Goal: Transaction & Acquisition: Subscribe to service/newsletter

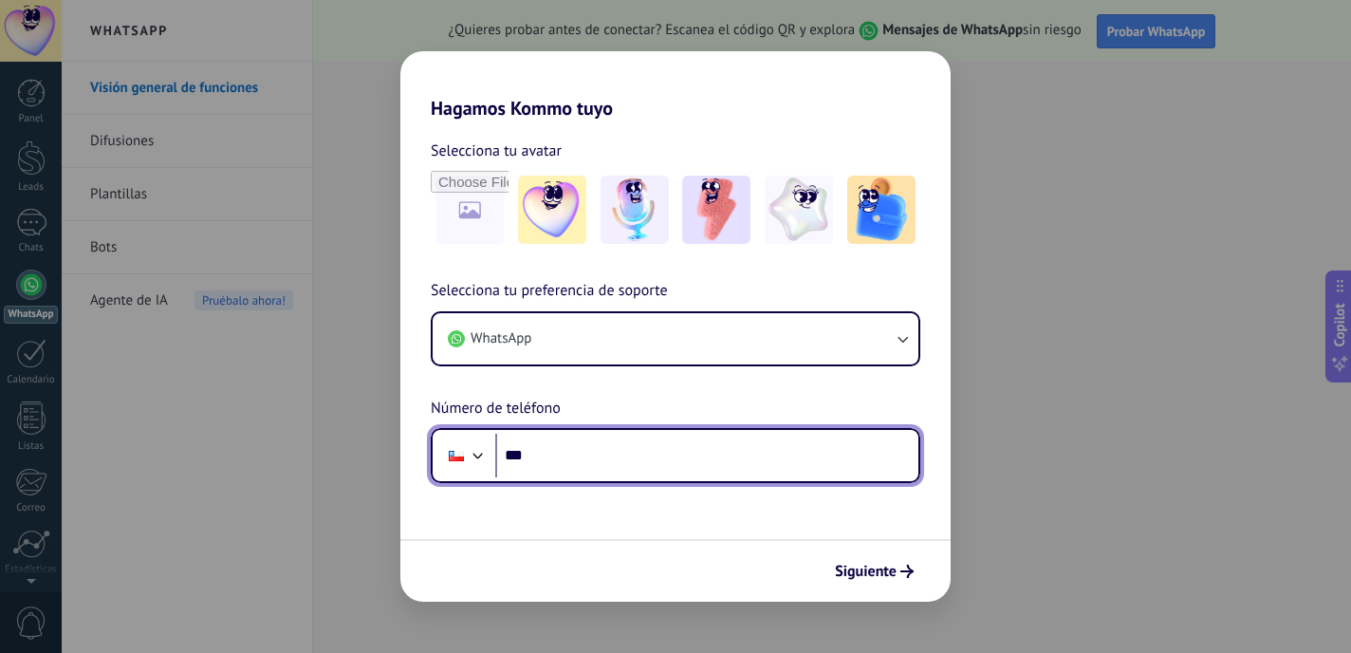
click at [705, 440] on input "***" at bounding box center [706, 456] width 423 height 44
click at [630, 447] on input "***" at bounding box center [706, 456] width 423 height 44
paste input "tel"
paste input "**********"
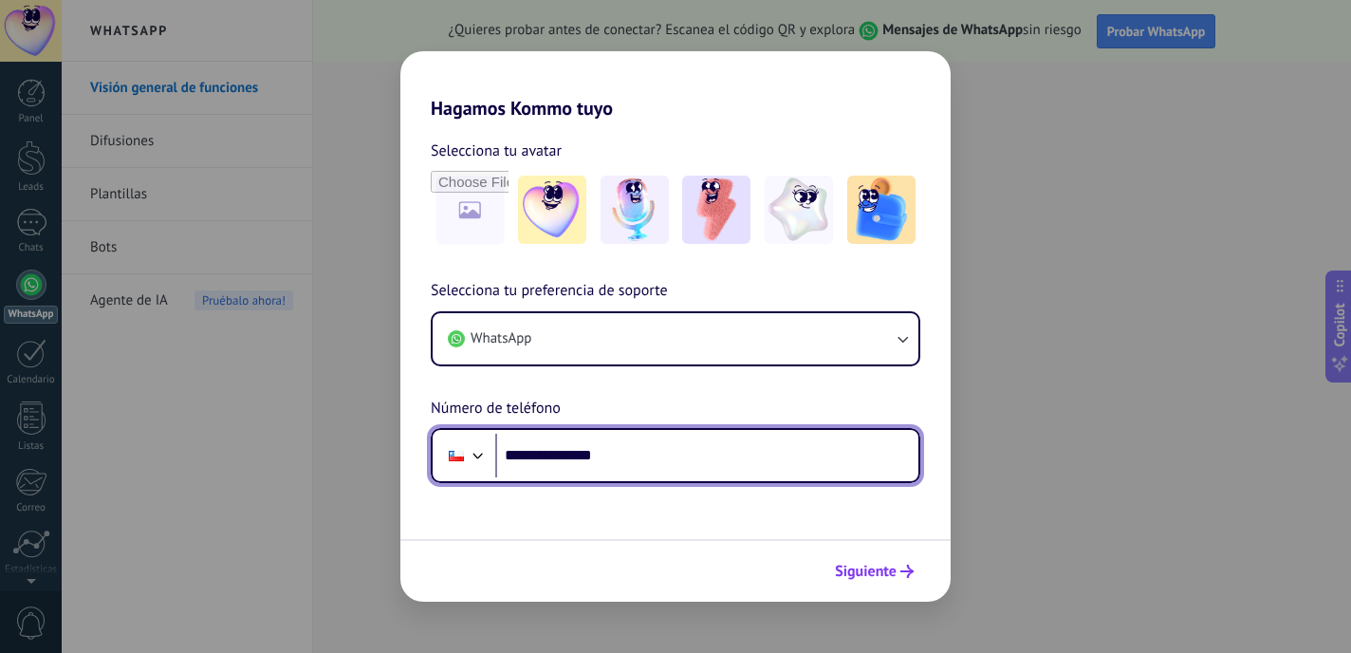
type input "**********"
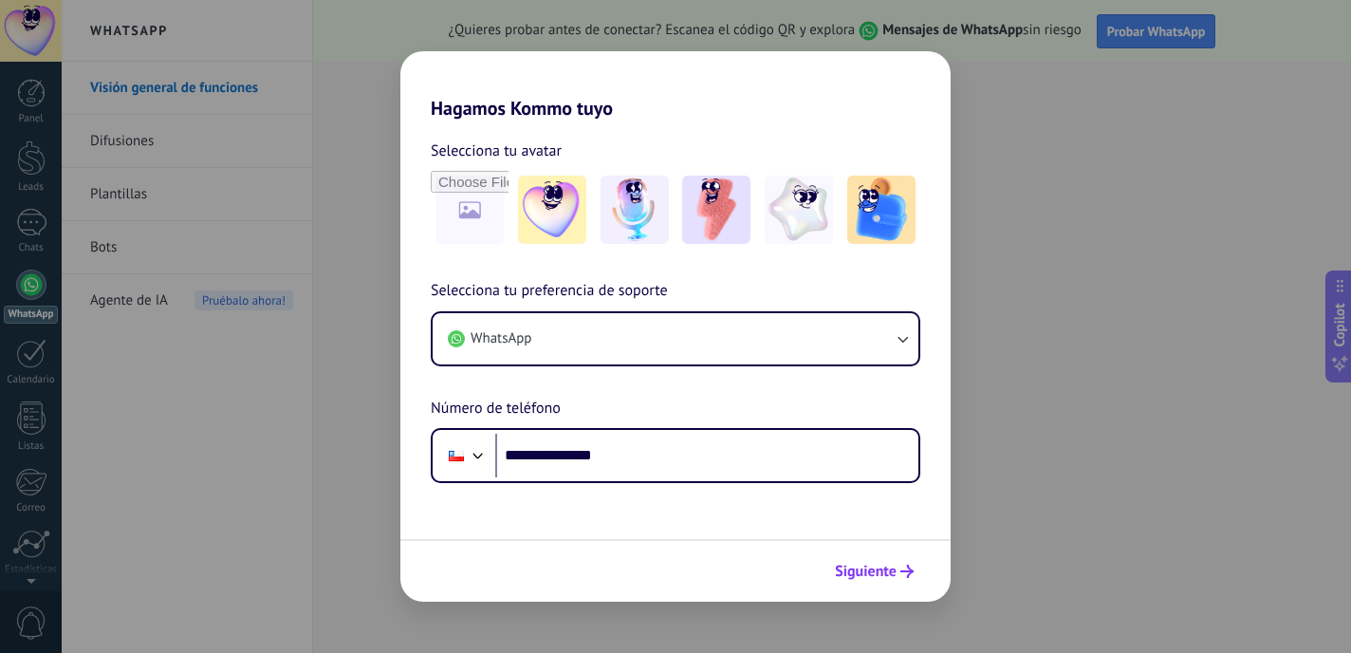
click at [894, 564] on span "Siguiente" at bounding box center [866, 570] width 62 height 13
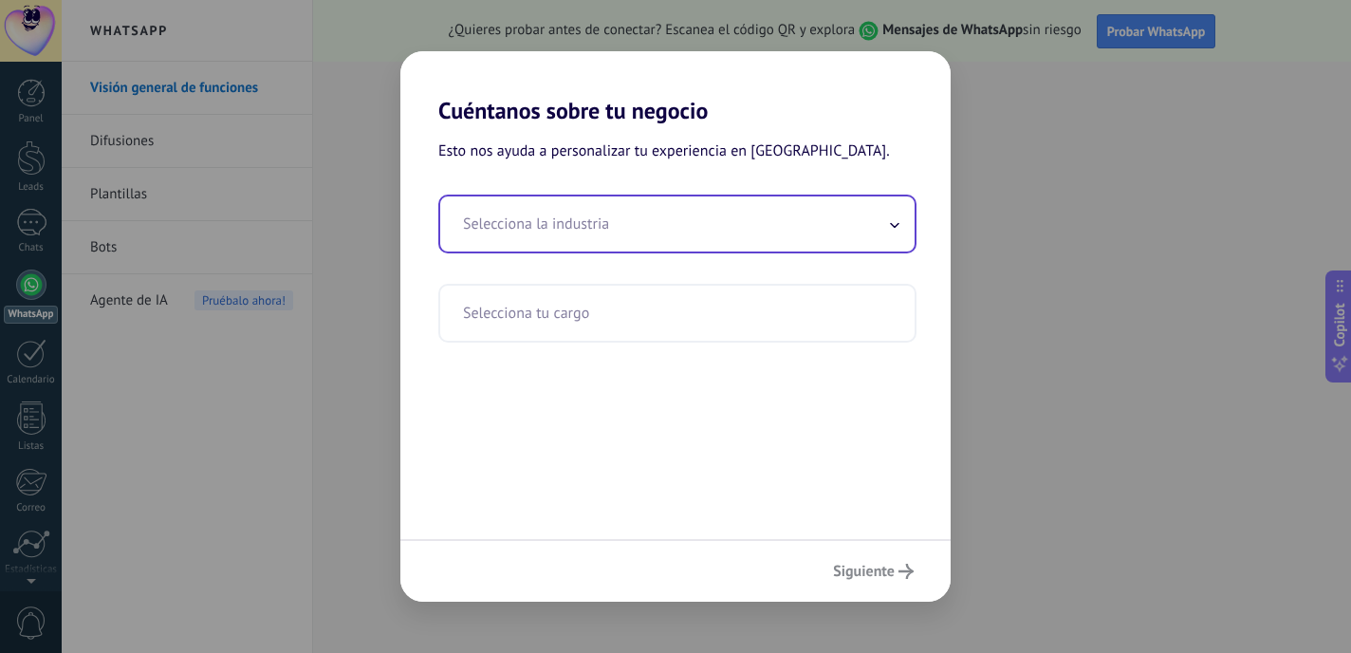
click at [746, 234] on input "text" at bounding box center [677, 223] width 474 height 55
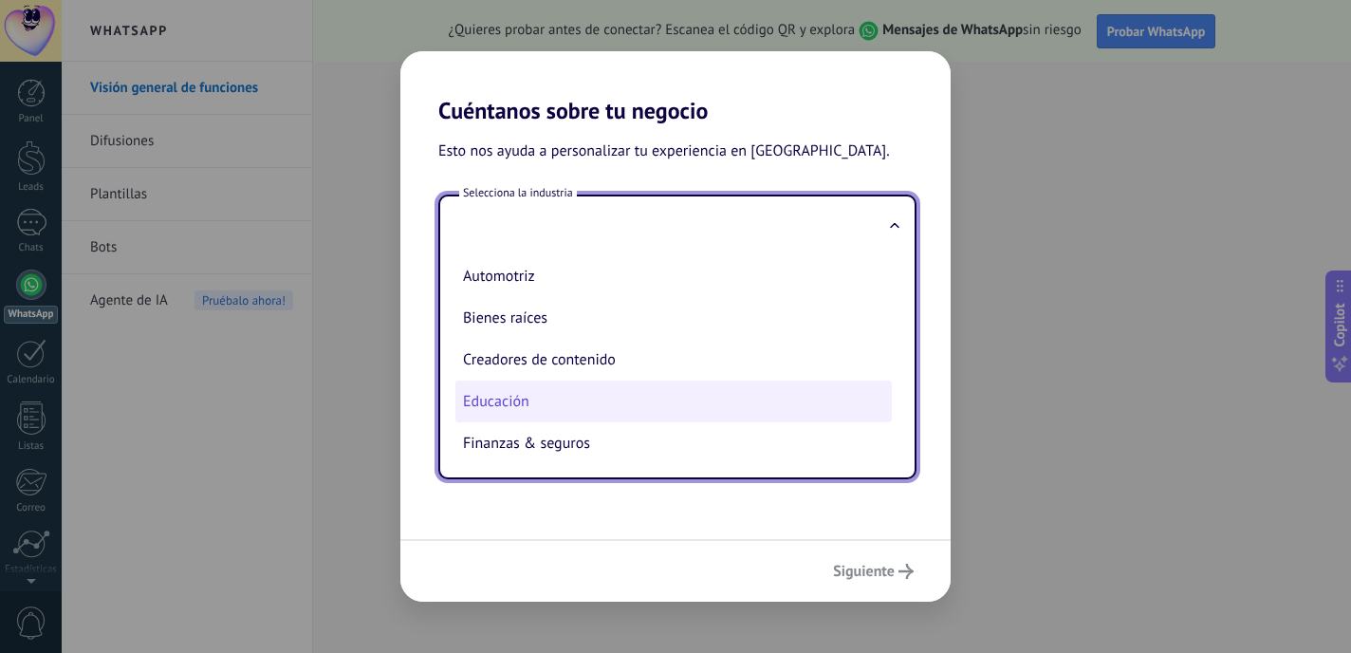
click at [617, 403] on li "Educación" at bounding box center [673, 401] width 436 height 42
type input "*********"
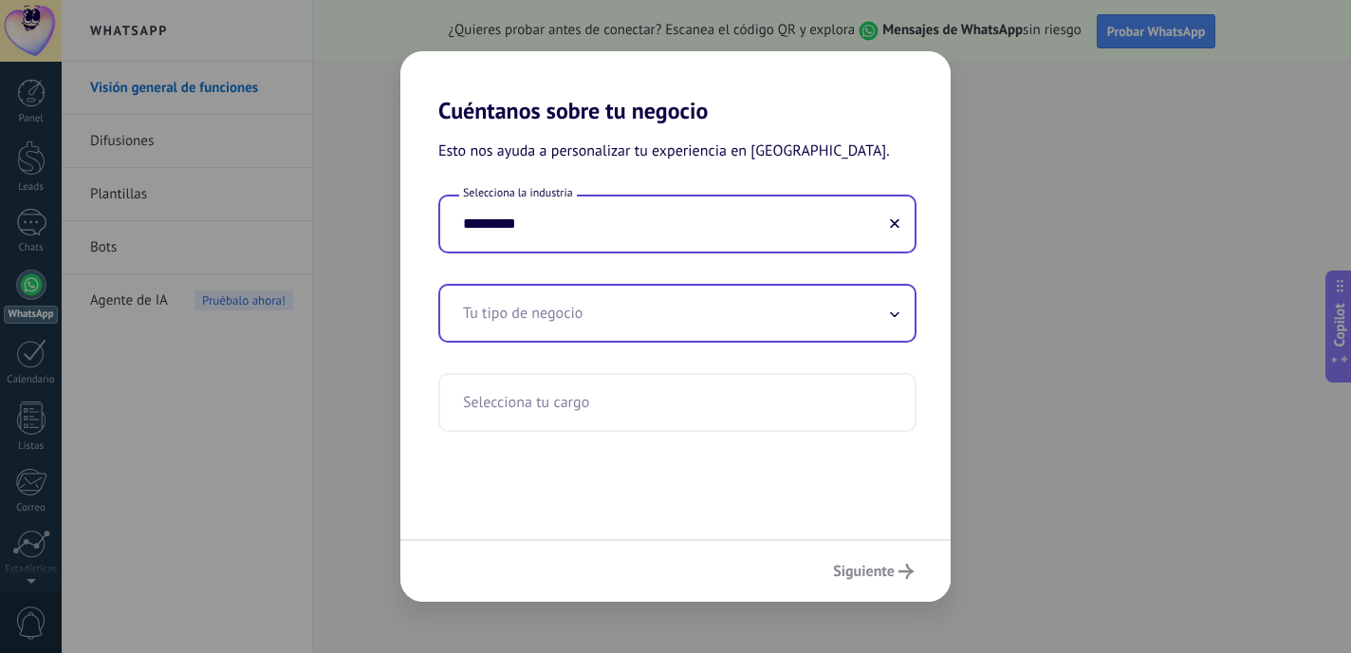
click at [660, 334] on input "text" at bounding box center [677, 313] width 474 height 55
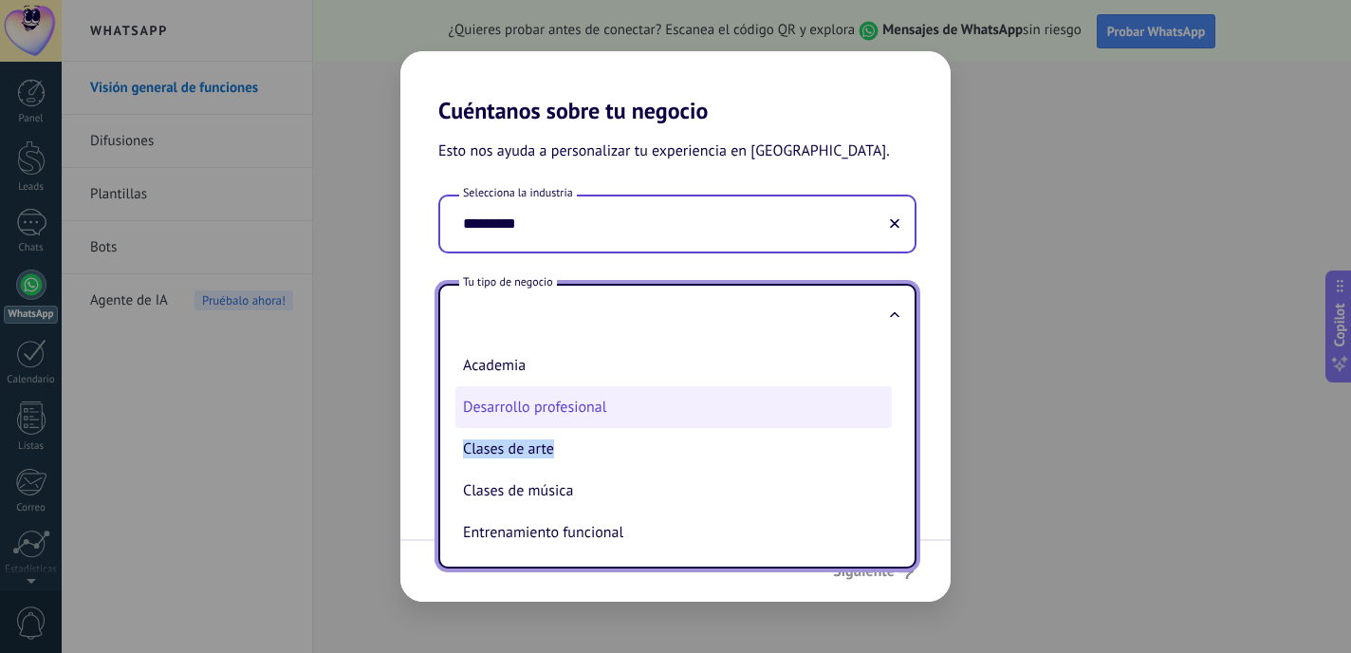
drag, startPoint x: 605, startPoint y: 413, endPoint x: 658, endPoint y: 393, distance: 56.7
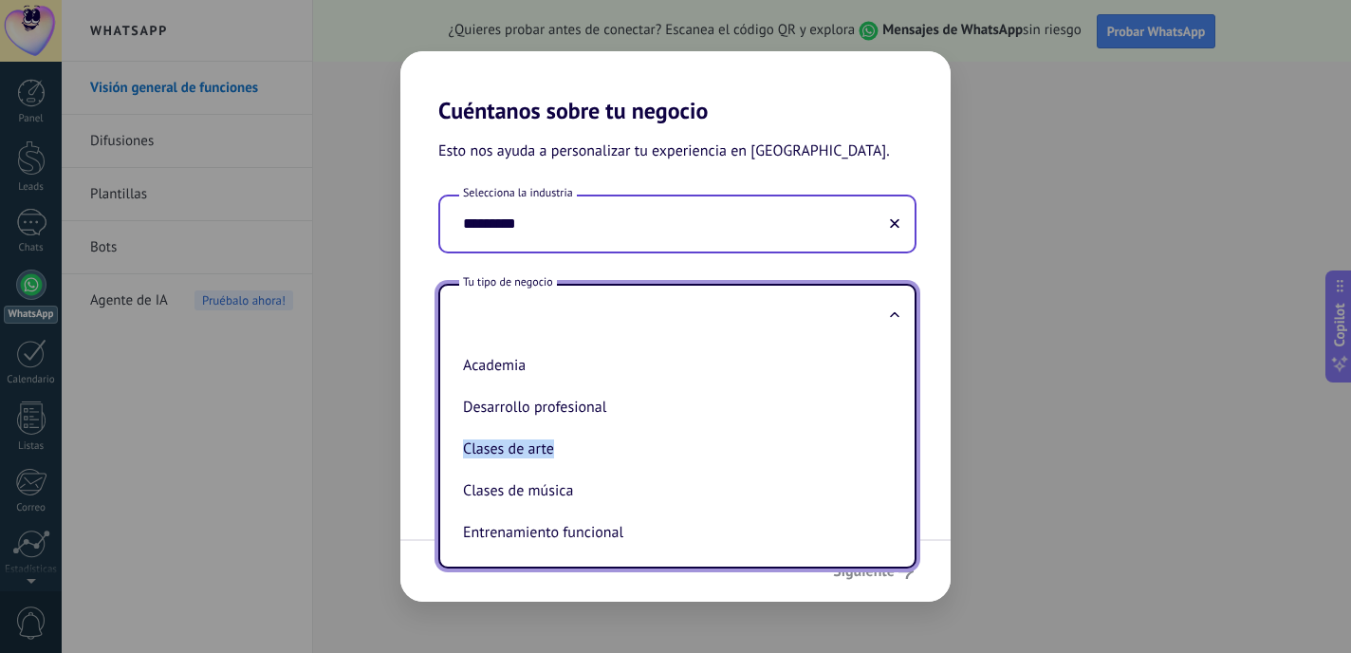
click at [658, 410] on li "Desarrollo profesional" at bounding box center [673, 407] width 436 height 42
type input "**********"
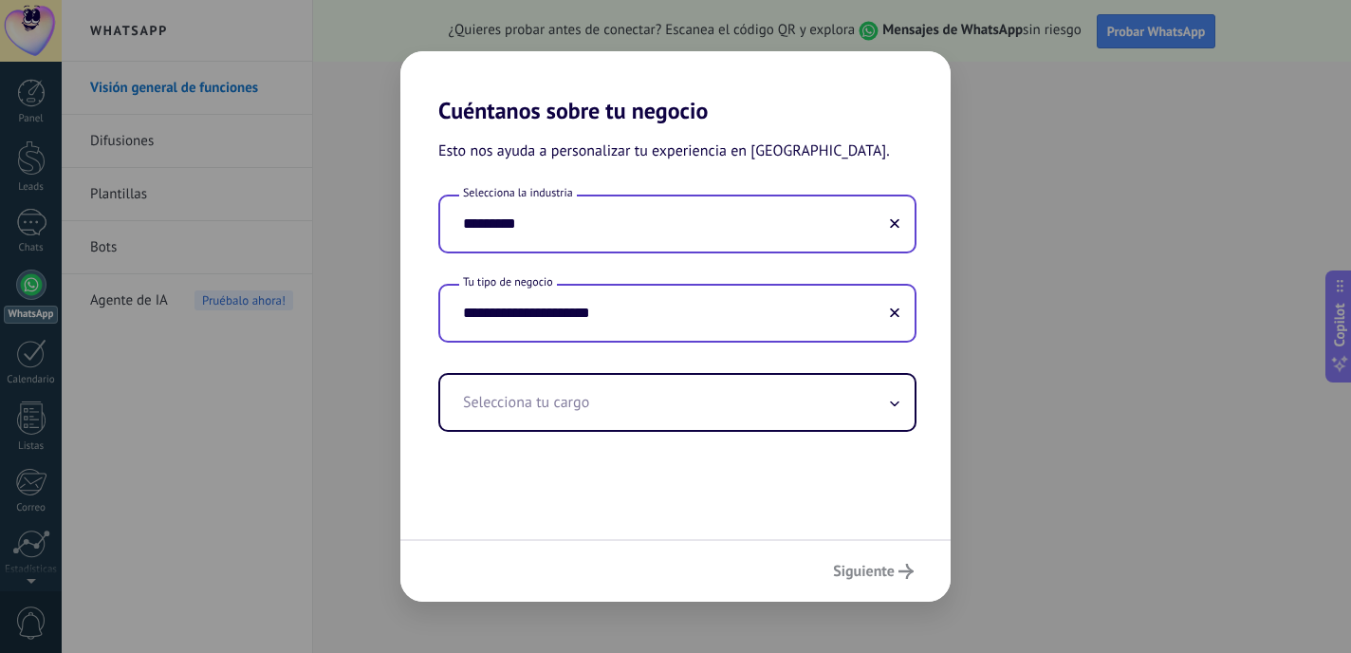
click at [611, 319] on input "**********" at bounding box center [677, 313] width 474 height 55
click at [680, 322] on input "**********" at bounding box center [677, 313] width 474 height 55
click at [867, 322] on input "**********" at bounding box center [677, 313] width 474 height 55
click at [800, 431] on div "**********" at bounding box center [675, 331] width 550 height 415
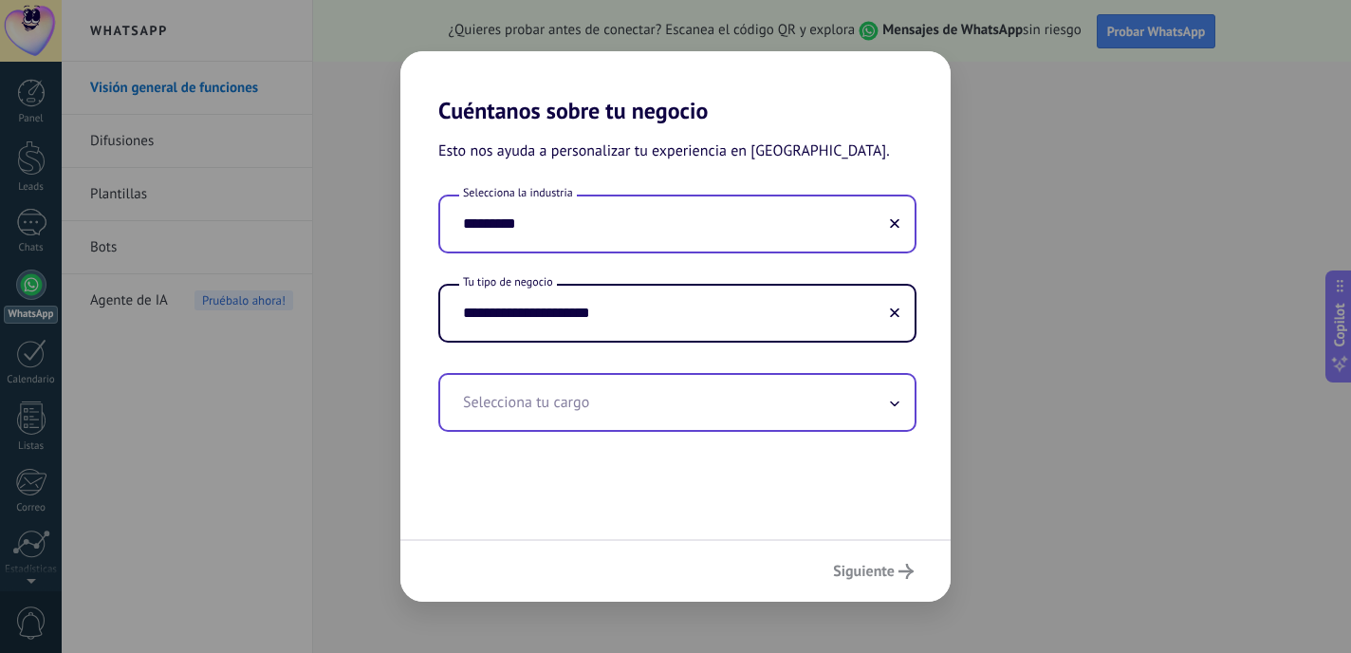
click at [806, 395] on input "text" at bounding box center [677, 402] width 474 height 55
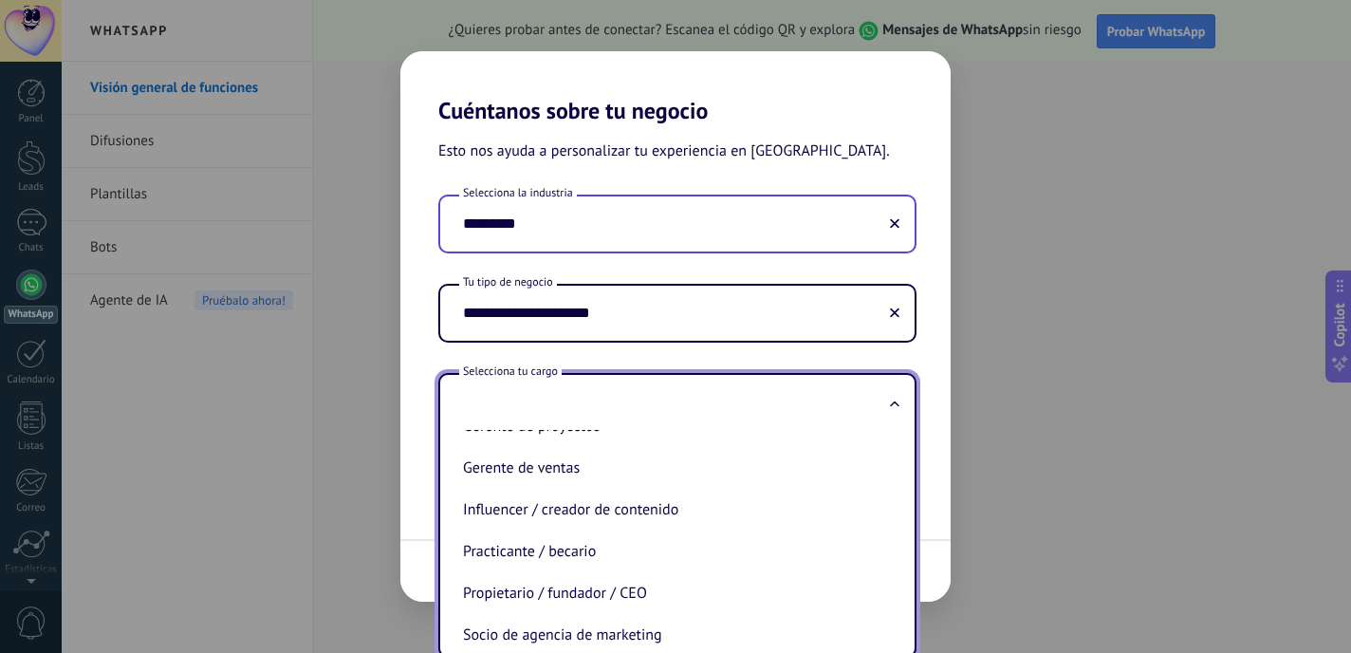
scroll to position [484, 0]
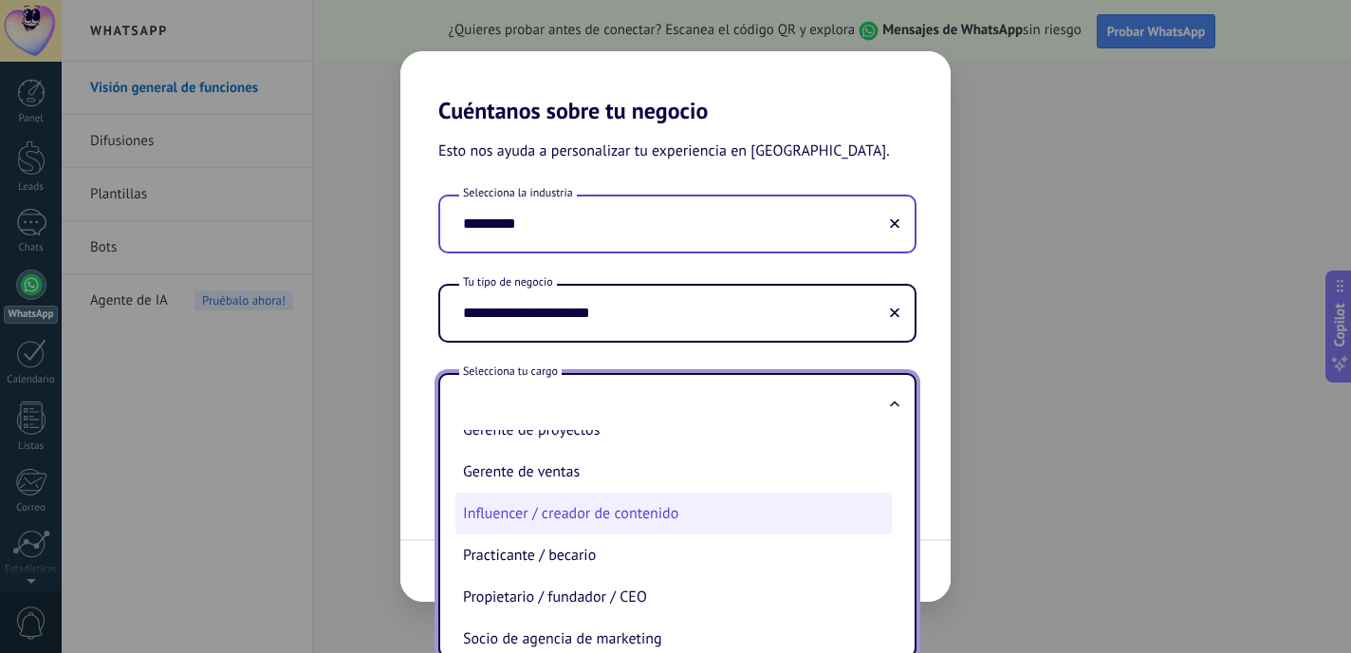
click at [605, 532] on li "Influencer / creador de contenido" at bounding box center [673, 513] width 436 height 42
type input "**********"
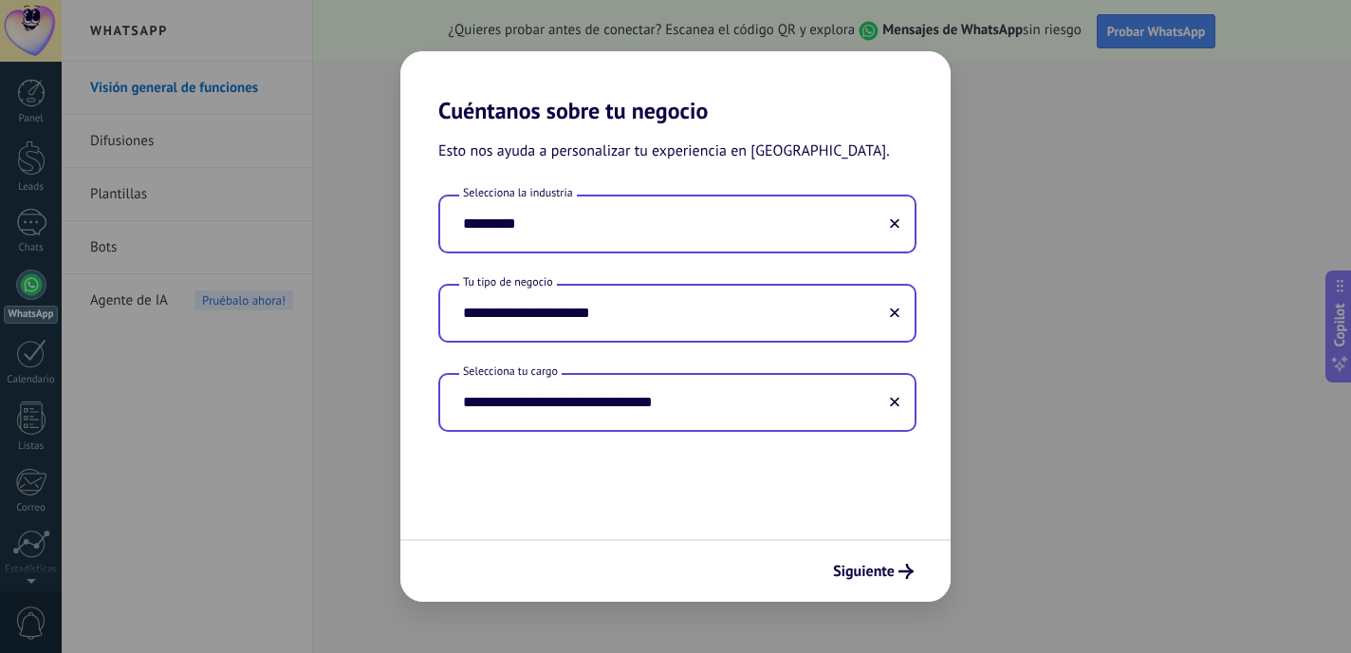
click at [786, 326] on input "**********" at bounding box center [677, 313] width 474 height 55
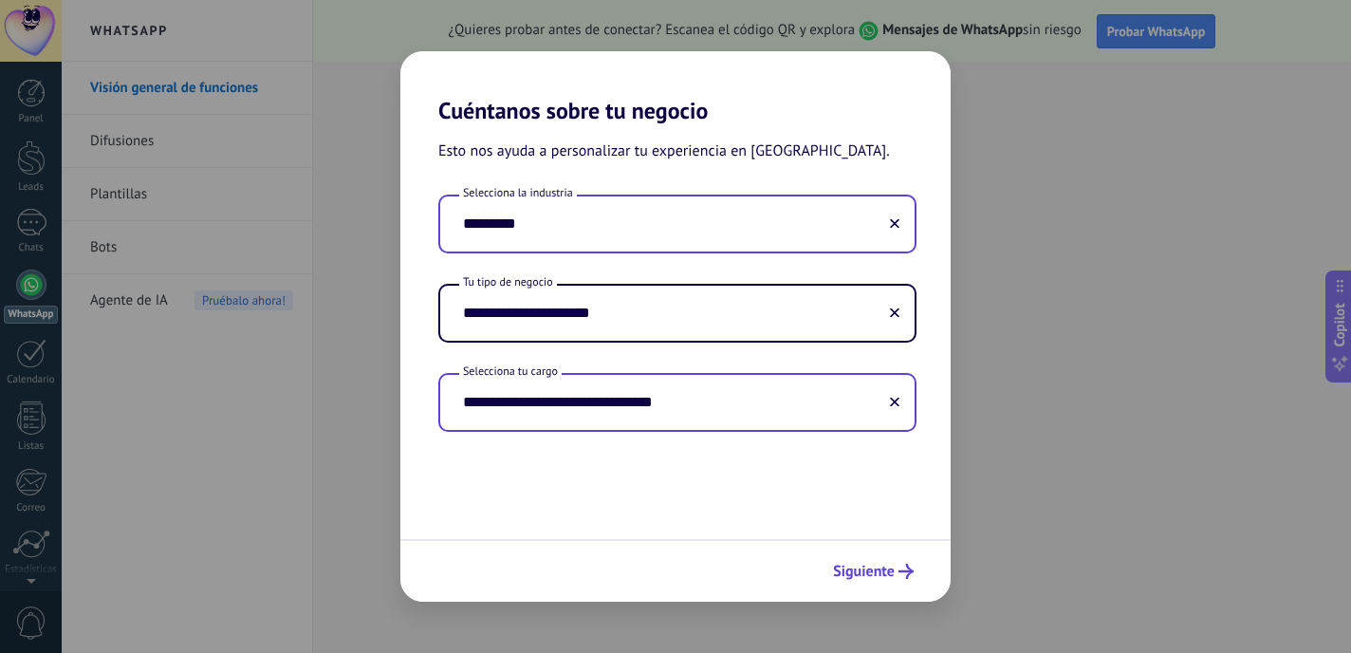
click at [882, 561] on button "Siguiente" at bounding box center [873, 571] width 98 height 32
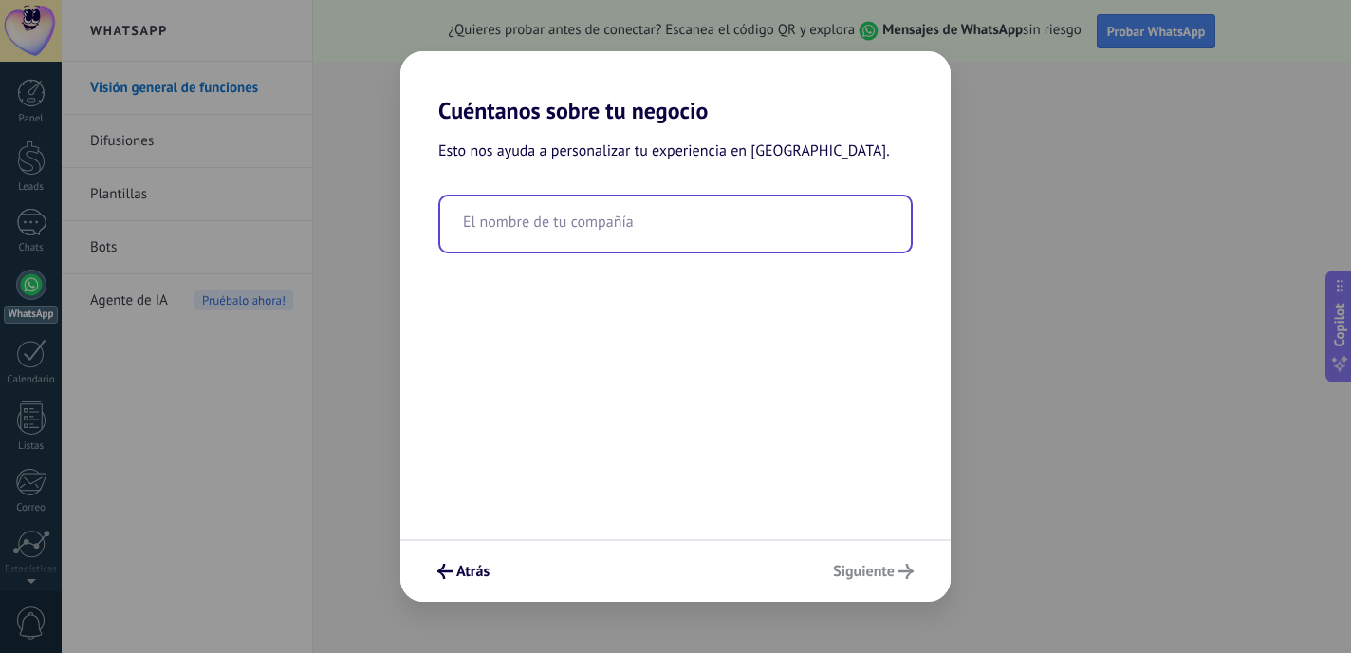
click at [751, 233] on input "text" at bounding box center [675, 223] width 471 height 55
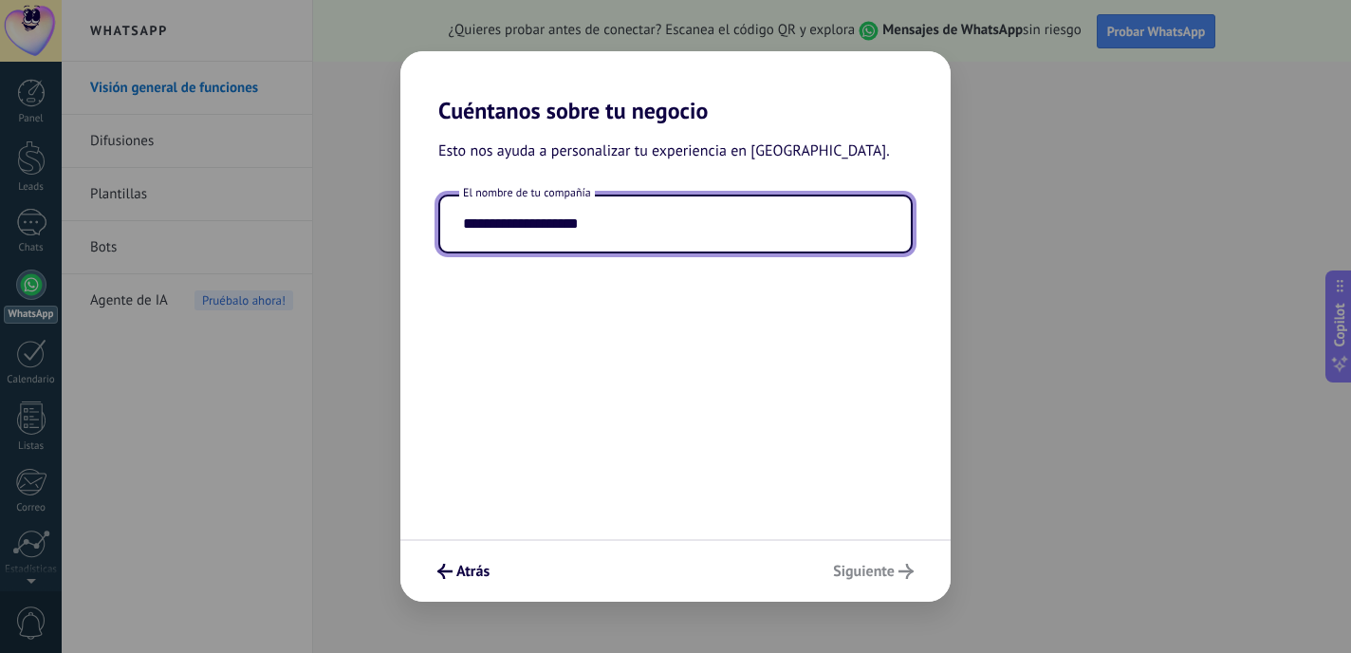
type input "**********"
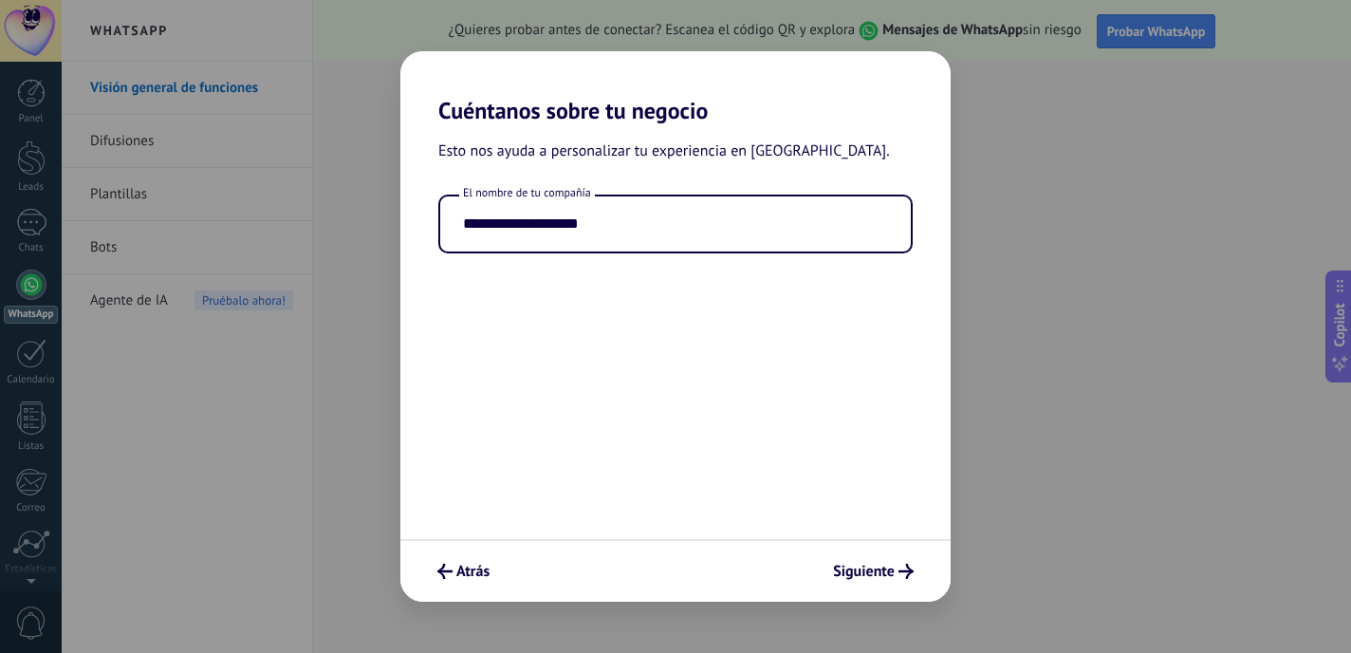
click at [897, 565] on div "Atrás Siguiente" at bounding box center [675, 570] width 550 height 63
click at [655, 226] on input "**********" at bounding box center [675, 223] width 471 height 55
click at [872, 578] on span "Siguiente" at bounding box center [864, 570] width 62 height 13
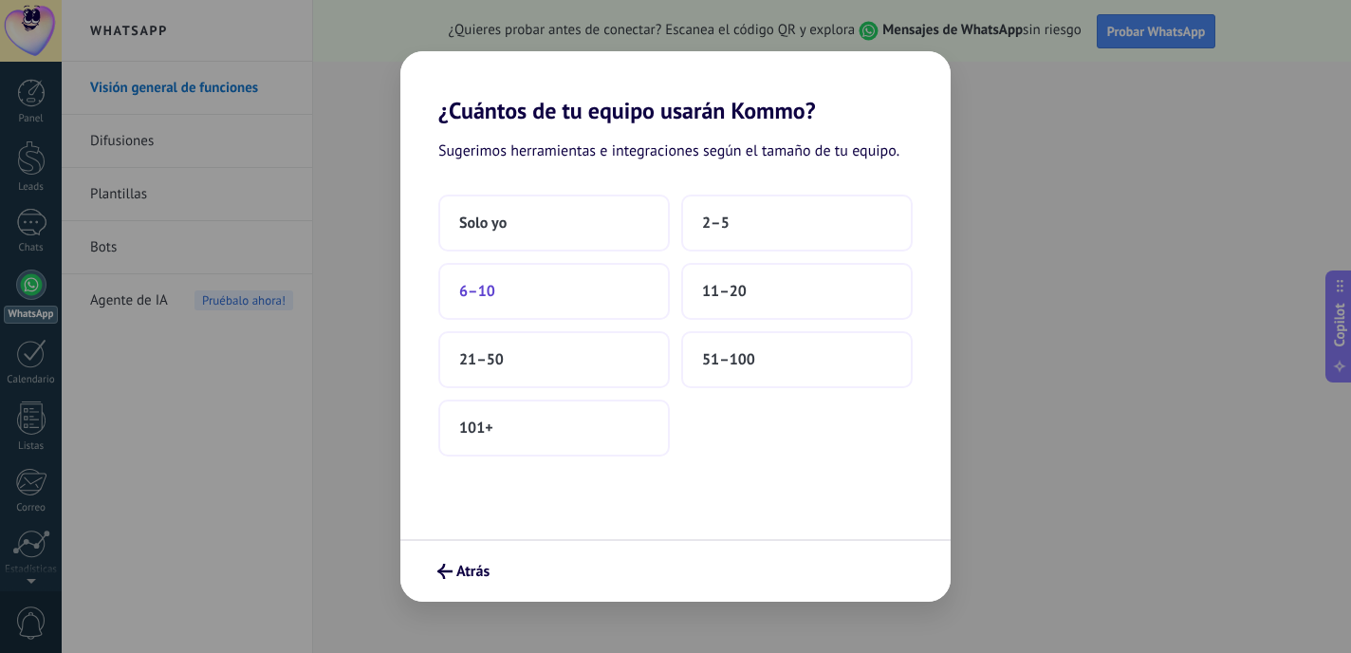
click at [523, 293] on button "6–10" at bounding box center [553, 291] width 231 height 57
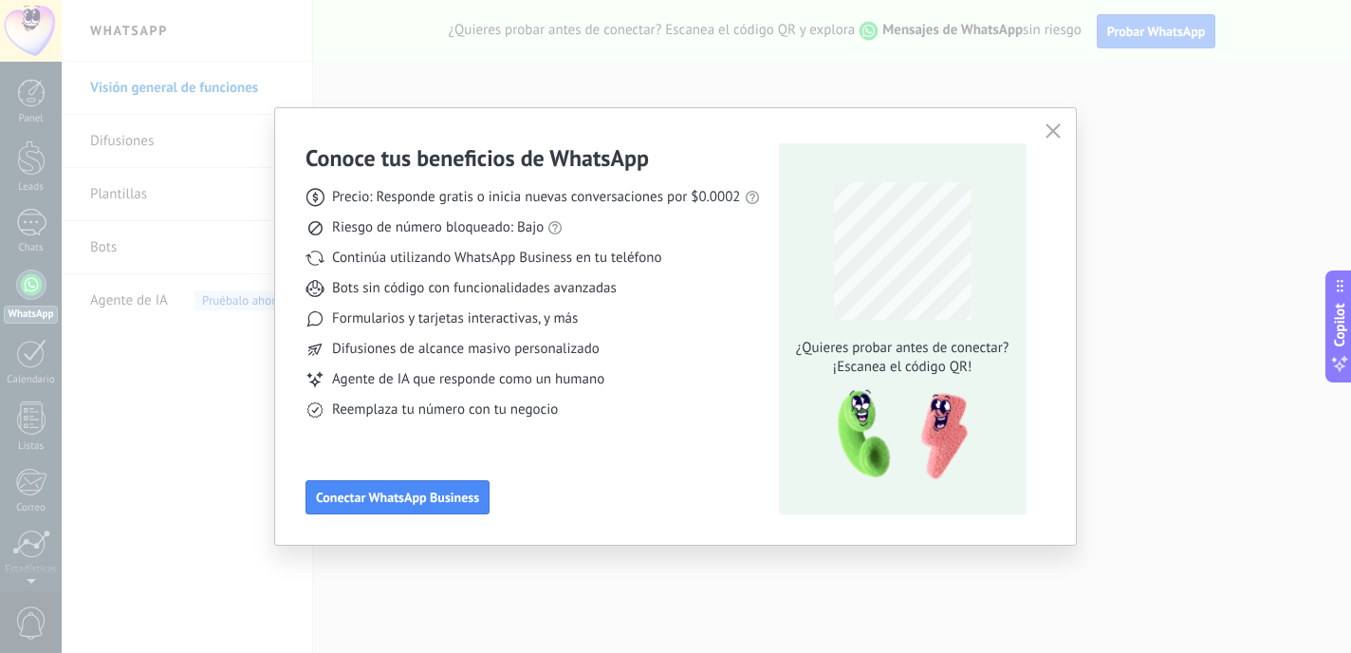
drag, startPoint x: 417, startPoint y: 495, endPoint x: 927, endPoint y: 708, distance: 552.0
click at [927, 652] on html ".abecls-1,.abecls-2{fill-rule:evenodd}.abecls-2{fill:#fff} .abhcls-1{fill:none}…" at bounding box center [675, 326] width 1351 height 653
click at [438, 496] on span "Conectar WhatsApp Business" at bounding box center [397, 496] width 163 height 13
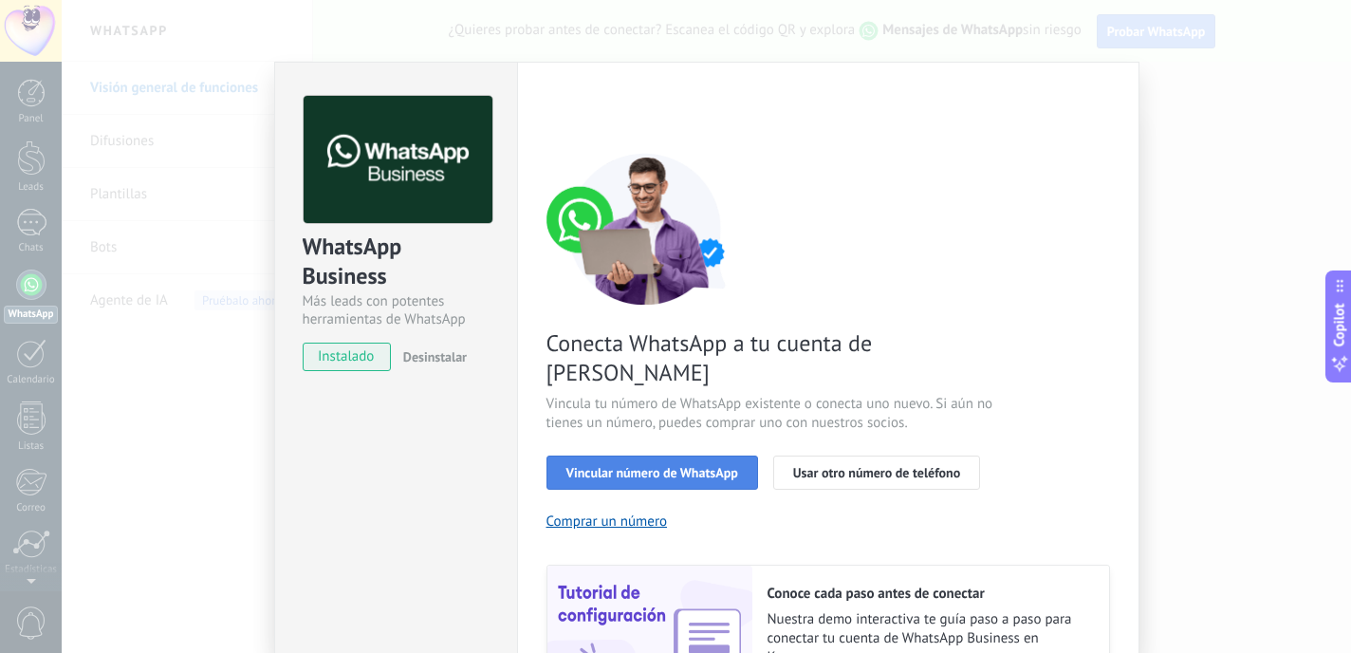
click at [727, 455] on button "Vincular número de WhatsApp" at bounding box center [652, 472] width 212 height 34
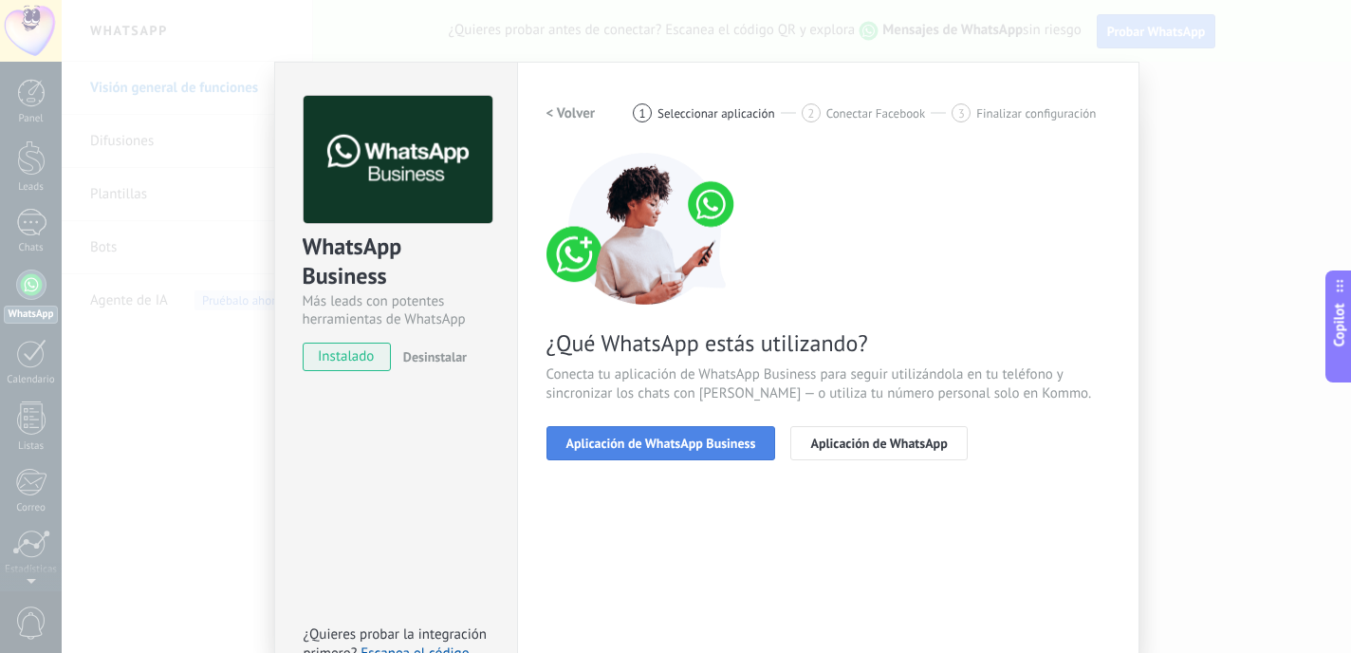
drag, startPoint x: 727, startPoint y: 445, endPoint x: 744, endPoint y: 438, distance: 18.3
click at [744, 438] on span "Aplicación de WhatsApp Business" at bounding box center [661, 442] width 190 height 13
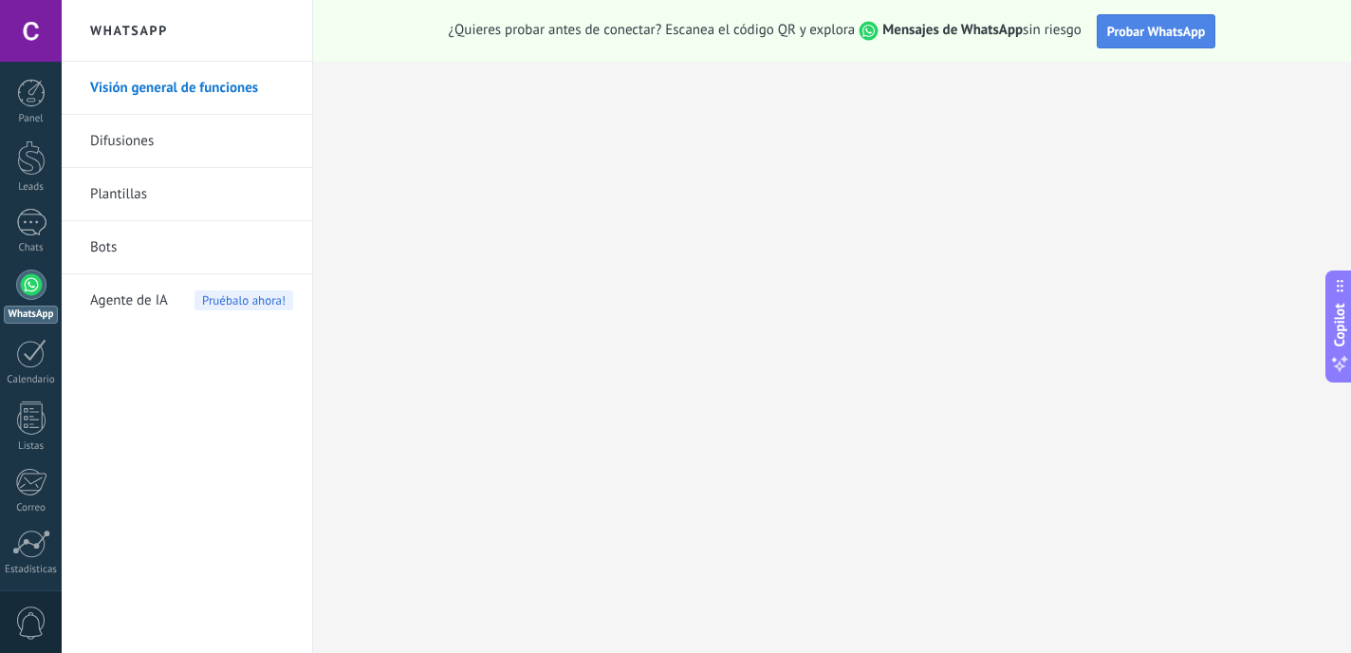
click at [1162, 37] on span "Probar WhatsApp" at bounding box center [1156, 31] width 99 height 17
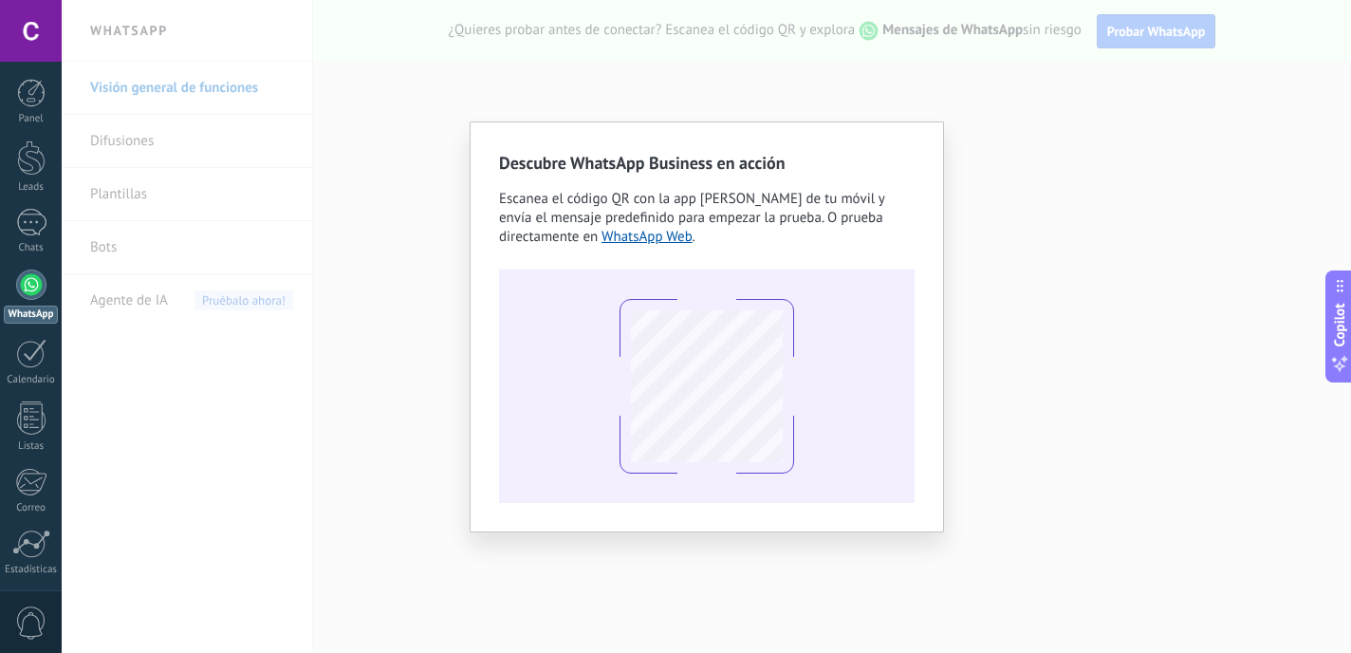
click at [644, 224] on span "Escanea el código QR con la app de cámara de tu móvil y envía el mensaje predef…" at bounding box center [691, 218] width 385 height 56
click at [644, 234] on link "WhatsApp Web" at bounding box center [646, 237] width 91 height 18
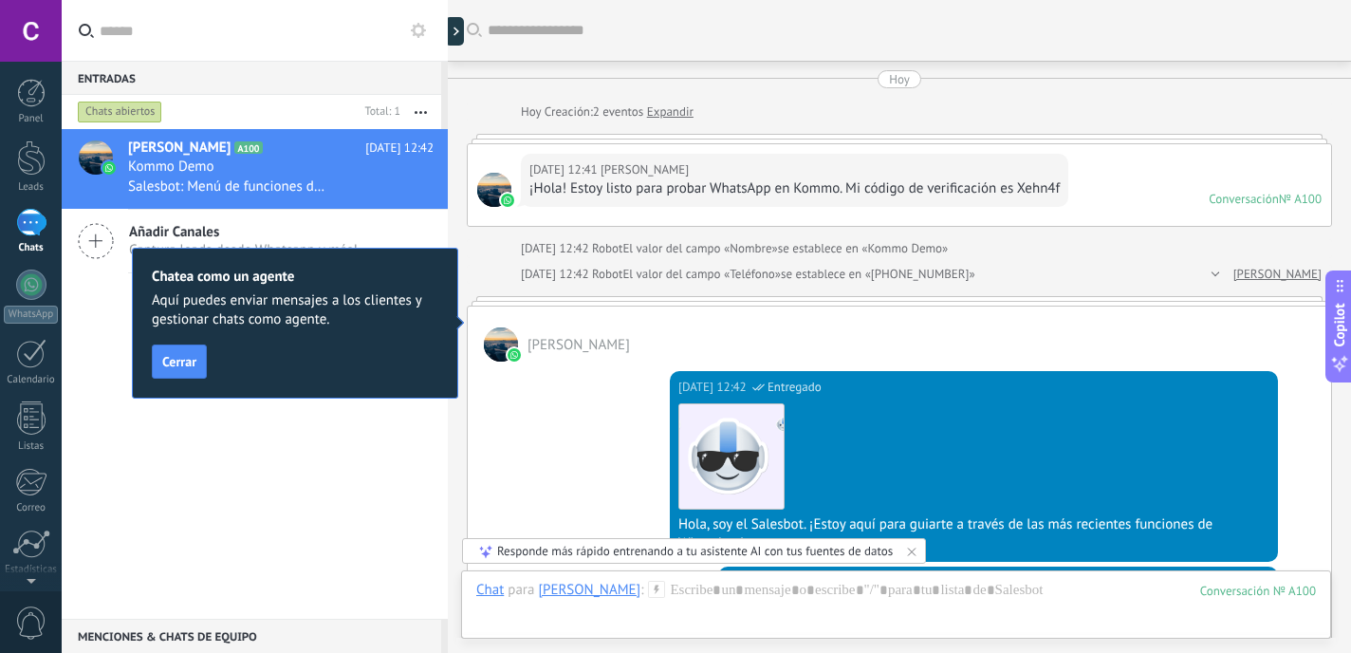
scroll to position [28, 0]
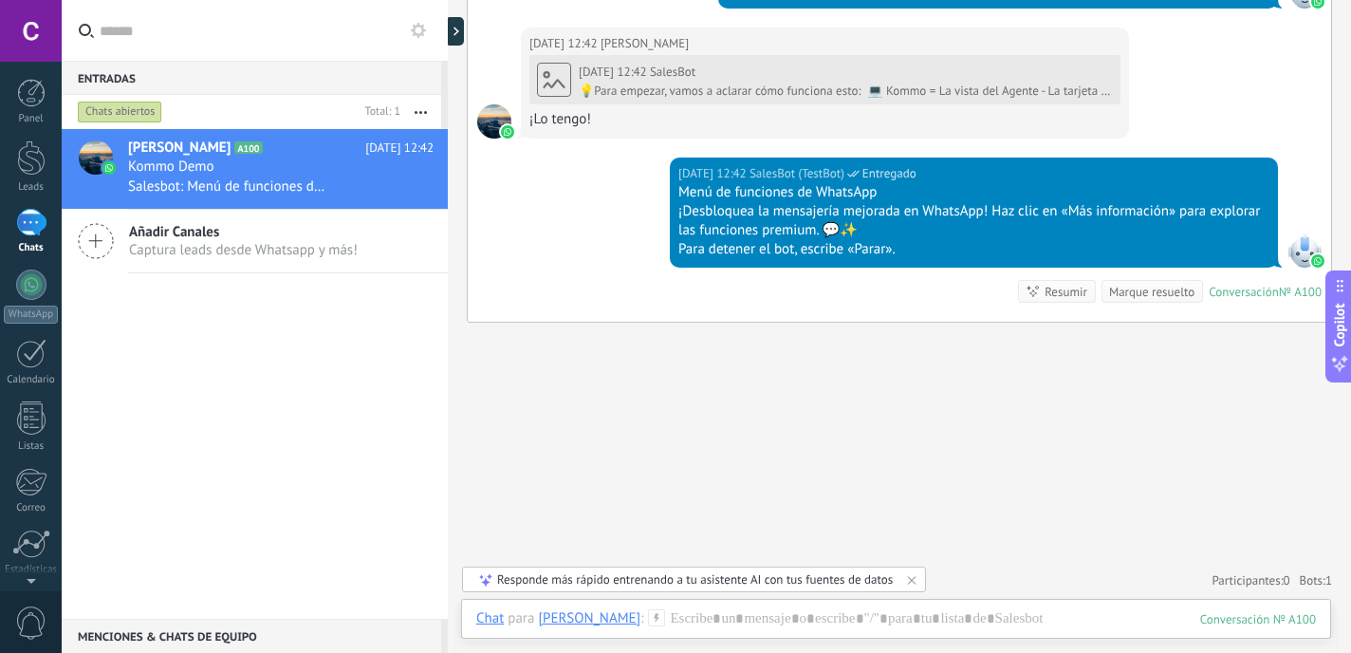
click at [283, 233] on span "Añadir Canales" at bounding box center [243, 232] width 229 height 18
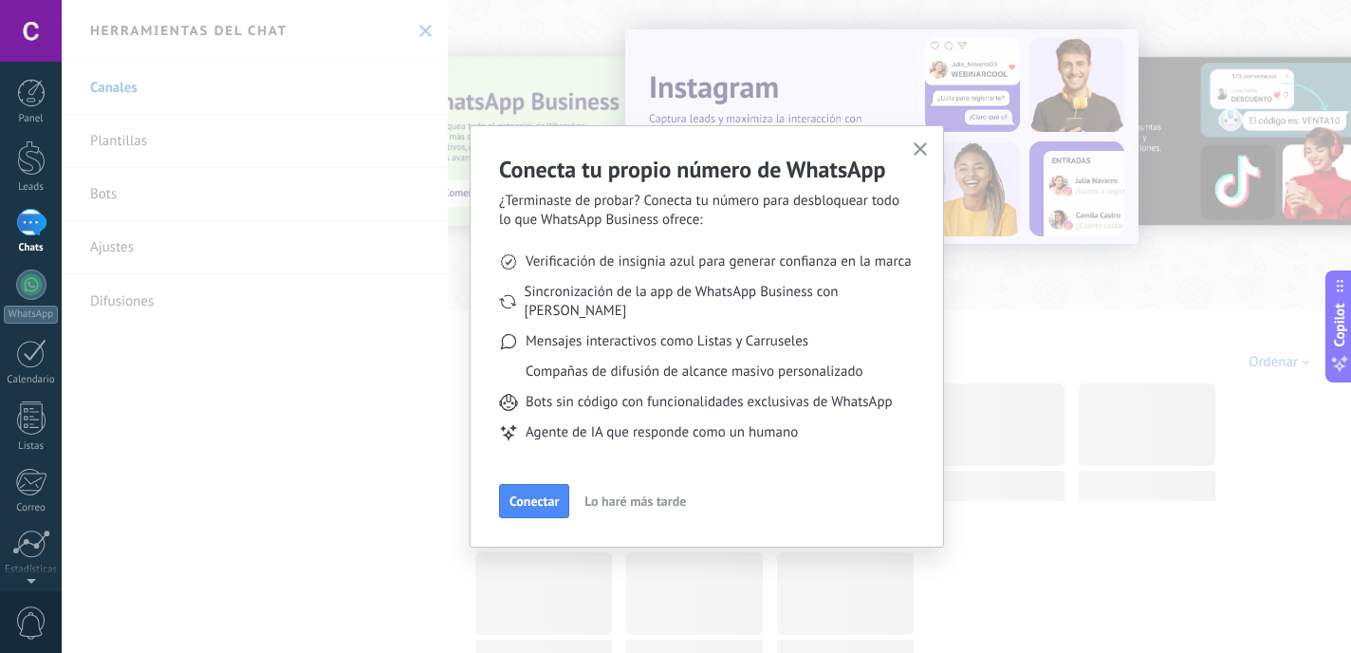
click at [142, 131] on body ".abecls-1,.abecls-2{fill-rule:evenodd}.abecls-2{fill:#fff} .abhcls-1{fill:none}…" at bounding box center [675, 326] width 1351 height 653
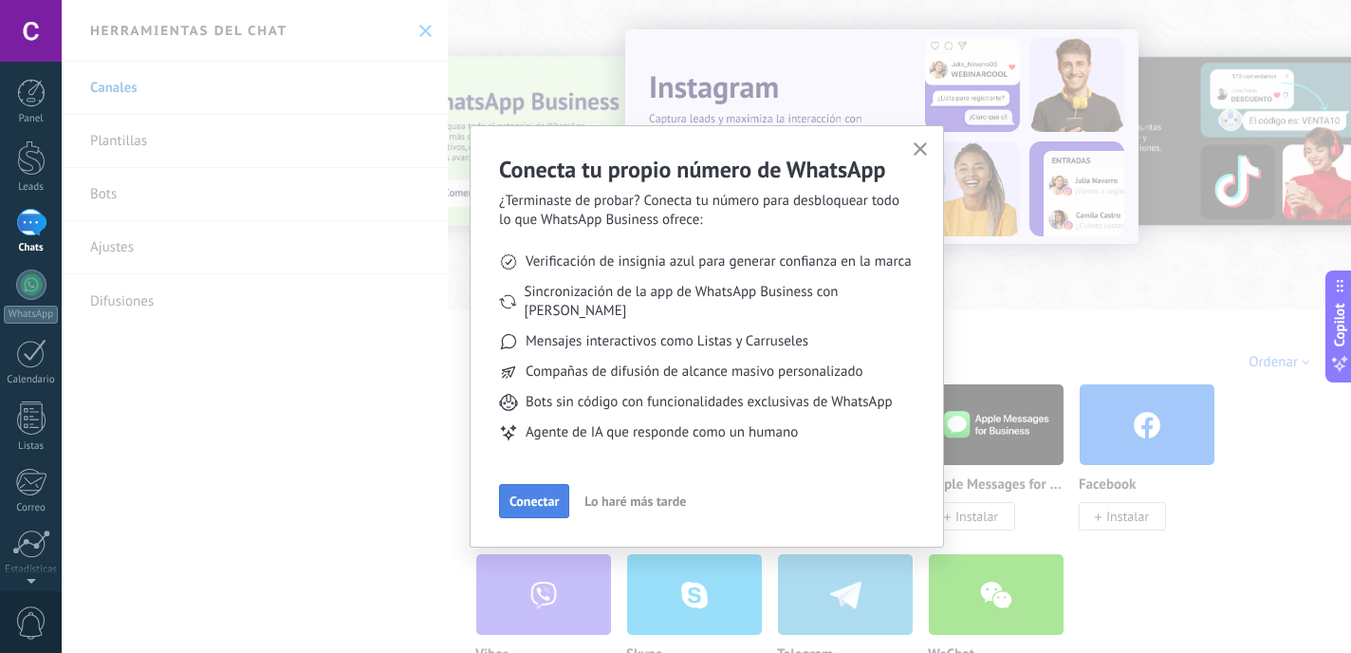
click at [542, 494] on span "Conectar" at bounding box center [533, 500] width 49 height 13
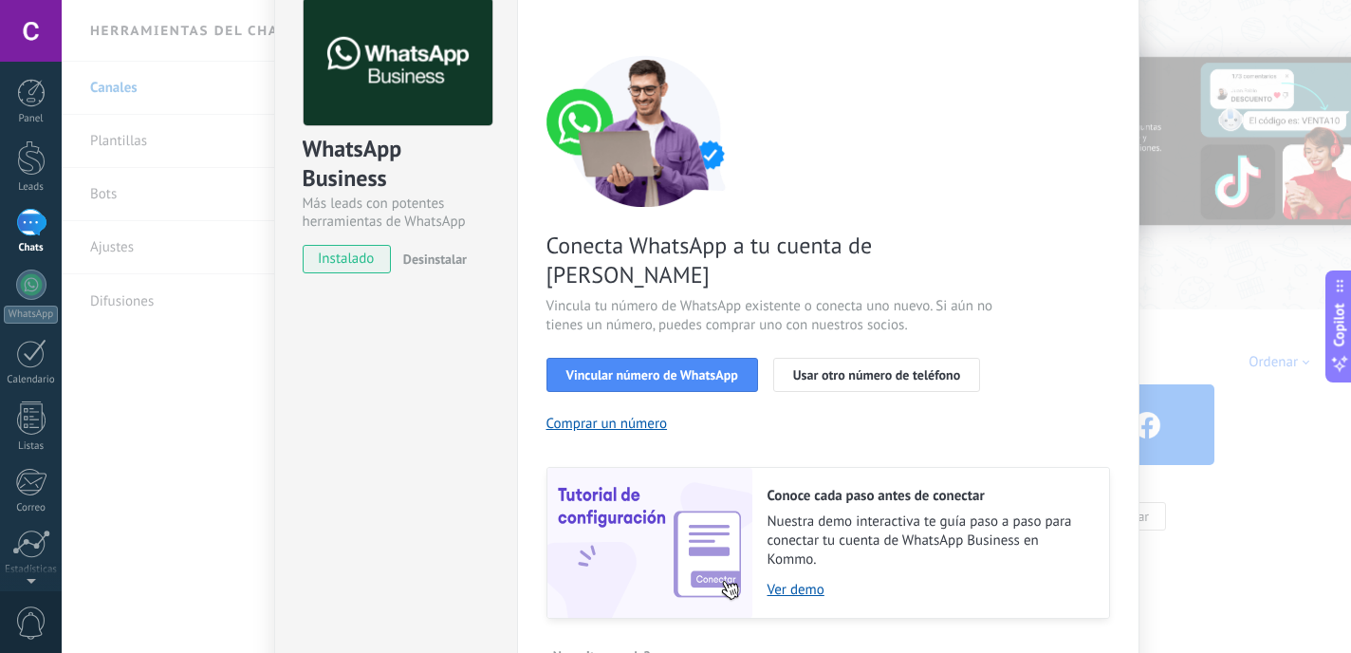
scroll to position [191, 0]
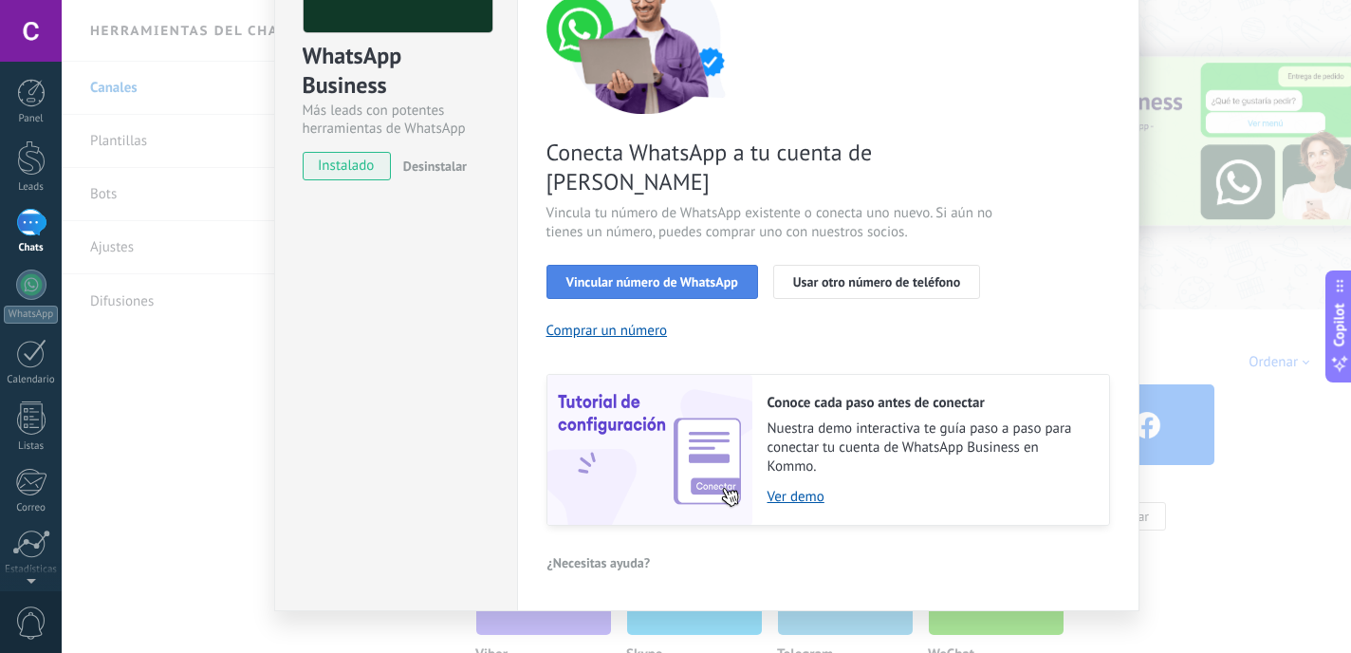
click at [676, 265] on button "Vincular número de WhatsApp" at bounding box center [652, 282] width 212 height 34
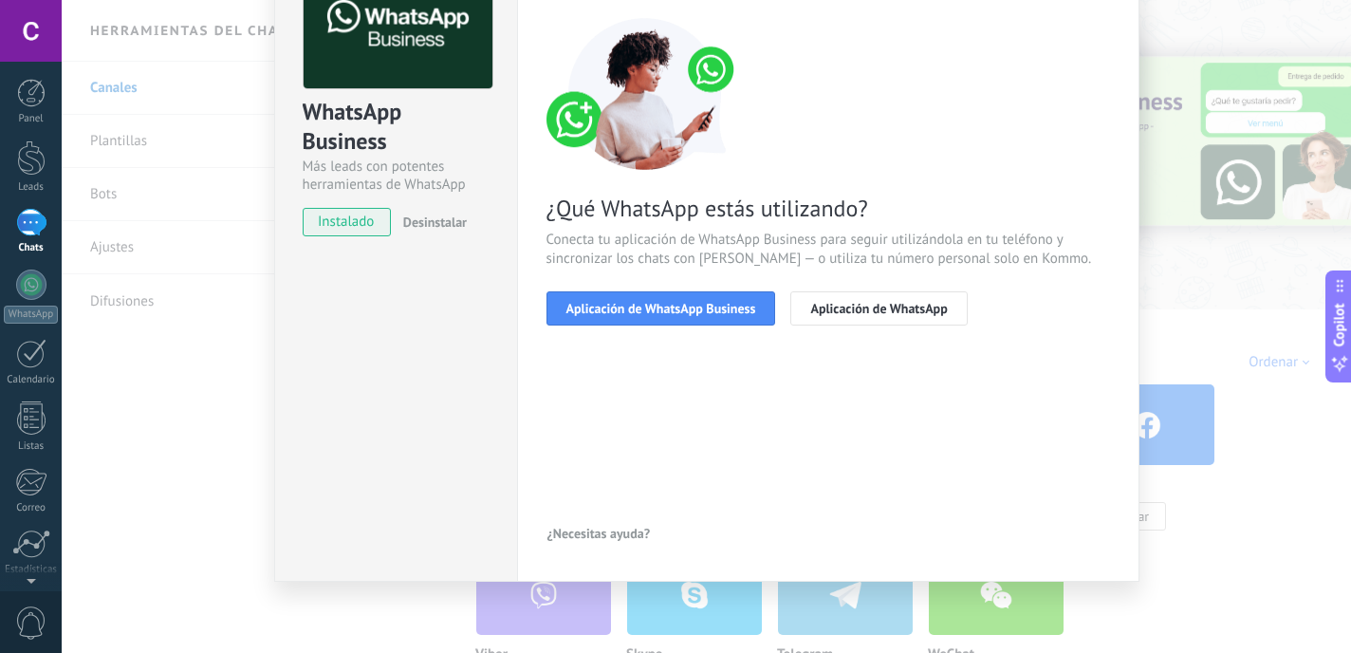
scroll to position [135, 0]
click at [676, 260] on span "Conecta tu aplicación de WhatsApp Business para seguir utilizándola en tu teléf…" at bounding box center [828, 250] width 564 height 38
click at [868, 309] on span "Aplicación de WhatsApp" at bounding box center [878, 308] width 137 height 13
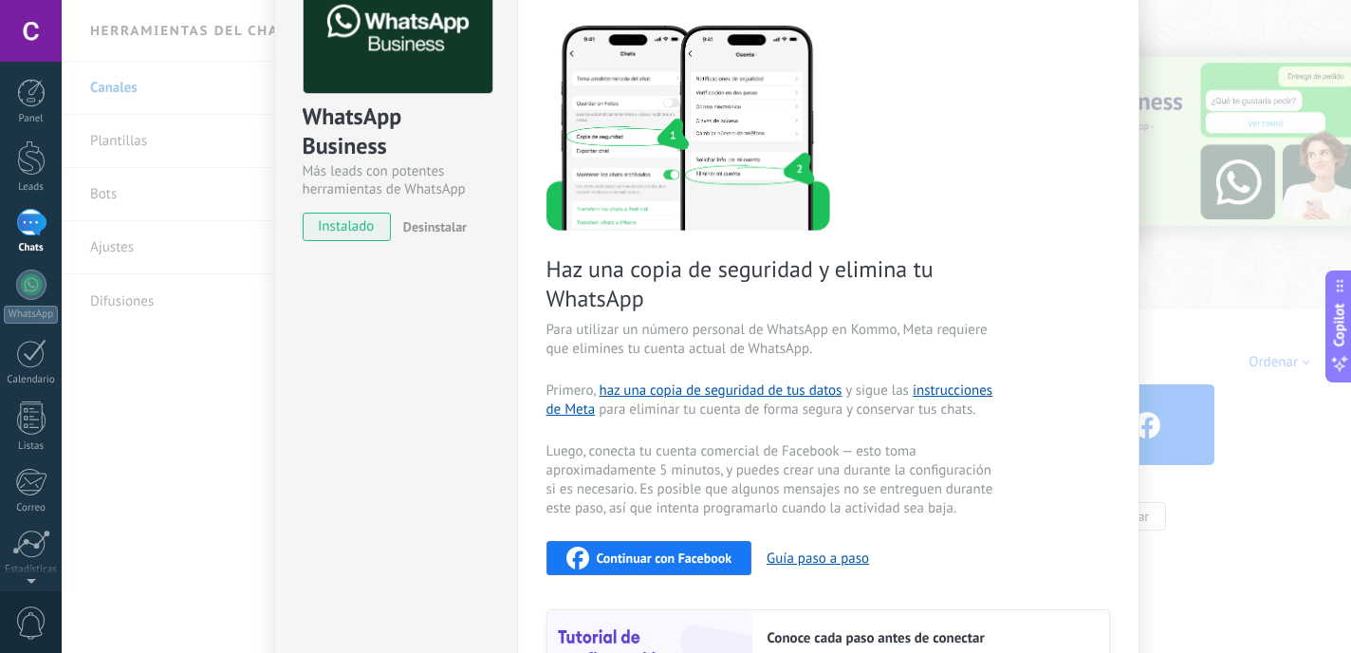
scroll to position [0, 0]
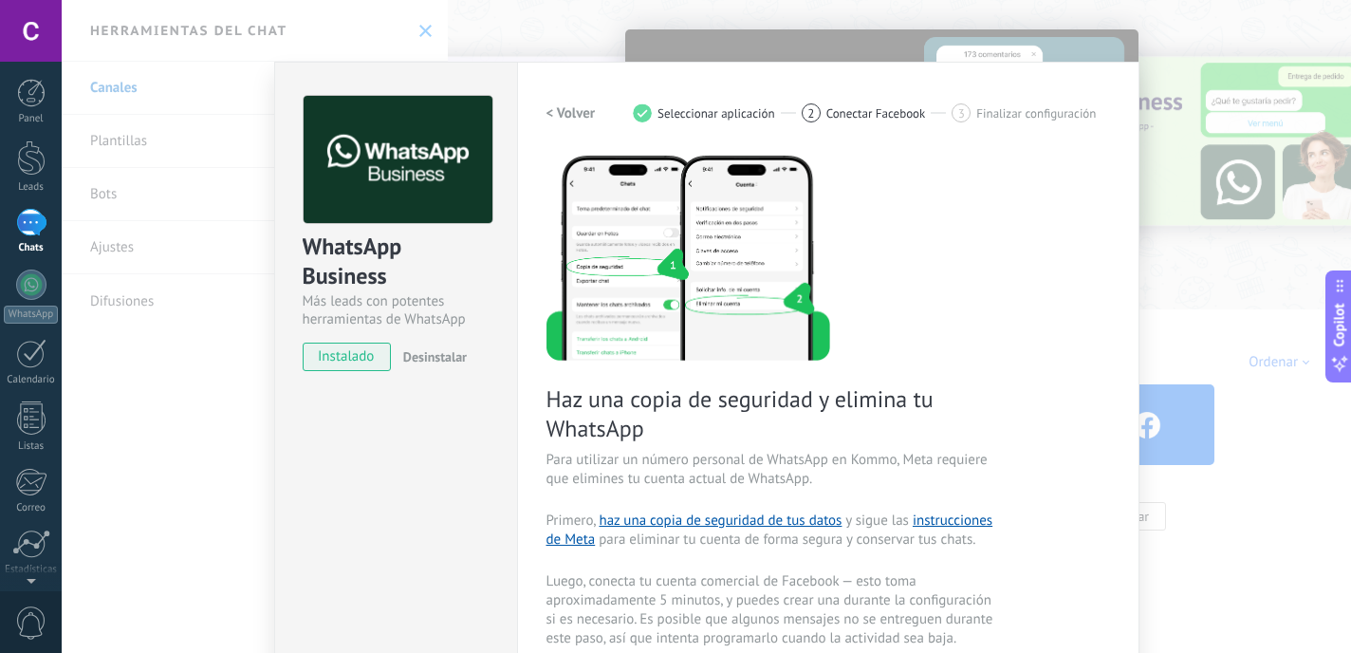
click at [39, 229] on div "1" at bounding box center [31, 223] width 30 height 28
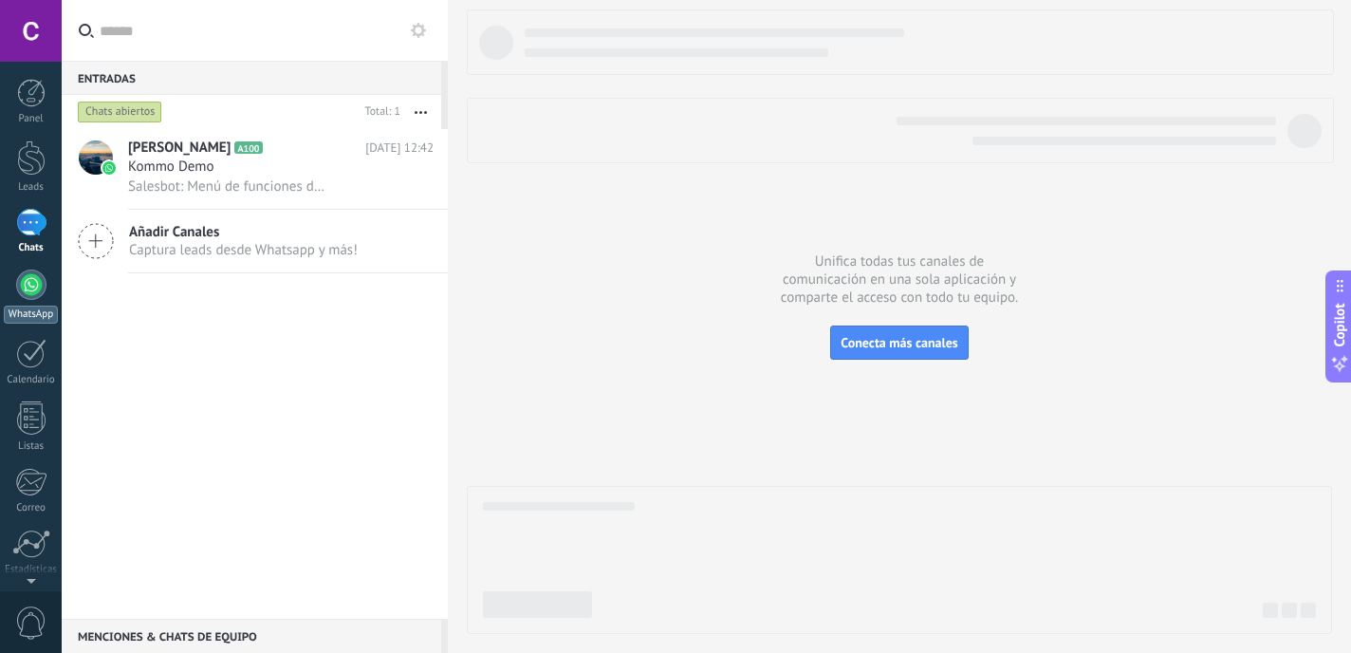
click at [43, 298] on link "WhatsApp" at bounding box center [31, 296] width 62 height 54
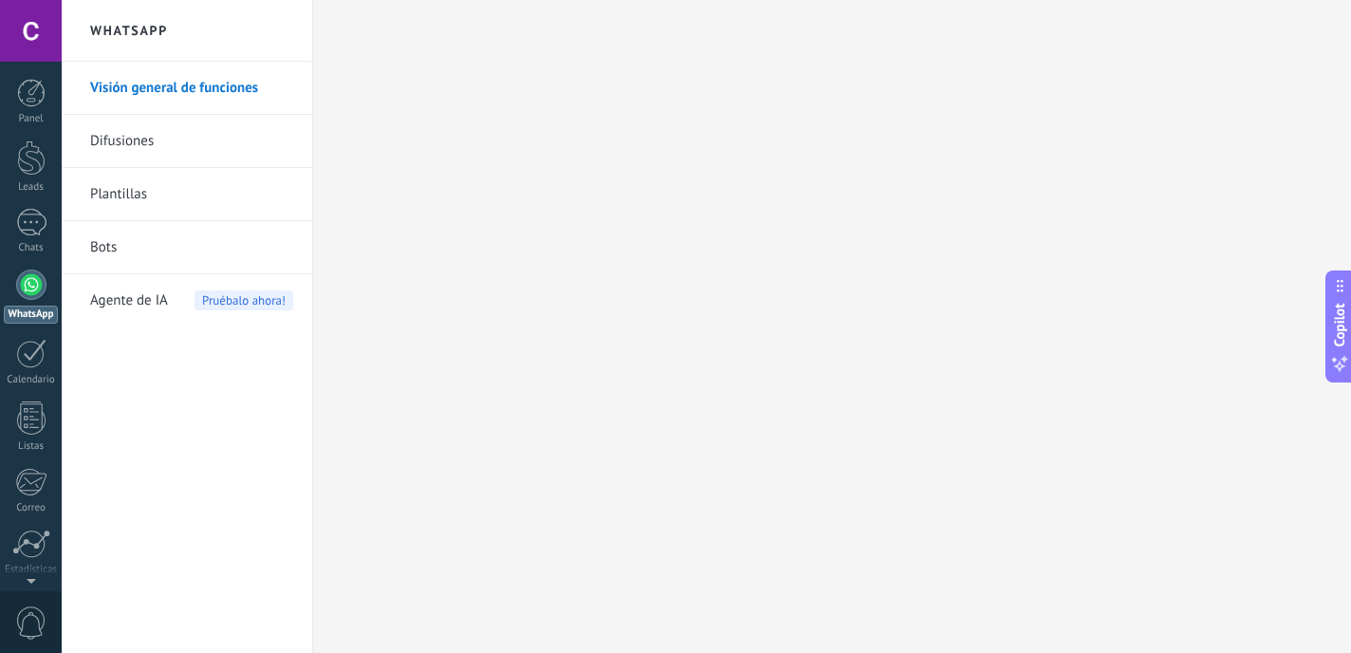
click at [125, 196] on link "Plantillas" at bounding box center [191, 194] width 203 height 53
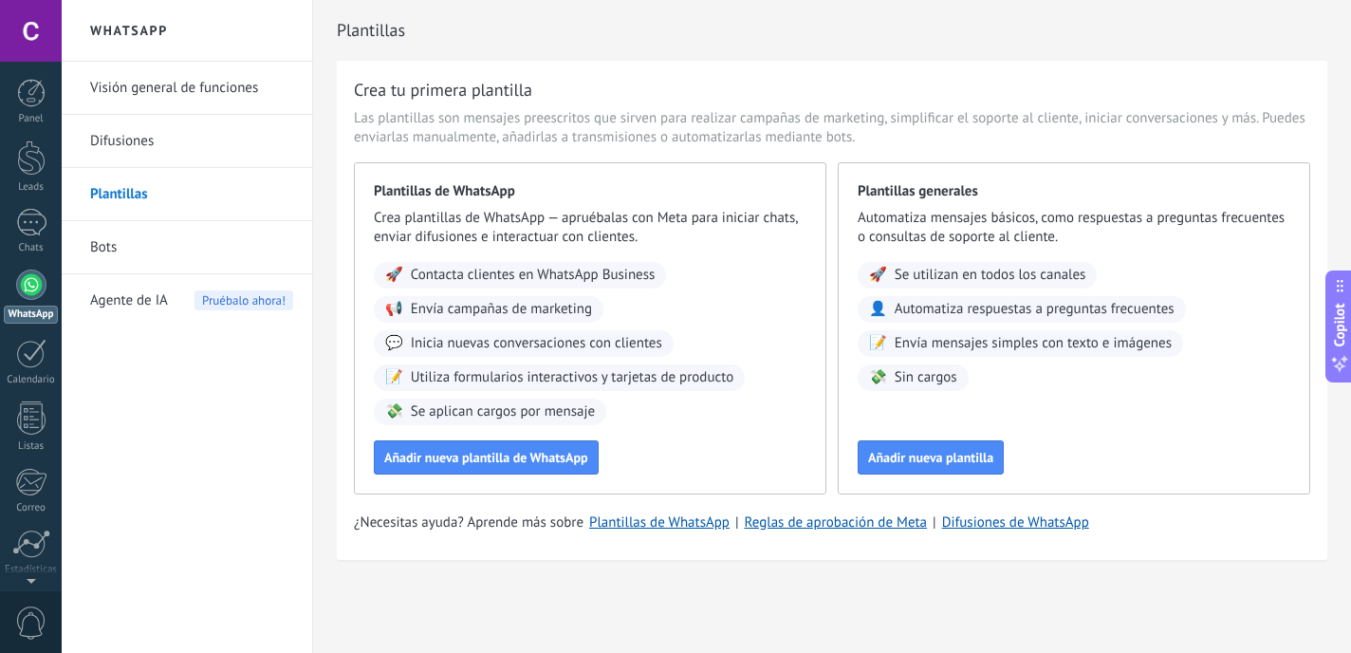
click at [20, 306] on div "WhatsApp" at bounding box center [31, 314] width 54 height 18
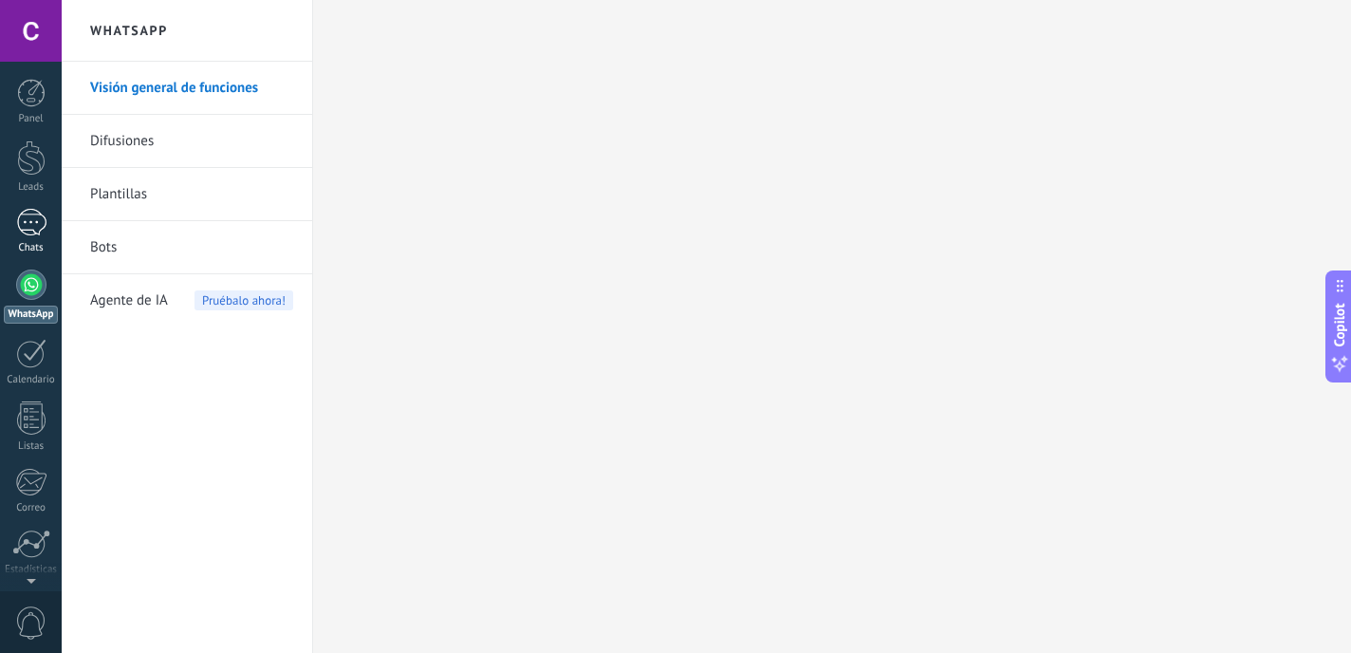
click at [29, 237] on link "1 Chats" at bounding box center [31, 232] width 62 height 46
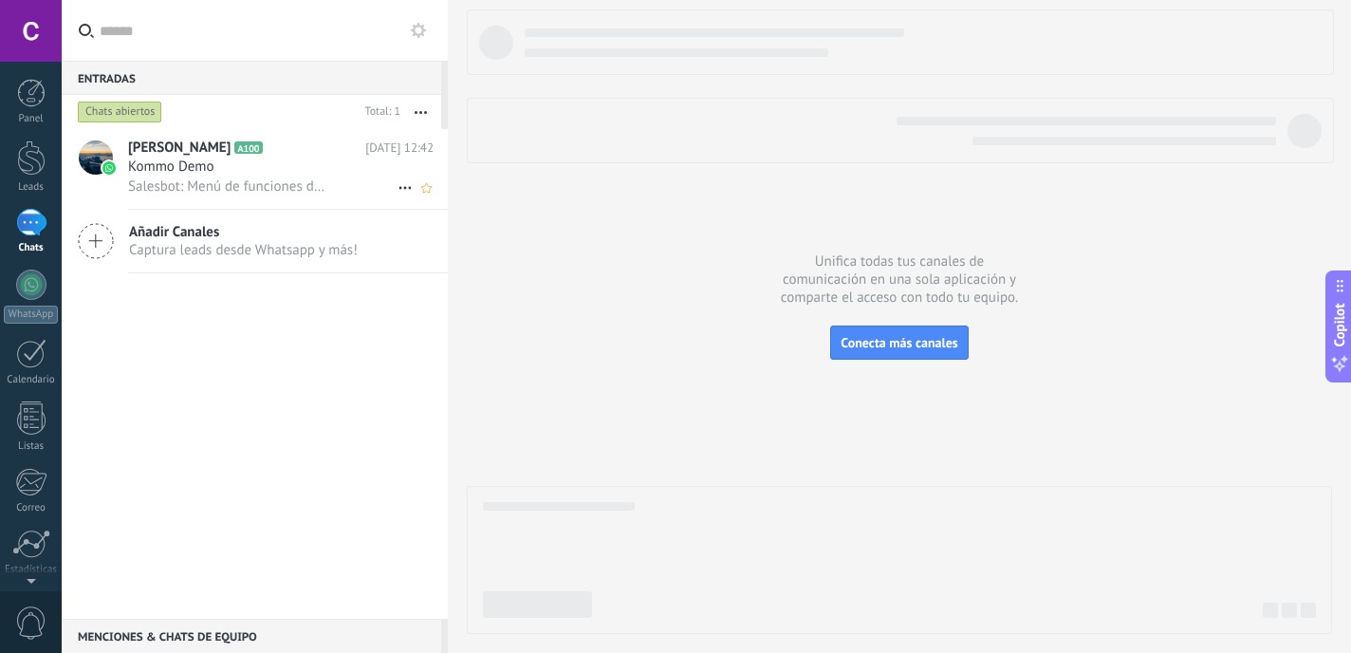
click at [220, 192] on span "Salesbot: Menú de funciones de WhatsApp ¡Desbloquea la mensajería mejorada en W…" at bounding box center [228, 186] width 201 height 18
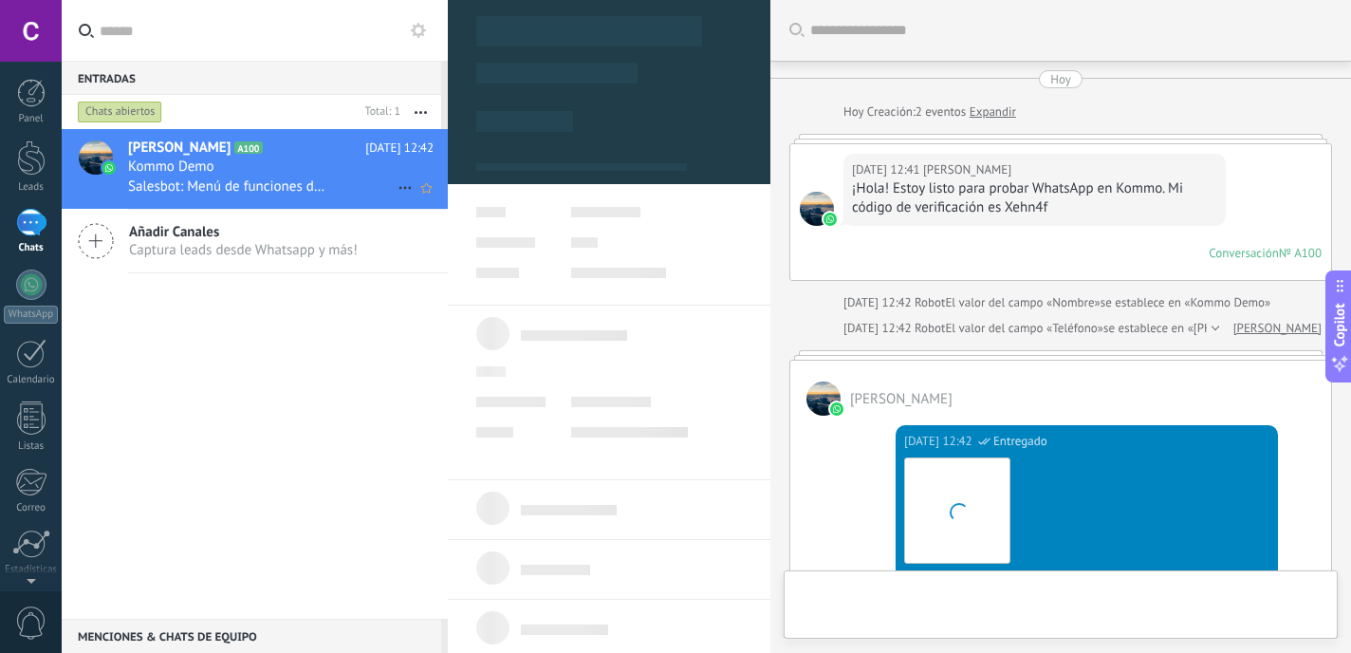
type textarea "**********"
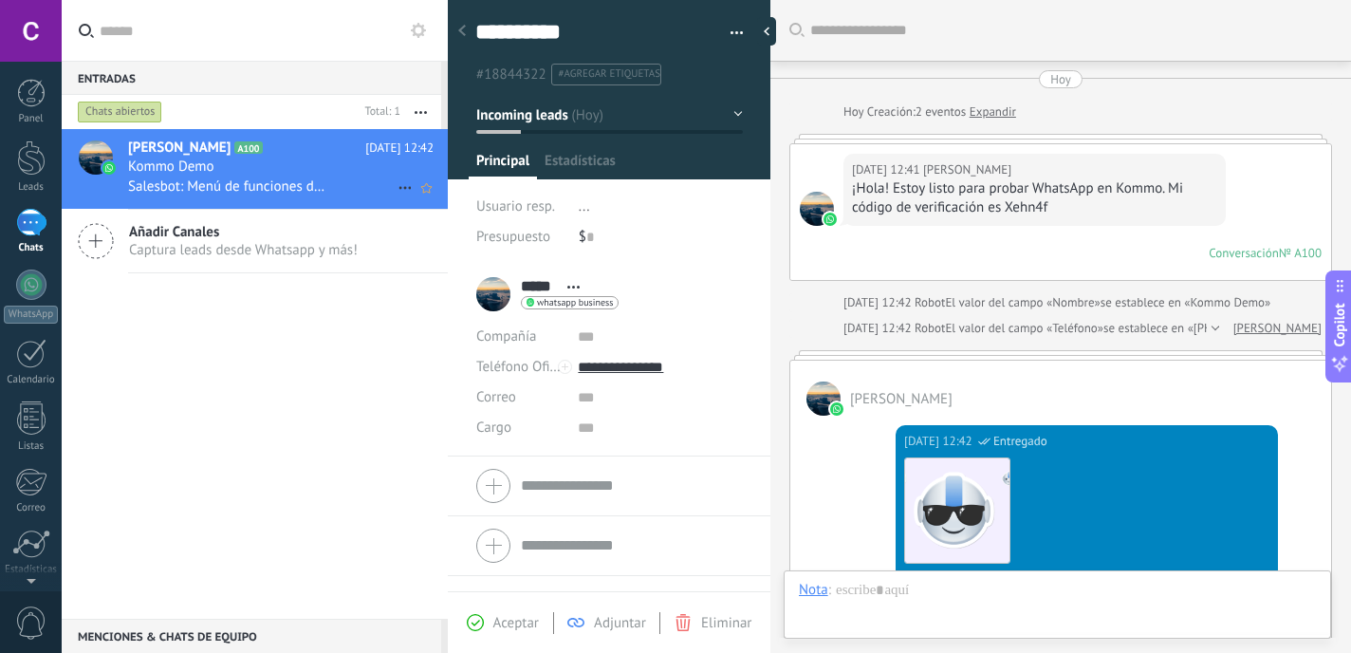
scroll to position [28, 0]
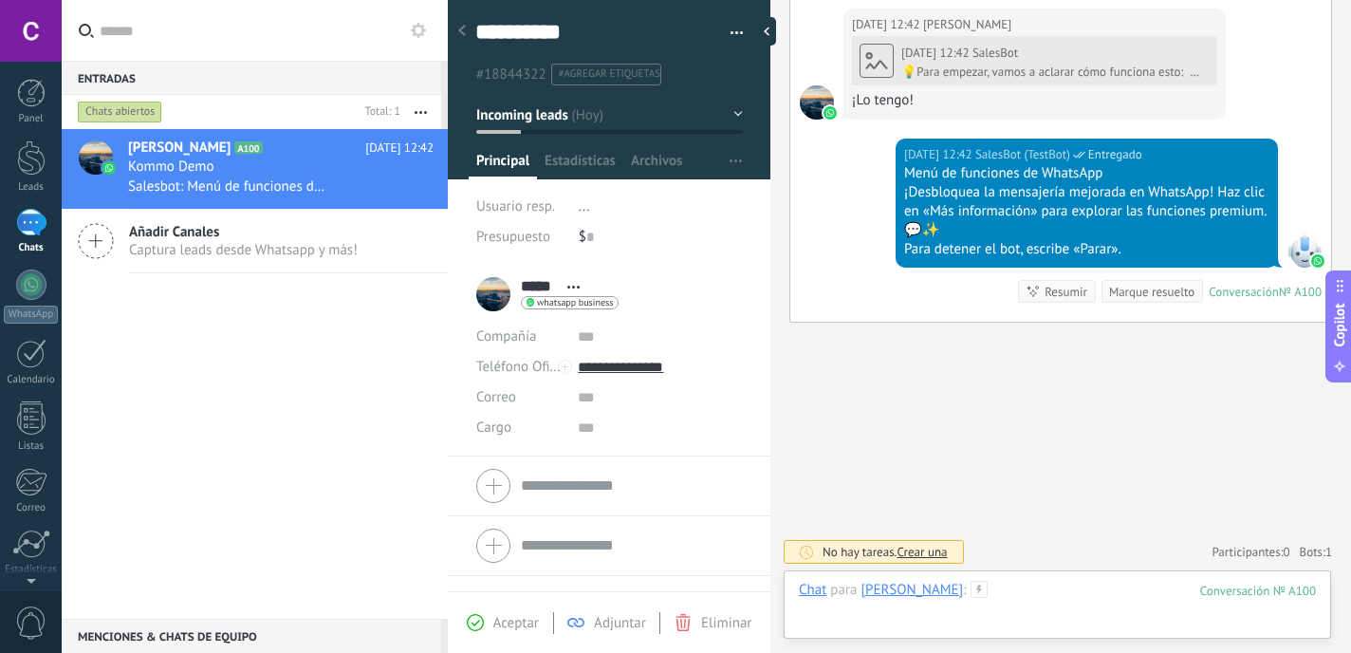
click at [974, 592] on div at bounding box center [1057, 609] width 517 height 57
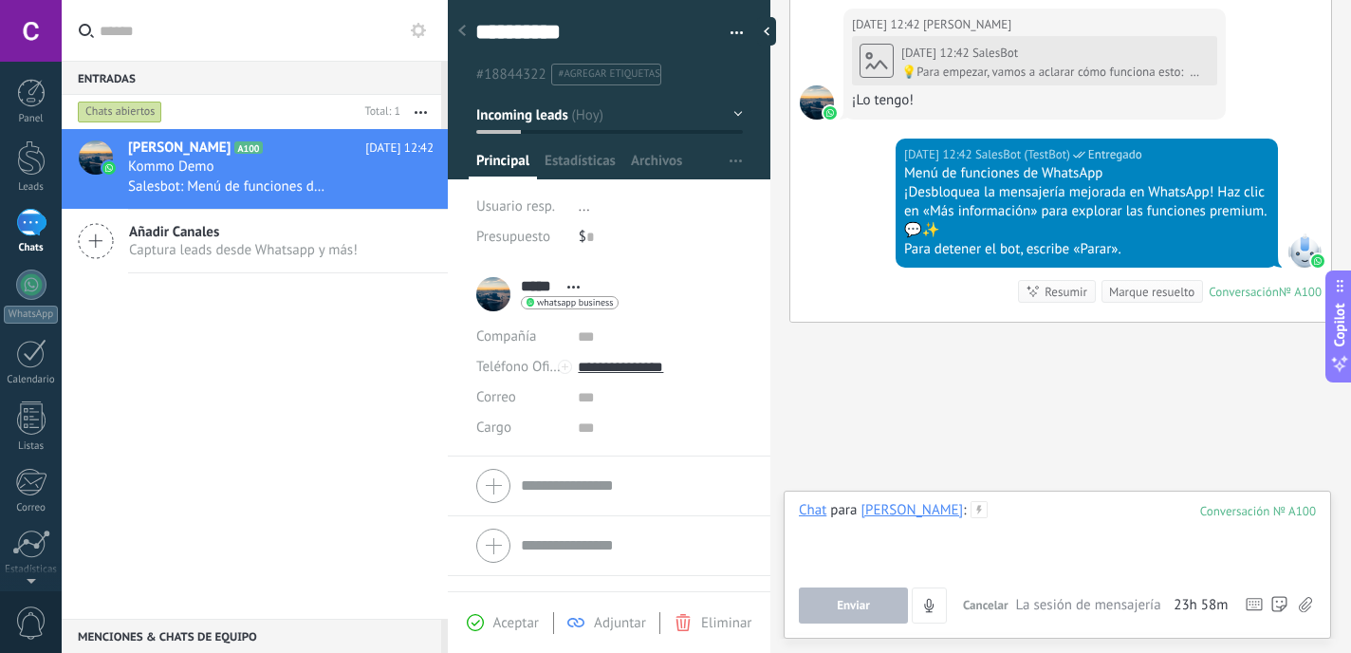
drag, startPoint x: 977, startPoint y: 525, endPoint x: 915, endPoint y: 569, distance: 76.9
click at [916, 570] on div at bounding box center [1057, 537] width 517 height 72
paste div
drag, startPoint x: 1026, startPoint y: 521, endPoint x: 726, endPoint y: 465, distance: 305.0
click at [726, 465] on div "**********" at bounding box center [899, 326] width 903 height 653
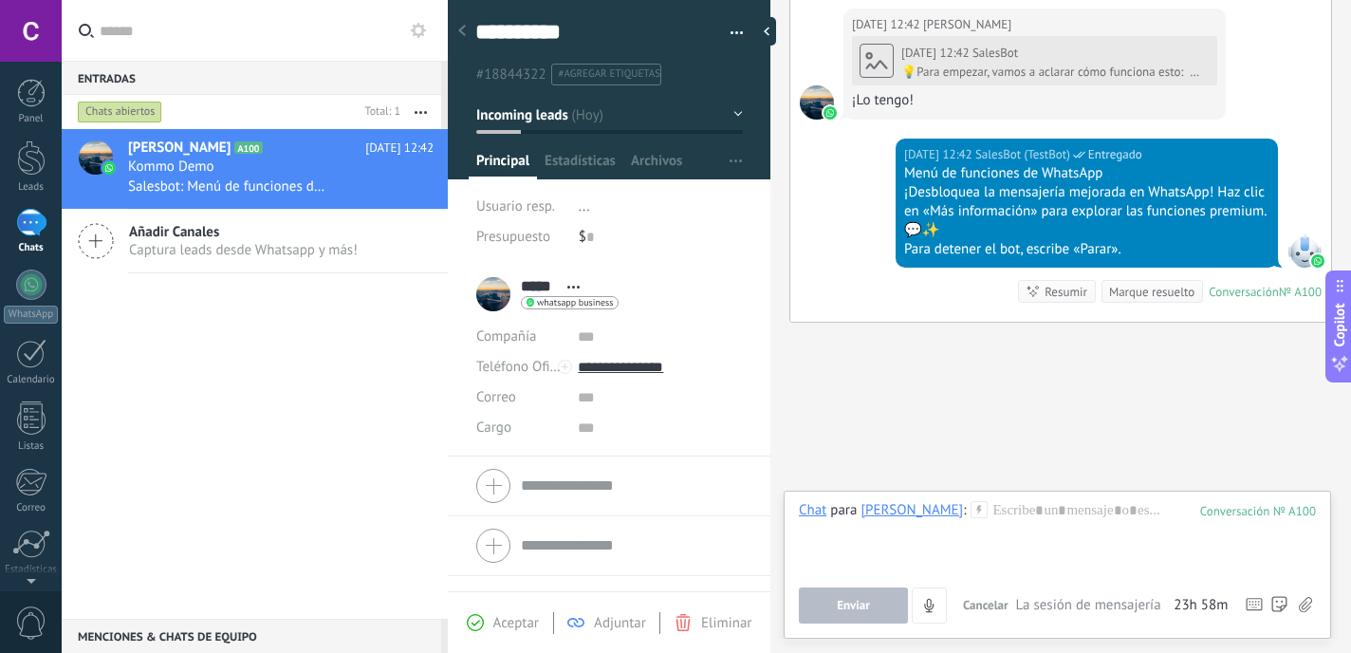
click at [1100, 78] on div "💡Para empezar, vamos a aclarar cómo funciona esto: 💻 Kommo = La vista del Agent…" at bounding box center [1055, 72] width 308 height 15
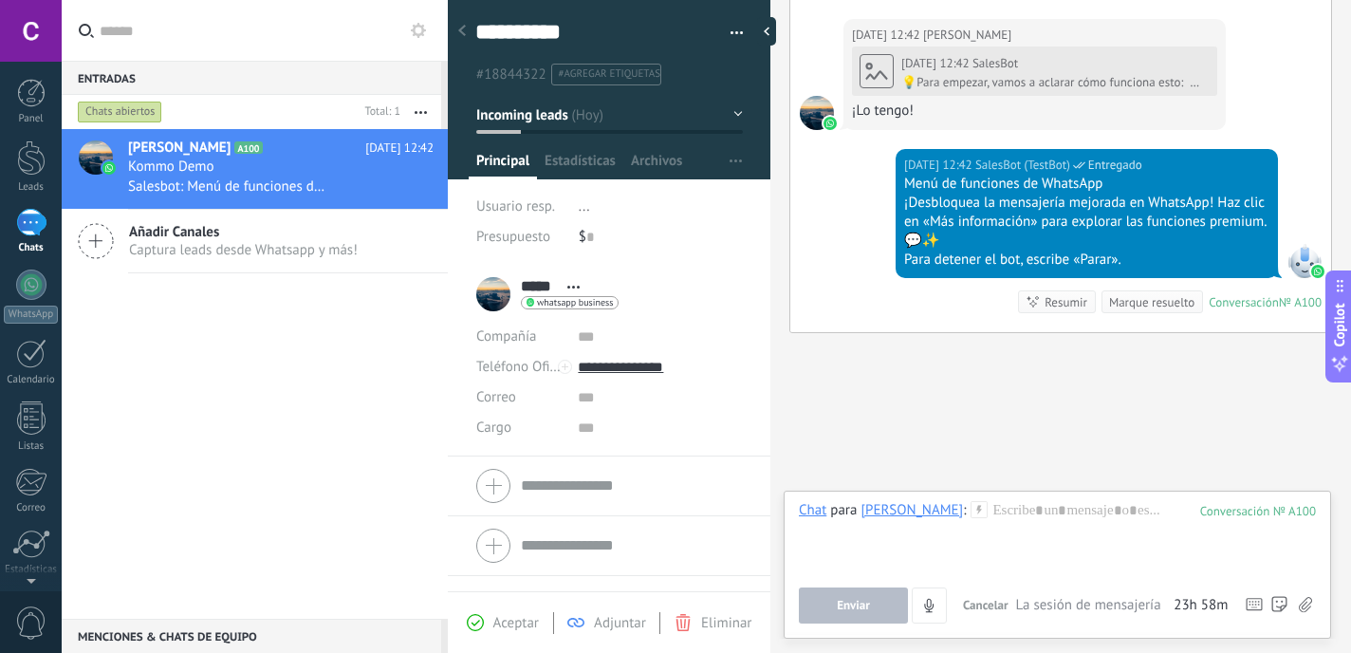
scroll to position [1011, 0]
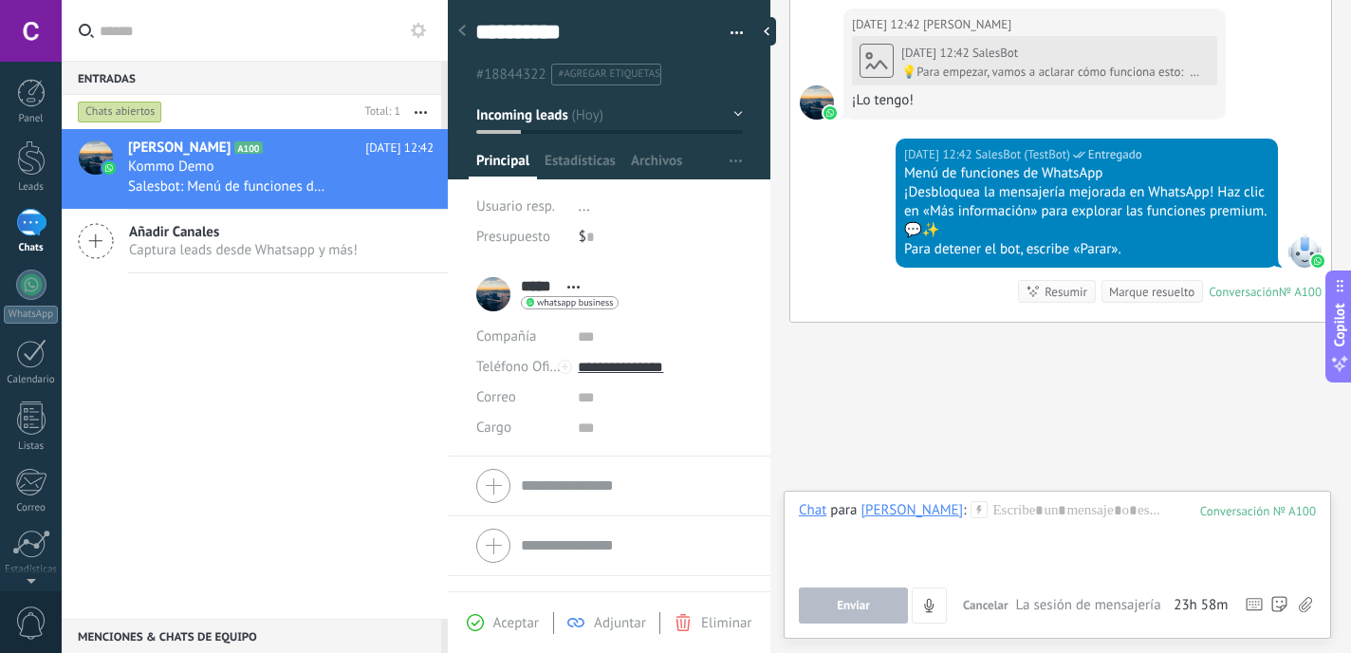
click at [248, 242] on span "Captura leads desde Whatsapp y más!" at bounding box center [243, 250] width 229 height 18
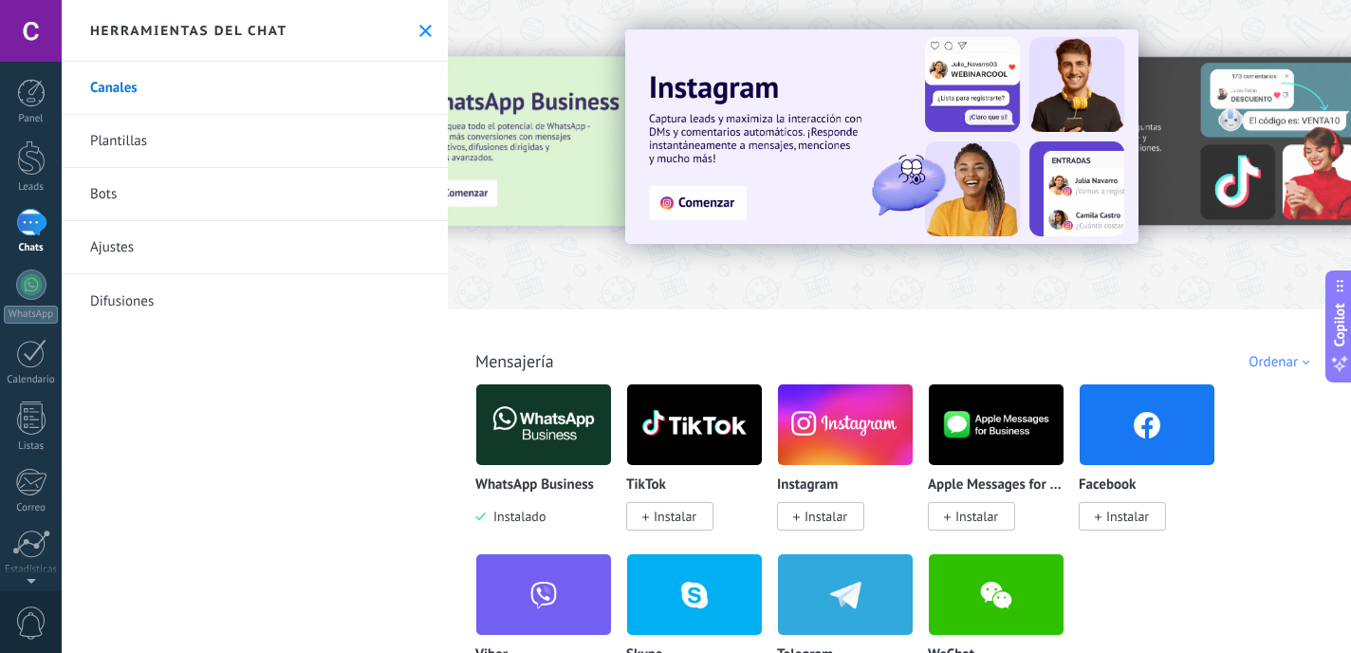
click at [156, 148] on link "Plantillas" at bounding box center [255, 141] width 386 height 53
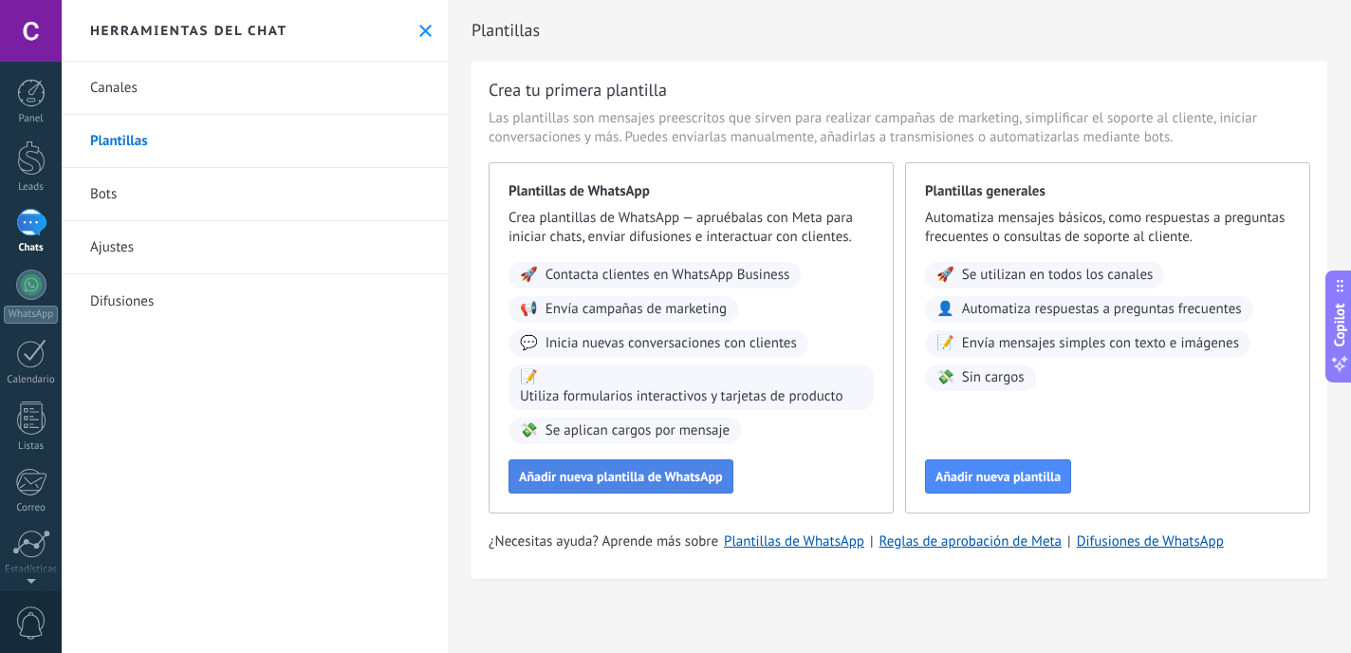
click at [675, 483] on span "Añadir nueva plantilla de WhatsApp" at bounding box center [621, 476] width 204 height 13
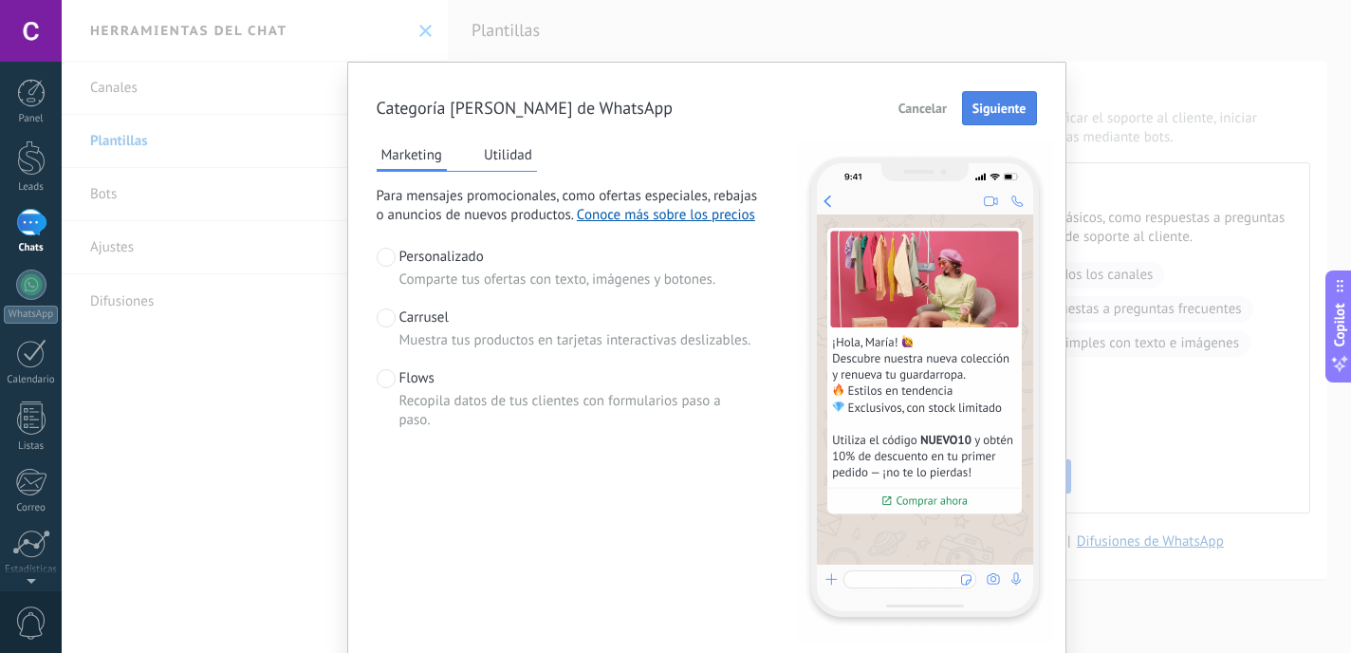
click at [1013, 107] on span "Siguiente" at bounding box center [999, 108] width 54 height 13
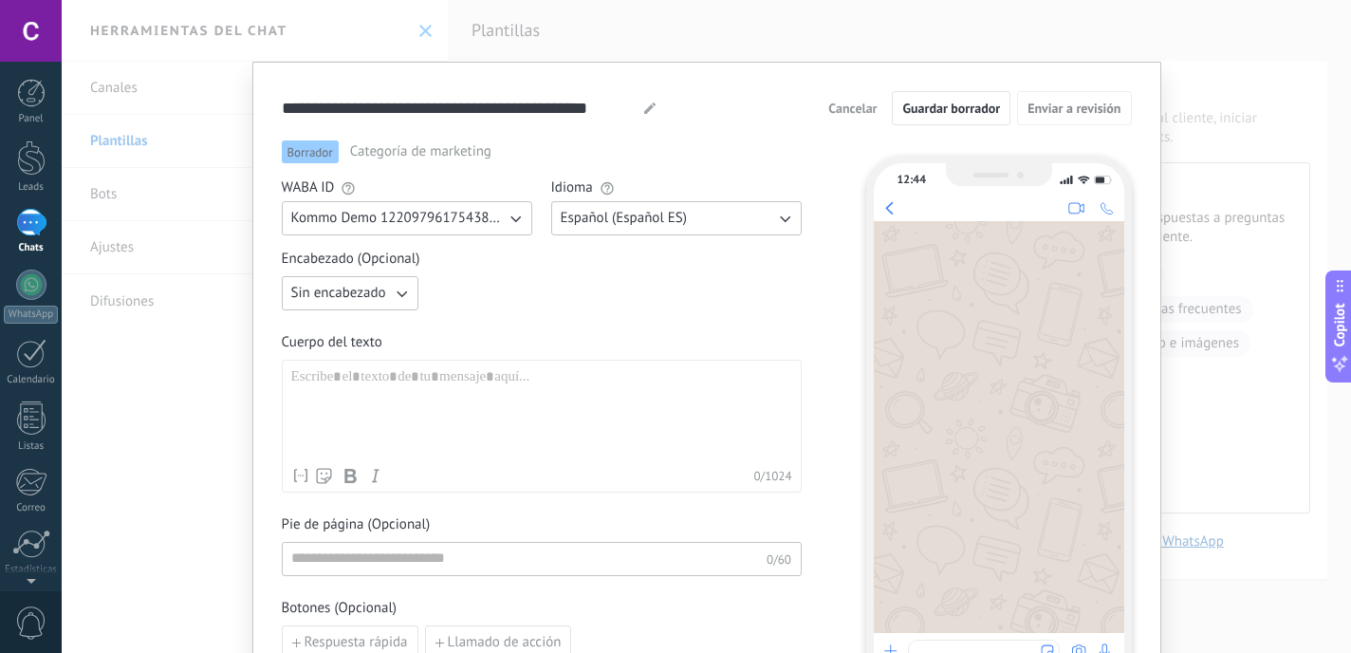
click at [384, 296] on button "Sin encabezado" at bounding box center [350, 293] width 137 height 34
click at [384, 296] on li "Sin encabezado" at bounding box center [343, 293] width 147 height 32
click at [384, 296] on button "Sin encabezado" at bounding box center [350, 293] width 137 height 34
drag, startPoint x: 333, startPoint y: 331, endPoint x: 359, endPoint y: 359, distance: 37.6
click at [359, 359] on ul "Sin encabezado Texto Imagen o archivo" at bounding box center [343, 325] width 149 height 99
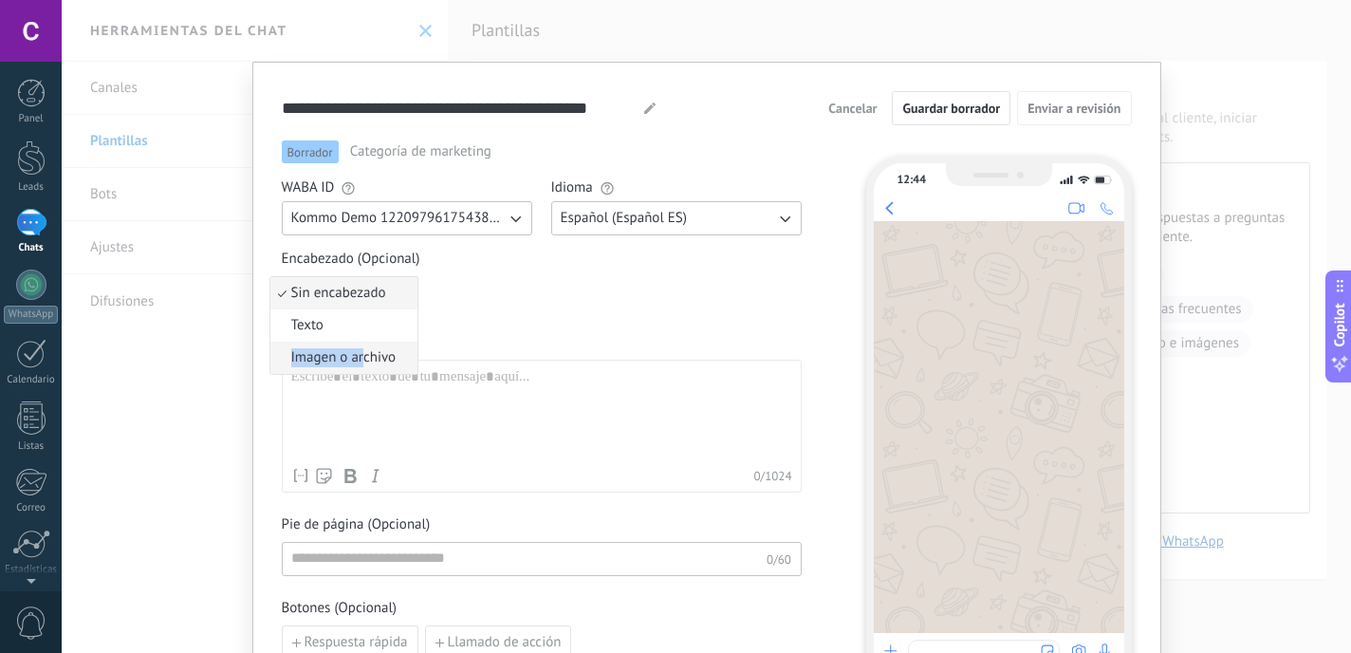
click at [359, 359] on span "Imagen o archivo" at bounding box center [343, 357] width 105 height 19
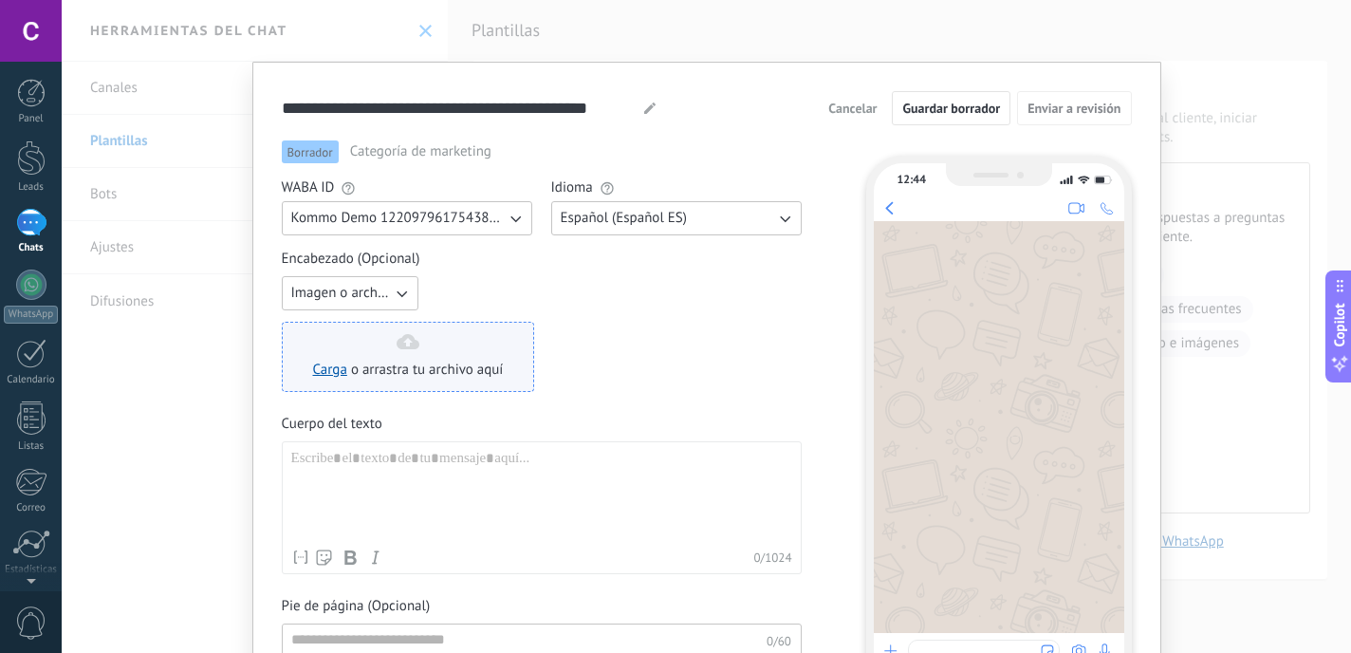
click at [432, 374] on span "o arrastra tu archivo aquí" at bounding box center [427, 370] width 153 height 19
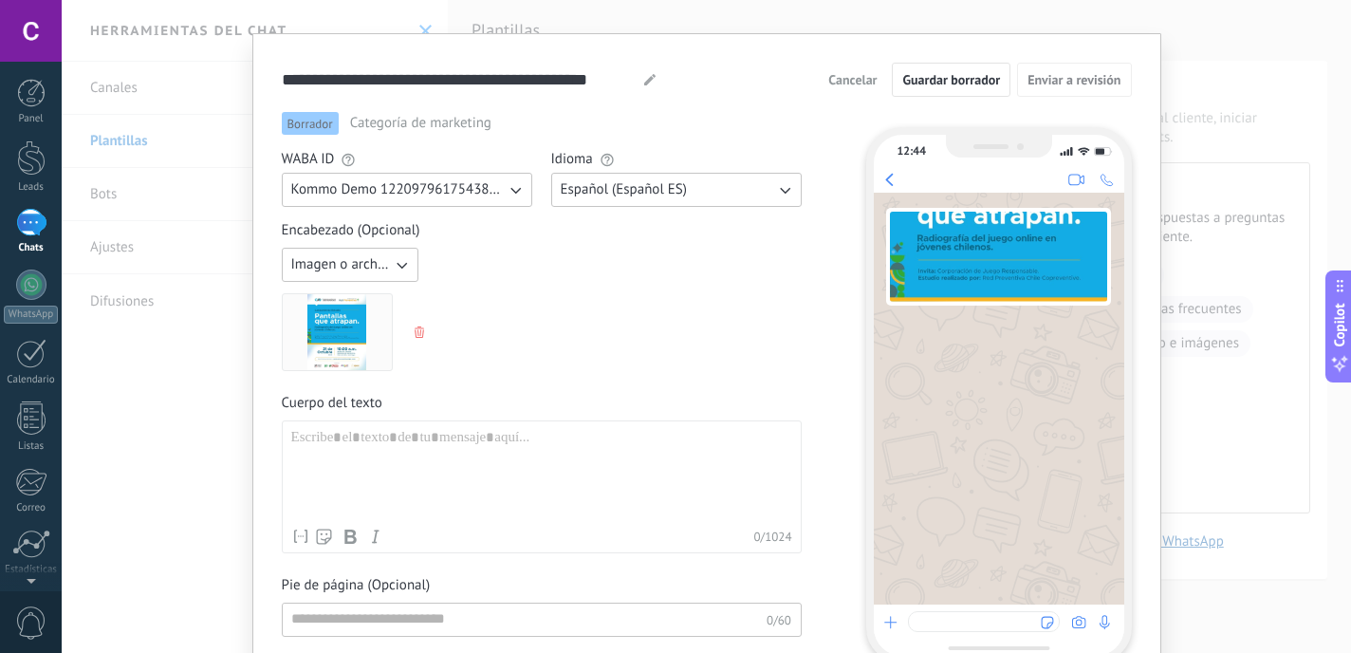
scroll to position [24, 0]
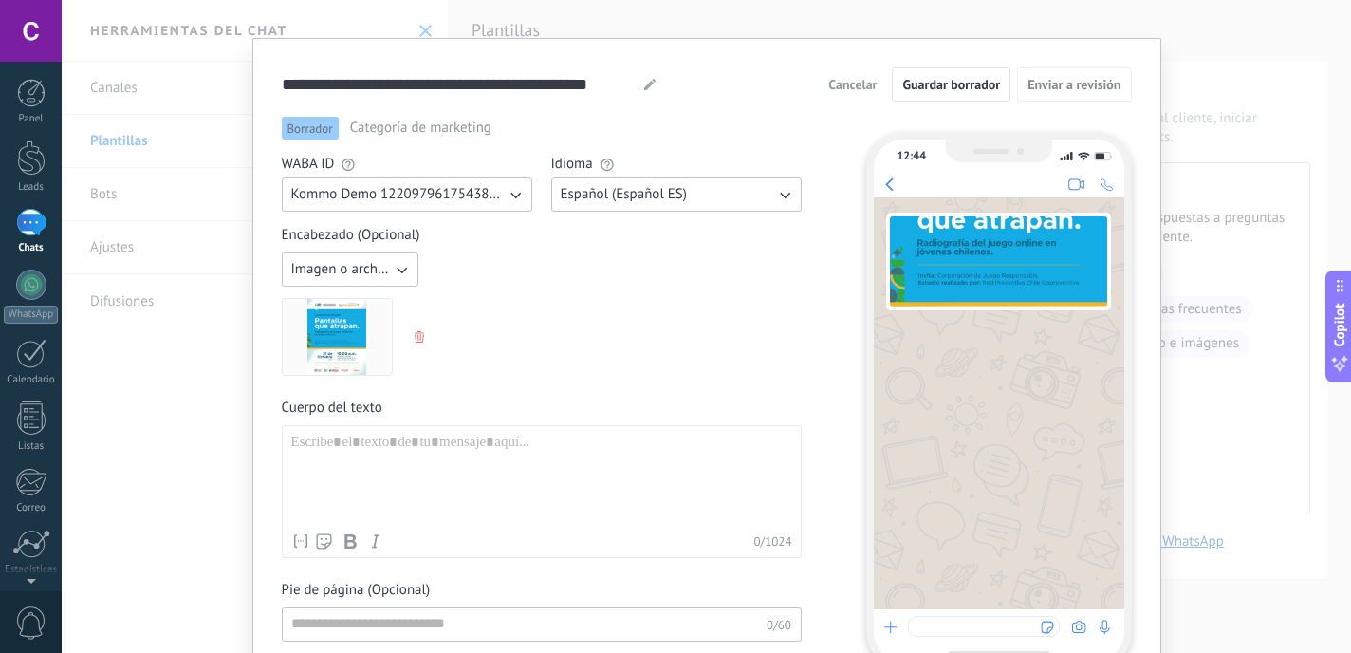
click at [481, 203] on span "Kommo Demo 122097961754382252" at bounding box center [398, 194] width 214 height 19
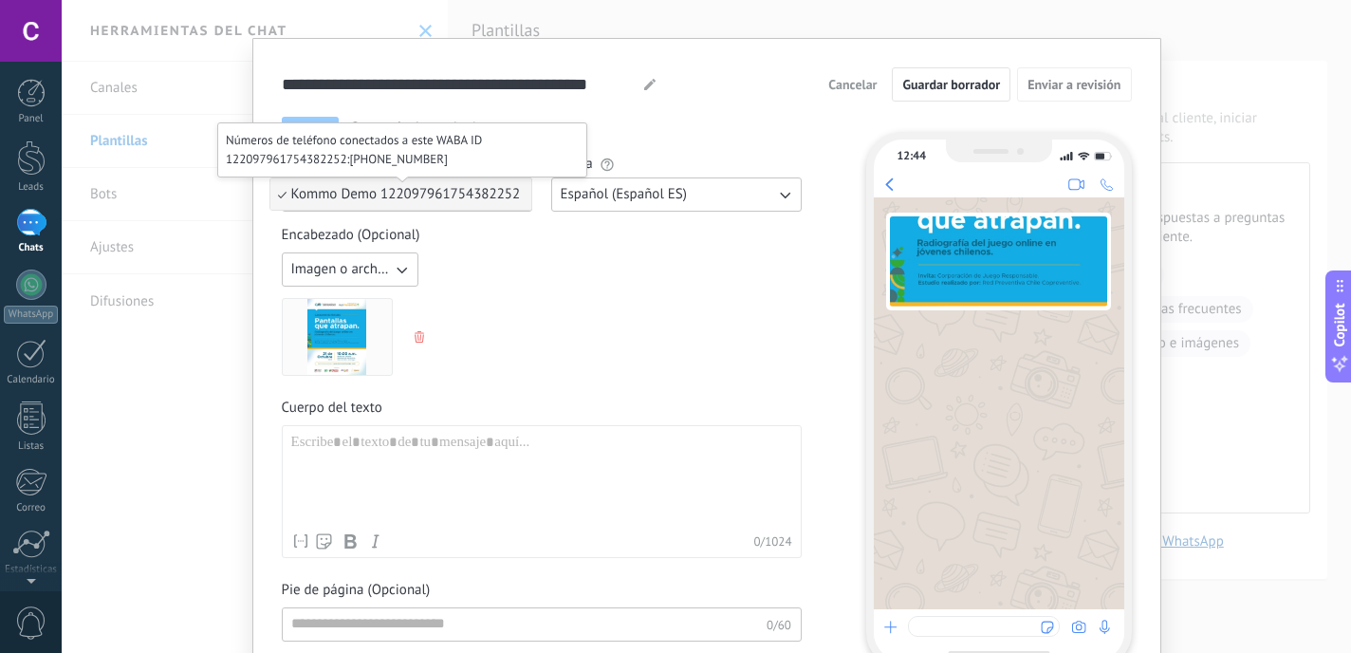
click at [485, 203] on span "Kommo Demo 122097961754382252" at bounding box center [406, 194] width 230 height 18
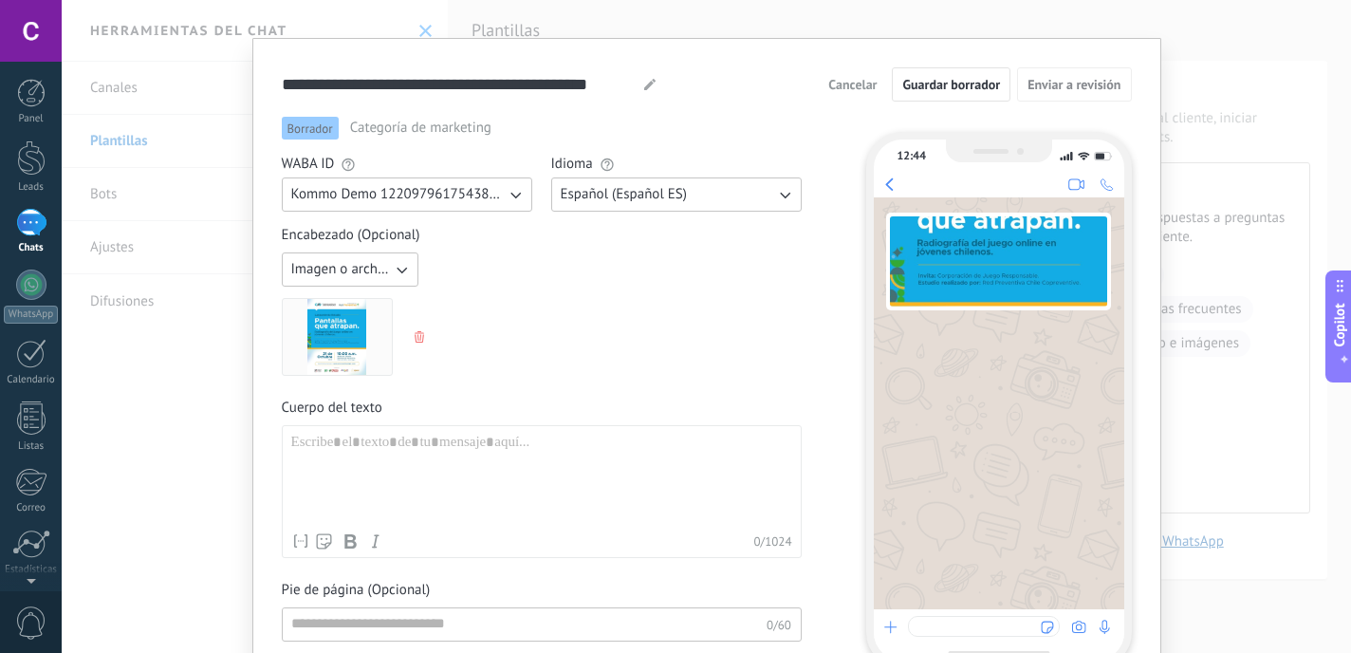
click at [991, 274] on img at bounding box center [998, 261] width 217 height 90
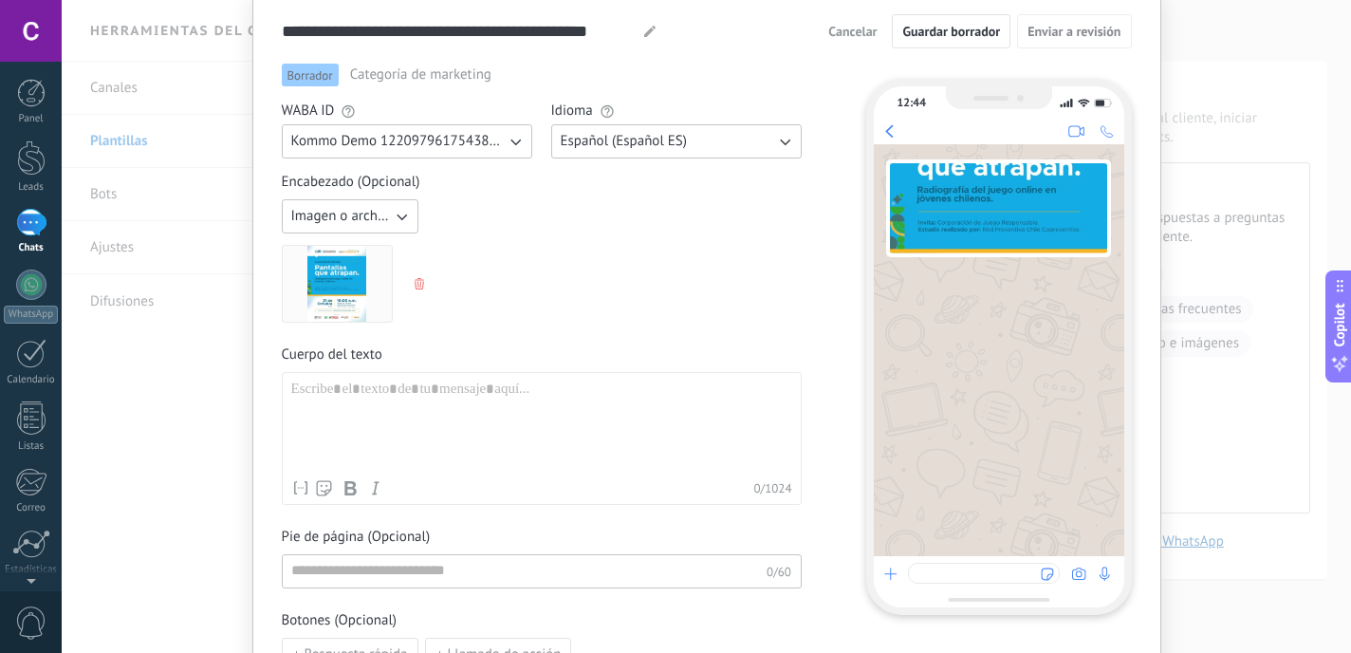
scroll to position [234, 0]
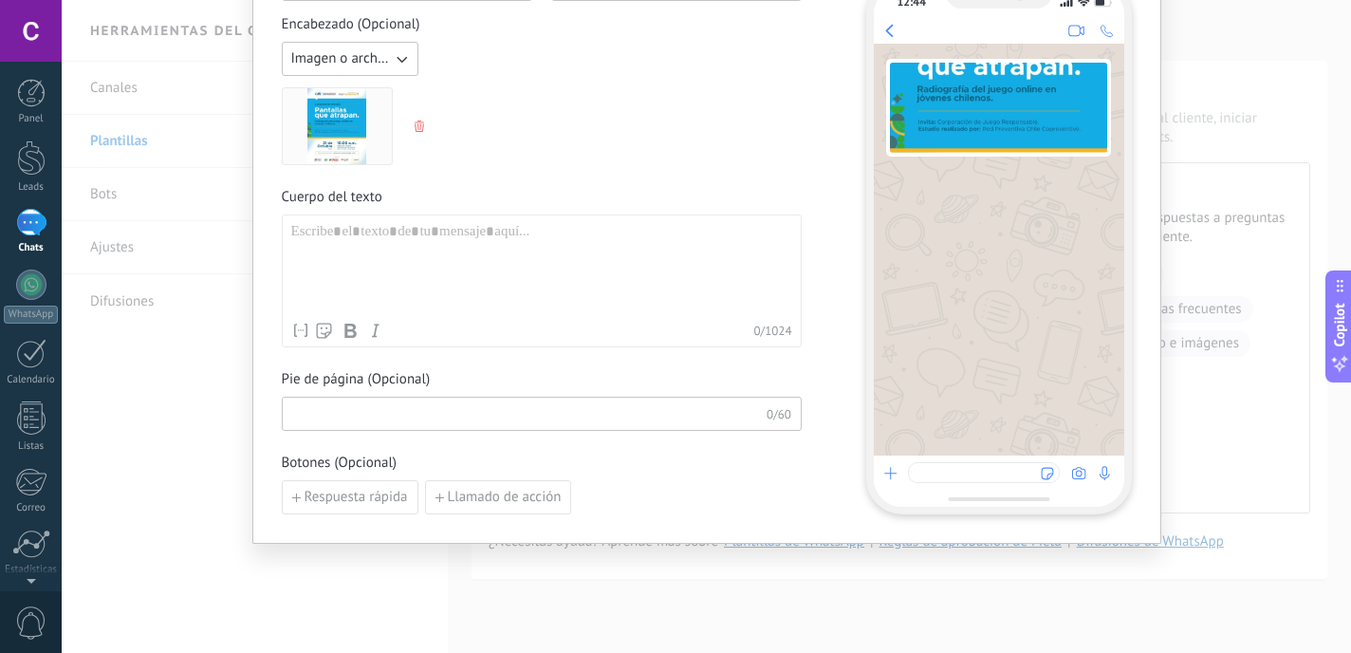
click at [390, 425] on input at bounding box center [525, 413] width 484 height 30
click at [525, 270] on div at bounding box center [541, 268] width 501 height 90
paste div
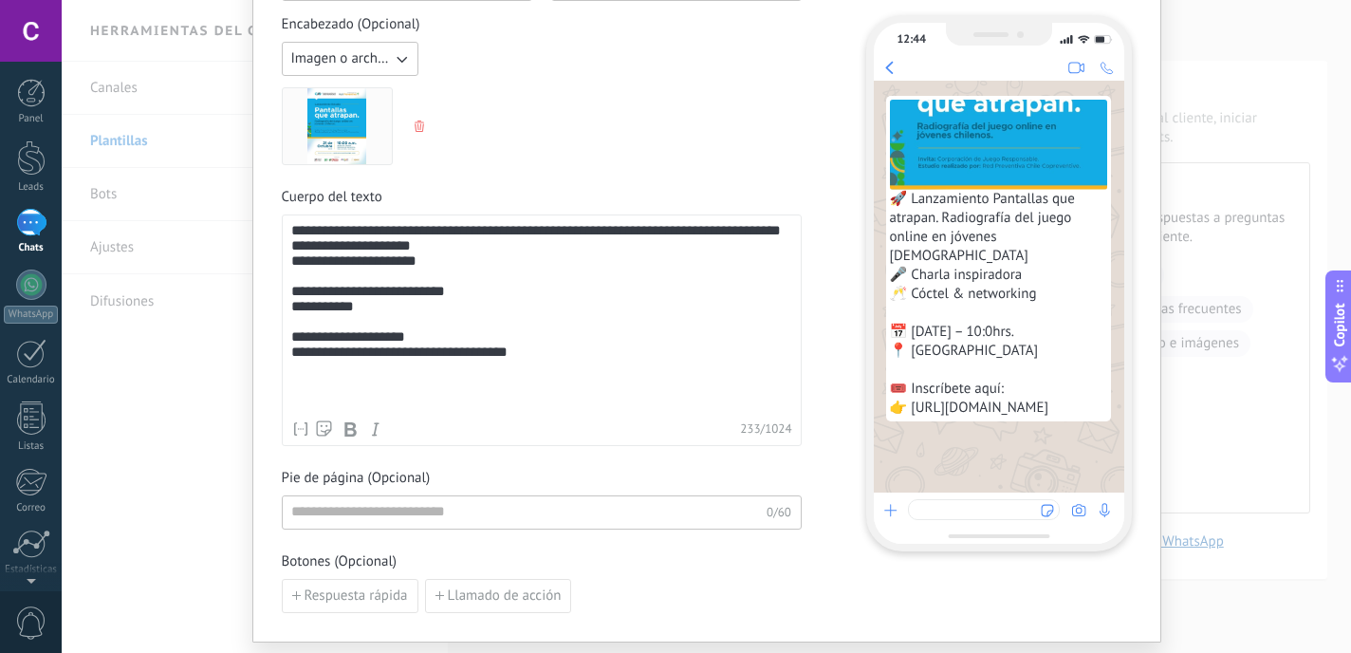
scroll to position [332, 0]
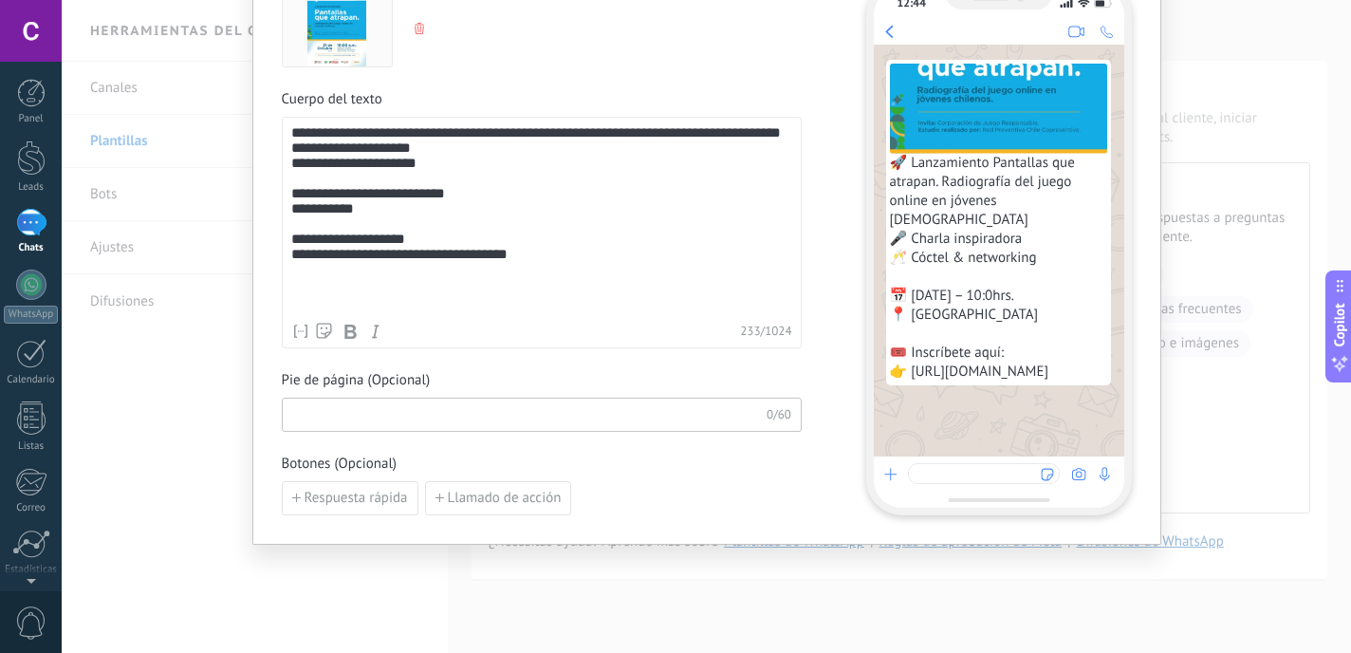
click at [543, 423] on input at bounding box center [525, 413] width 484 height 30
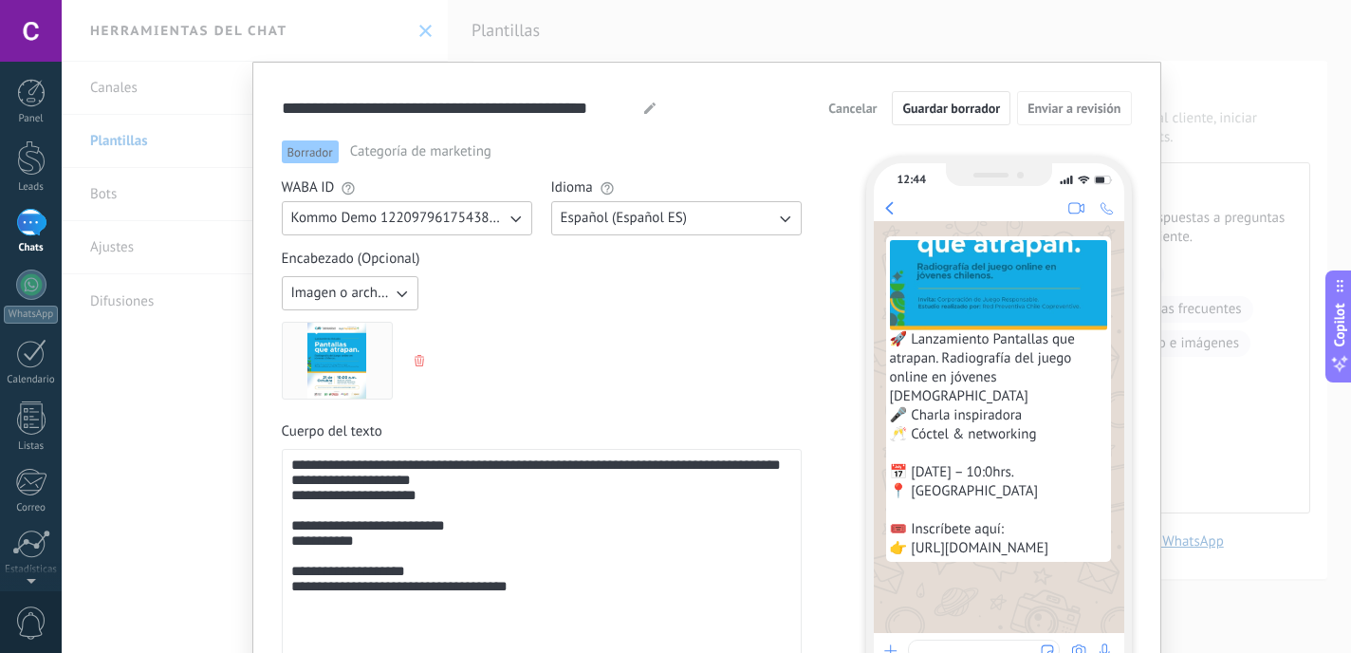
click at [425, 219] on span "Kommo Demo 122097961754382252" at bounding box center [398, 218] width 214 height 19
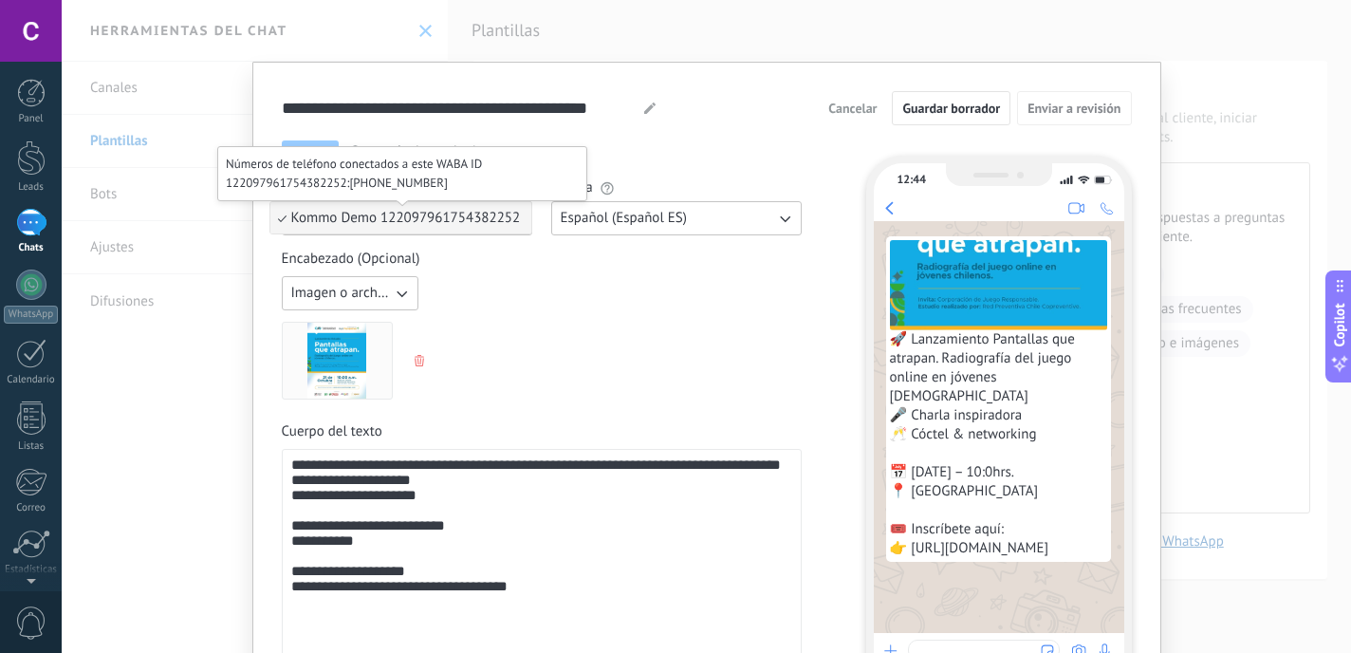
click at [425, 219] on span "Kommo Demo 122097961754382252" at bounding box center [406, 218] width 230 height 18
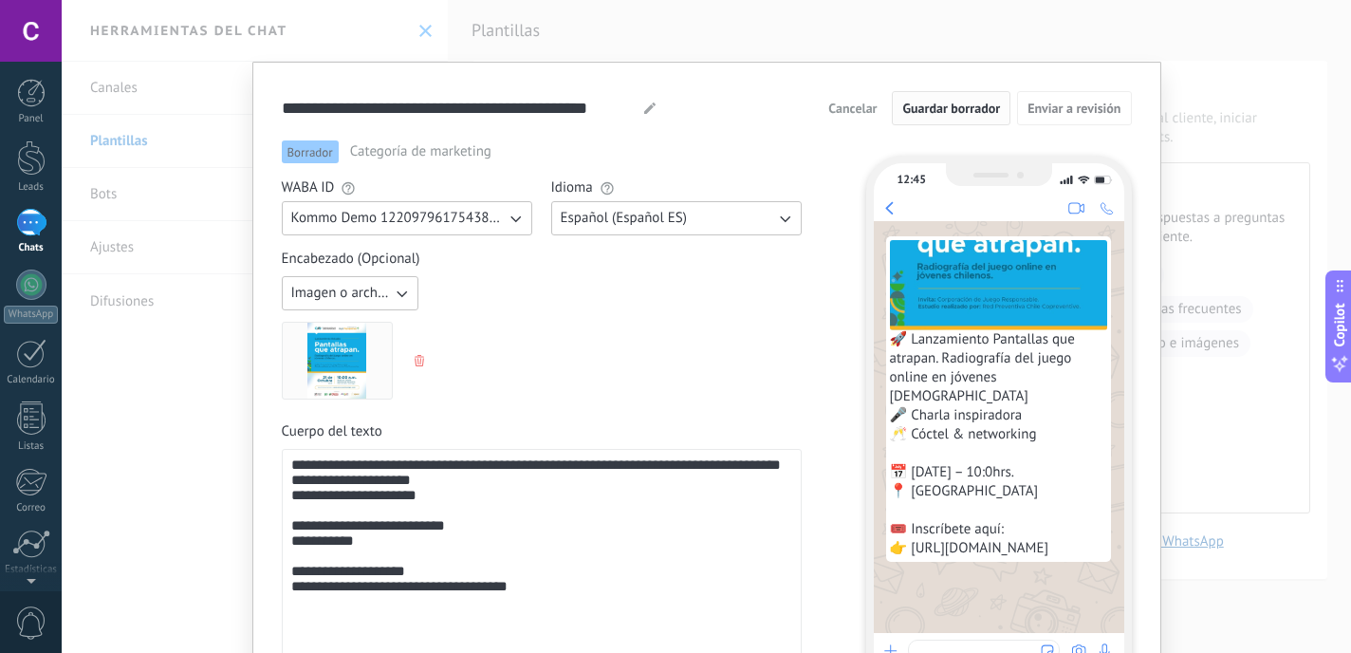
click at [954, 113] on span "Guardar borrador" at bounding box center [951, 108] width 98 height 13
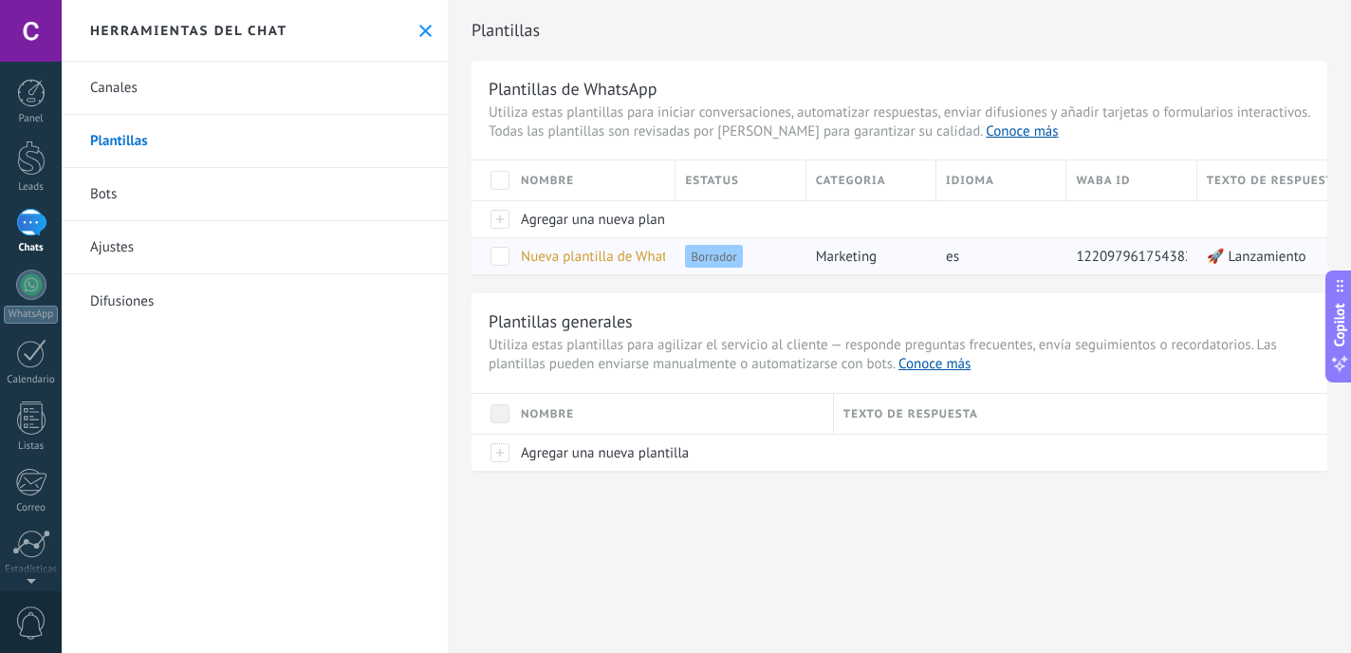
click at [503, 263] on span at bounding box center [499, 256] width 19 height 19
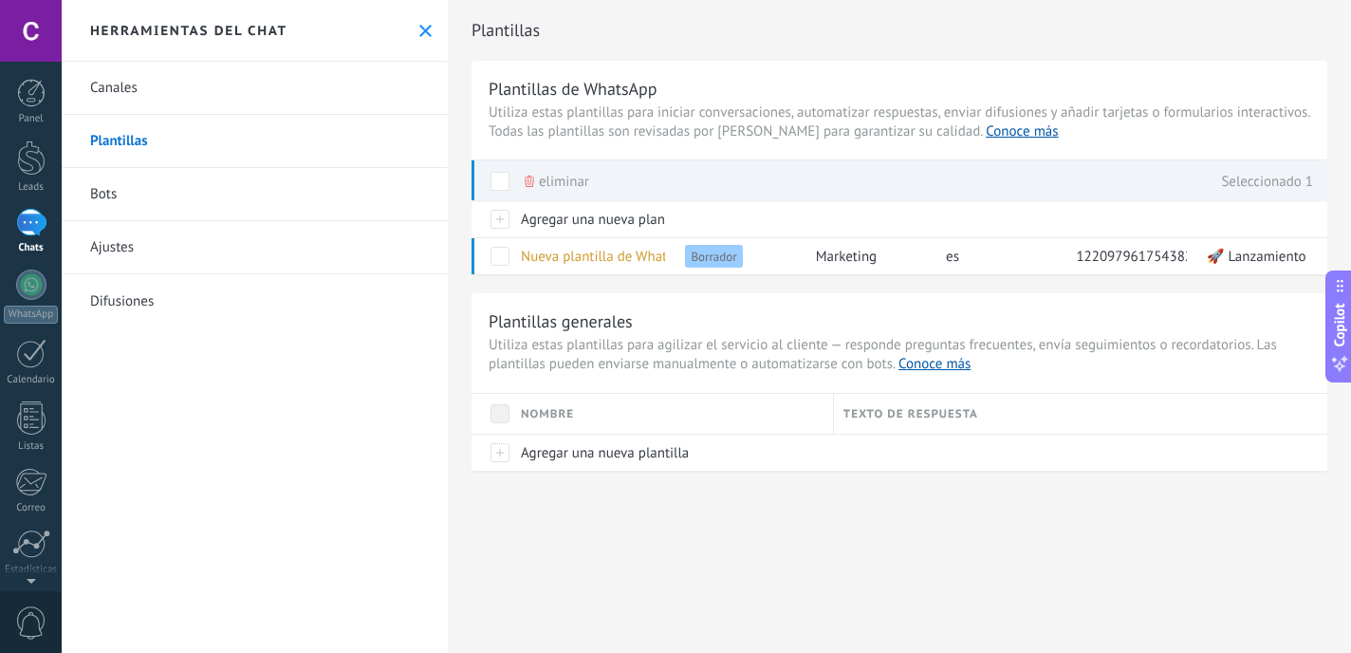
click at [223, 212] on link "Bots" at bounding box center [255, 194] width 386 height 53
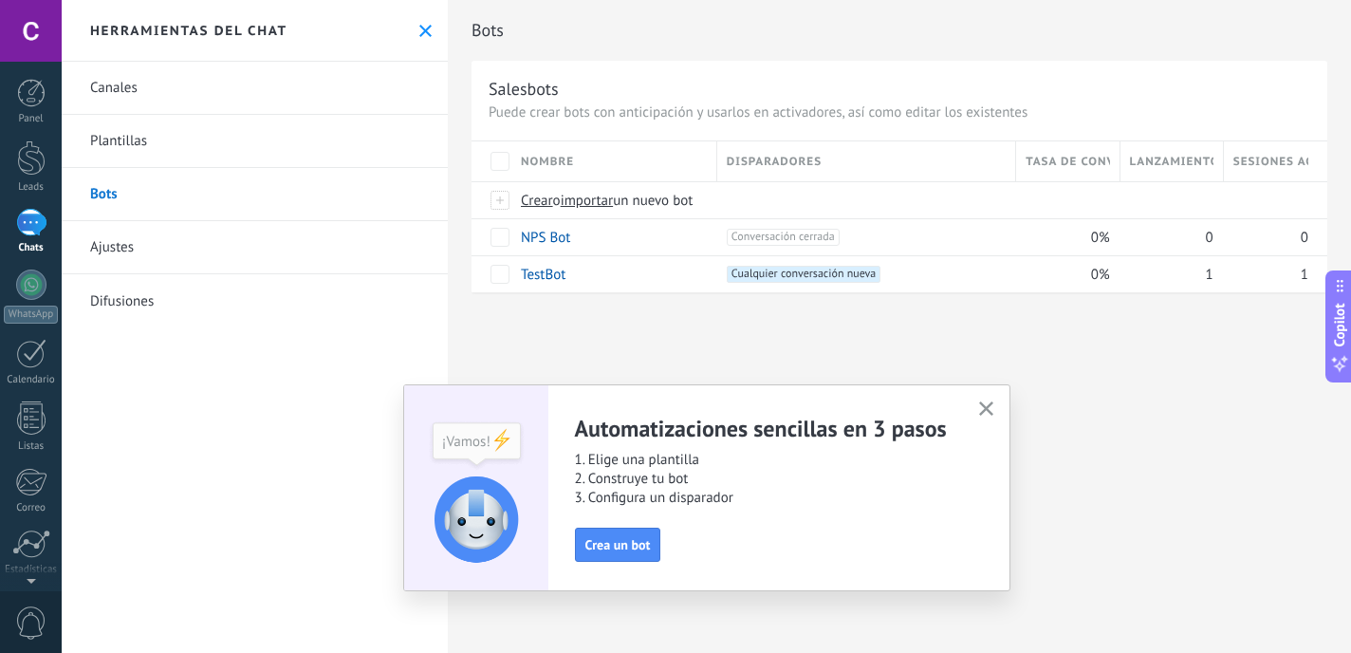
click at [198, 309] on link "Difusiones" at bounding box center [255, 300] width 386 height 53
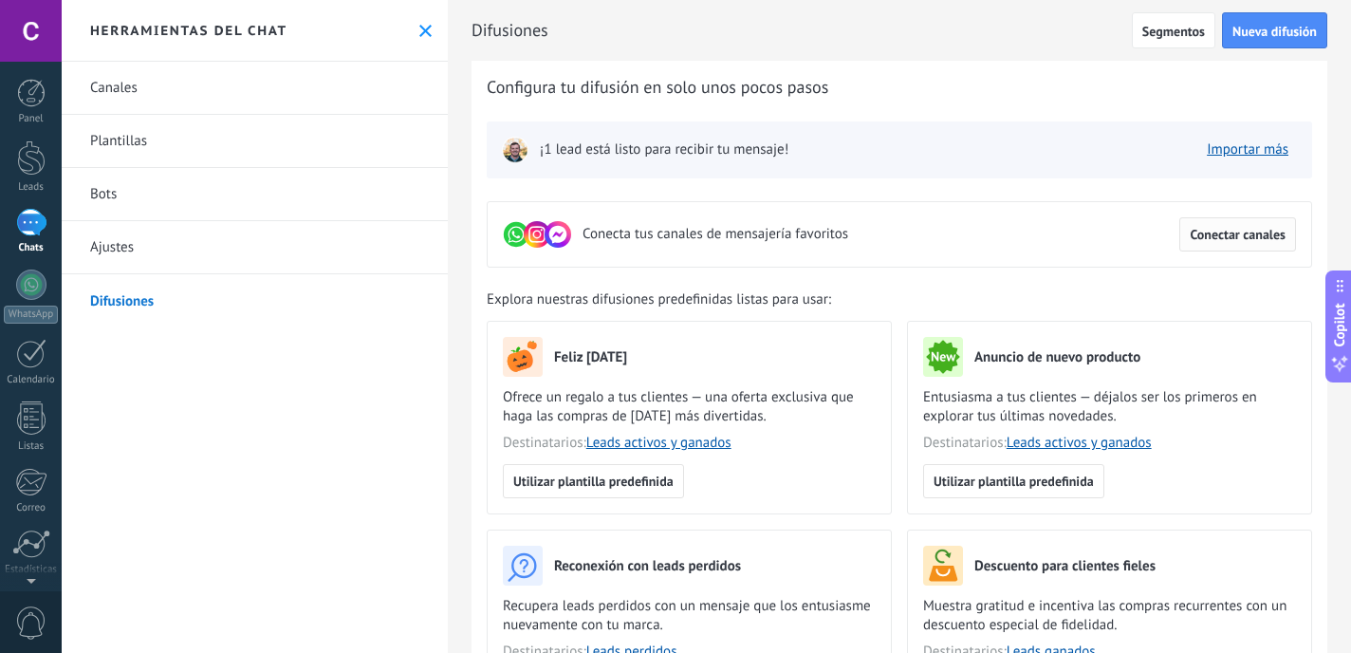
click at [1225, 229] on span "Conectar canales" at bounding box center [1238, 234] width 96 height 13
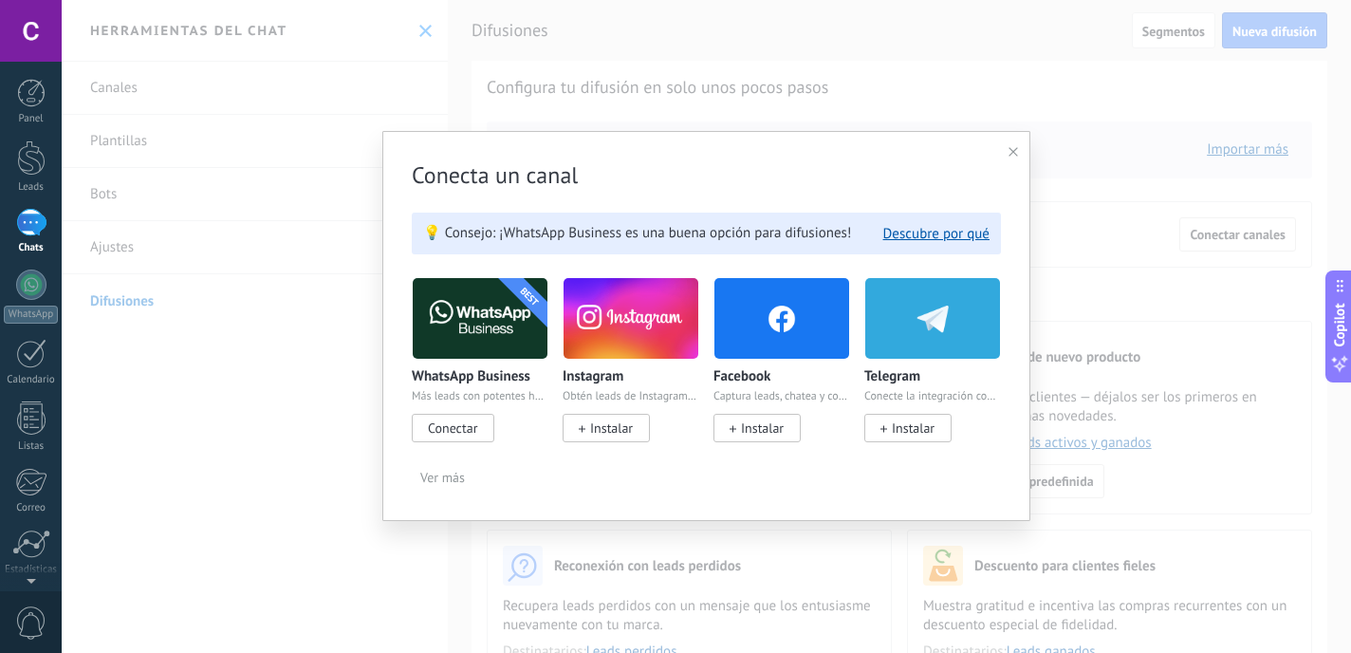
click at [472, 423] on span "Conectar" at bounding box center [452, 427] width 49 height 17
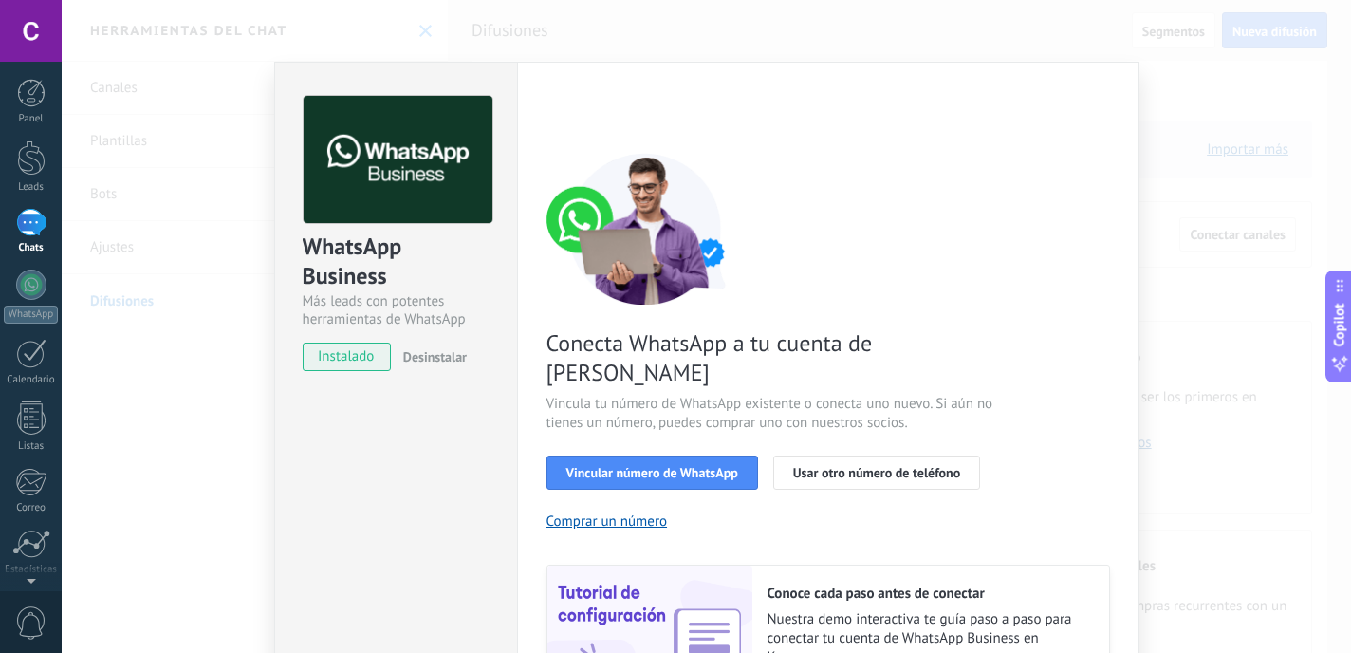
drag, startPoint x: 668, startPoint y: 437, endPoint x: 371, endPoint y: 347, distance: 310.3
click at [371, 347] on div "WhatsApp Business Más leads con potentes herramientas de WhatsApp instalado Des…" at bounding box center [706, 432] width 865 height 740
click at [359, 352] on span "instalado" at bounding box center [347, 356] width 86 height 28
click at [694, 457] on button "Vincular número de WhatsApp" at bounding box center [652, 472] width 212 height 34
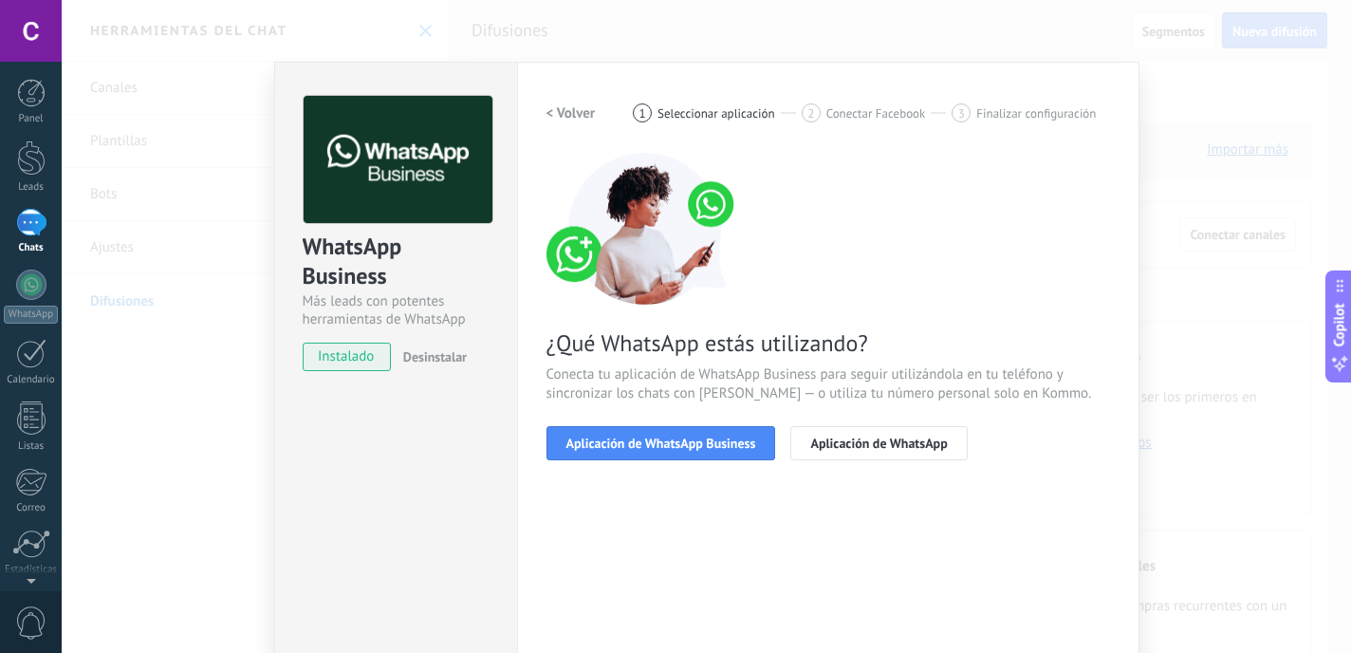
drag, startPoint x: 692, startPoint y: 448, endPoint x: 916, endPoint y: 395, distance: 230.1
click at [916, 395] on div "¿Qué WhatsApp estás utilizando? Conecta tu aplicación de WhatsApp Business para…" at bounding box center [828, 306] width 564 height 307
click at [903, 445] on span "Aplicación de WhatsApp" at bounding box center [878, 442] width 137 height 13
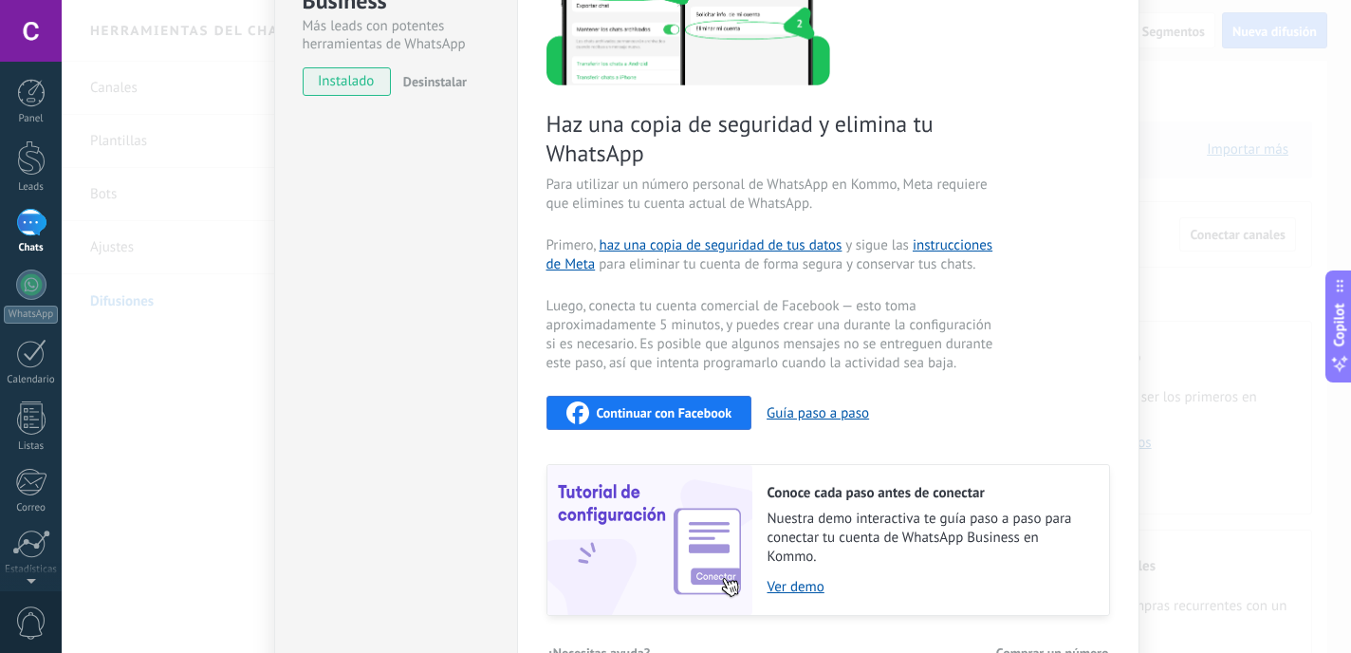
scroll to position [394, 0]
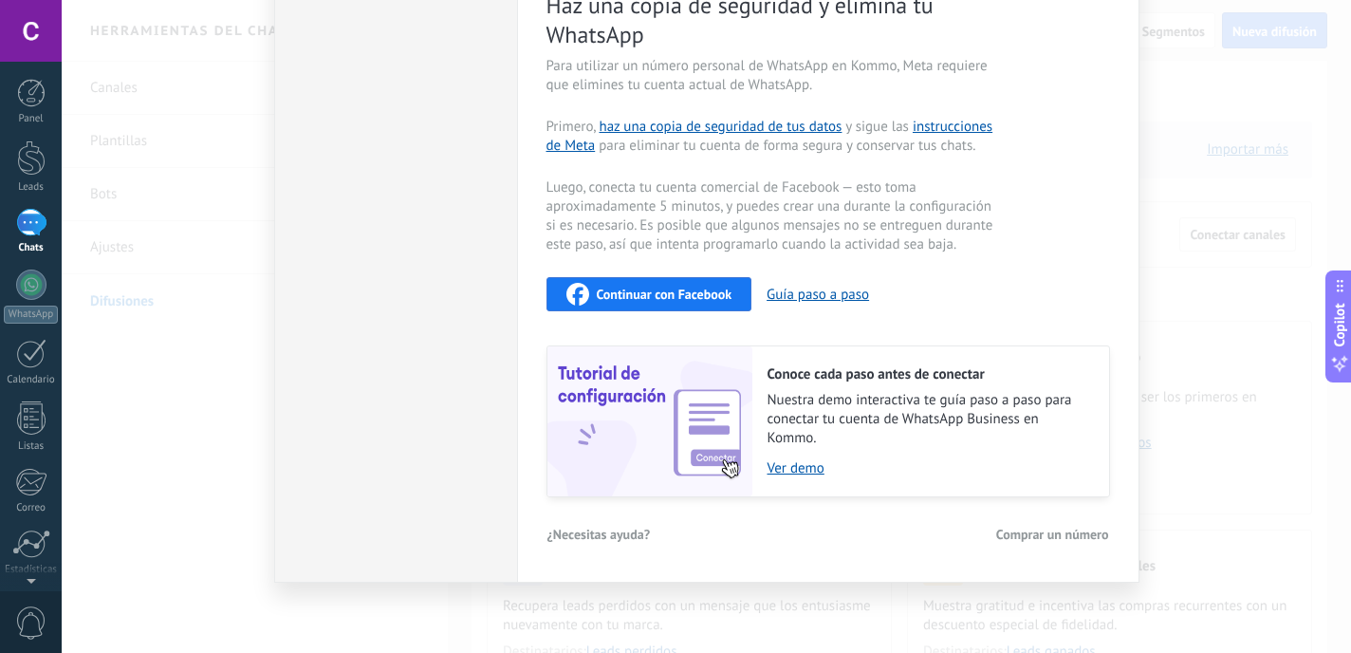
click at [719, 298] on span "Continuar con Facebook" at bounding box center [665, 293] width 136 height 13
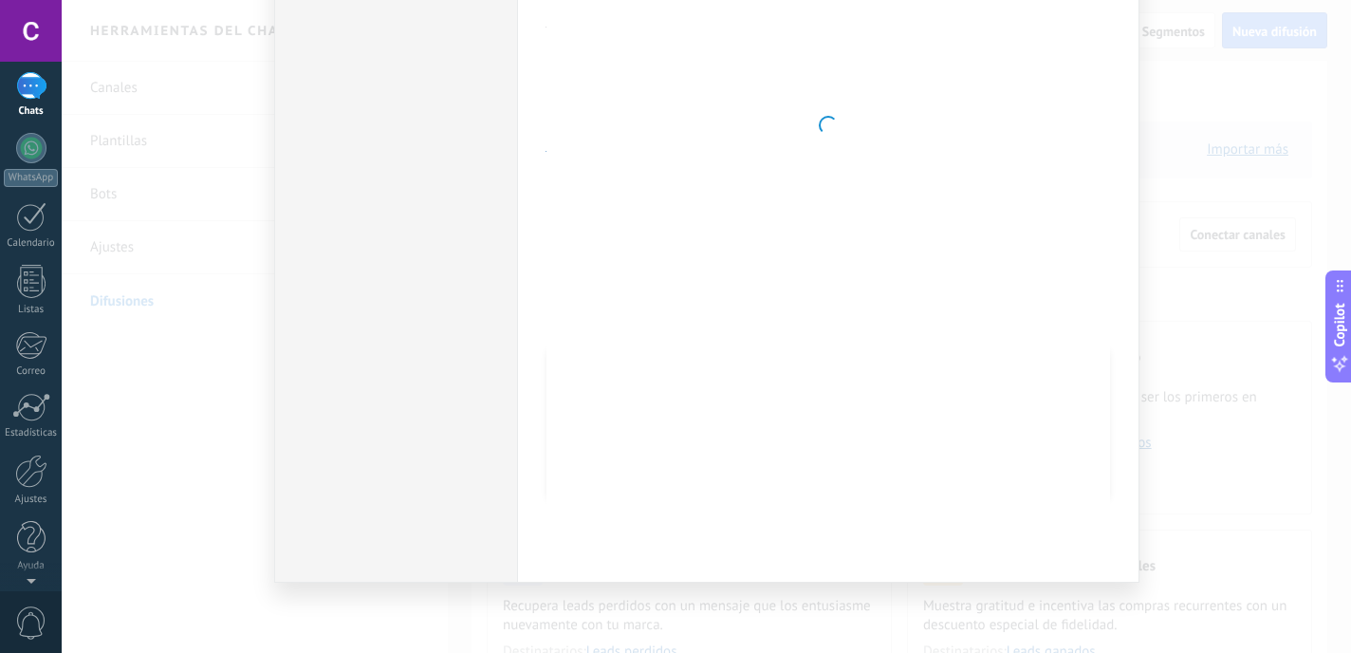
scroll to position [0, 0]
click at [34, 624] on span "0" at bounding box center [31, 622] width 32 height 33
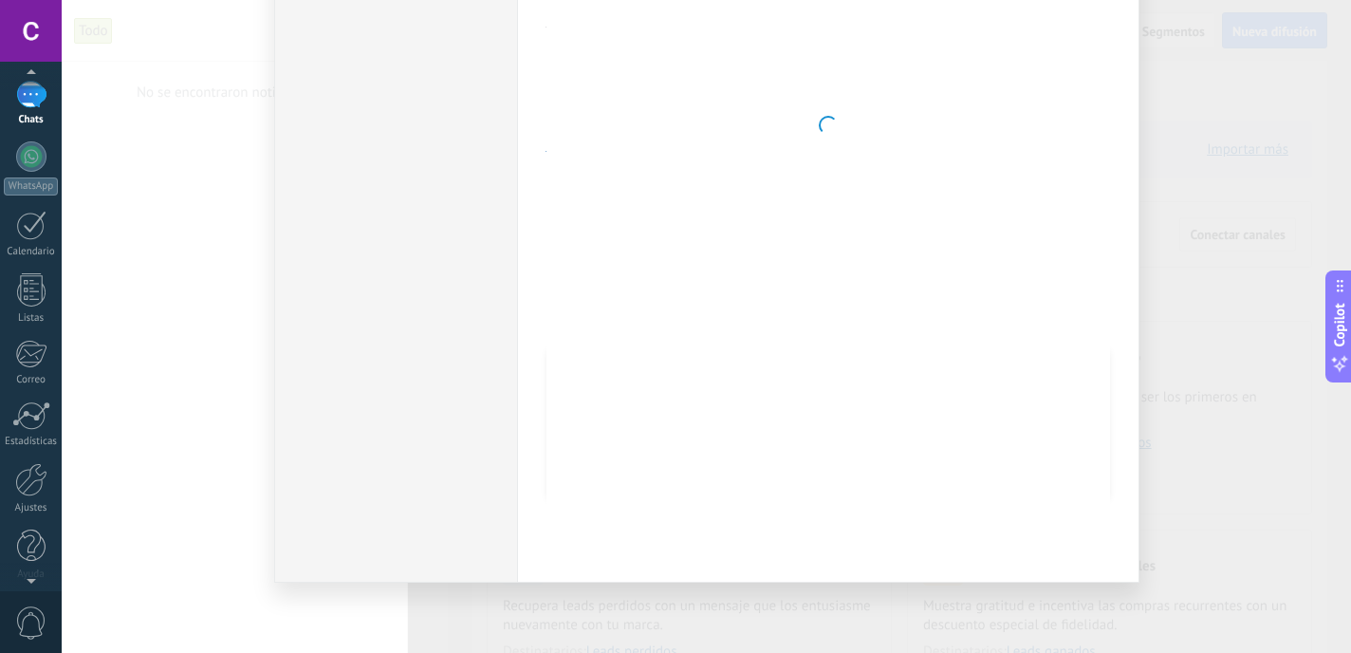
scroll to position [137, 0]
click at [20, 625] on span "0" at bounding box center [31, 622] width 32 height 33
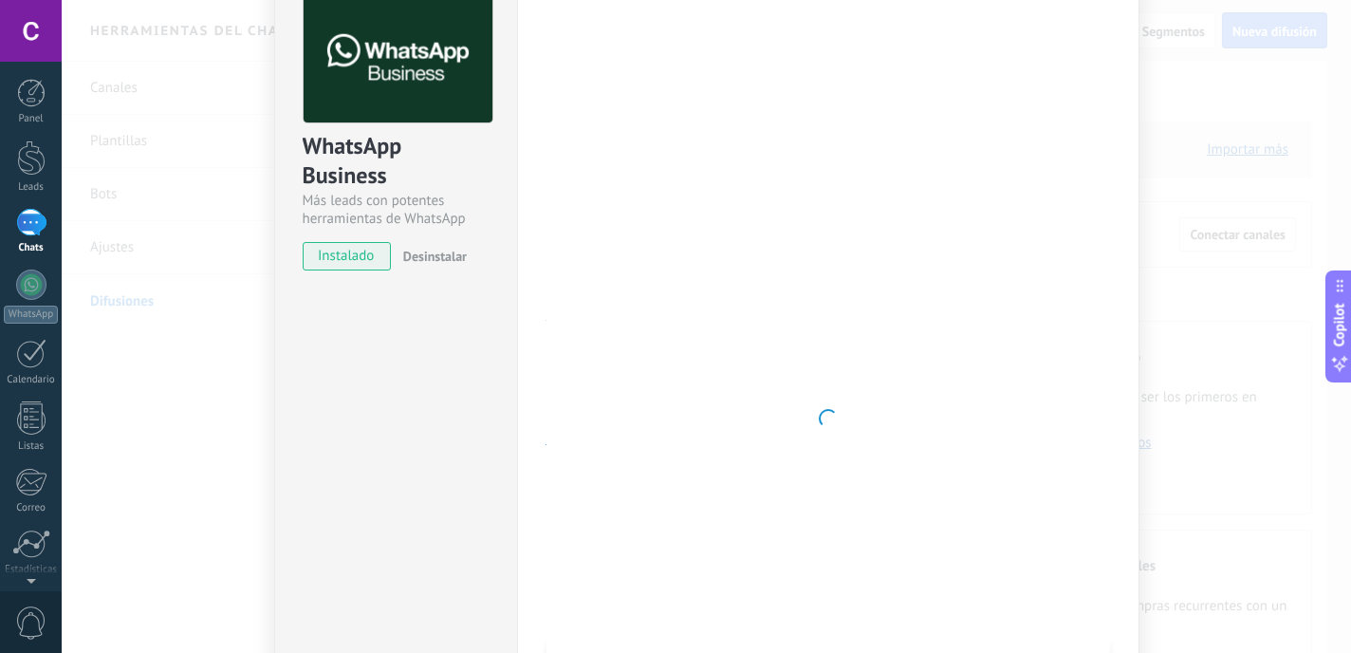
scroll to position [0, 0]
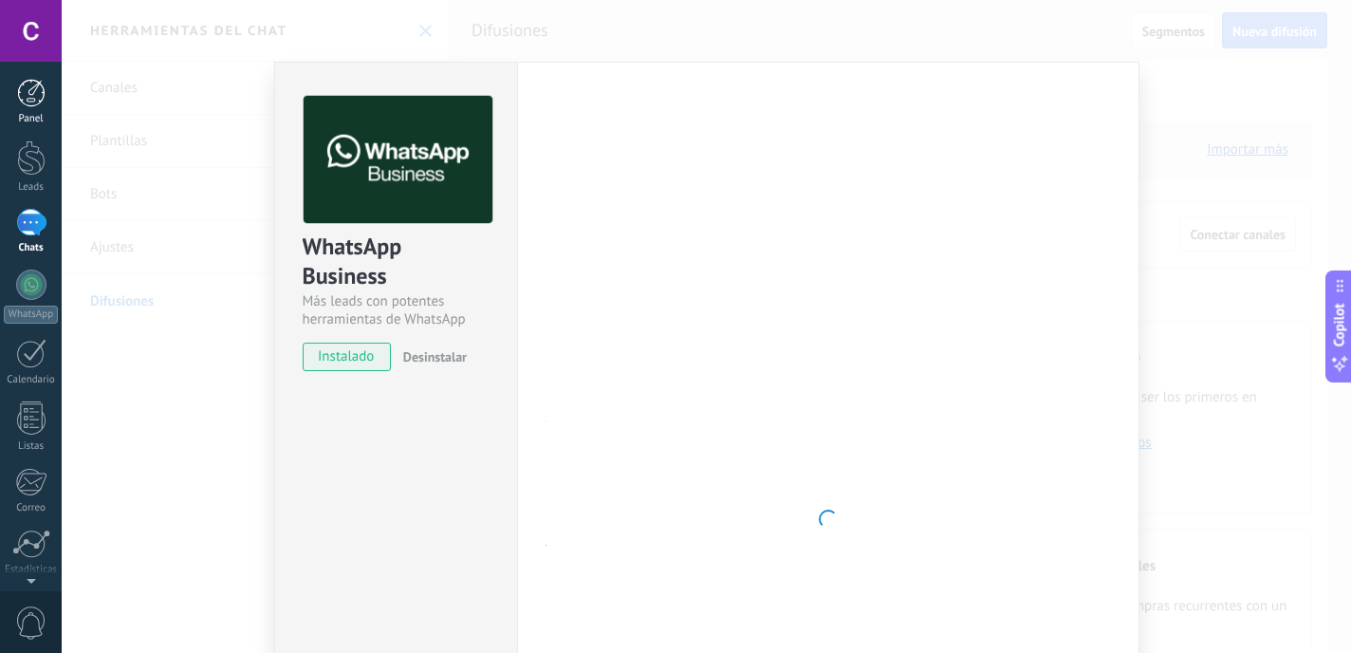
click at [31, 113] on div "Panel" at bounding box center [31, 119] width 55 height 12
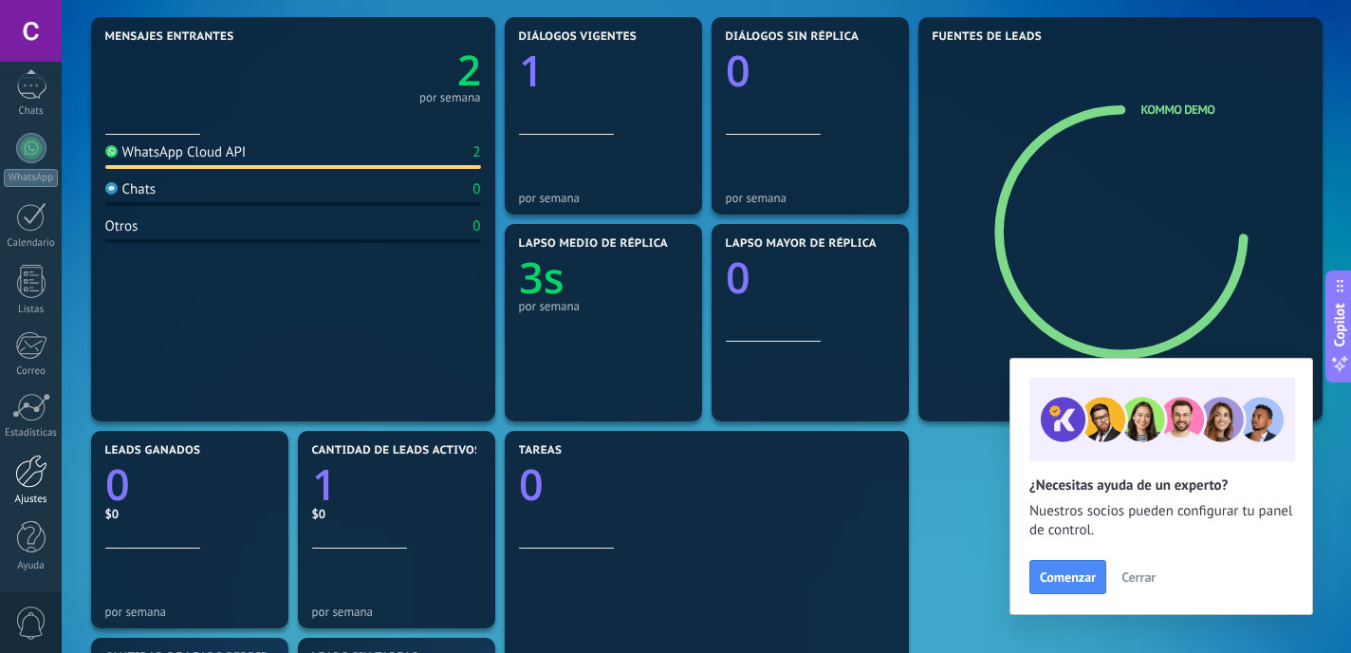
scroll to position [680, 0]
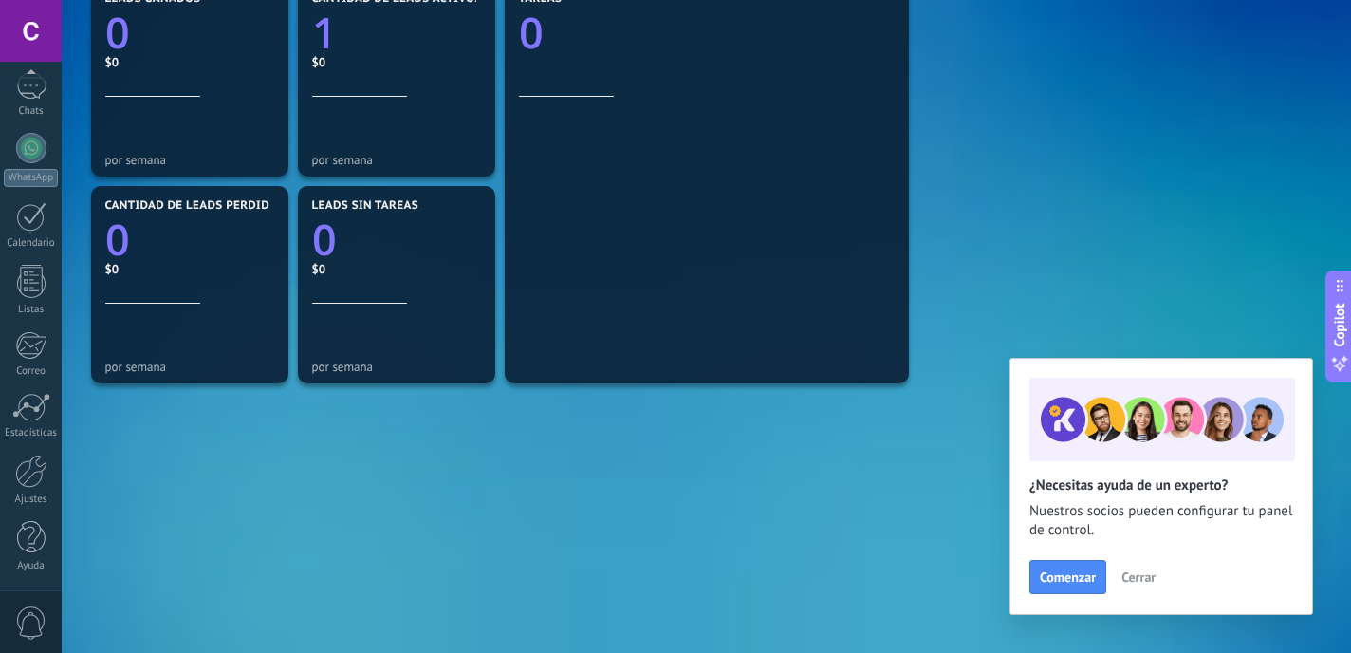
click at [27, 617] on span "0" at bounding box center [31, 622] width 32 height 33
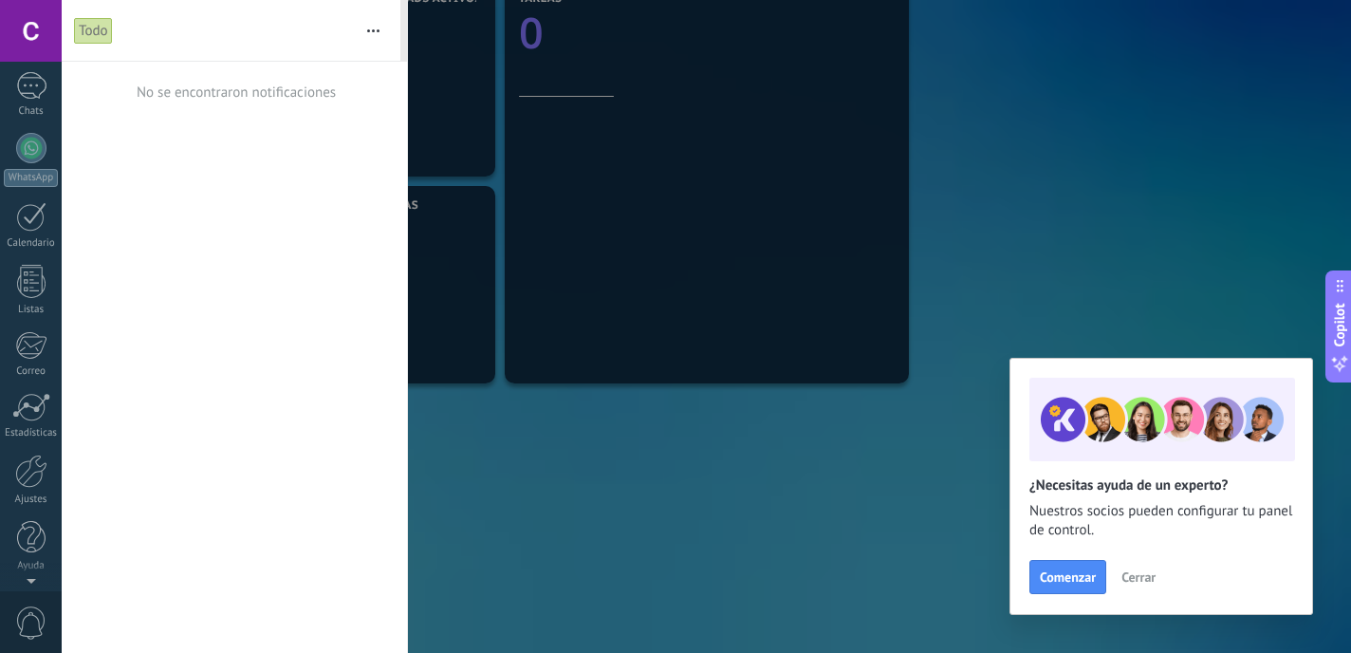
scroll to position [0, 0]
click at [659, 582] on div at bounding box center [675, 326] width 1351 height 653
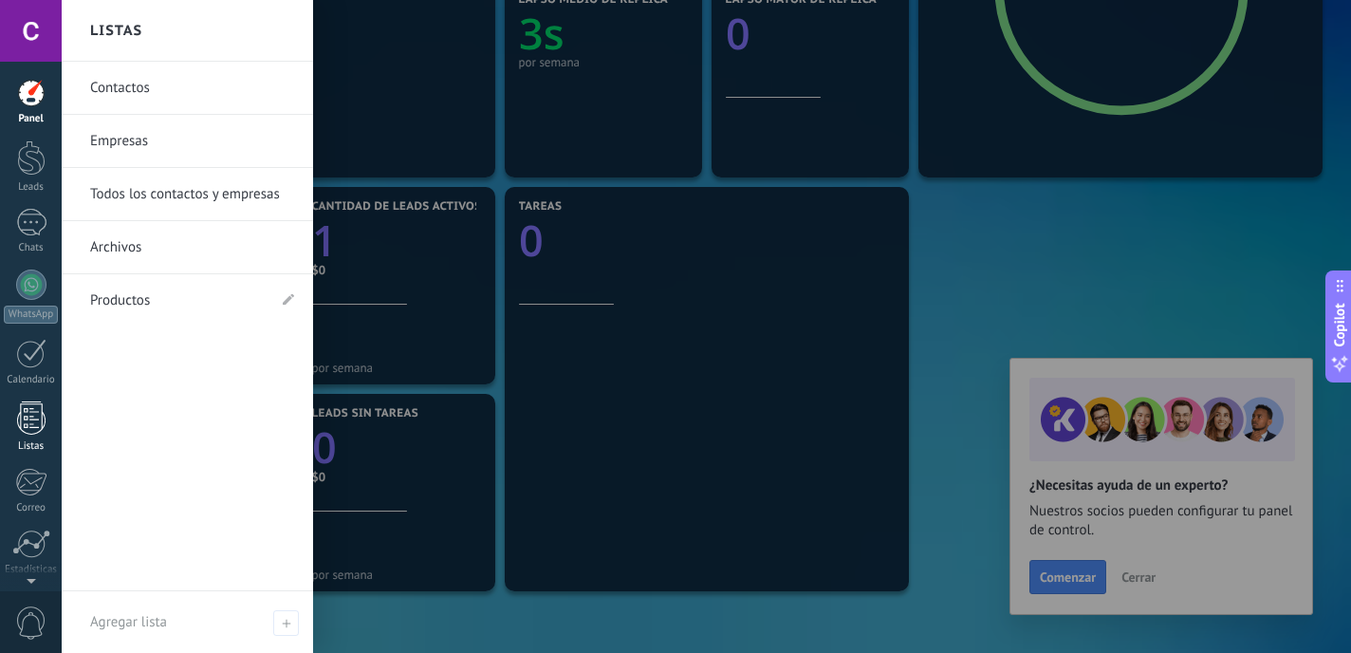
scroll to position [60, 0]
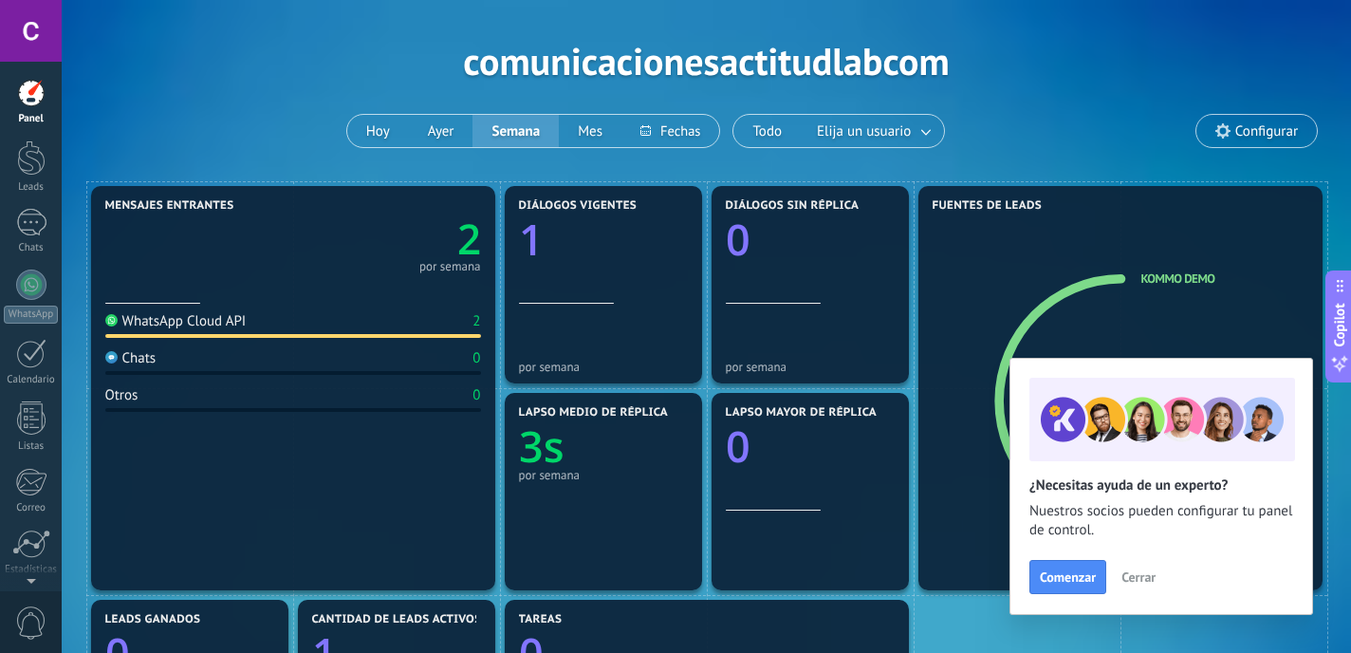
click at [27, 106] on div at bounding box center [31, 93] width 28 height 28
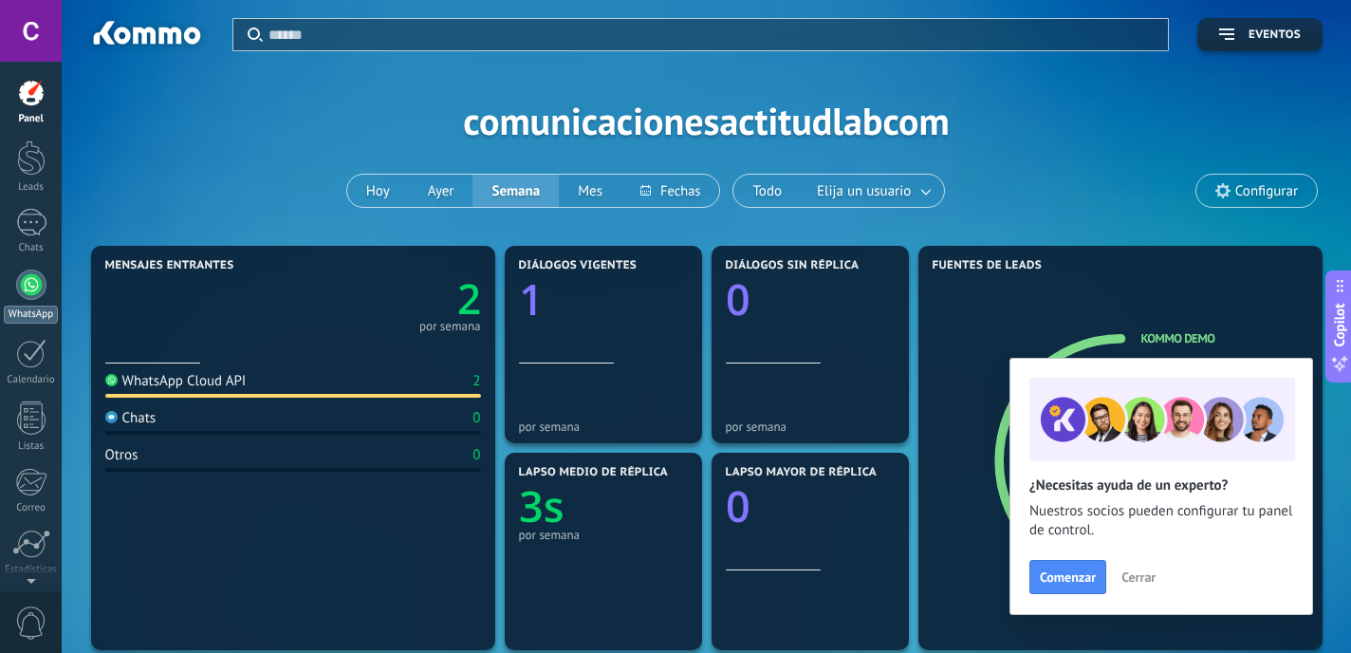
click at [30, 286] on div at bounding box center [31, 284] width 30 height 30
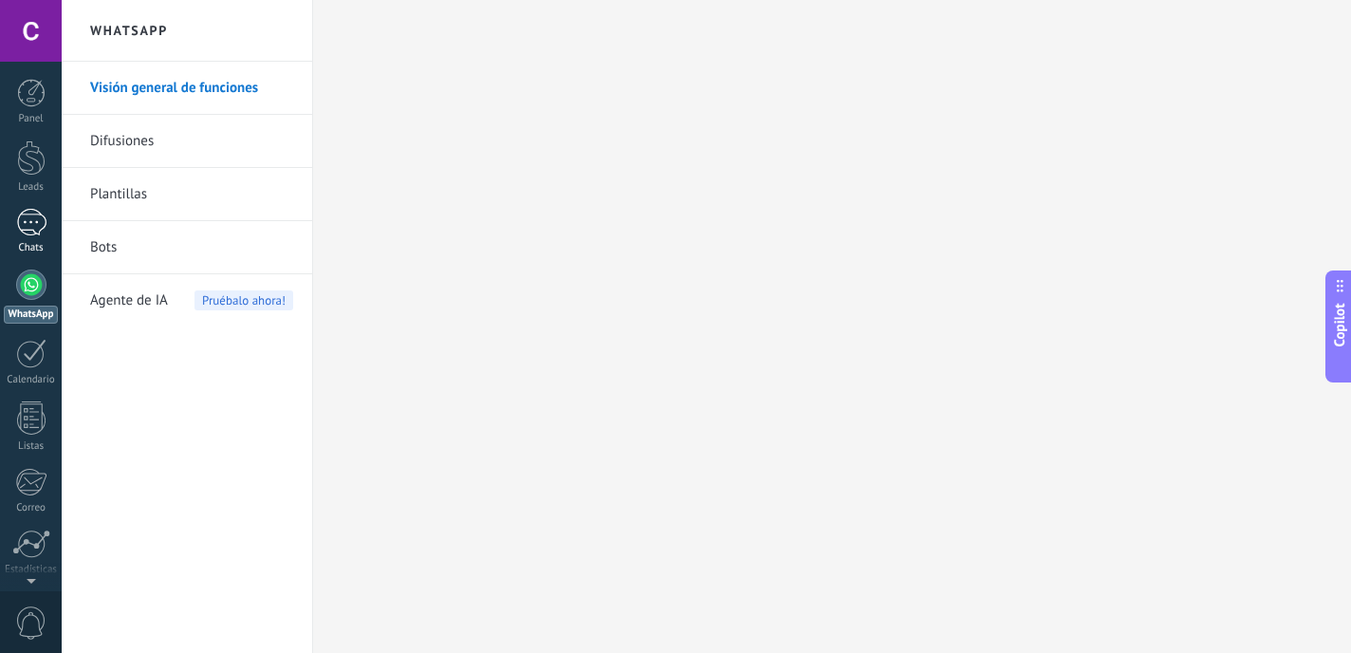
click at [45, 221] on div "1" at bounding box center [31, 223] width 30 height 28
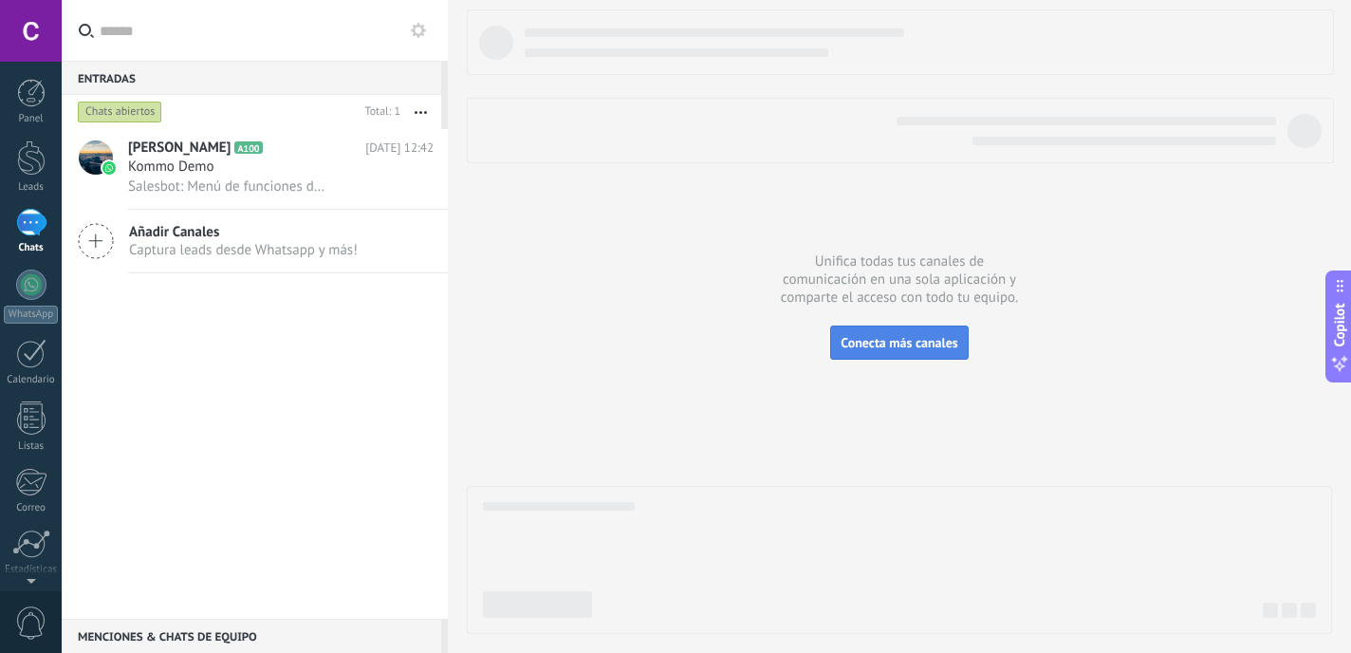
click at [914, 348] on span "Conecta más canales" at bounding box center [899, 342] width 117 height 17
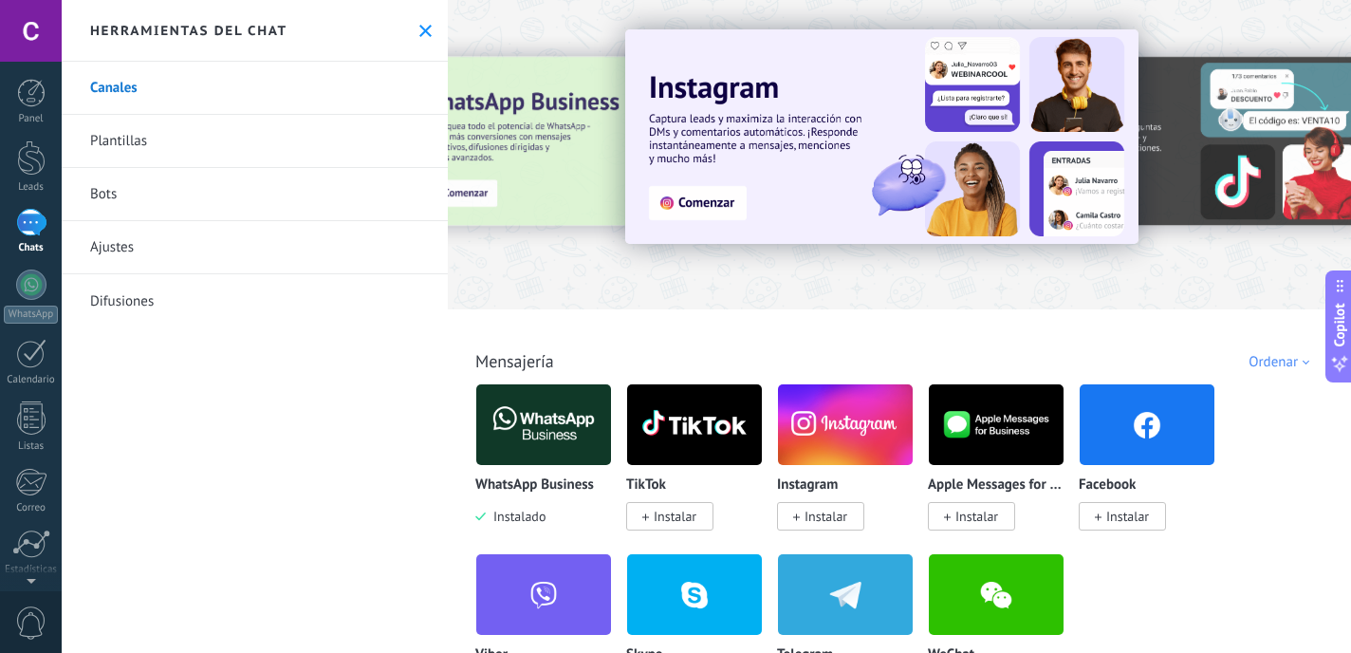
click at [221, 131] on link "Plantillas" at bounding box center [255, 141] width 386 height 53
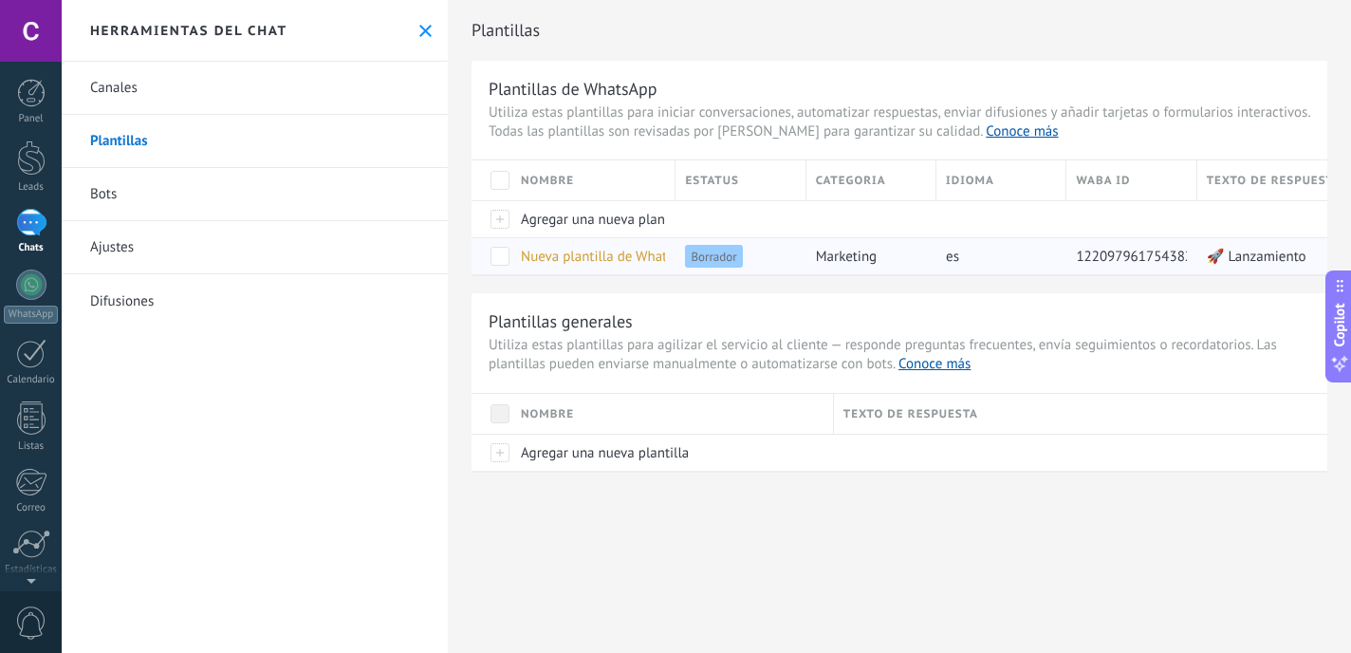
click at [503, 260] on span at bounding box center [499, 256] width 19 height 19
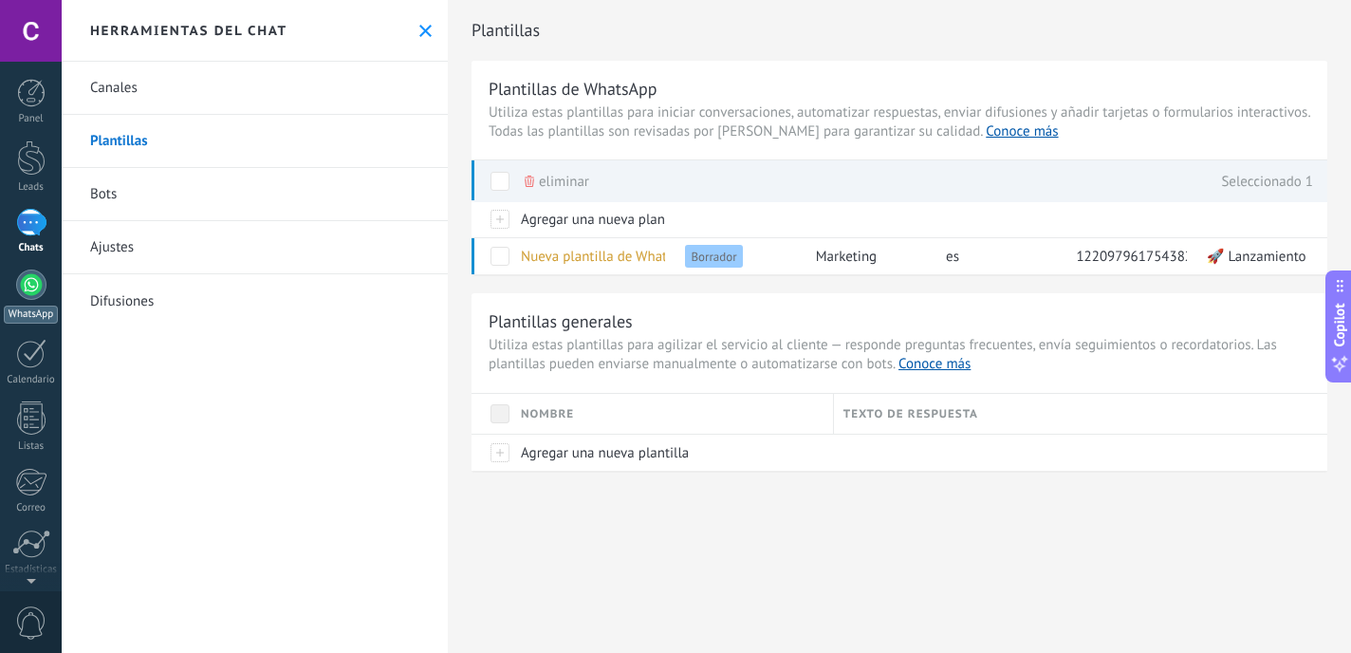
click at [32, 289] on div at bounding box center [31, 284] width 30 height 30
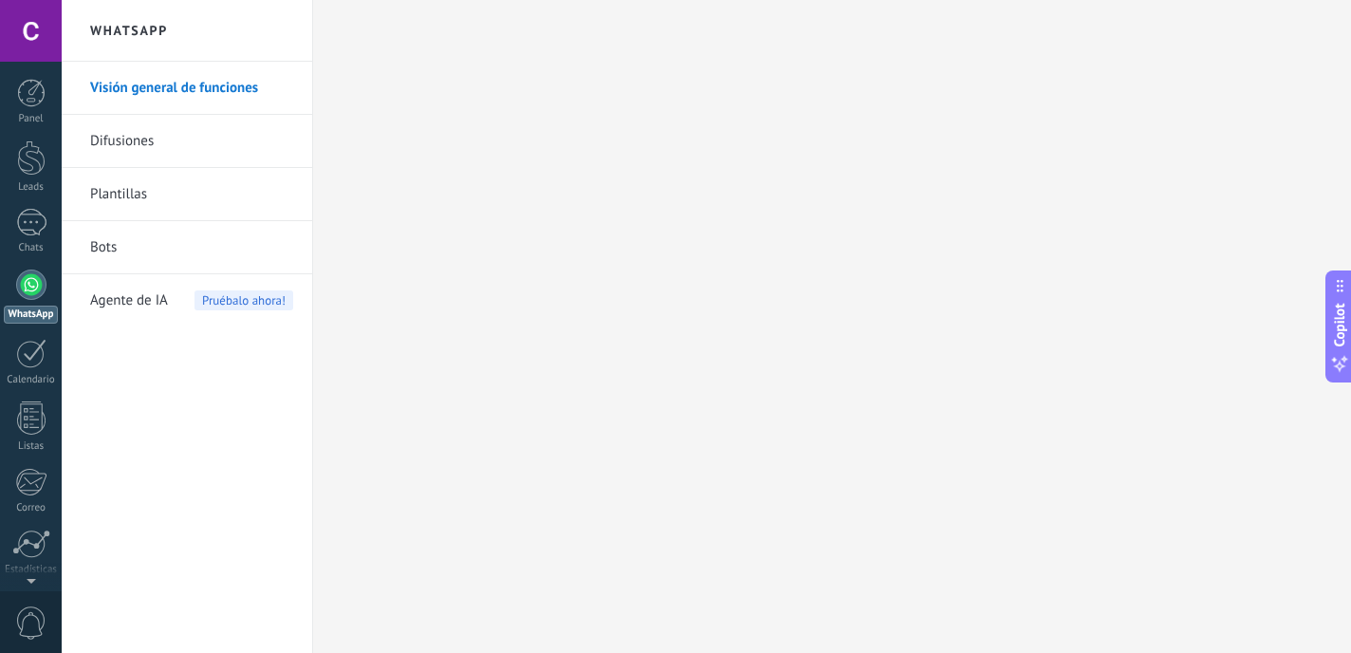
click at [131, 152] on link "Difusiones" at bounding box center [191, 141] width 203 height 53
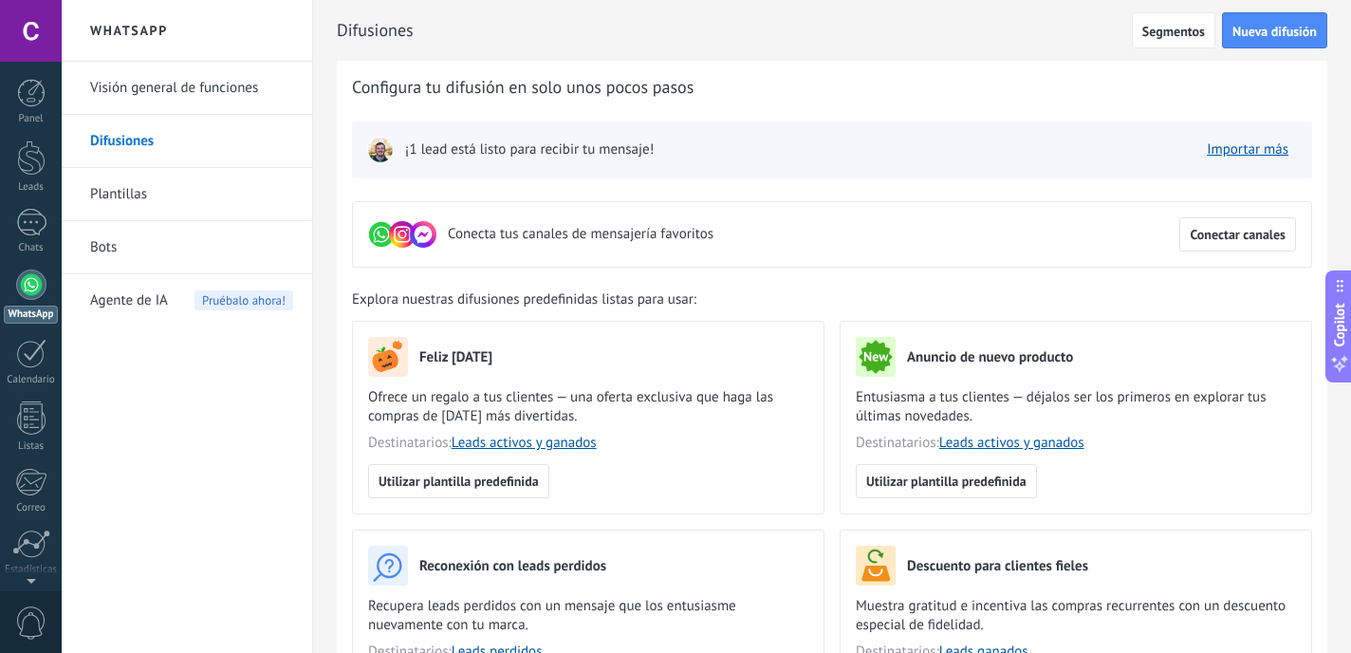
click at [151, 242] on link "Bots" at bounding box center [191, 247] width 203 height 53
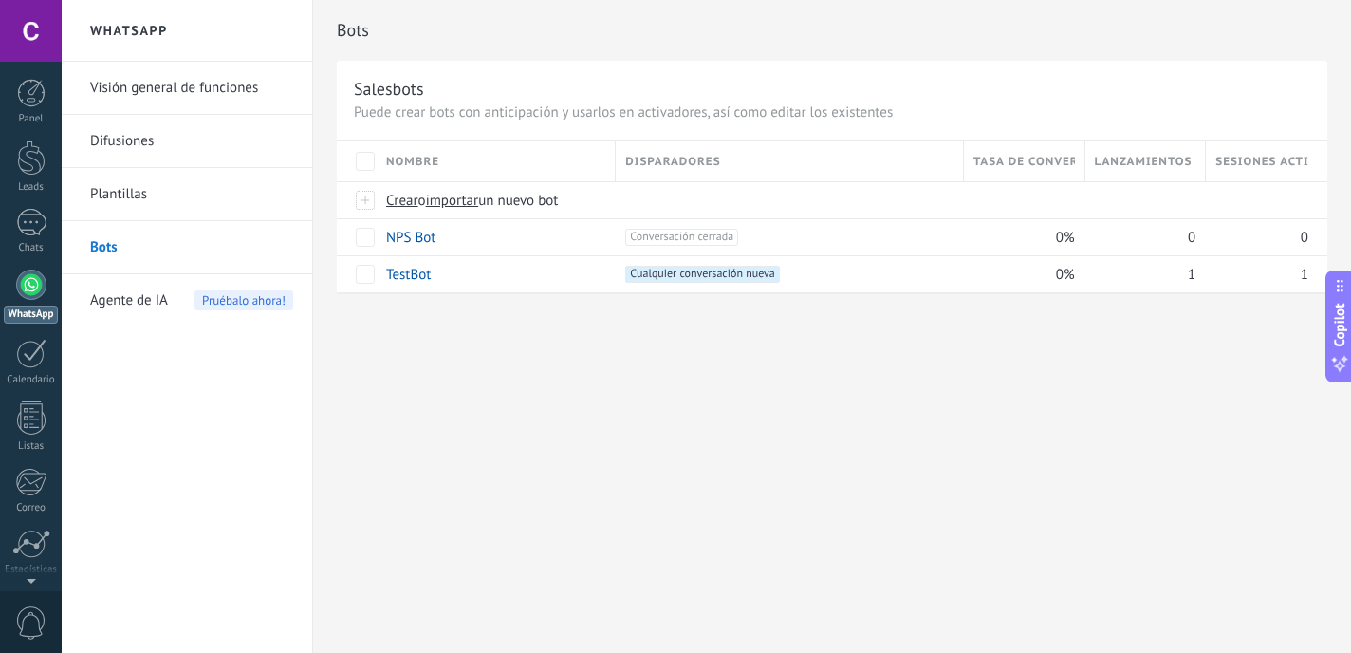
click at [110, 203] on link "Plantillas" at bounding box center [191, 194] width 203 height 53
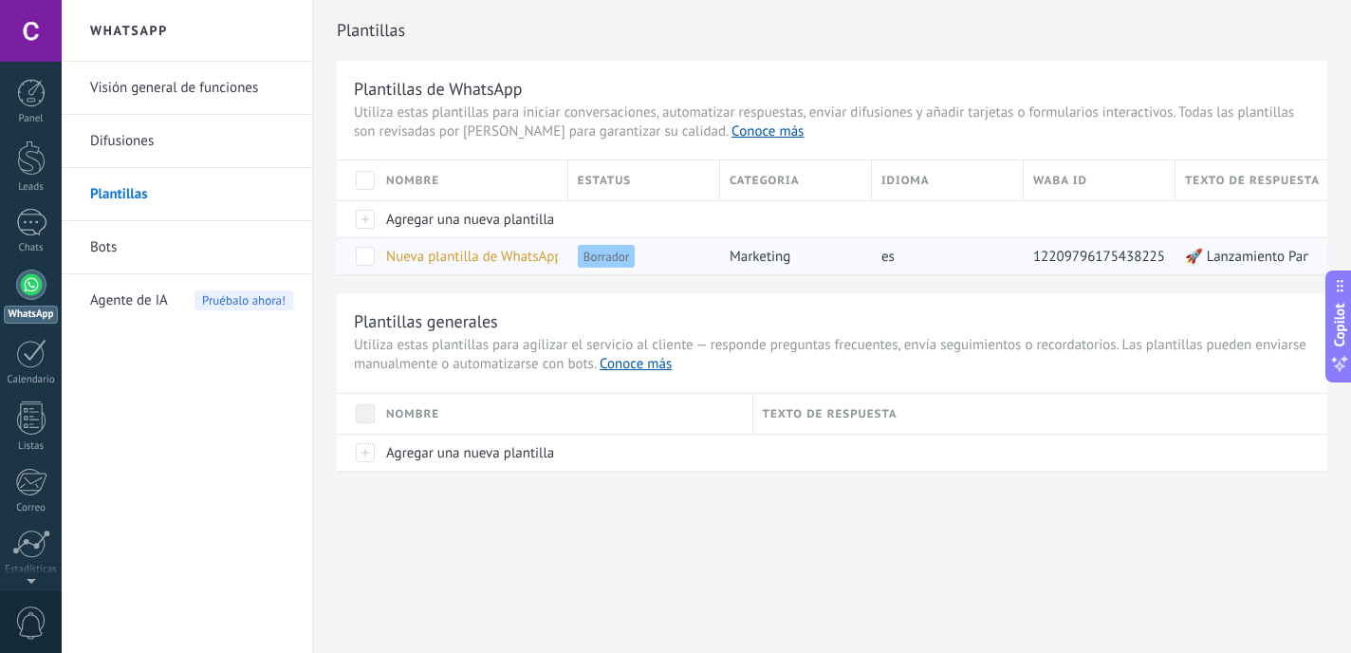
click at [362, 254] on span at bounding box center [365, 256] width 19 height 19
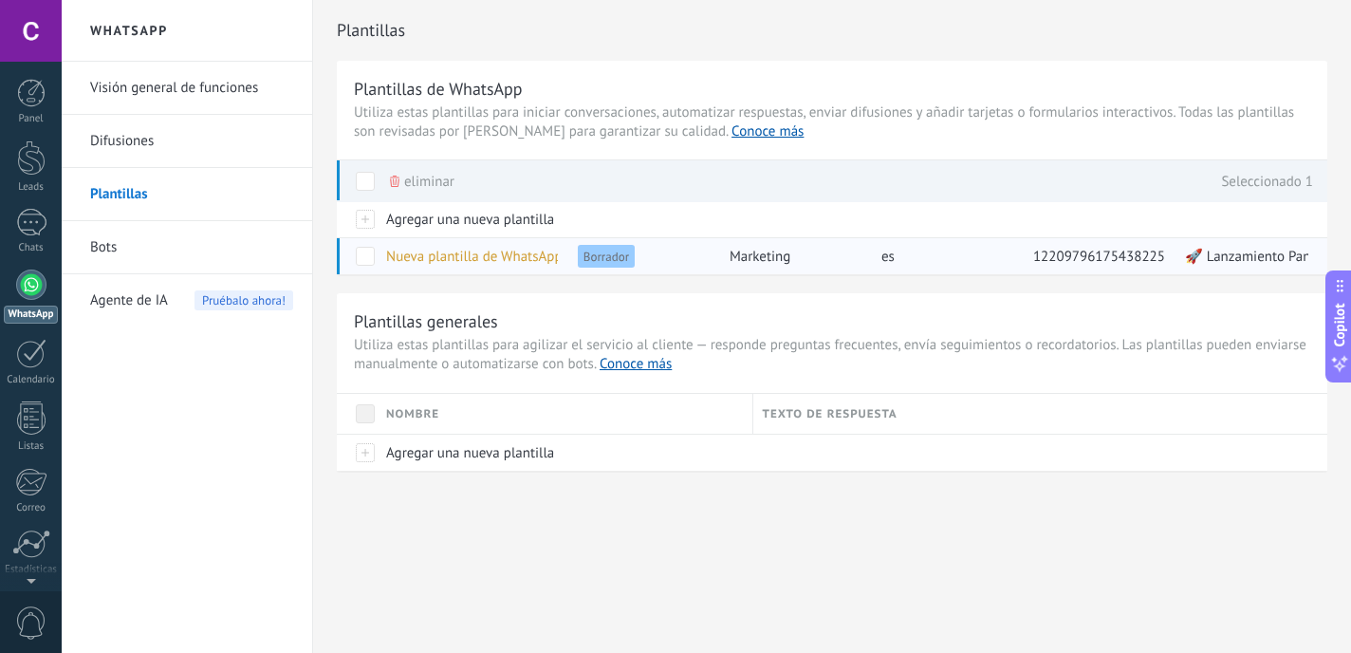
click at [512, 258] on span "Nueva plantilla de WhatsApp (15.10.2025 12:44)" at bounding box center [519, 257] width 267 height 18
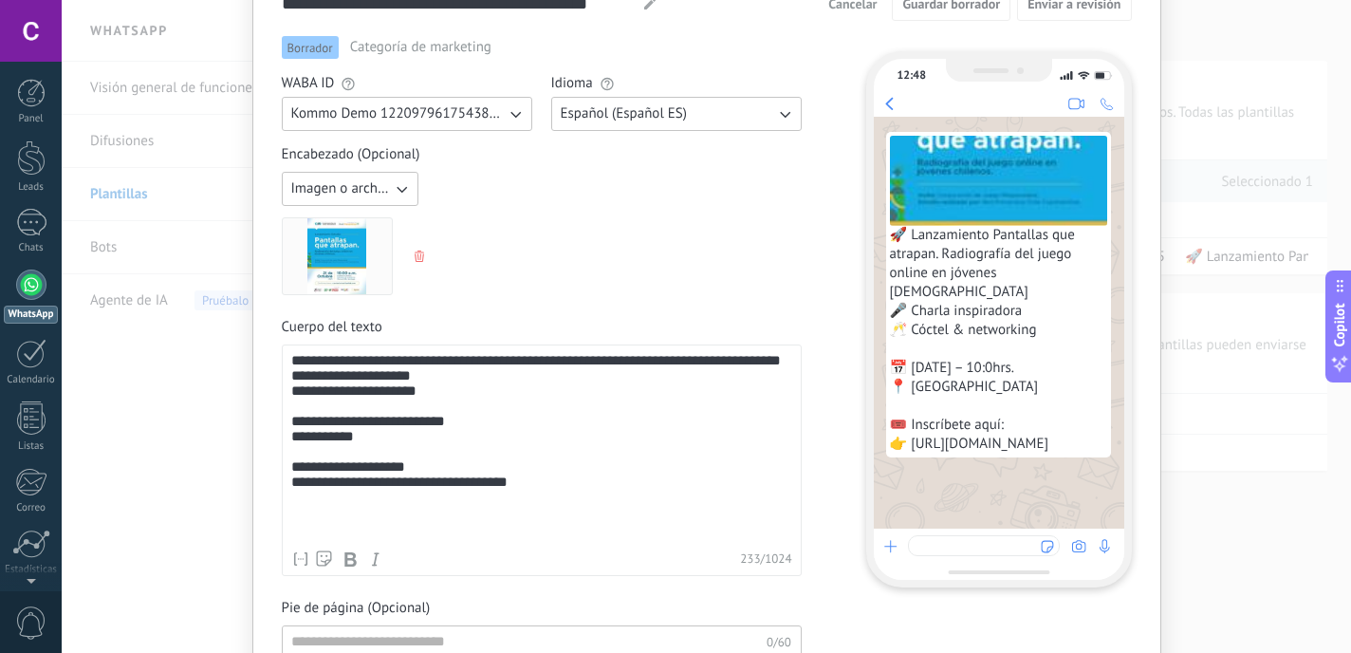
scroll to position [332, 0]
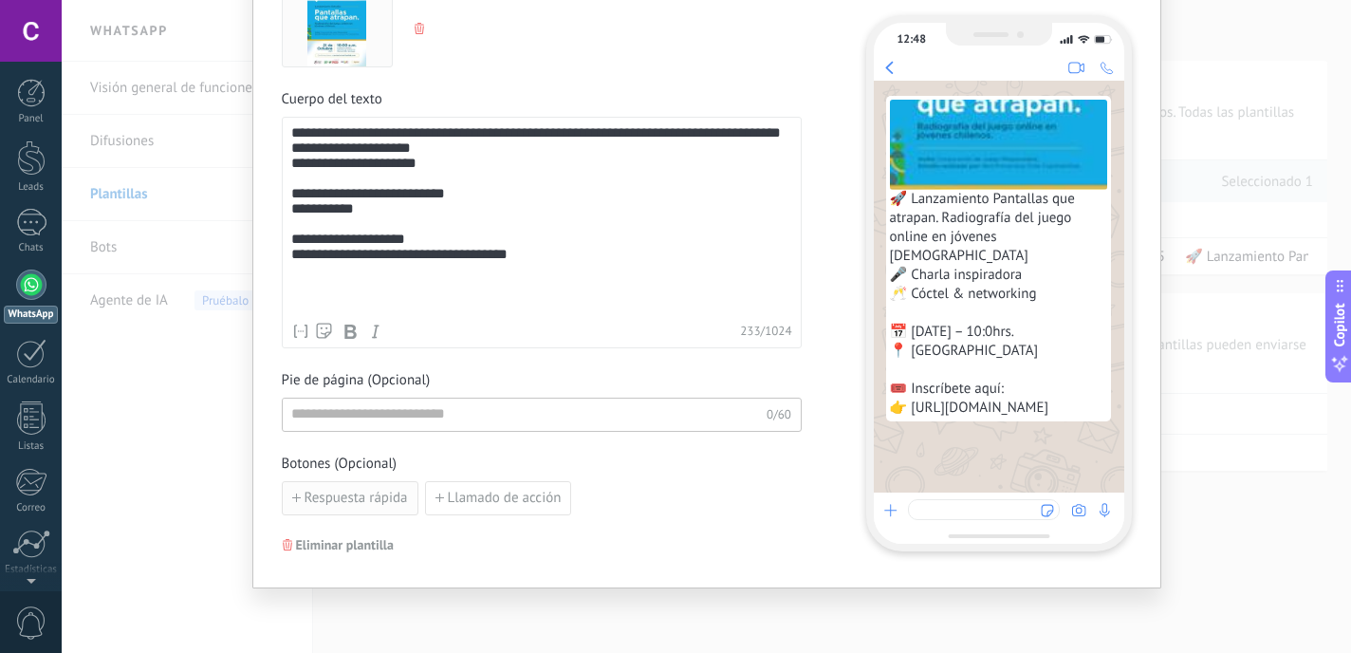
click at [364, 498] on span "Respuesta rápida" at bounding box center [356, 497] width 103 height 13
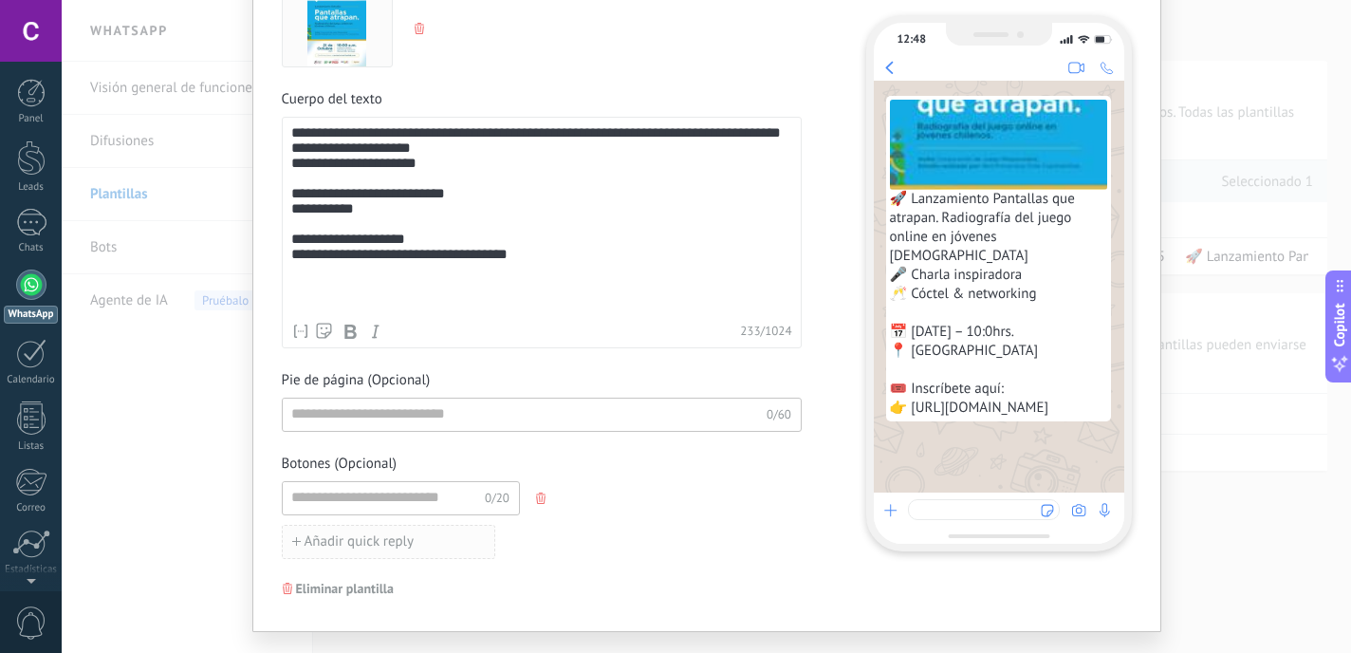
click at [436, 540] on button "Añadir quick reply" at bounding box center [388, 542] width 213 height 34
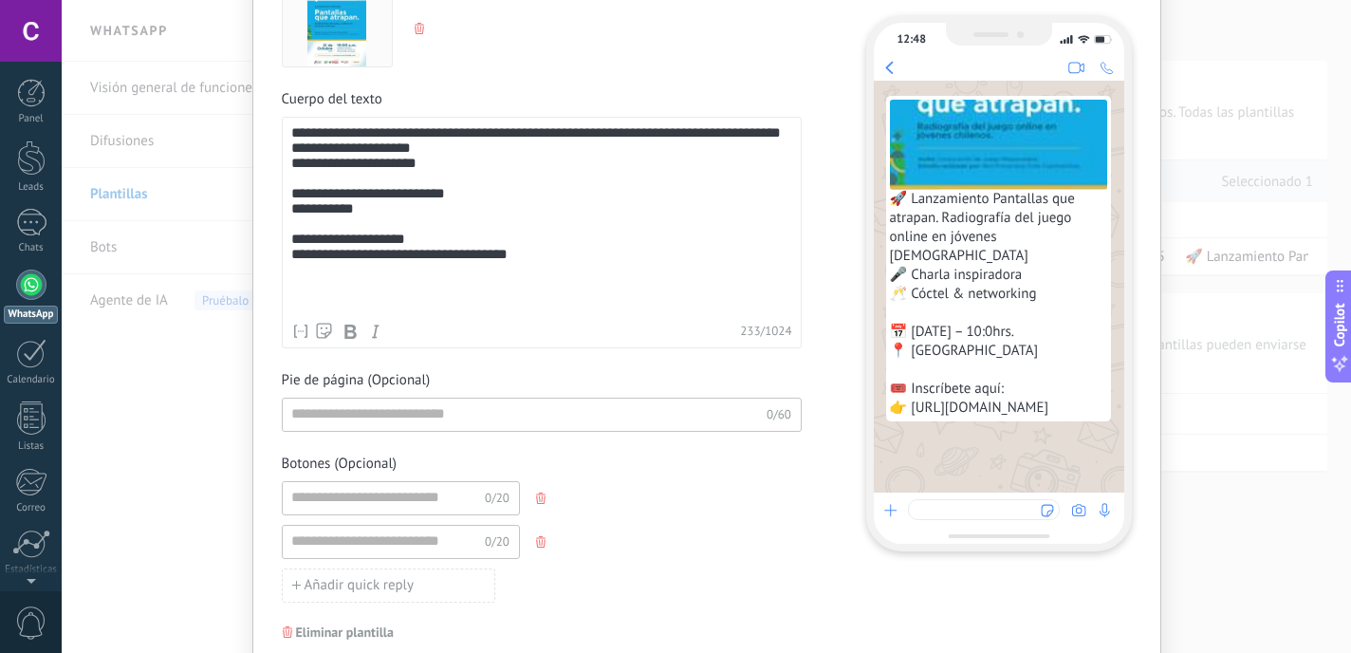
click at [536, 539] on icon "button" at bounding box center [540, 541] width 9 height 11
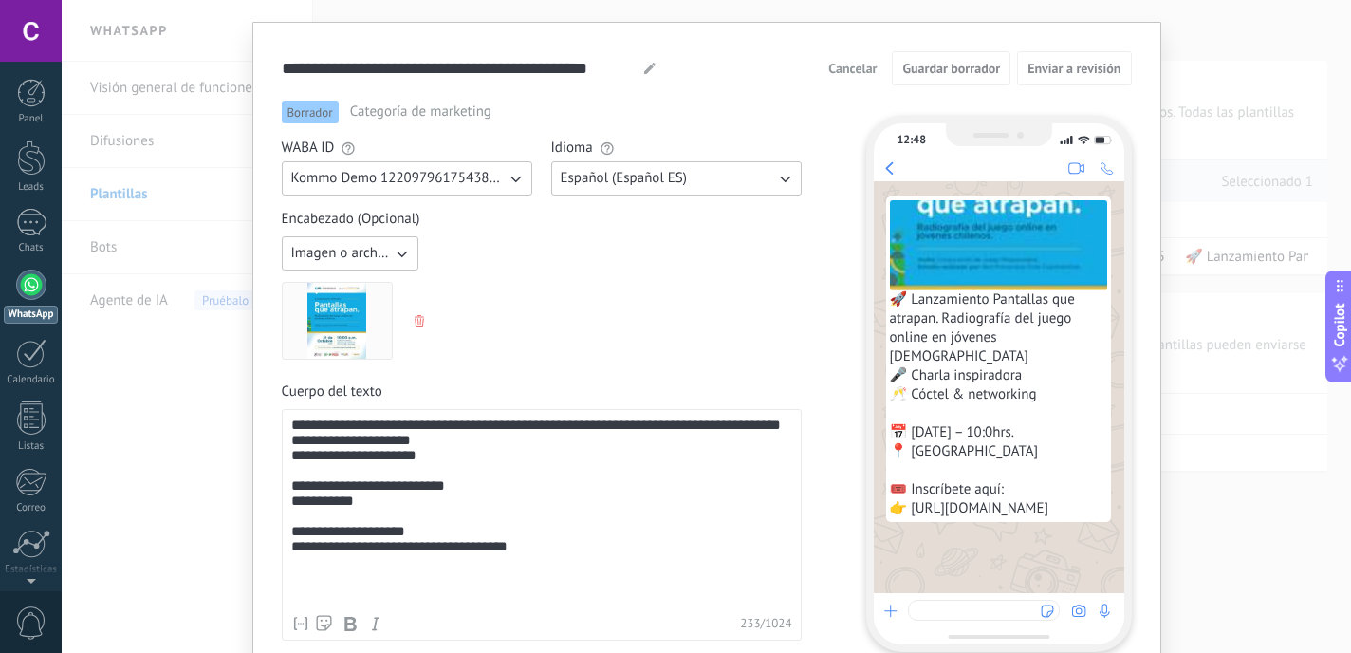
scroll to position [0, 0]
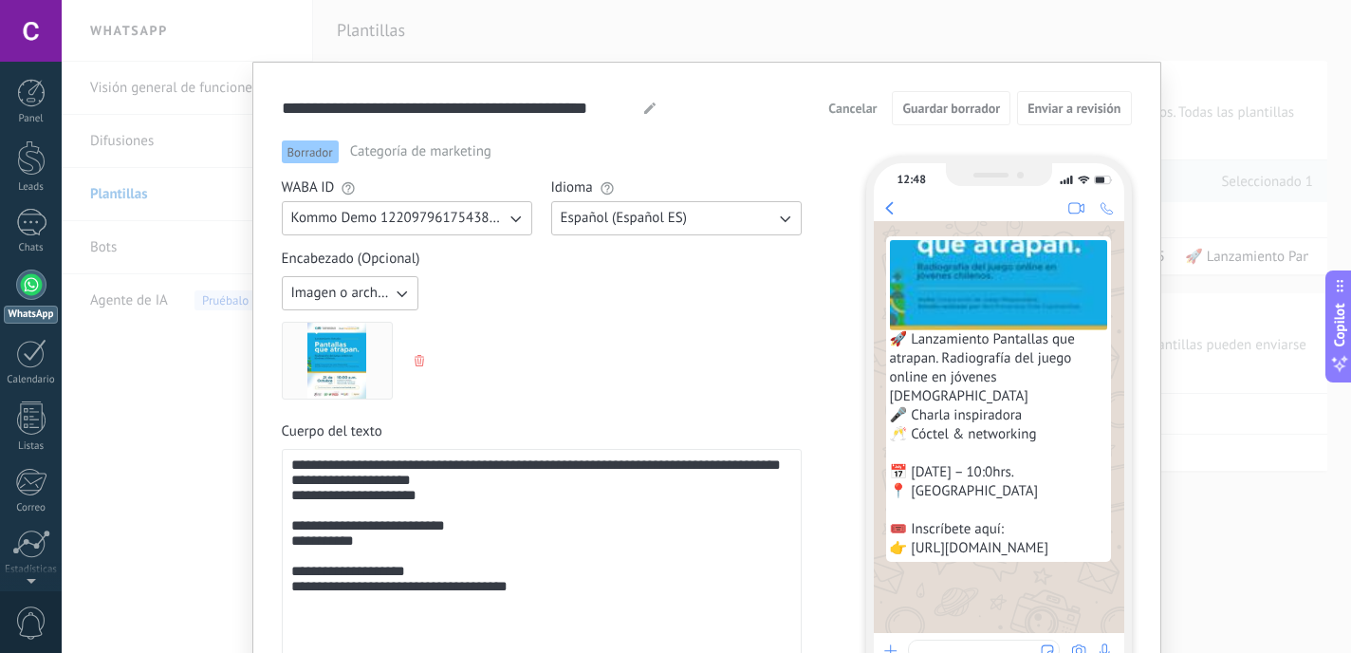
click at [860, 102] on div "Cancelar Guardar borrador Enviar a revisión" at bounding box center [975, 108] width 311 height 34
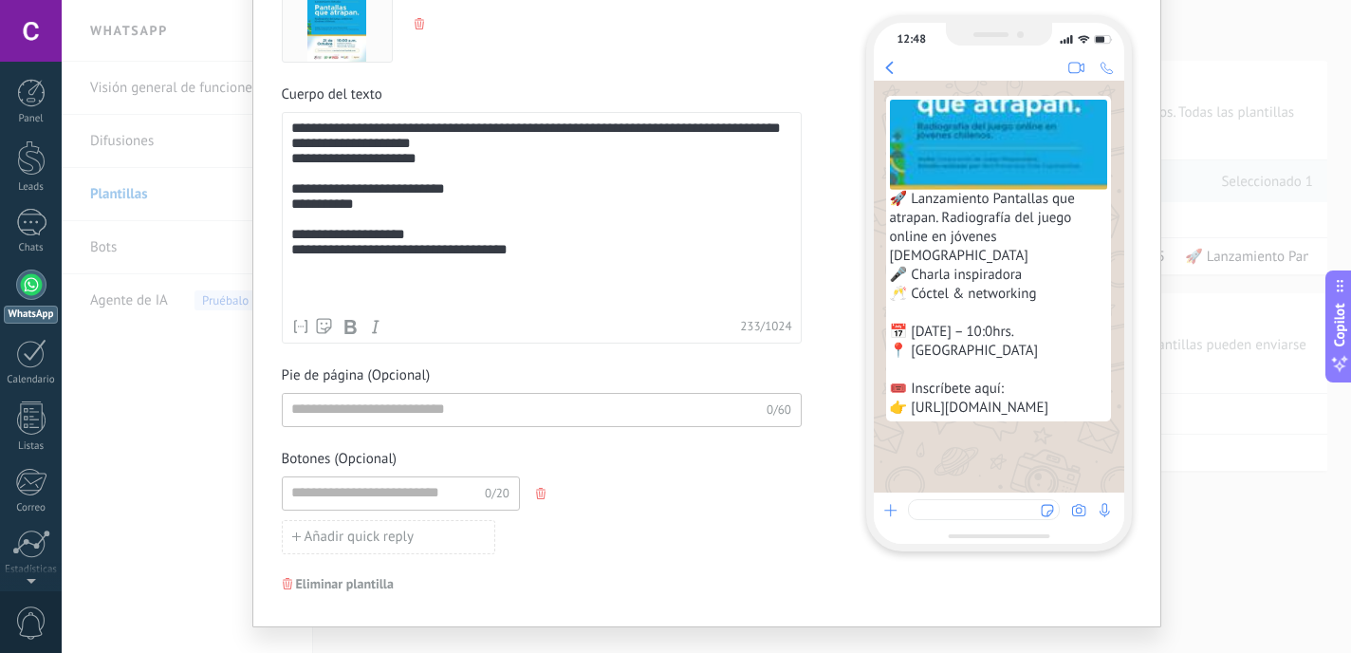
scroll to position [372, 0]
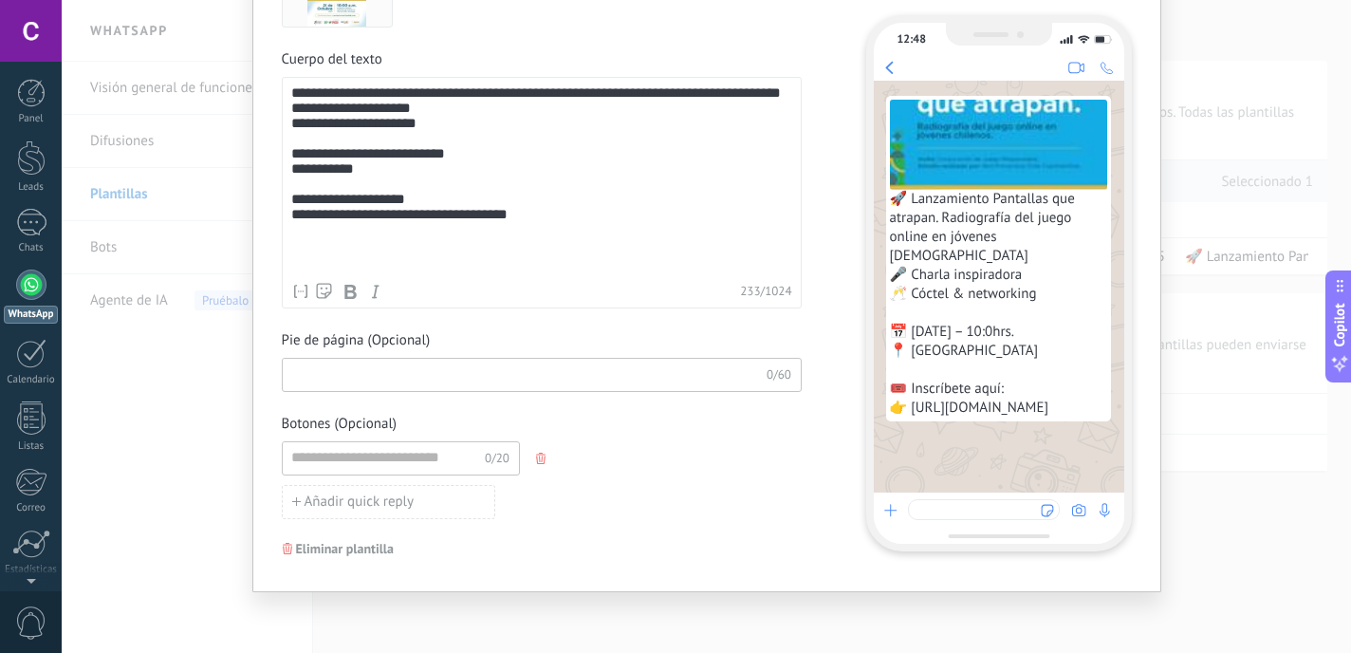
click at [622, 377] on input at bounding box center [525, 374] width 484 height 30
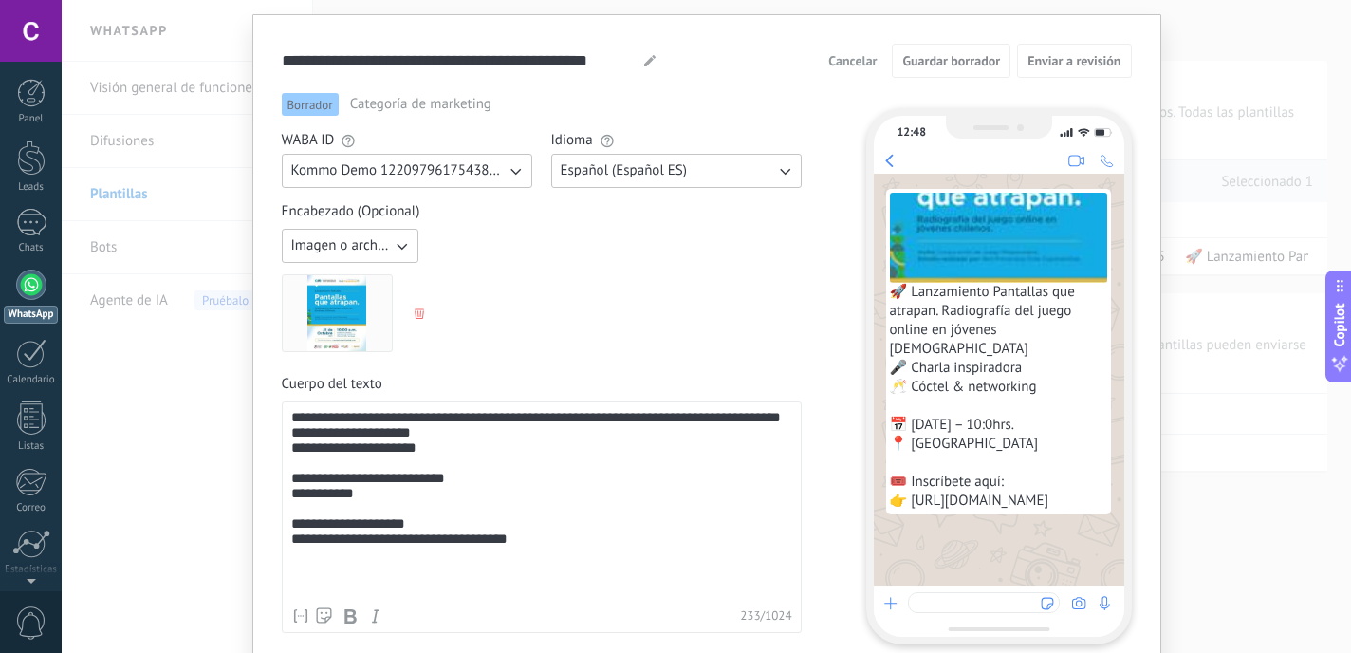
scroll to position [41, 0]
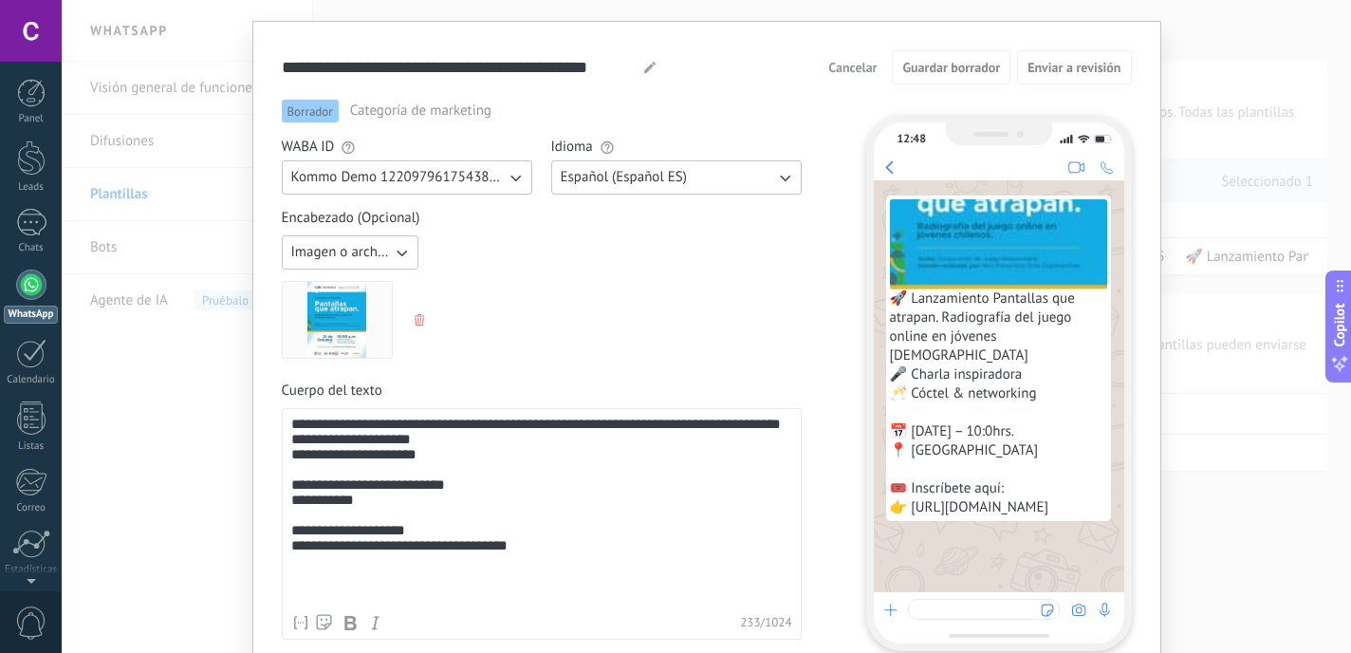
click at [436, 112] on span "Categoría de marketing" at bounding box center [420, 111] width 141 height 19
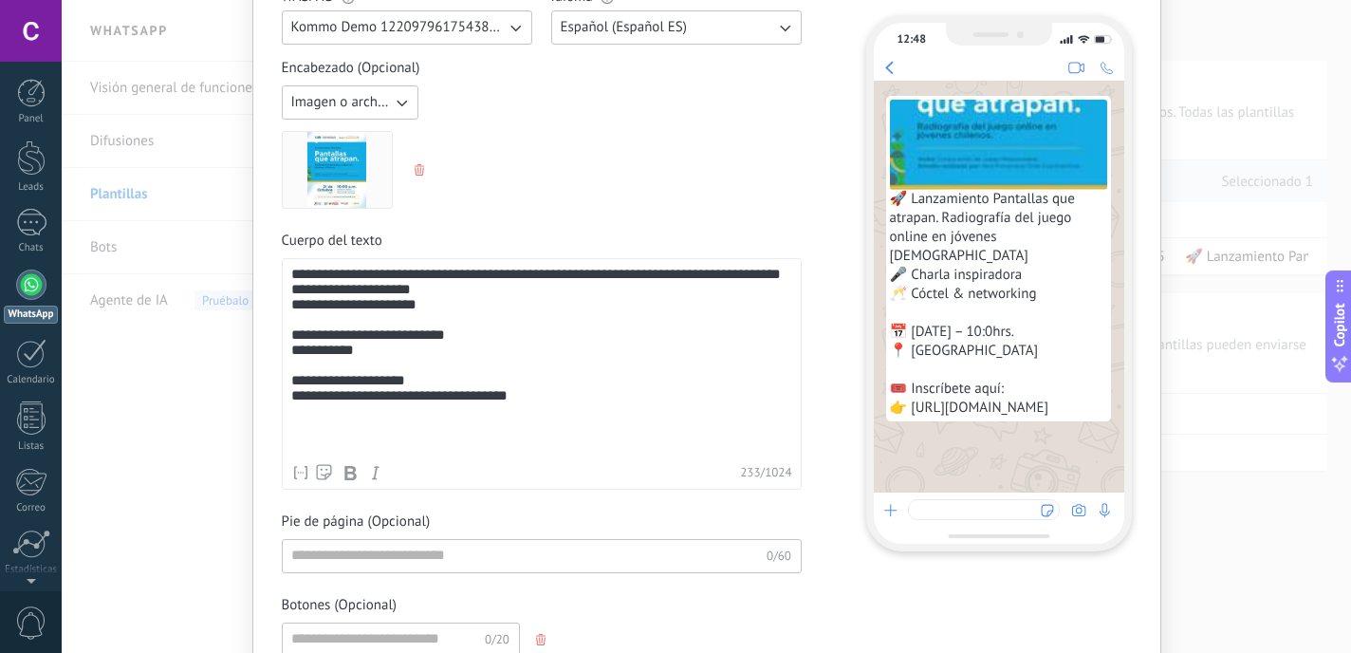
scroll to position [372, 0]
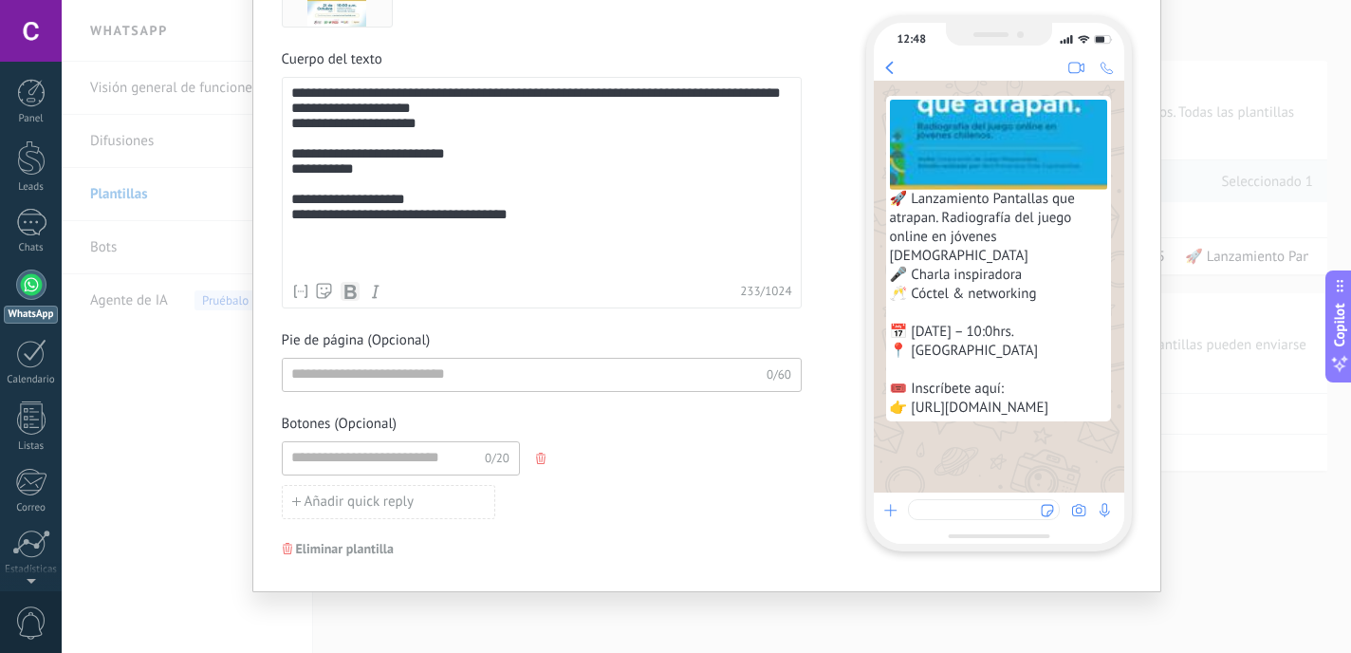
click at [351, 298] on button "button" at bounding box center [350, 291] width 19 height 19
drag, startPoint x: 594, startPoint y: 271, endPoint x: 276, endPoint y: 246, distance: 318.9
click at [276, 246] on div "**********" at bounding box center [706, 141] width 909 height 902
click at [345, 295] on icon "button" at bounding box center [349, 291] width 15 height 15
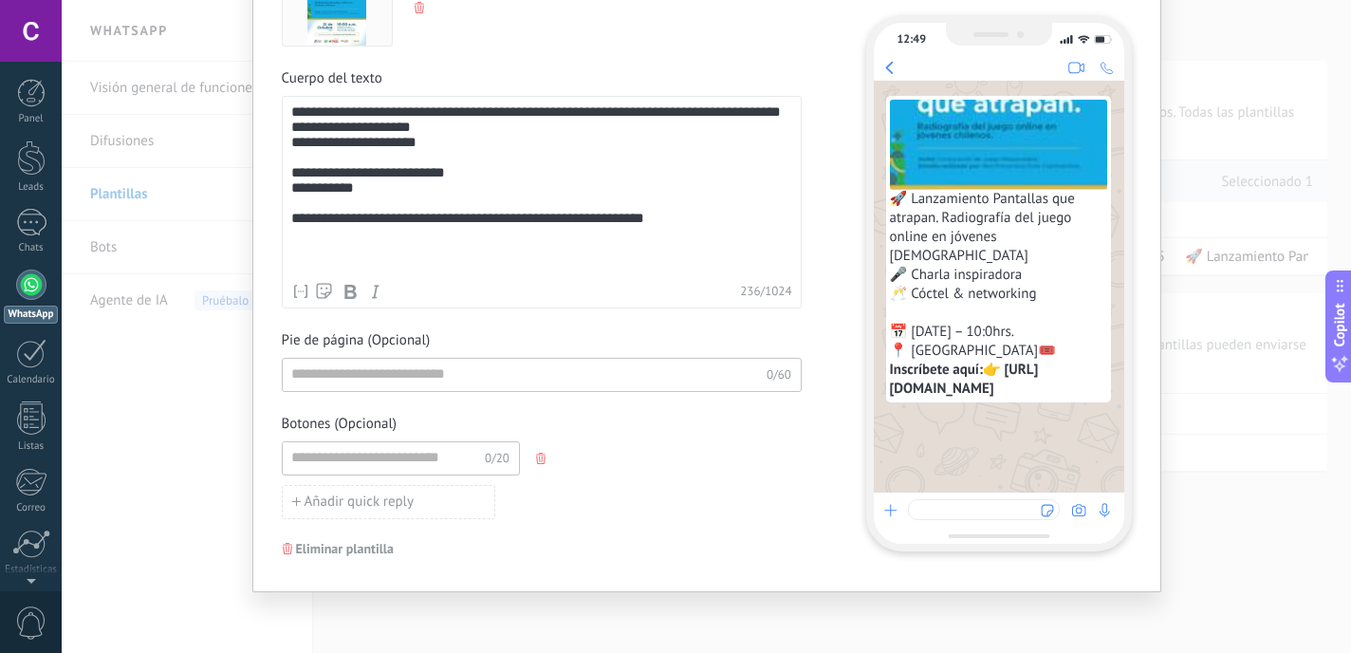
click at [620, 325] on div "**********" at bounding box center [542, 208] width 520 height 622
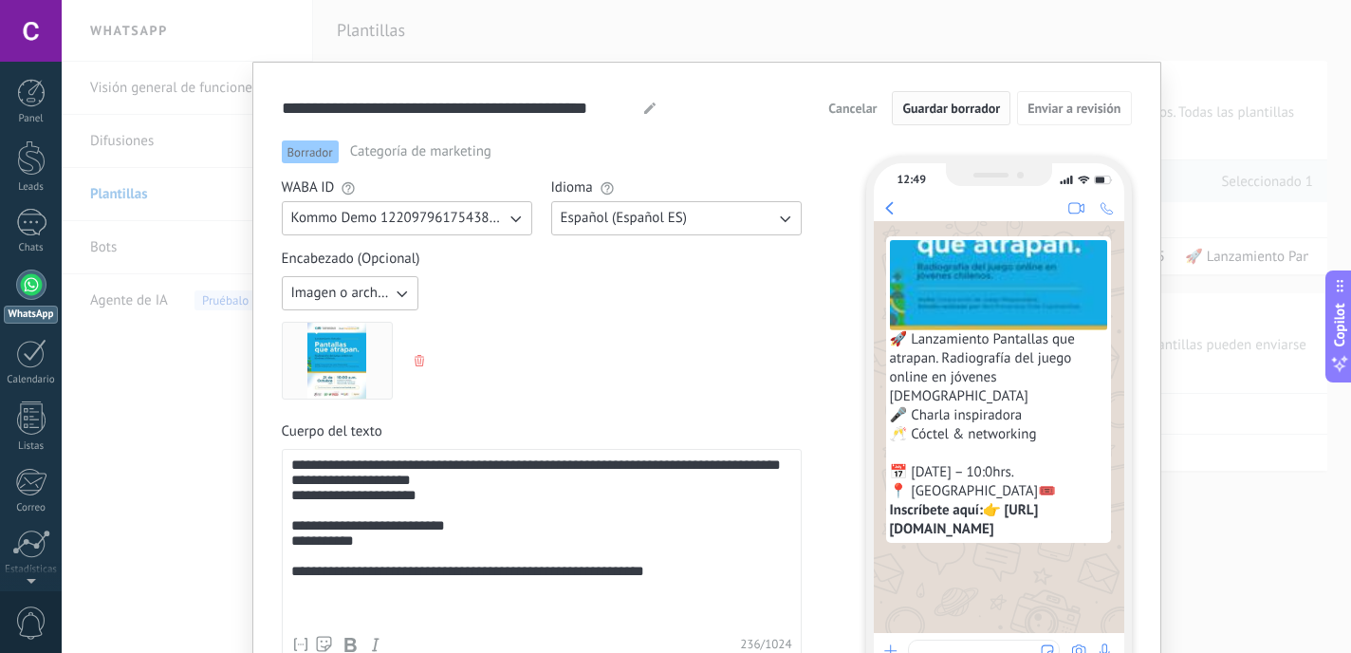
click at [978, 108] on span "Guardar borrador" at bounding box center [951, 108] width 98 height 13
click at [972, 111] on span "Guardar borrador" at bounding box center [951, 108] width 98 height 13
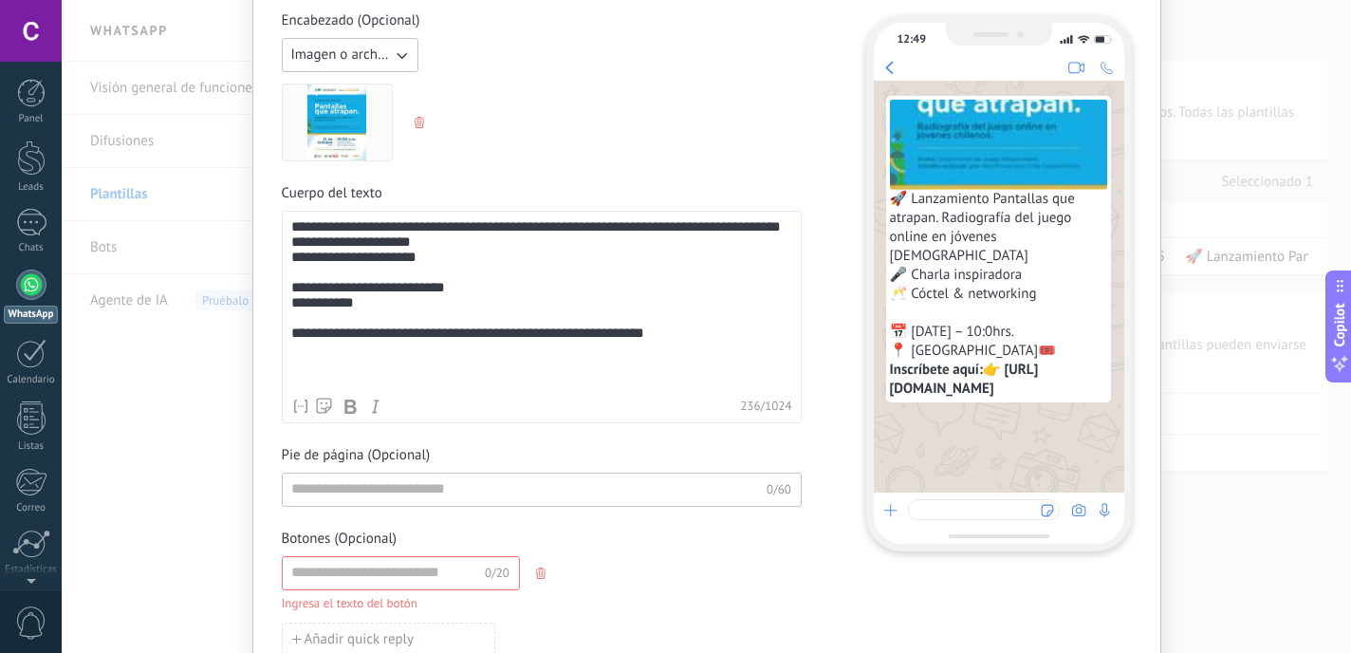
scroll to position [376, 0]
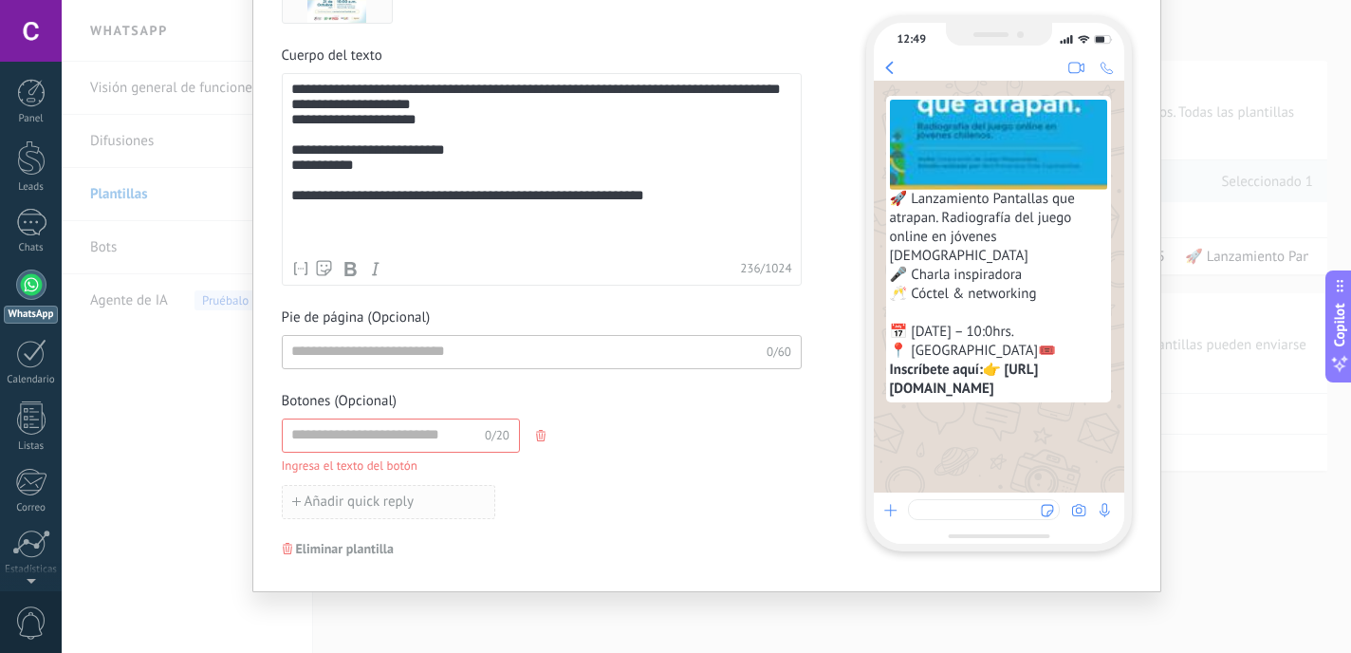
drag, startPoint x: 532, startPoint y: 436, endPoint x: 414, endPoint y: 492, distance: 131.1
click at [418, 490] on div "0/20 Ingresa el texto del botón Añadir quick reply" at bounding box center [542, 468] width 520 height 101
click at [399, 516] on button "Añadir quick reply" at bounding box center [388, 502] width 213 height 34
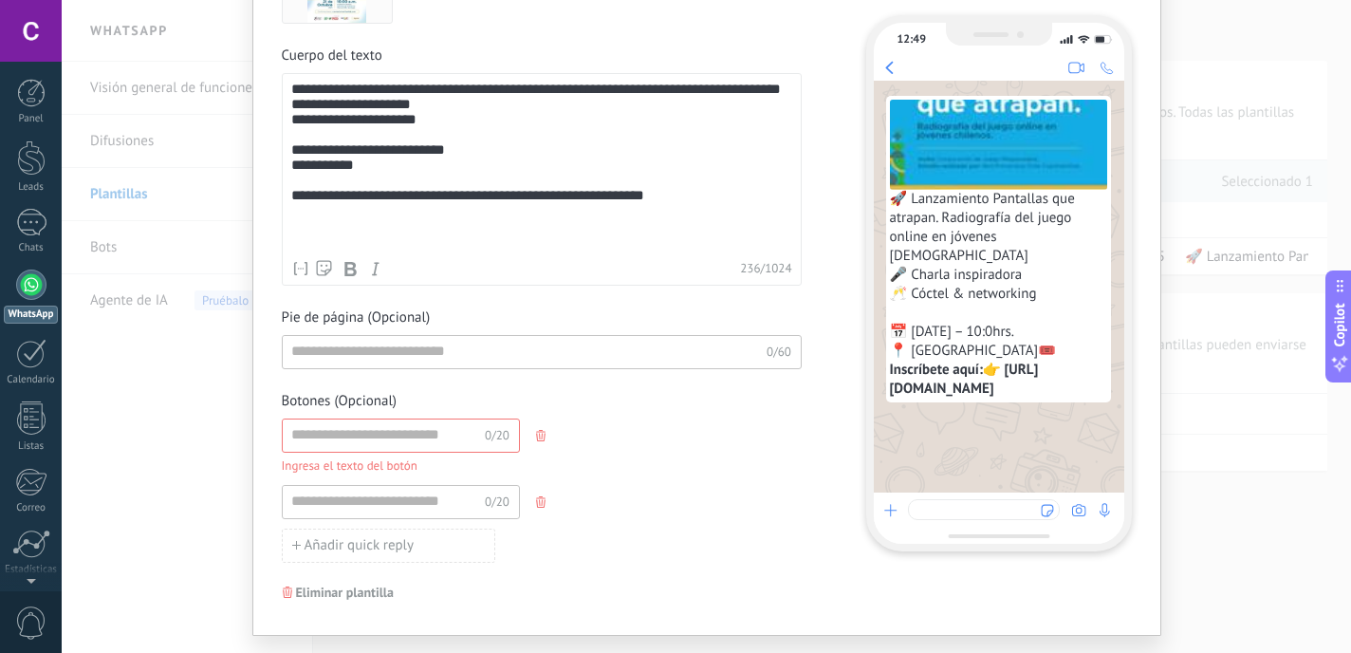
click at [536, 505] on icon "button" at bounding box center [540, 501] width 9 height 11
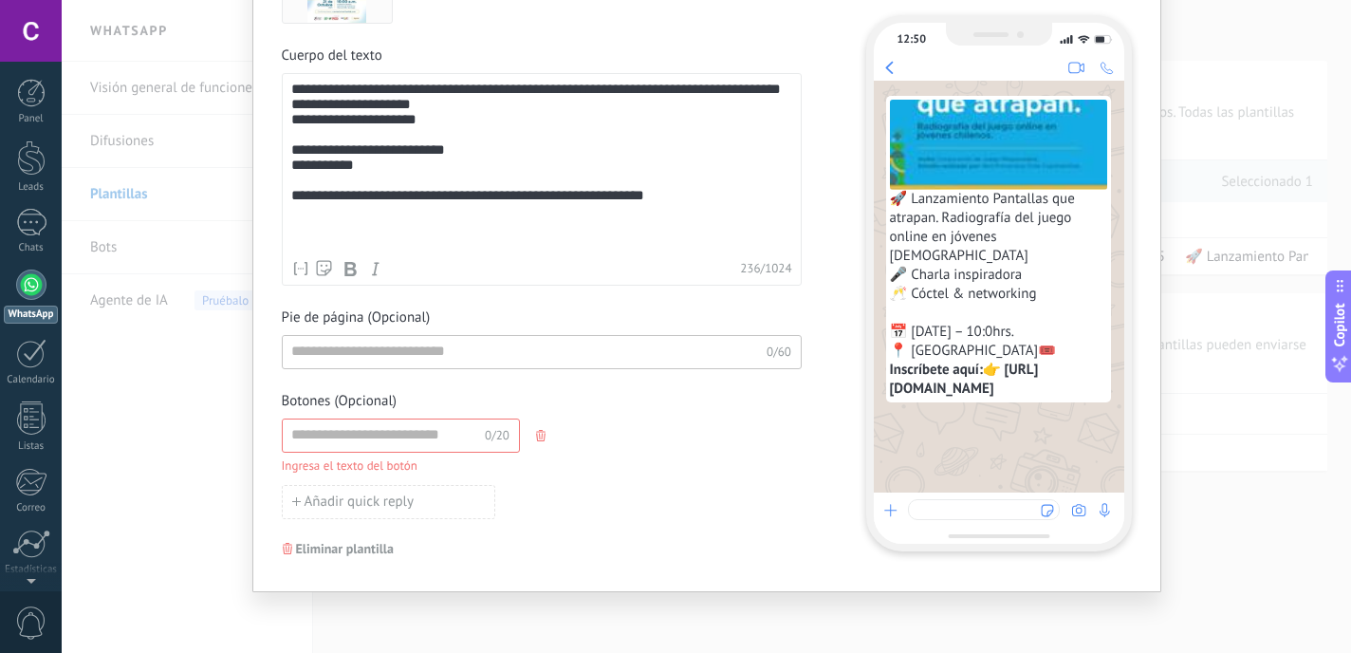
click at [424, 469] on span "Ingresa el texto del botón" at bounding box center [542, 465] width 520 height 19
click at [371, 437] on input at bounding box center [384, 434] width 202 height 30
drag, startPoint x: 684, startPoint y: 245, endPoint x: 311, endPoint y: 230, distance: 373.2
click at [311, 230] on div "**********" at bounding box center [541, 167] width 501 height 170
click at [311, 239] on div "**********" at bounding box center [541, 167] width 501 height 170
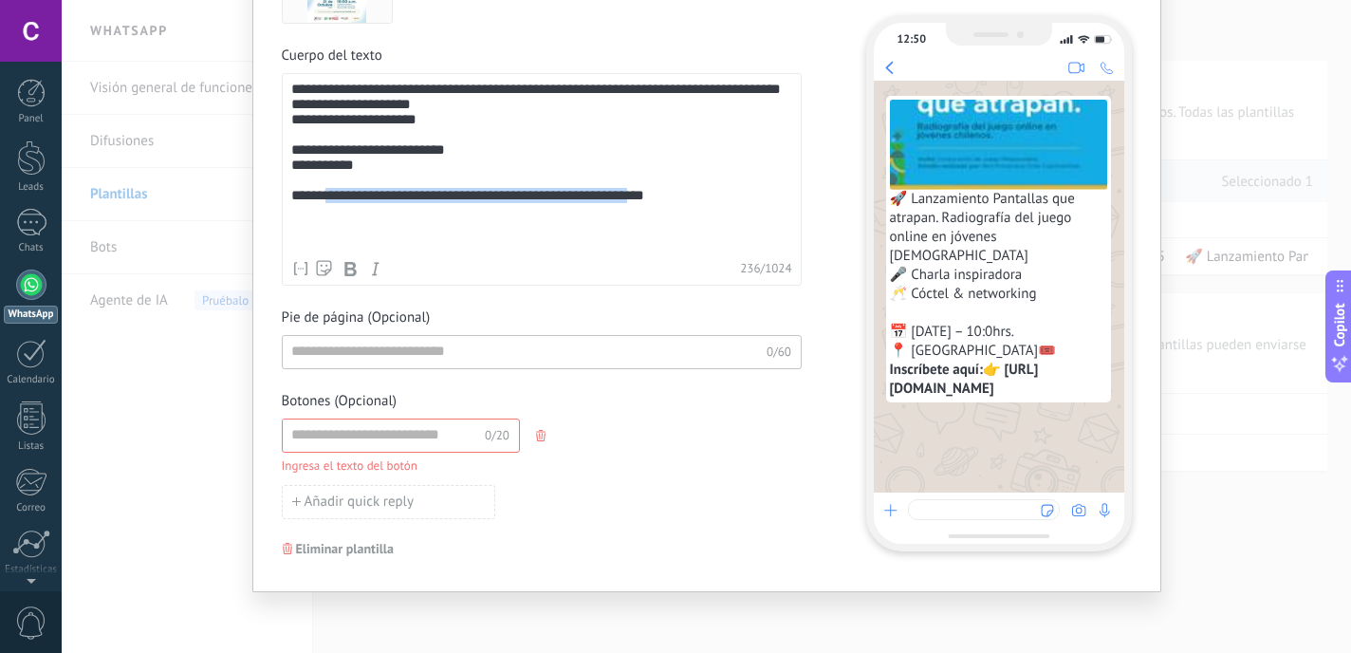
drag, startPoint x: 313, startPoint y: 240, endPoint x: 664, endPoint y: 239, distance: 351.0
click at [664, 239] on div "**********" at bounding box center [541, 167] width 501 height 170
copy div "**********"
click at [395, 454] on div "0/20 Ingresa el texto del botón" at bounding box center [542, 446] width 520 height 57
click at [391, 435] on input at bounding box center [384, 434] width 202 height 30
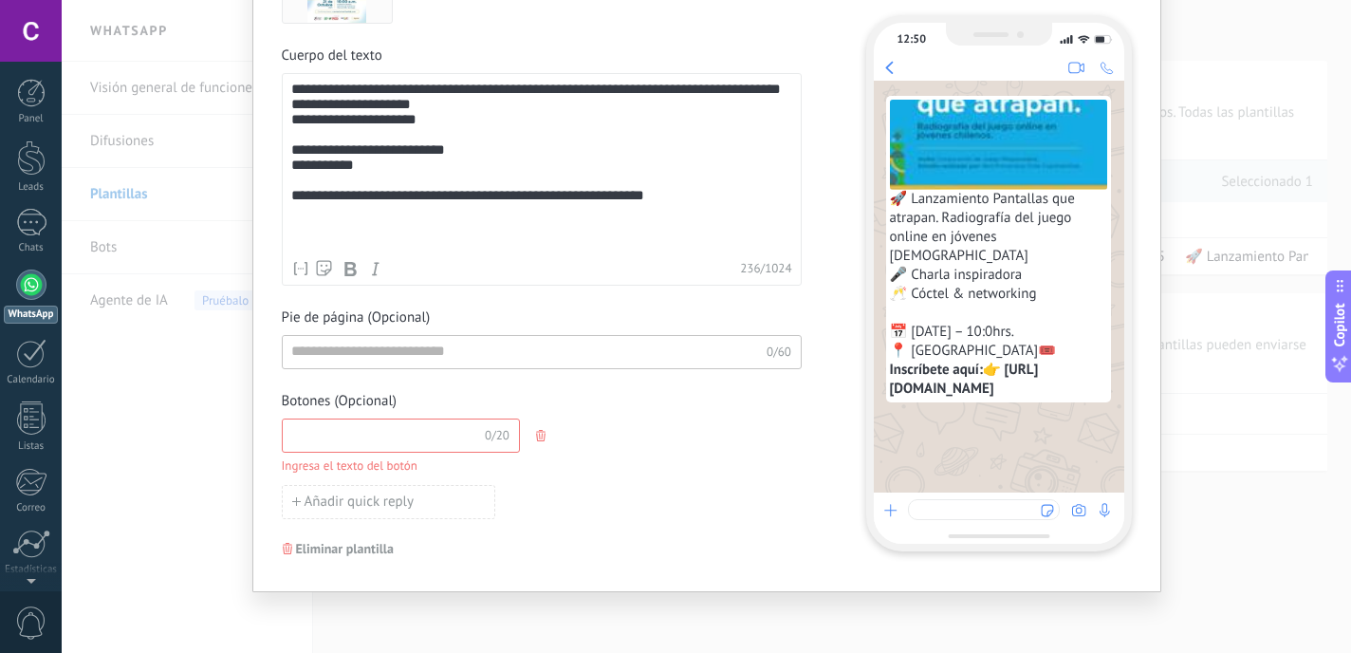
paste input "**********"
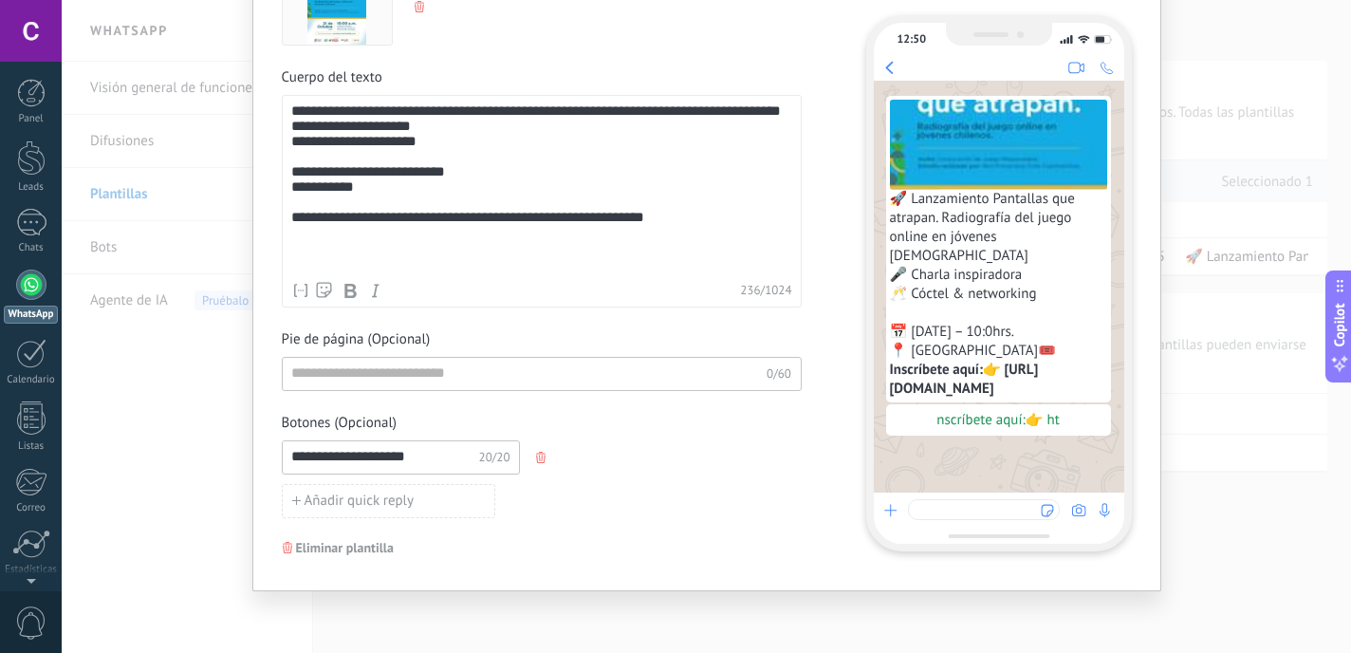
scroll to position [353, 0]
drag, startPoint x: 660, startPoint y: 259, endPoint x: 287, endPoint y: 263, distance: 373.8
click at [291, 263] on div "**********" at bounding box center [541, 189] width 501 height 170
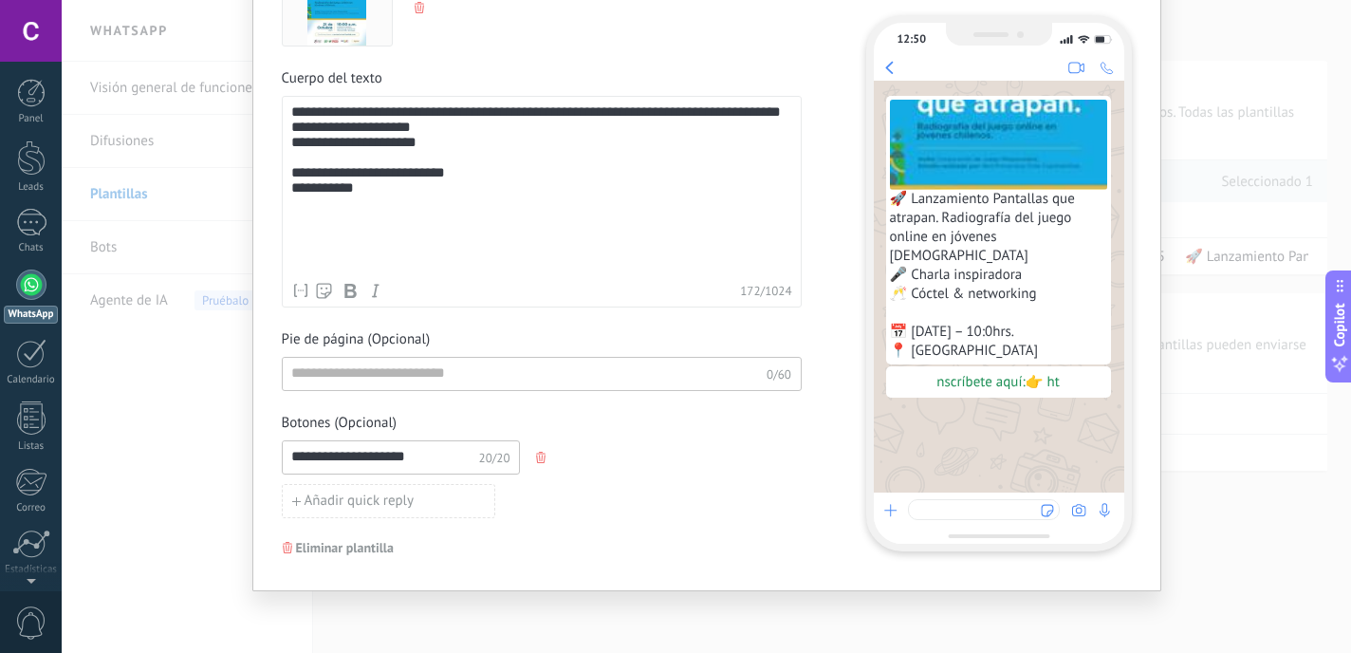
click at [285, 460] on input "**********" at bounding box center [384, 456] width 202 height 30
drag, startPoint x: 390, startPoint y: 458, endPoint x: 438, endPoint y: 465, distance: 48.8
click at [438, 465] on input "**********" at bounding box center [384, 456] width 202 height 30
click at [286, 446] on input "**********" at bounding box center [384, 456] width 202 height 30
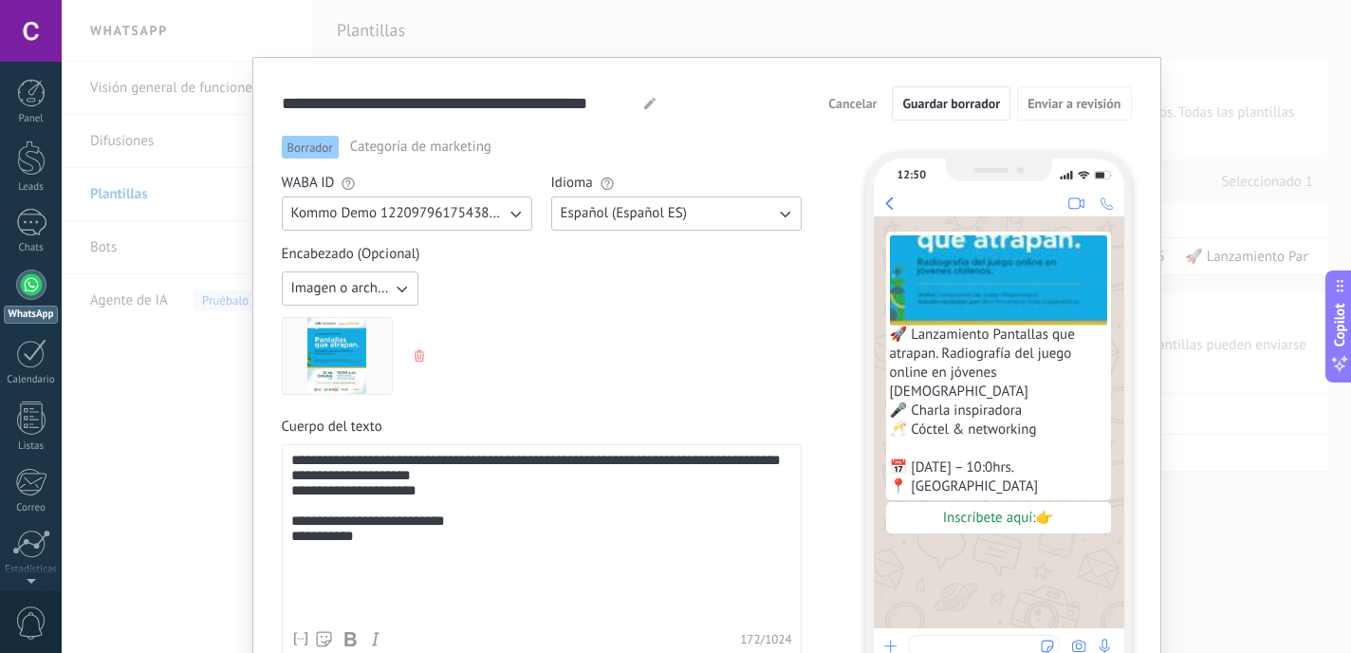
scroll to position [0, 0]
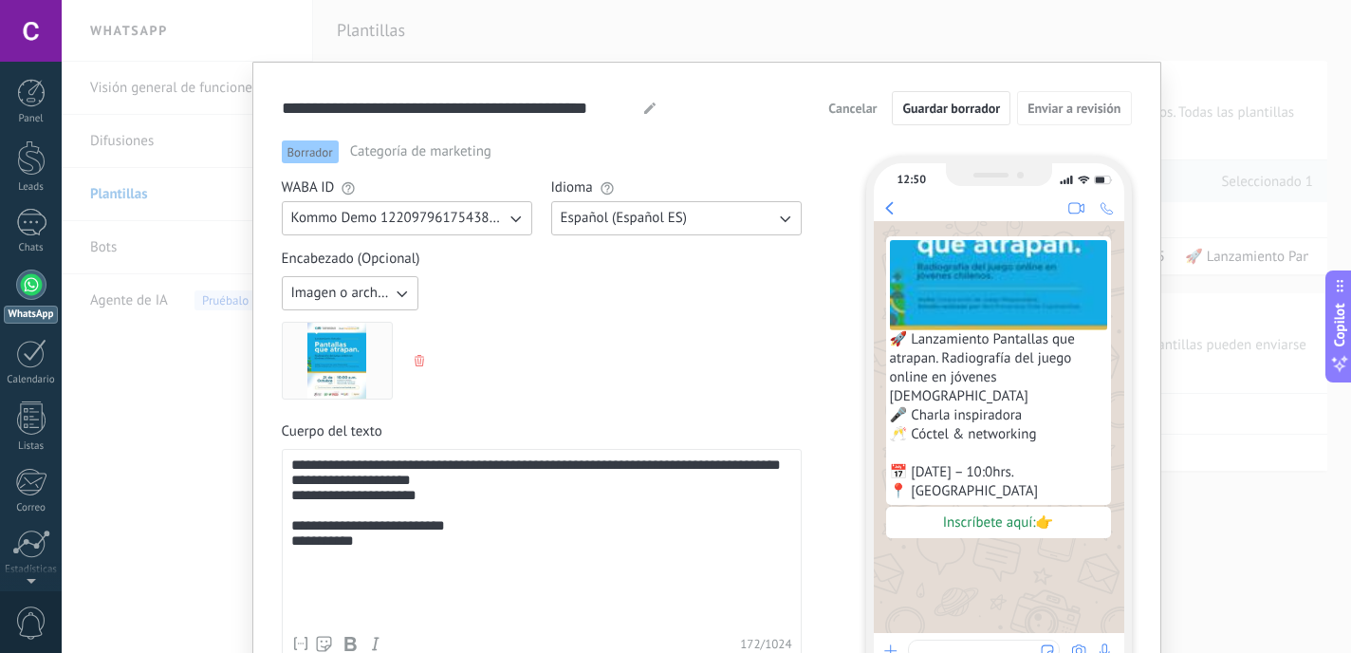
type input "**********"
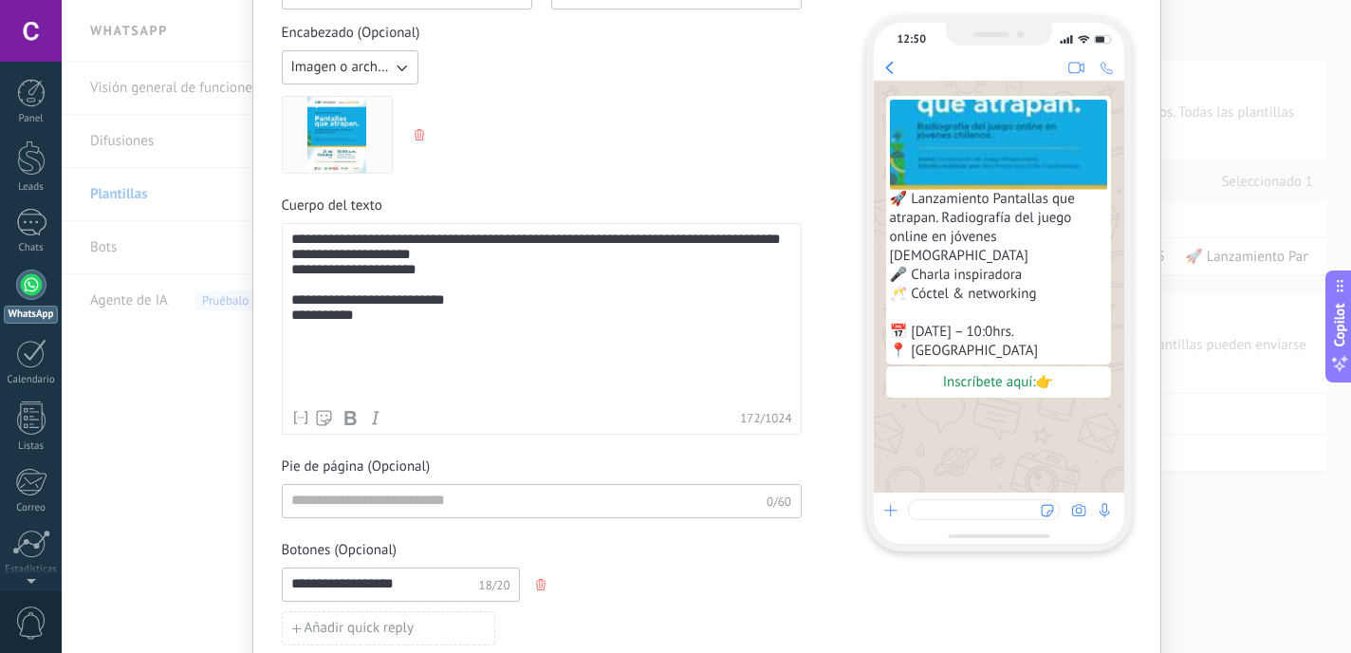
scroll to position [353, 0]
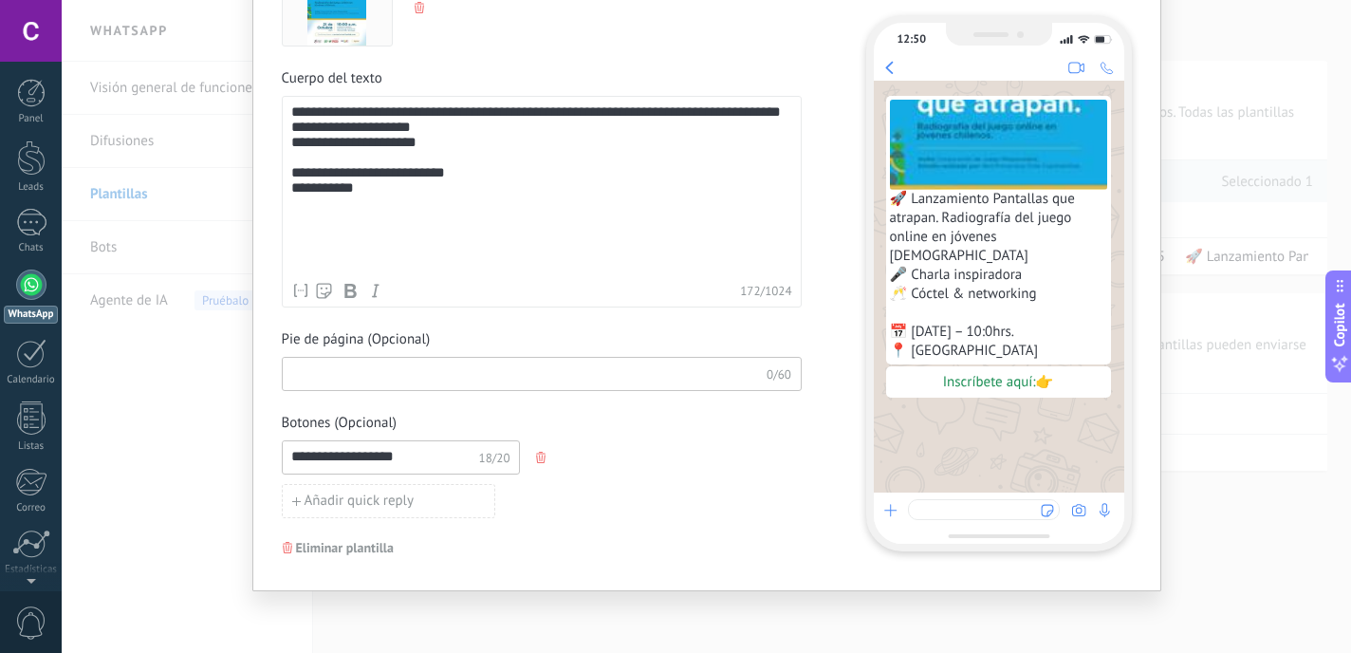
click at [408, 381] on input at bounding box center [525, 373] width 484 height 30
click at [606, 369] on input at bounding box center [525, 373] width 484 height 30
click at [444, 350] on div "Pie de página (Opcional) 0/60" at bounding box center [542, 360] width 520 height 61
click at [592, 231] on div "**********" at bounding box center [541, 188] width 501 height 169
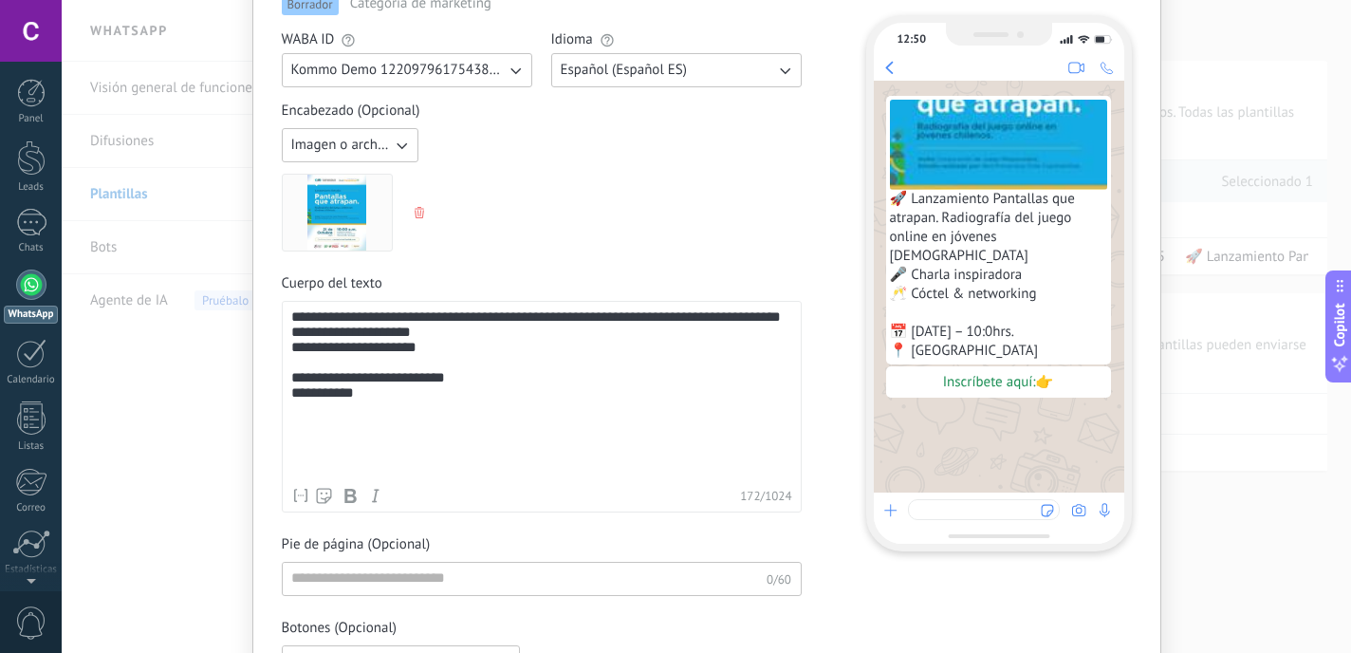
scroll to position [0, 0]
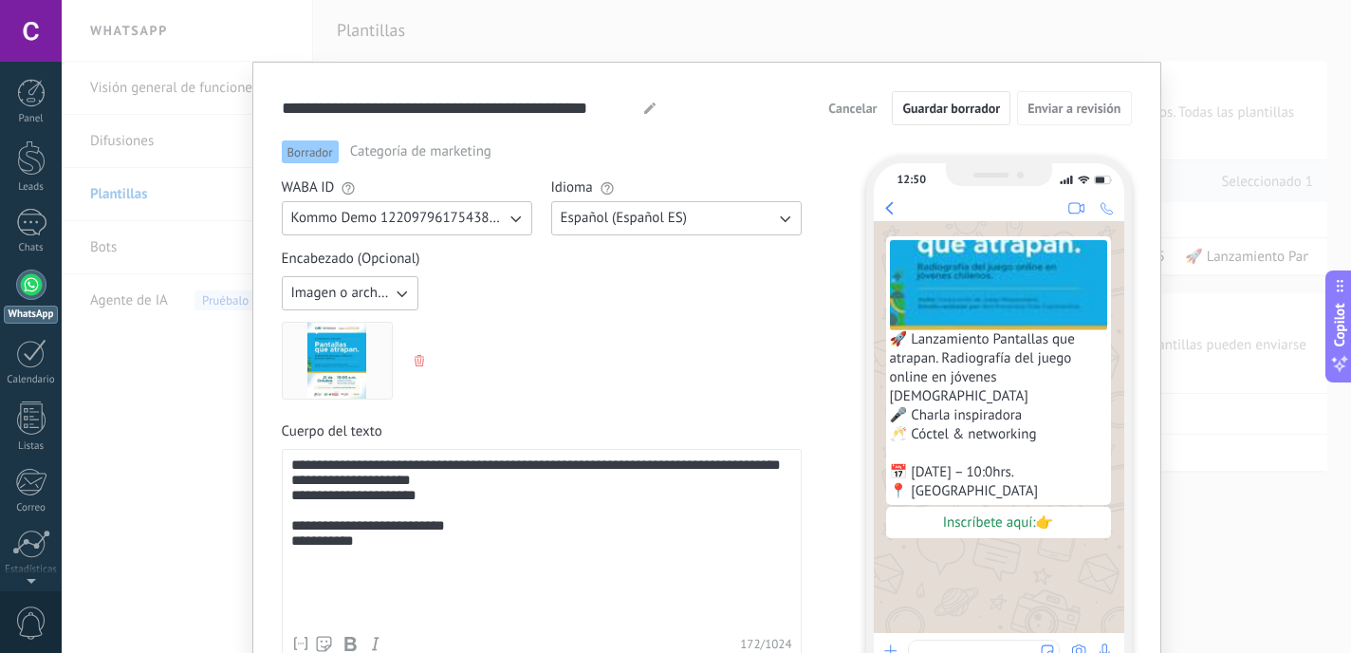
click at [394, 301] on icon "button" at bounding box center [401, 293] width 19 height 19
click at [353, 356] on span "Imagen o archivo" at bounding box center [343, 357] width 105 height 19
click at [963, 108] on span "Guardar borrador" at bounding box center [951, 108] width 98 height 13
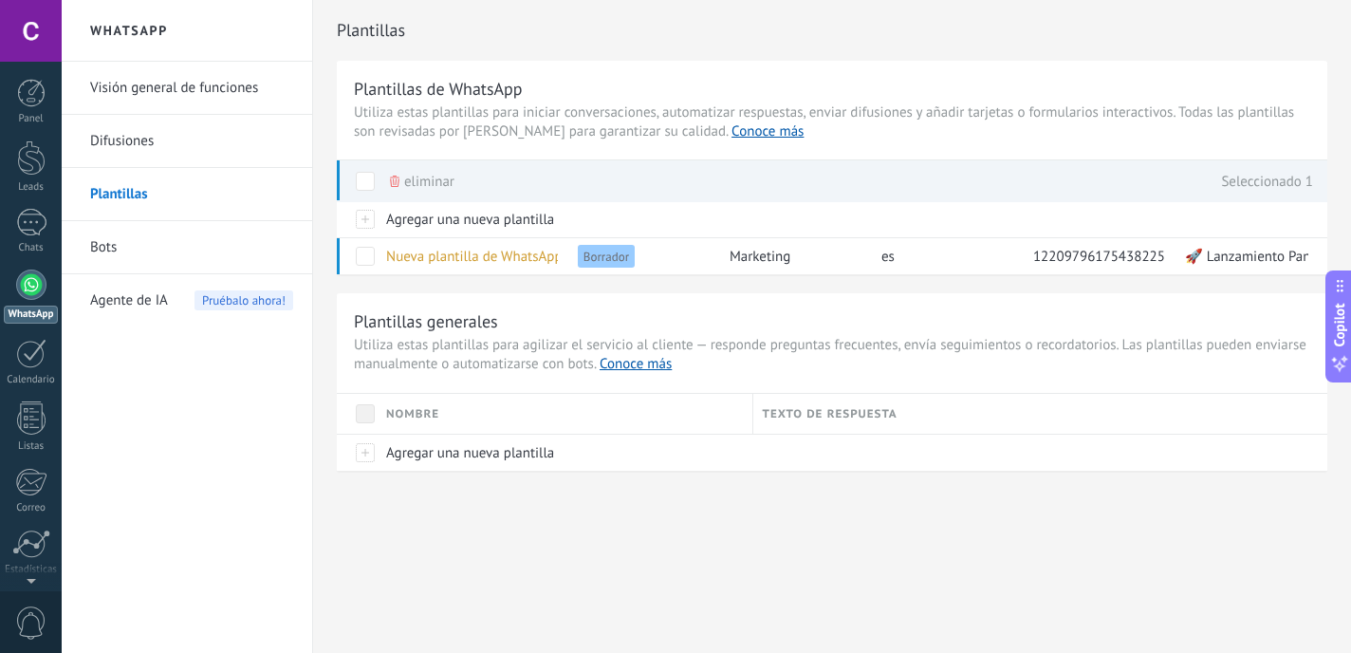
click at [170, 149] on link "Difusiones" at bounding box center [191, 141] width 203 height 53
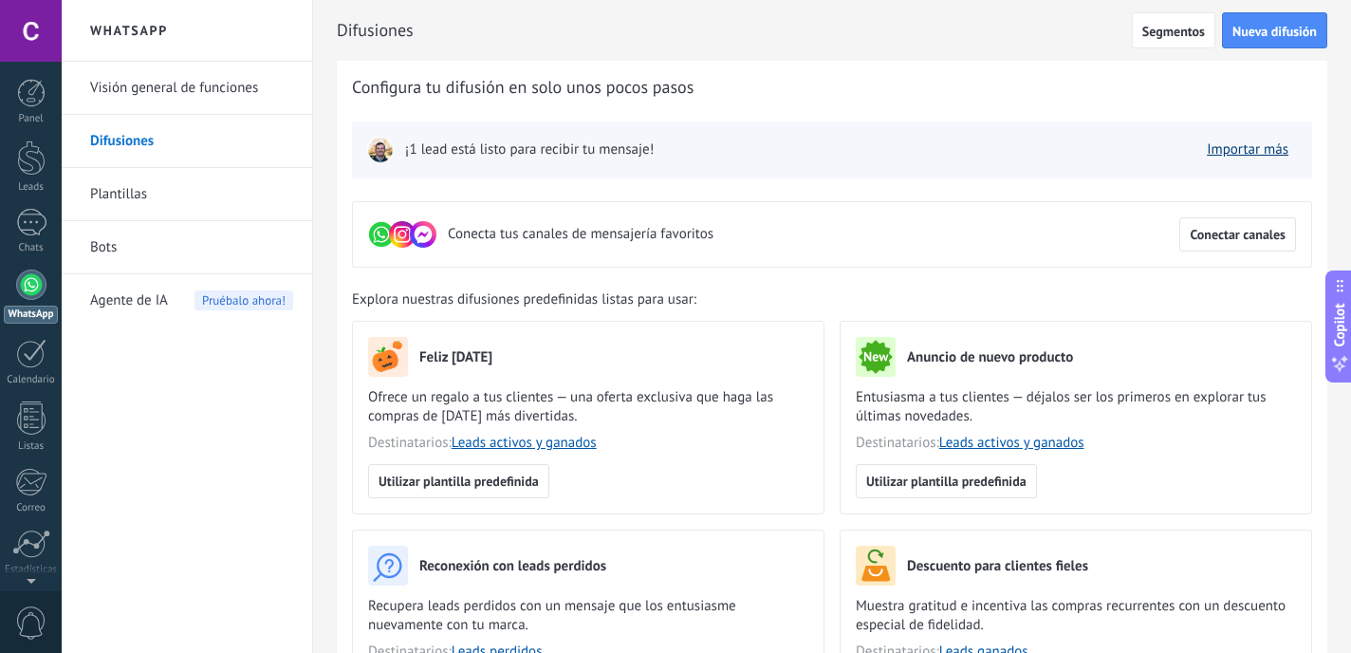
click at [1262, 157] on link "Importar más" at bounding box center [1248, 149] width 82 height 18
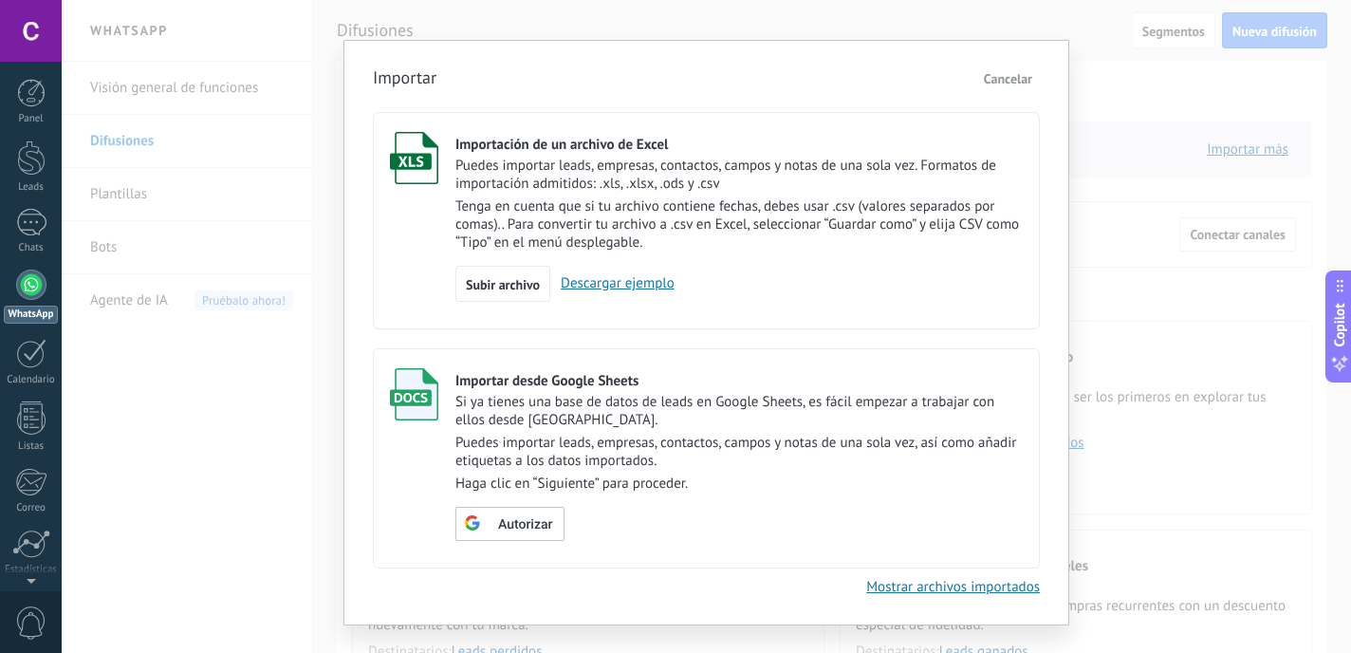
scroll to position [24, 0]
click at [512, 284] on span "Subir archivo" at bounding box center [503, 282] width 74 height 13
click at [0, 0] on input "Importación de un archivo de Excel Puedes importar leads, empresas, contactos, …" at bounding box center [0, 0] width 0 height 0
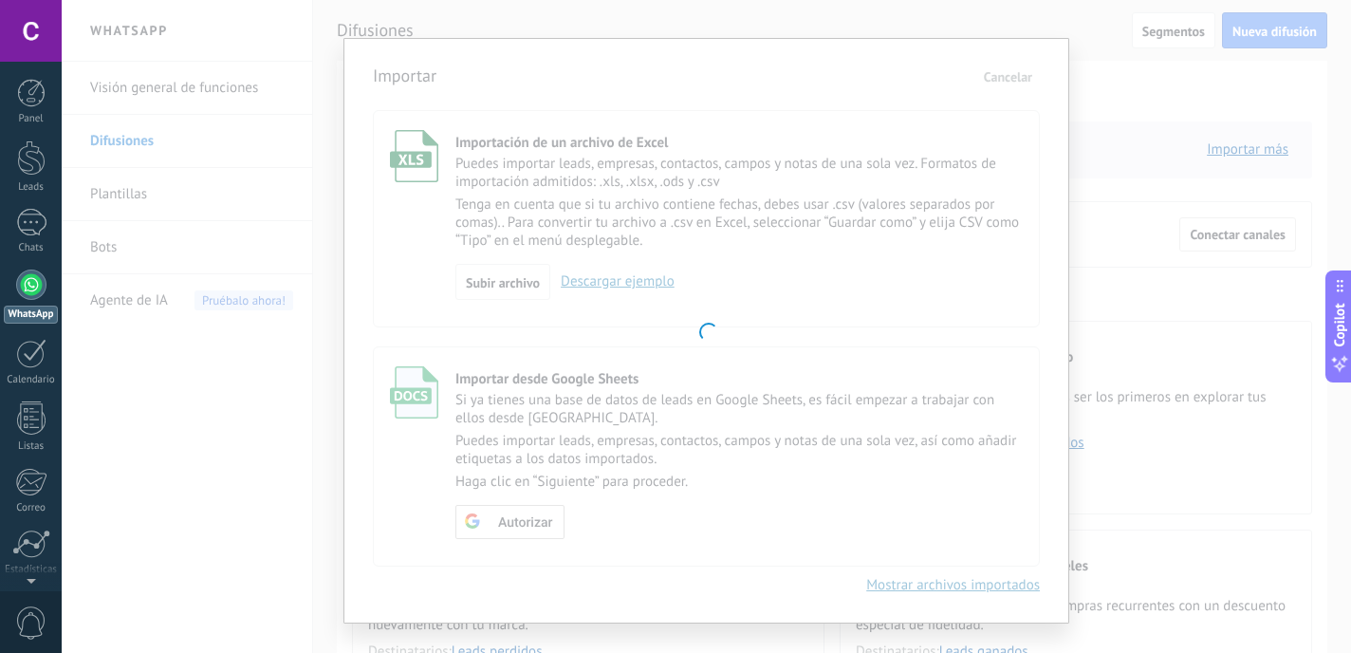
scroll to position [5, 0]
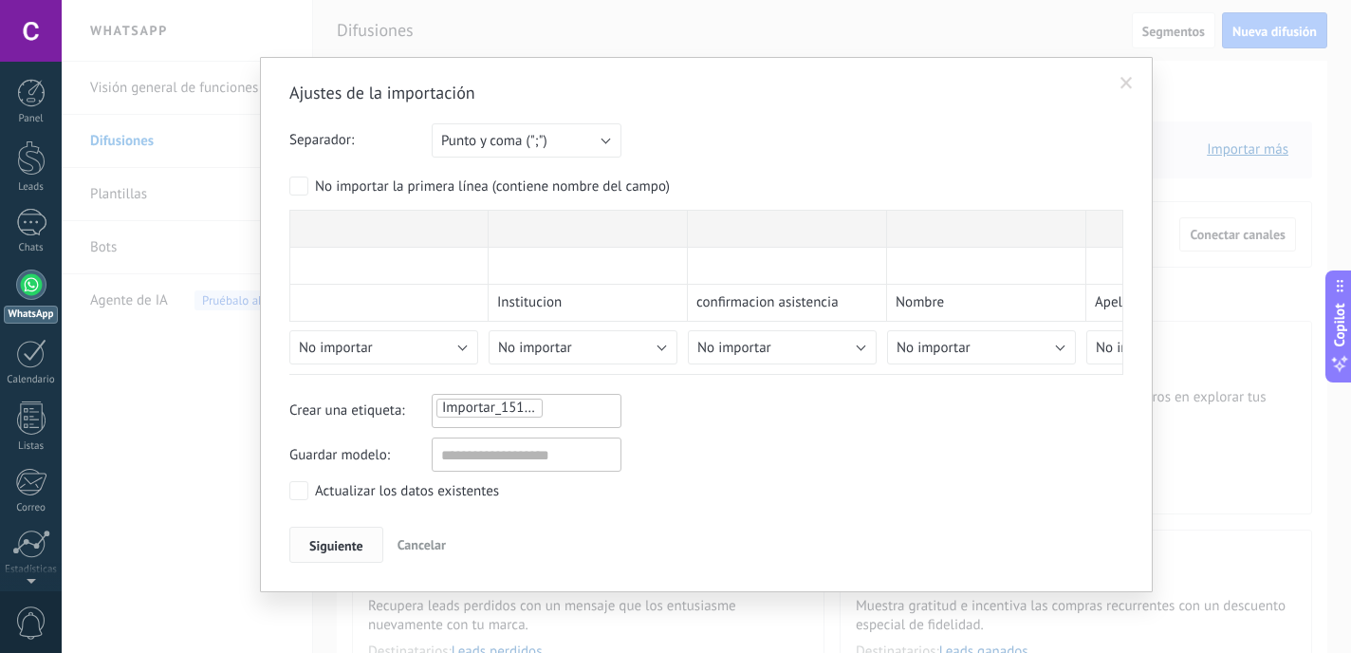
click at [333, 554] on button "Siguiente" at bounding box center [336, 545] width 94 height 36
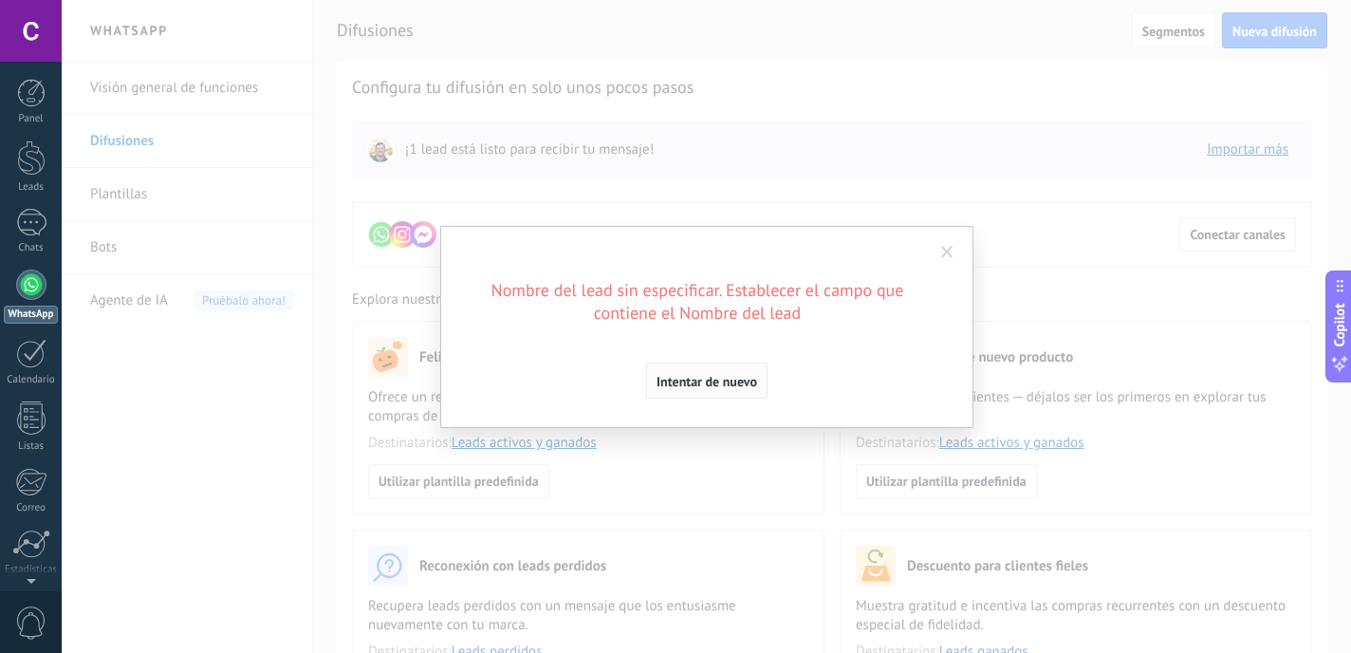
click at [731, 392] on button "Intentar de nuevo" at bounding box center [706, 380] width 121 height 36
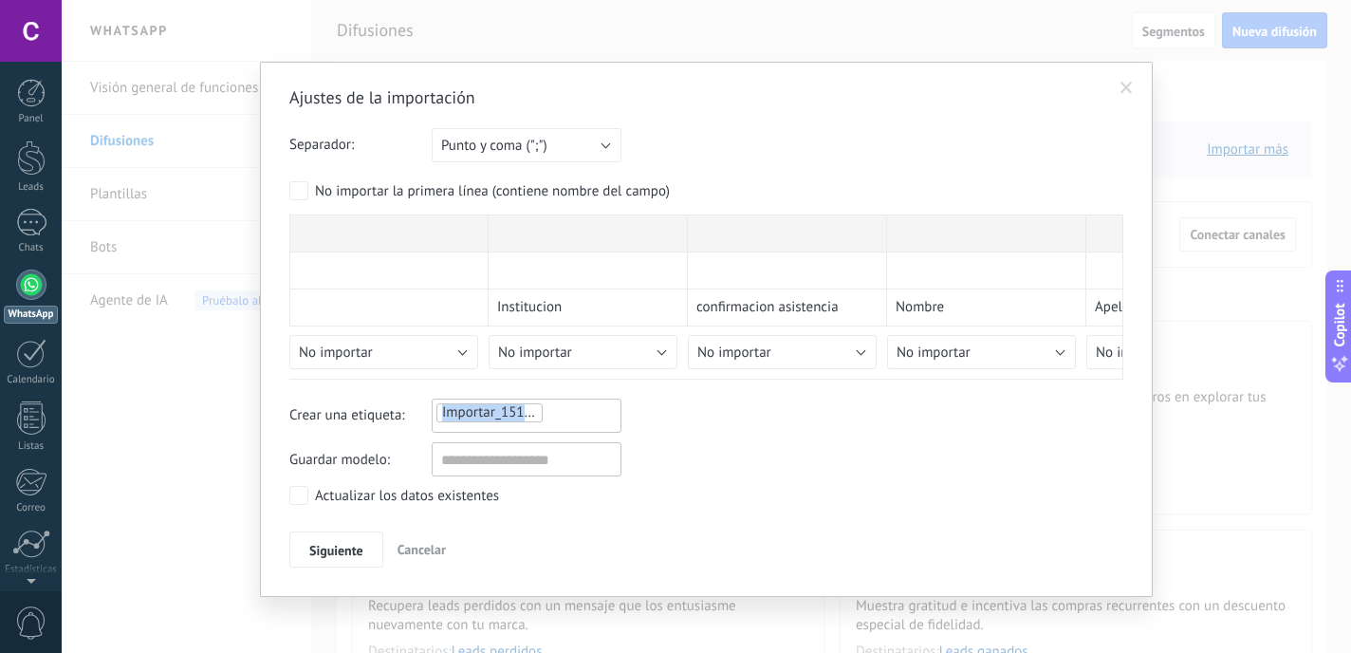
drag, startPoint x: 527, startPoint y: 414, endPoint x: 416, endPoint y: 402, distance: 110.6
click at [416, 402] on div "Crear una etiqueta: Importar_15102025_1251" at bounding box center [706, 415] width 834 height 34
click at [546, 158] on button "Punto y coma (";")" at bounding box center [527, 145] width 190 height 34
click at [546, 153] on span "Punto y coma (";")" at bounding box center [517, 146] width 194 height 18
click at [521, 464] on input "text" at bounding box center [527, 459] width 190 height 34
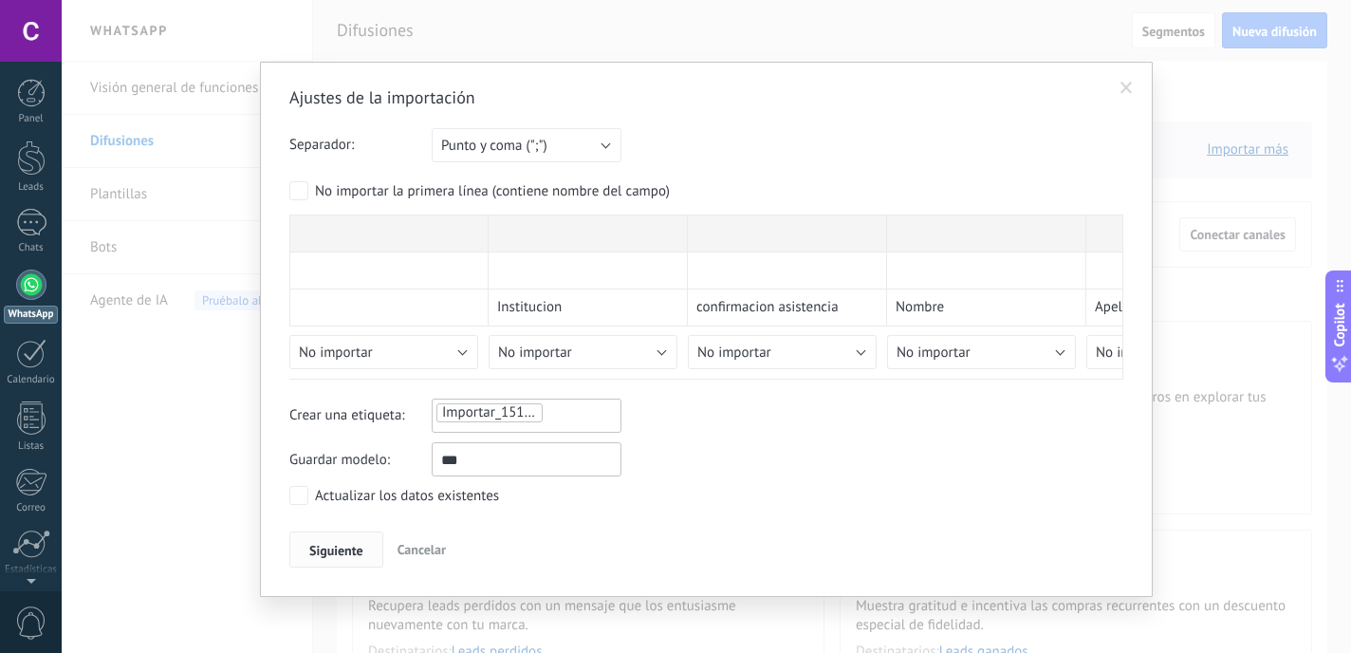
type input "***"
click at [326, 558] on button "Siguiente" at bounding box center [336, 549] width 94 height 36
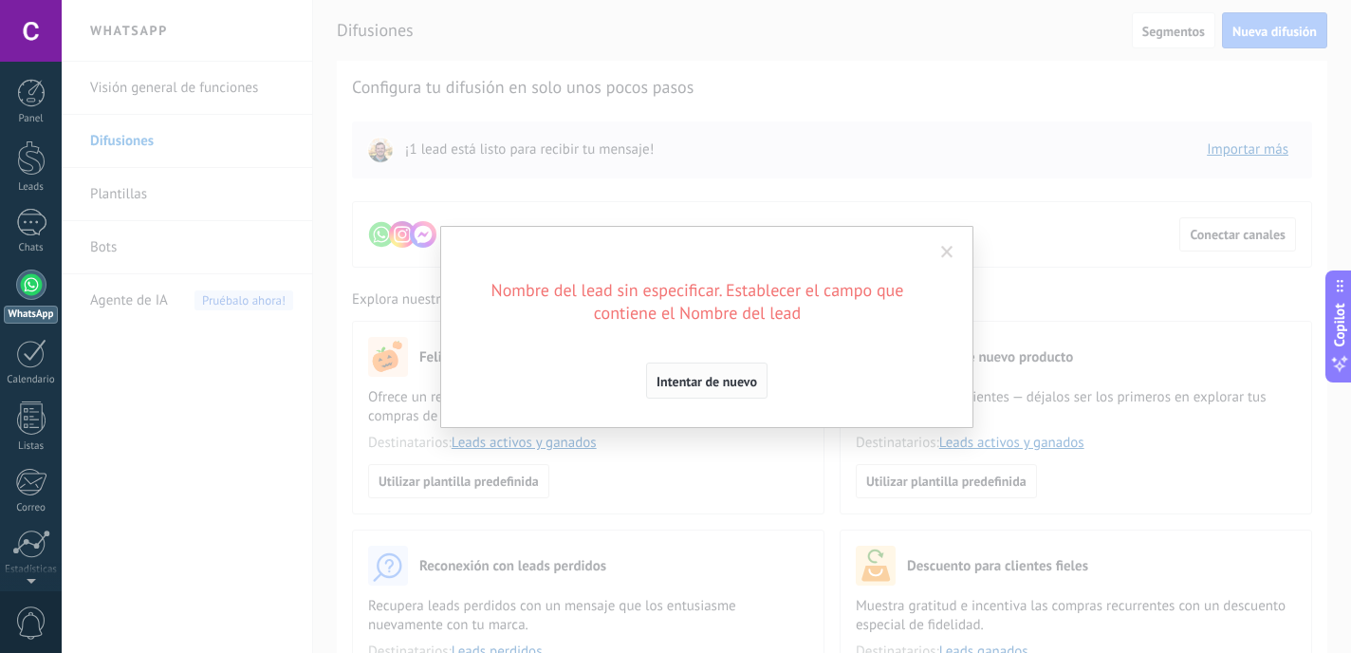
click at [742, 386] on span "Intentar de nuevo" at bounding box center [707, 381] width 101 height 13
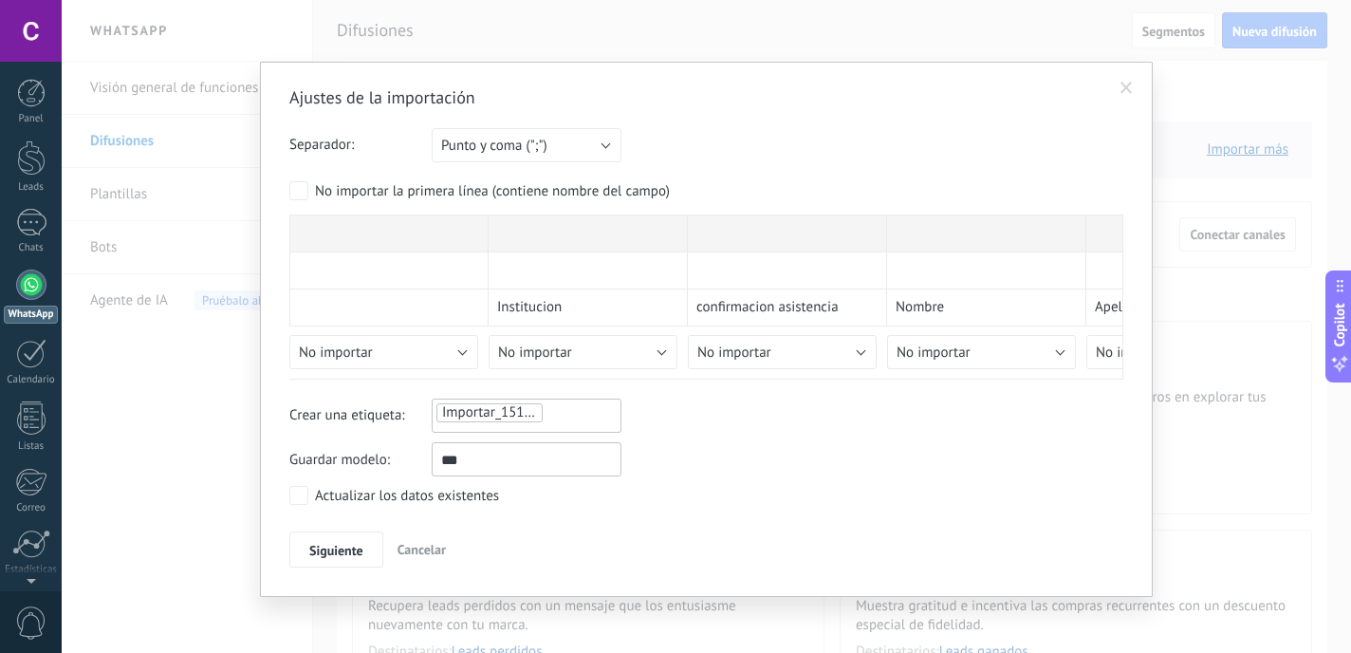
click at [556, 415] on ul "Importar_15102025_1251" at bounding box center [501, 412] width 132 height 23
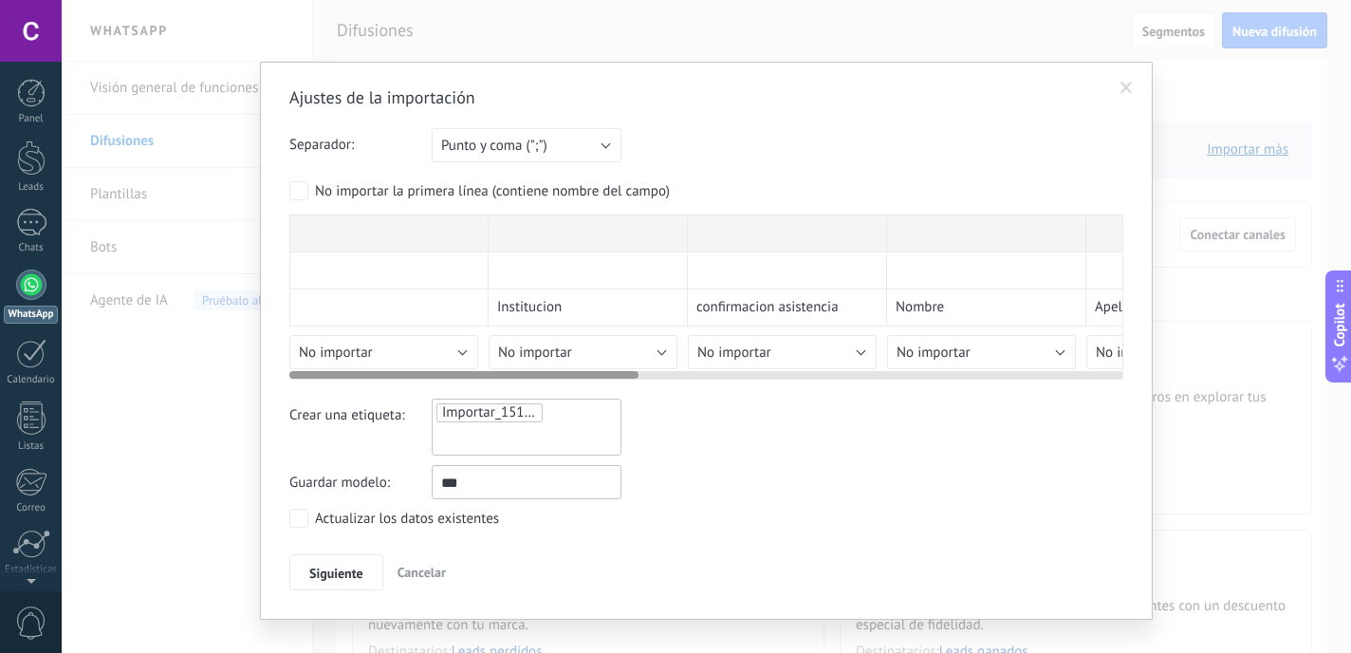
click at [404, 364] on div at bounding box center [706, 370] width 834 height 15
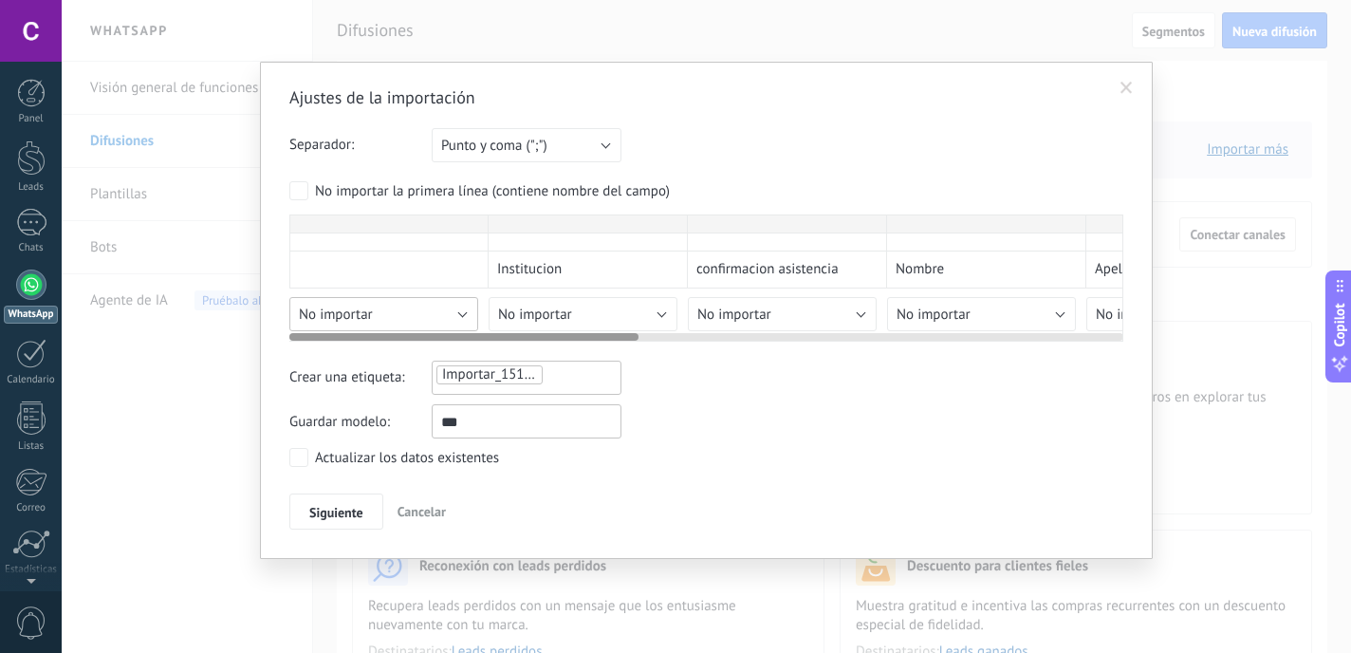
click at [421, 352] on div "Ajustes de la importación Separador: Punto y coma (";") Coma (",") Tabulación (…" at bounding box center [706, 307] width 834 height 443
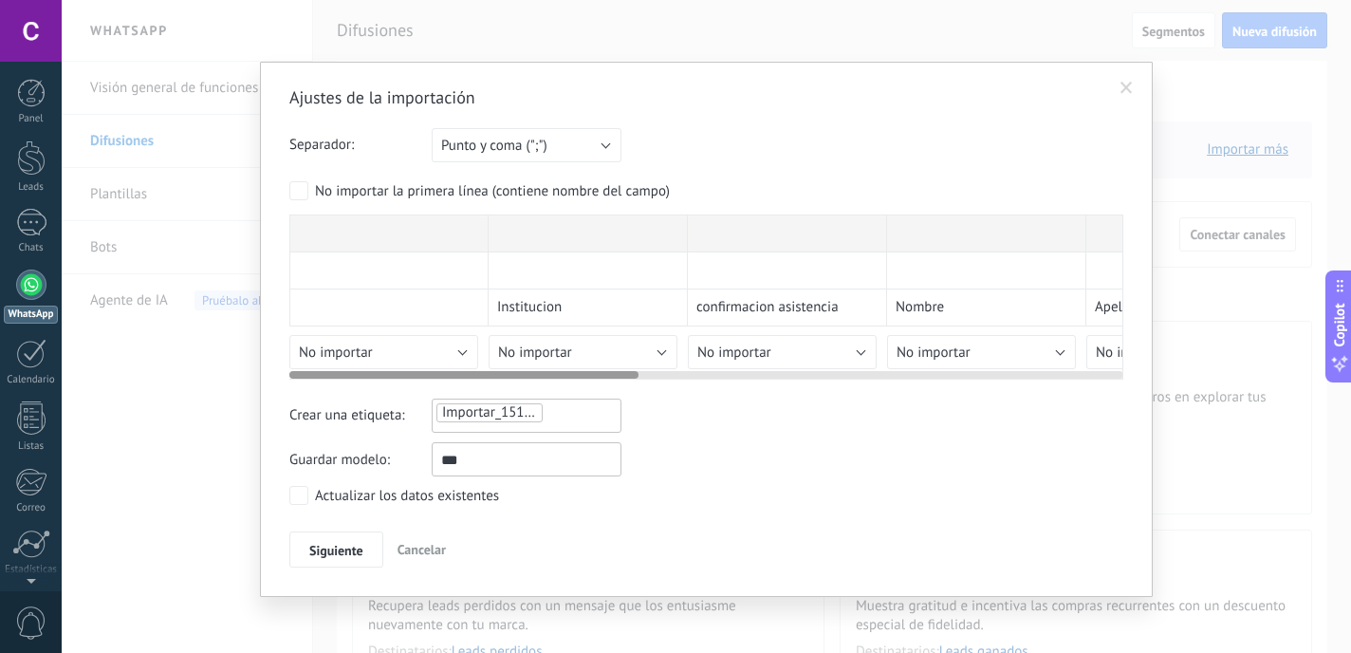
click at [408, 367] on div at bounding box center [706, 370] width 834 height 15
click at [435, 361] on div "Ajustes de la importación Separador: Punto y coma (";") Coma (",") Tabulación (…" at bounding box center [706, 326] width 834 height 481
click at [437, 350] on div "Ajustes de la importación Separador: Punto y coma (";") Coma (",") Tabulación (…" at bounding box center [706, 326] width 834 height 481
click at [331, 549] on span "Siguiente" at bounding box center [336, 550] width 54 height 13
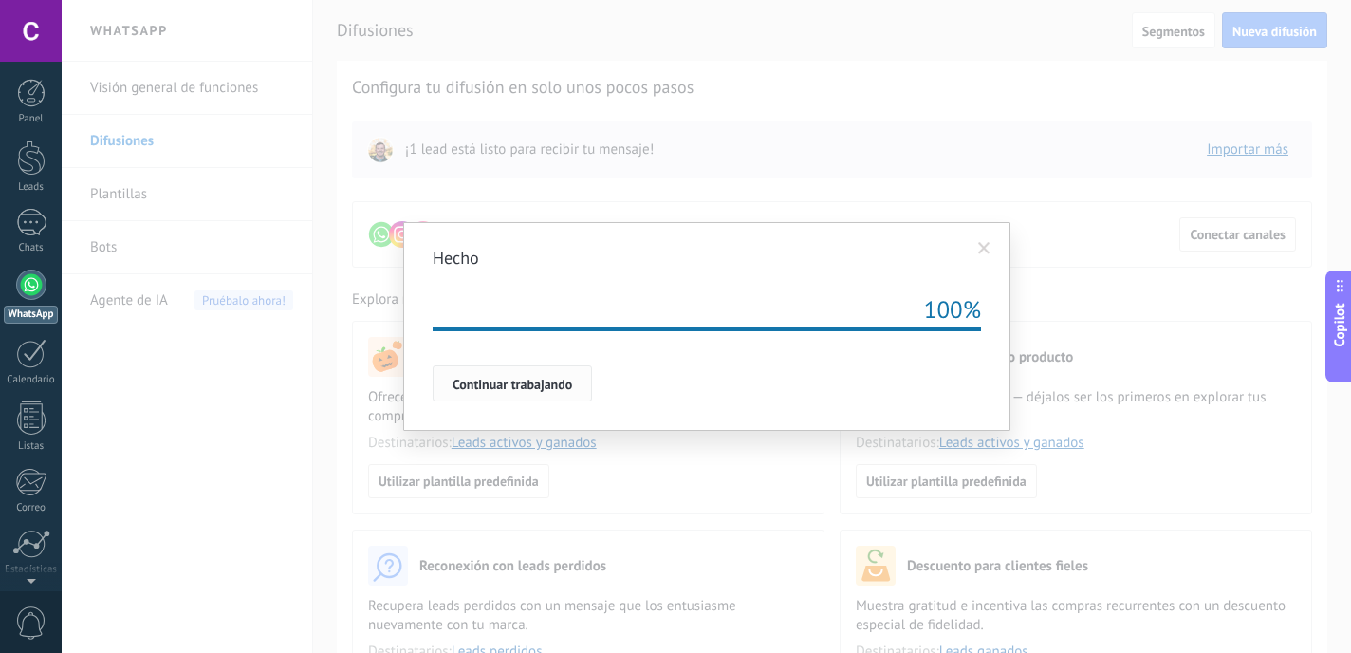
click at [562, 391] on span "Continuar trabajando" at bounding box center [513, 384] width 120 height 13
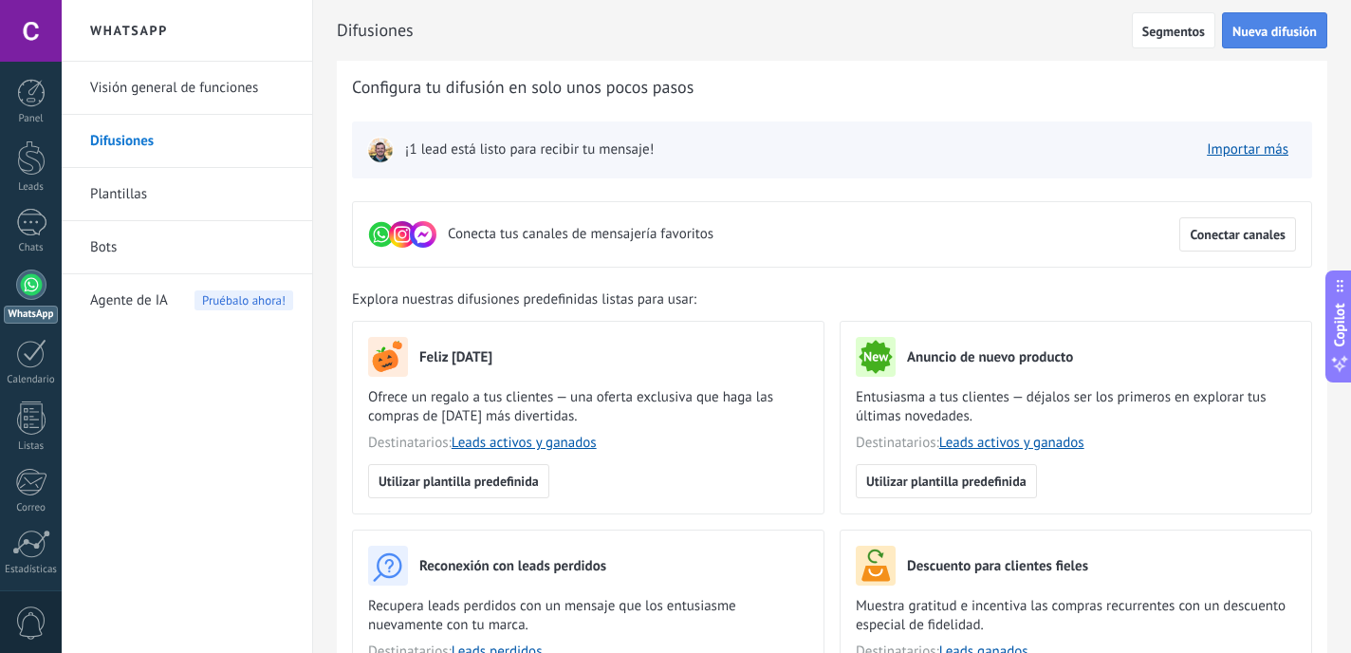
click at [1249, 28] on span "Nueva difusión" at bounding box center [1274, 31] width 84 height 13
click at [1255, 30] on span "Nueva difusión" at bounding box center [1274, 31] width 84 height 13
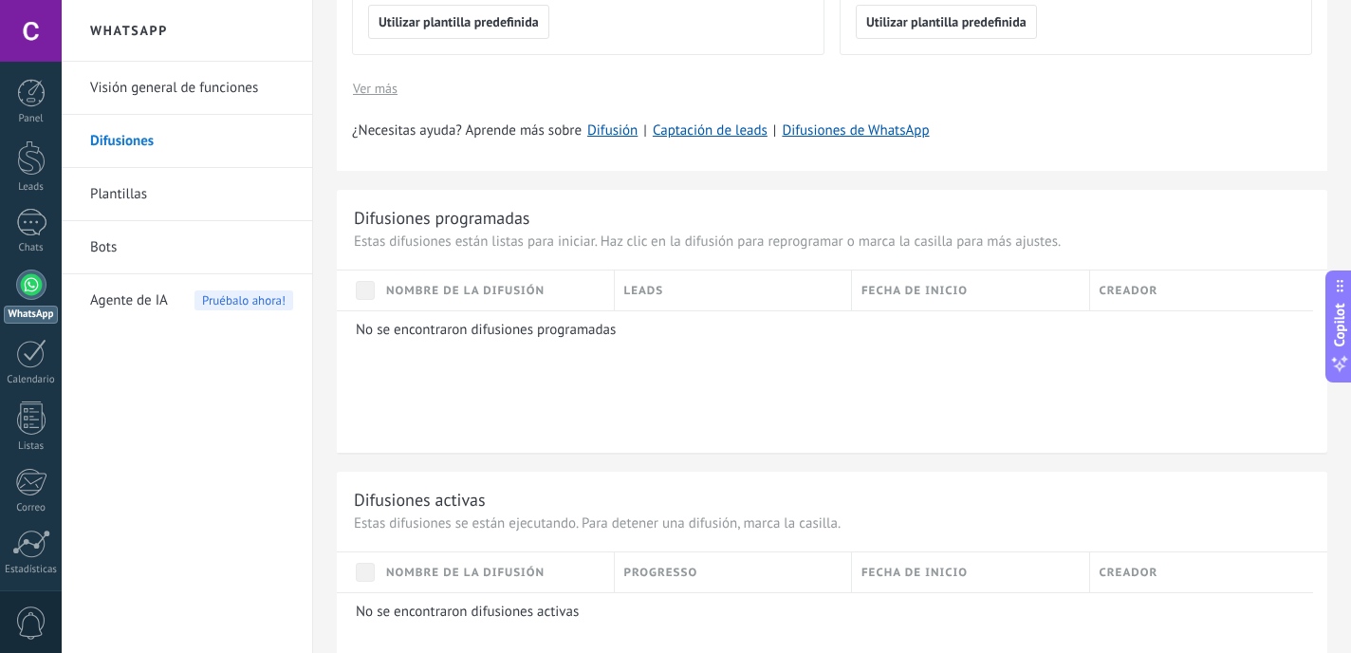
scroll to position [669, 0]
click at [142, 202] on link "Plantillas" at bounding box center [191, 194] width 203 height 53
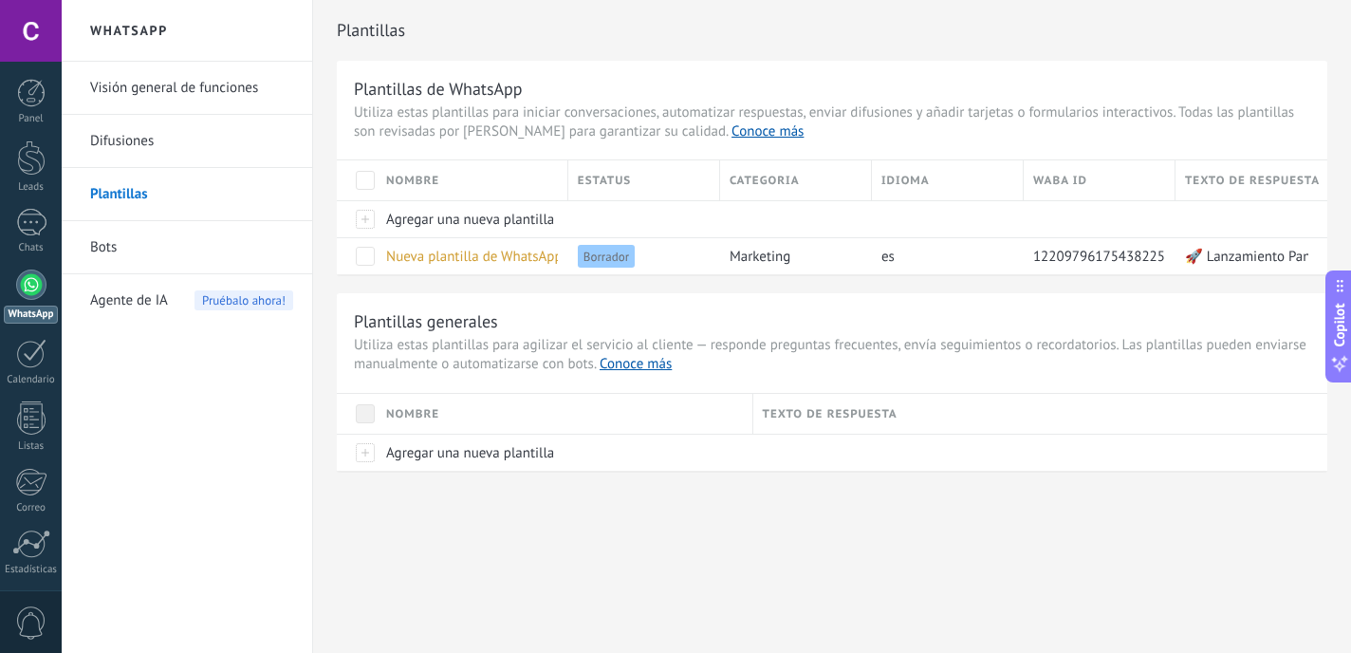
click at [366, 184] on span at bounding box center [365, 180] width 19 height 19
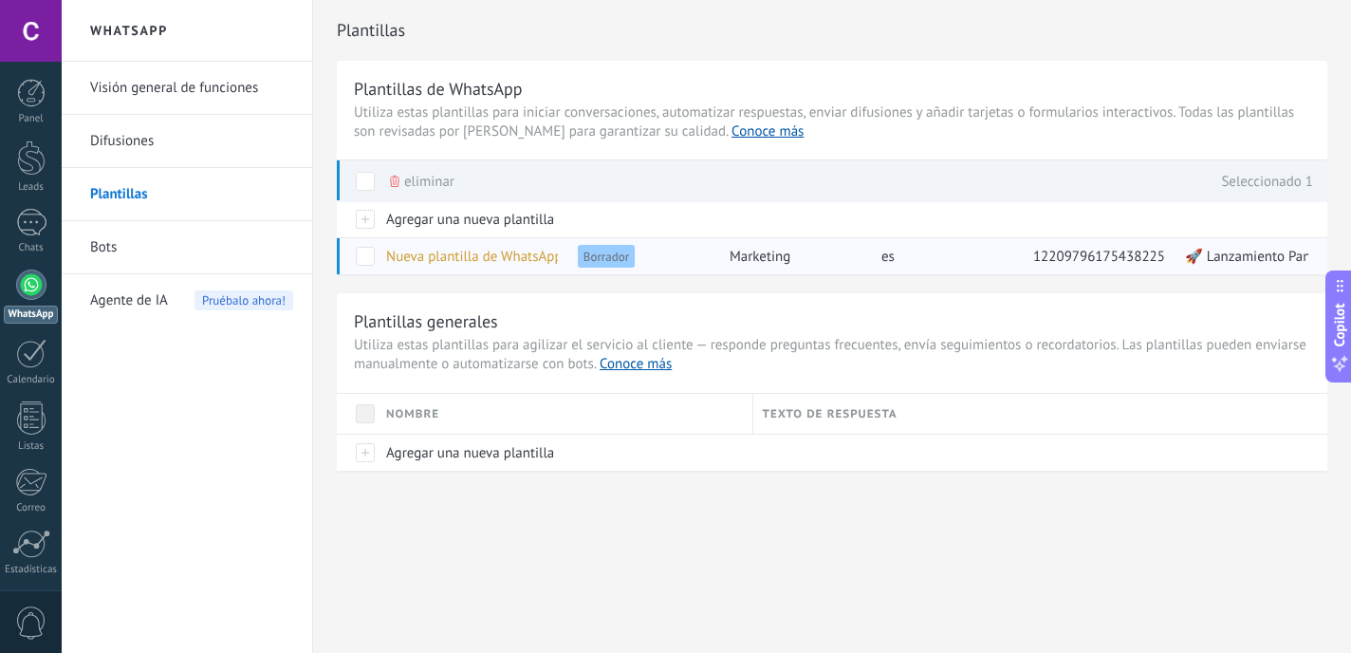
click at [622, 263] on span "Borrador" at bounding box center [606, 256] width 57 height 23
click at [885, 250] on span "es" at bounding box center [887, 257] width 13 height 18
click at [606, 264] on span "Borrador" at bounding box center [606, 256] width 57 height 23
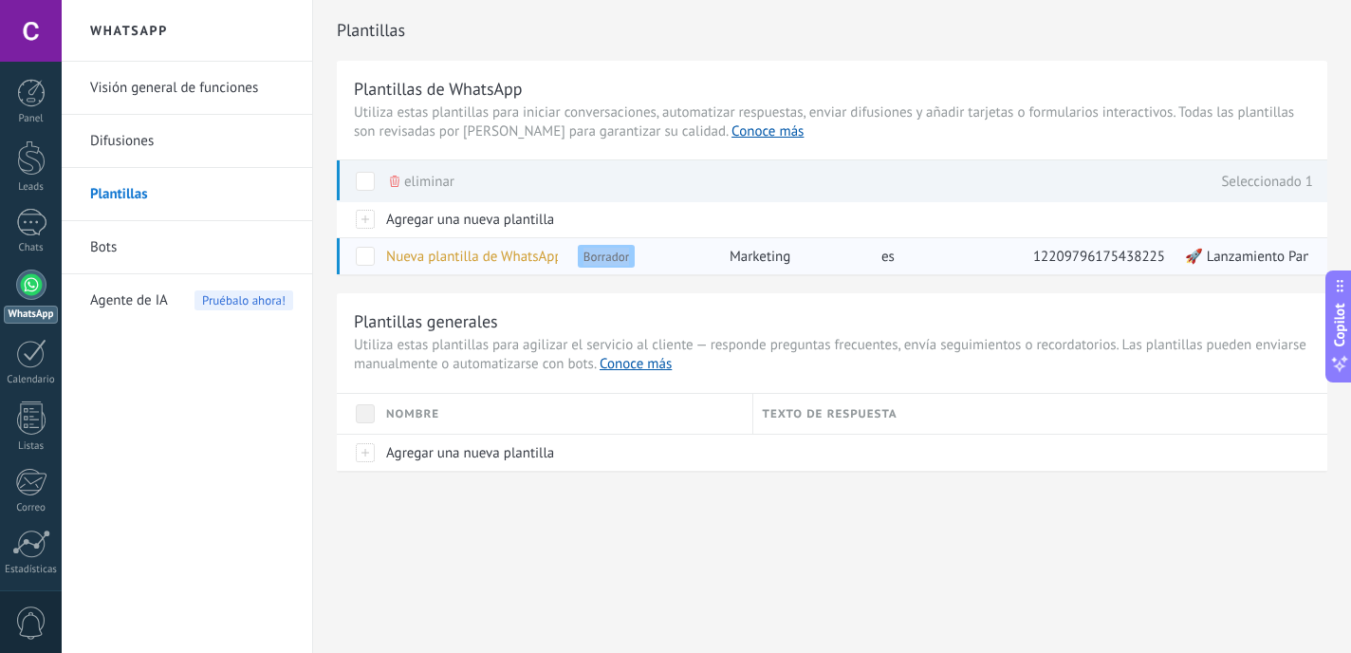
click at [449, 268] on div "Nueva plantilla de WhatsApp (15.10.2025 12:44)" at bounding box center [468, 256] width 182 height 36
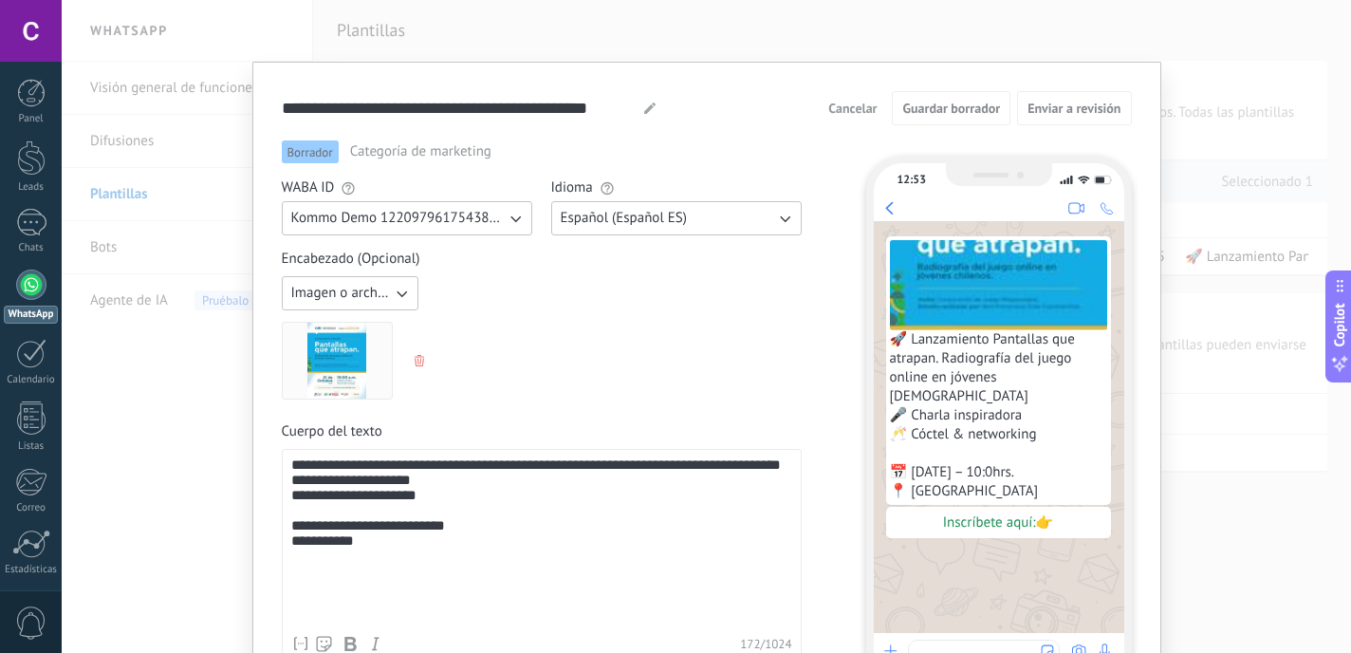
click at [415, 156] on span "Categoría de marketing" at bounding box center [420, 151] width 141 height 19
click at [864, 107] on span "Cancelar" at bounding box center [852, 108] width 48 height 13
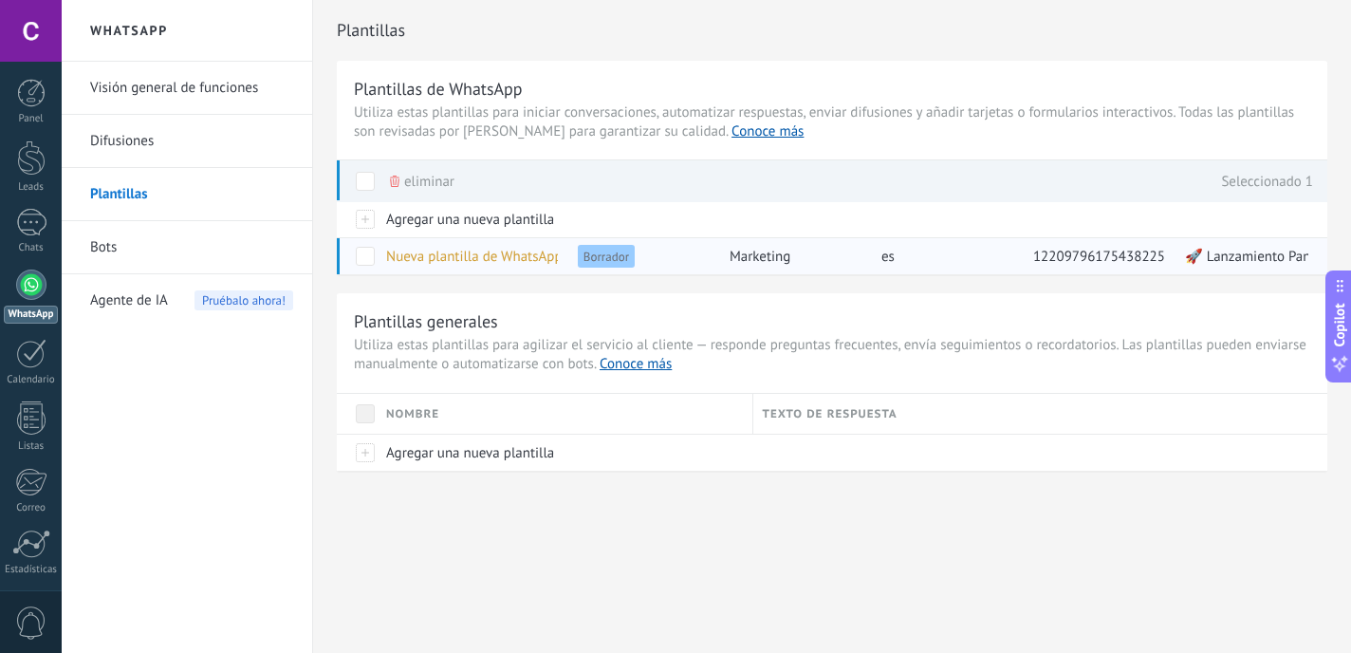
click at [371, 257] on span at bounding box center [365, 256] width 19 height 19
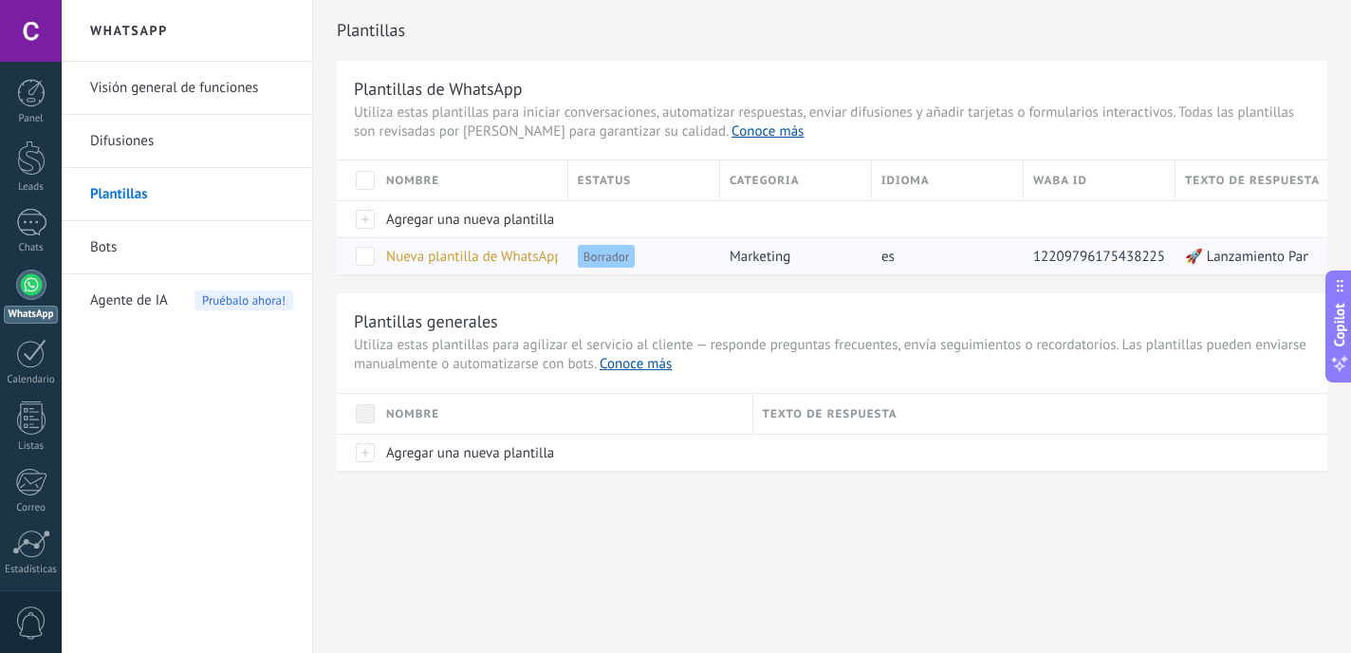
click at [609, 257] on span "Borrador" at bounding box center [606, 256] width 57 height 23
click at [610, 183] on div "Estatus" at bounding box center [643, 180] width 151 height 40
click at [610, 265] on span "Borrador" at bounding box center [606, 256] width 57 height 23
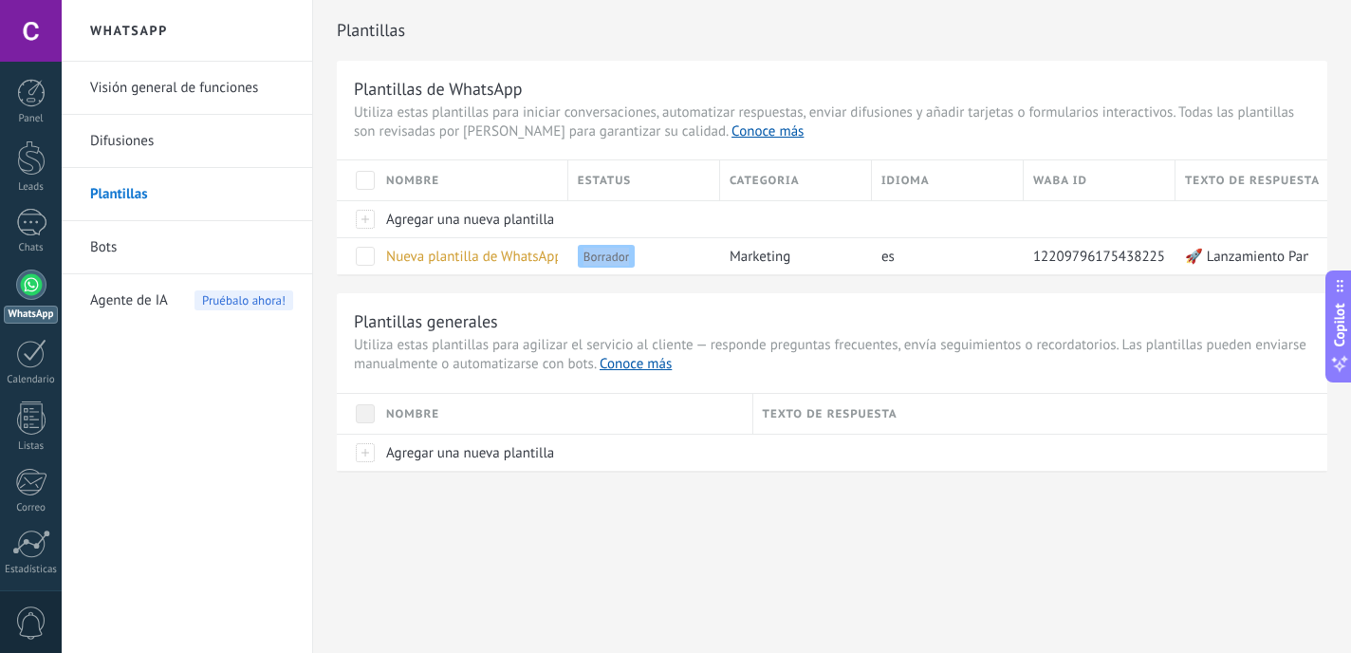
click at [120, 250] on link "Bots" at bounding box center [191, 247] width 203 height 53
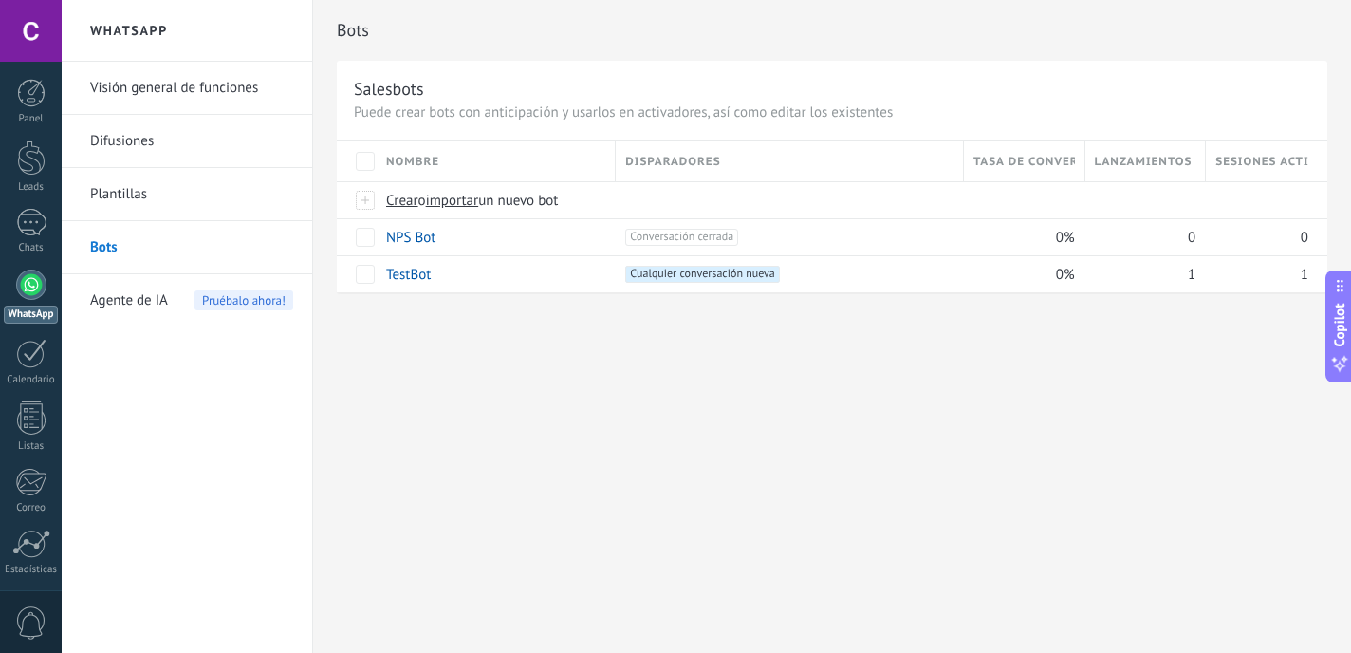
click at [140, 193] on link "Plantillas" at bounding box center [191, 194] width 203 height 53
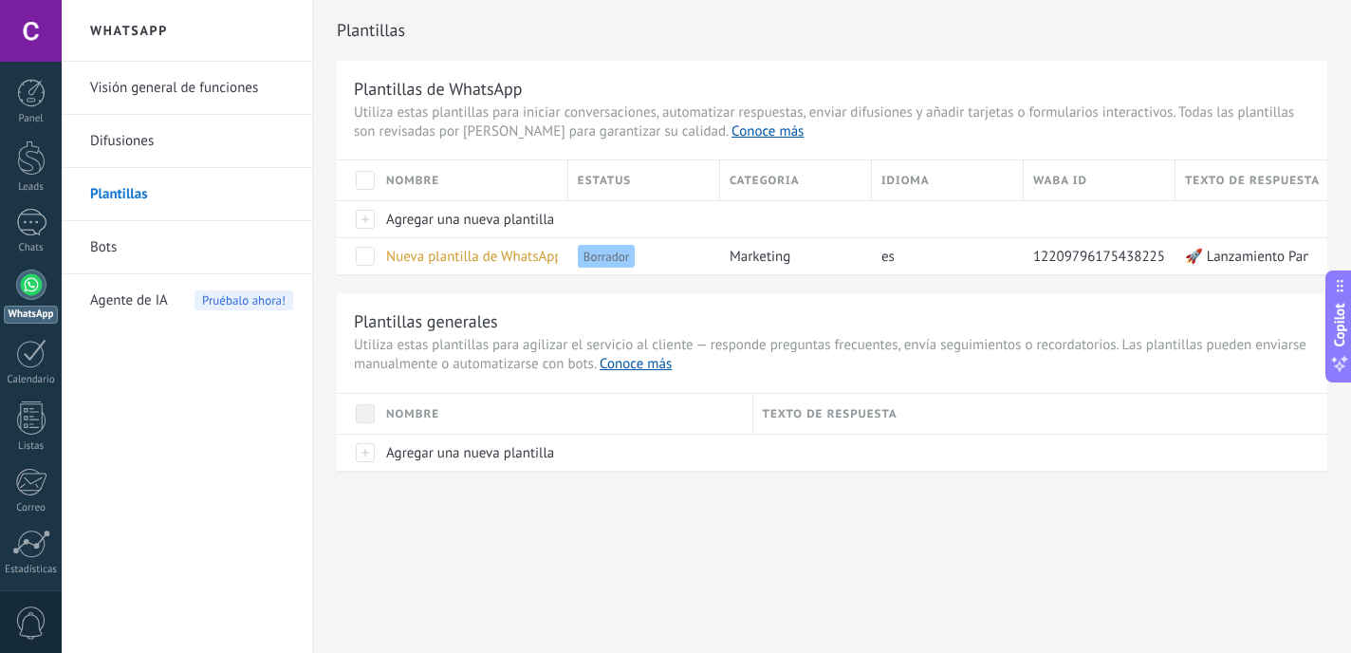
click at [361, 187] on span at bounding box center [365, 180] width 19 height 19
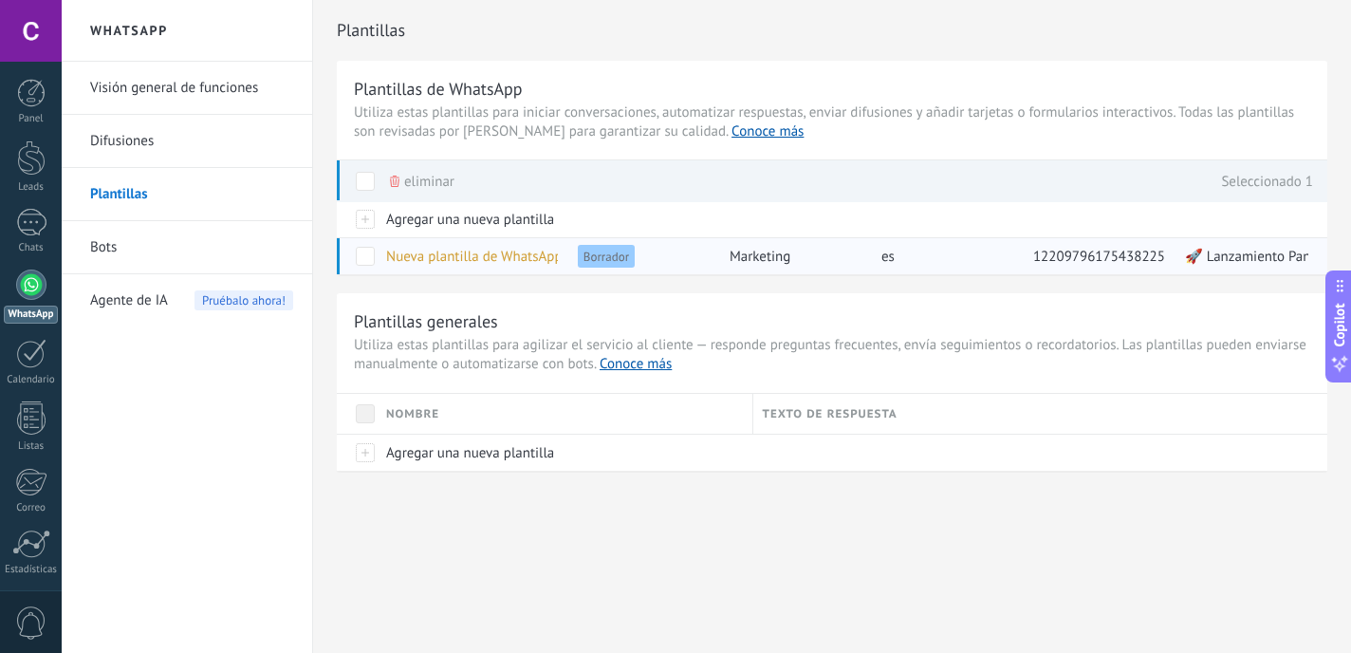
click at [731, 131] on link "Conoce más" at bounding box center [767, 131] width 72 height 18
drag, startPoint x: 363, startPoint y: 410, endPoint x: 722, endPoint y: 318, distance: 370.2
click at [724, 318] on div "Plantillas generales Utiliza estas plantillas para agilizar el servicio al clie…" at bounding box center [832, 381] width 990 height 177
click at [425, 460] on span "Agregar una nueva plantilla" at bounding box center [470, 453] width 168 height 18
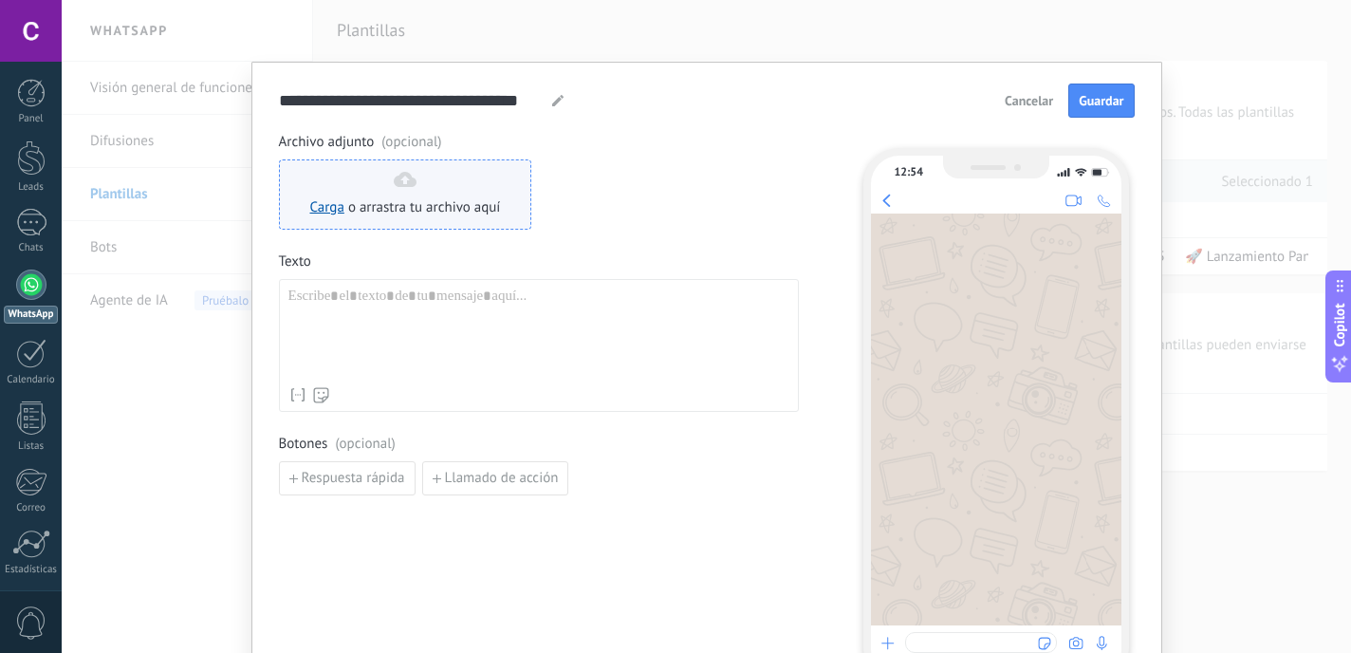
click at [395, 199] on span "o arrastra tu archivo aquí" at bounding box center [424, 207] width 153 height 19
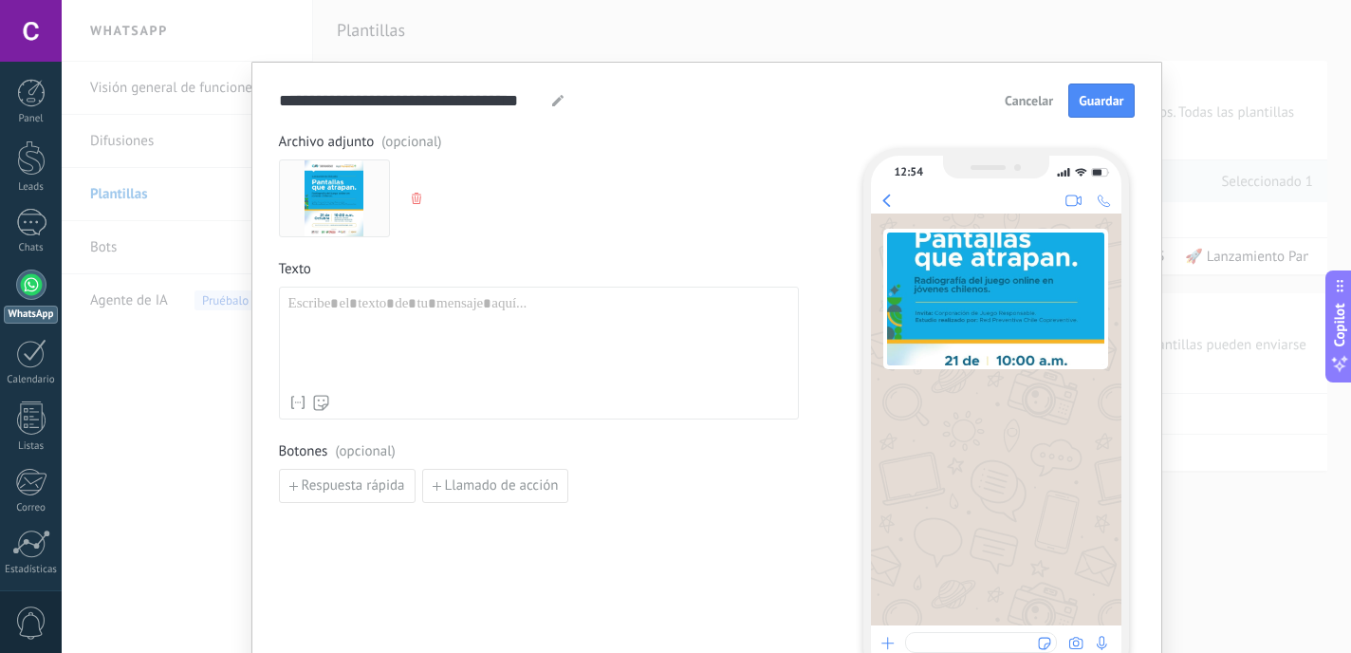
click at [375, 302] on div at bounding box center [538, 340] width 501 height 90
paste div
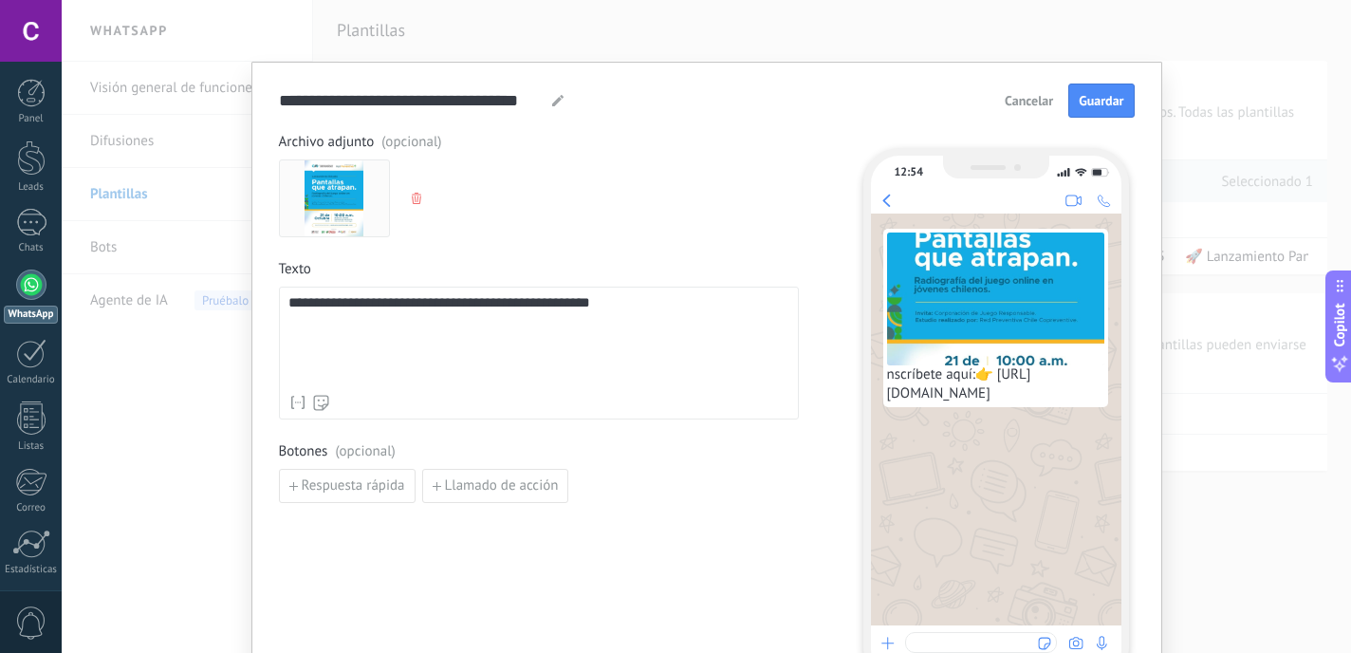
drag, startPoint x: 675, startPoint y: 302, endPoint x: 259, endPoint y: 313, distance: 416.6
click at [259, 313] on div "**********" at bounding box center [706, 388] width 911 height 653
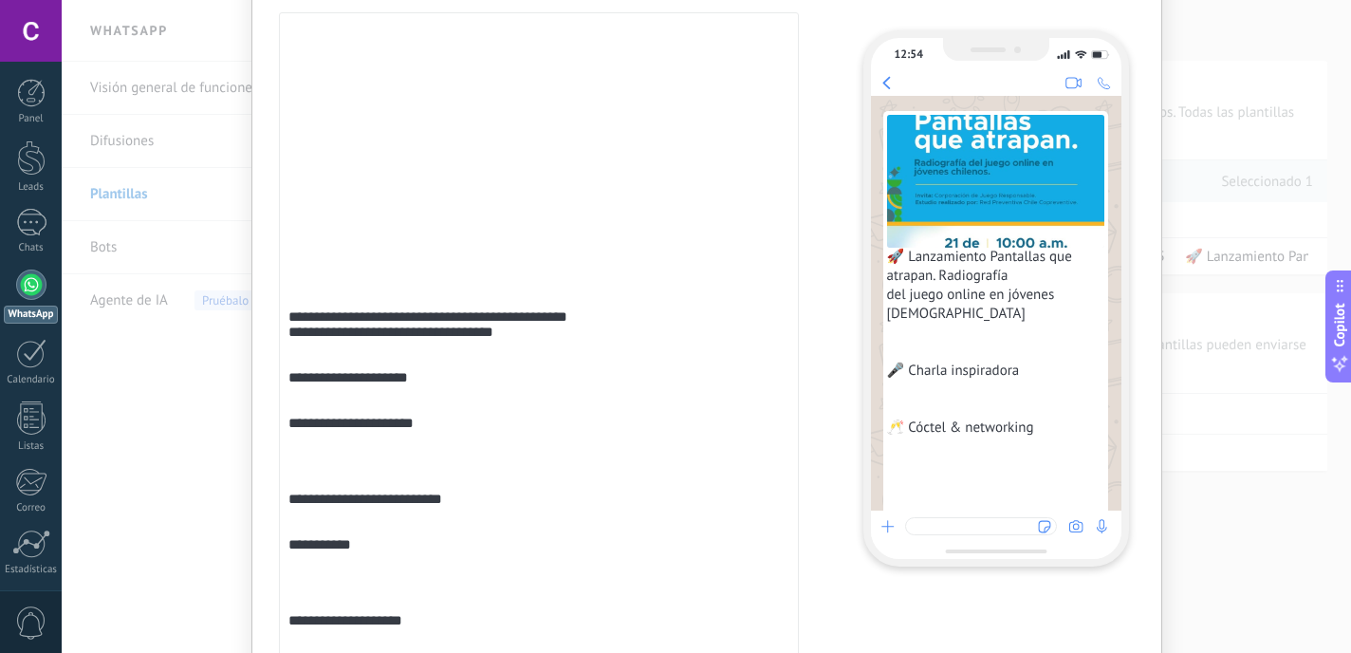
scroll to position [424, 0]
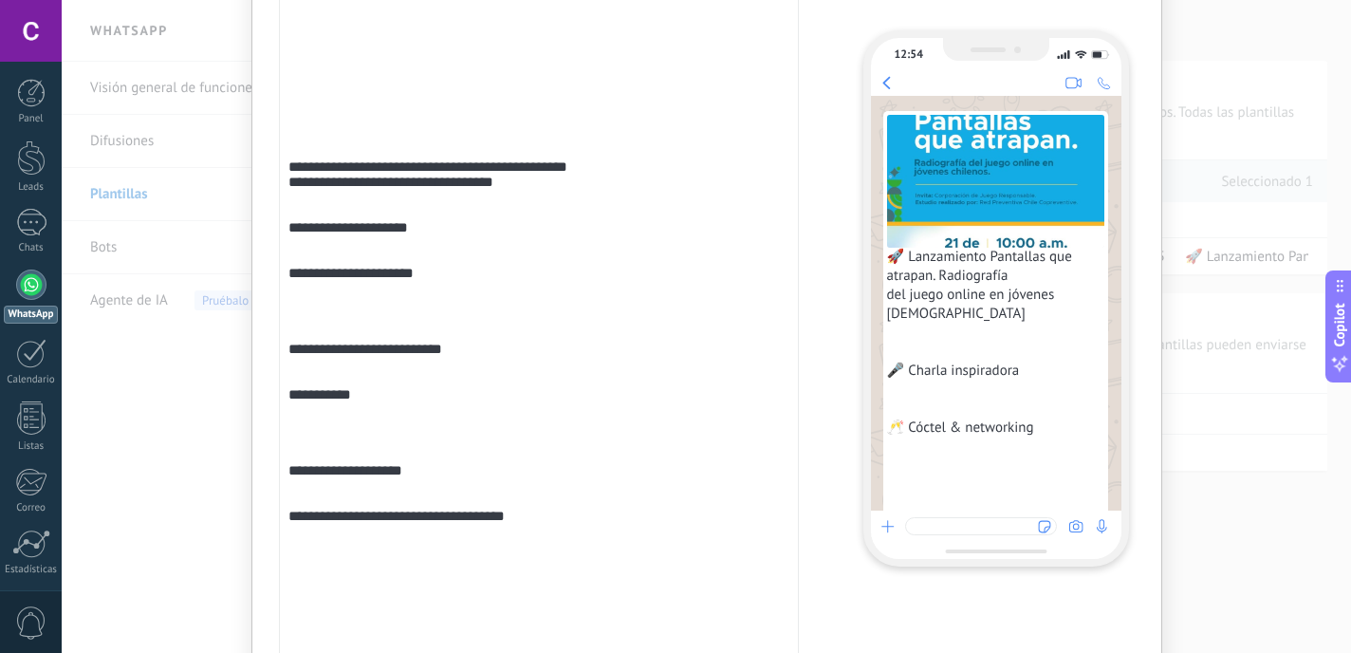
click at [288, 230] on div "**********" at bounding box center [538, 326] width 501 height 910
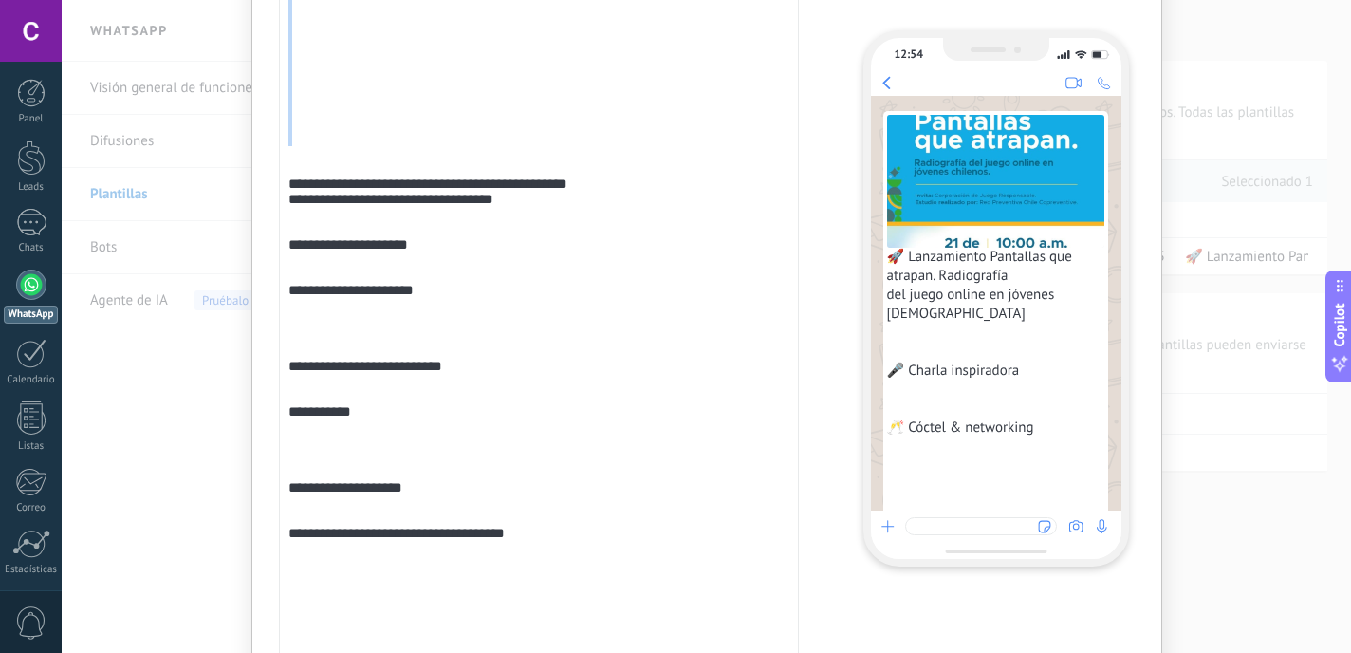
scroll to position [0, 0]
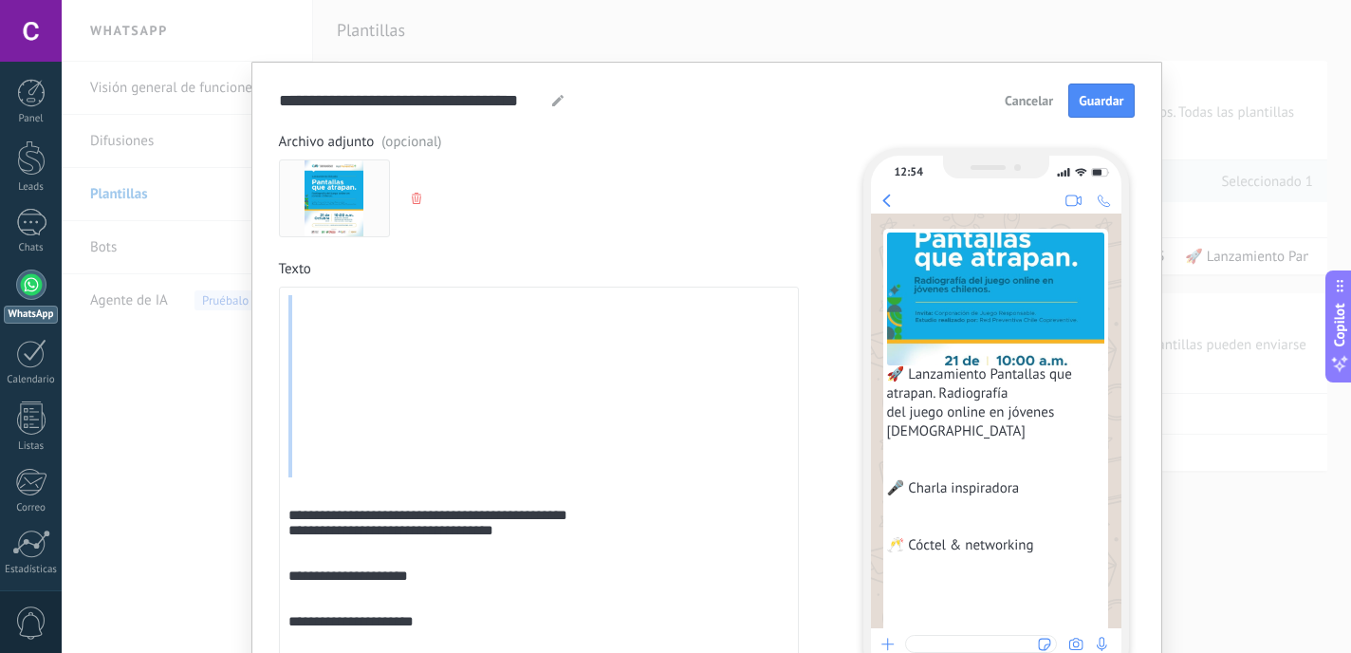
drag, startPoint x: 347, startPoint y: 202, endPoint x: 299, endPoint y: 317, distance: 124.6
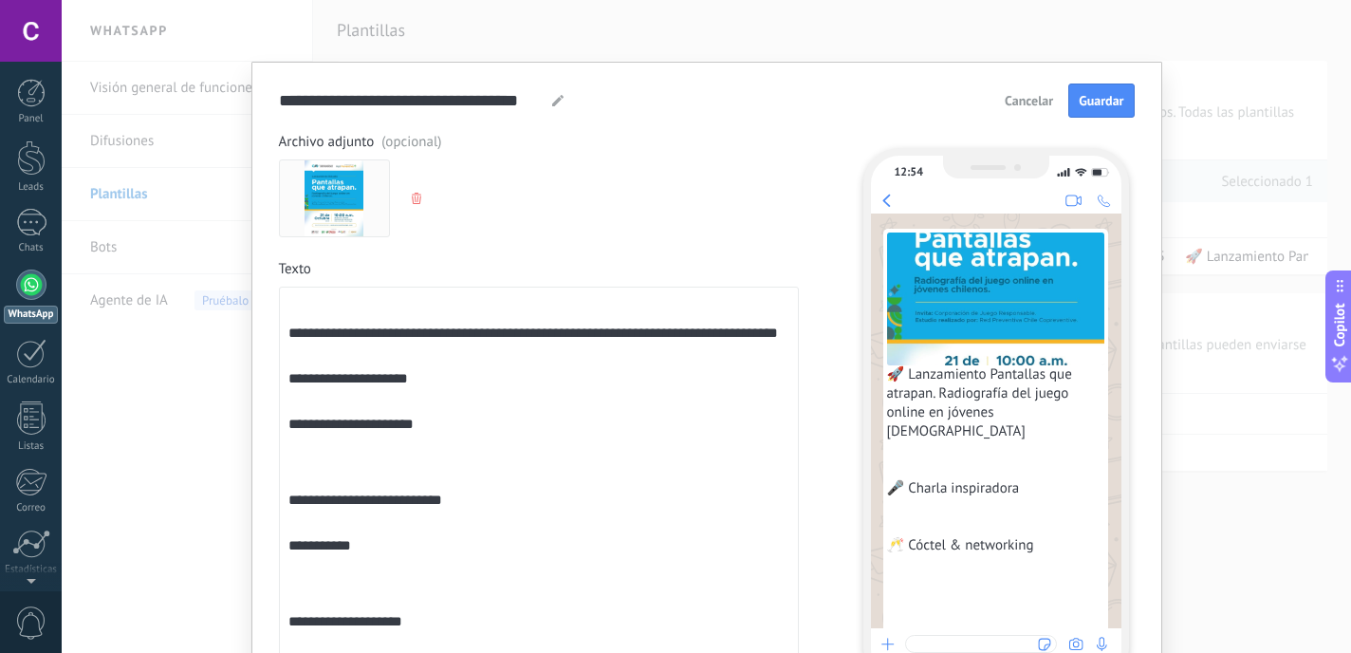
click at [284, 342] on div "**********" at bounding box center [539, 606] width 520 height 638
click at [288, 342] on div "**********" at bounding box center [538, 593] width 501 height 596
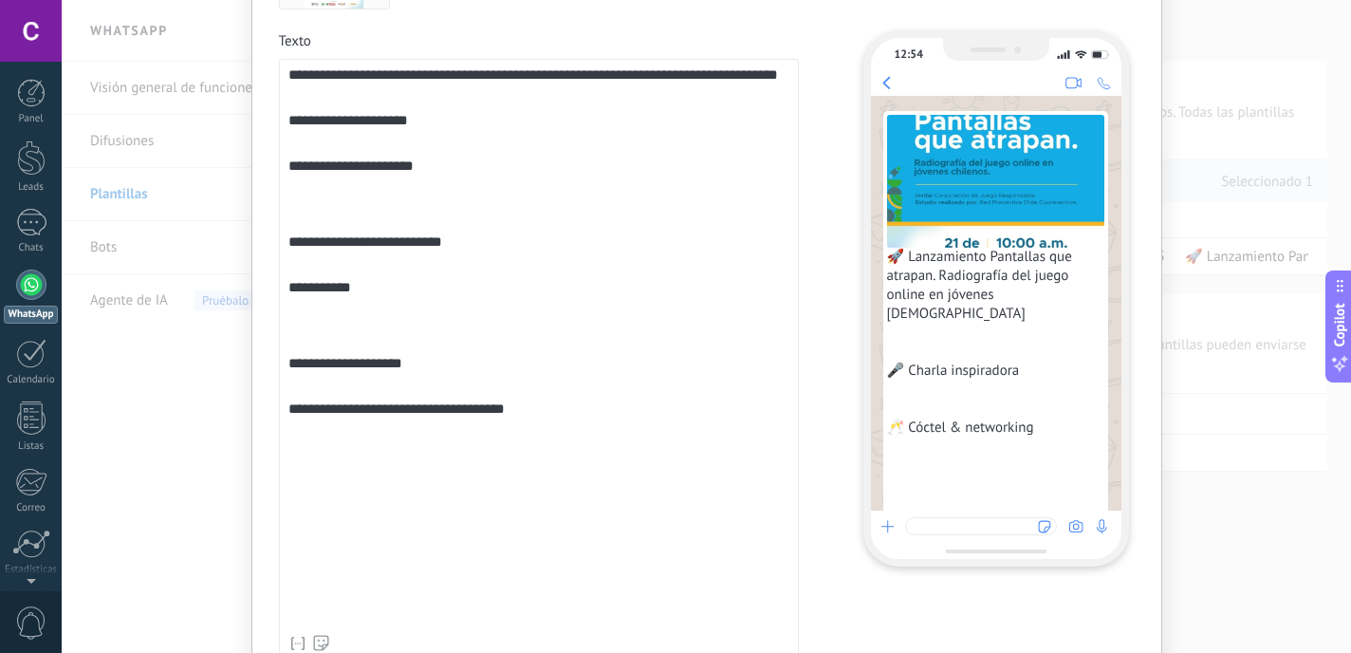
scroll to position [169, 0]
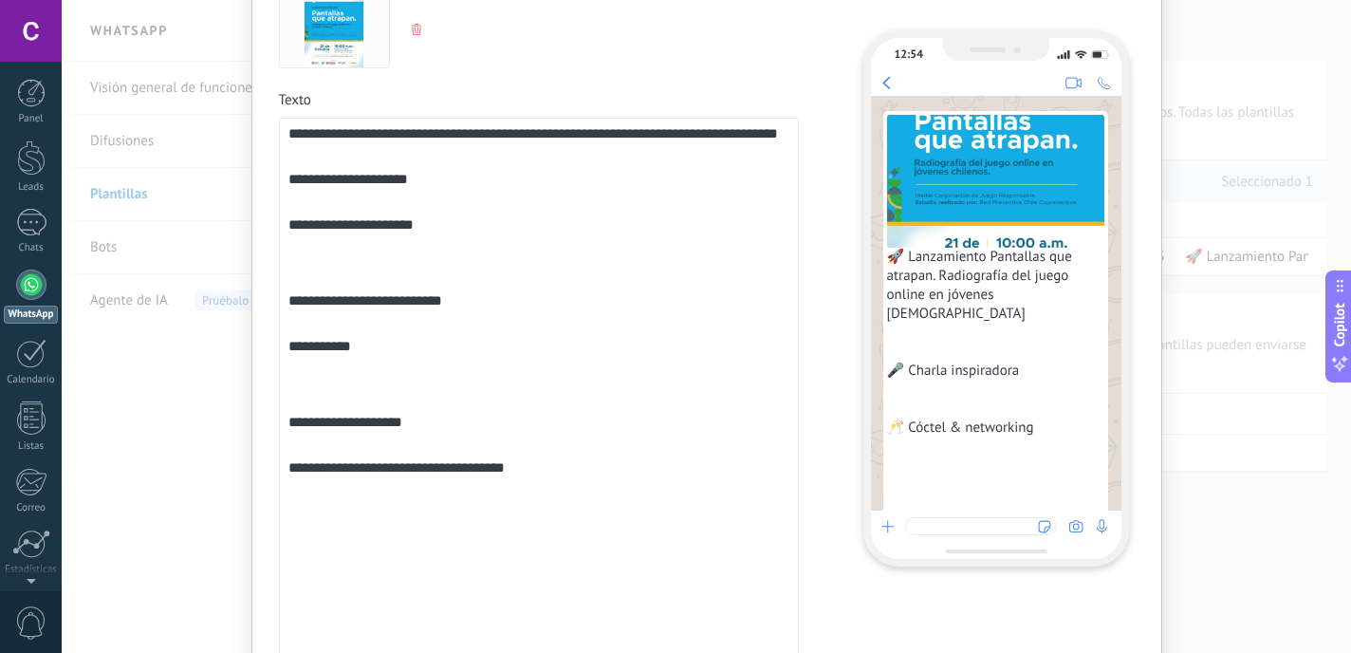
click at [302, 195] on div "**********" at bounding box center [538, 405] width 501 height 559
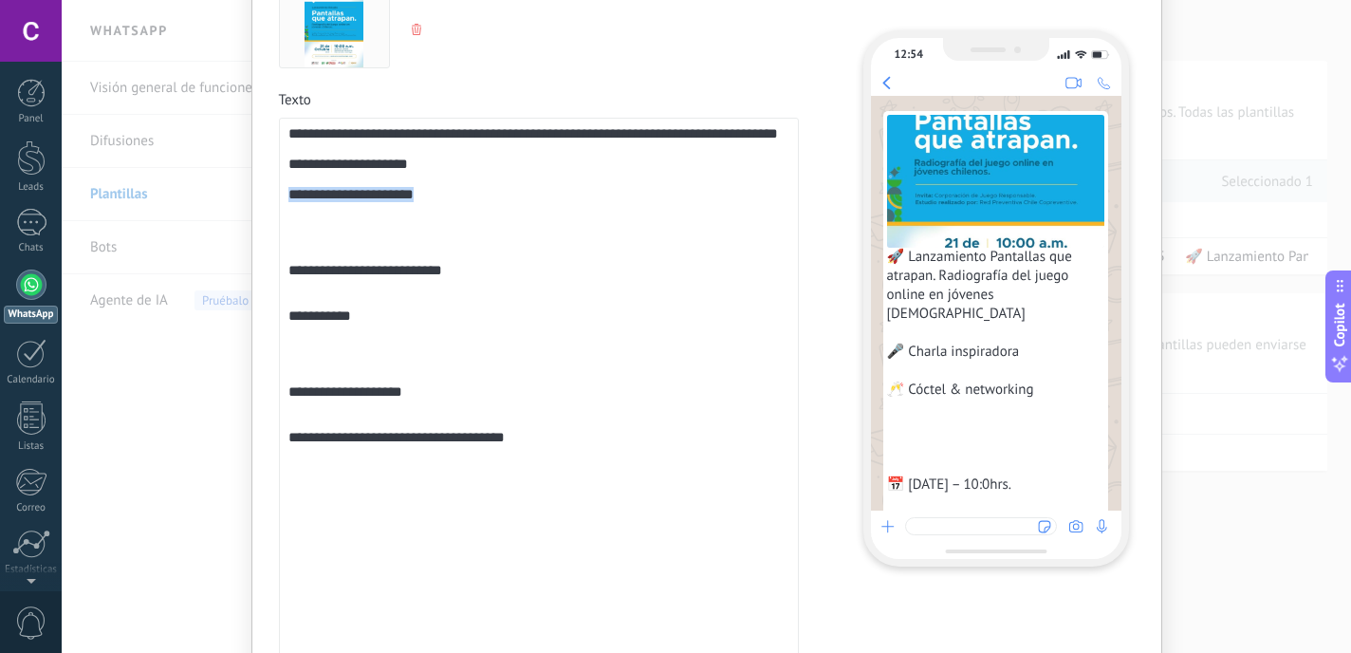
drag, startPoint x: 445, startPoint y: 235, endPoint x: 264, endPoint y: 231, distance: 181.3
click at [264, 231] on div "**********" at bounding box center [706, 345] width 911 height 904
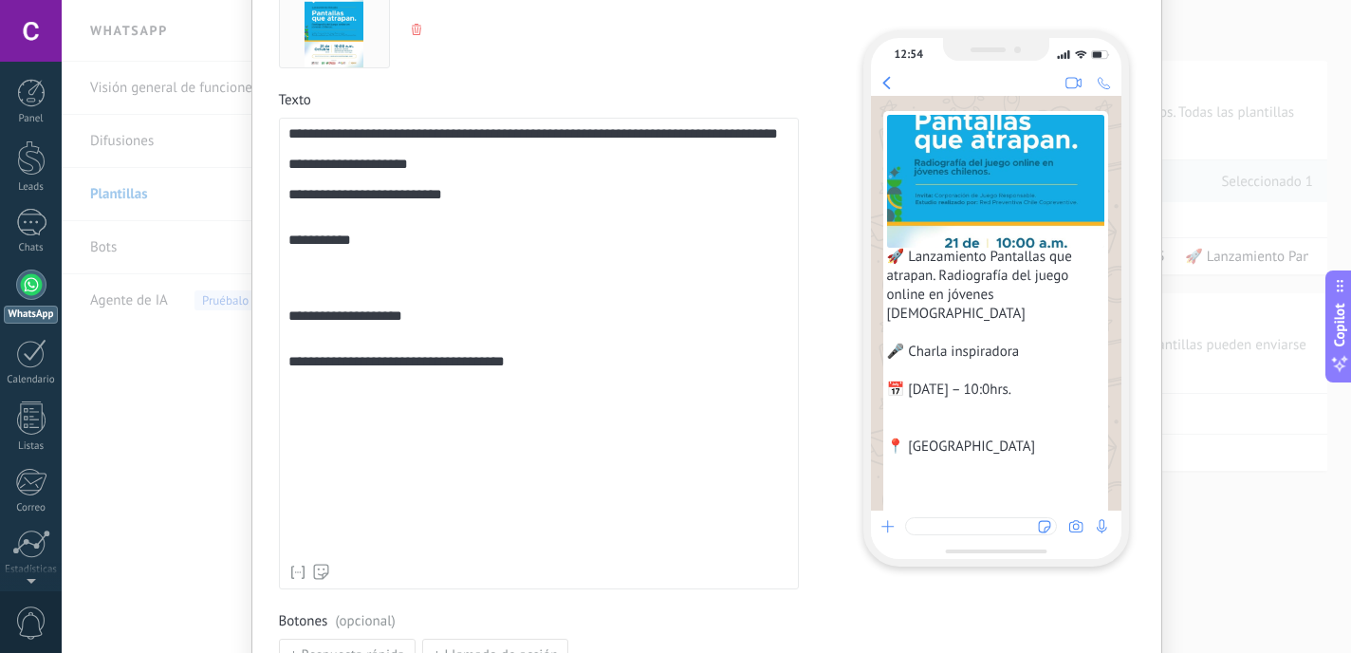
click at [288, 286] on div "**********" at bounding box center [538, 340] width 501 height 429
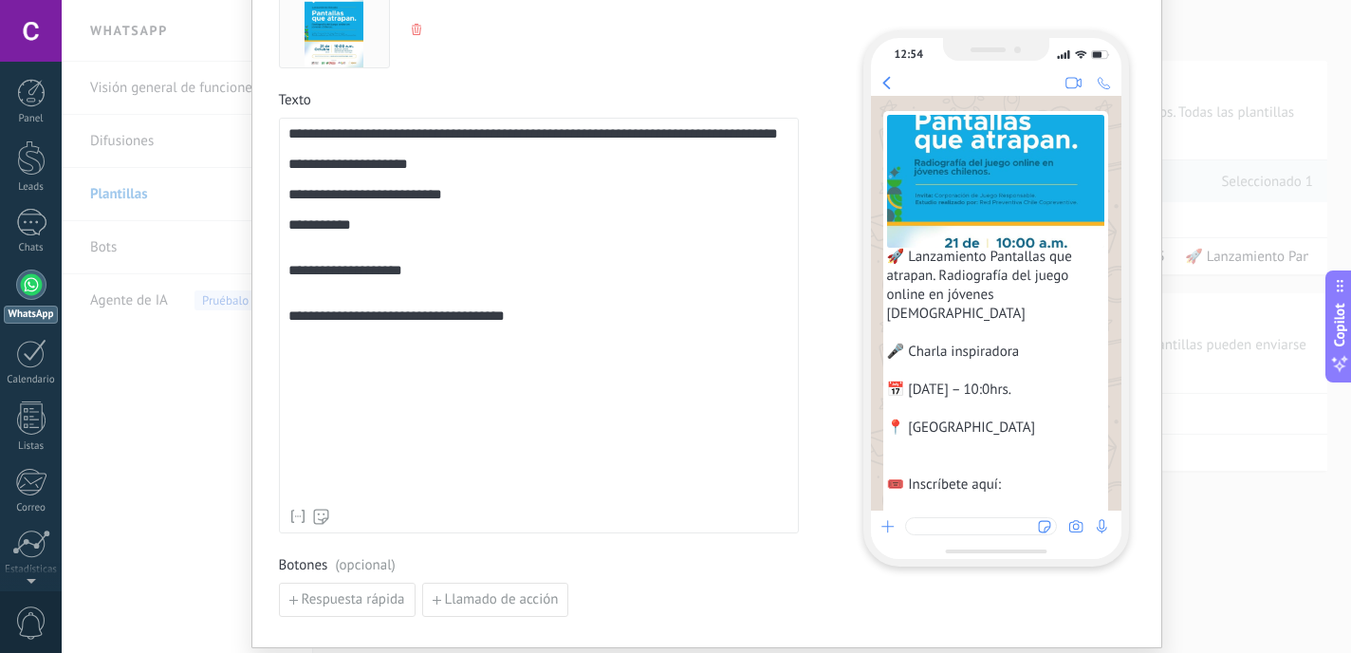
scroll to position [355, 0]
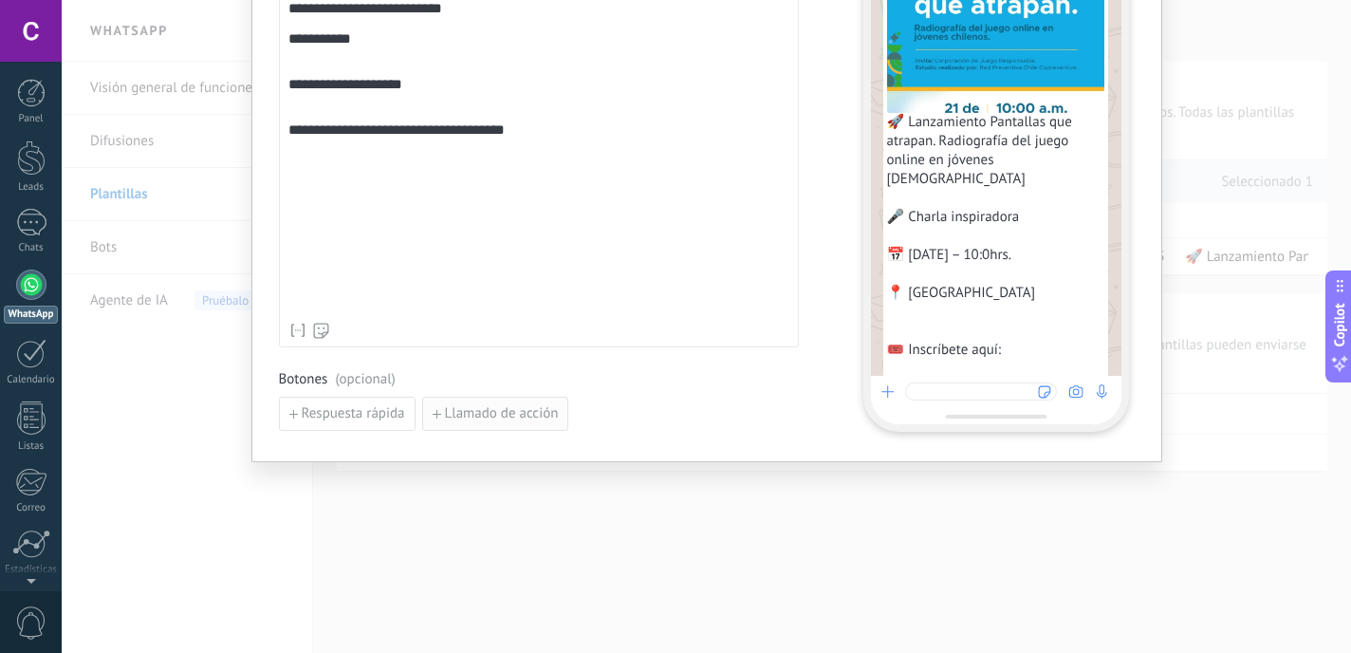
click at [547, 416] on span "Llamado de acción" at bounding box center [502, 413] width 114 height 13
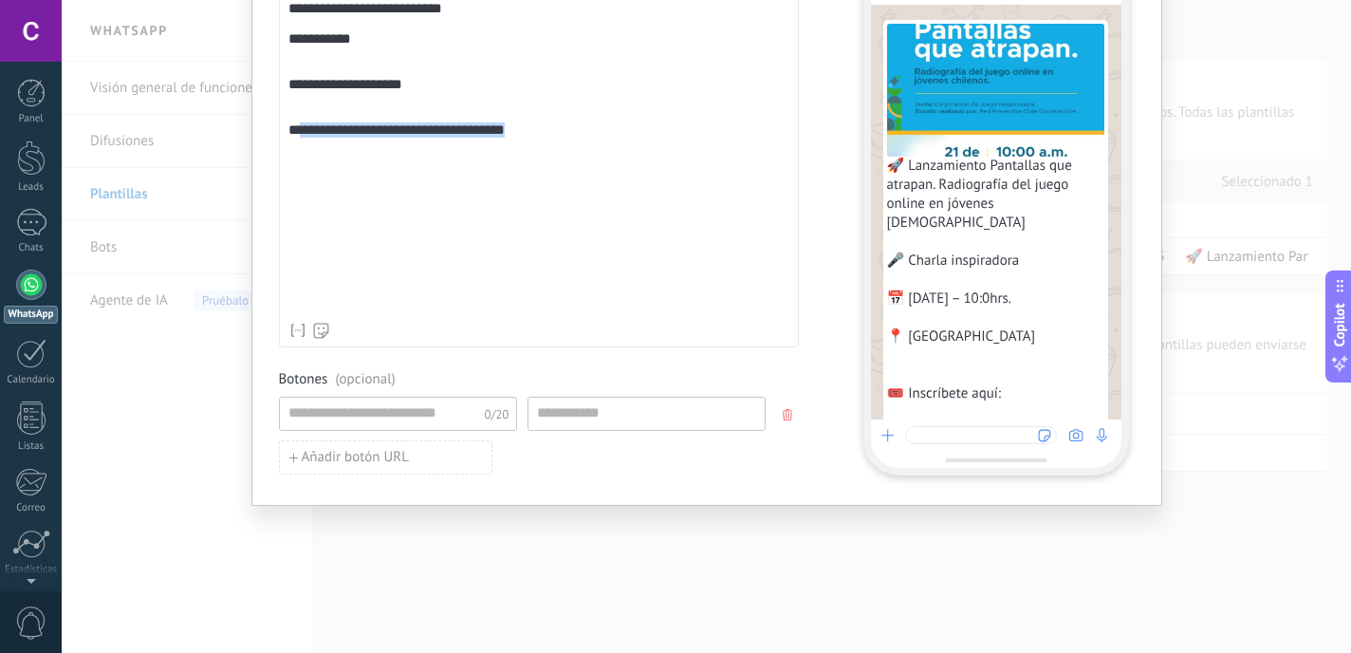
drag, startPoint x: 562, startPoint y: 194, endPoint x: 299, endPoint y: 197, distance: 262.8
click at [299, 197] on div "**********" at bounding box center [538, 126] width 501 height 373
copy div "**********"
drag, startPoint x: 398, startPoint y: 454, endPoint x: 667, endPoint y: 411, distance: 272.0
click at [667, 411] on div "0/20 Añadir botón URL" at bounding box center [539, 436] width 520 height 78
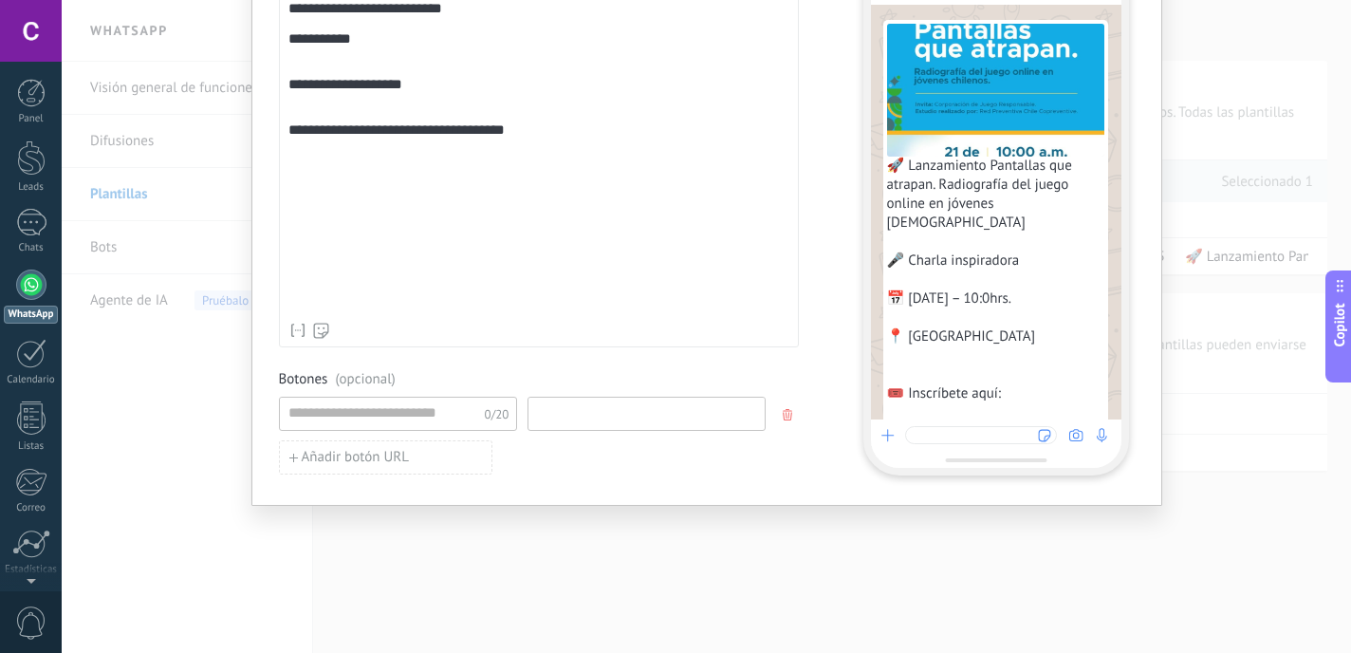
click at [654, 412] on input at bounding box center [646, 413] width 236 height 30
paste input "**********"
type input "**********"
click at [693, 519] on div "**********" at bounding box center [706, 326] width 1289 height 653
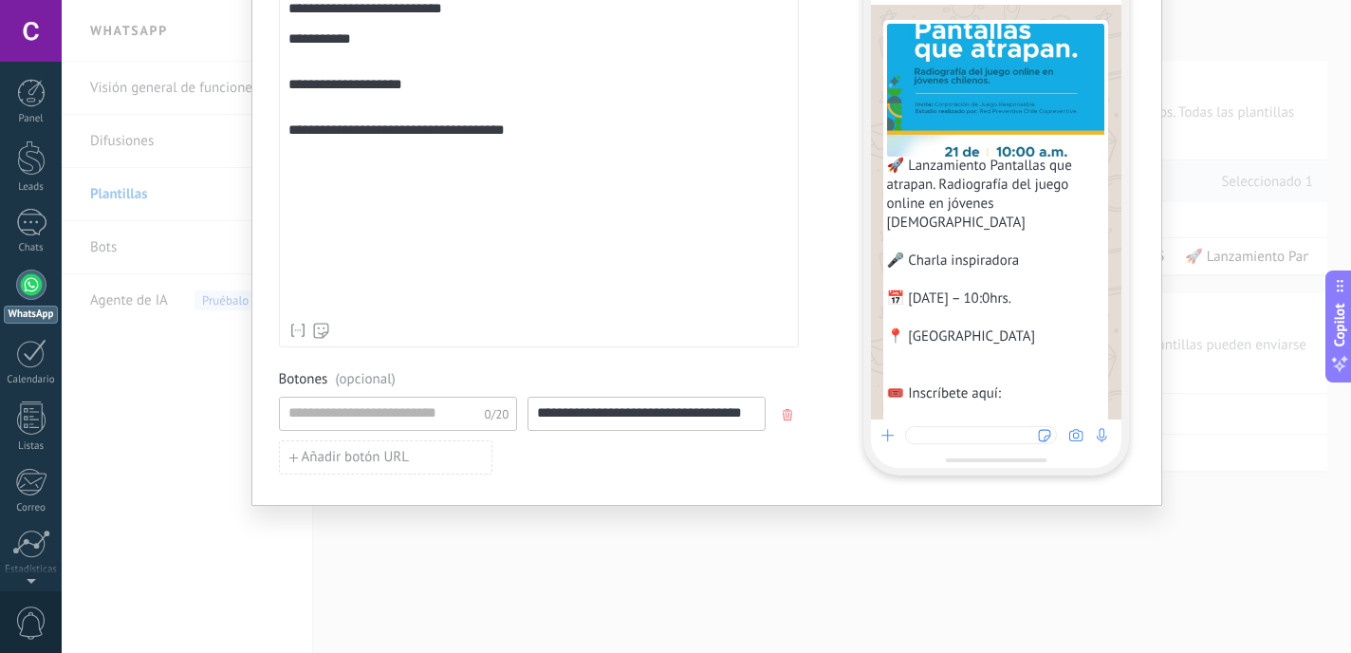
scroll to position [0, 0]
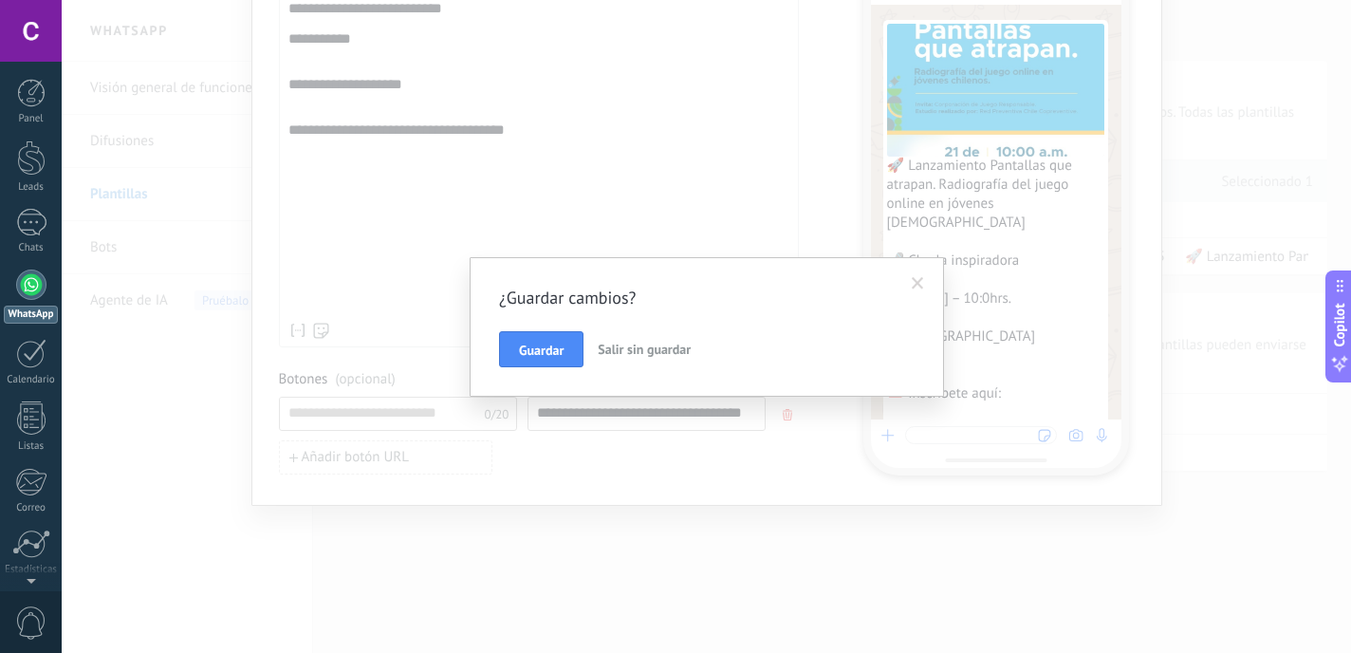
click at [914, 280] on span at bounding box center [918, 283] width 12 height 13
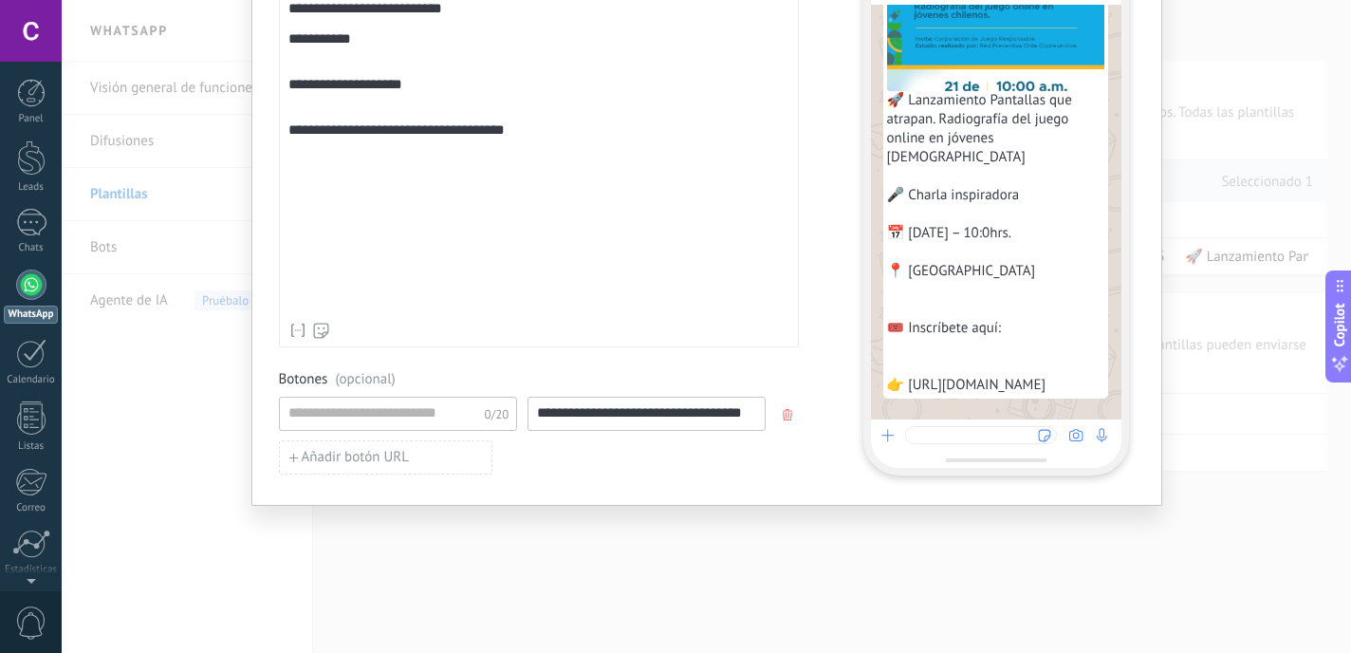
scroll to position [127, 0]
click at [339, 411] on input at bounding box center [381, 413] width 202 height 30
paste input "**********"
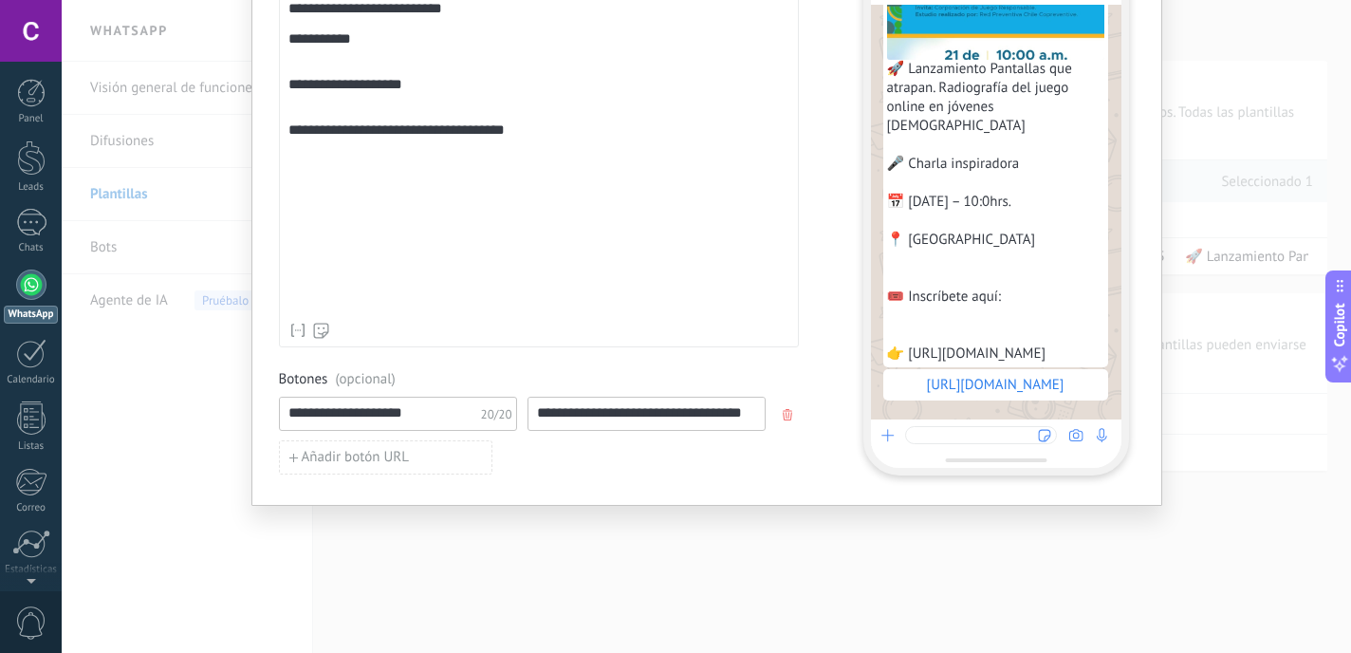
type input "**********"
drag, startPoint x: 535, startPoint y: 415, endPoint x: 757, endPoint y: 413, distance: 222.0
click at [743, 415] on input "**********" at bounding box center [646, 413] width 236 height 30
click at [791, 419] on span "button" at bounding box center [789, 414] width 13 height 11
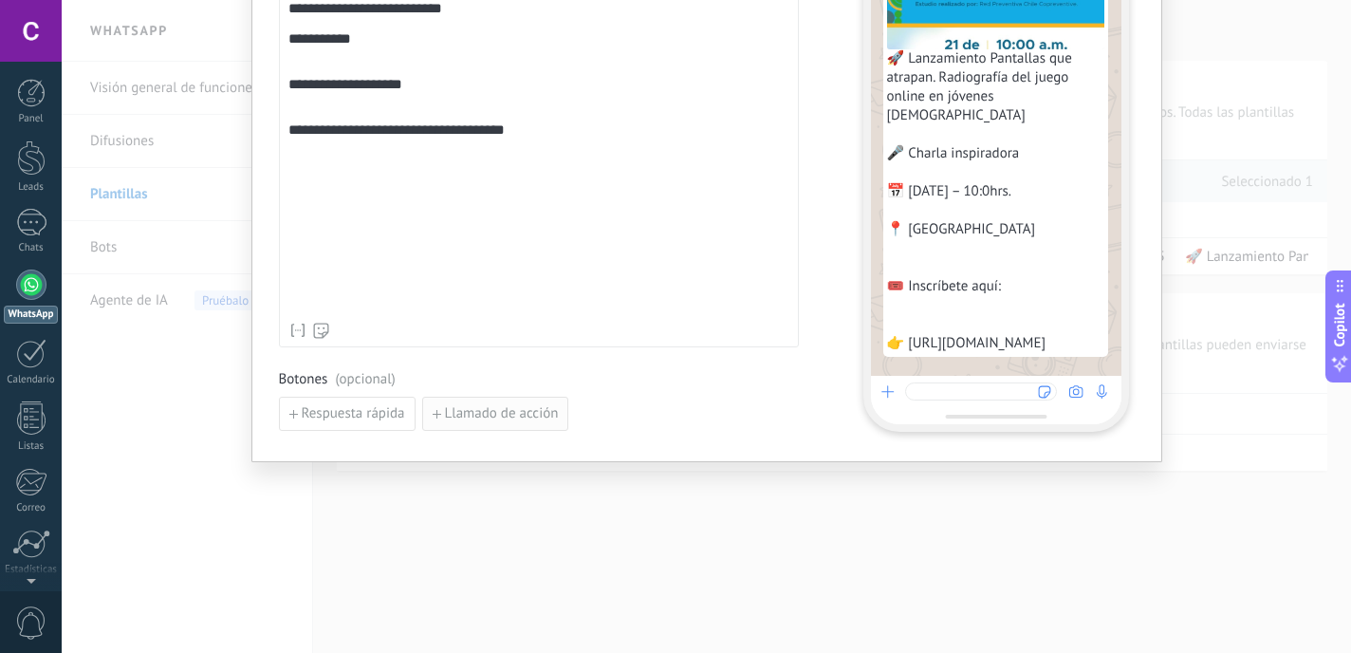
click at [513, 415] on span "Llamado de acción" at bounding box center [502, 413] width 114 height 13
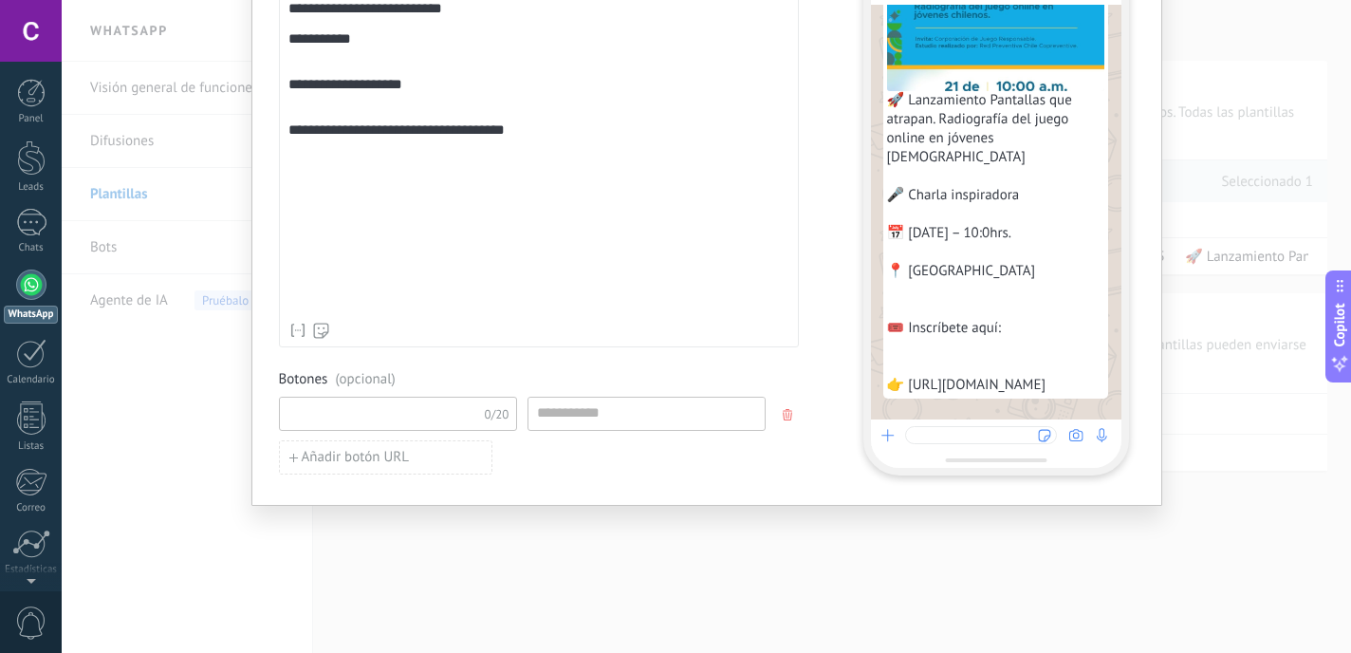
click at [425, 418] on input at bounding box center [381, 413] width 202 height 30
paste input "**********"
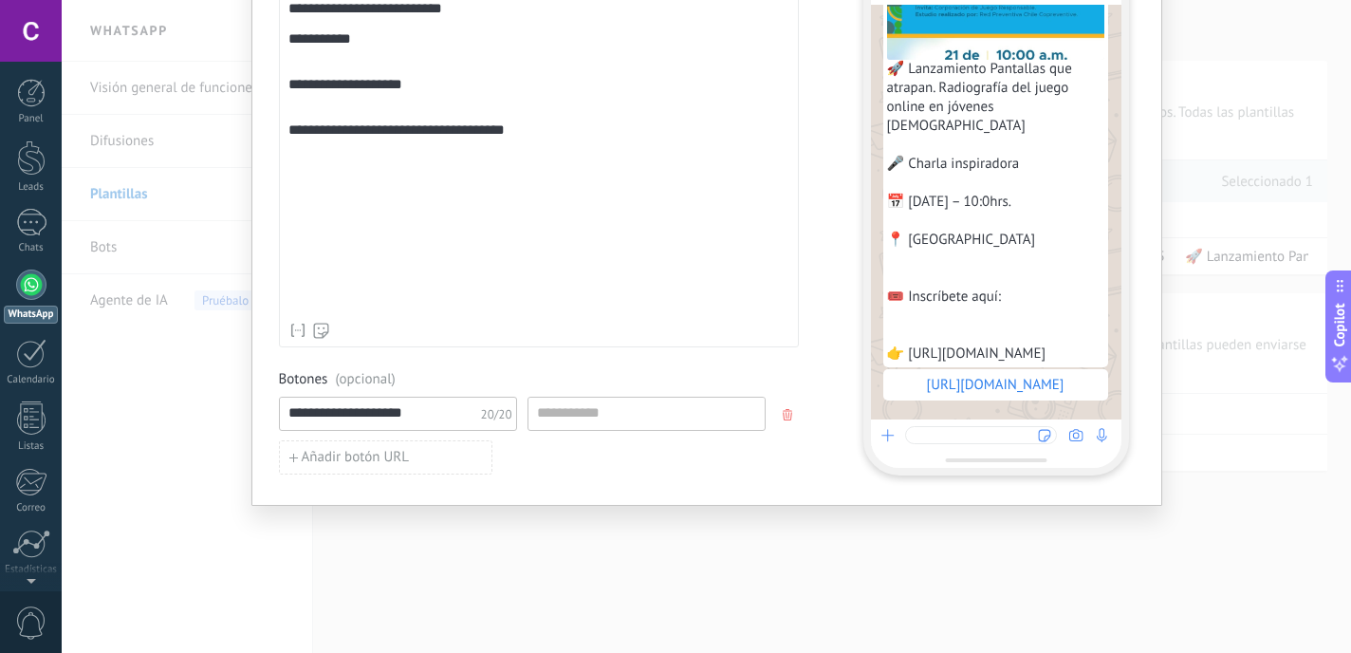
scroll to position [230, 0]
drag, startPoint x: 576, startPoint y: 201, endPoint x: 279, endPoint y: 188, distance: 297.2
click at [279, 188] on div "**********" at bounding box center [539, 140] width 520 height 416
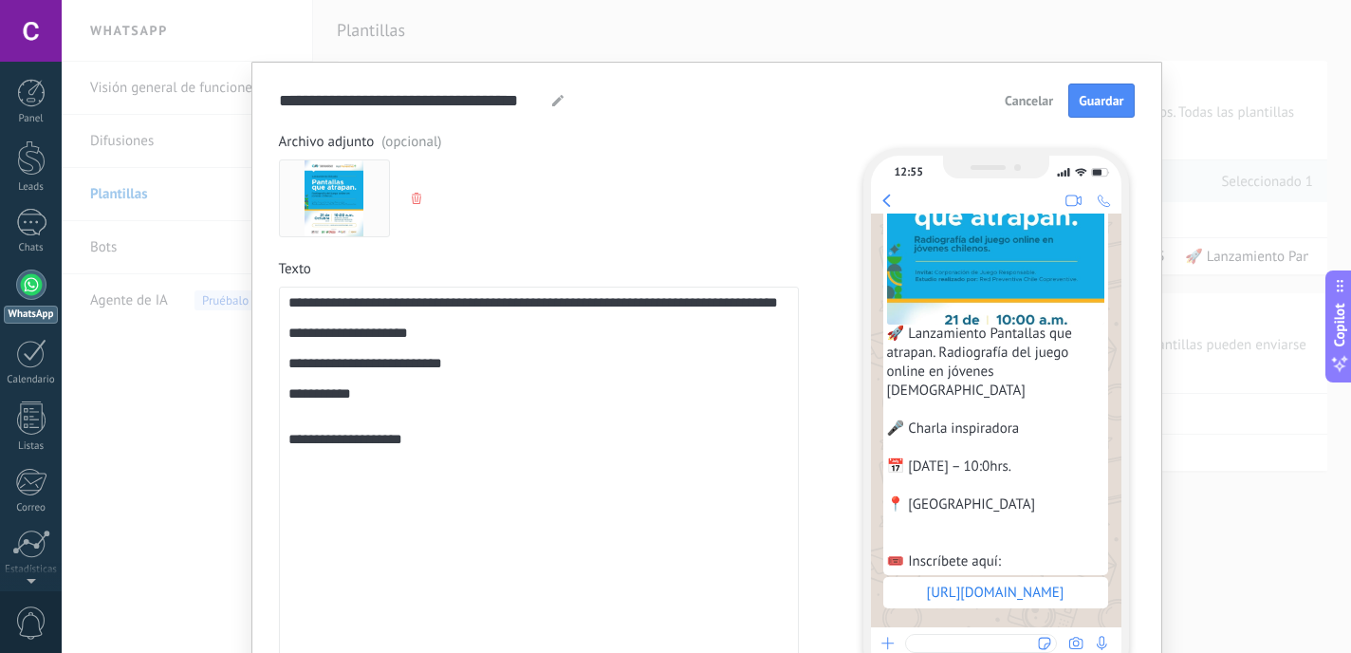
scroll to position [0, 0]
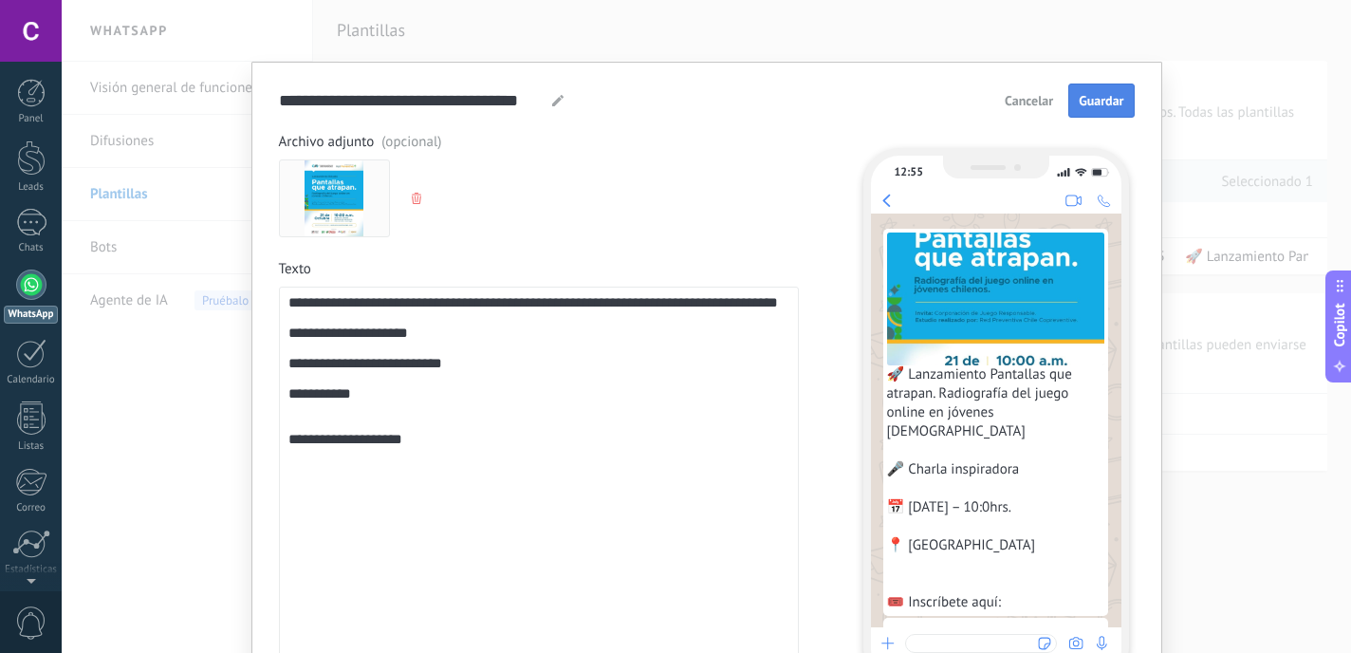
click at [1109, 104] on span "Guardar" at bounding box center [1101, 100] width 45 height 13
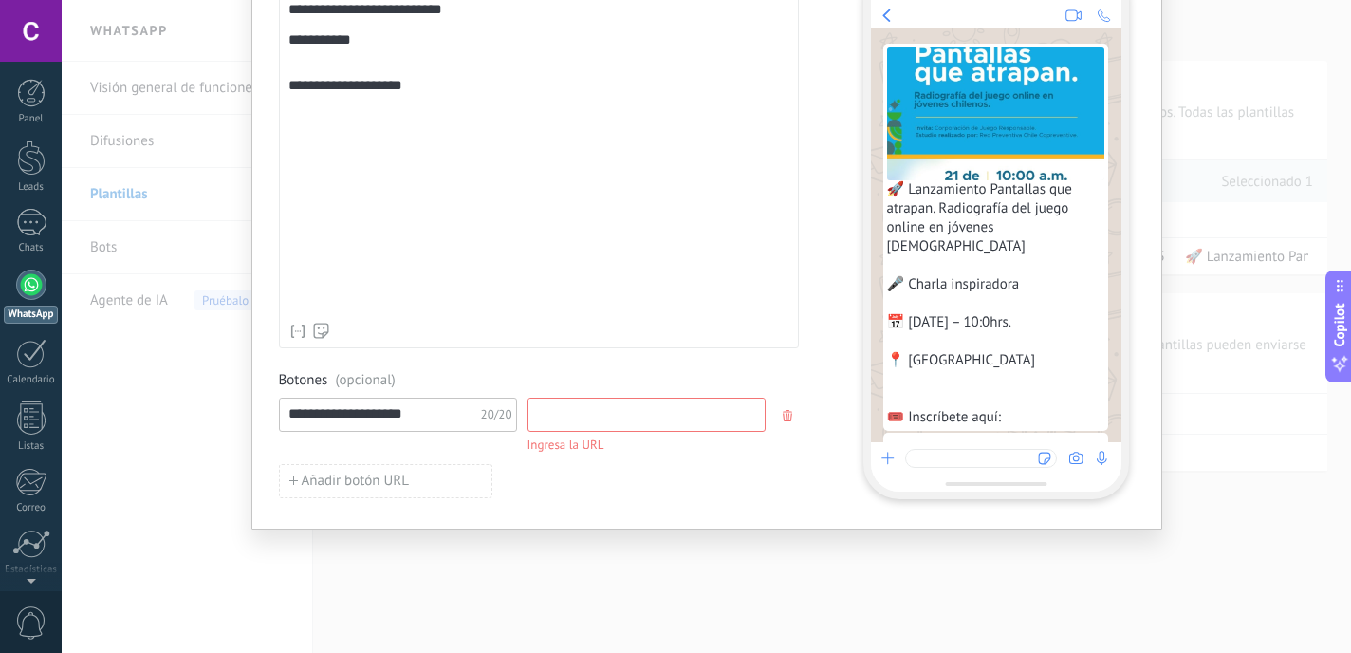
drag, startPoint x: 622, startPoint y: 415, endPoint x: 473, endPoint y: 398, distance: 149.9
click at [473, 398] on div "**********" at bounding box center [539, 426] width 520 height 57
drag, startPoint x: 407, startPoint y: 147, endPoint x: 236, endPoint y: 133, distance: 171.4
click at [236, 133] on div "**********" at bounding box center [706, 326] width 1289 height 653
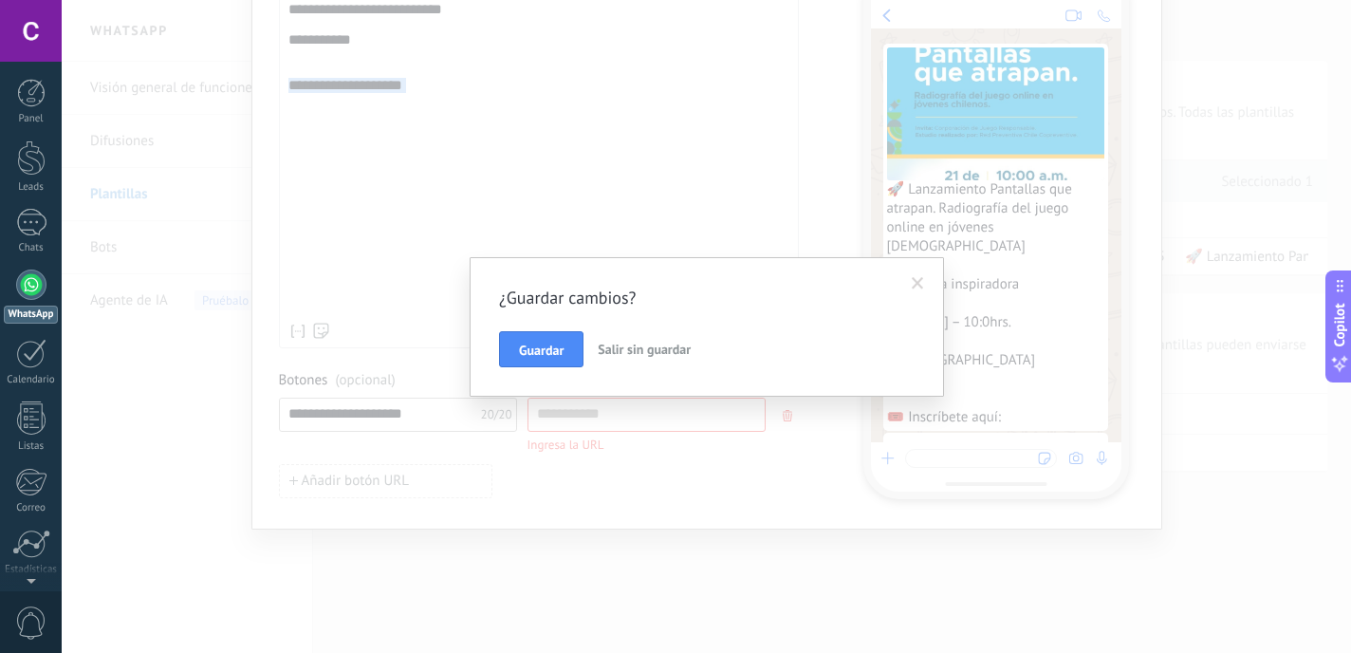
copy div "**********"
click at [919, 252] on div "¿Guardar cambios? Guardar Salir sin guardar" at bounding box center [706, 326] width 1289 height 653
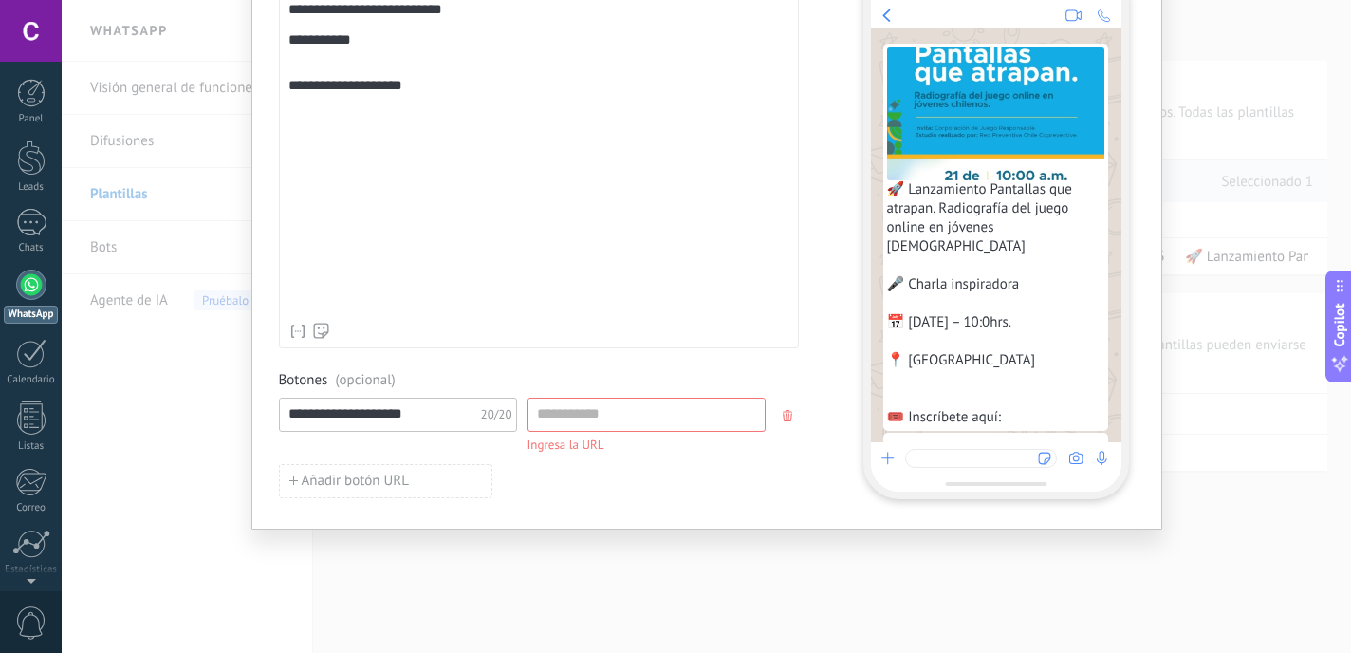
drag, startPoint x: 435, startPoint y: 413, endPoint x: 214, endPoint y: 405, distance: 220.2
click at [214, 405] on div "**********" at bounding box center [706, 326] width 1289 height 653
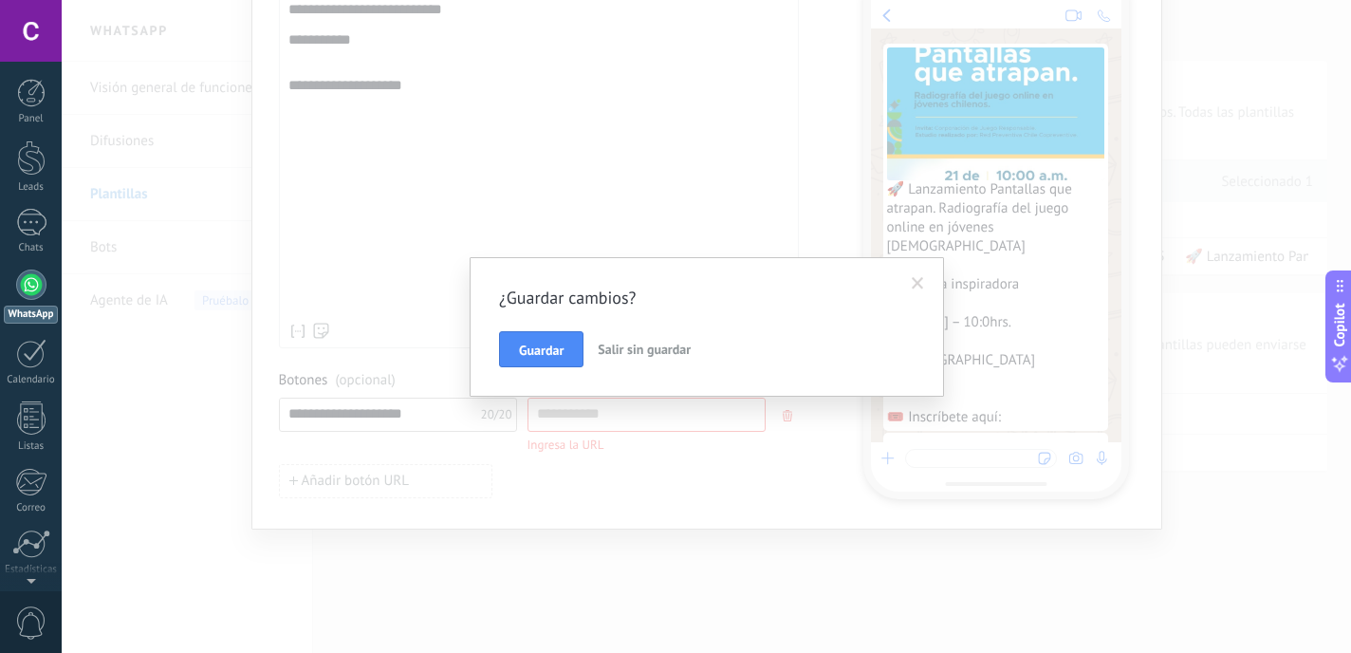
paste input "*"
type input "**********"
click at [925, 286] on span at bounding box center [917, 284] width 31 height 32
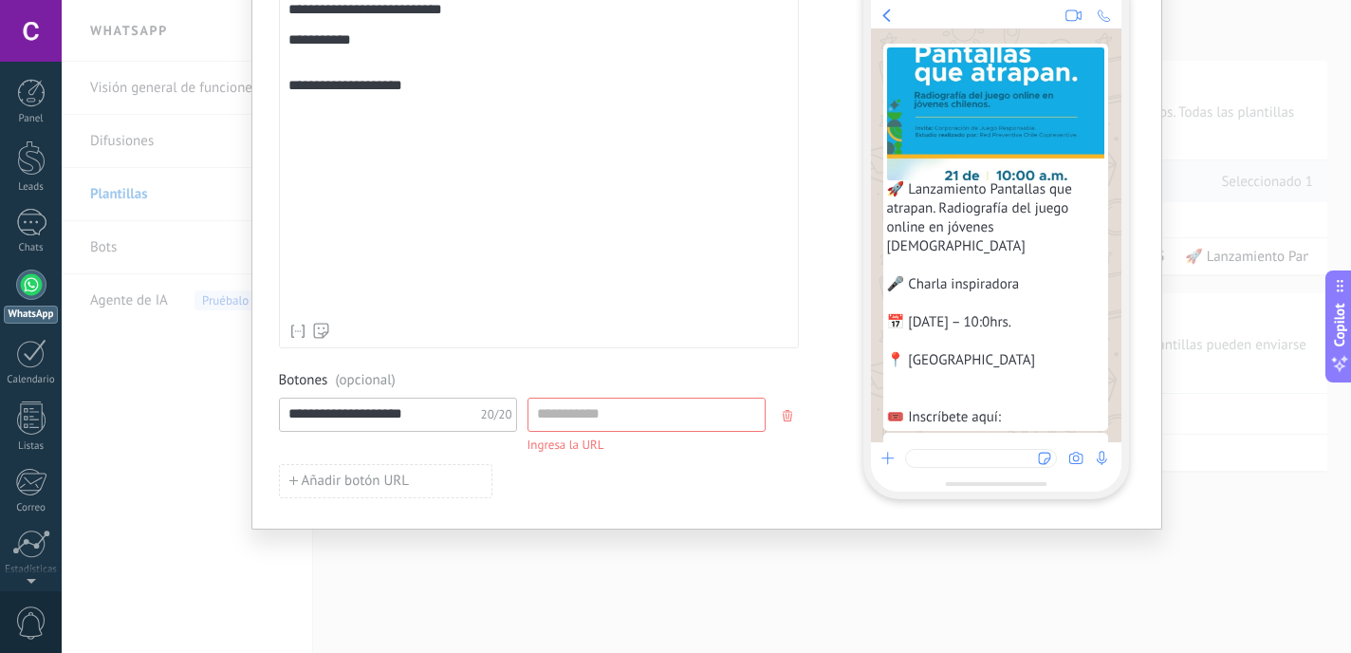
drag, startPoint x: 413, startPoint y: 416, endPoint x: 283, endPoint y: 402, distance: 130.7
click at [283, 402] on input "**********" at bounding box center [381, 413] width 202 height 30
click at [605, 408] on input at bounding box center [646, 413] width 236 height 30
paste input "**********"
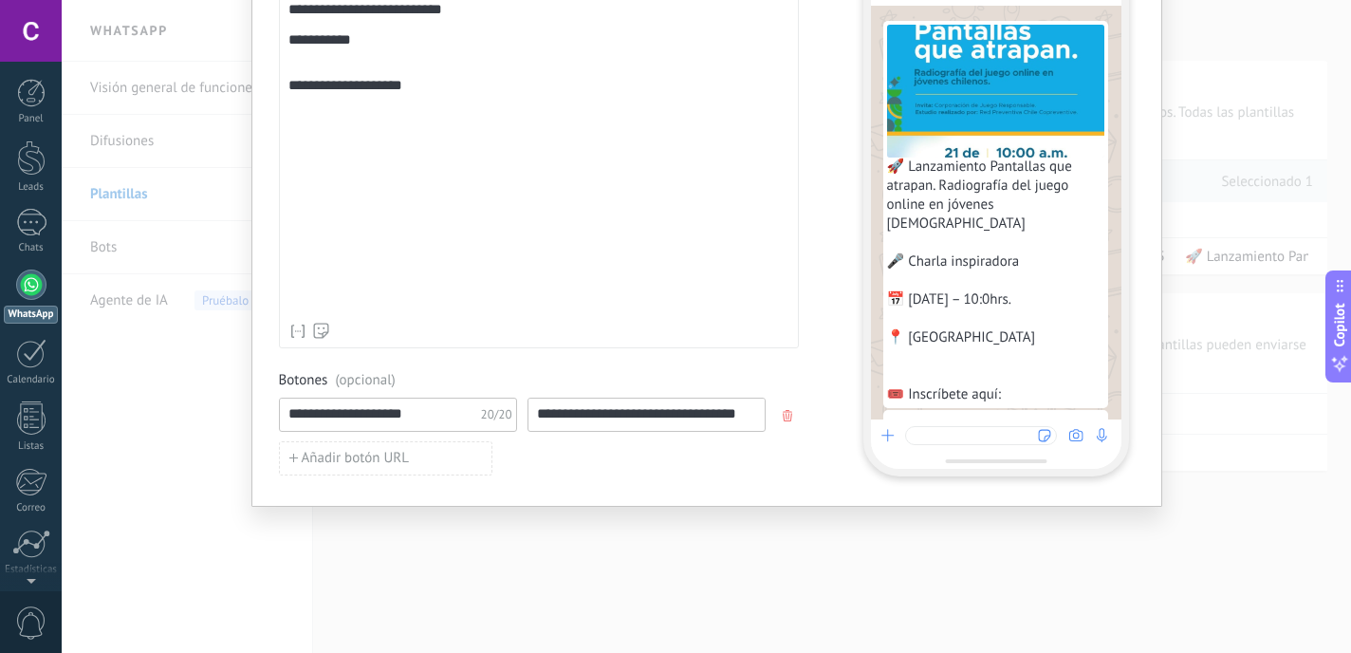
type input "**********"
drag, startPoint x: 431, startPoint y: 420, endPoint x: 226, endPoint y: 395, distance: 206.5
click at [226, 395] on div "**********" at bounding box center [706, 326] width 1289 height 653
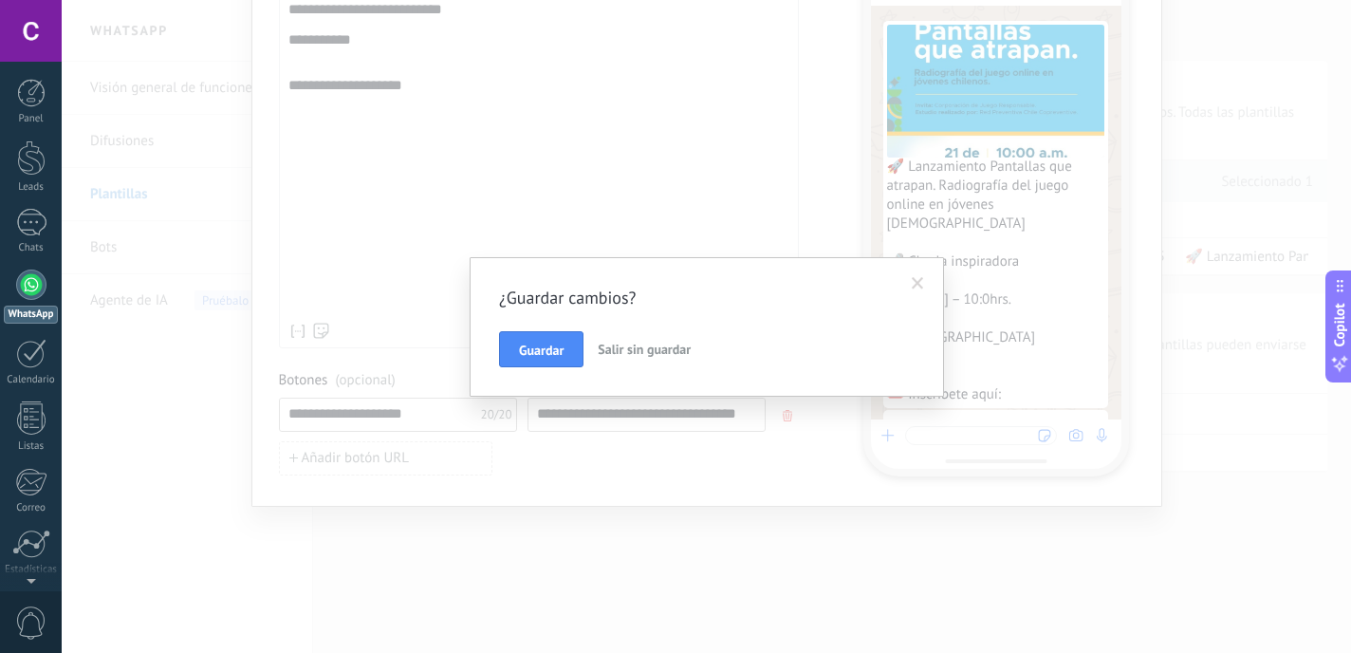
click at [922, 282] on span at bounding box center [918, 283] width 12 height 13
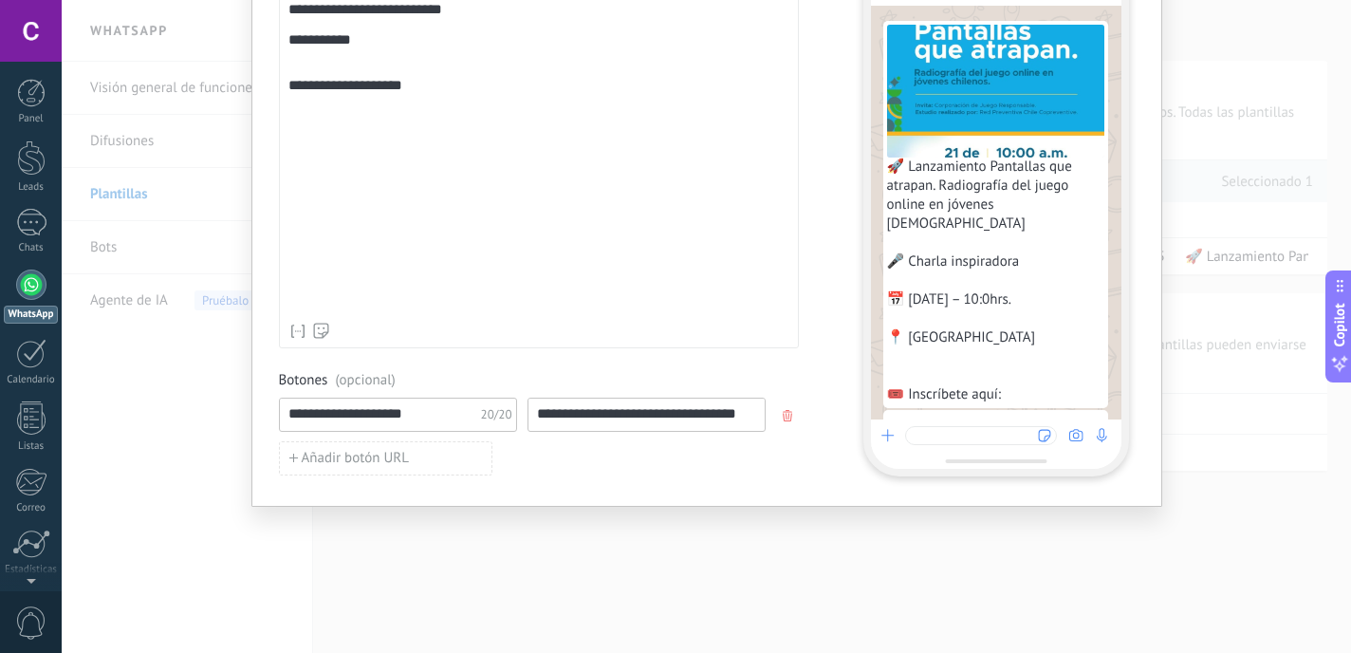
scroll to position [192, 0]
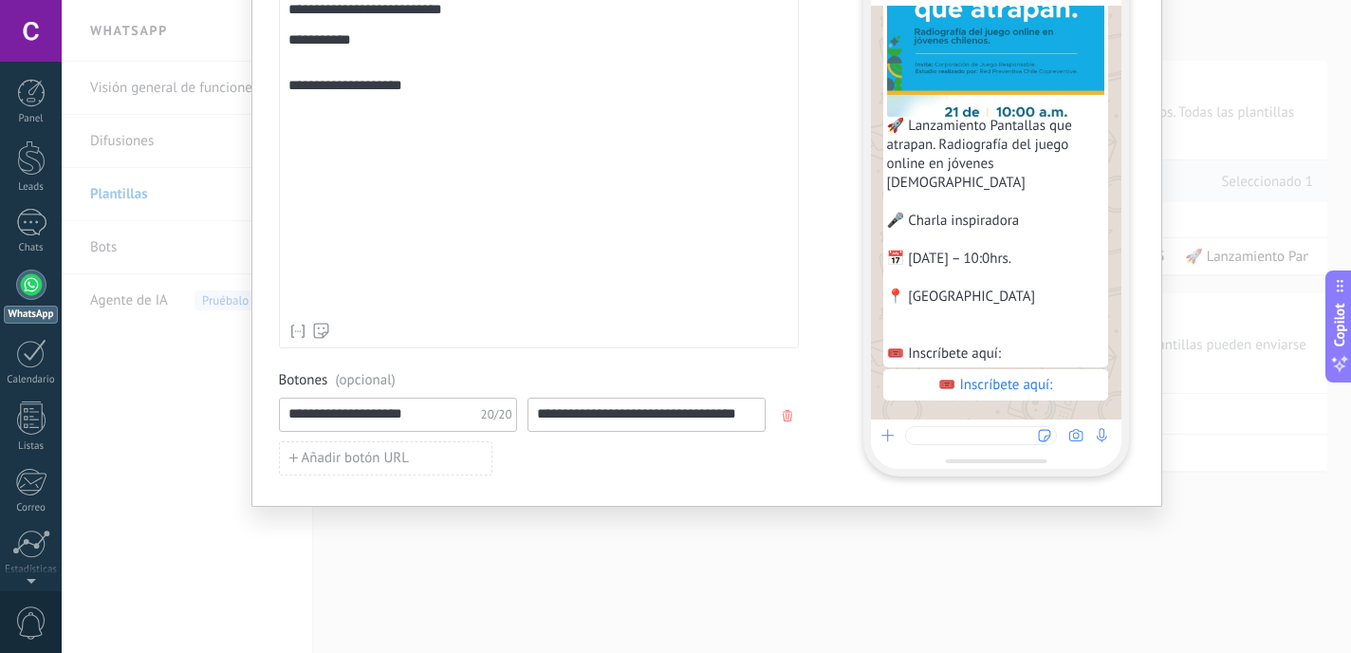
drag, startPoint x: 412, startPoint y: 411, endPoint x: 250, endPoint y: 389, distance: 163.7
click at [251, 389] on div "**********" at bounding box center [706, 107] width 911 height 799
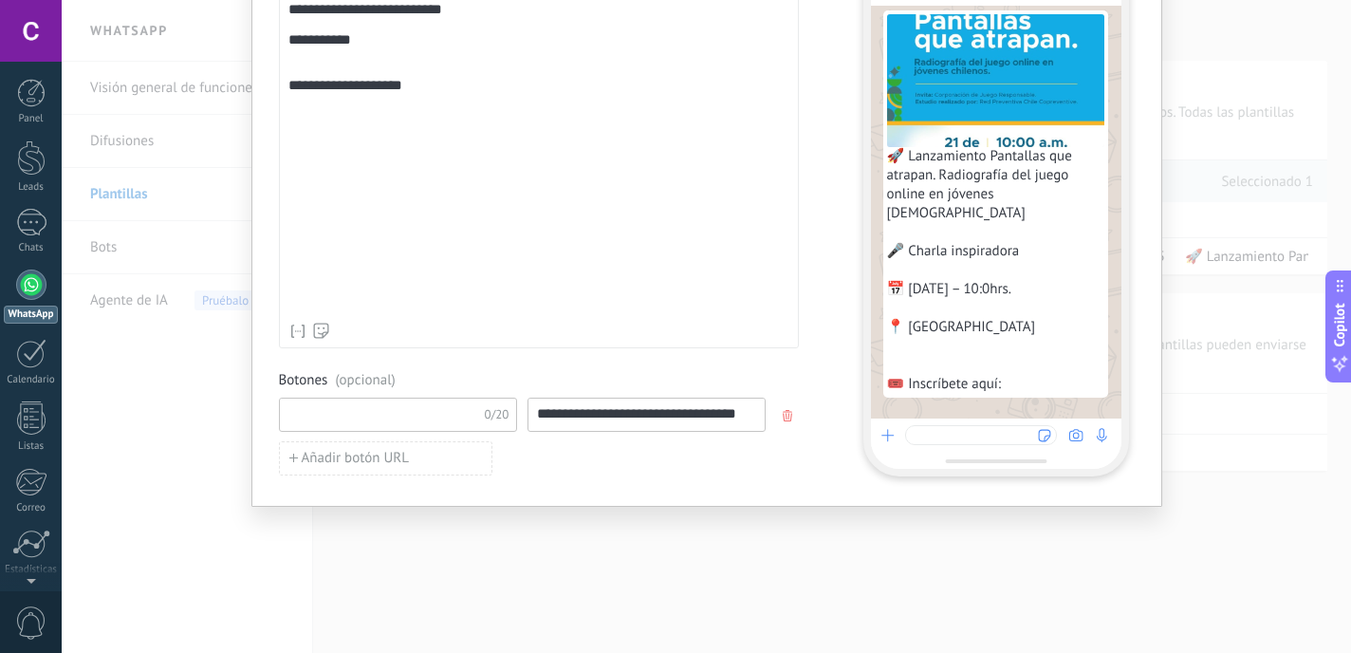
scroll to position [351, 0]
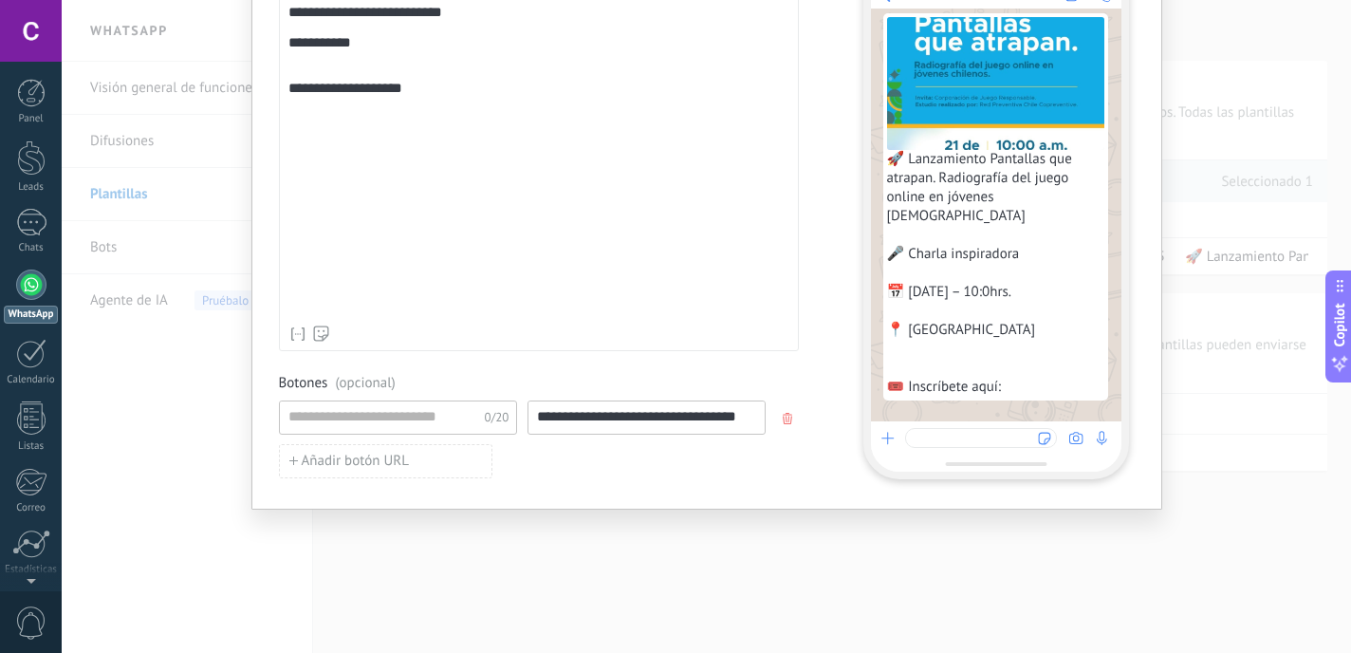
click at [662, 471] on div "Añadir botón URL" at bounding box center [539, 461] width 520 height 34
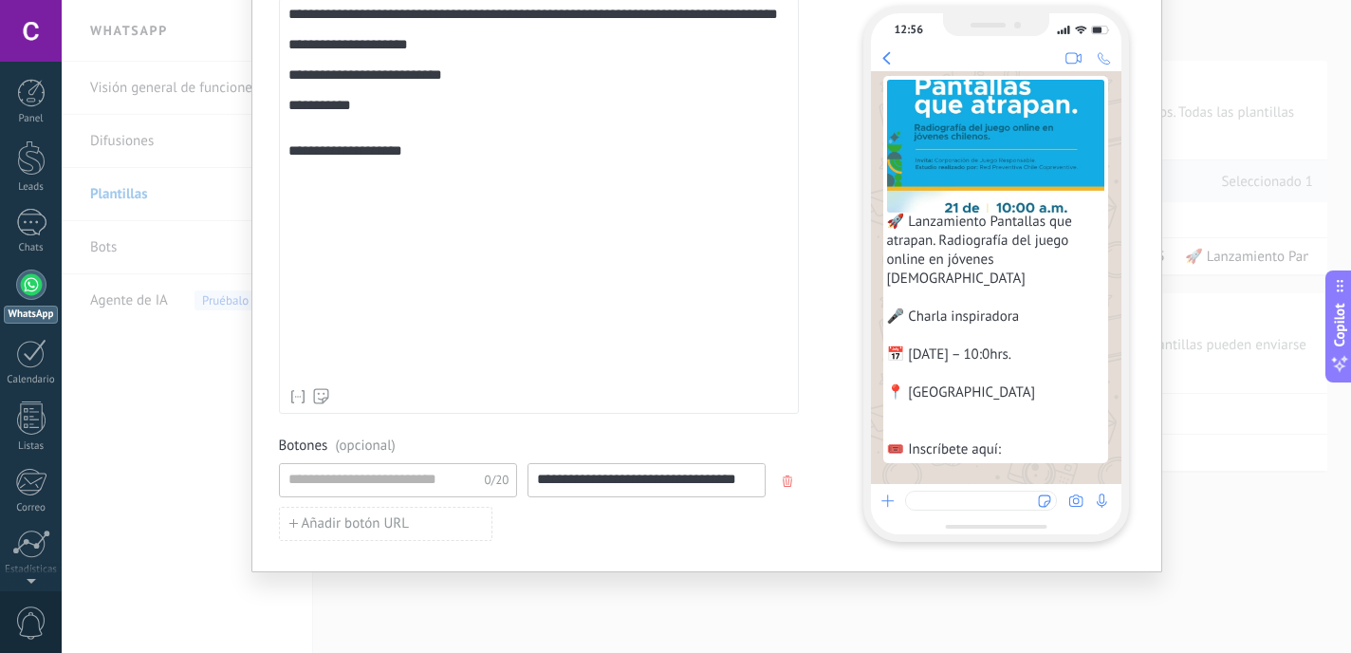
scroll to position [354, 0]
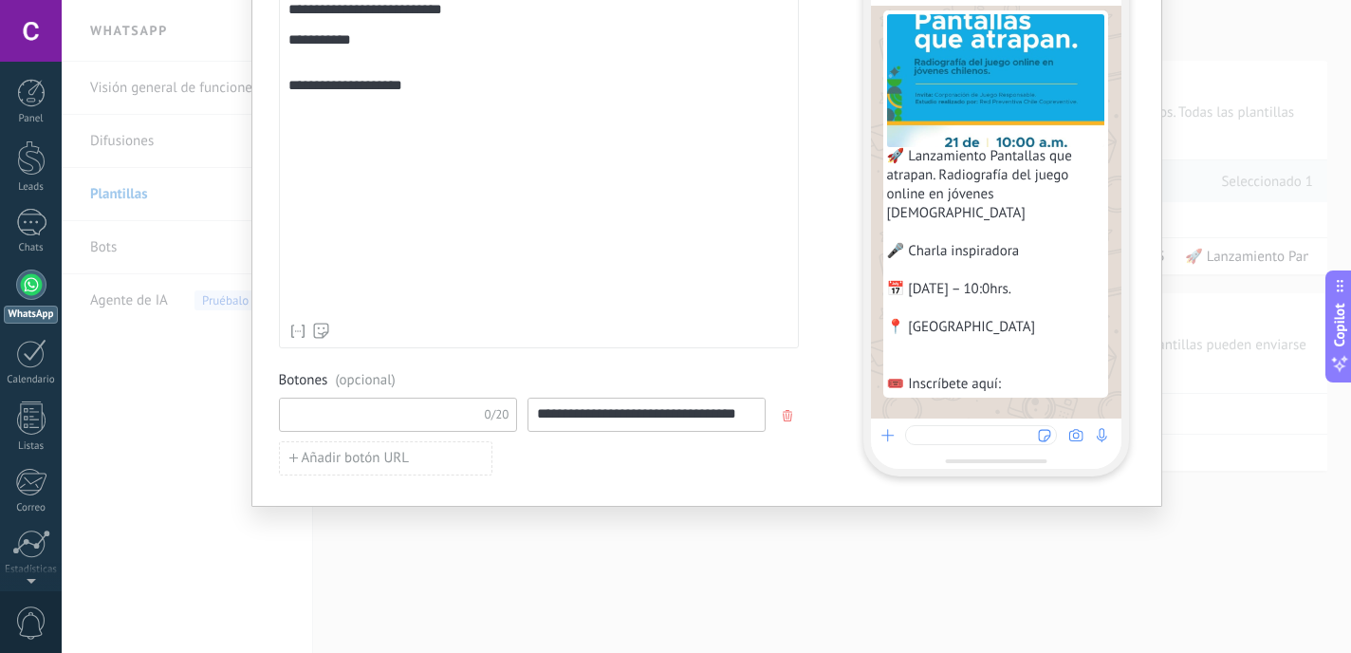
click at [414, 406] on input at bounding box center [381, 413] width 202 height 30
paste input "**********"
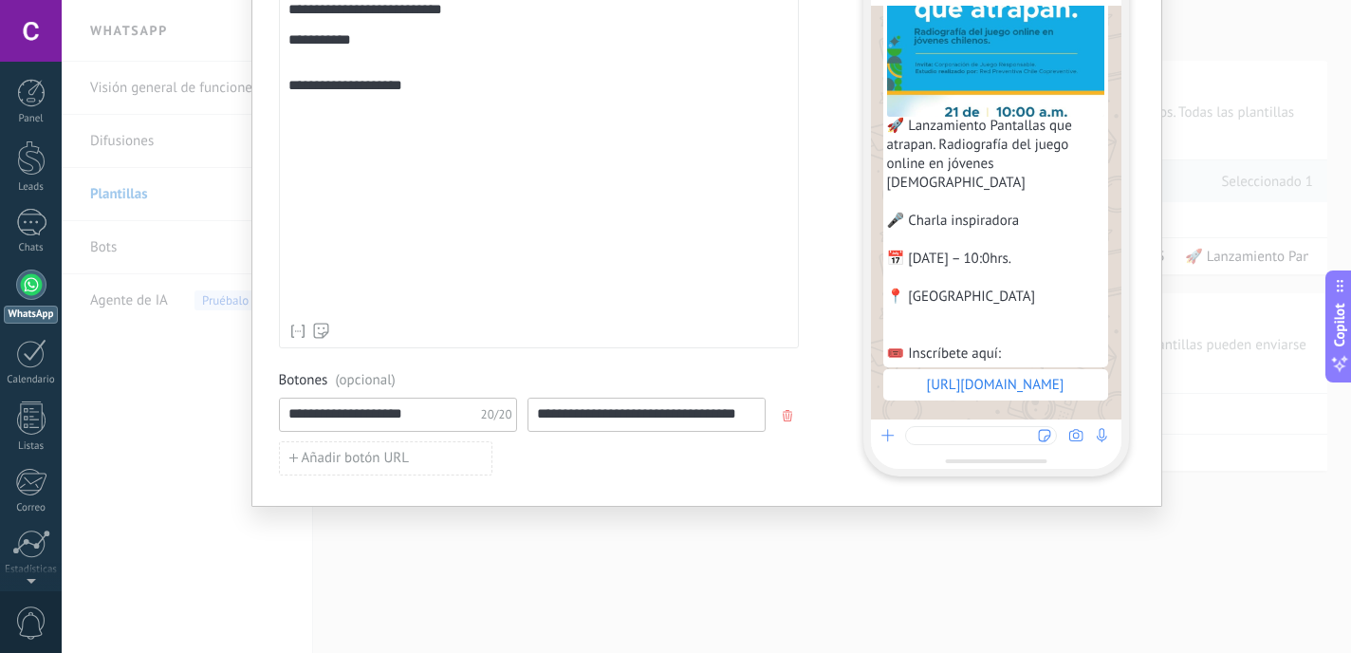
type input "**********"
drag, startPoint x: 529, startPoint y: 417, endPoint x: 910, endPoint y: 470, distance: 384.0
click at [910, 470] on div "**********" at bounding box center [704, 127] width 850 height 696
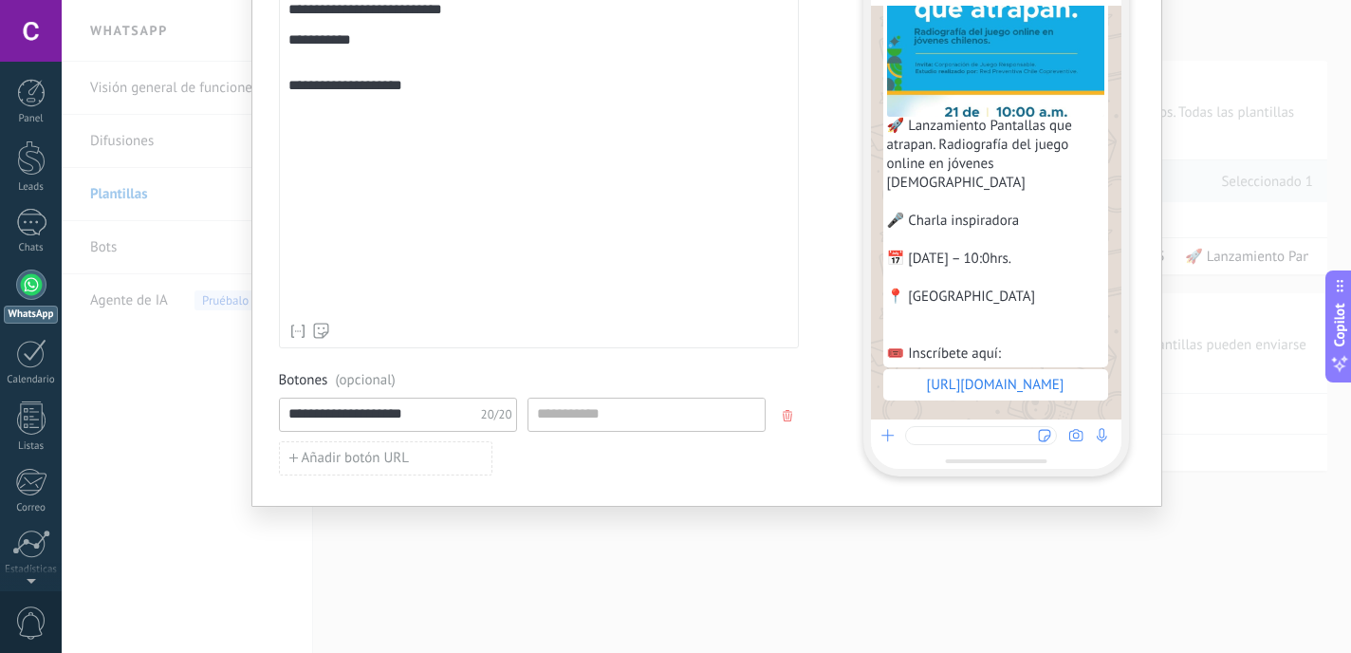
click at [675, 566] on div "**********" at bounding box center [706, 326] width 1289 height 653
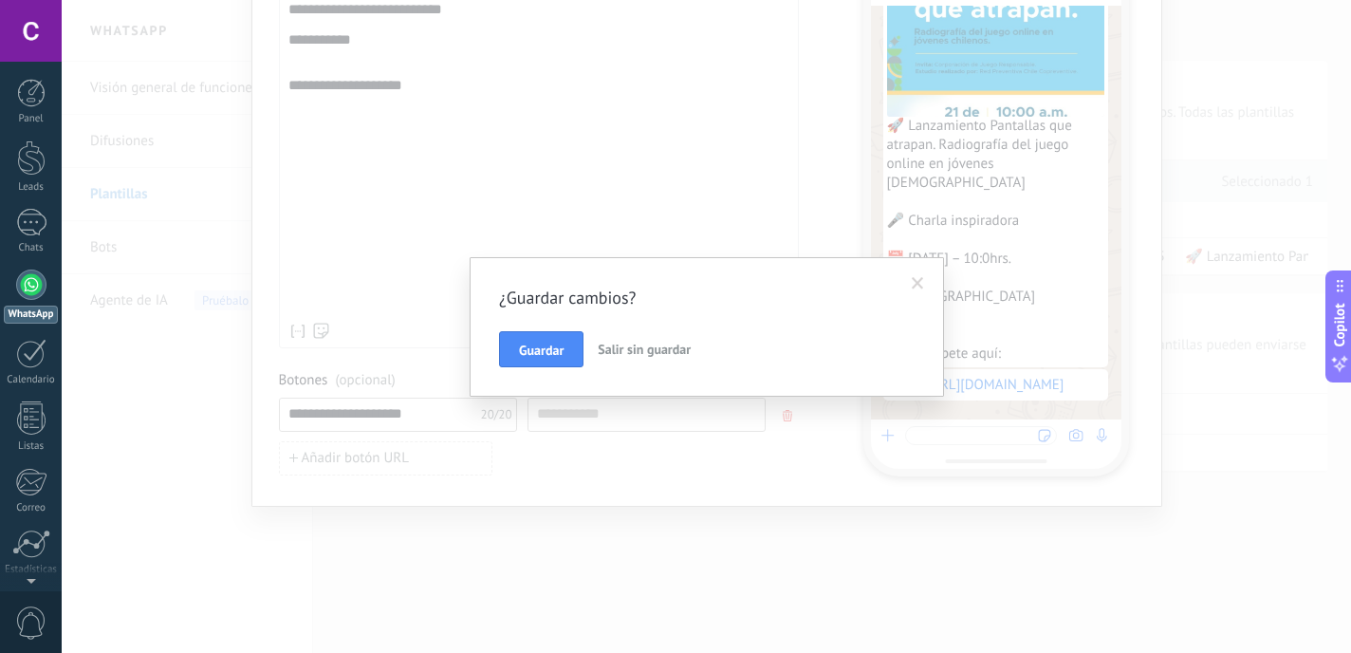
click at [915, 286] on span at bounding box center [918, 283] width 12 height 13
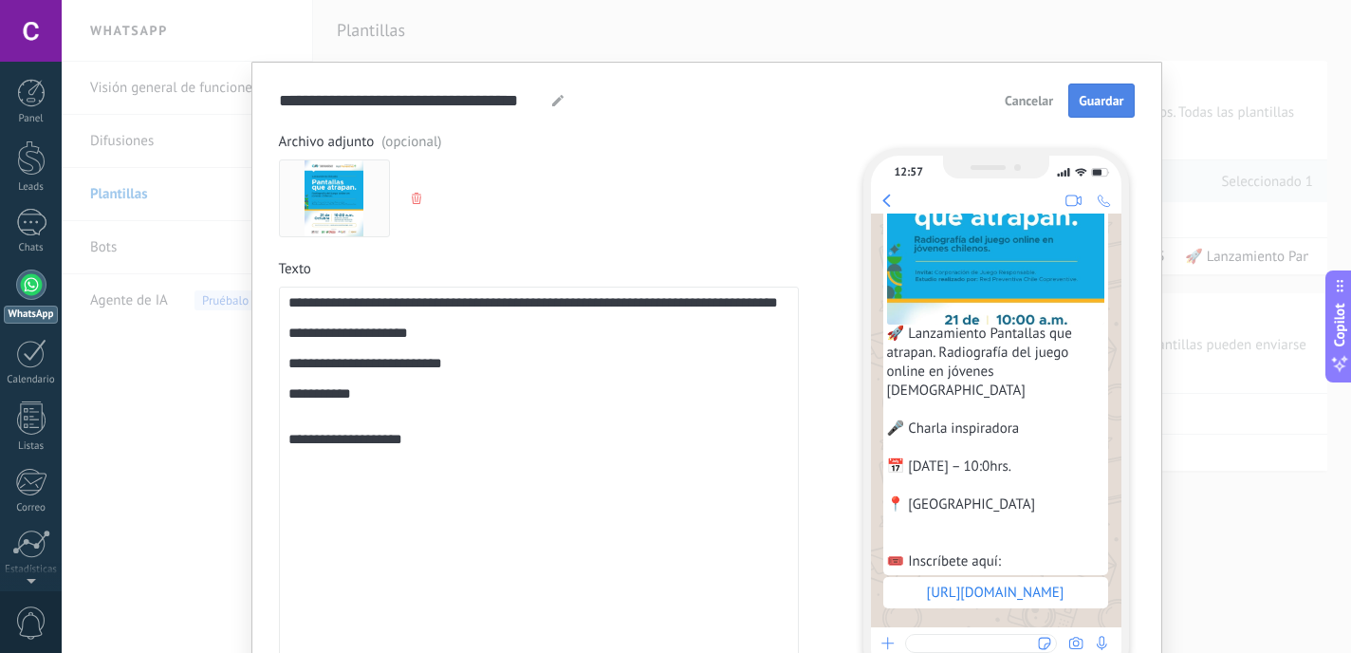
click at [1090, 103] on span "Guardar" at bounding box center [1101, 100] width 45 height 13
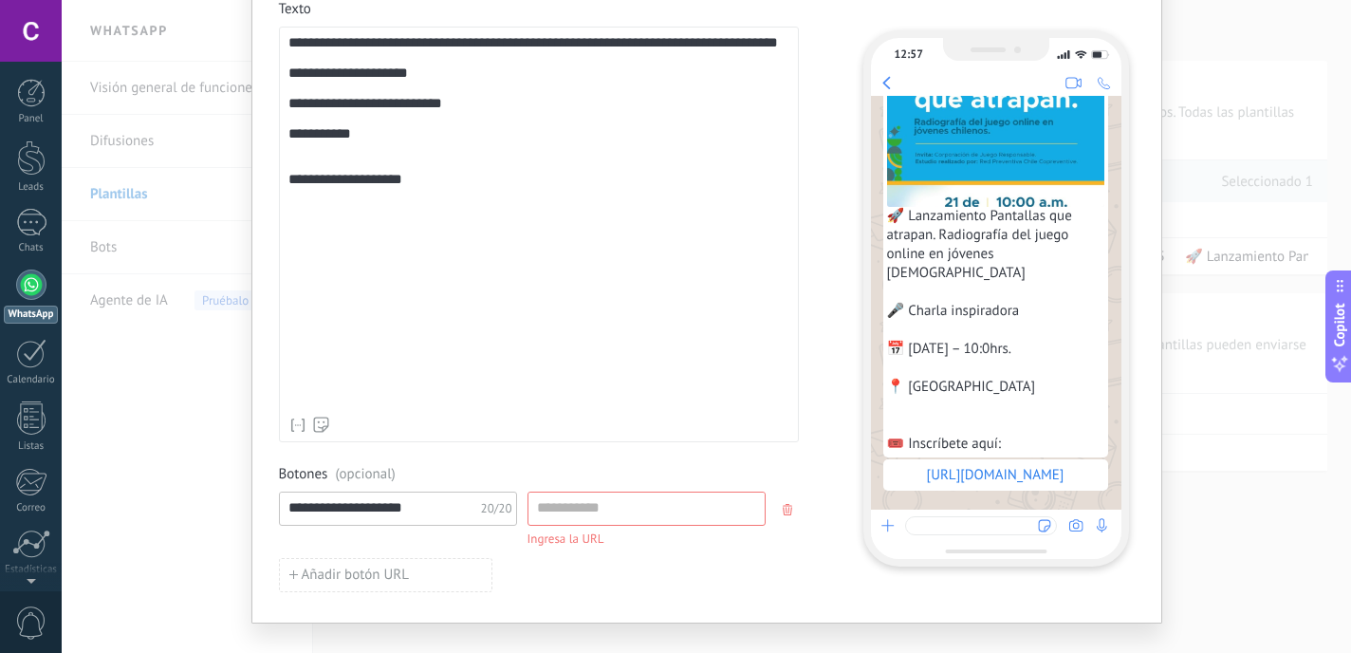
scroll to position [354, 0]
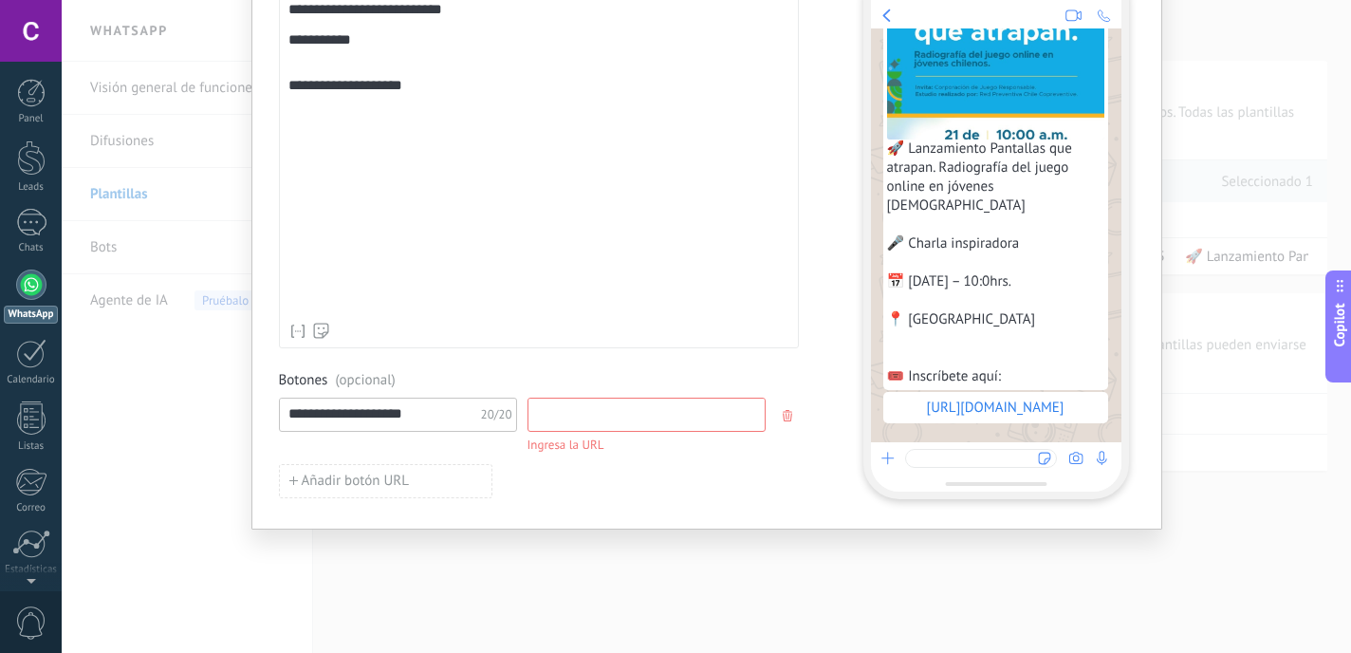
click at [557, 412] on input at bounding box center [646, 413] width 236 height 30
drag, startPoint x: 422, startPoint y: 416, endPoint x: 282, endPoint y: 386, distance: 143.5
click at [282, 386] on div "**********" at bounding box center [539, 434] width 520 height 127
click at [589, 417] on input at bounding box center [646, 413] width 236 height 30
paste input "**********"
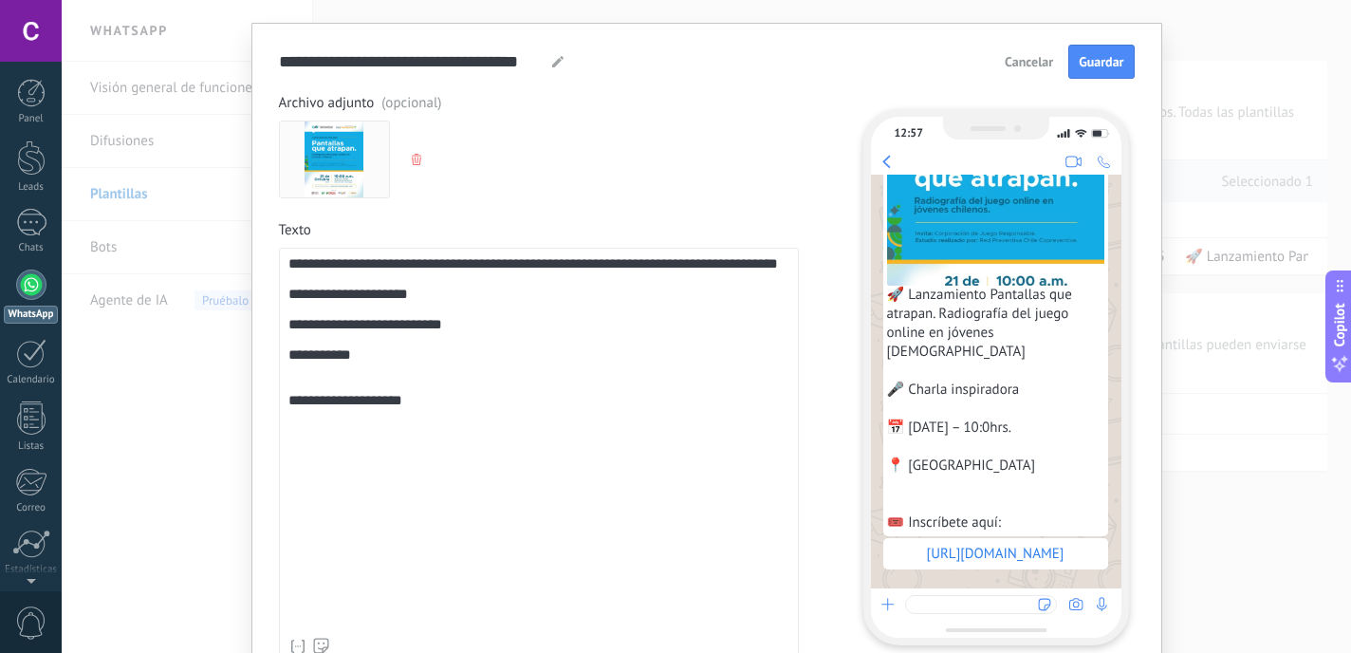
scroll to position [0, 0]
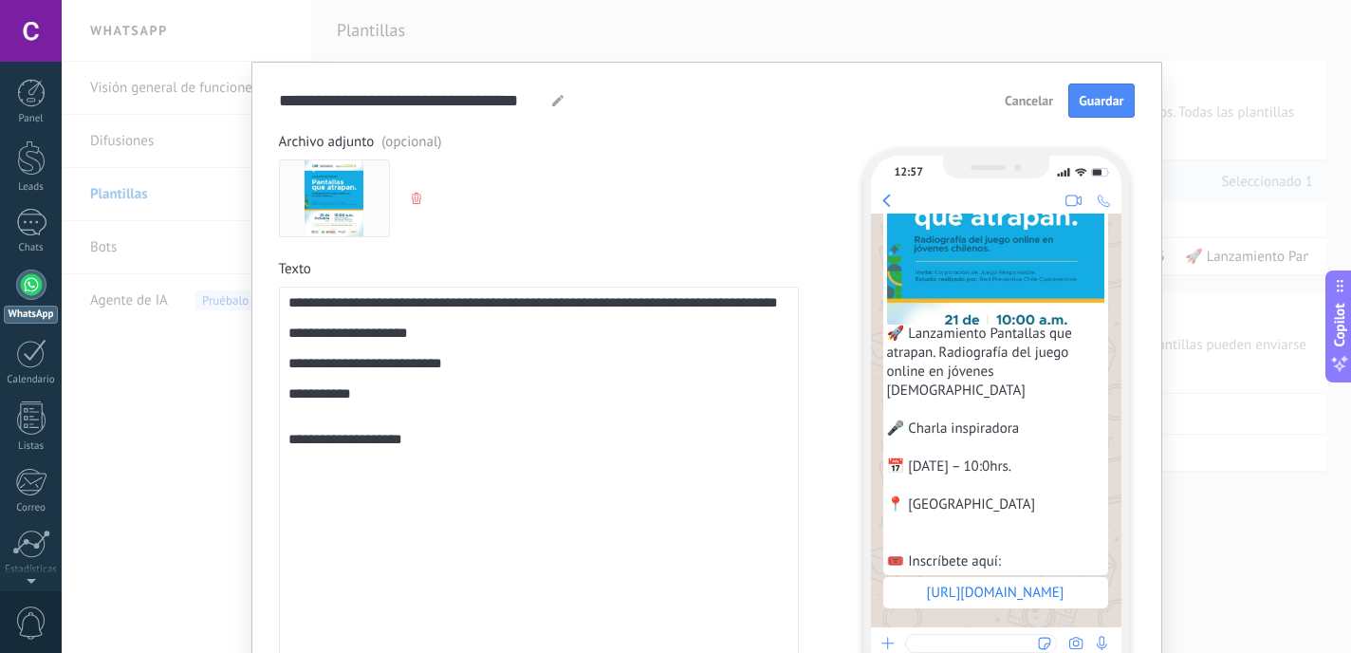
type input "**********"
drag, startPoint x: 461, startPoint y: 401, endPoint x: 281, endPoint y: 400, distance: 180.3
click at [281, 400] on div "**********" at bounding box center [539, 495] width 520 height 416
click at [1096, 105] on span "Guardar" at bounding box center [1101, 100] width 45 height 13
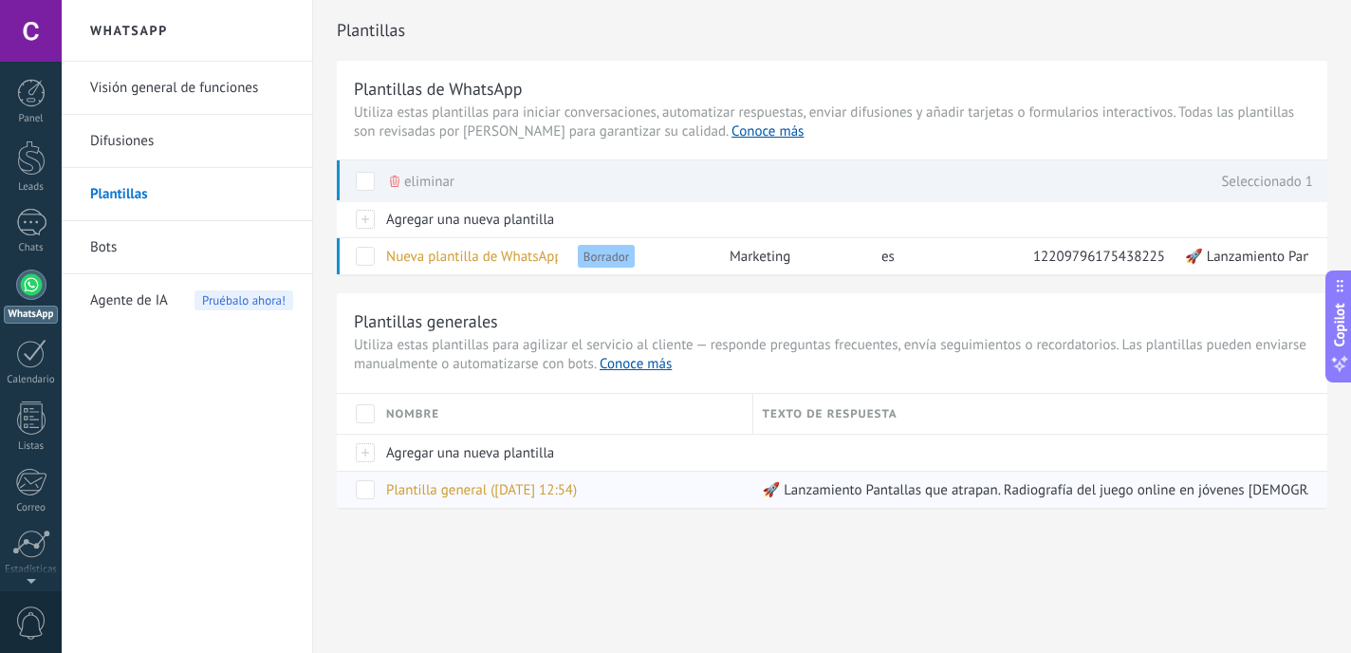
click at [360, 492] on span at bounding box center [365, 489] width 19 height 19
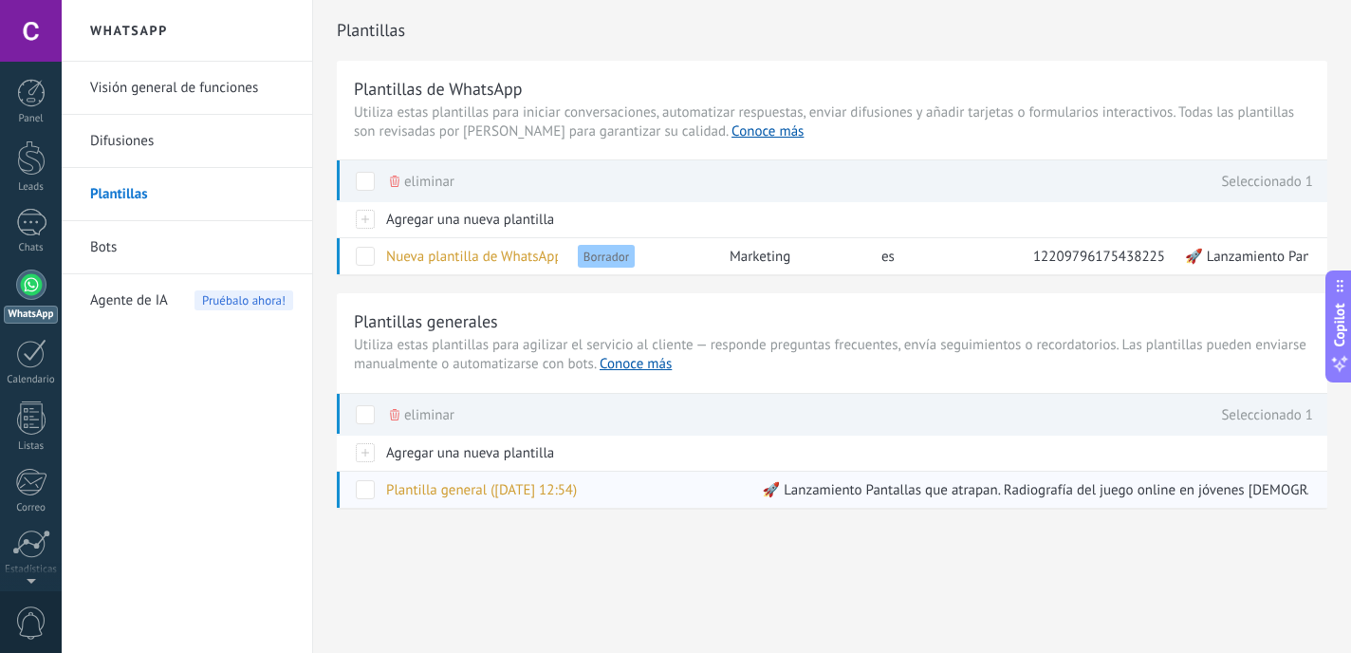
click at [362, 485] on span at bounding box center [365, 489] width 19 height 19
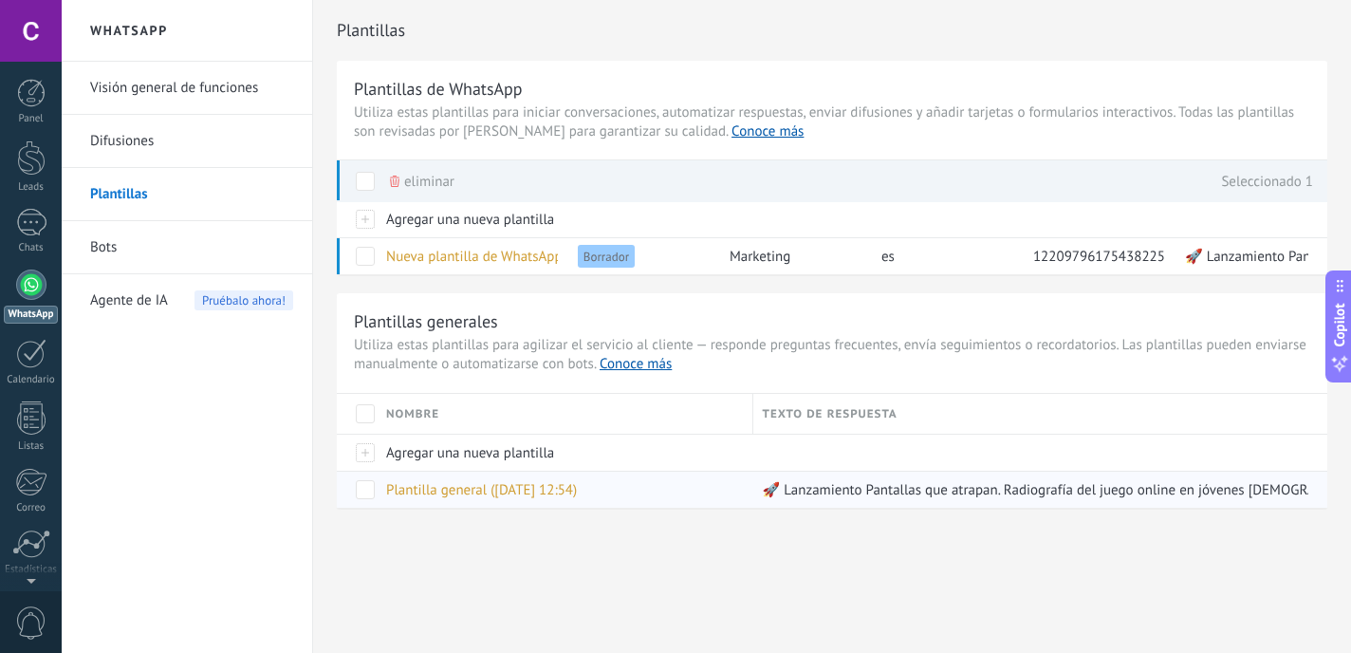
click at [445, 488] on span "Plantilla general (15.10.2025 12:54)" at bounding box center [481, 490] width 191 height 18
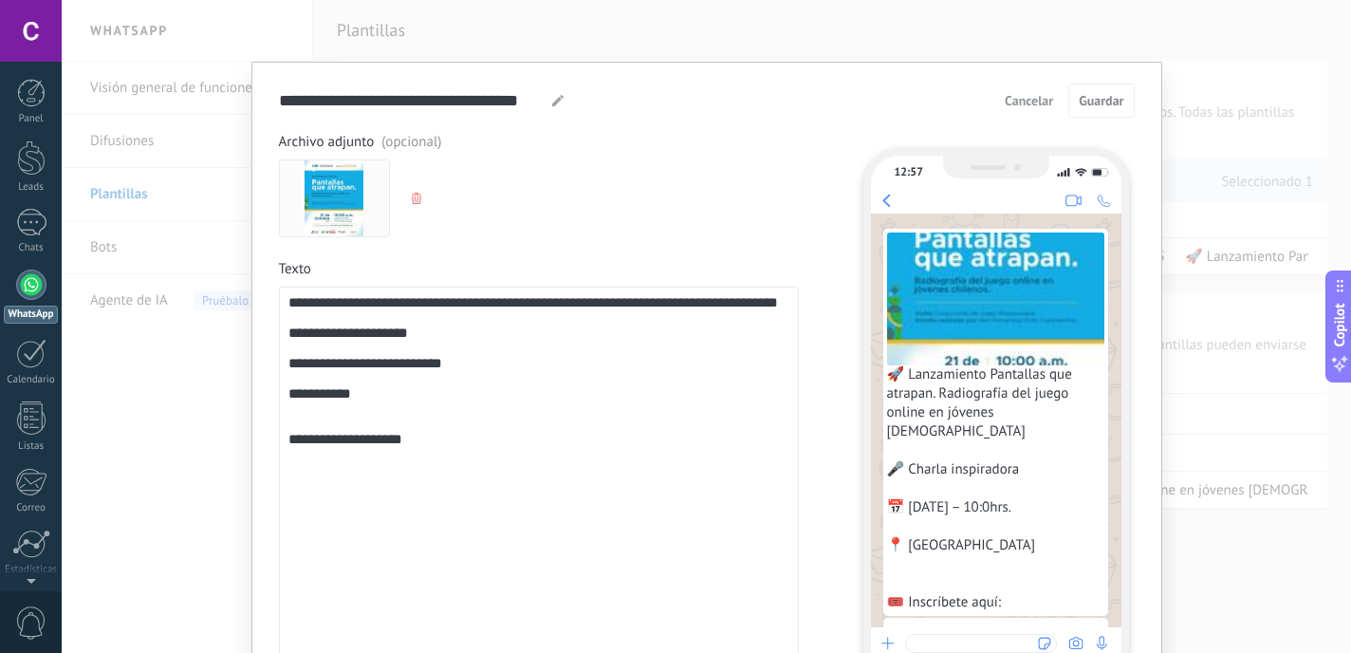
click at [1022, 97] on span "Cancelar" at bounding box center [1029, 100] width 48 height 13
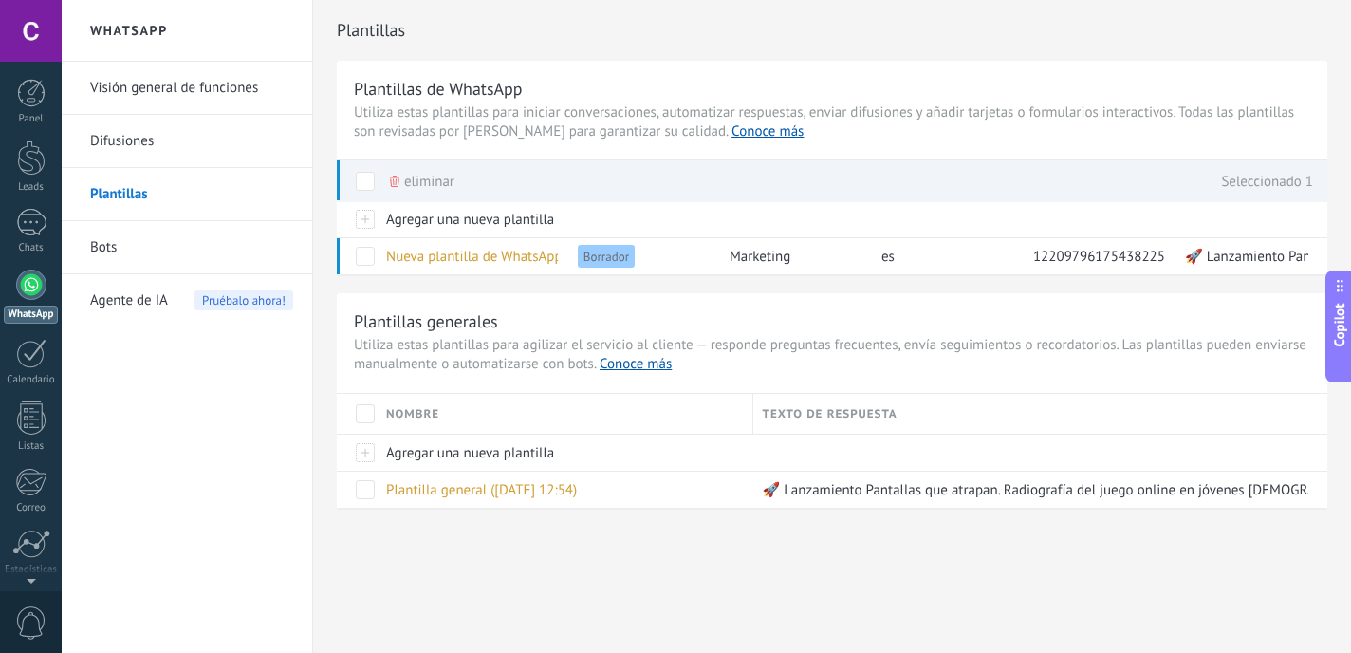
click at [162, 139] on link "Difusiones" at bounding box center [191, 141] width 203 height 53
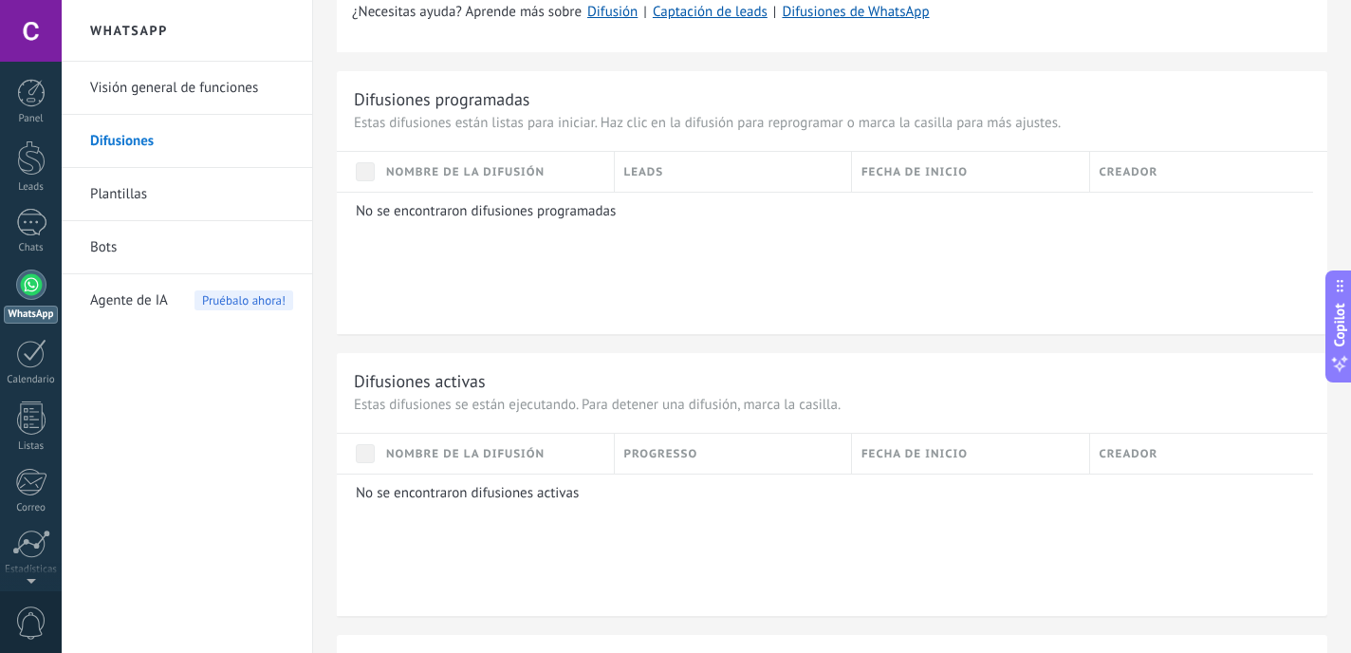
scroll to position [1339, 0]
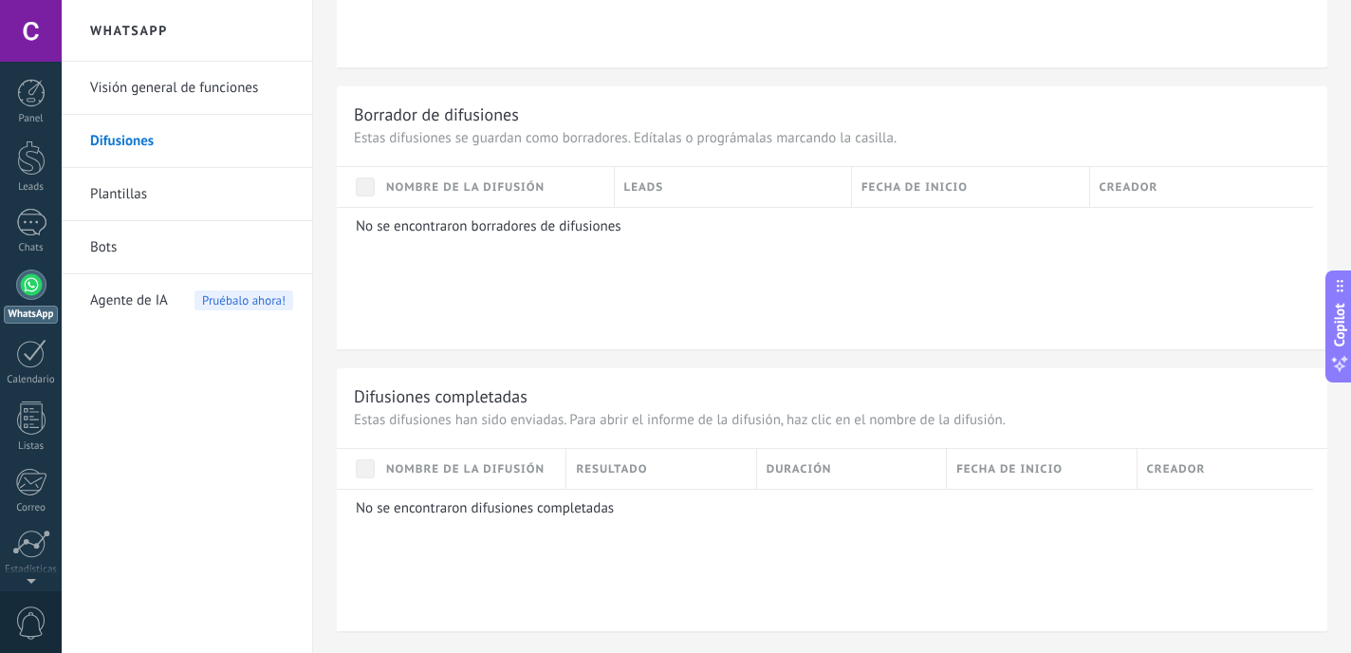
click at [199, 90] on link "Visión general de funciones" at bounding box center [191, 88] width 203 height 53
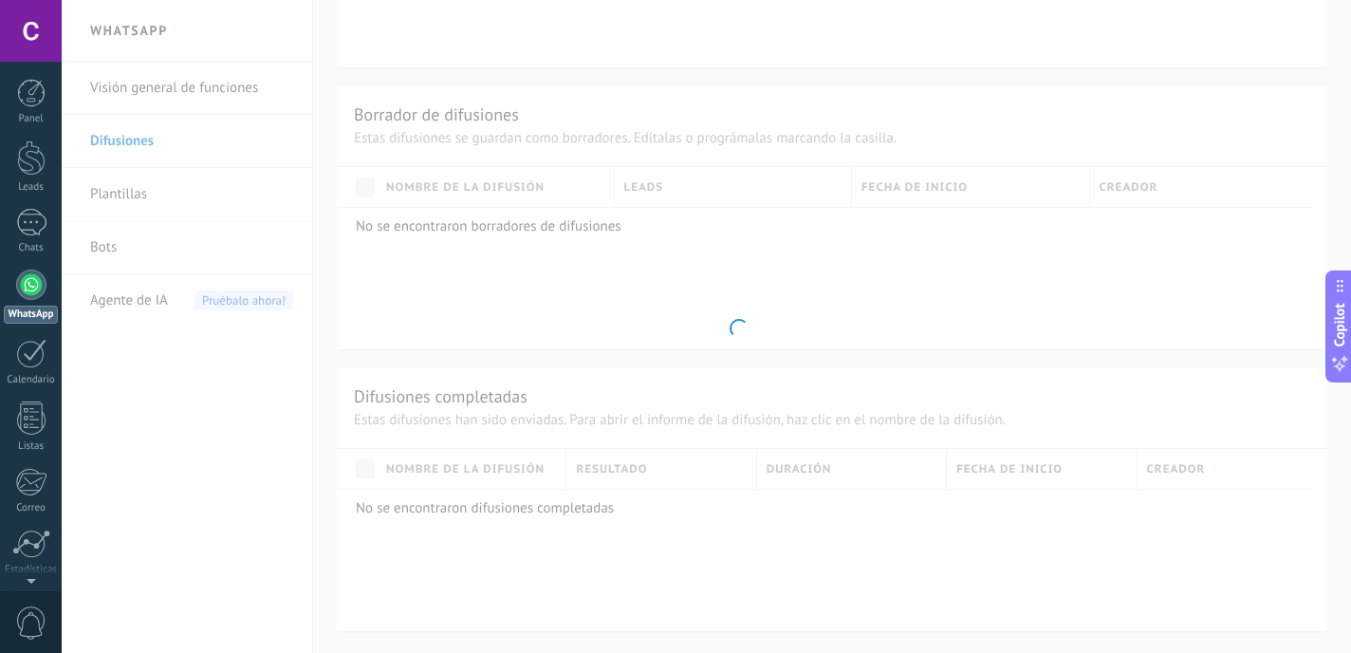
scroll to position [542, 0]
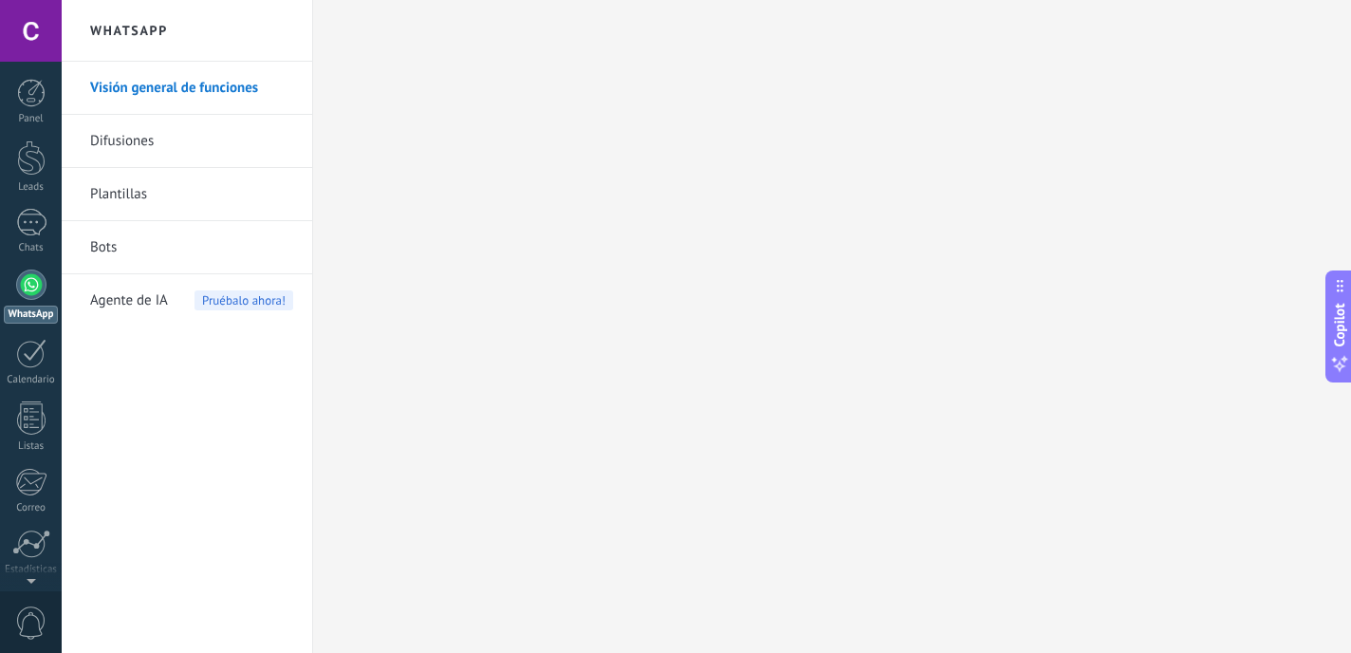
click at [39, 294] on div at bounding box center [31, 284] width 30 height 30
click at [27, 283] on div at bounding box center [31, 284] width 30 height 30
click at [174, 143] on link "Difusiones" at bounding box center [191, 141] width 203 height 53
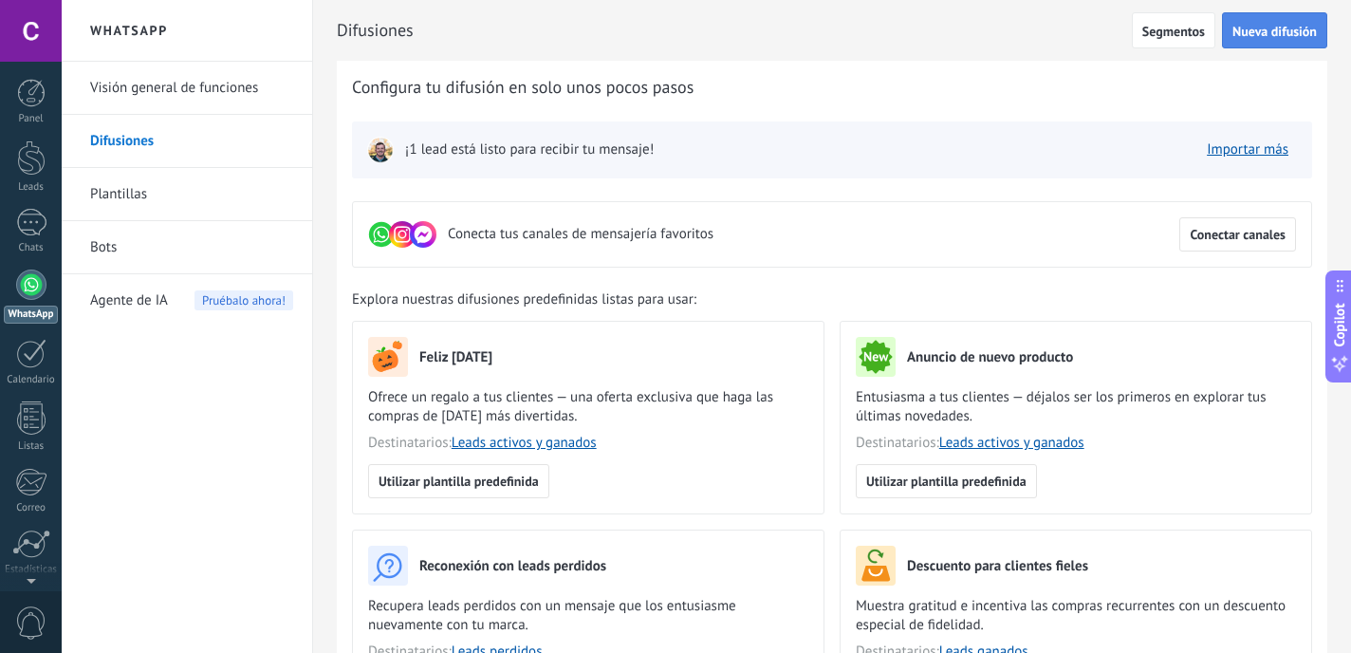
drag, startPoint x: 1251, startPoint y: 153, endPoint x: 1268, endPoint y: 21, distance: 133.0
click at [1273, 42] on button "Nueva difusión" at bounding box center [1274, 30] width 105 height 36
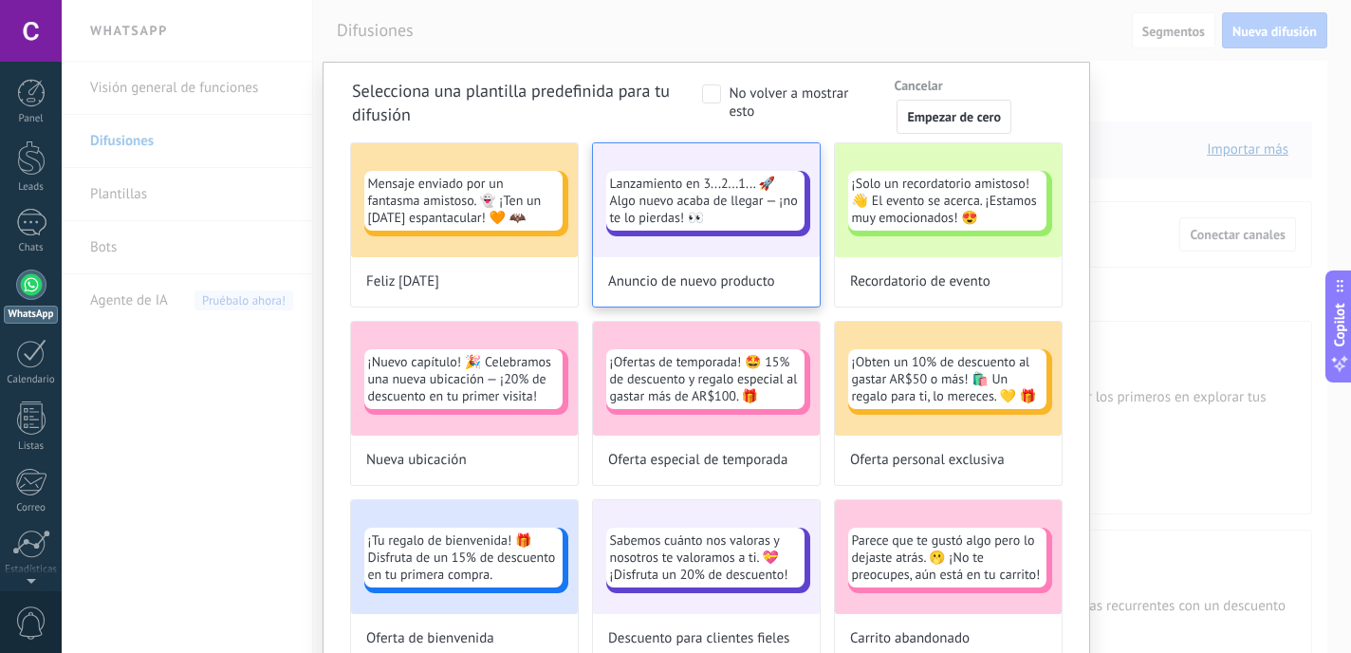
click at [739, 224] on span "Lanzamiento en 3...2...1... 🚀 Algo nuevo acaba de llegar — ¡no te lo pierdas! 👀" at bounding box center [705, 200] width 191 height 51
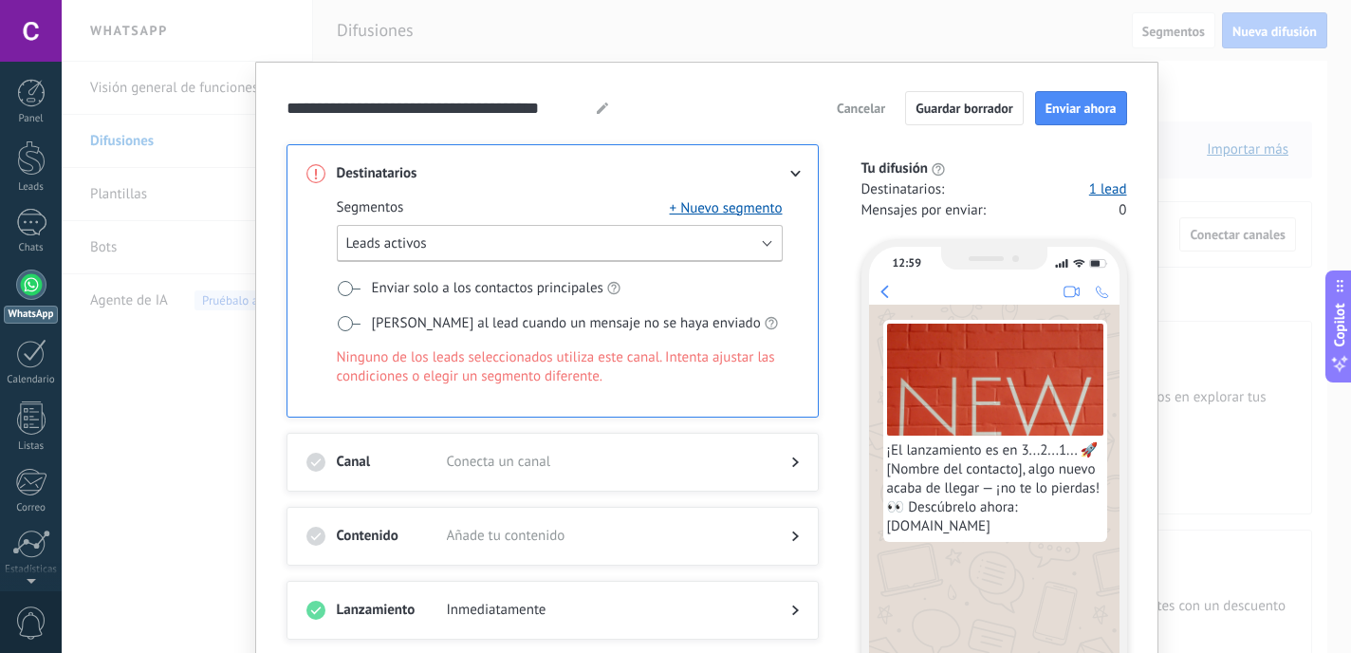
click at [662, 242] on button "Leads activos" at bounding box center [560, 243] width 446 height 37
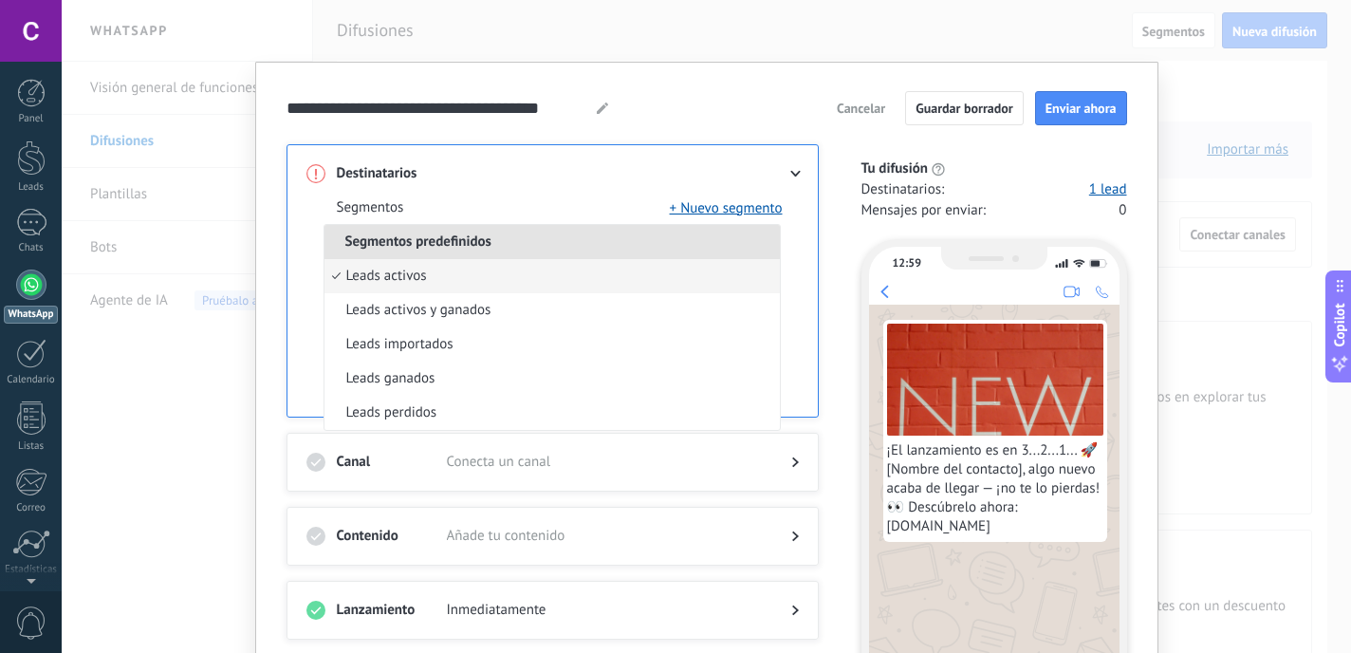
click at [662, 240] on li "Segmentos predefinidos" at bounding box center [551, 242] width 455 height 34
click at [738, 210] on button "+ Nuevo segmento" at bounding box center [726, 207] width 113 height 19
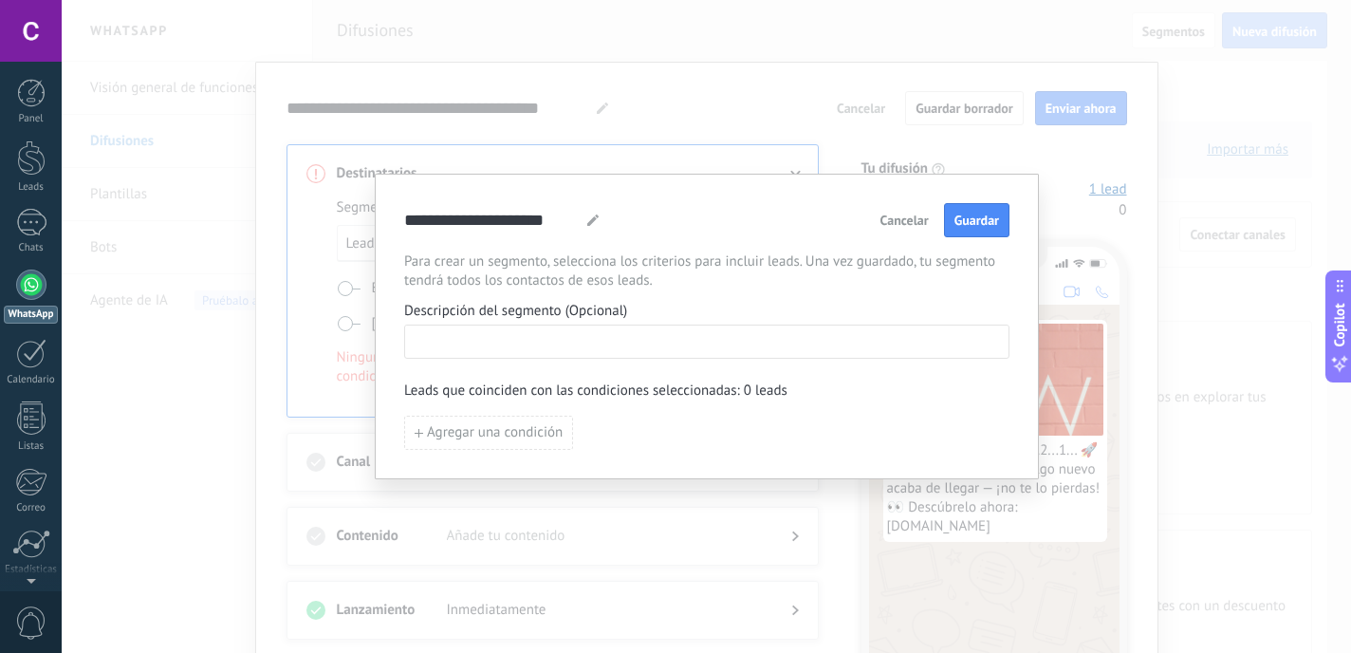
click at [622, 334] on input at bounding box center [706, 340] width 603 height 30
paste input "**********"
type input "**********"
drag, startPoint x: 681, startPoint y: 335, endPoint x: 200, endPoint y: 269, distance: 485.4
click at [200, 269] on div "**********" at bounding box center [706, 326] width 1289 height 653
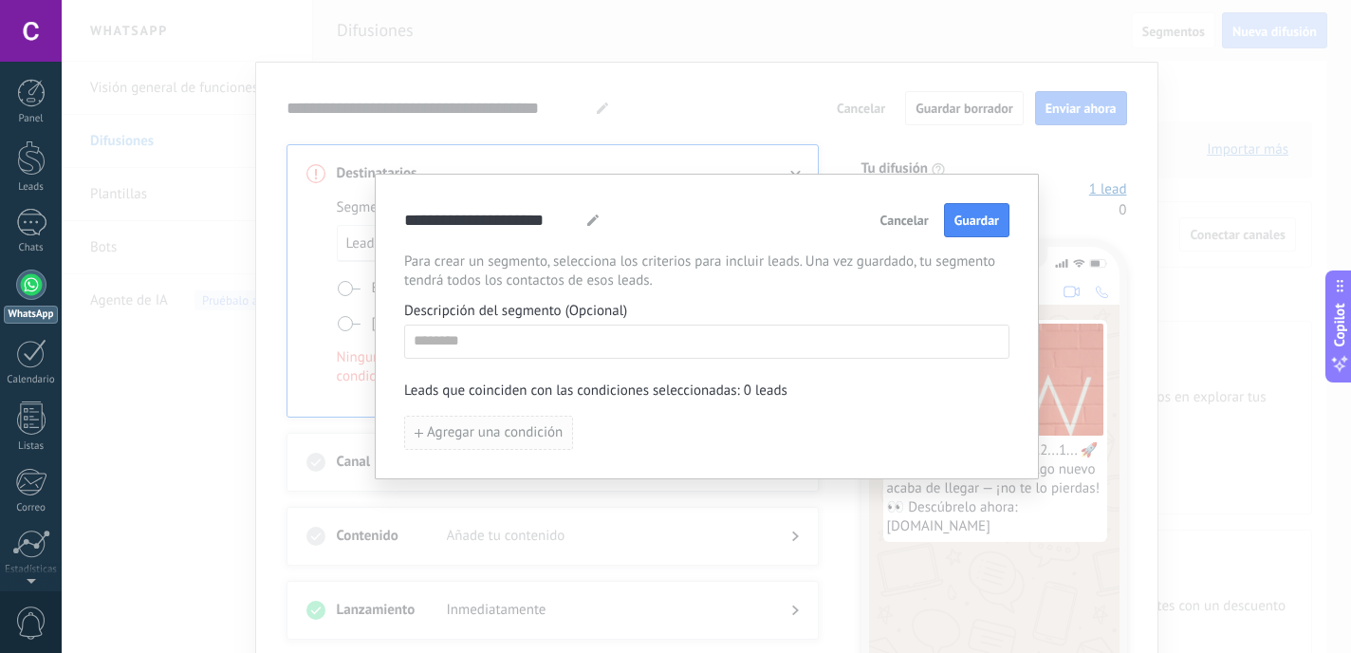
click at [544, 435] on span "Agregar una condición" at bounding box center [495, 432] width 136 height 13
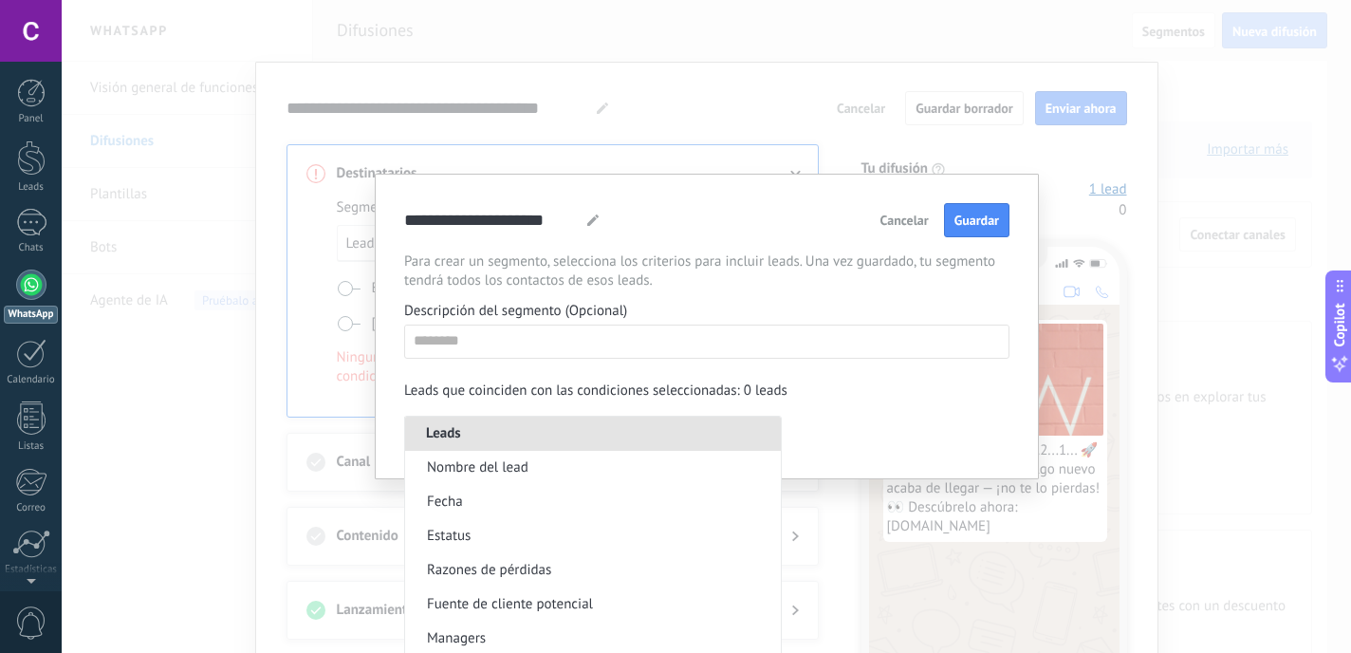
click at [544, 435] on li "Leads" at bounding box center [593, 433] width 376 height 34
click at [946, 407] on div "**********" at bounding box center [706, 326] width 605 height 247
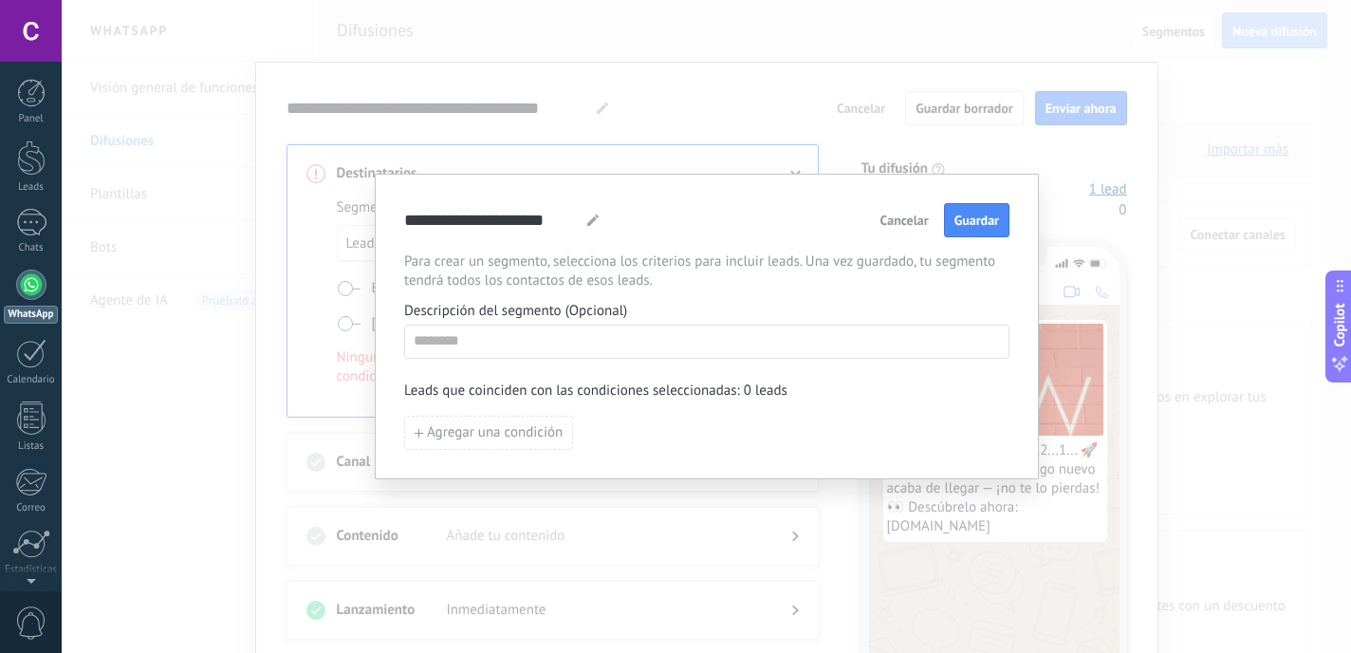
click at [915, 223] on span "Cancelar" at bounding box center [904, 219] width 48 height 13
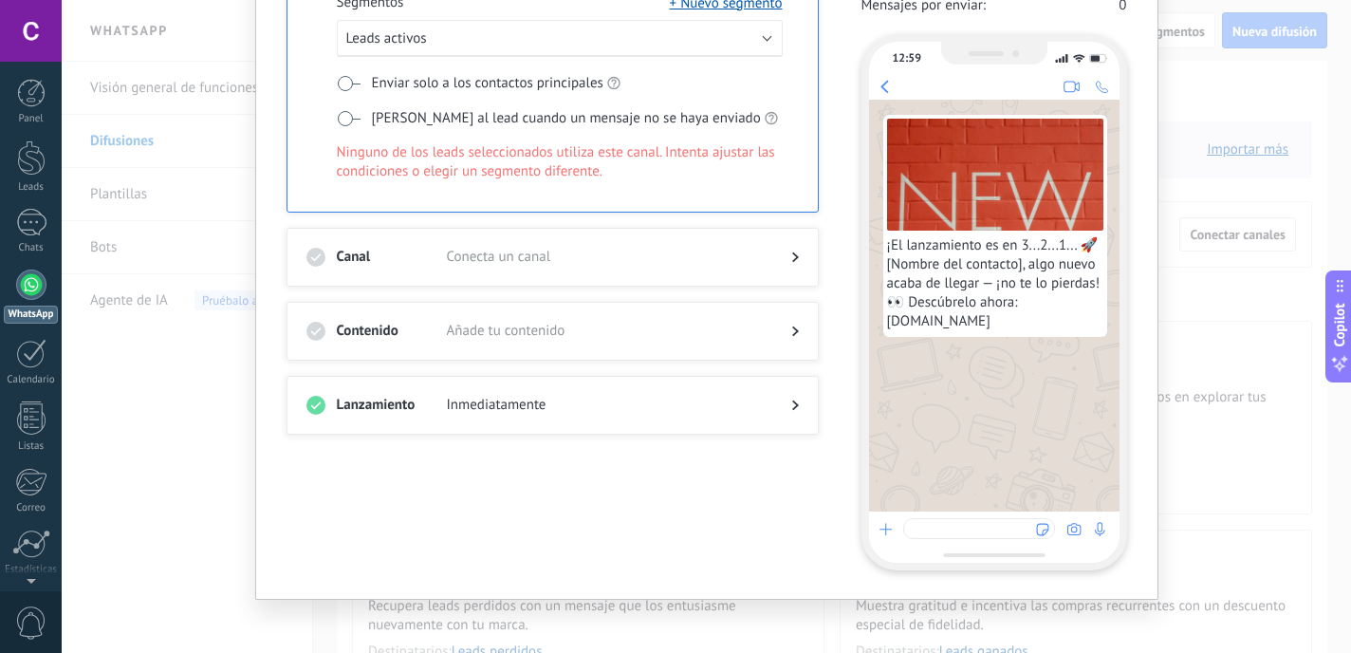
scroll to position [203, 0]
click at [775, 259] on div at bounding box center [780, 259] width 38 height 19
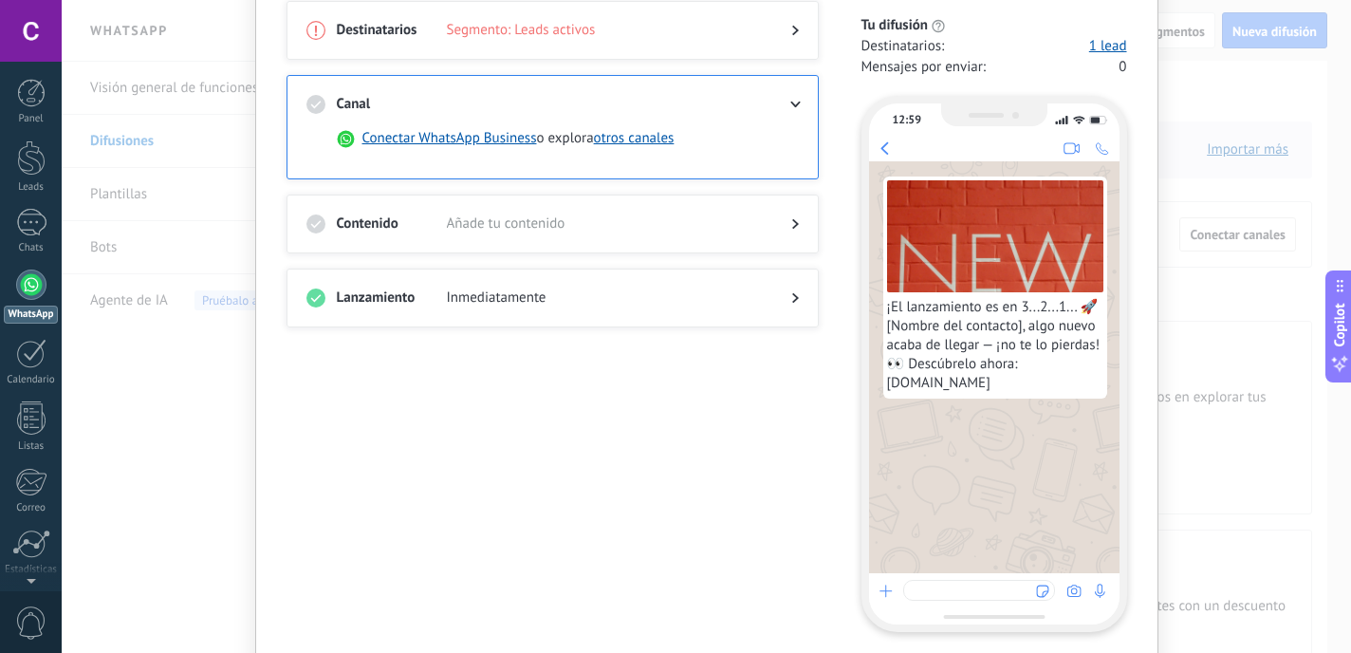
scroll to position [140, 0]
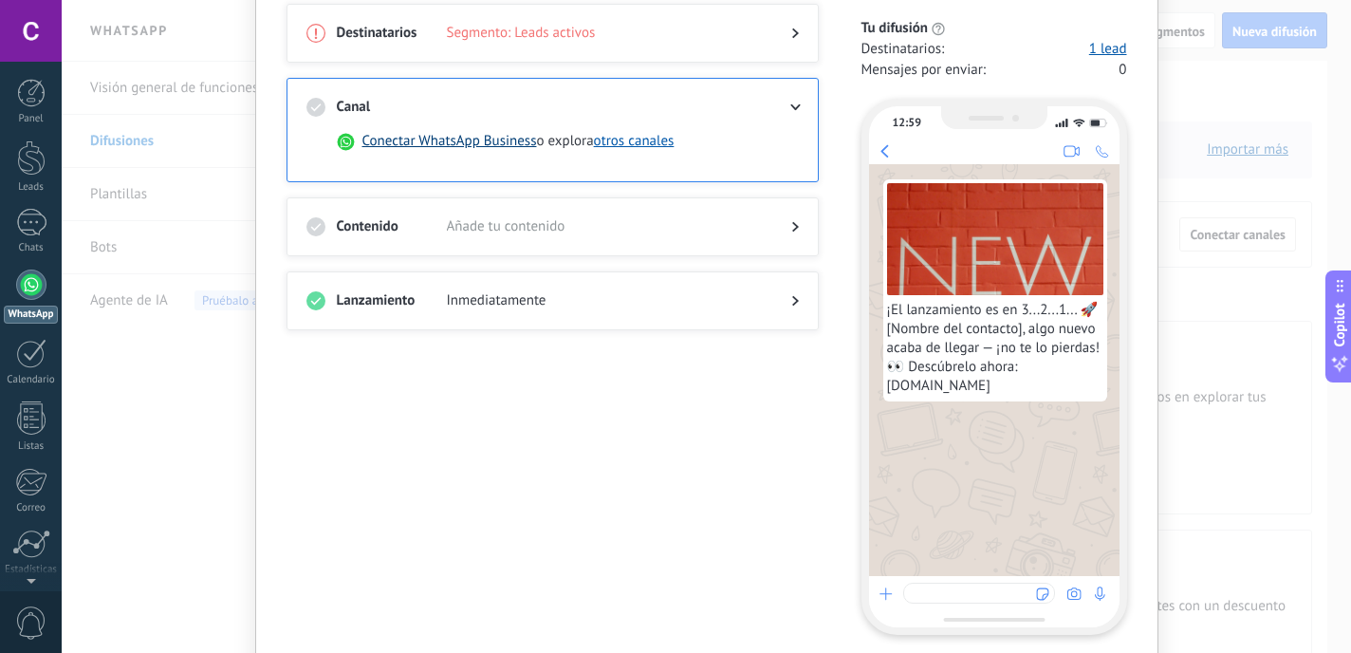
click at [471, 143] on button "Conectar WhatsApp Business" at bounding box center [449, 141] width 175 height 19
click at [640, 209] on div "Contenido Añade tu contenido" at bounding box center [553, 226] width 532 height 59
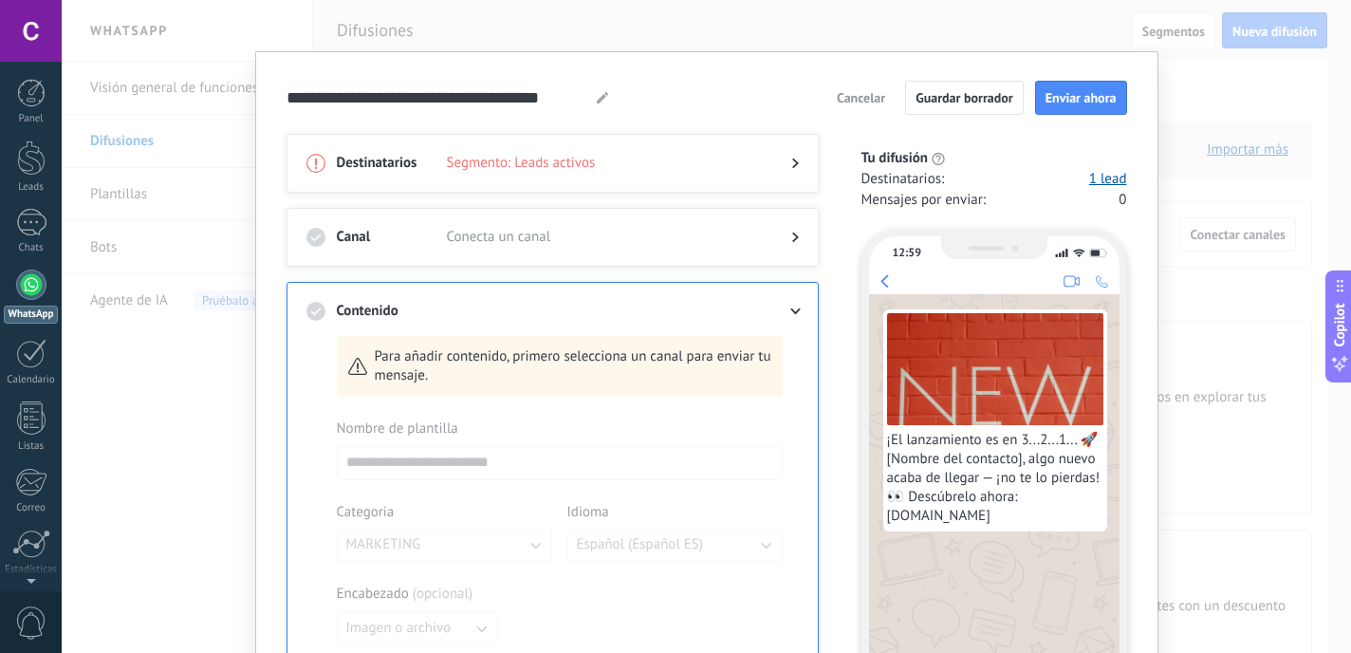
scroll to position [0, 0]
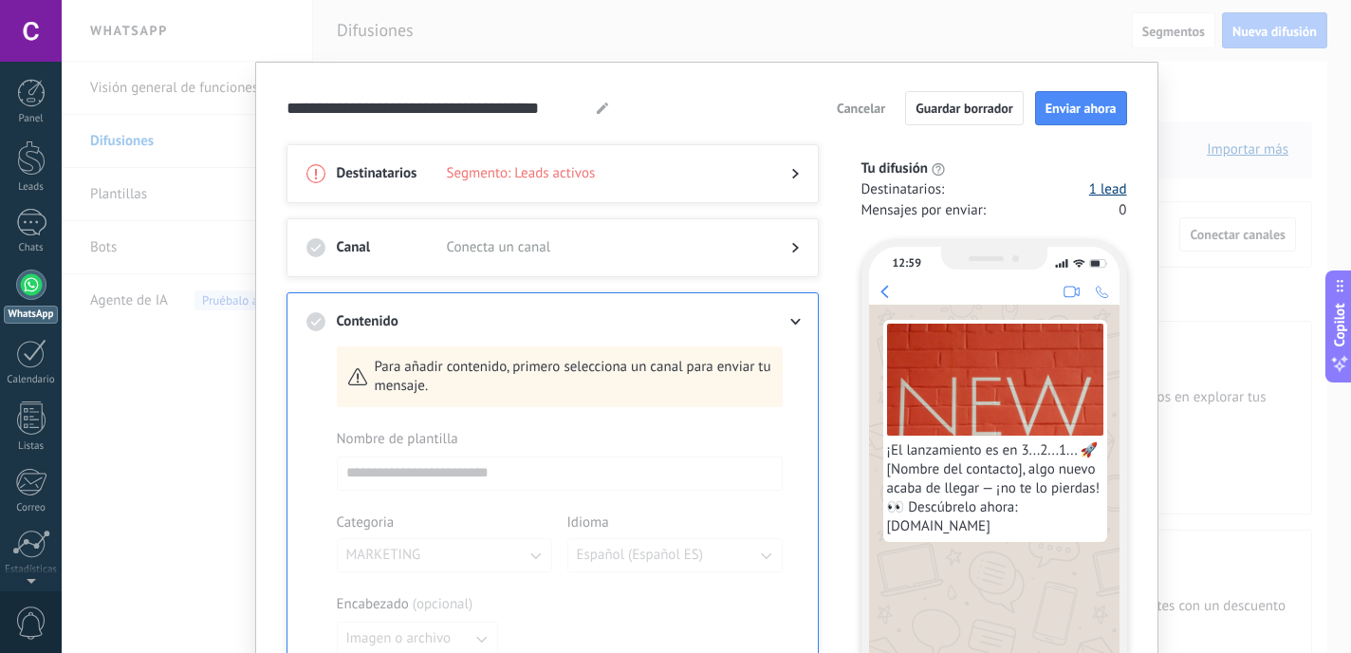
click at [1089, 192] on link "1 lead" at bounding box center [1108, 189] width 38 height 19
click at [780, 174] on div at bounding box center [780, 173] width 38 height 19
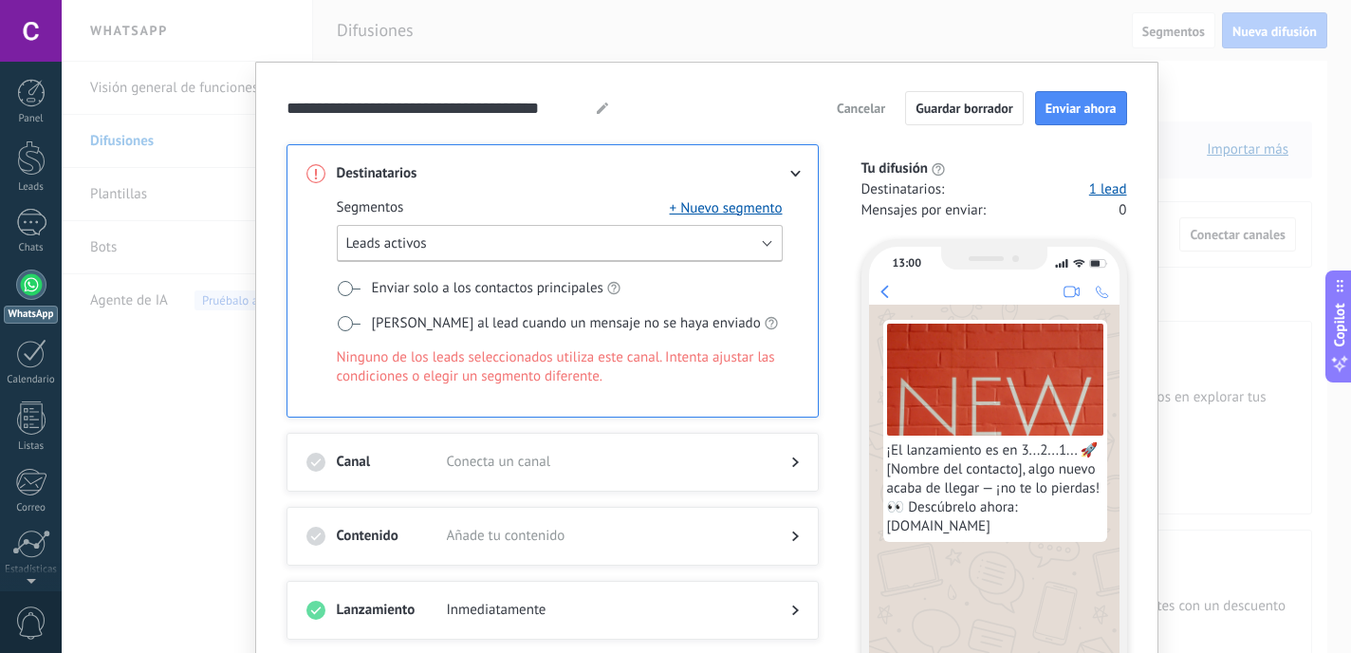
click at [768, 234] on button "Leads activos" at bounding box center [560, 243] width 446 height 37
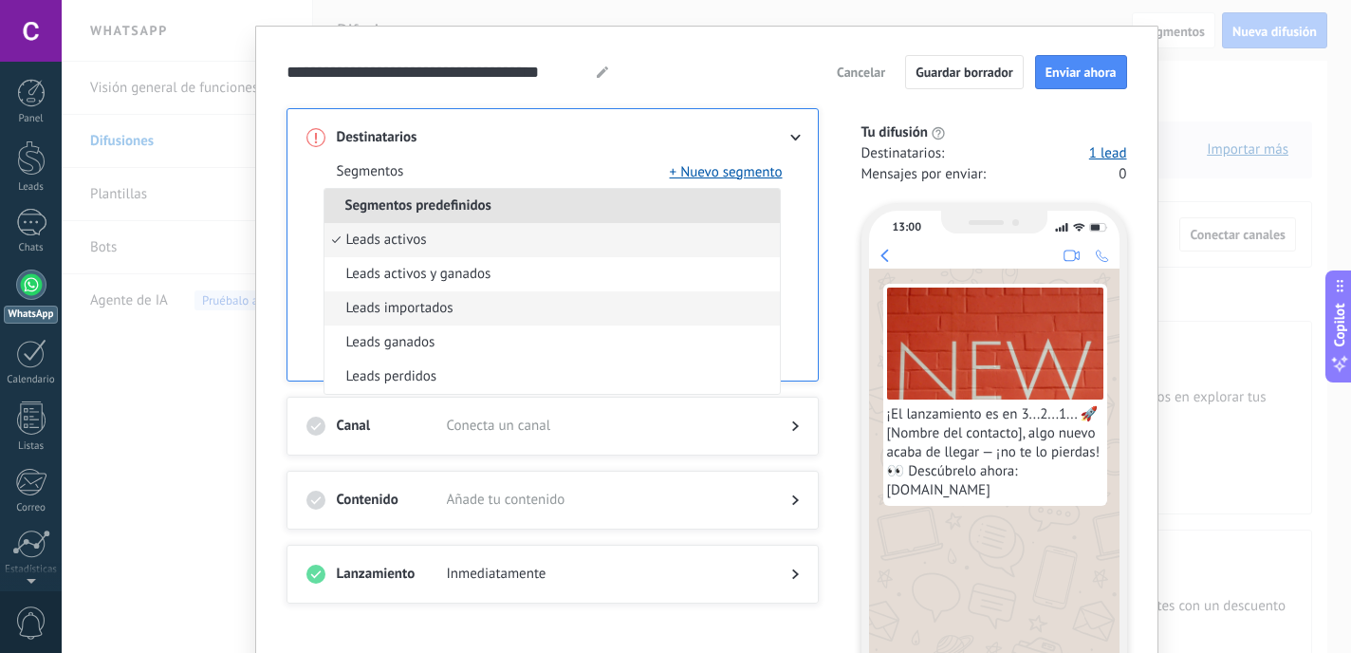
scroll to position [41, 0]
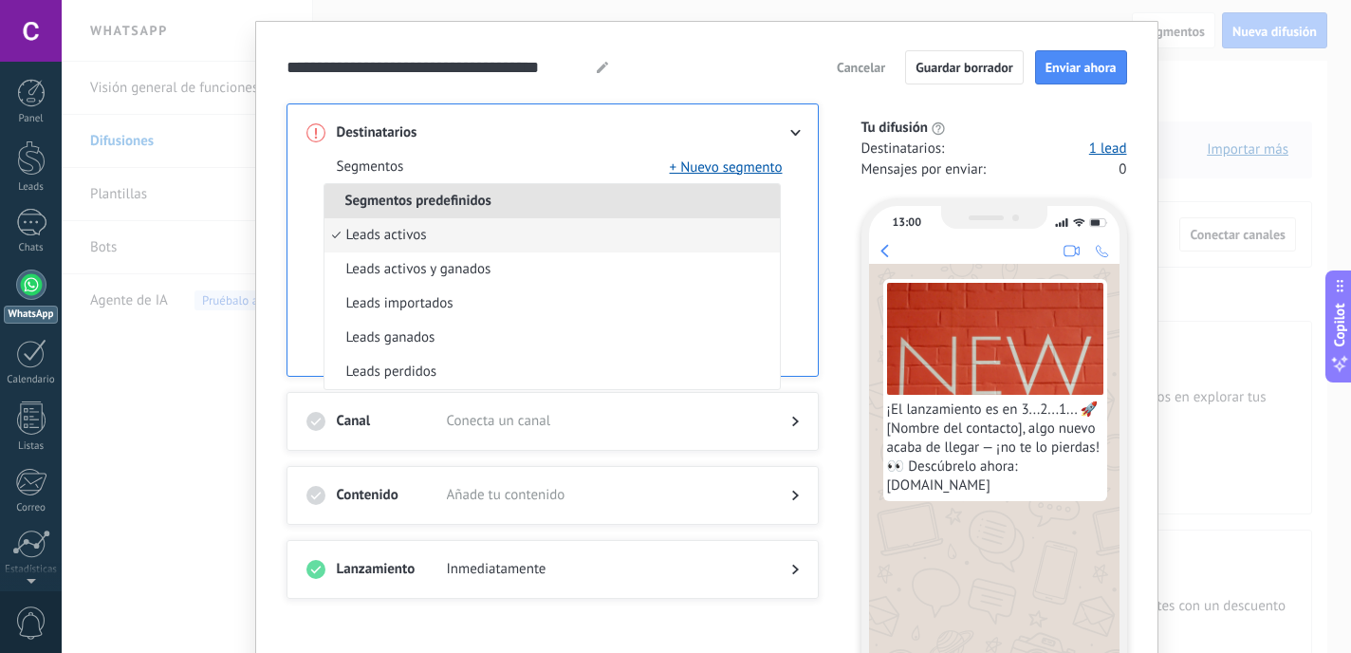
click at [486, 234] on li "Leads activos" at bounding box center [551, 235] width 455 height 34
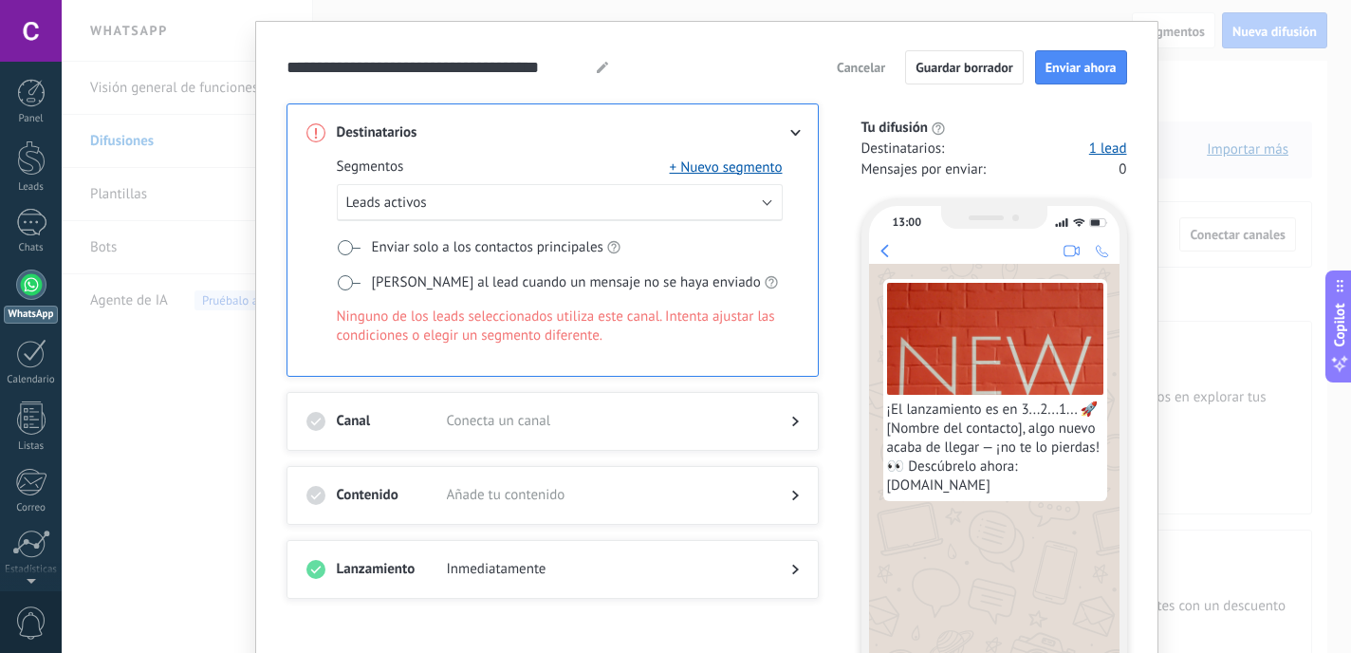
click at [982, 384] on img at bounding box center [995, 339] width 216 height 112
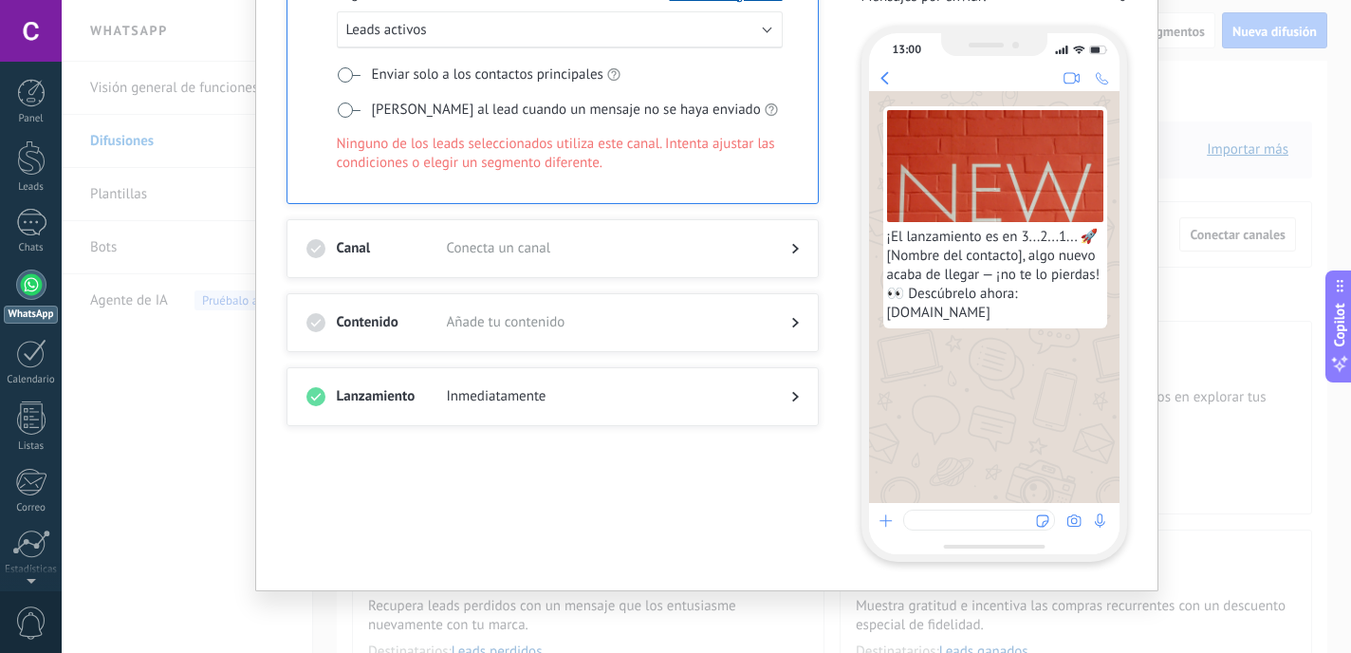
scroll to position [212, 0]
click at [596, 249] on span "Conecta un canal" at bounding box center [604, 250] width 314 height 19
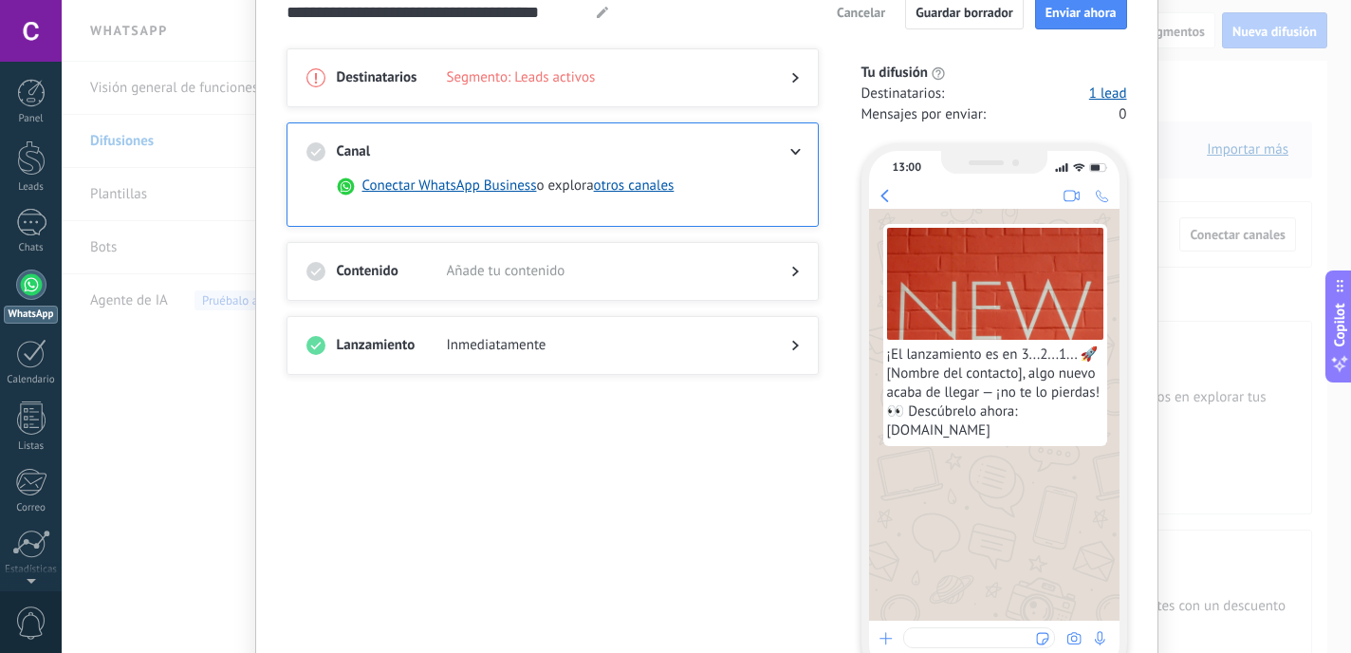
scroll to position [0, 0]
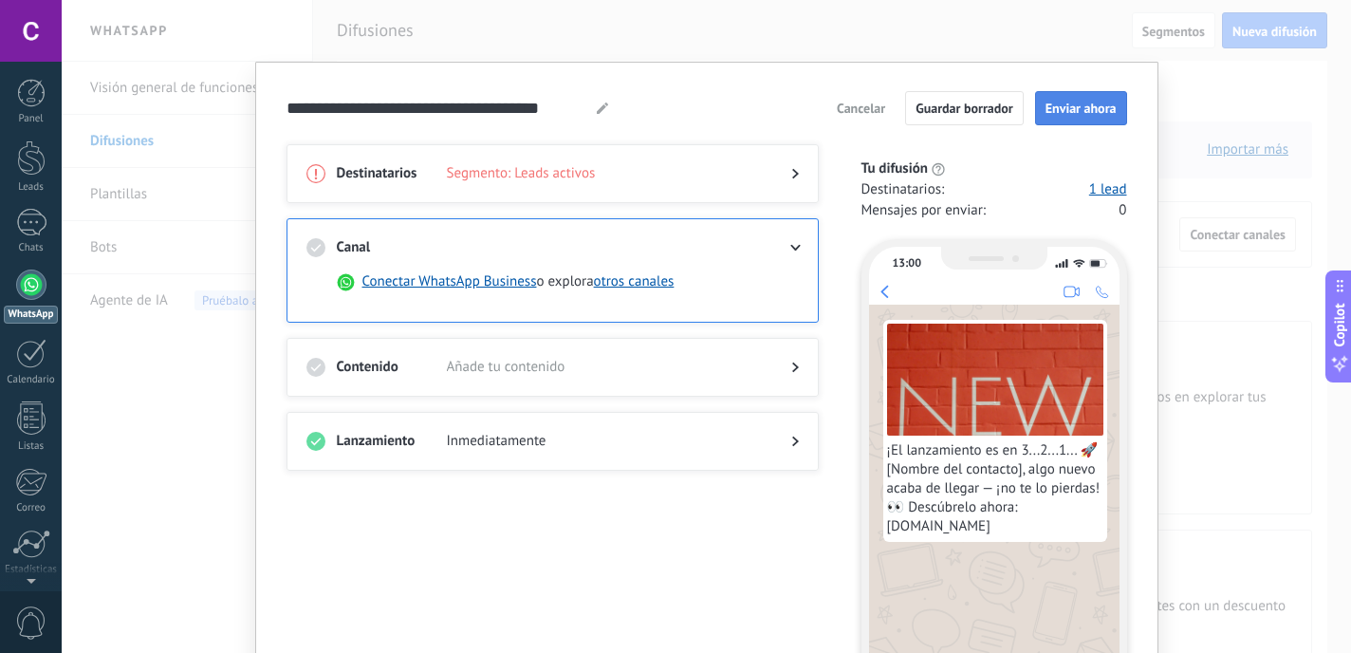
click at [1067, 115] on span "Enviar ahora" at bounding box center [1080, 108] width 71 height 13
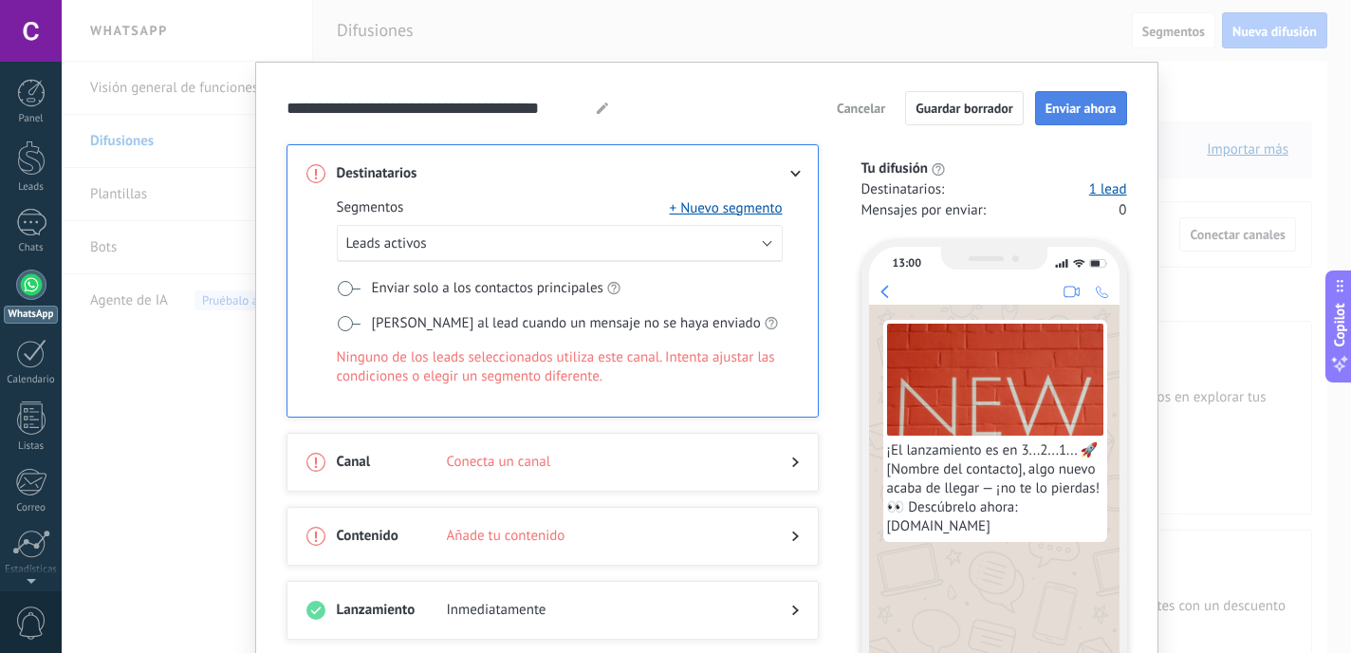
click at [1076, 119] on button "Enviar ahora" at bounding box center [1081, 108] width 92 height 34
click at [1076, 99] on button "Enviar ahora" at bounding box center [1081, 108] width 92 height 34
click at [651, 472] on div at bounding box center [552, 481] width 492 height 19
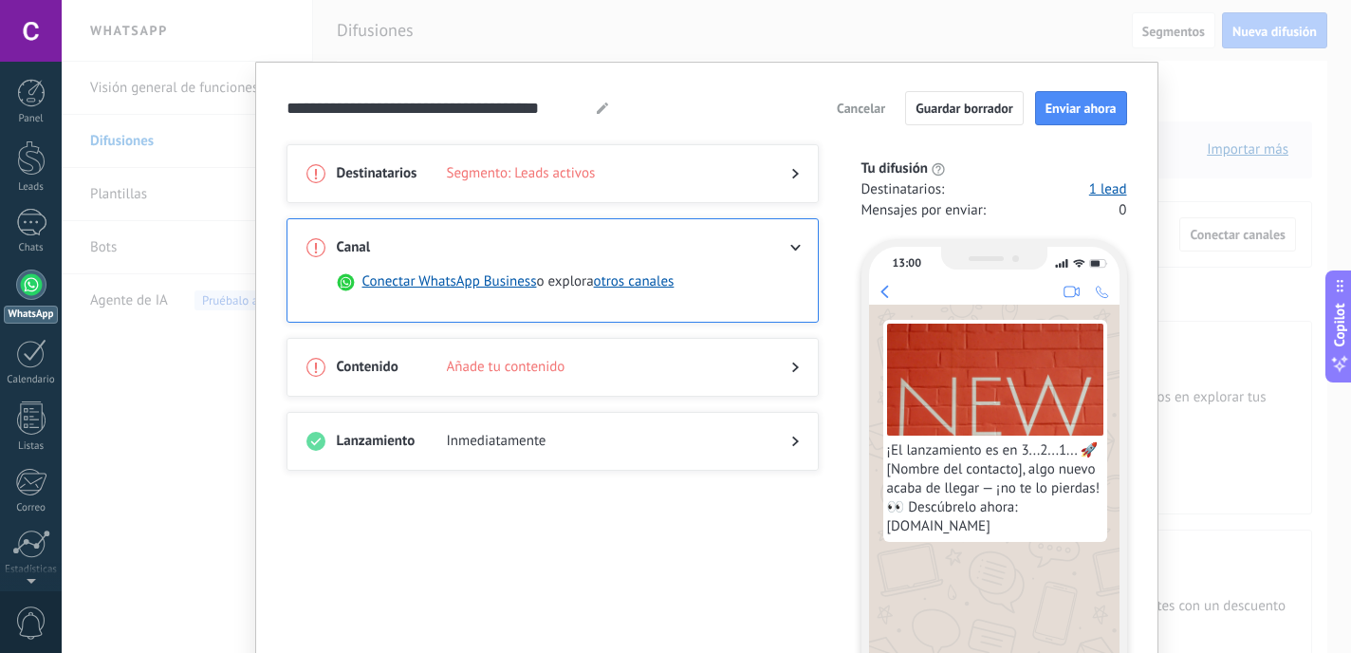
click at [507, 295] on div "Conectar WhatsApp Business o explora otros canales" at bounding box center [560, 295] width 446 height 46
click at [507, 289] on button "Conectar WhatsApp Business" at bounding box center [449, 281] width 175 height 19
click at [504, 276] on button "Conectar WhatsApp Business" at bounding box center [449, 281] width 175 height 19
click at [550, 169] on span "Segmento: Leads activos" at bounding box center [604, 173] width 314 height 19
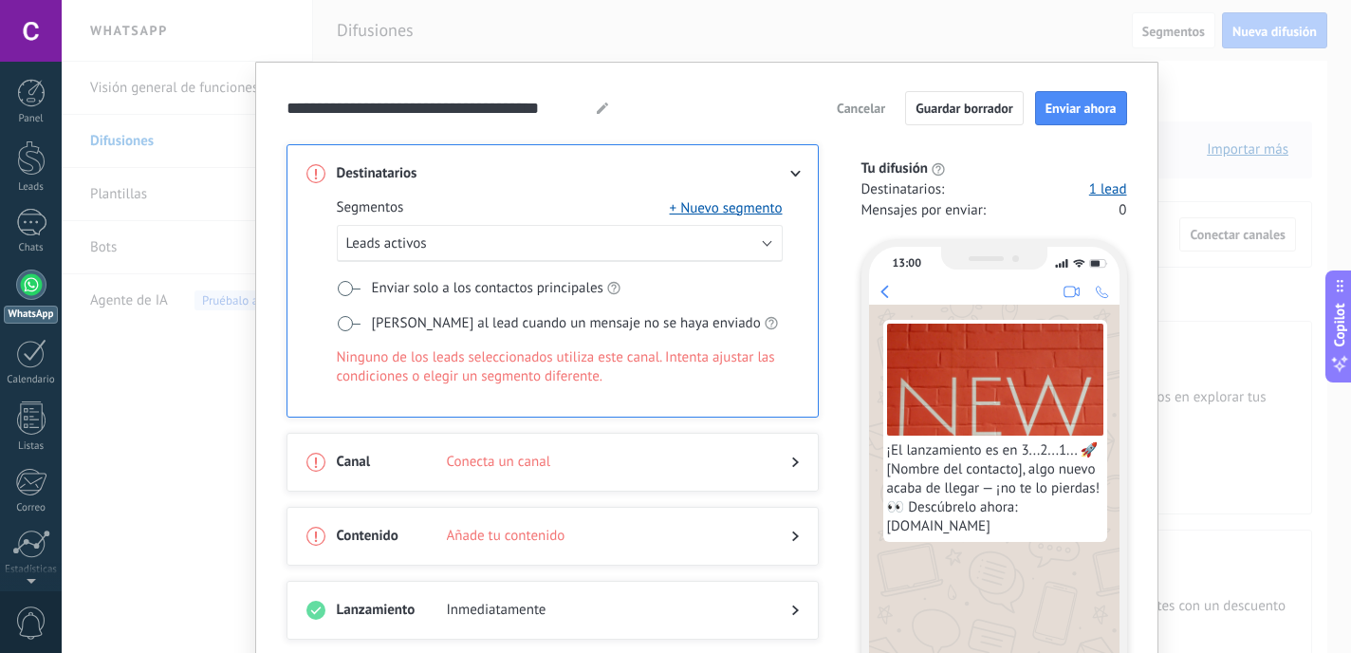
click at [483, 289] on span "Enviar solo a los contactos principales" at bounding box center [487, 288] width 231 height 19
click at [635, 460] on span "Conecta un canal" at bounding box center [604, 462] width 314 height 19
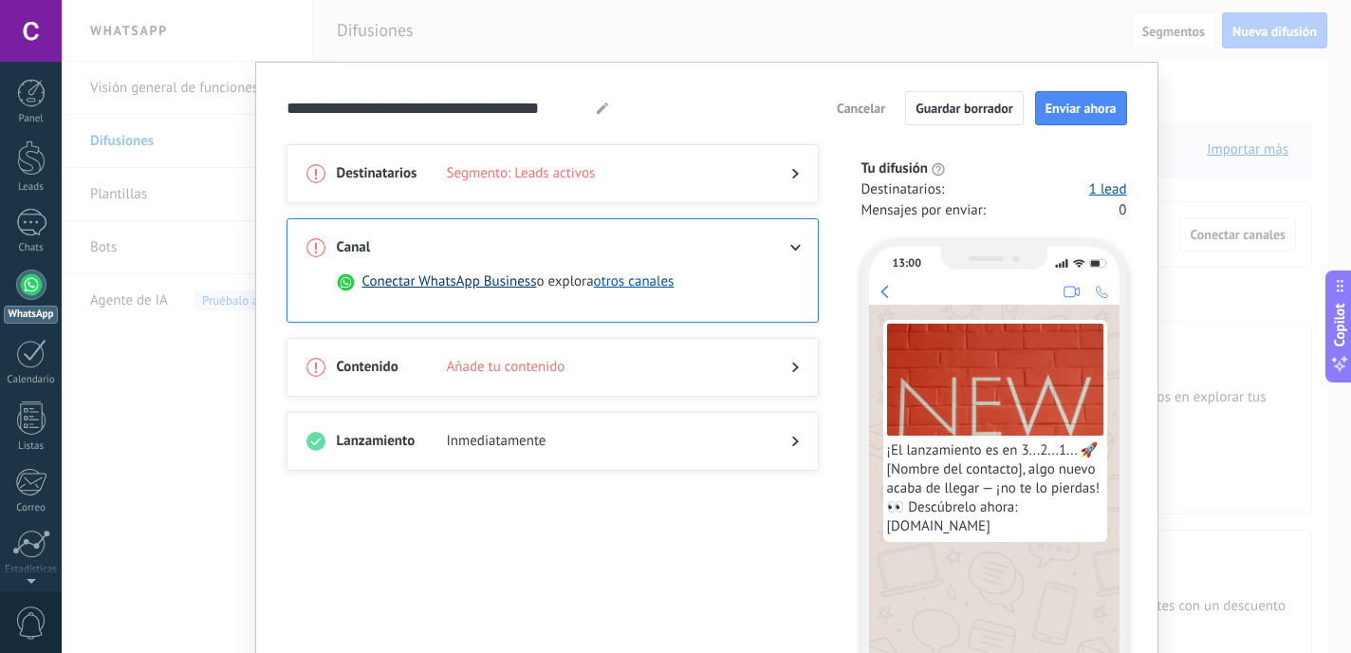
click at [498, 285] on button "Conectar WhatsApp Business" at bounding box center [449, 281] width 175 height 19
click at [803, 166] on div "Destinatarios Segmento: Leads activos" at bounding box center [553, 173] width 532 height 59
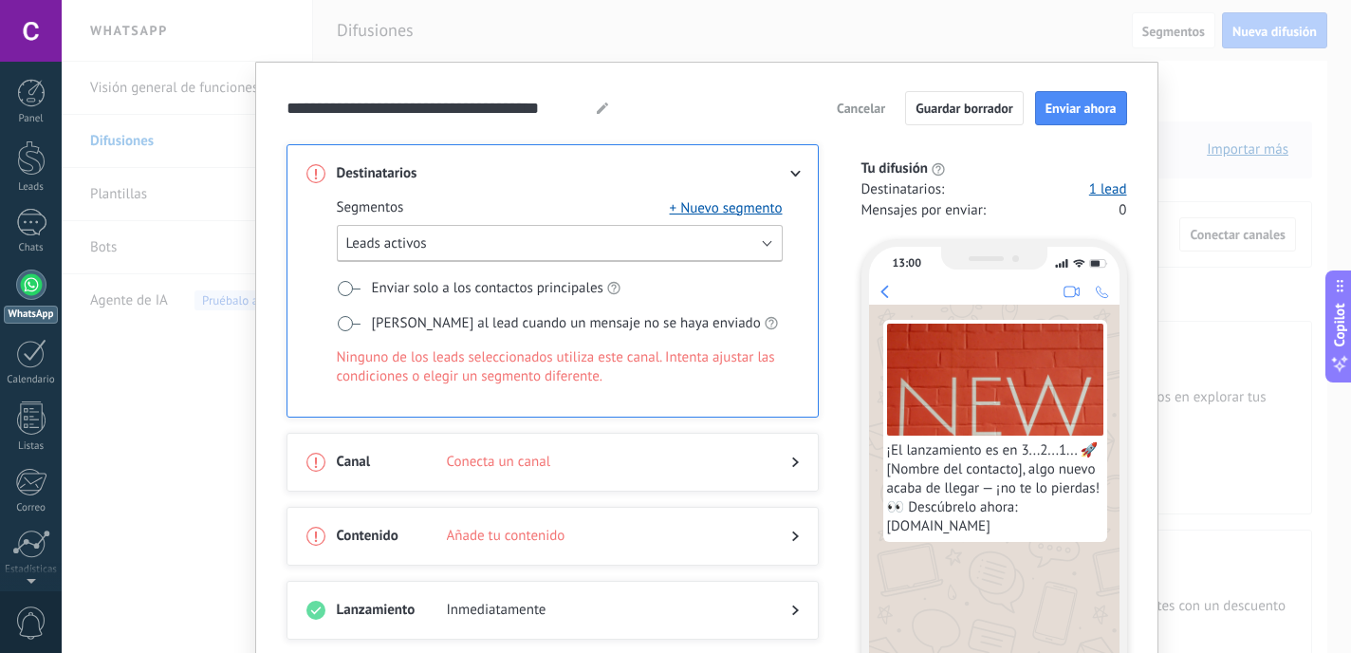
click at [755, 233] on button "Leads activos" at bounding box center [560, 243] width 446 height 37
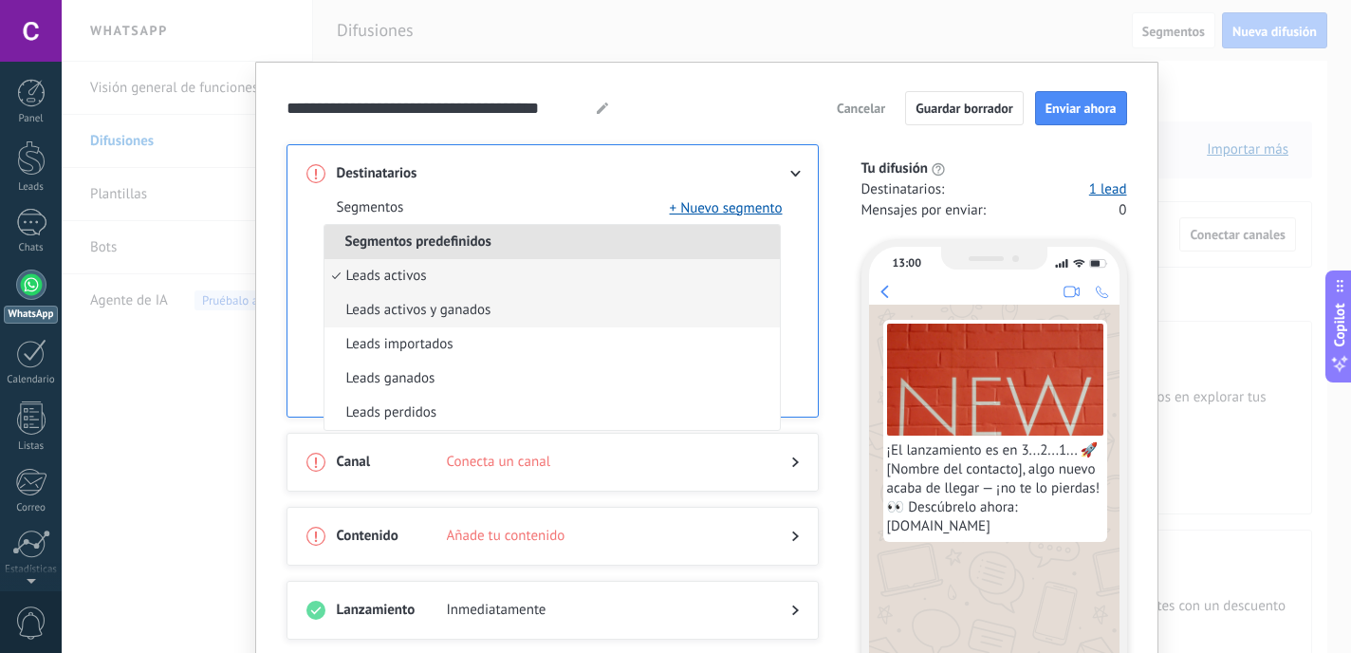
click at [475, 312] on span "Leads activos y ganados" at bounding box center [418, 310] width 145 height 19
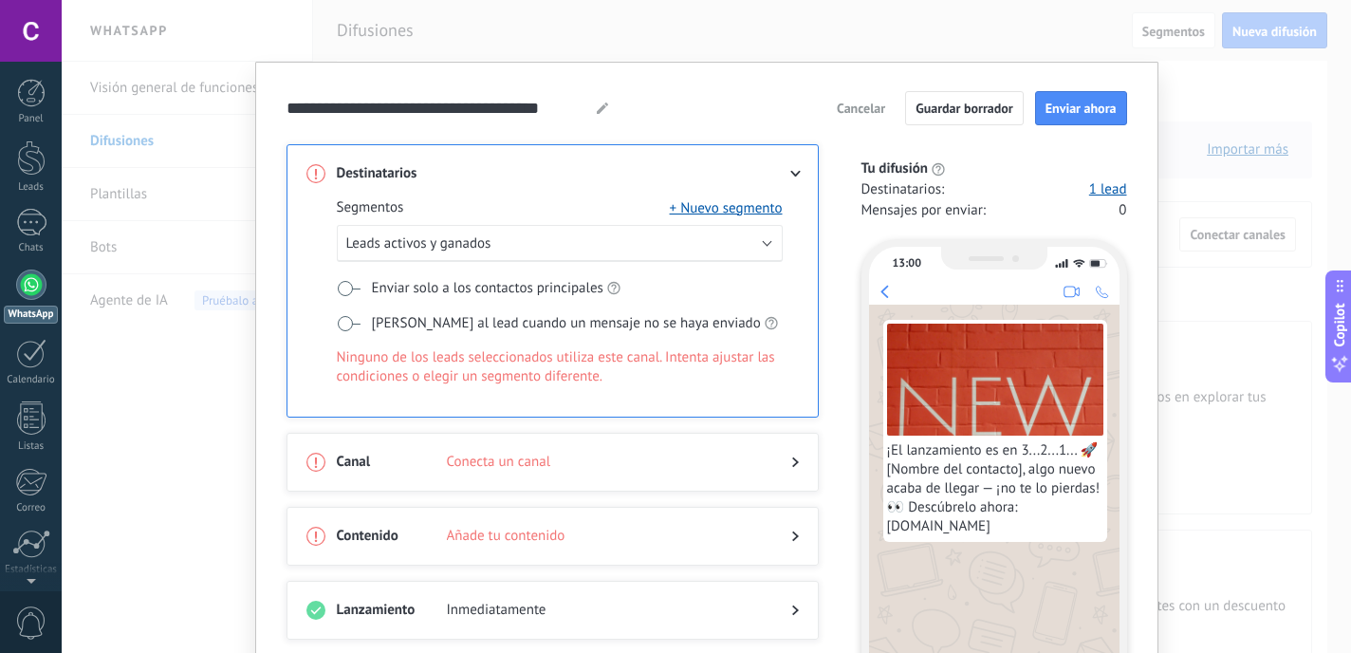
click at [544, 472] on div at bounding box center [552, 481] width 492 height 19
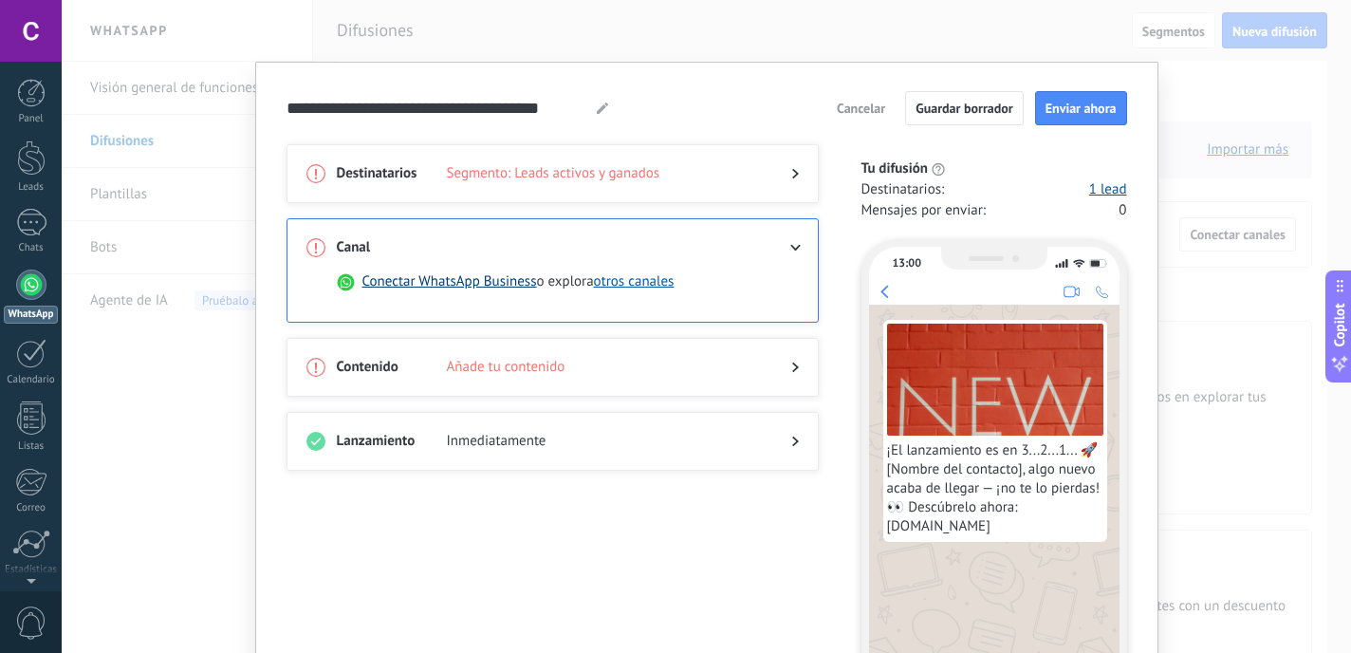
click at [477, 287] on button "Conectar WhatsApp Business" at bounding box center [449, 281] width 175 height 19
click at [792, 245] on icon at bounding box center [794, 248] width 11 height 7
click at [647, 285] on button "otros canales" at bounding box center [634, 281] width 81 height 19
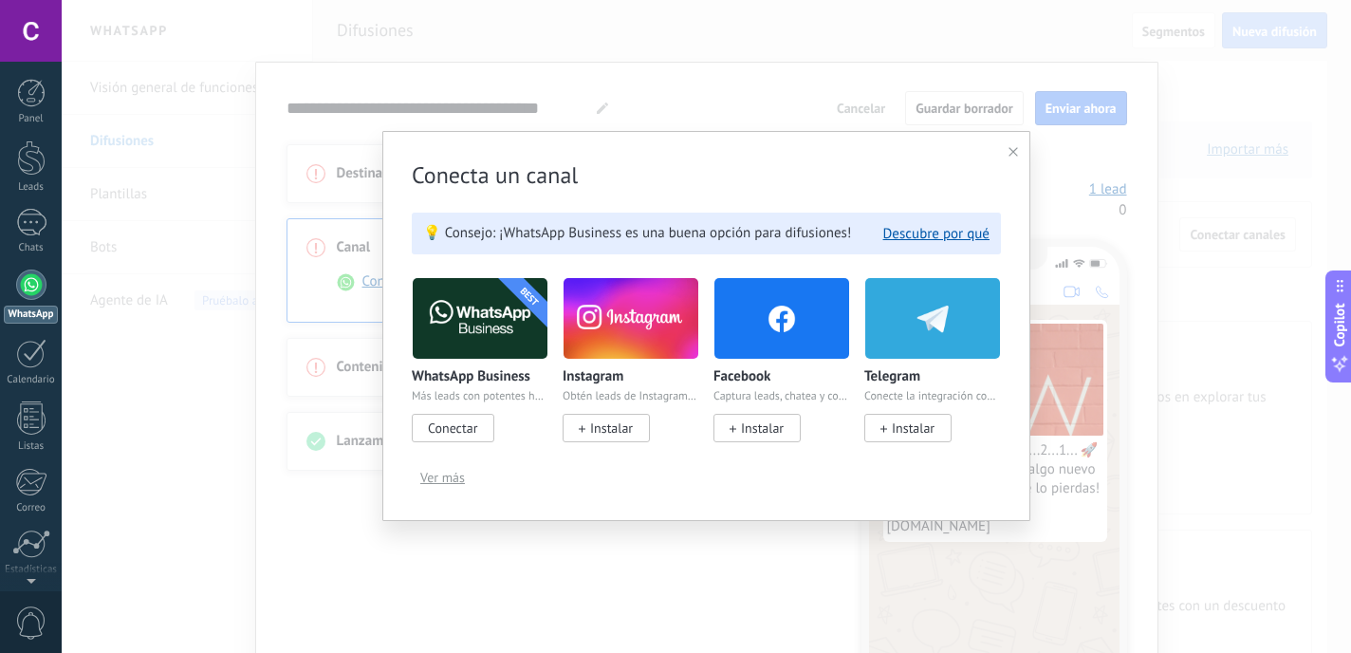
click at [470, 335] on img at bounding box center [480, 318] width 135 height 92
click at [473, 424] on span "Conectar" at bounding box center [452, 427] width 49 height 17
click at [463, 432] on span "Conectar" at bounding box center [452, 427] width 49 height 17
click at [1008, 152] on div "Conecta un canal 💡 Consejo: ¡WhatsApp Business es una buena opción para difusio…" at bounding box center [706, 326] width 648 height 390
click at [1006, 158] on div "Conecta un canal 💡 Consejo: ¡WhatsApp Business es una buena opción para difusio…" at bounding box center [706, 326] width 648 height 390
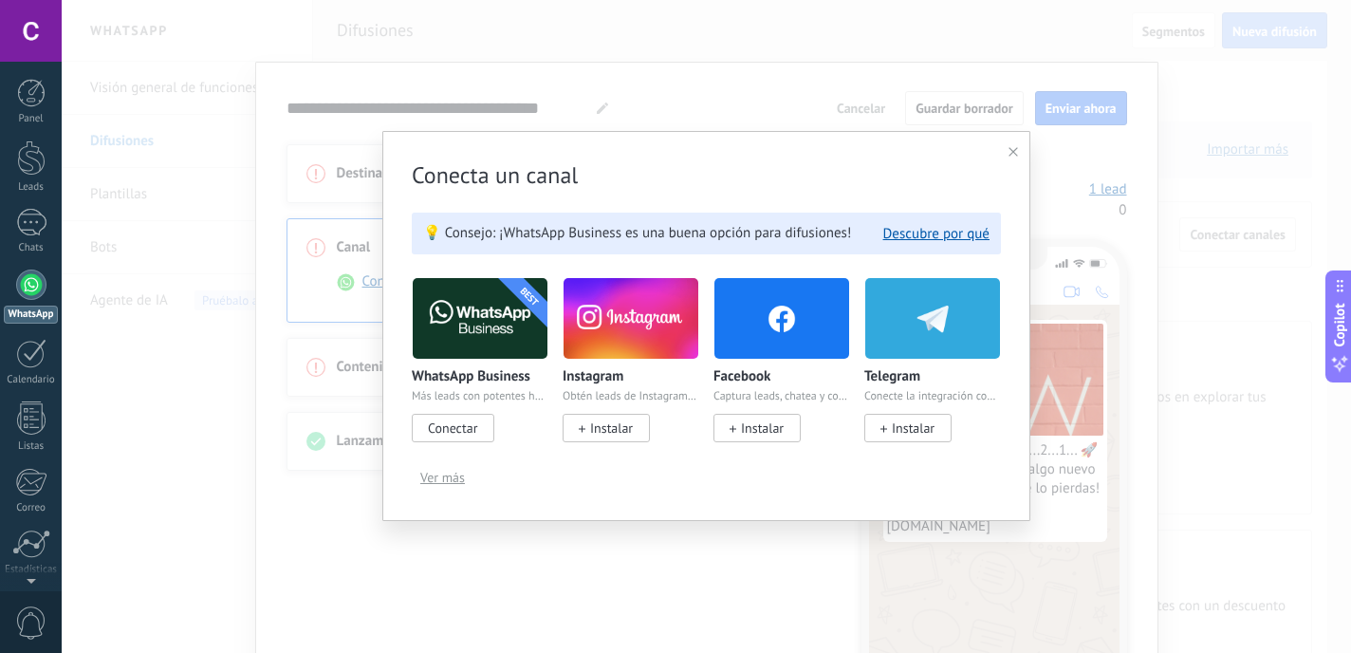
click at [1019, 149] on div "Conecta un canal 💡 Consejo: ¡WhatsApp Business es una buena opción para difusio…" at bounding box center [706, 326] width 648 height 390
drag, startPoint x: 1012, startPoint y: 153, endPoint x: 1011, endPoint y: 136, distance: 17.1
click at [1012, 153] on use at bounding box center [1012, 151] width 9 height 9
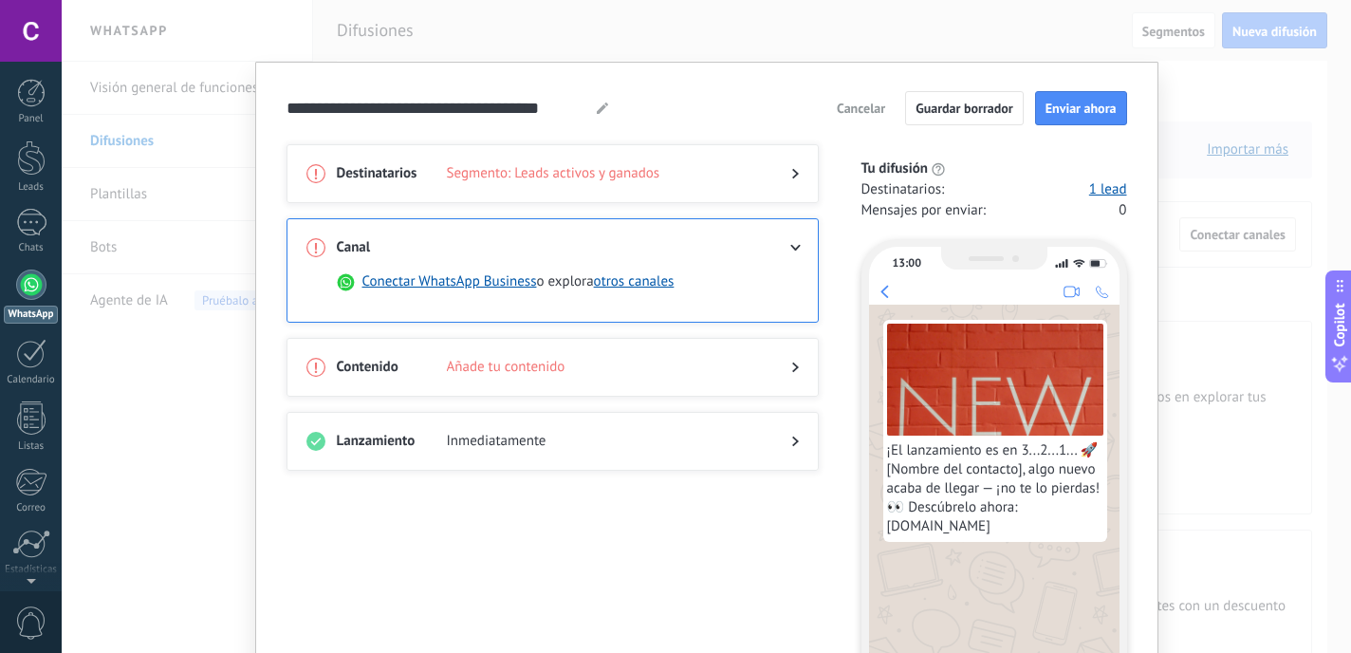
click at [605, 370] on span "Añade tu contenido" at bounding box center [604, 367] width 314 height 19
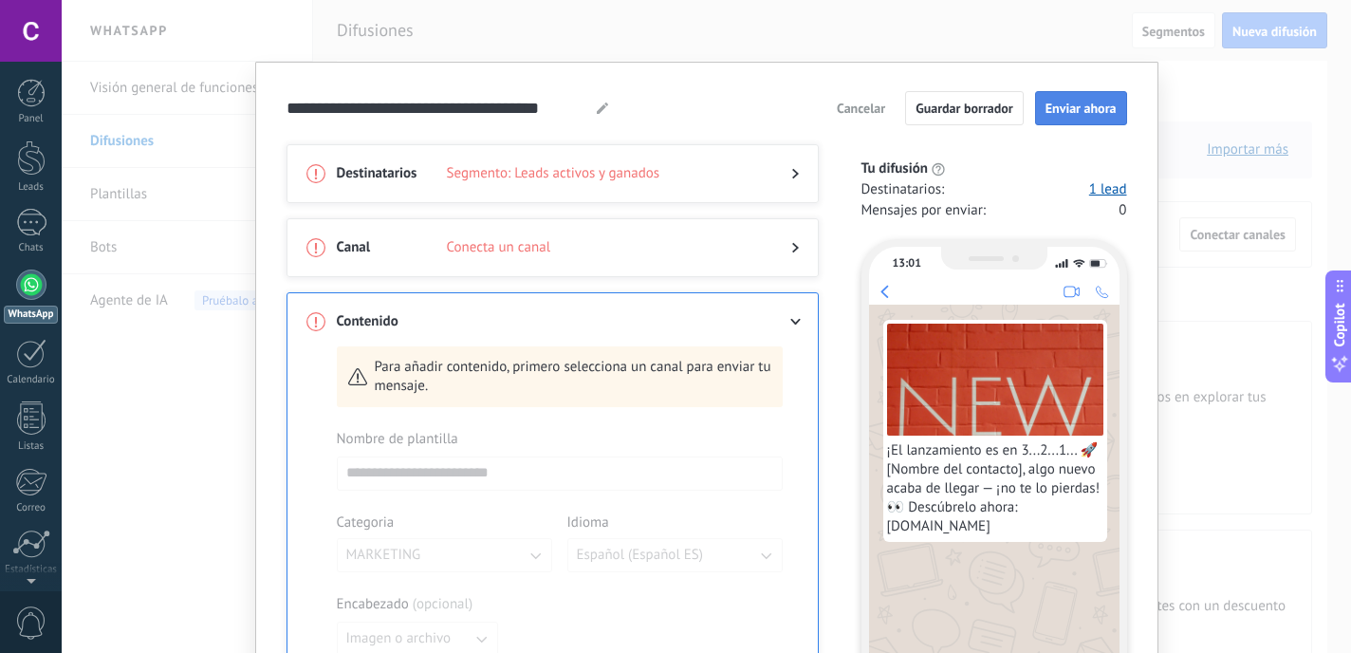
click at [1068, 115] on span "Enviar ahora" at bounding box center [1080, 108] width 71 height 13
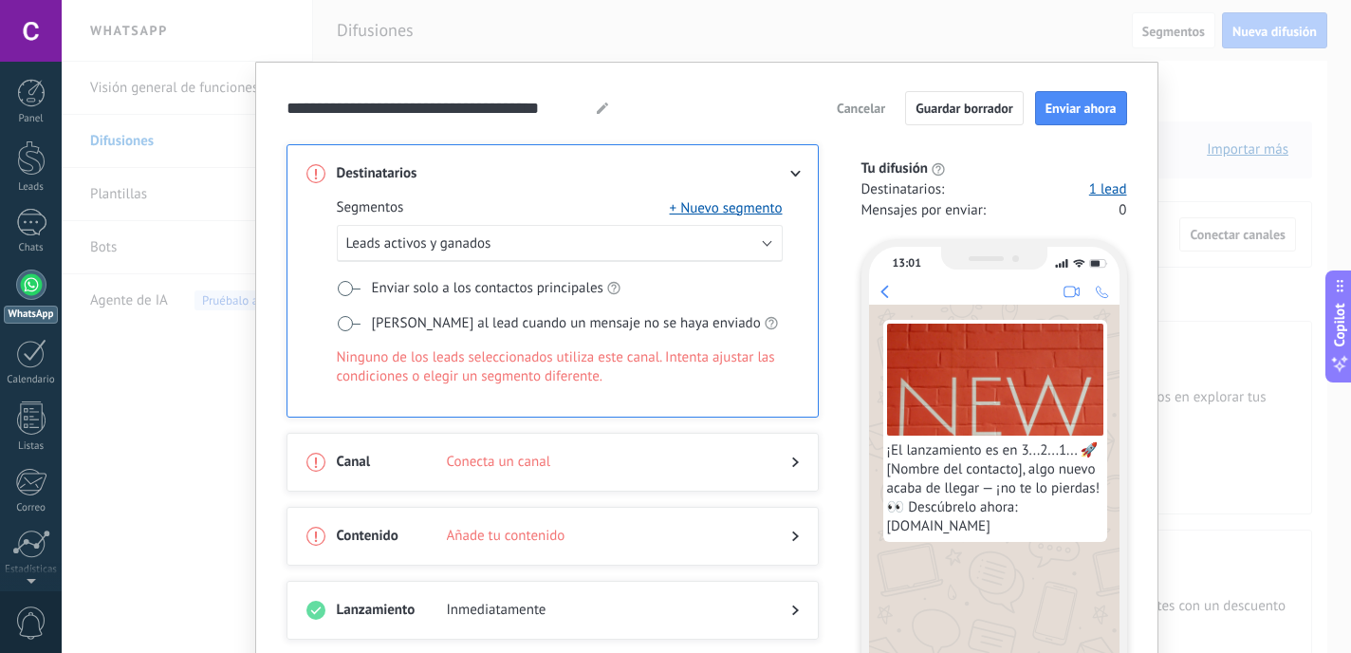
click at [358, 320] on label "Etiquetar al lead cuando un mensaje no se haya enviado" at bounding box center [557, 323] width 441 height 20
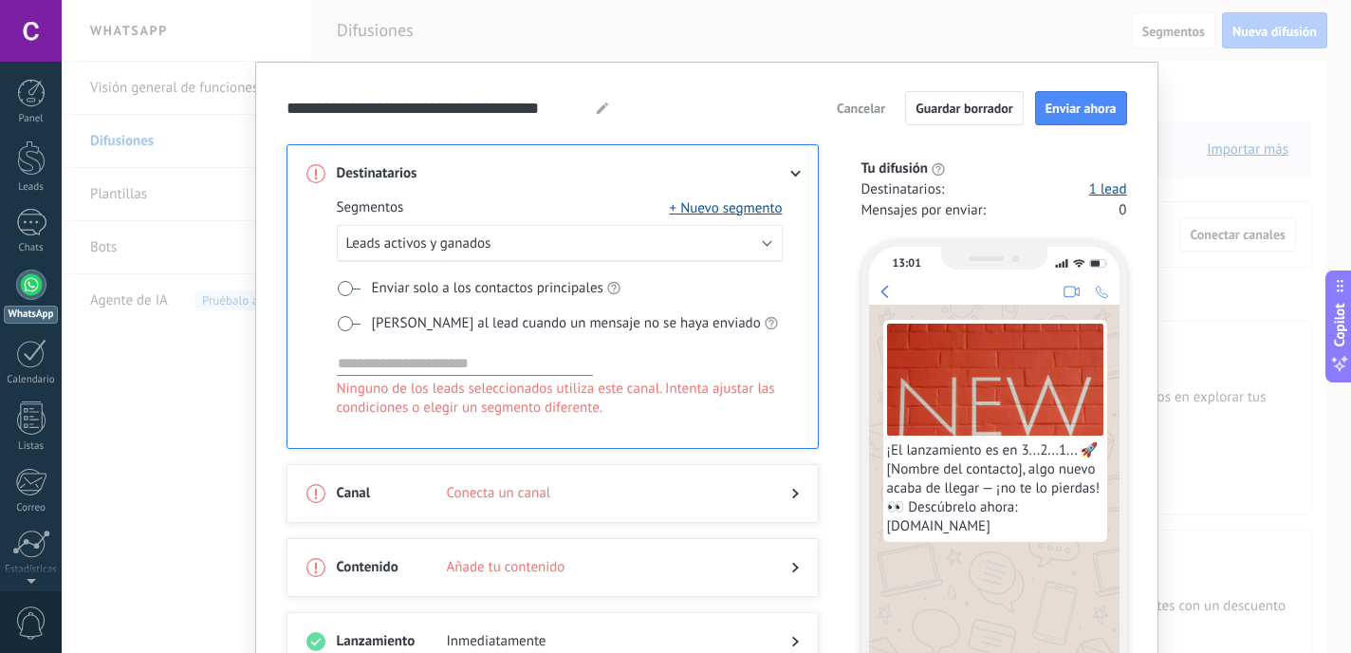
click at [622, 488] on span "Conecta un canal" at bounding box center [604, 493] width 314 height 19
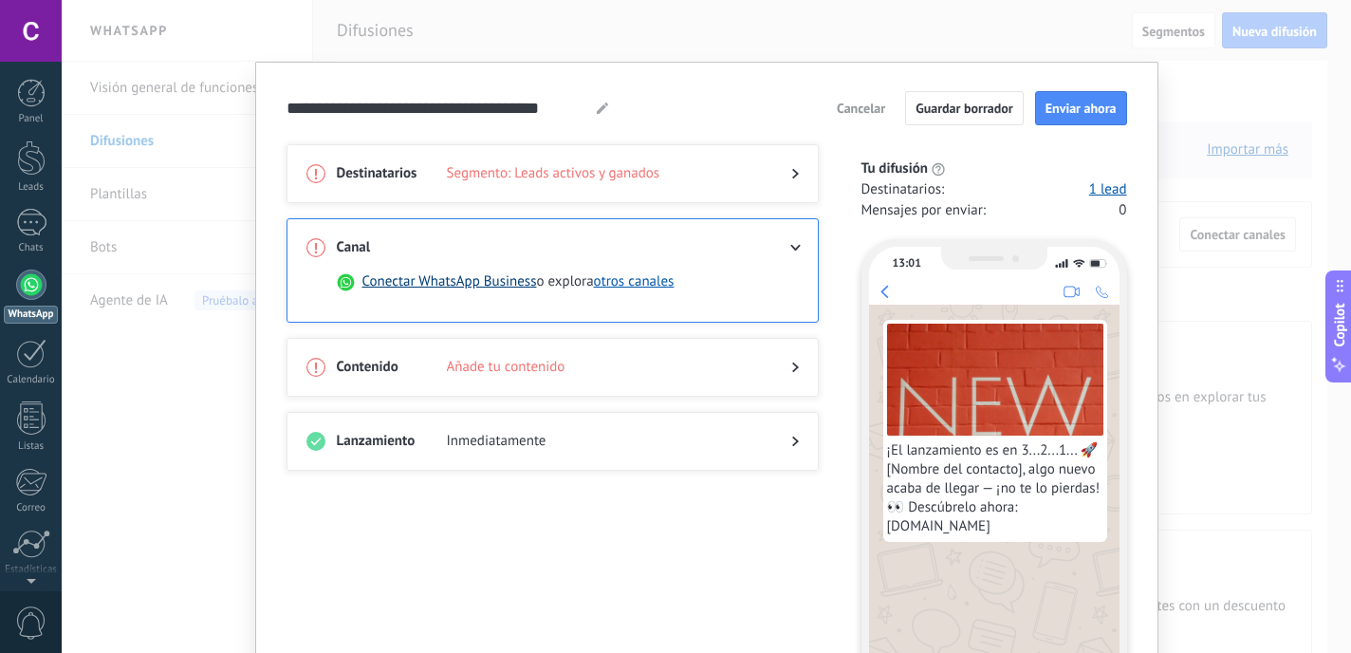
click at [491, 282] on button "Conectar WhatsApp Business" at bounding box center [449, 281] width 175 height 19
click at [788, 239] on div at bounding box center [780, 247] width 38 height 19
click at [750, 374] on span "Añade tu contenido" at bounding box center [604, 367] width 314 height 19
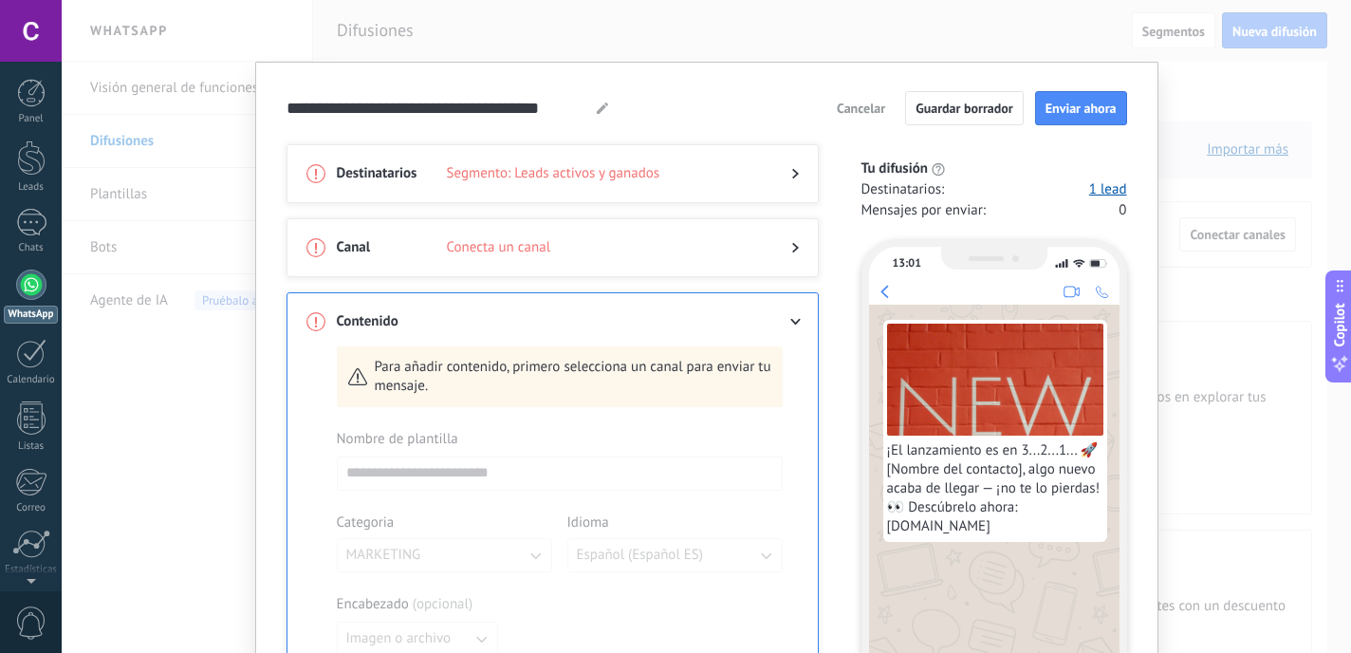
click at [778, 251] on div at bounding box center [780, 247] width 38 height 19
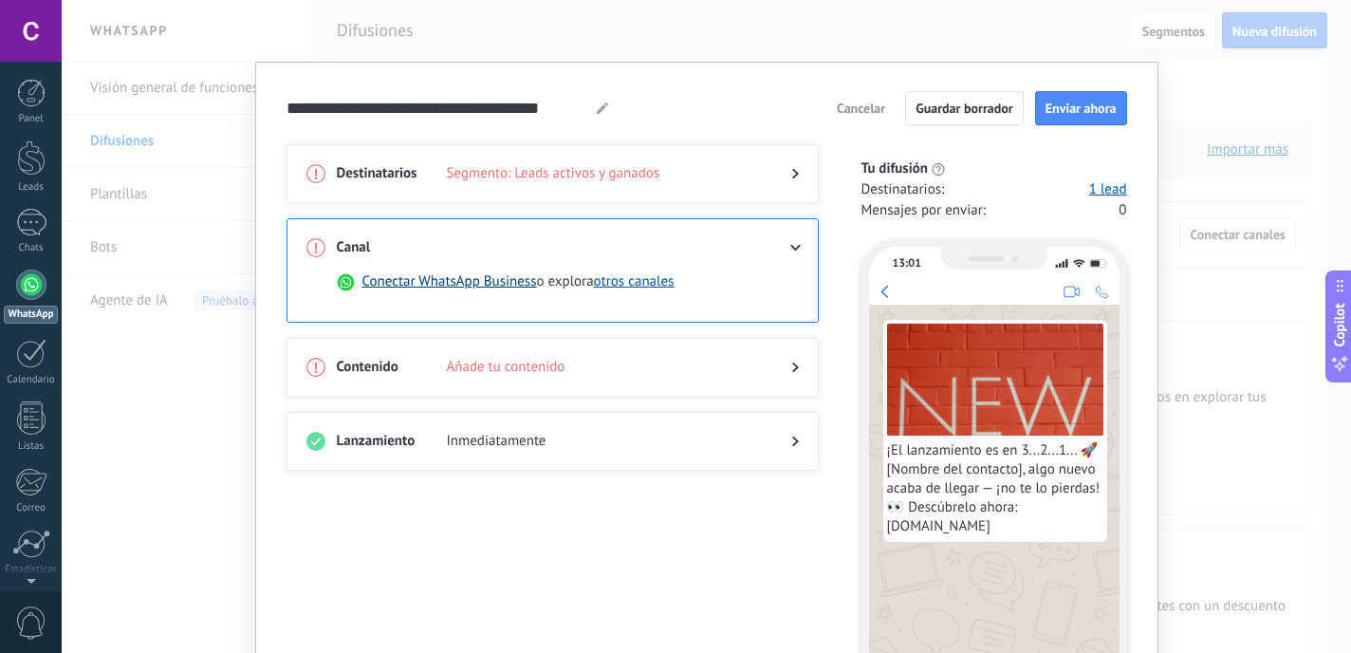
click at [440, 284] on button "Conectar WhatsApp Business" at bounding box center [449, 281] width 175 height 19
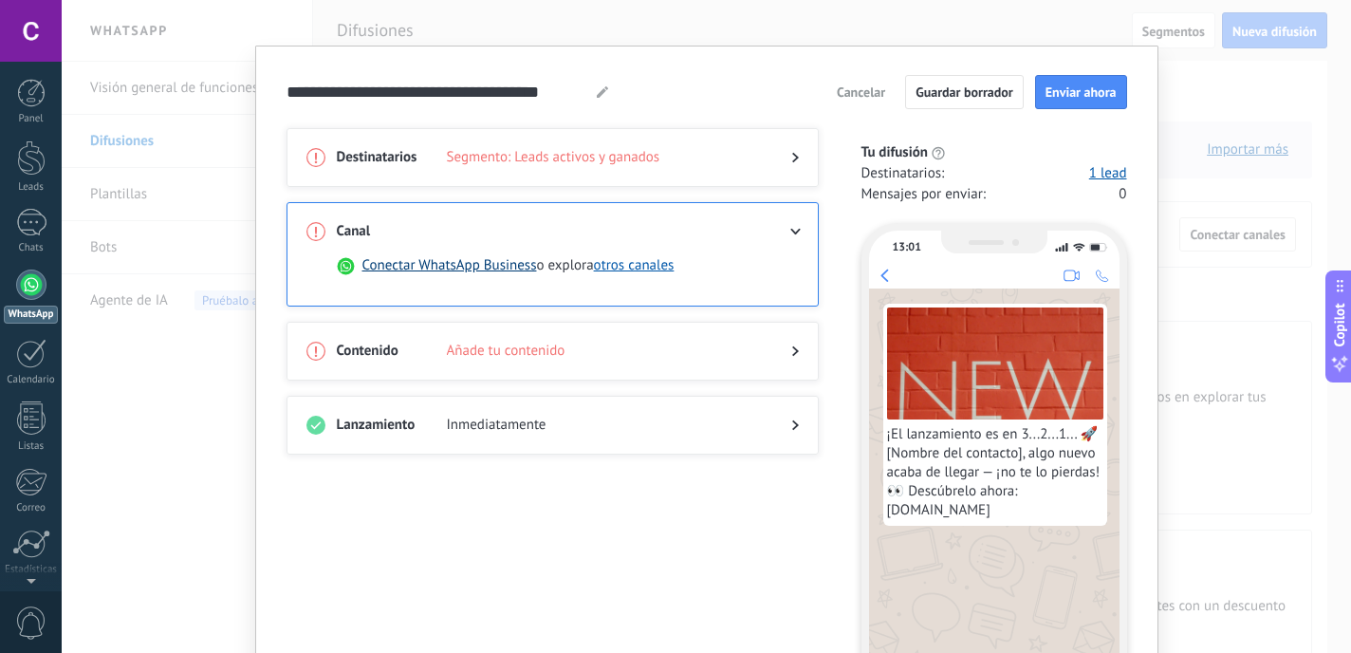
scroll to position [23, 0]
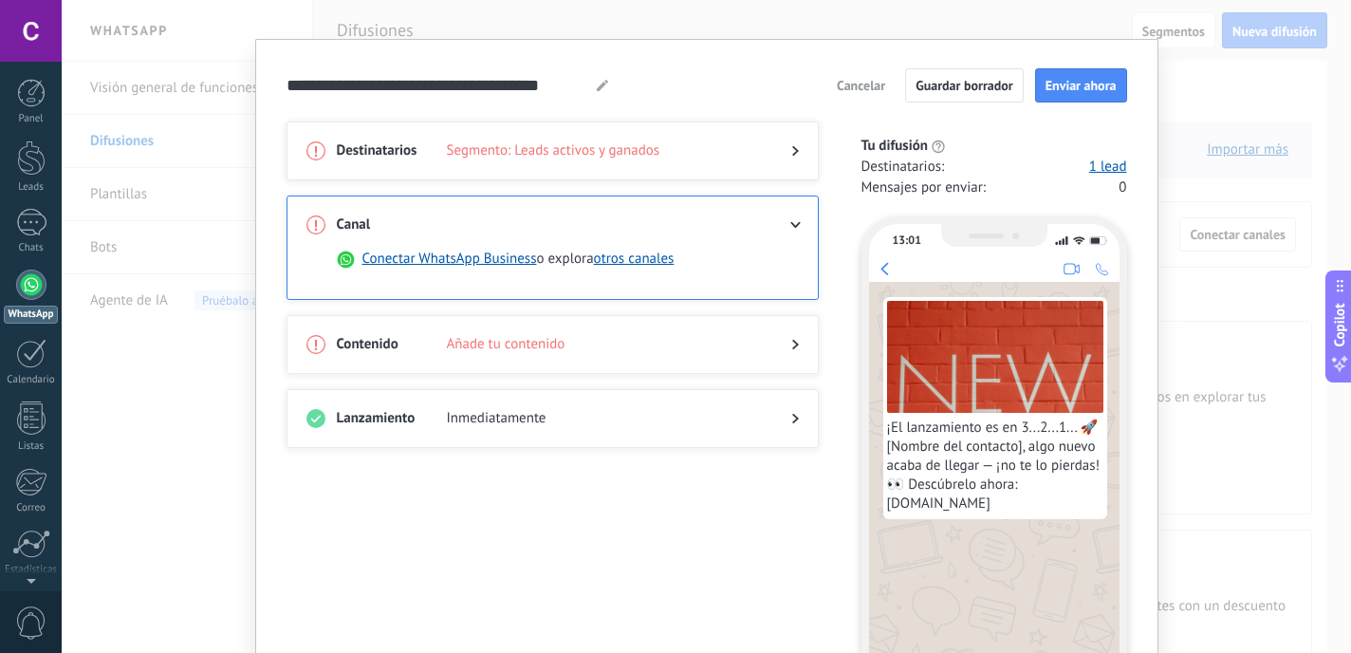
click at [673, 151] on span "Segmento: Leads activos y ganados" at bounding box center [604, 150] width 314 height 19
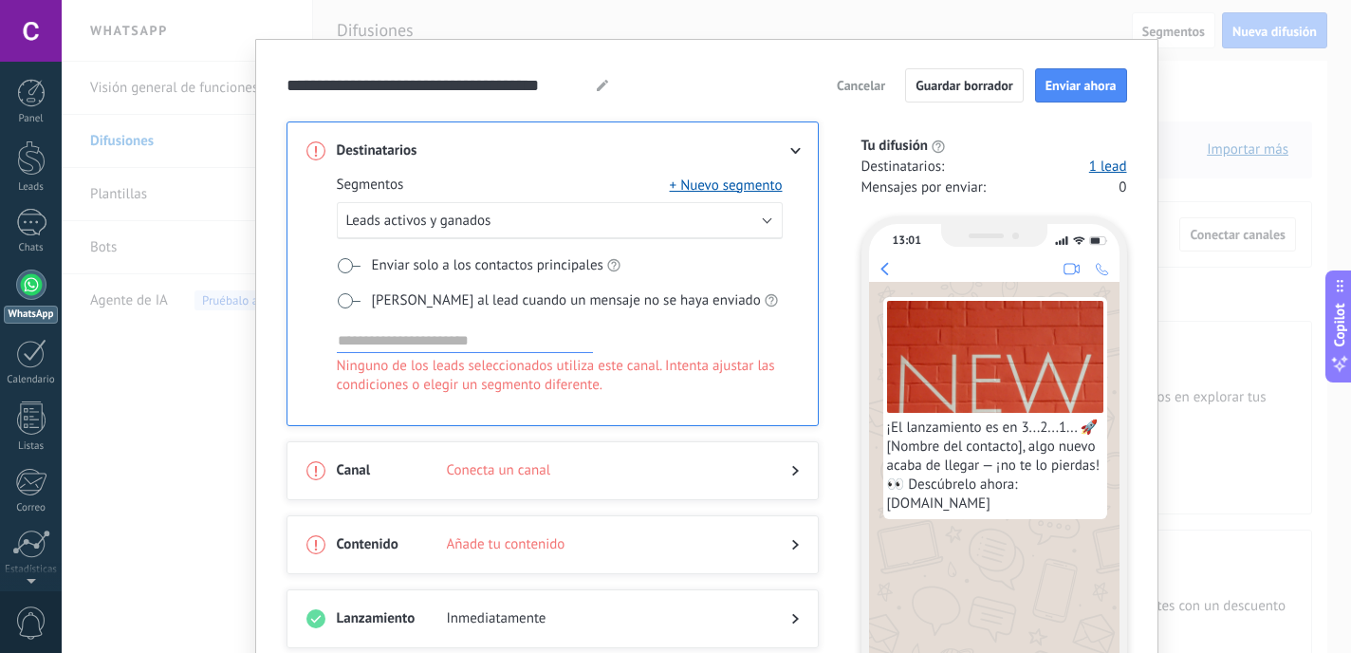
click at [552, 342] on input at bounding box center [465, 340] width 256 height 23
click at [745, 186] on button "+ Nuevo segmento" at bounding box center [726, 185] width 113 height 19
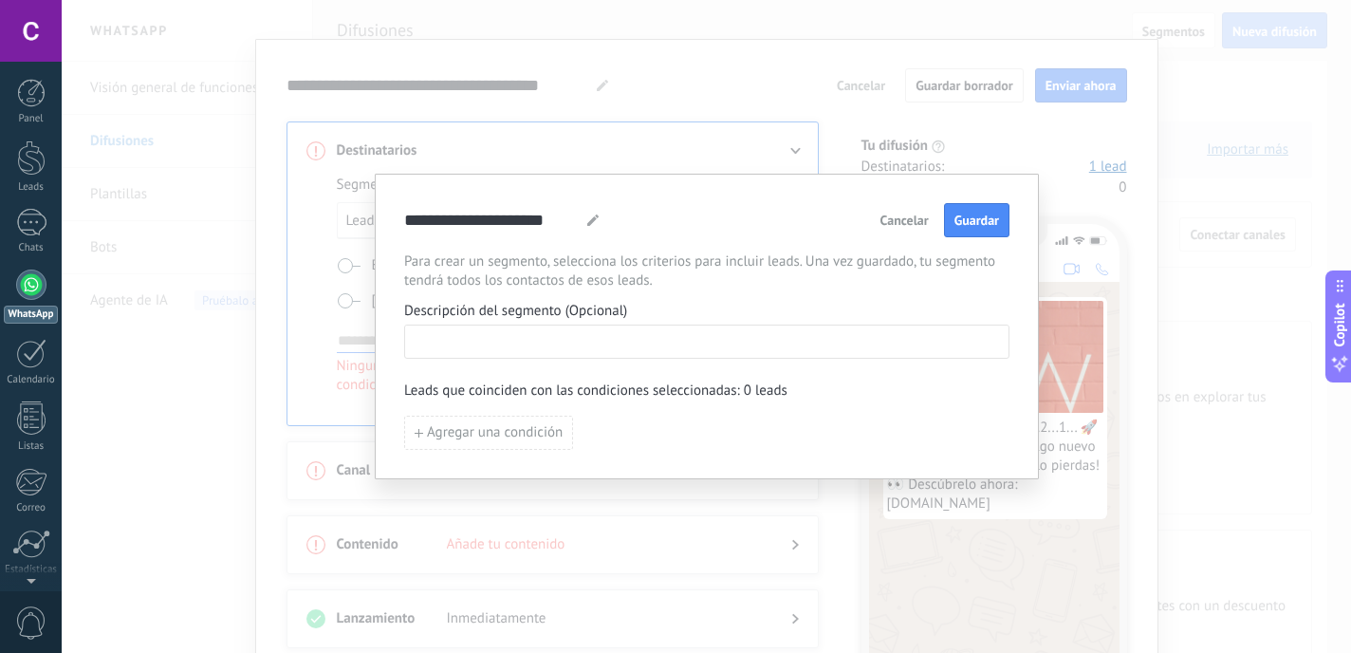
click at [556, 342] on input at bounding box center [706, 340] width 603 height 30
type input "******"
click at [997, 219] on span "Guardar" at bounding box center [976, 219] width 45 height 13
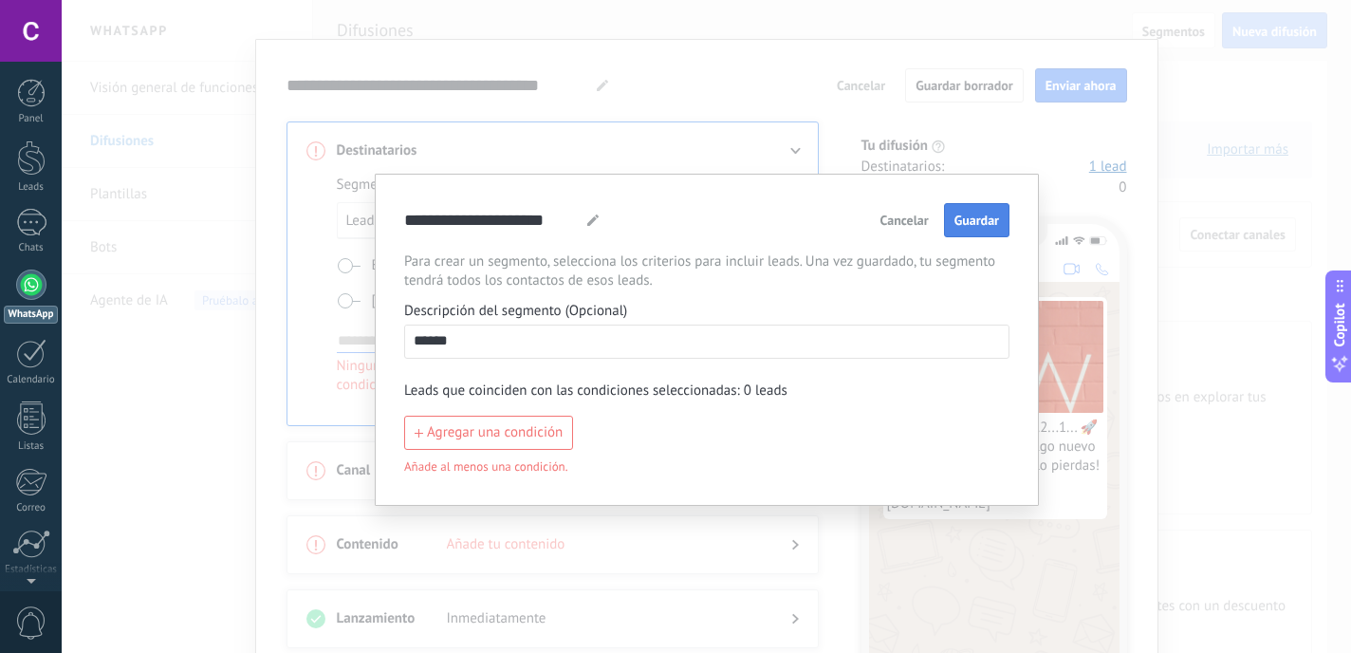
click at [968, 220] on span "Guardar" at bounding box center [976, 219] width 45 height 13
click at [537, 439] on span "Agregar una condición" at bounding box center [495, 432] width 136 height 13
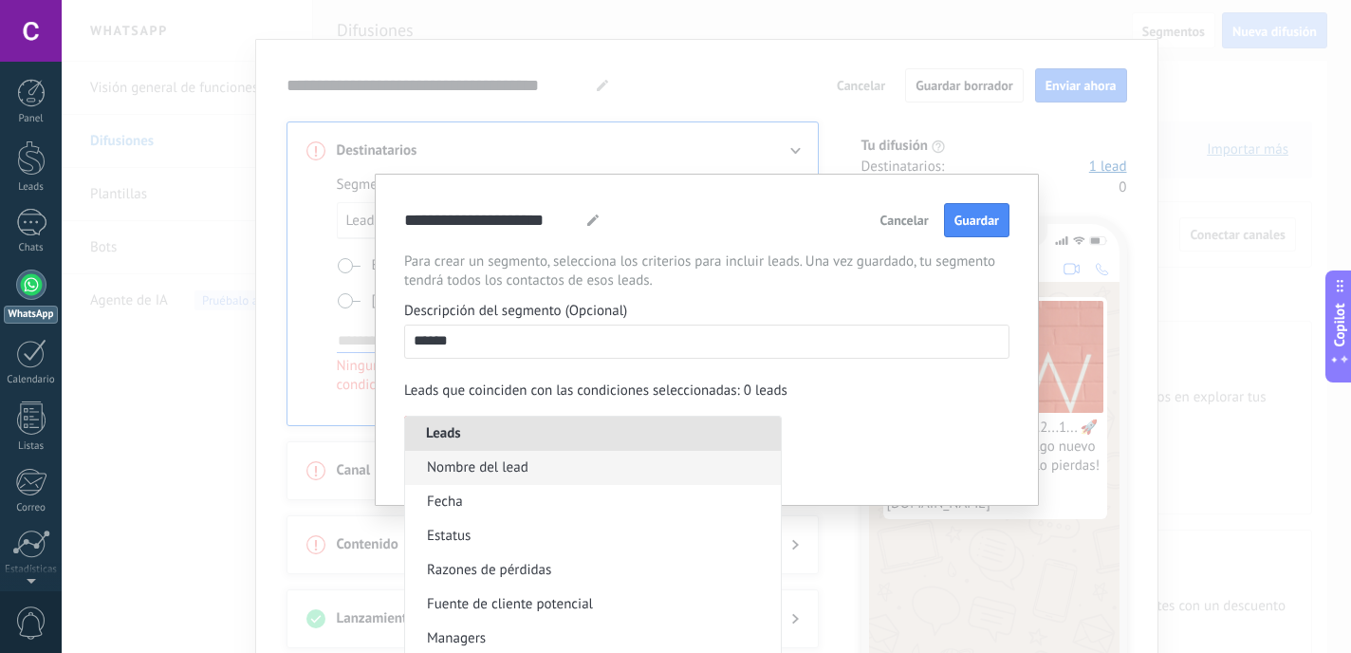
click at [484, 459] on span "Nombre del lead" at bounding box center [478, 467] width 102 height 19
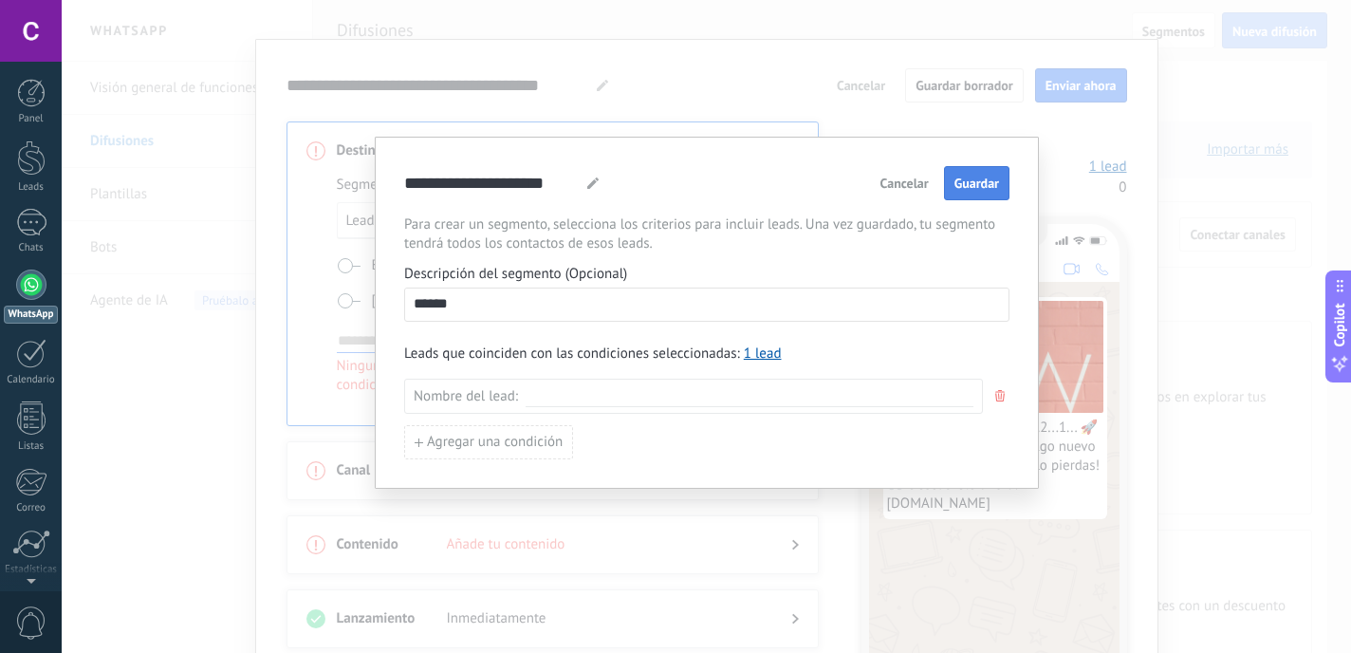
click at [978, 180] on span "Guardar" at bounding box center [976, 182] width 45 height 13
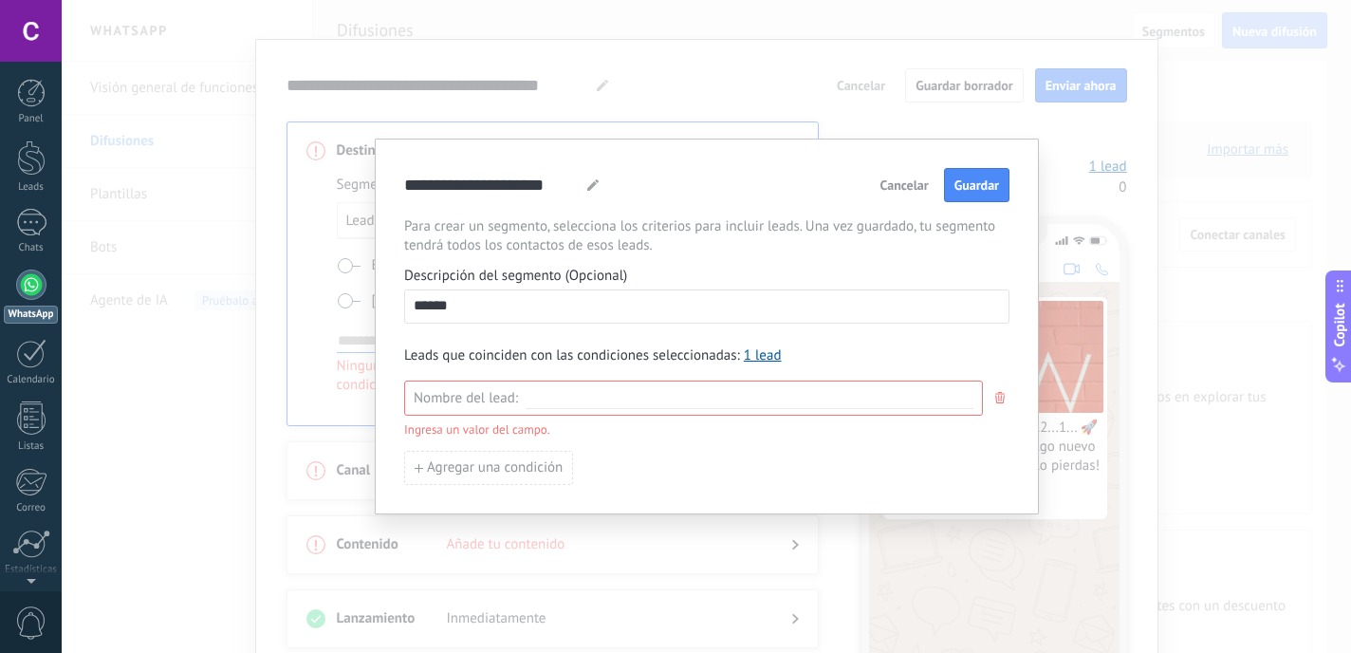
click at [678, 409] on div "Nombre del lead :" at bounding box center [693, 397] width 579 height 35
click at [658, 393] on input at bounding box center [750, 398] width 448 height 18
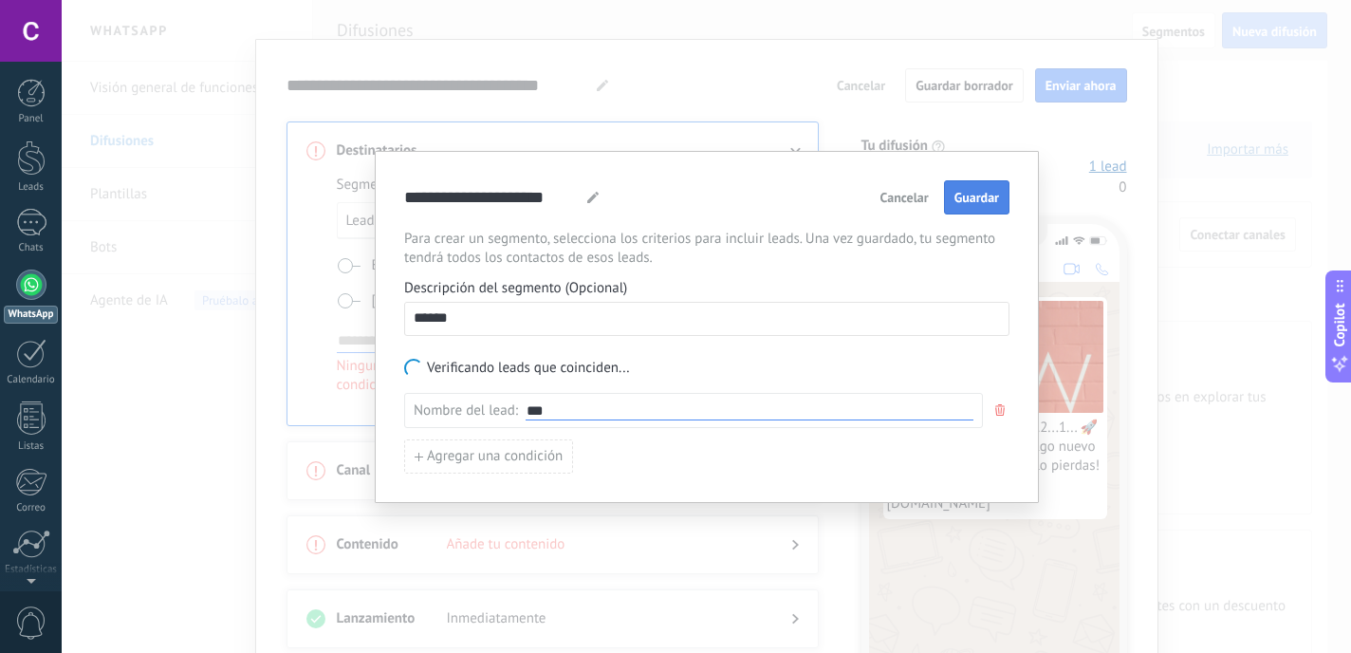
type input "***"
click at [979, 209] on button "Guardar" at bounding box center [976, 197] width 65 height 34
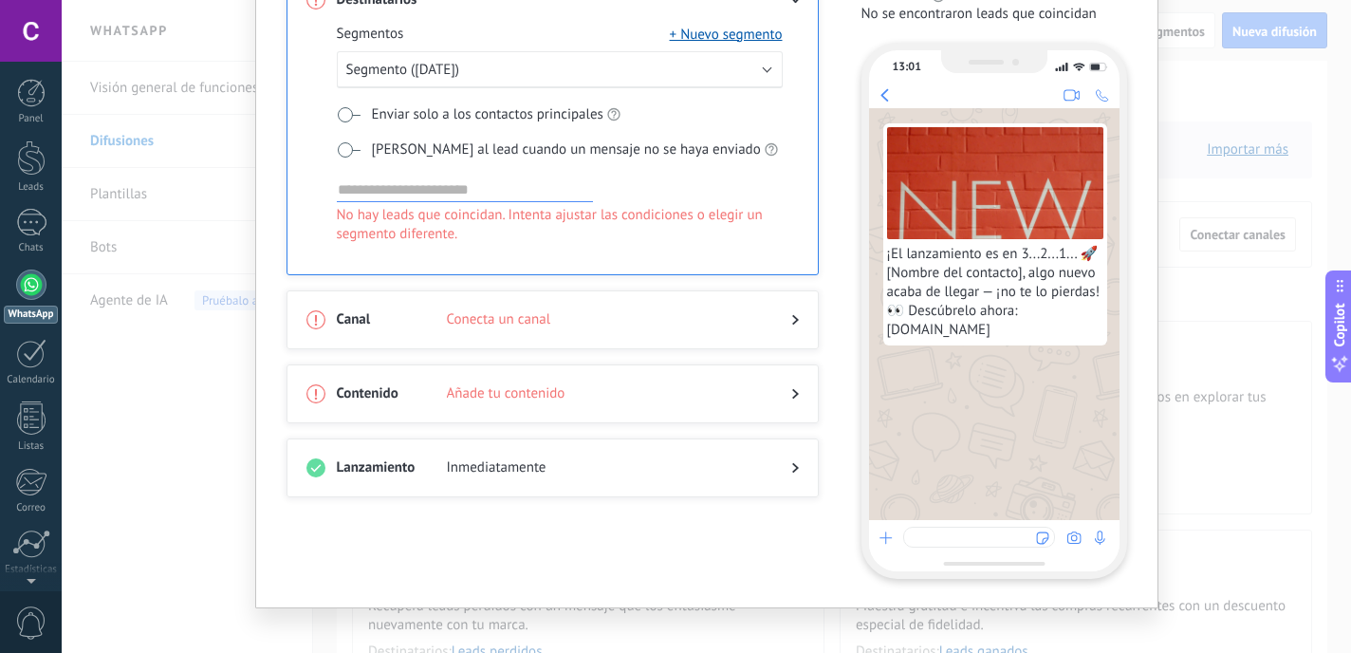
scroll to position [191, 0]
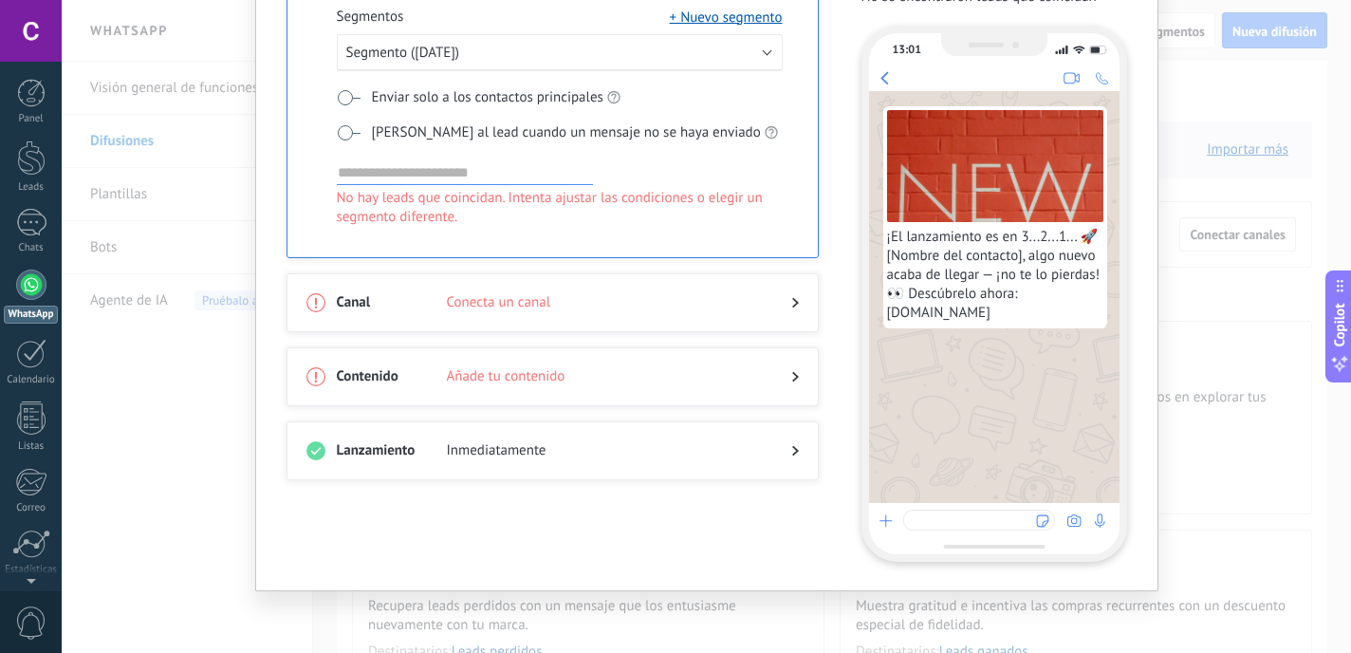
click at [558, 323] on div at bounding box center [552, 321] width 492 height 19
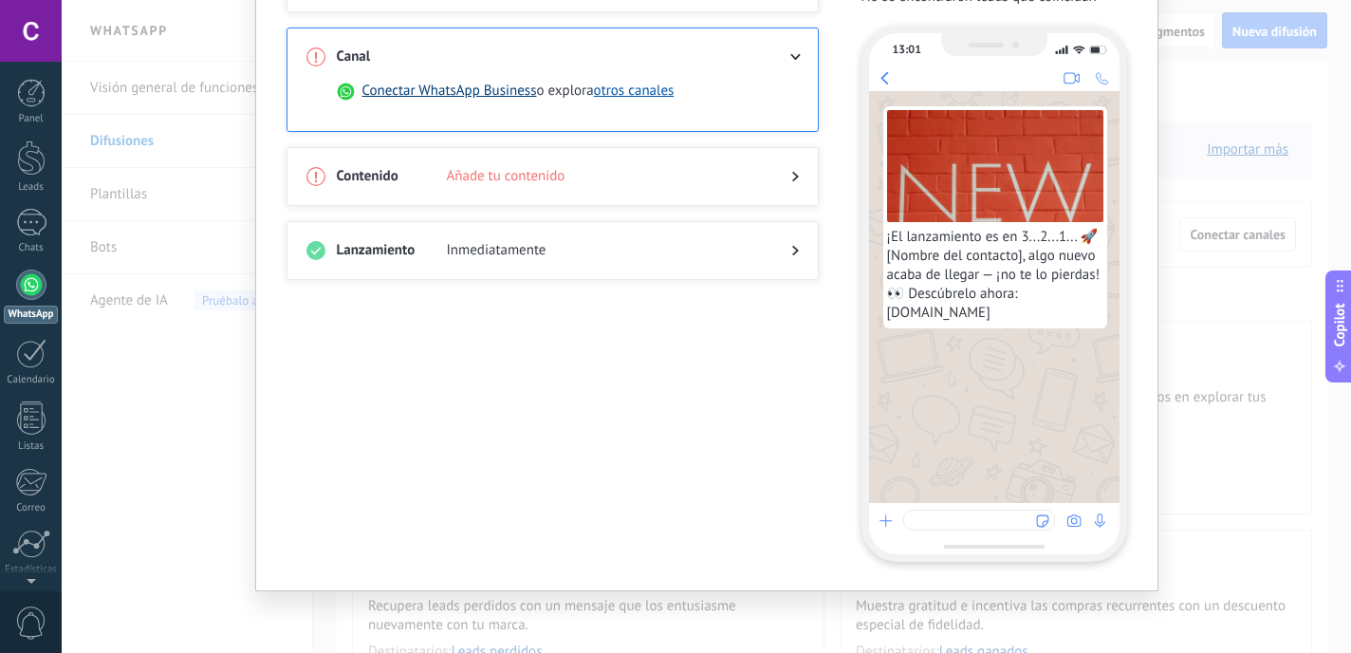
click at [471, 96] on button "Conectar WhatsApp Business" at bounding box center [449, 91] width 175 height 19
click at [796, 59] on icon at bounding box center [794, 57] width 11 height 7
click at [793, 57] on use at bounding box center [795, 57] width 10 height 7
click at [771, 59] on div at bounding box center [780, 56] width 38 height 19
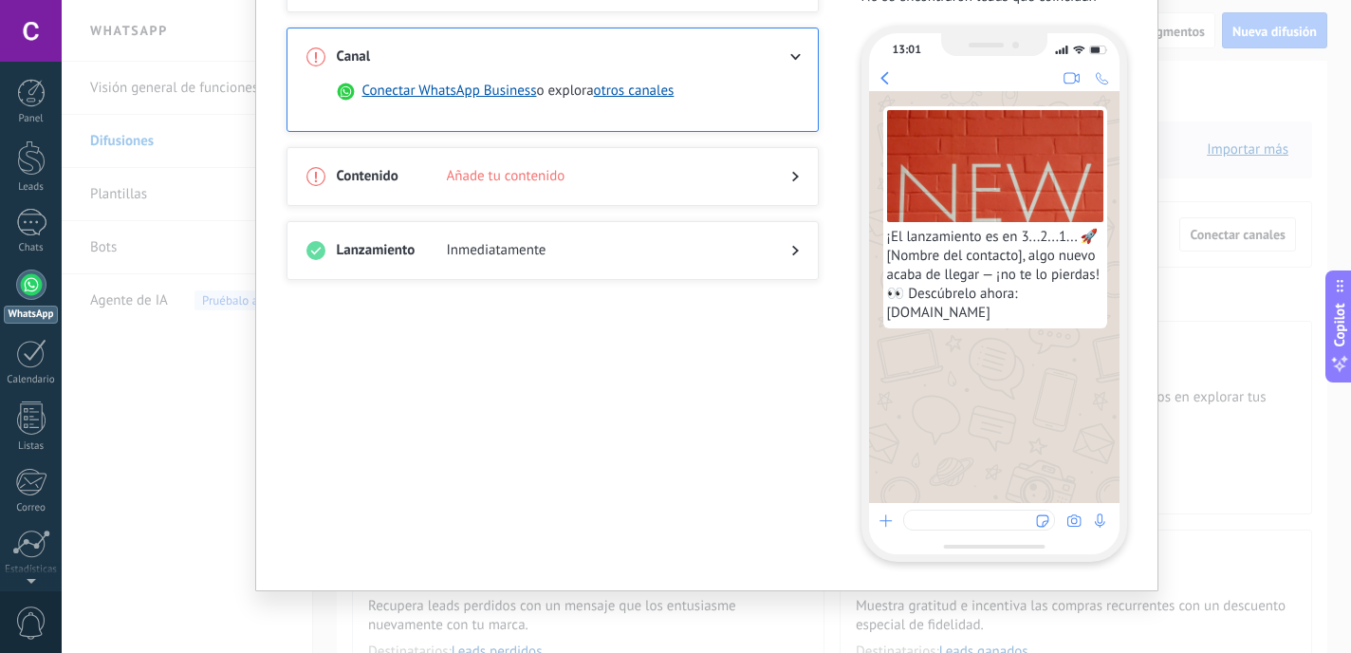
click at [478, 171] on span "Añade tu contenido" at bounding box center [604, 176] width 314 height 19
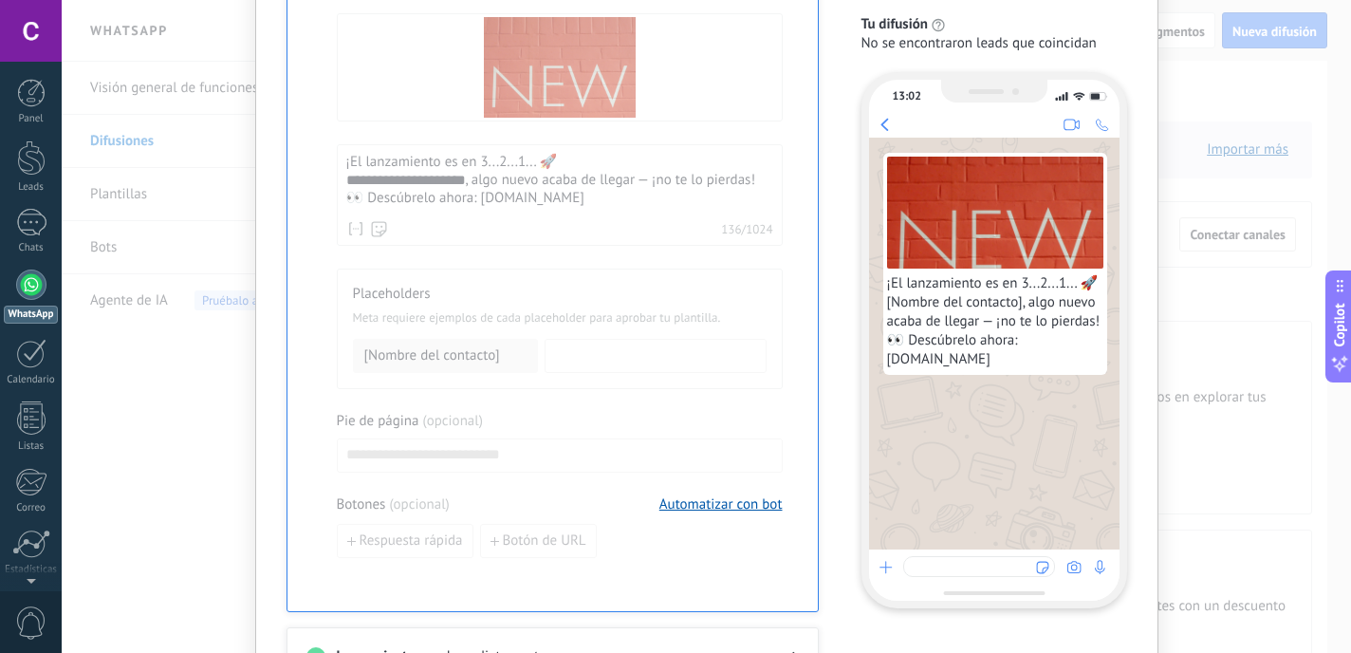
scroll to position [796, 0]
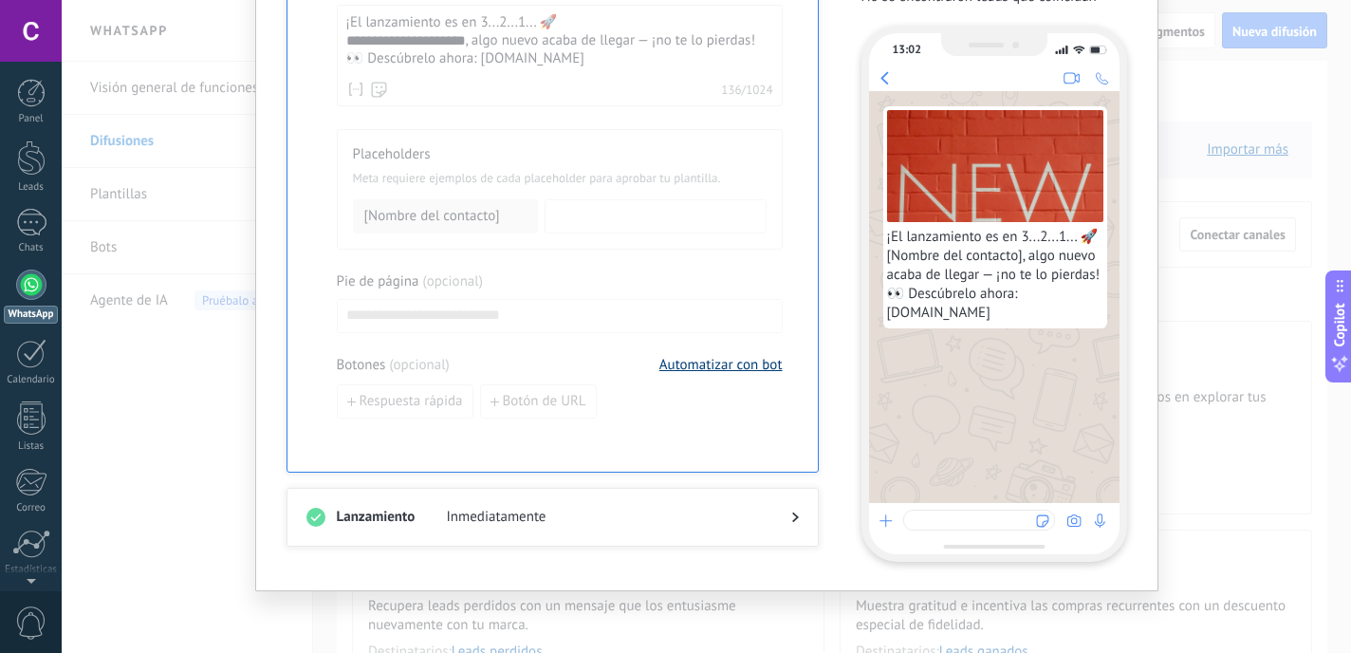
click at [749, 360] on button "Automatizar con bot" at bounding box center [720, 365] width 123 height 18
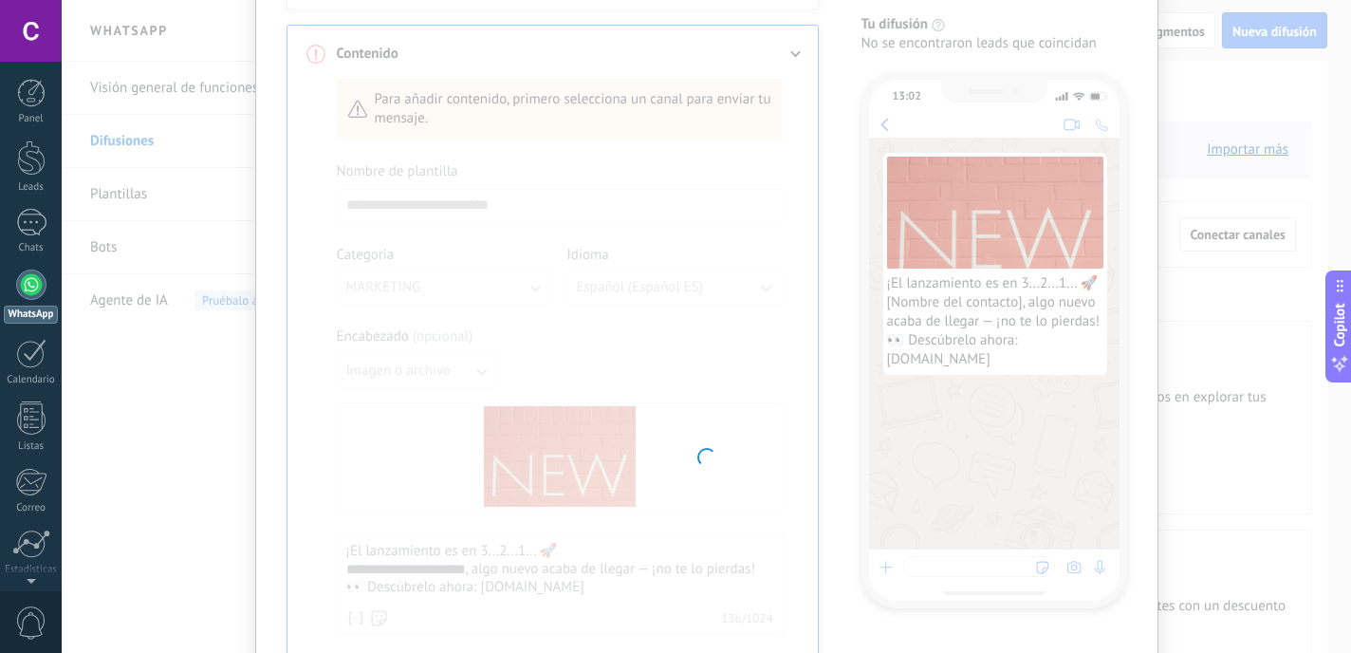
scroll to position [0, 0]
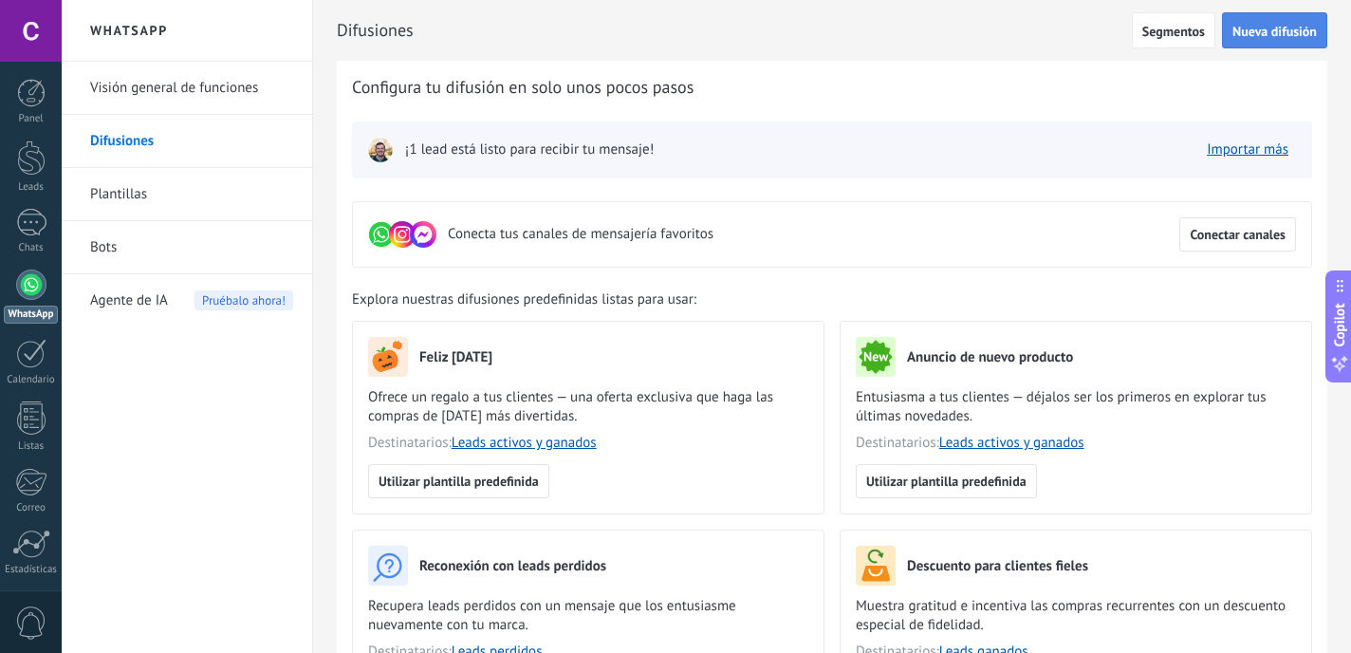
click at [1292, 33] on span "Nueva difusión" at bounding box center [1274, 31] width 84 height 13
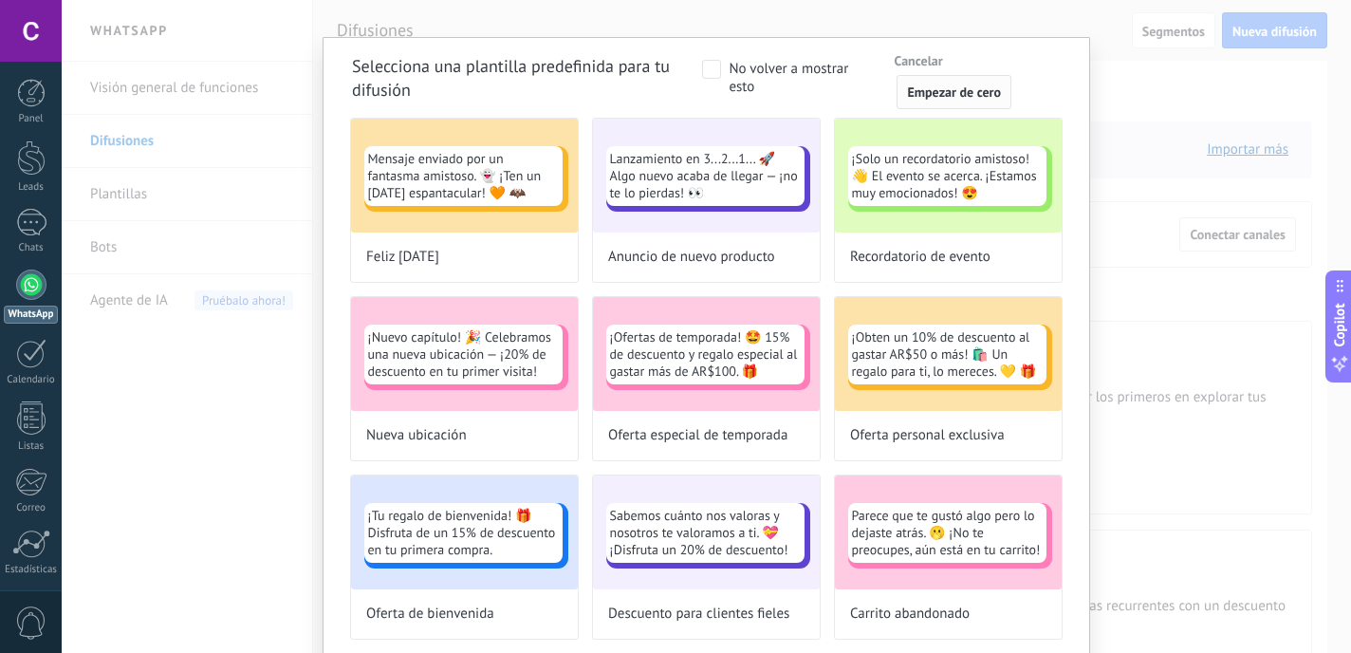
scroll to position [27, 0]
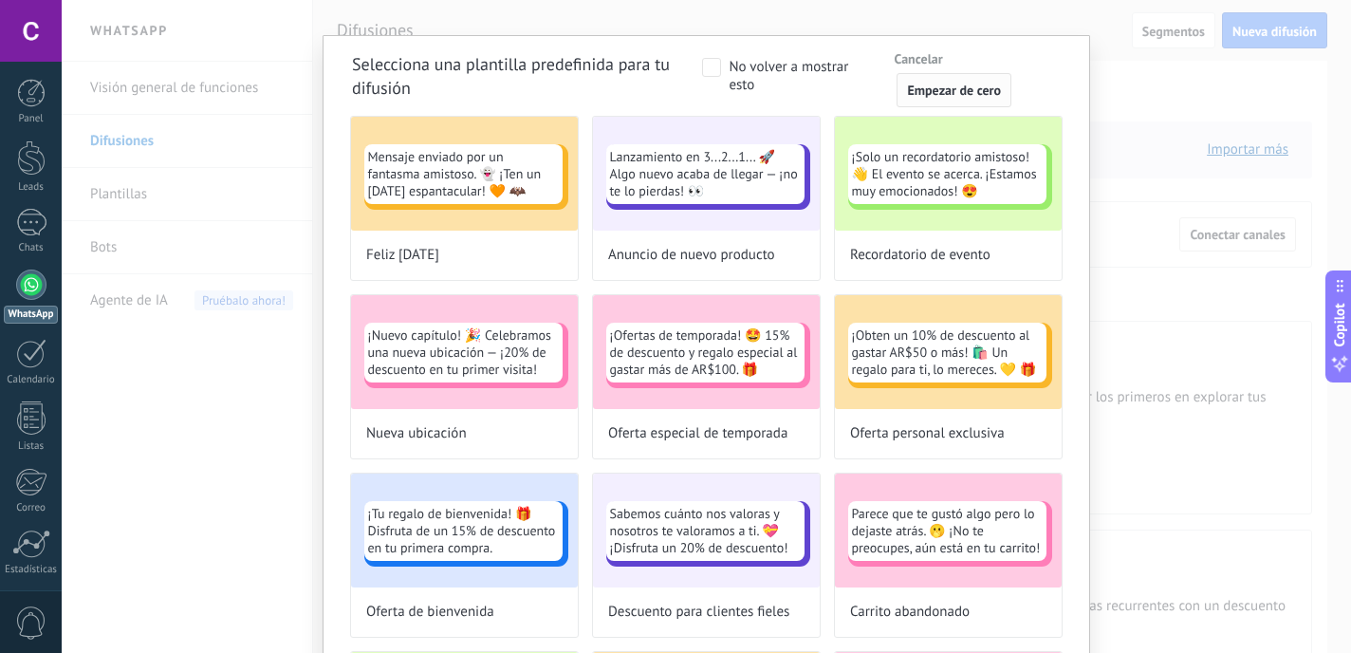
click at [959, 86] on span "Empezar de cero" at bounding box center [954, 89] width 94 height 13
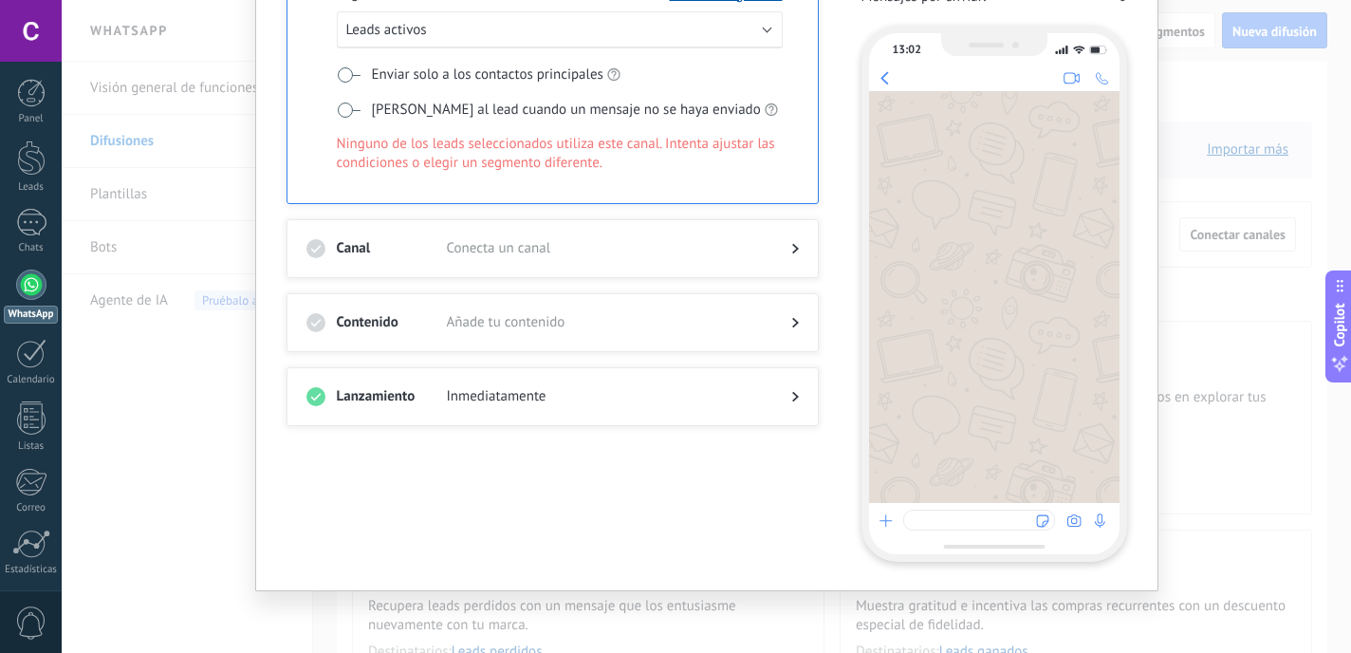
scroll to position [0, 0]
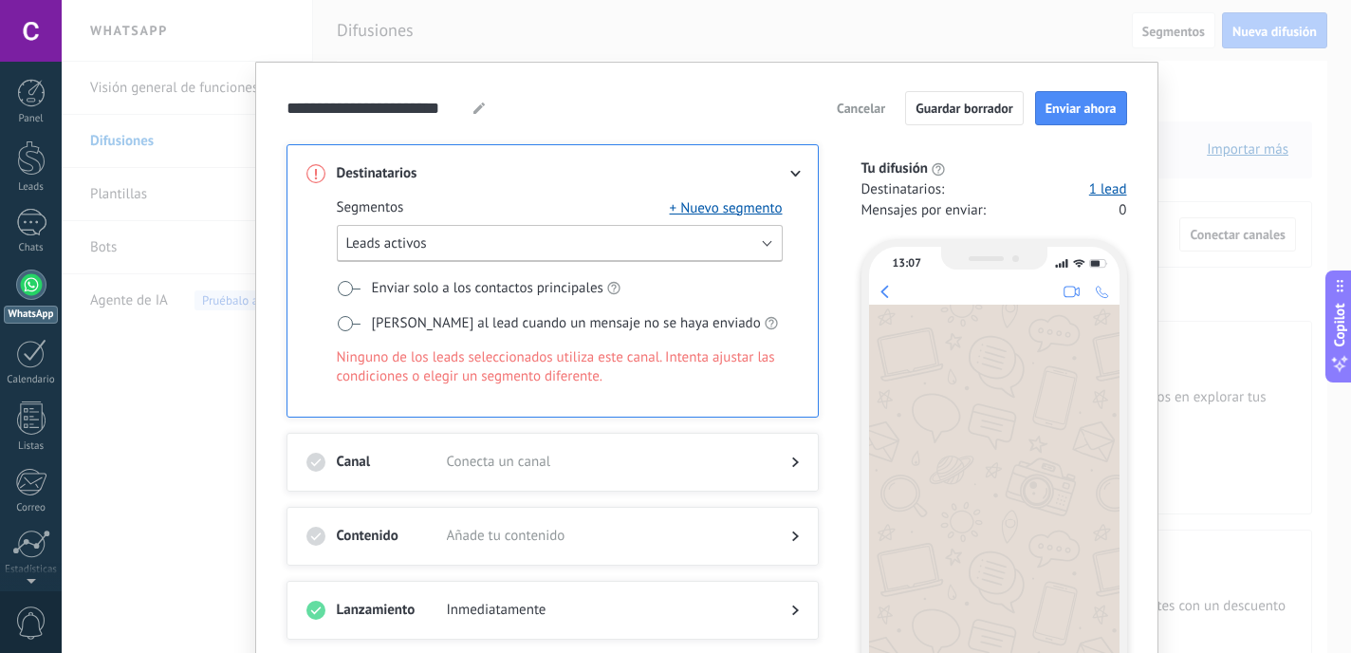
click at [584, 238] on button "Leads activos" at bounding box center [560, 243] width 446 height 37
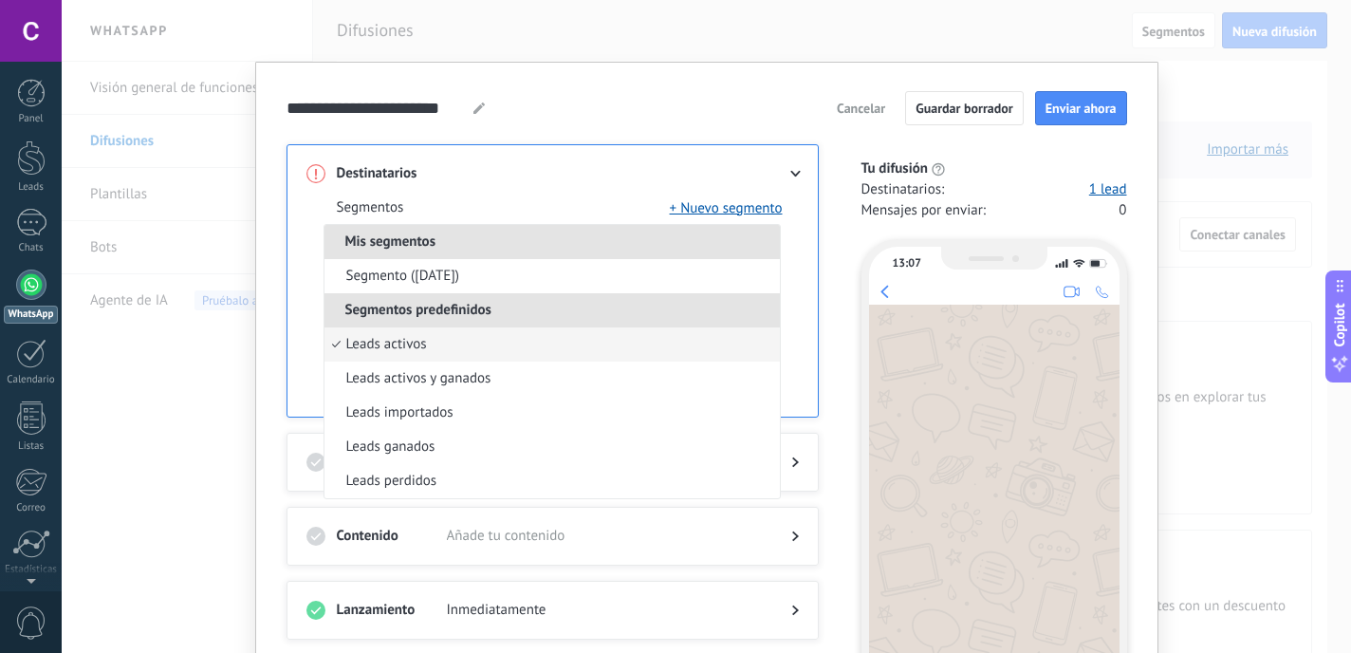
click at [546, 311] on li "Segmentos predefinidos" at bounding box center [551, 310] width 455 height 34
click at [718, 208] on button "+ Nuevo segmento" at bounding box center [726, 207] width 113 height 19
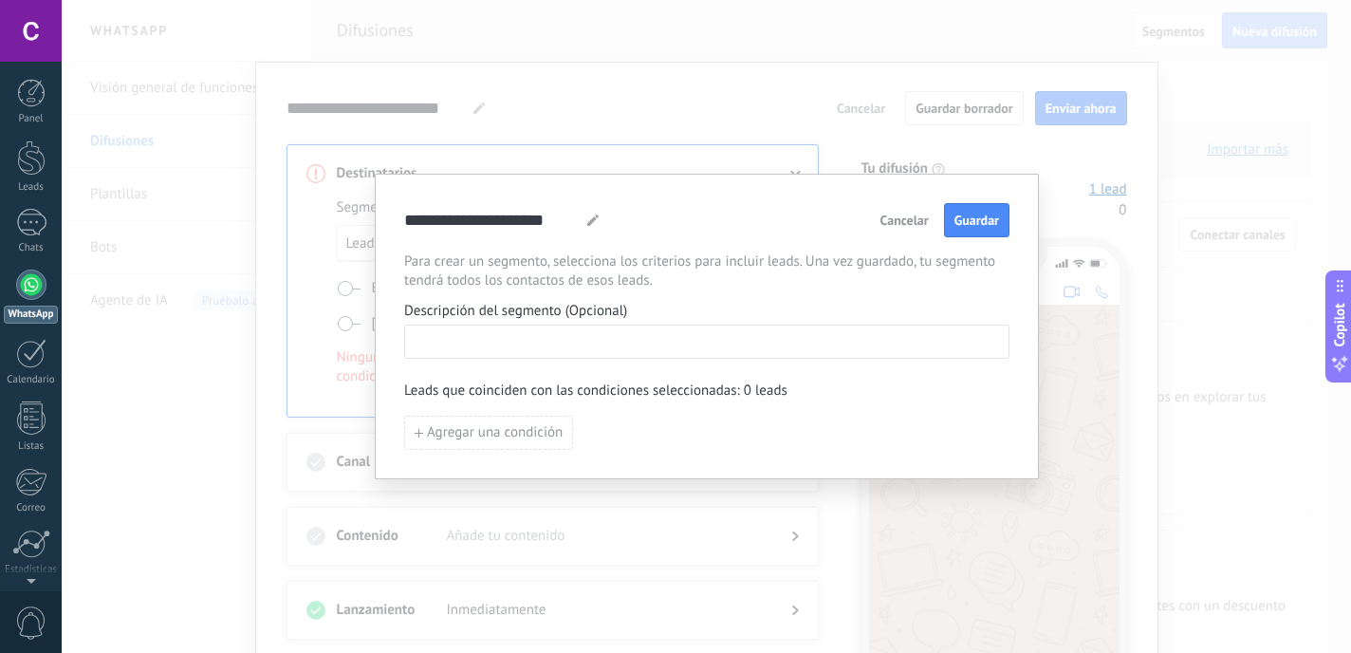
click at [583, 348] on input at bounding box center [706, 340] width 603 height 30
type input "***"
click at [509, 437] on span "Agregar una condición" at bounding box center [495, 432] width 136 height 13
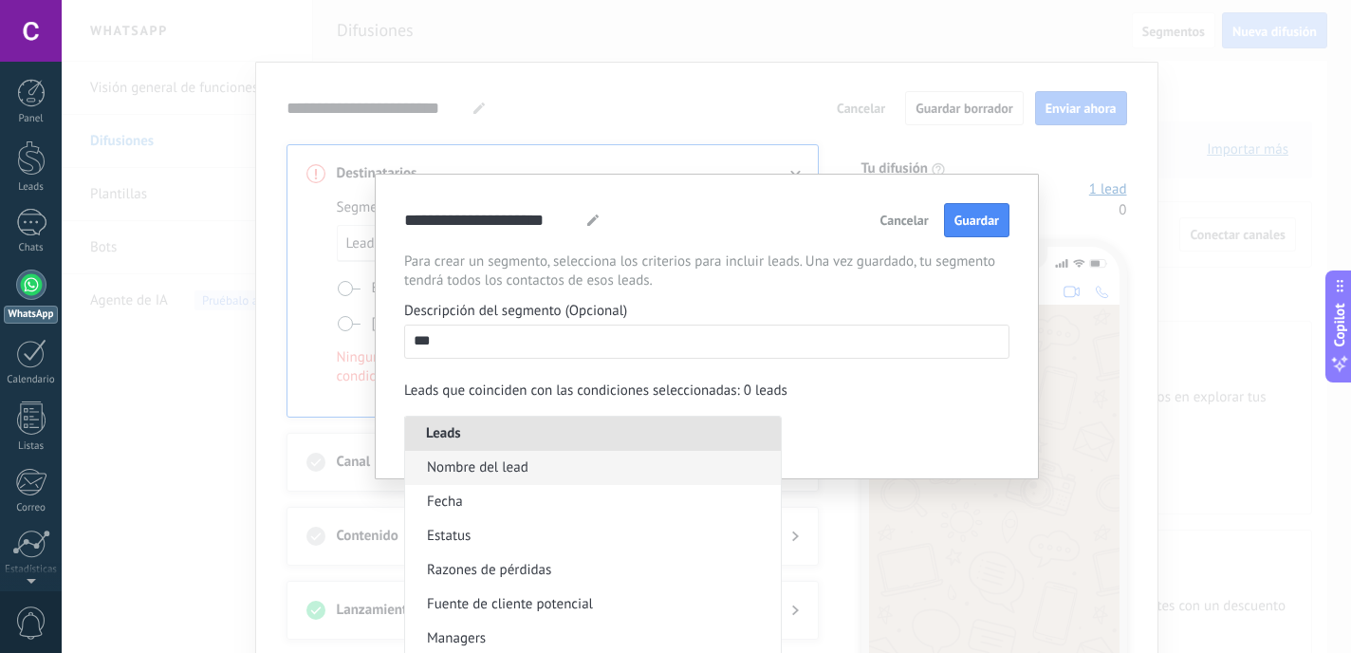
click at [538, 468] on li "Nombre del lead" at bounding box center [593, 468] width 376 height 34
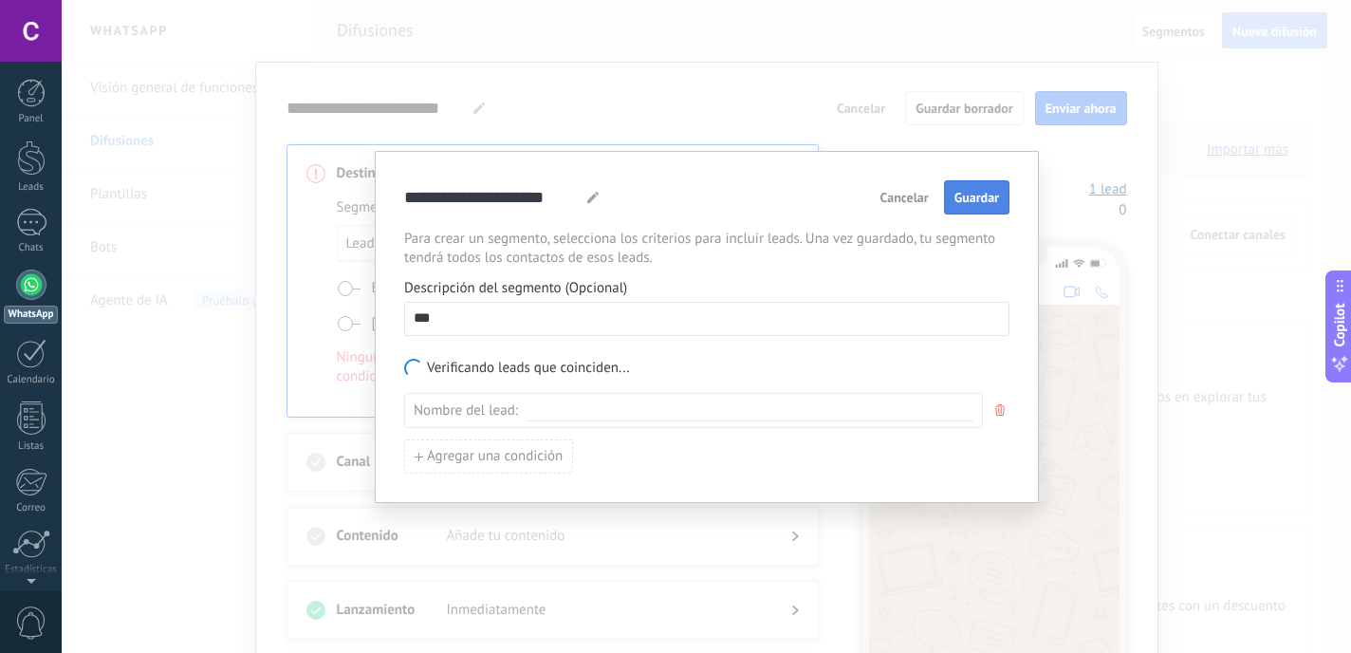
click at [985, 197] on span "Guardar" at bounding box center [976, 197] width 45 height 13
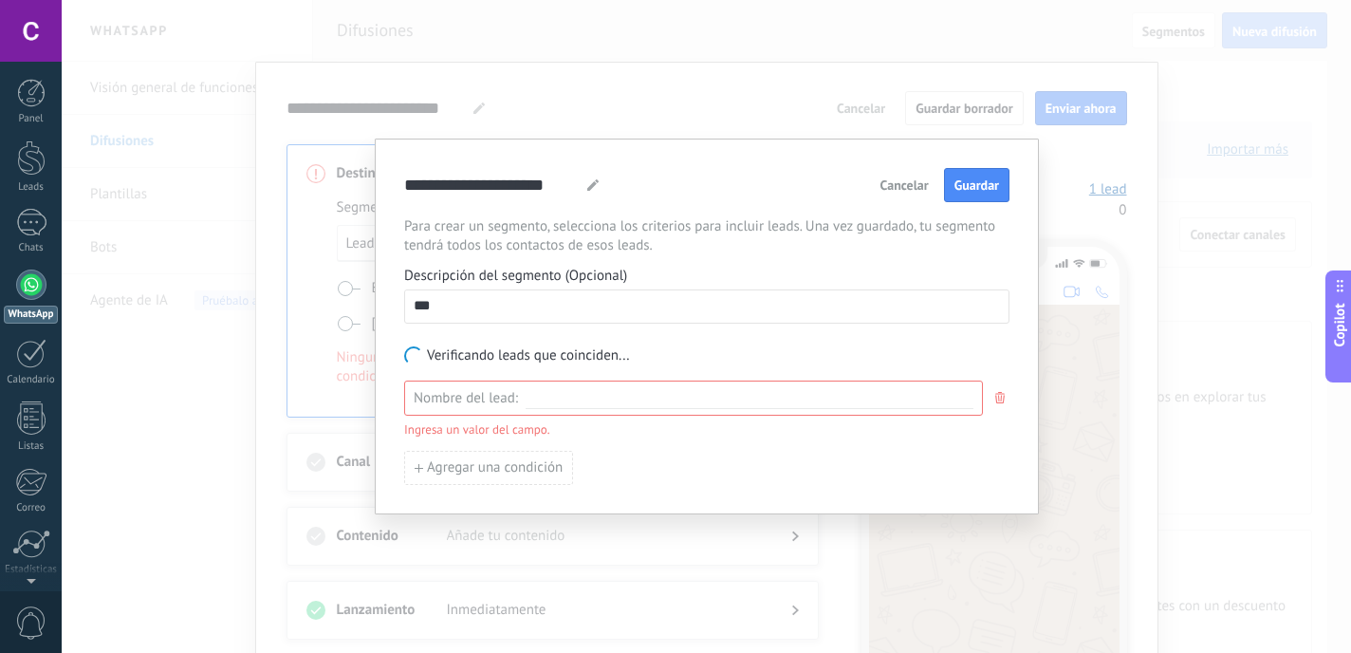
click at [601, 409] on div "Nombre del lead :" at bounding box center [693, 397] width 579 height 35
click at [591, 398] on input at bounding box center [750, 398] width 448 height 18
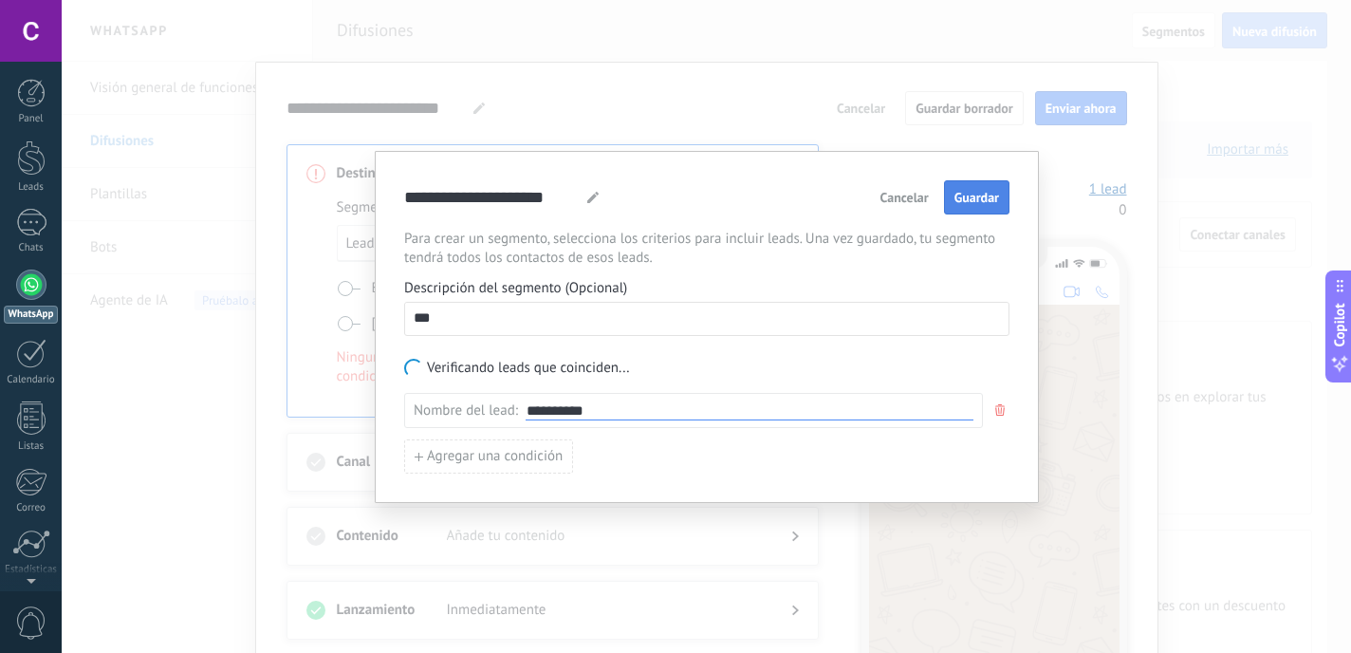
type input "**********"
click at [1005, 199] on button "Guardar" at bounding box center [976, 197] width 65 height 34
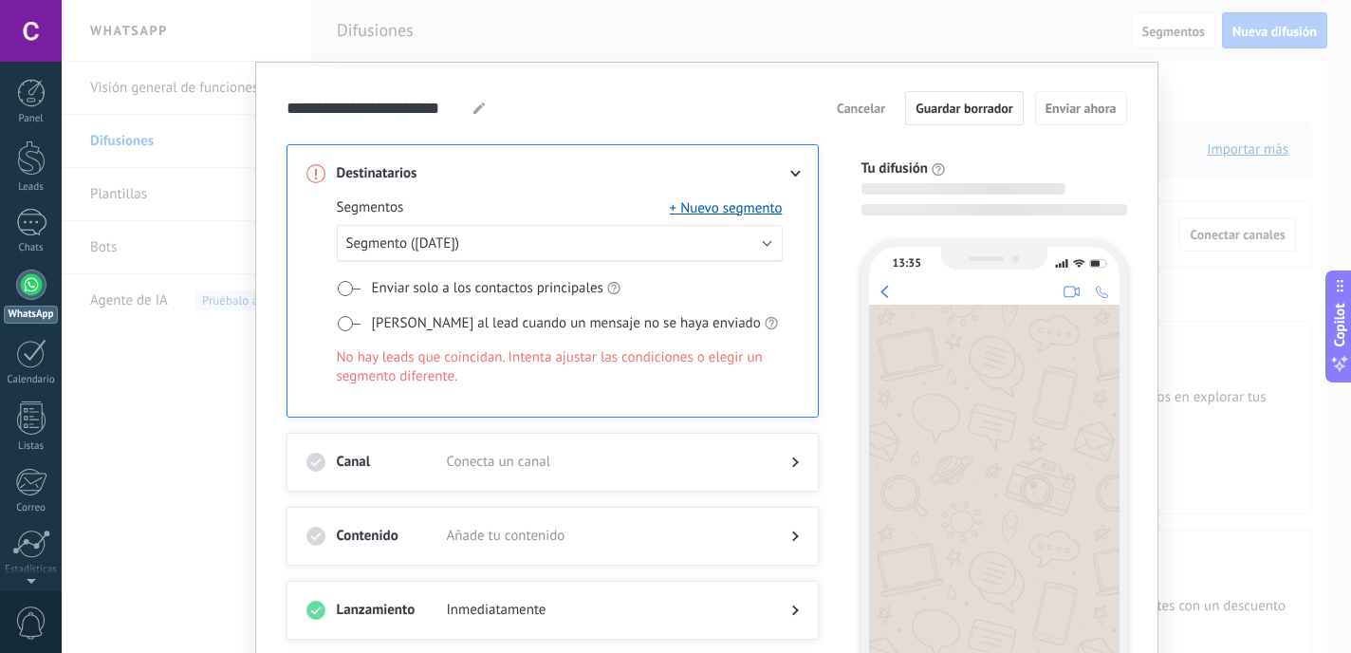
click at [344, 294] on span at bounding box center [349, 288] width 24 height 15
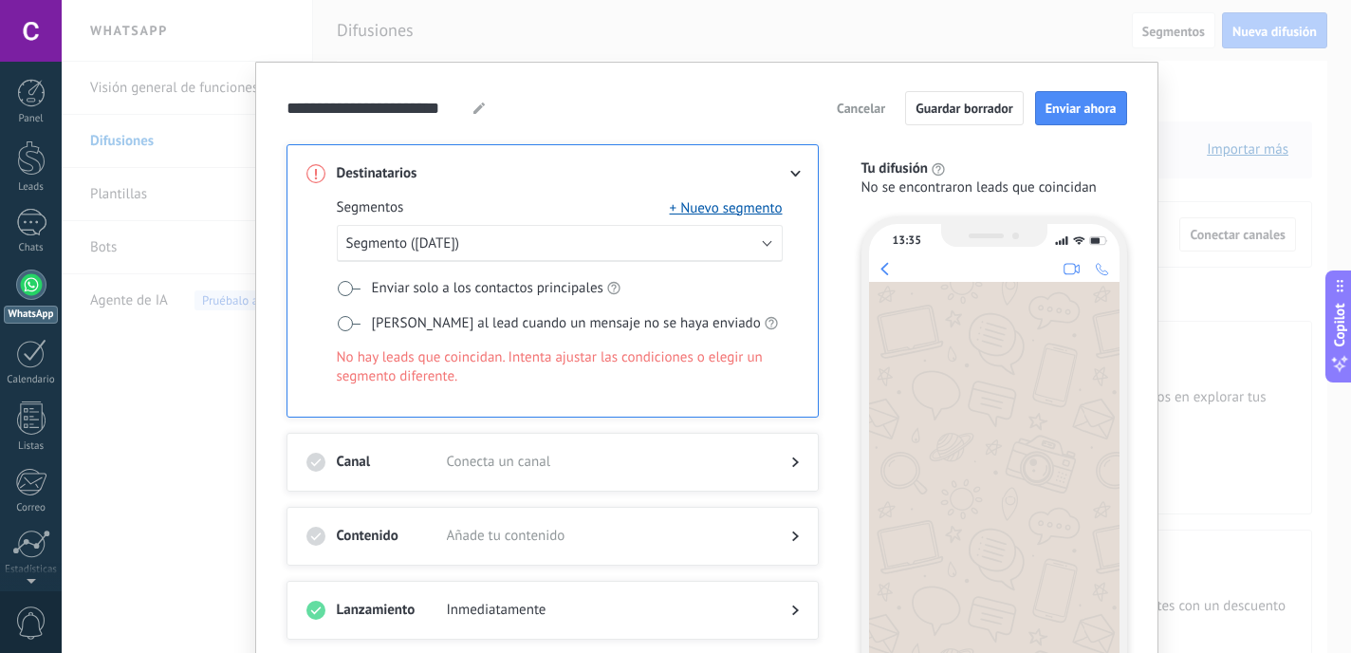
click at [342, 322] on span at bounding box center [349, 323] width 24 height 15
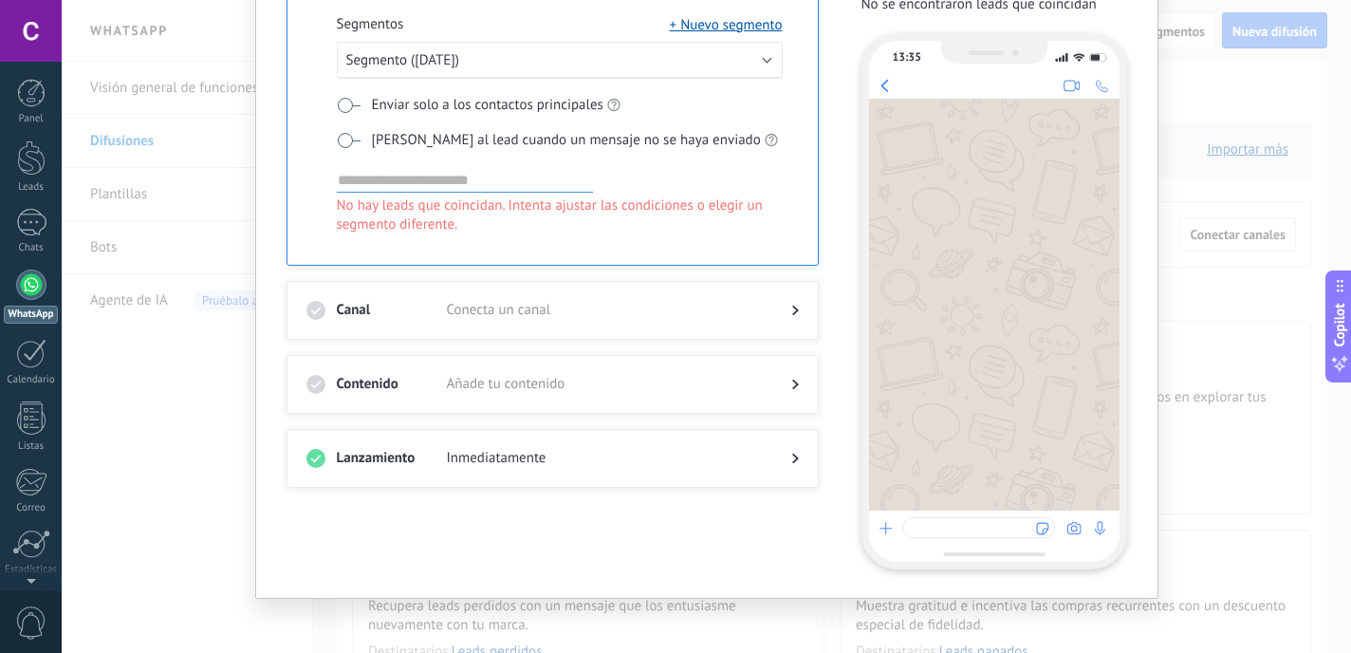
scroll to position [188, 0]
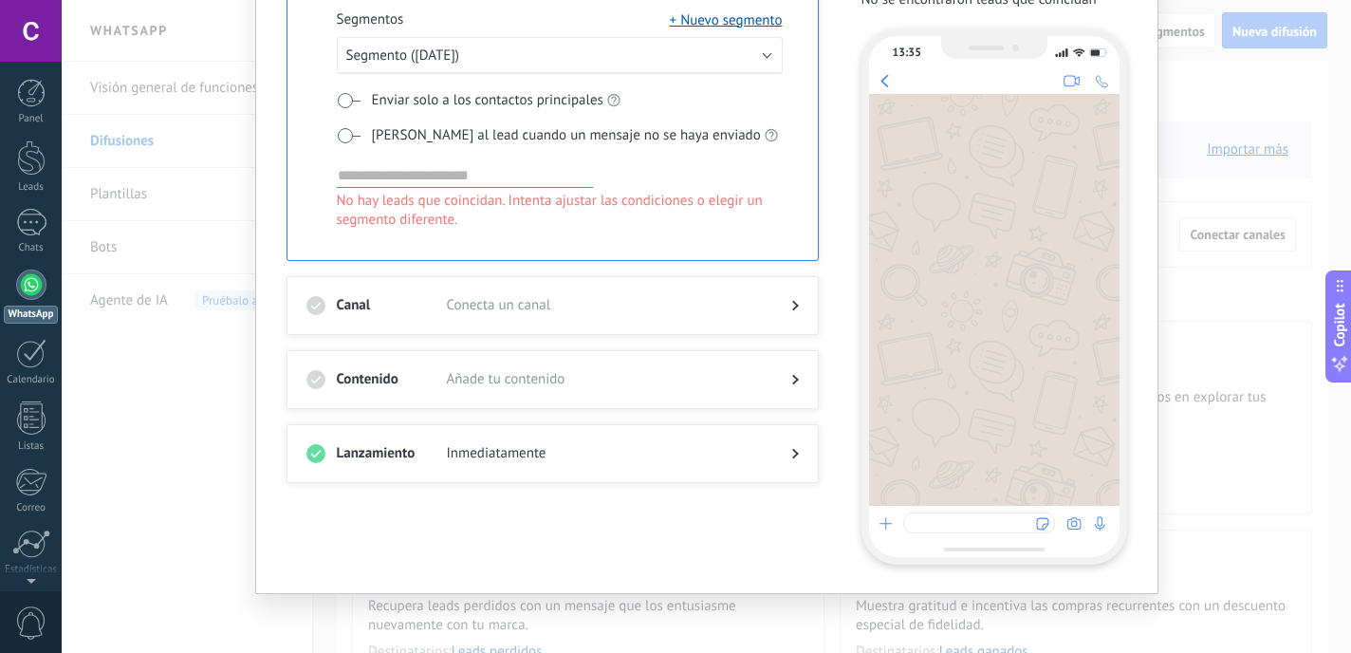
click at [328, 303] on div "Canal Conecta un canal" at bounding box center [552, 305] width 492 height 19
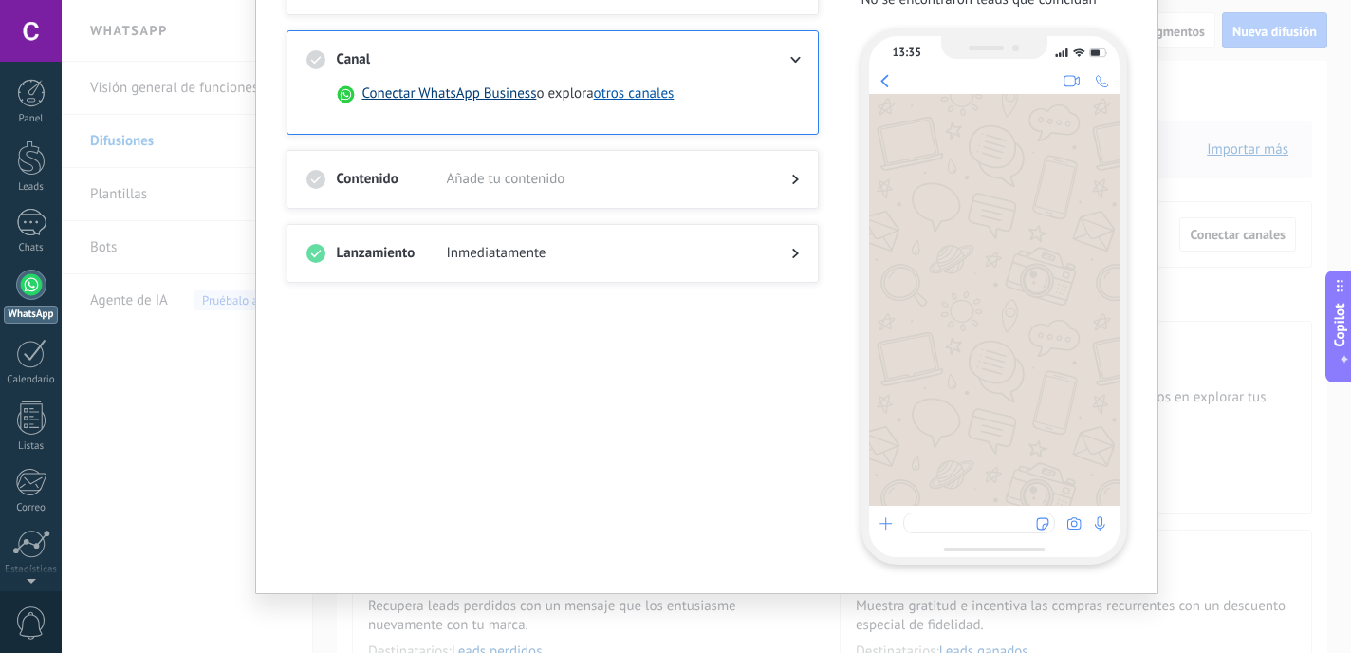
click at [484, 90] on button "Conectar WhatsApp Business" at bounding box center [449, 93] width 175 height 19
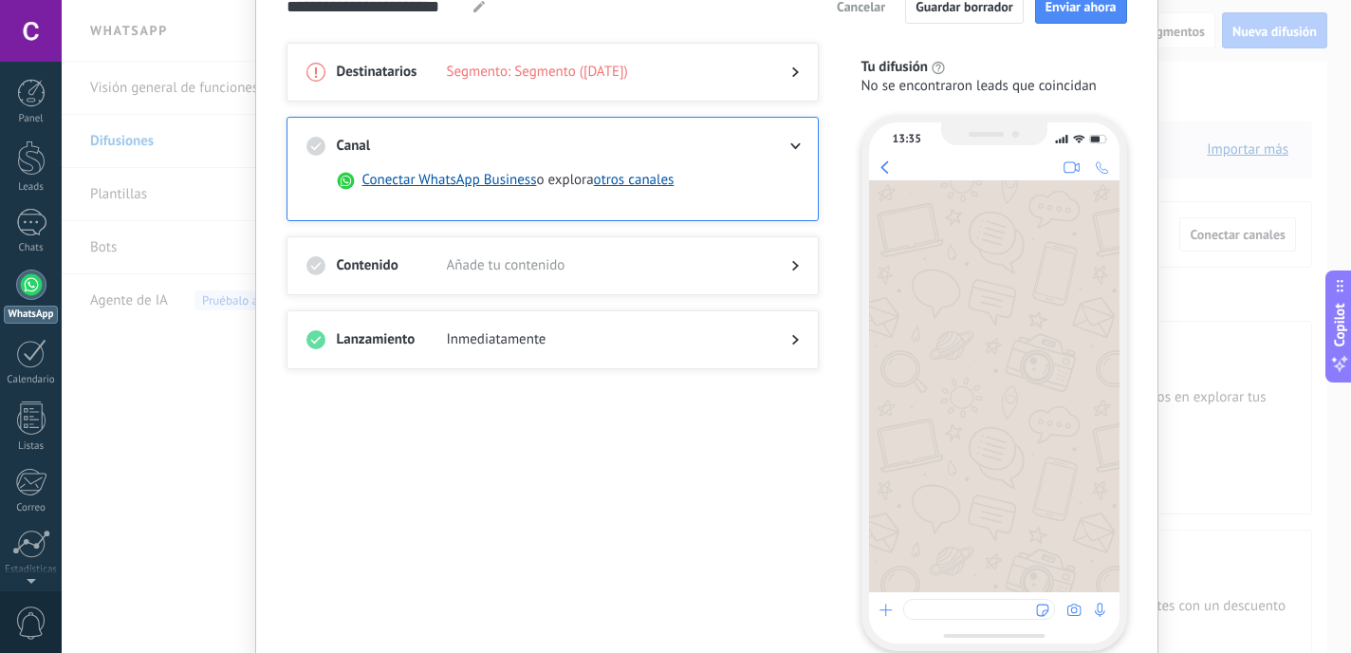
click at [792, 72] on icon at bounding box center [795, 71] width 7 height 11
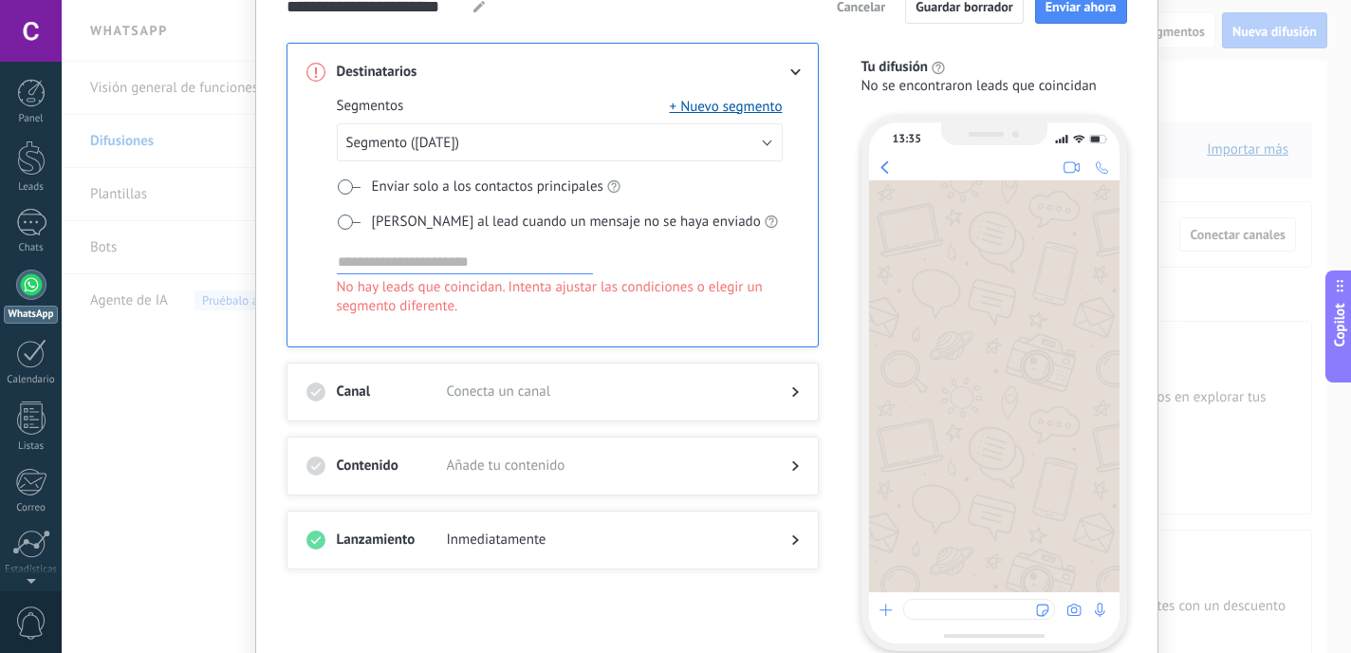
drag, startPoint x: 738, startPoint y: 108, endPoint x: 437, endPoint y: 277, distance: 344.9
click at [437, 277] on div "Segmentos + Nuevo segmento Segmento (15/10/2025) Enviar solo a los contactos pr…" at bounding box center [560, 220] width 446 height 246
click at [640, 134] on button "Segmento (15/10/2025)" at bounding box center [560, 142] width 446 height 38
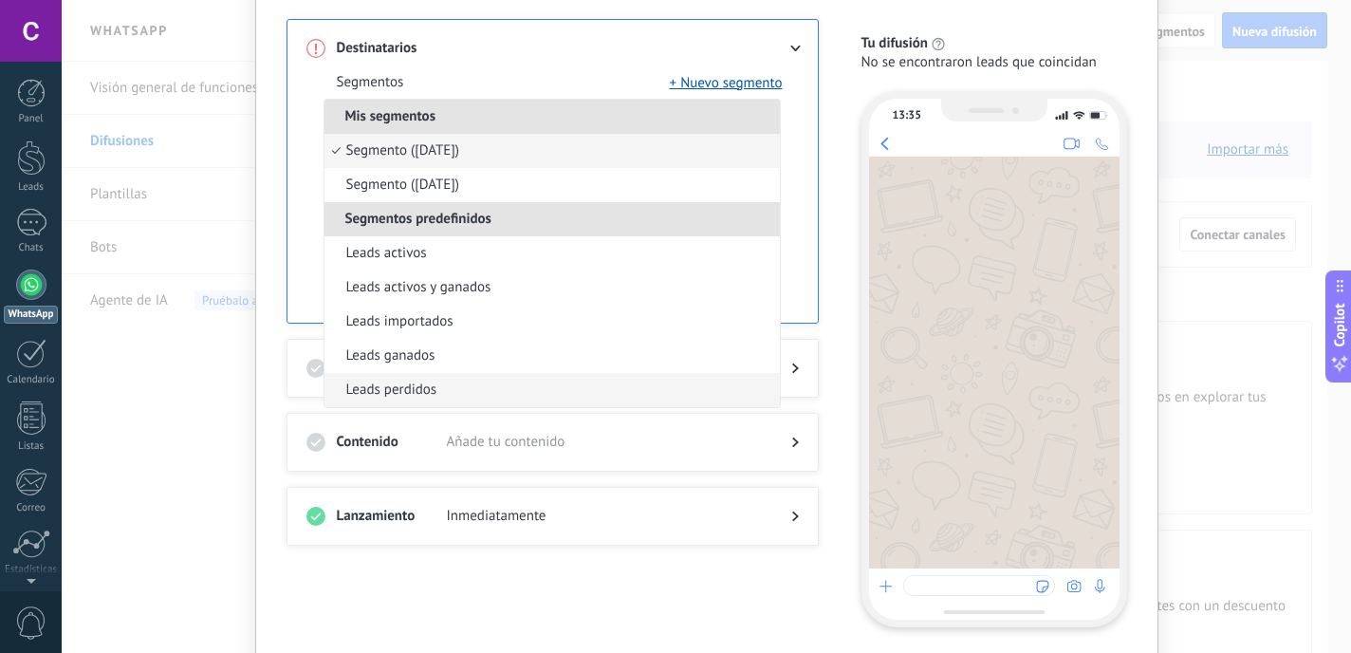
scroll to position [124, 0]
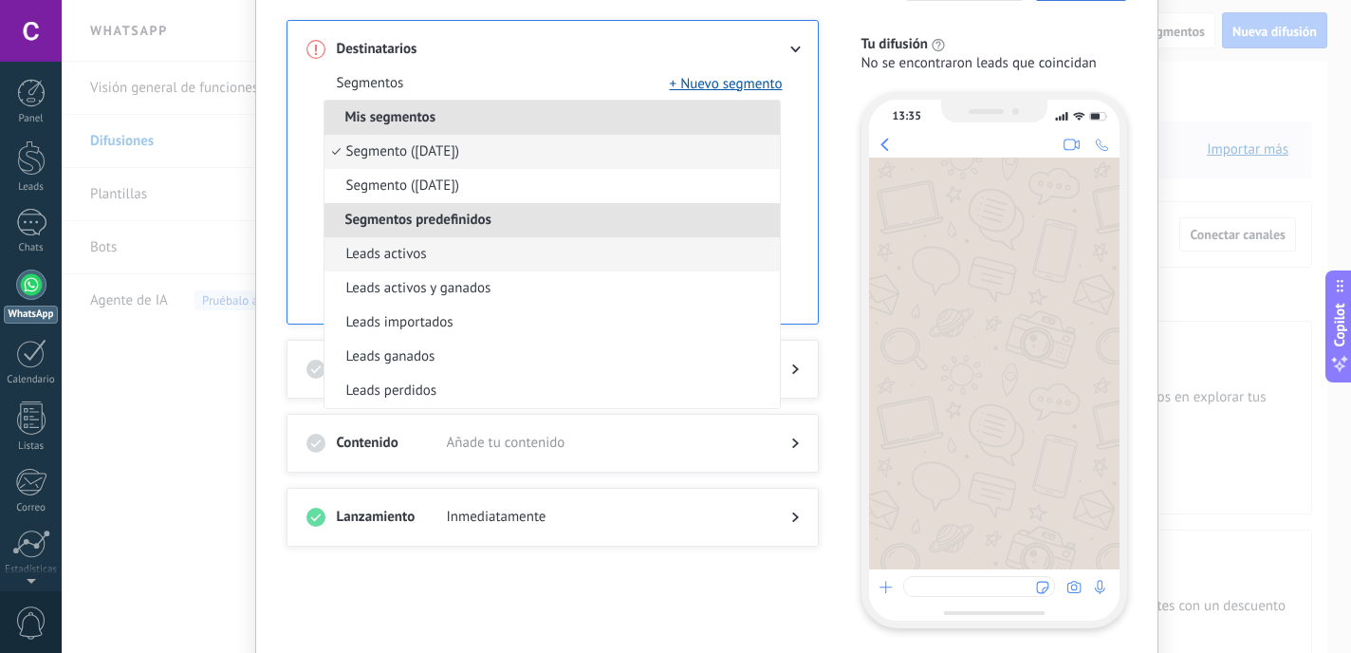
click at [434, 257] on li "Leads activos" at bounding box center [551, 254] width 455 height 34
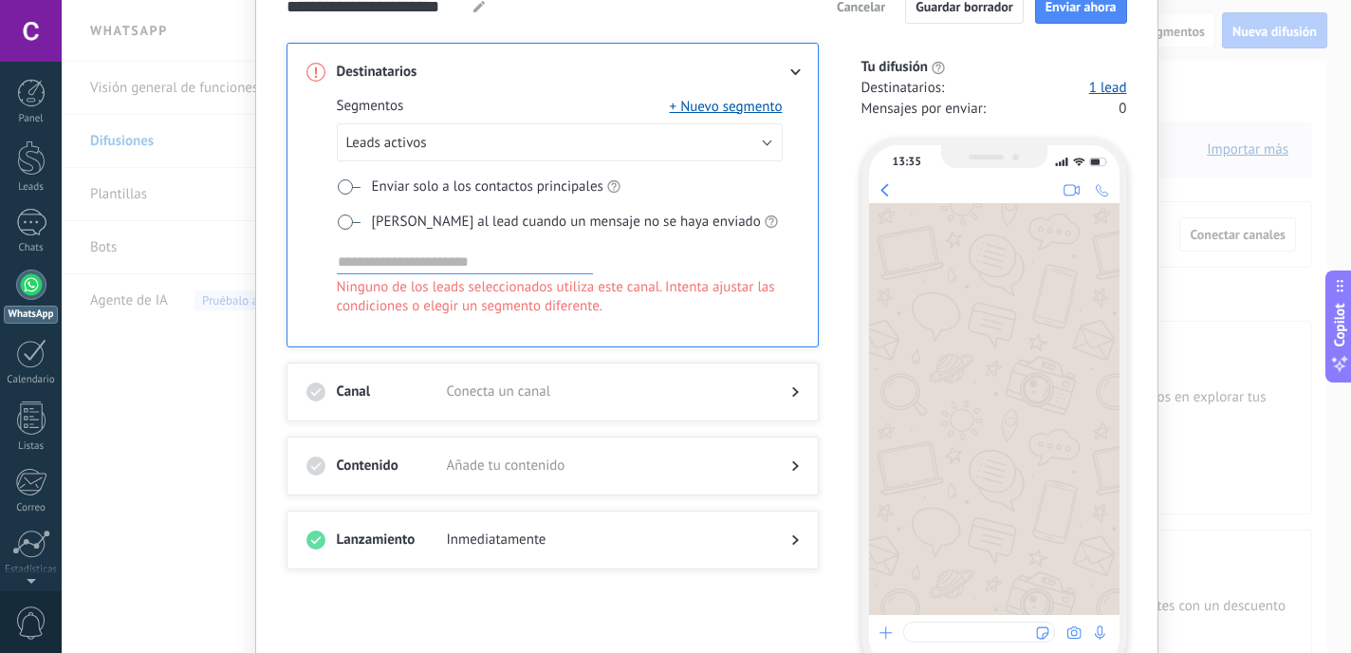
scroll to position [147, 0]
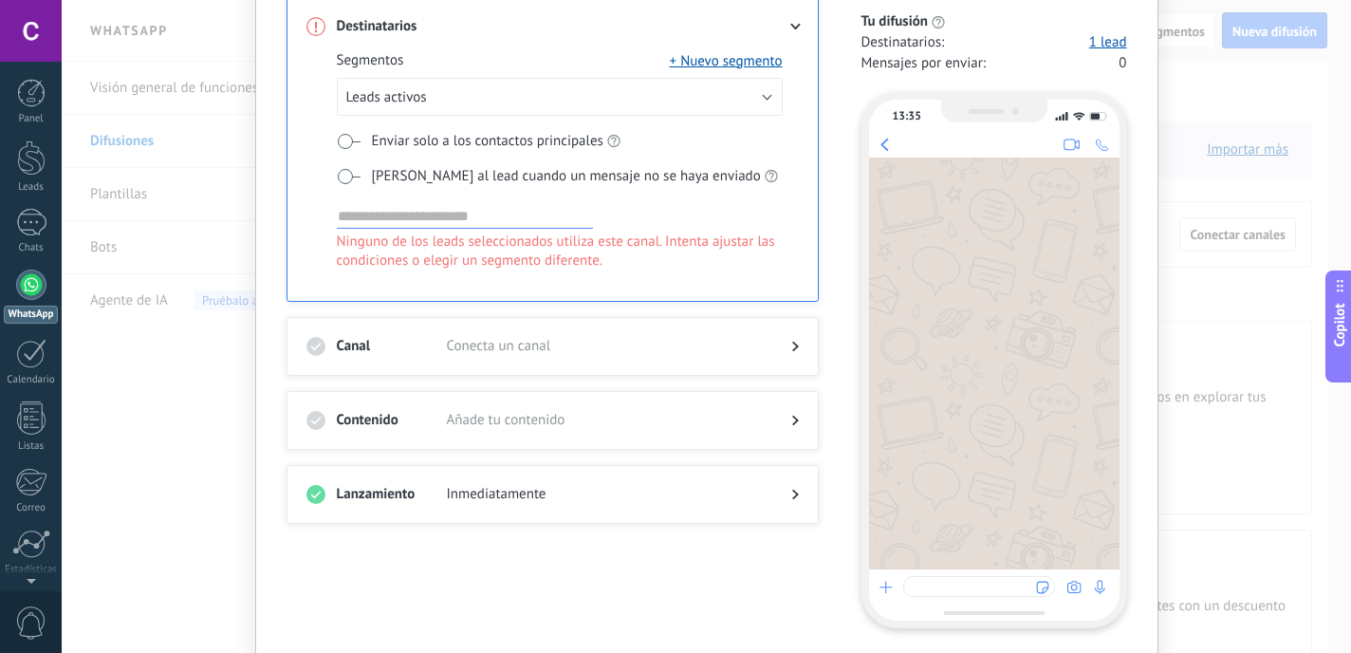
click at [529, 332] on div "Canal Conecta un canal" at bounding box center [553, 346] width 532 height 59
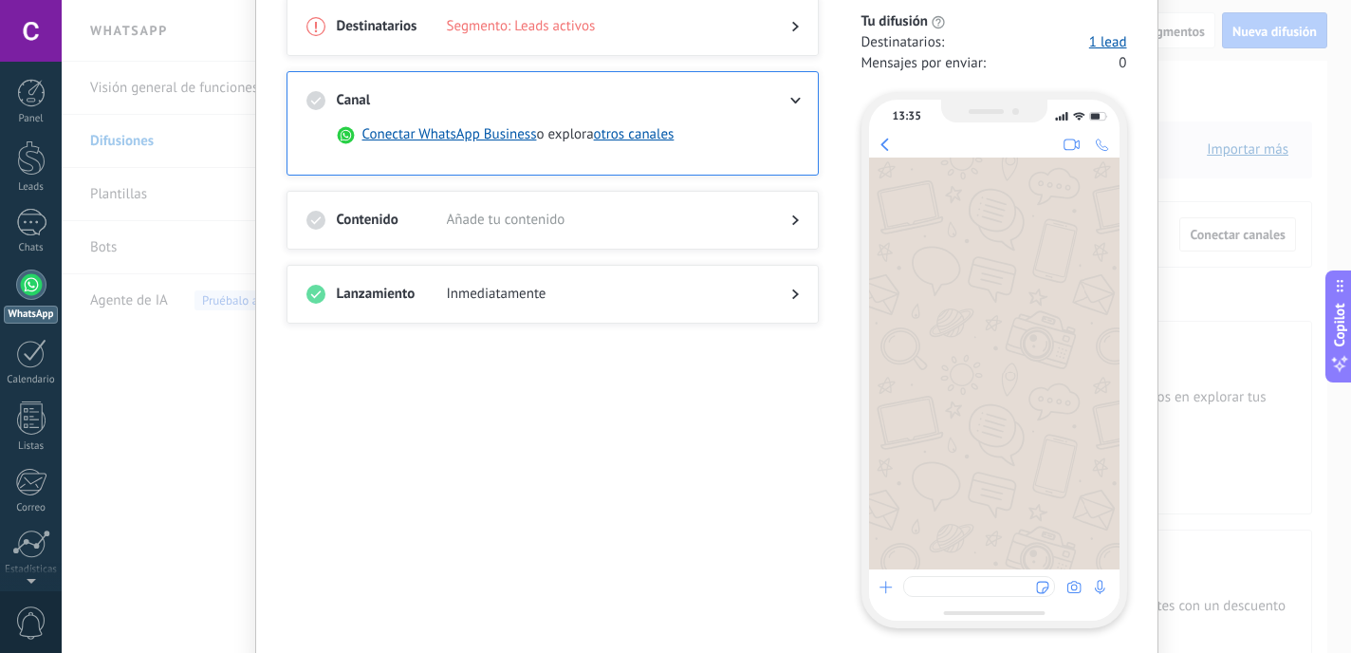
click at [633, 217] on span "Añade tu contenido" at bounding box center [604, 220] width 314 height 19
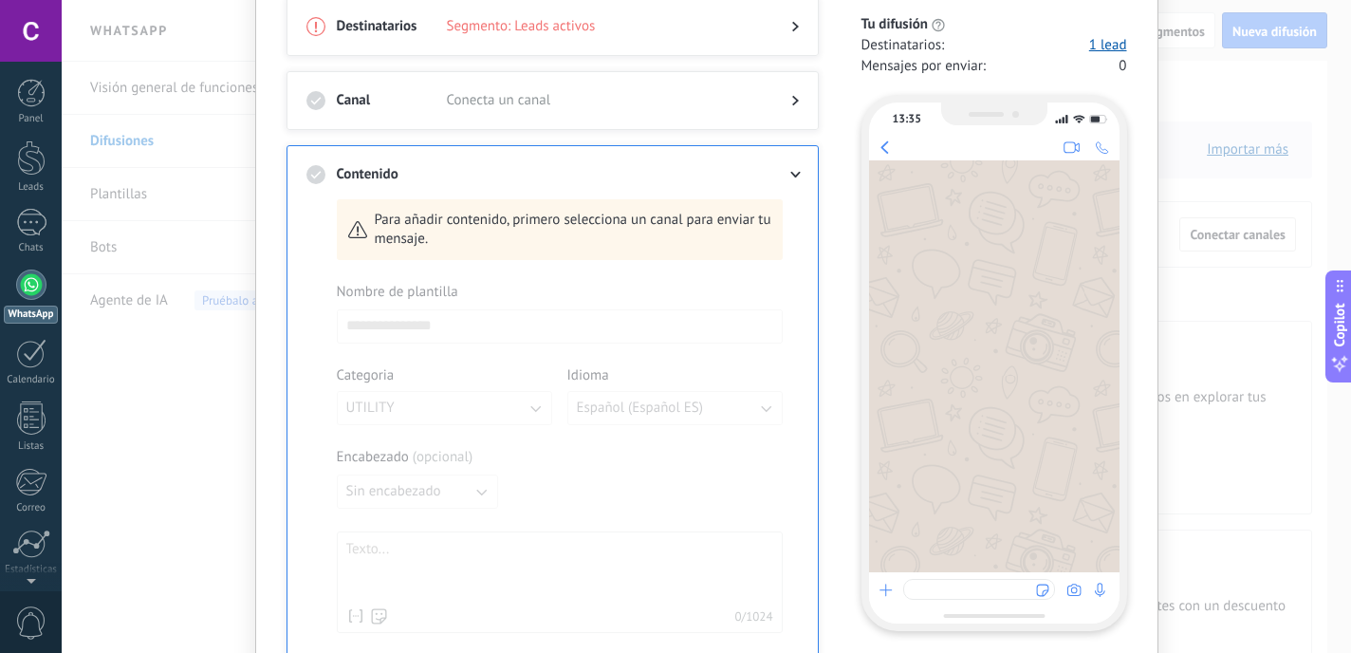
click at [463, 313] on div at bounding box center [560, 542] width 446 height 519
click at [391, 233] on span "Para añadir contenido, primero selecciona un canal para enviar tu mensaje." at bounding box center [573, 230] width 397 height 38
click at [388, 324] on div at bounding box center [560, 542] width 446 height 519
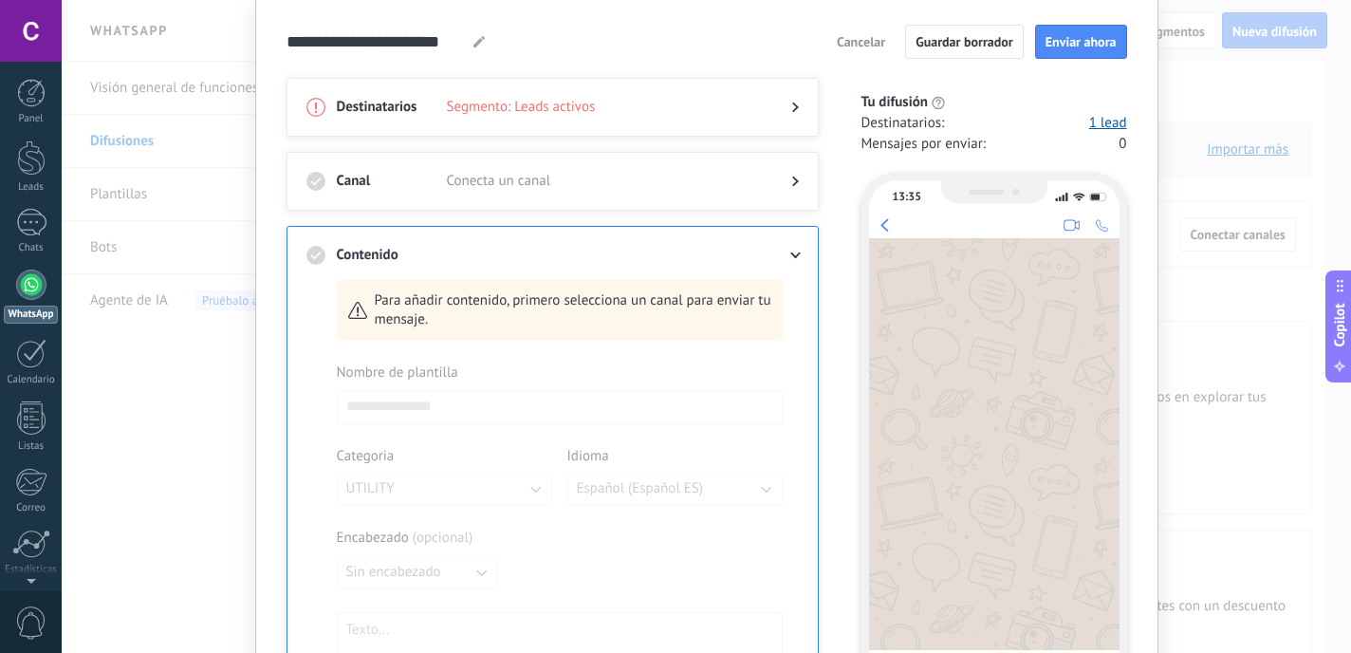
scroll to position [0, 0]
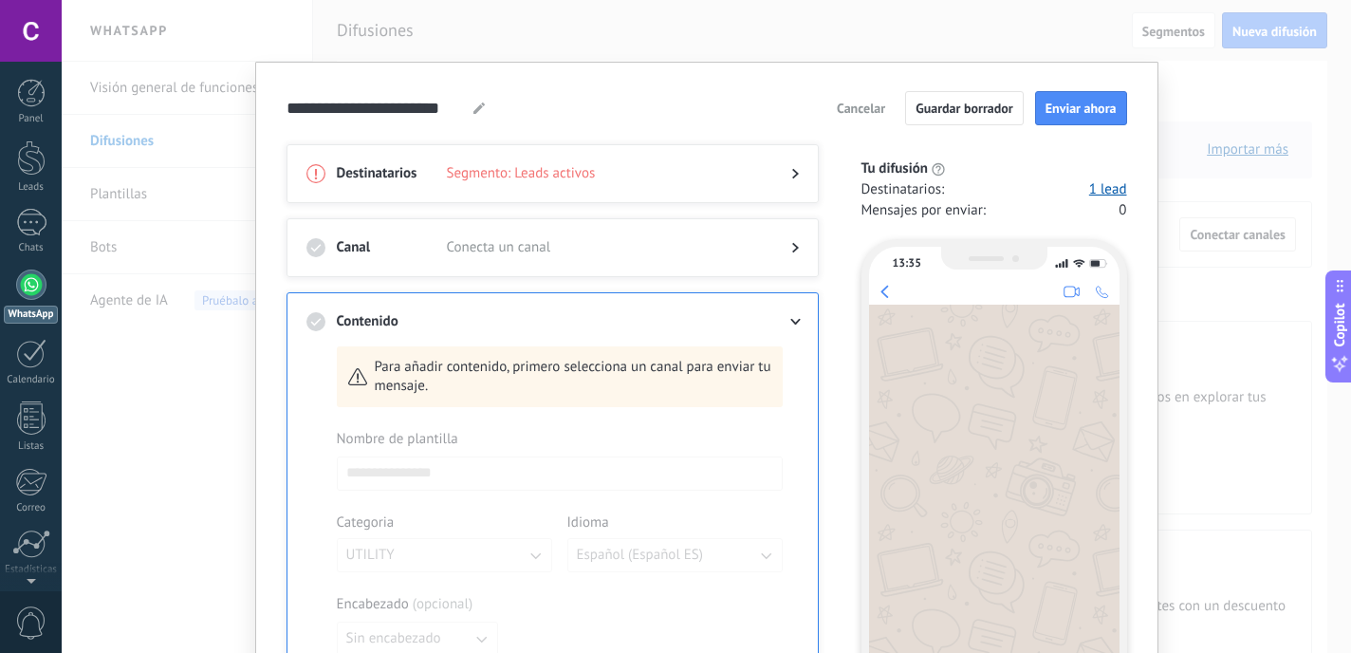
click at [768, 240] on div at bounding box center [780, 247] width 38 height 19
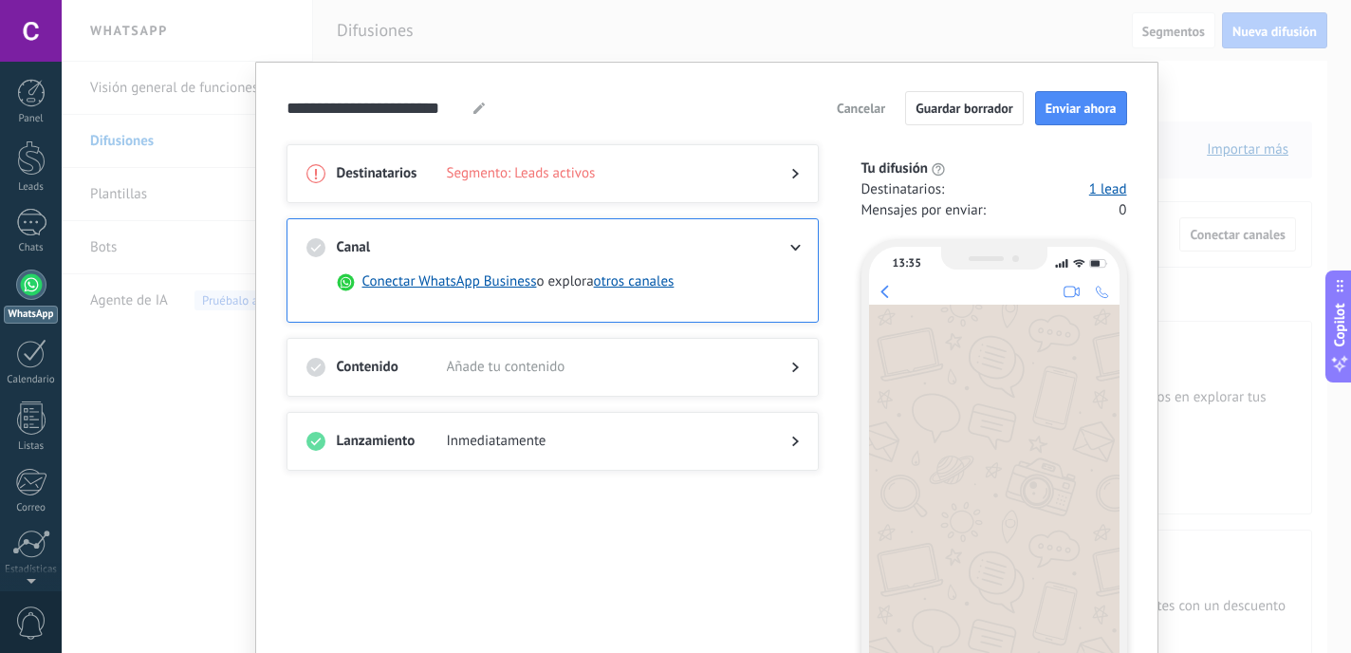
click at [788, 165] on div at bounding box center [780, 173] width 38 height 19
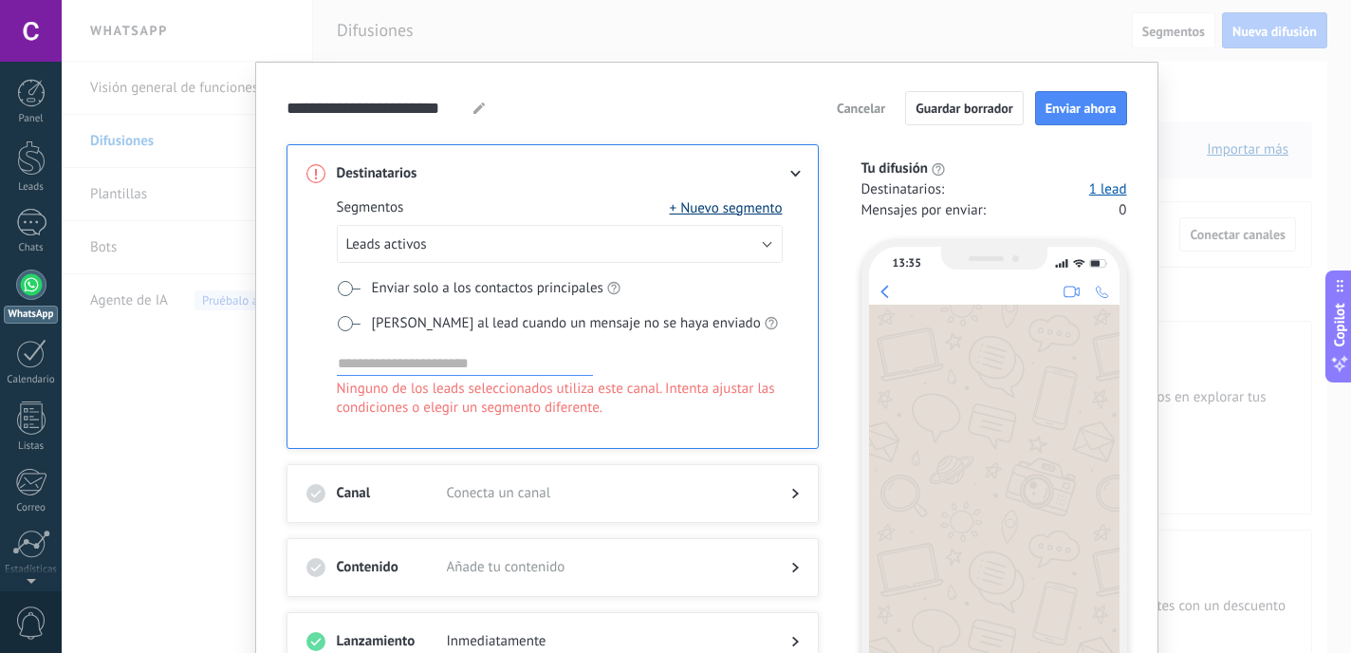
click at [746, 206] on button "+ Nuevo segmento" at bounding box center [726, 207] width 113 height 19
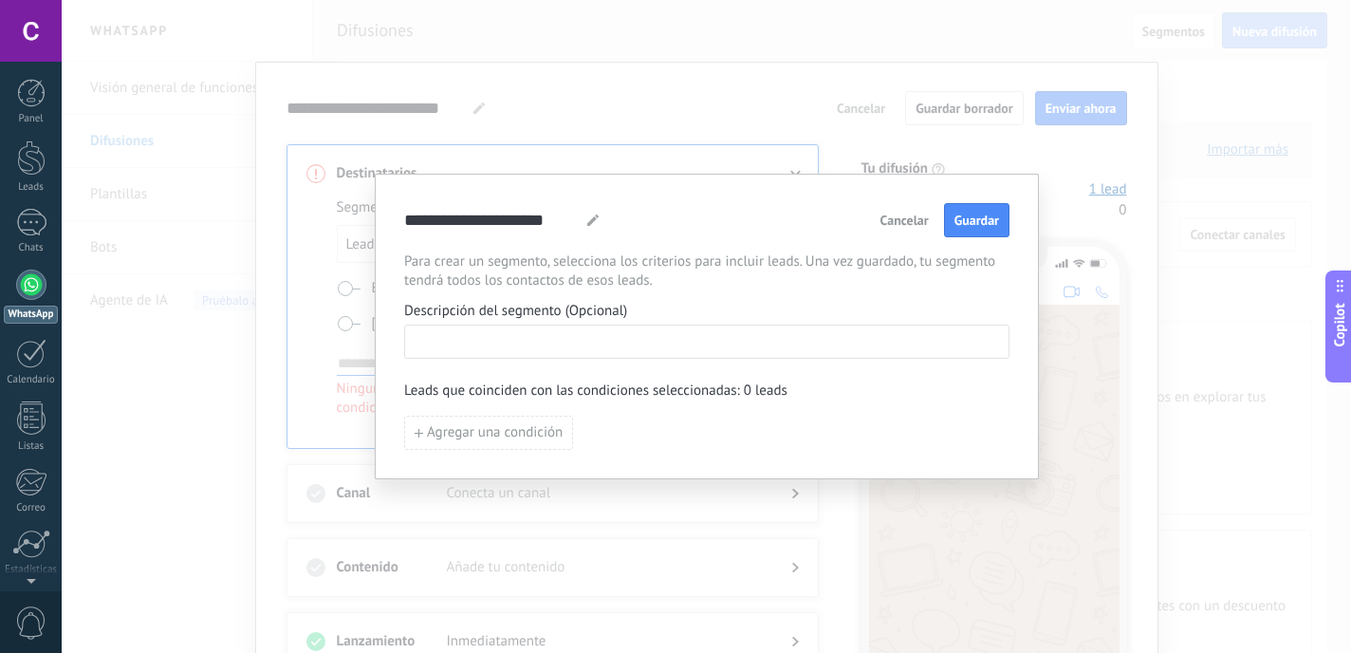
click at [675, 355] on input at bounding box center [706, 340] width 603 height 30
click at [915, 226] on span "Cancelar" at bounding box center [904, 219] width 48 height 13
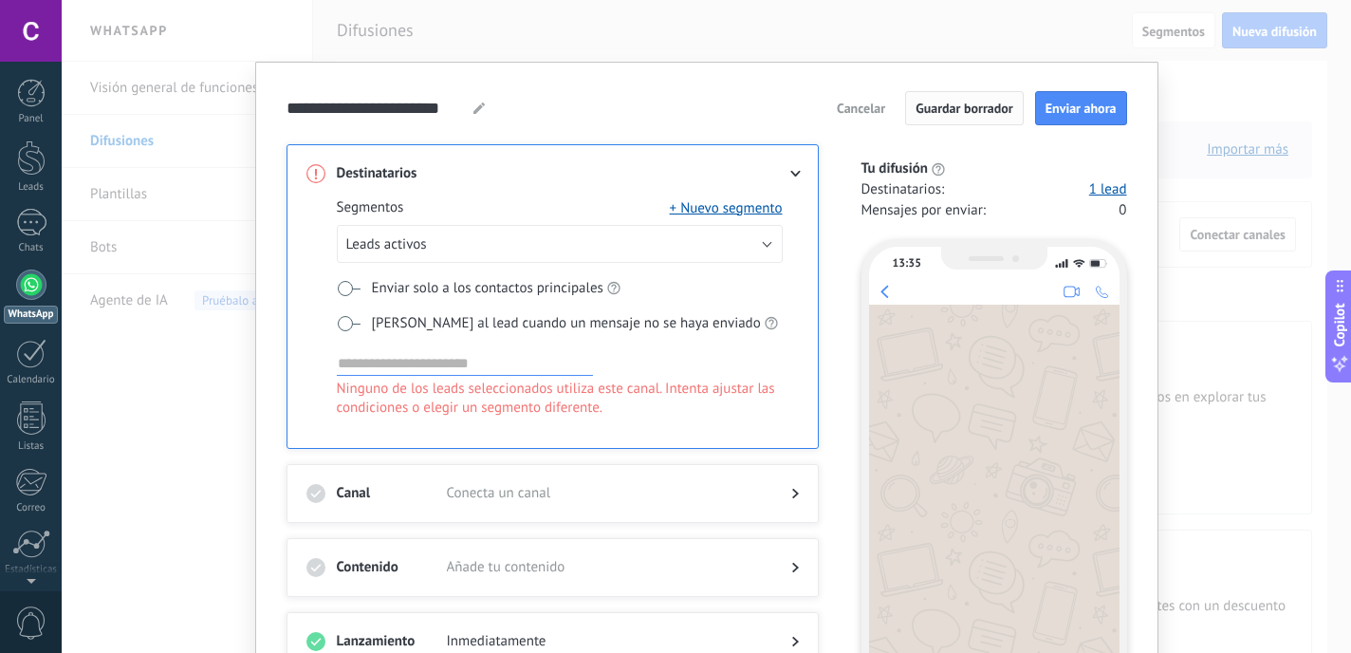
click at [965, 105] on span "Guardar borrador" at bounding box center [965, 108] width 98 height 13
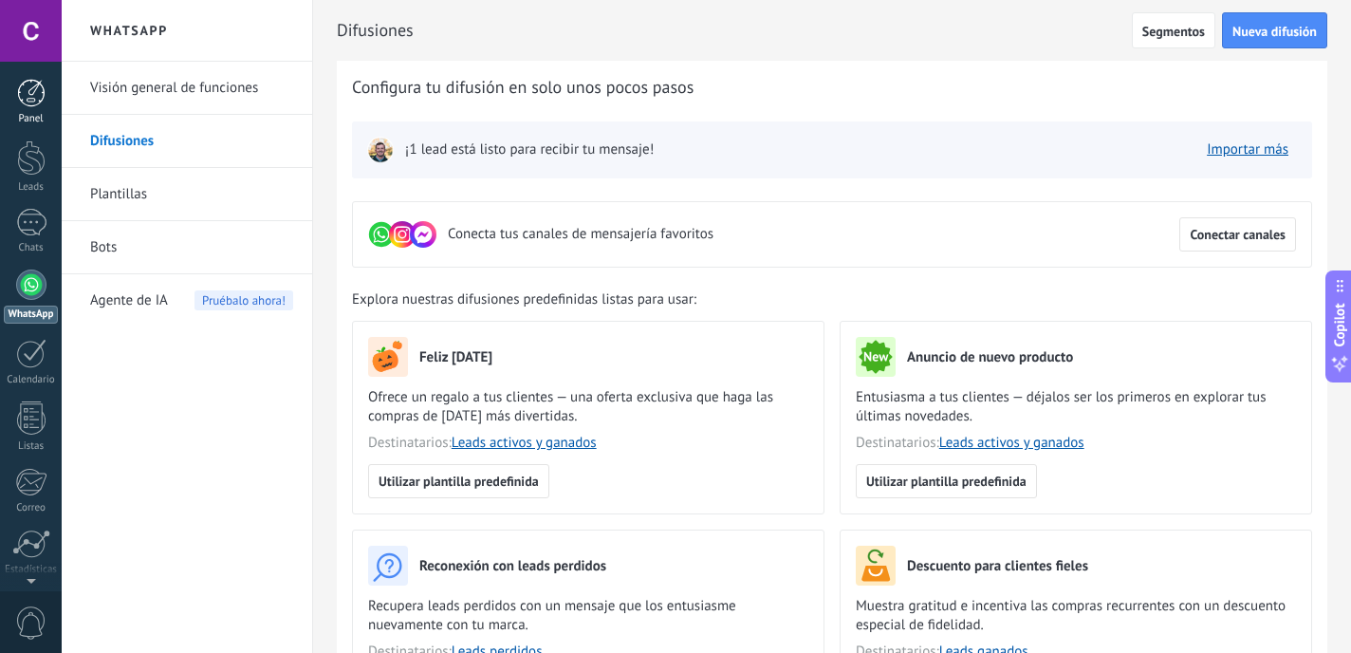
click at [32, 95] on div at bounding box center [31, 93] width 28 height 28
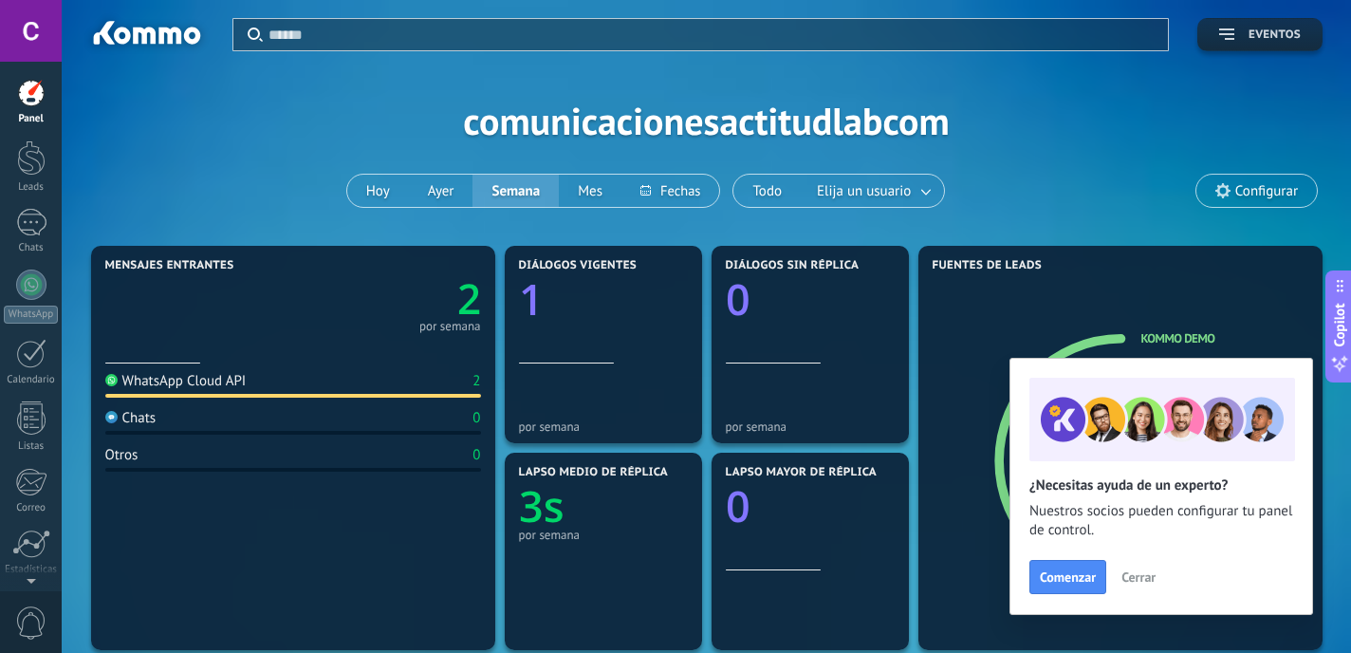
click at [1223, 28] on icon "button" at bounding box center [1226, 33] width 15 height 11
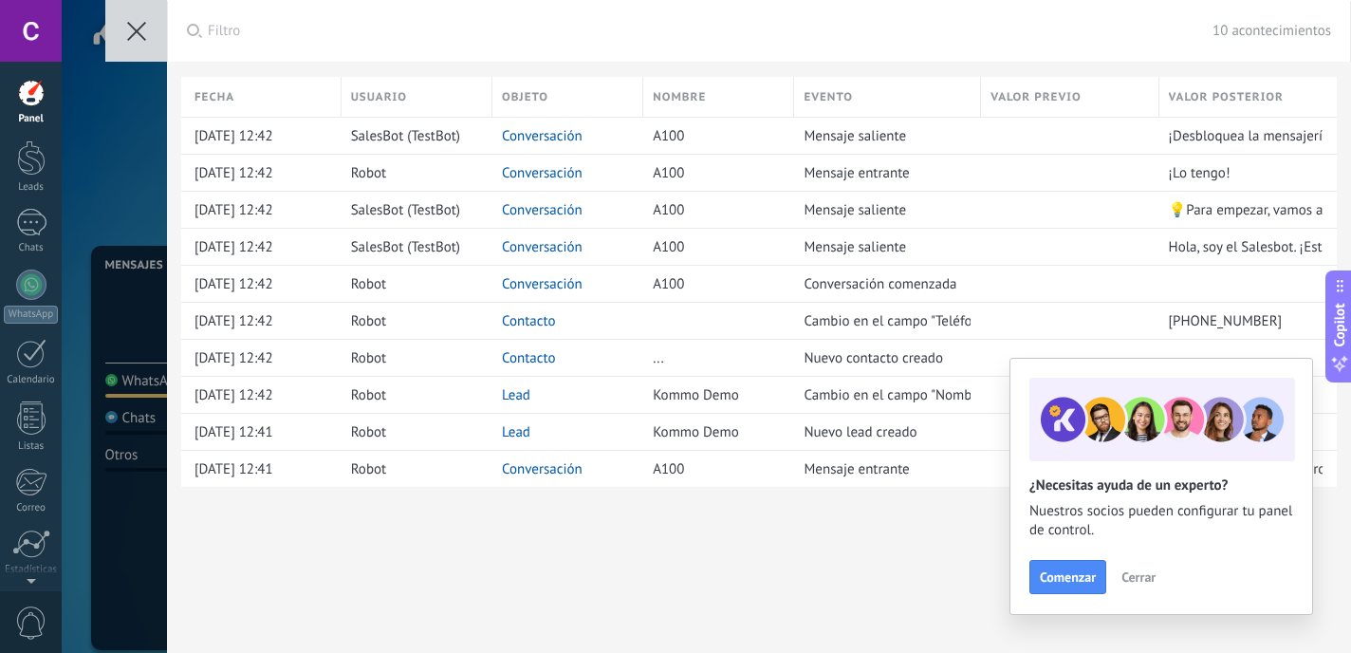
drag, startPoint x: 129, startPoint y: 44, endPoint x: 201, endPoint y: 82, distance: 81.5
click at [199, 81] on div "Aplicar Filtro 10 acontecimientos Todos los eventos Mis eventos Eventos de hoy …" at bounding box center [759, 326] width 1184 height 653
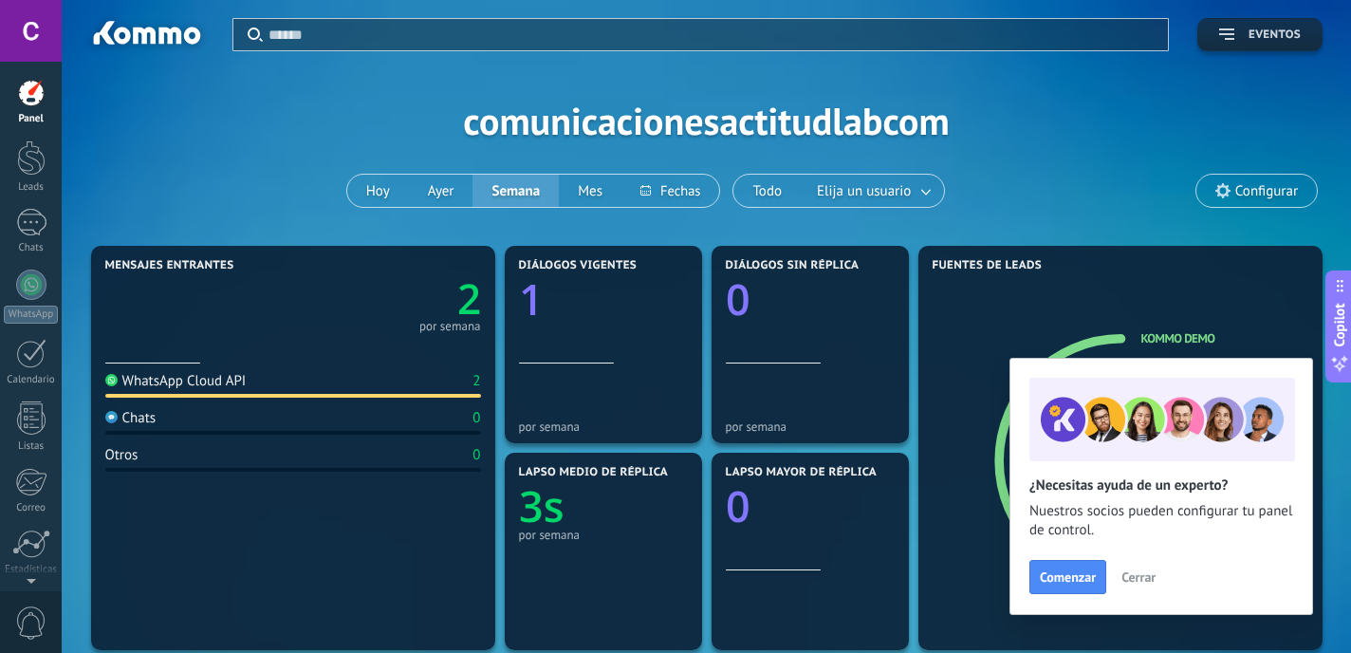
click at [1228, 31] on icon "button" at bounding box center [1226, 33] width 15 height 11
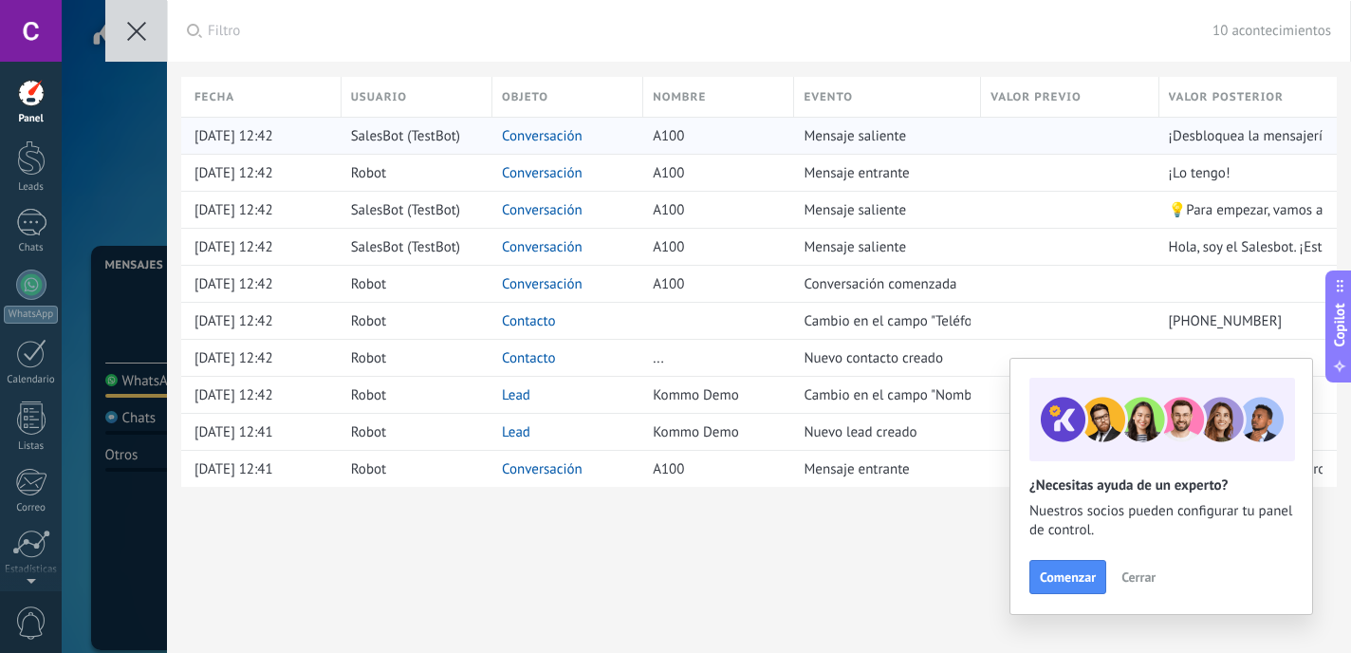
click at [524, 139] on link "Conversación" at bounding box center [542, 136] width 81 height 18
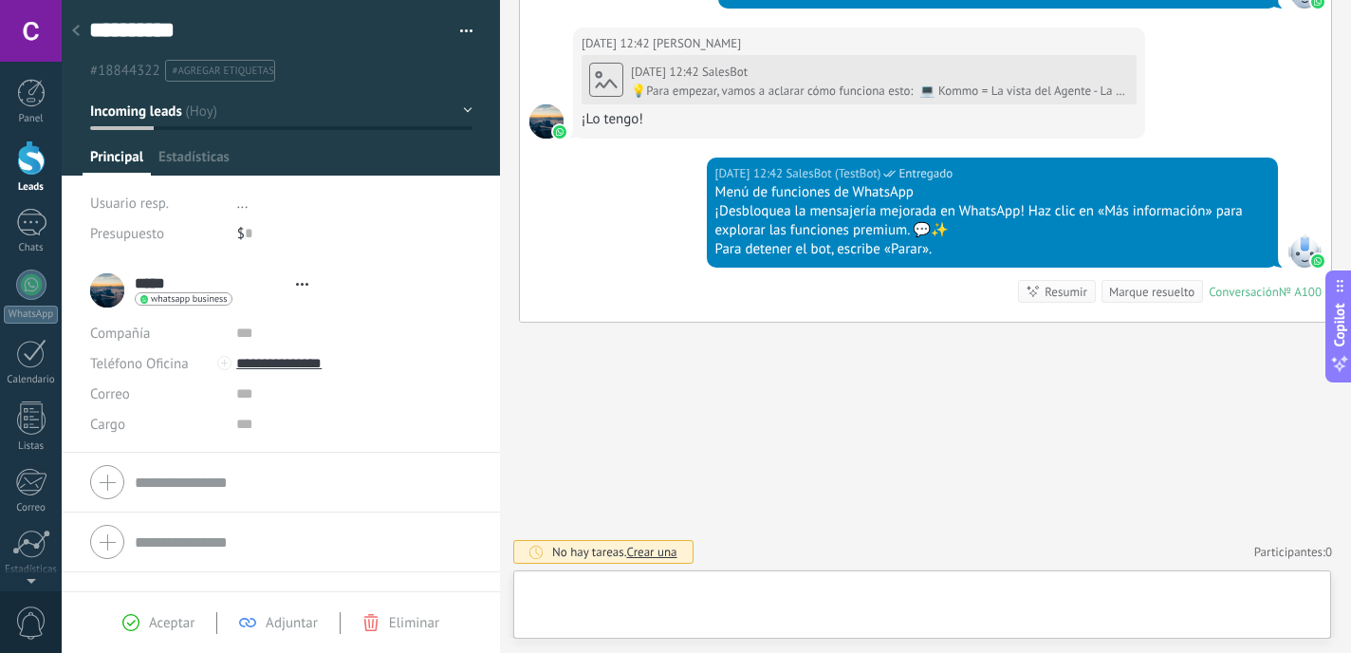
scroll to position [28, 0]
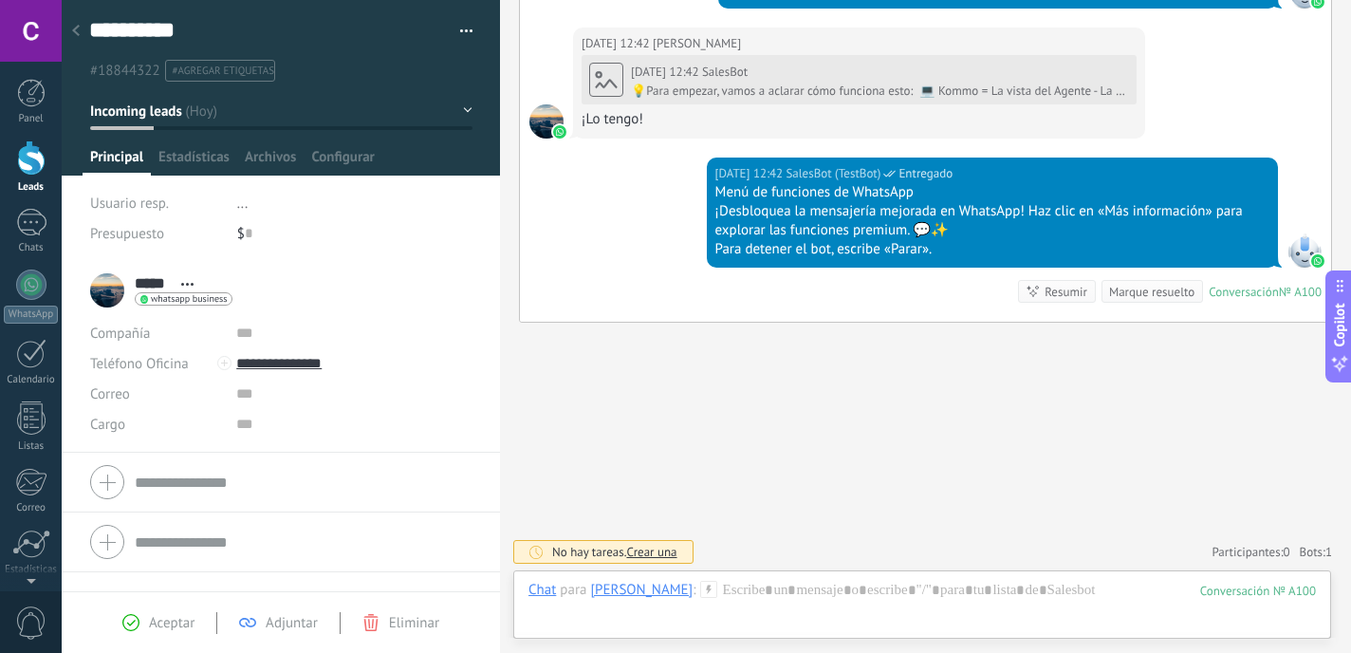
click at [78, 24] on div at bounding box center [76, 31] width 27 height 37
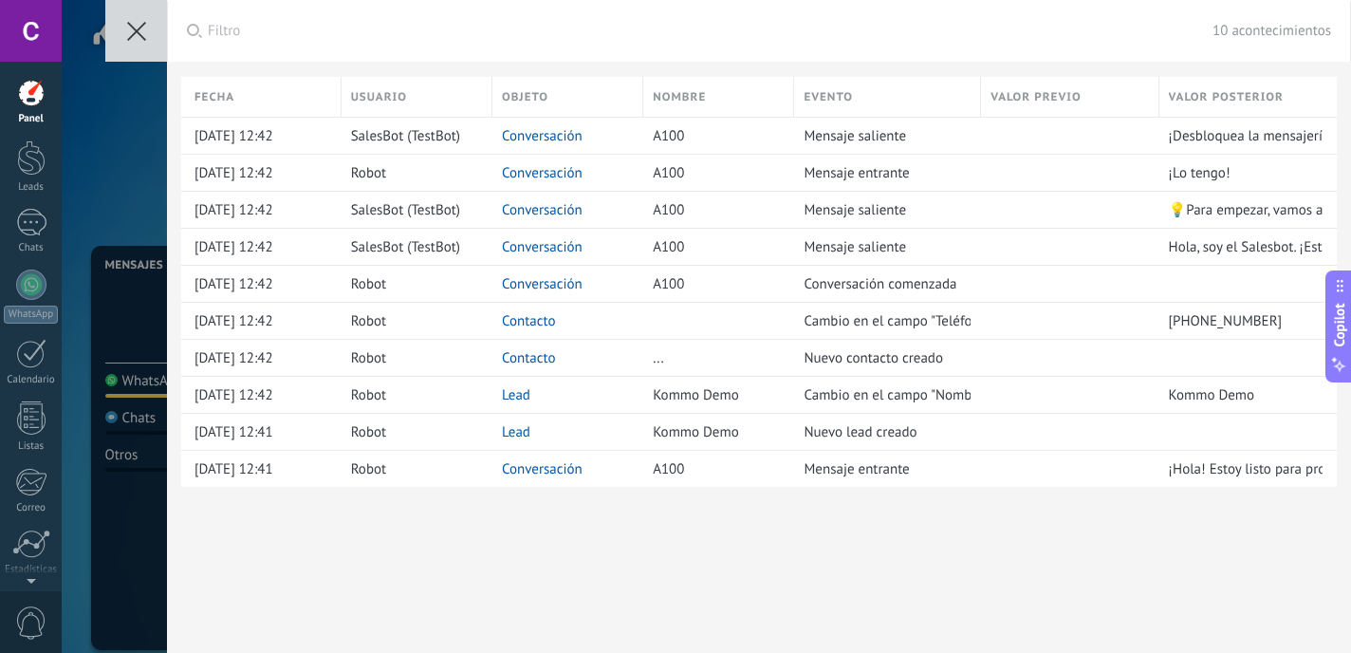
click at [105, 281] on div "Aplicar Filtro 10 acontecimientos Todos los eventos Mis eventos Eventos de hoy …" at bounding box center [706, 326] width 1289 height 653
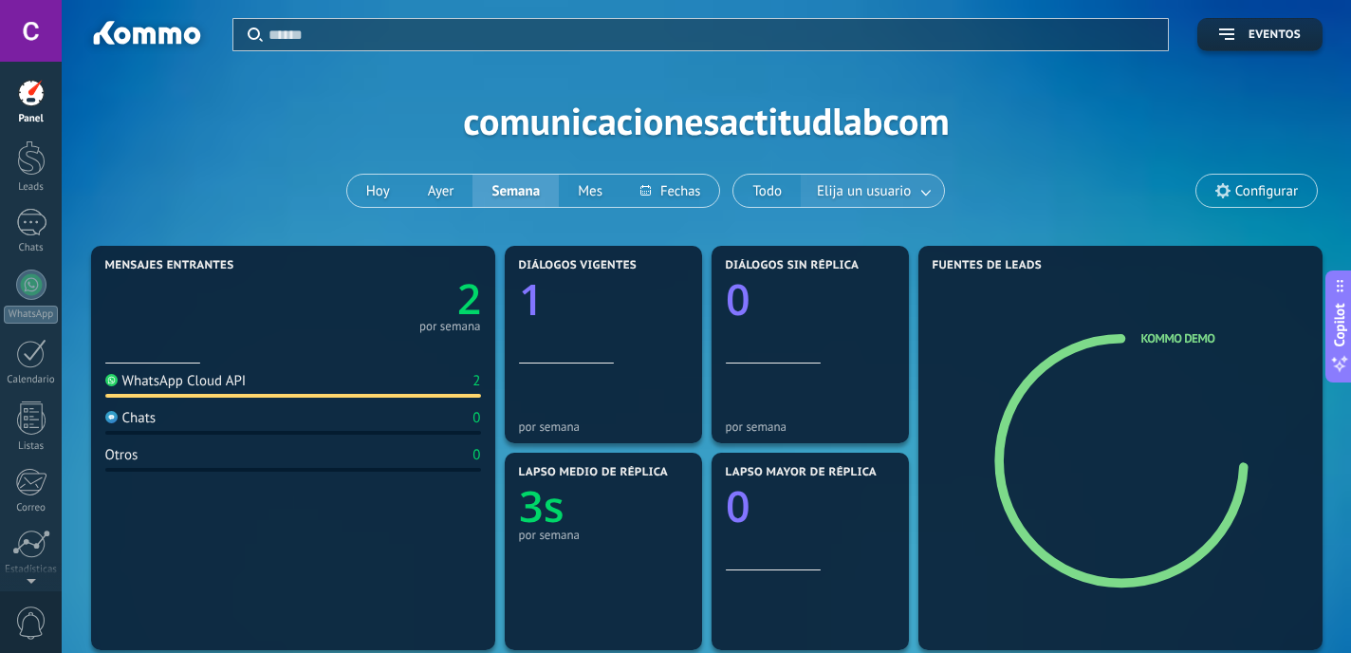
click at [926, 195] on link at bounding box center [927, 191] width 34 height 31
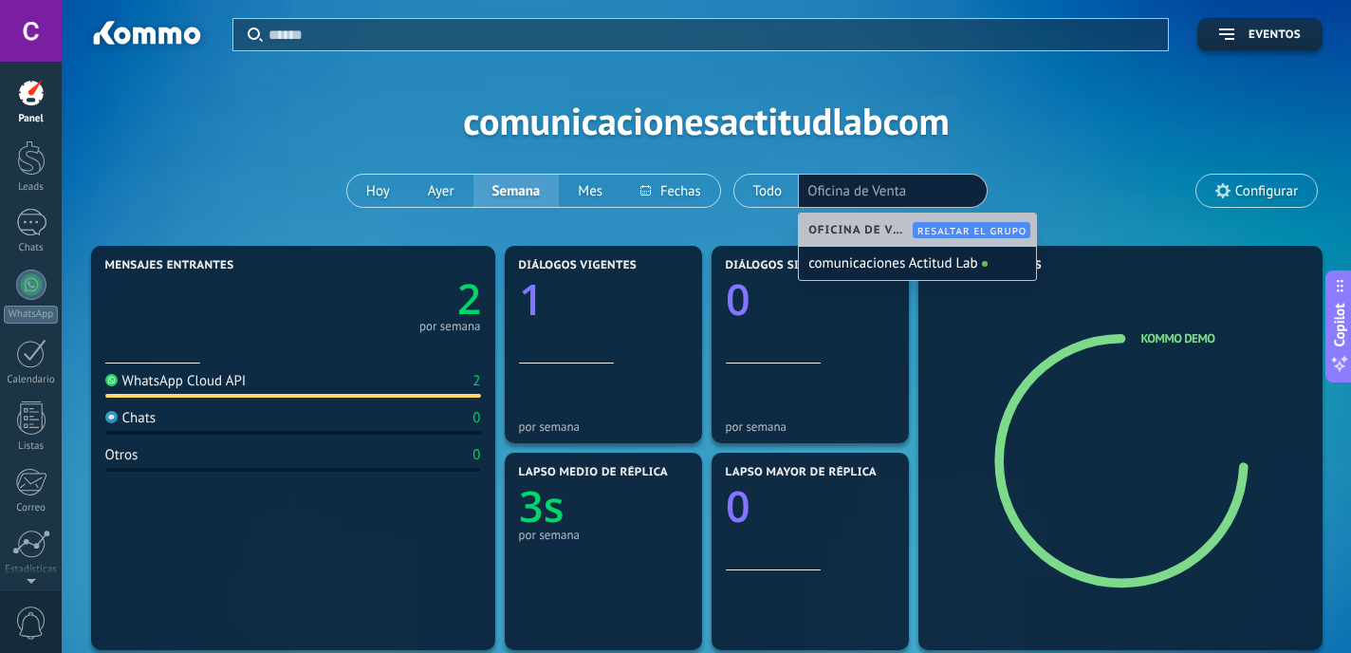
click at [1219, 193] on use at bounding box center [1222, 190] width 15 height 15
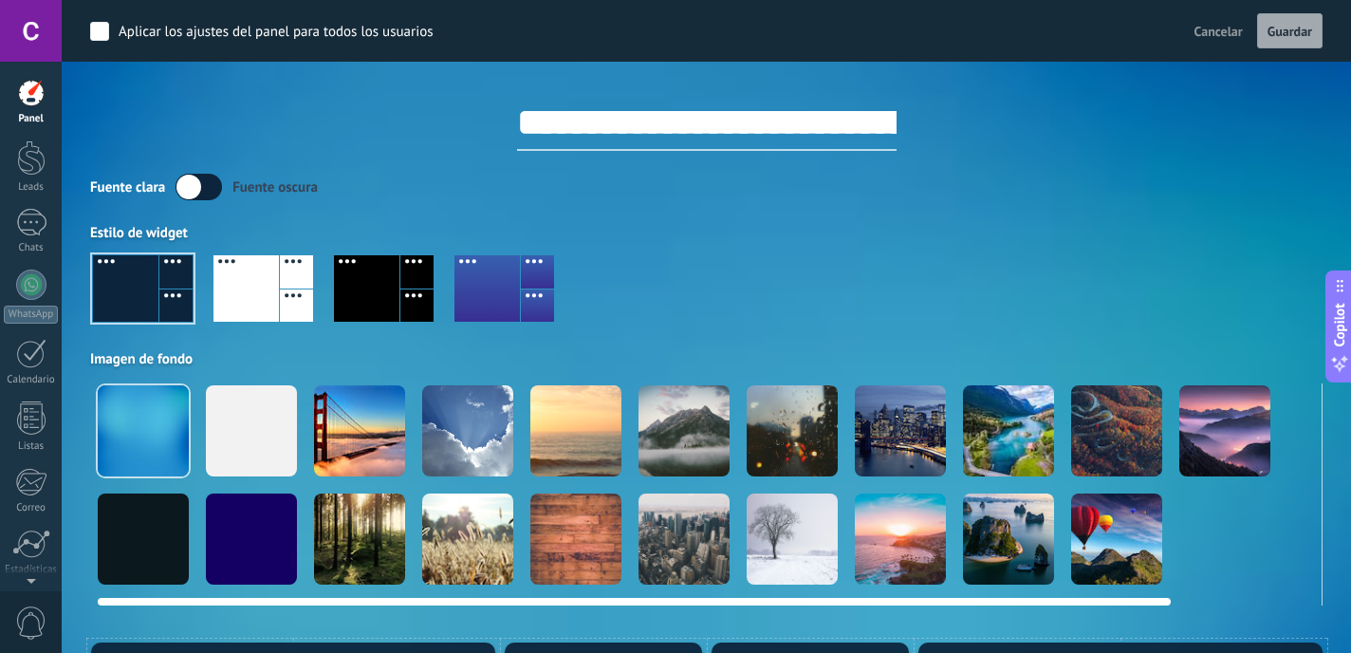
click at [453, 444] on div at bounding box center [467, 430] width 91 height 91
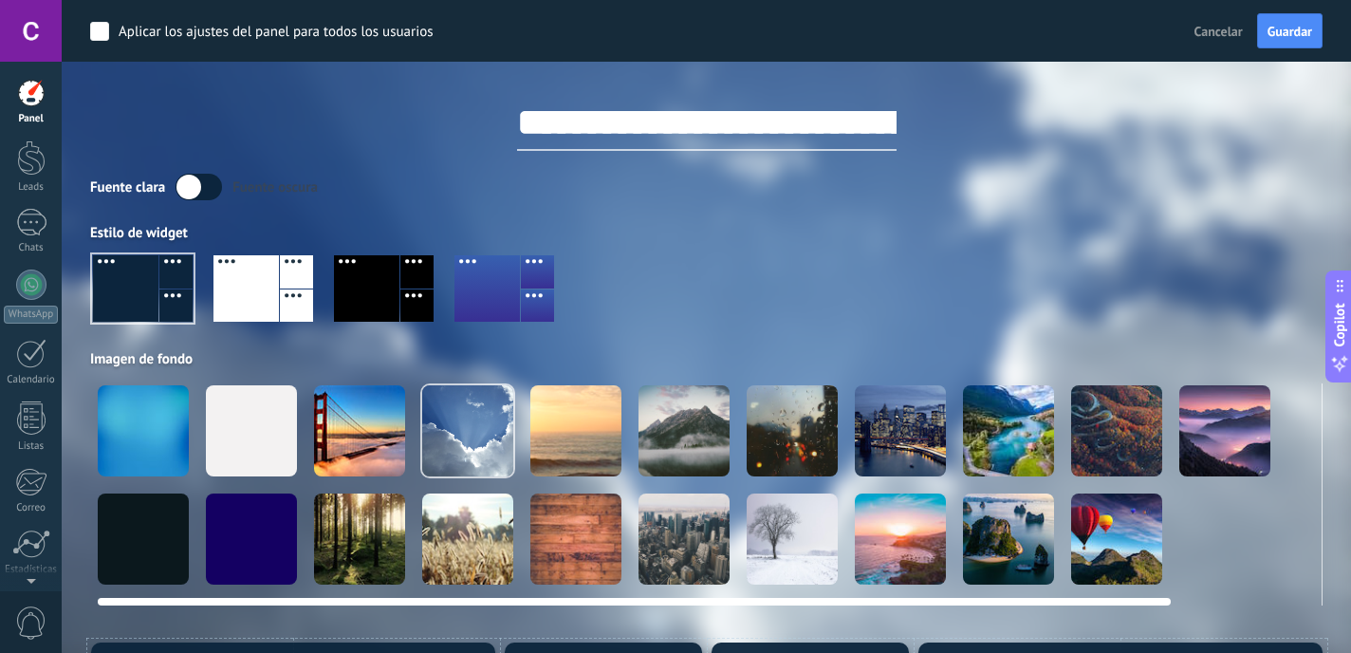
click at [361, 440] on div at bounding box center [359, 430] width 91 height 91
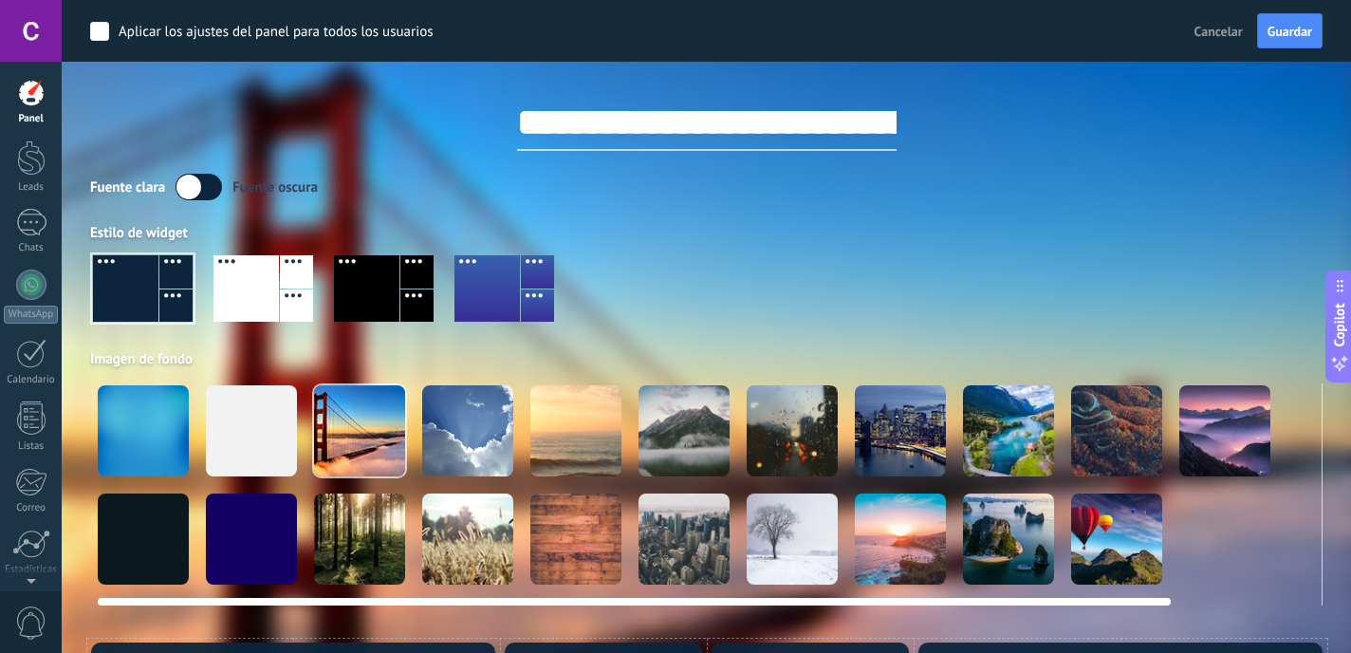
click at [462, 441] on div at bounding box center [467, 430] width 91 height 91
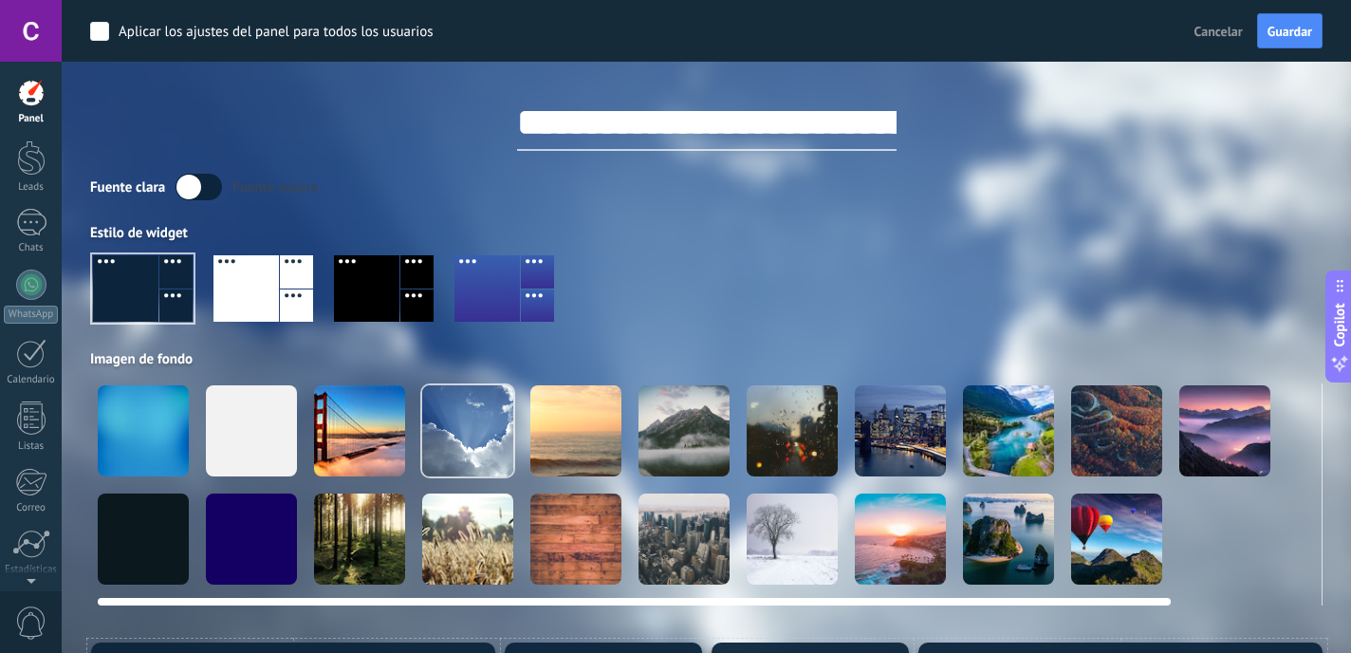
click at [901, 562] on div at bounding box center [900, 538] width 91 height 91
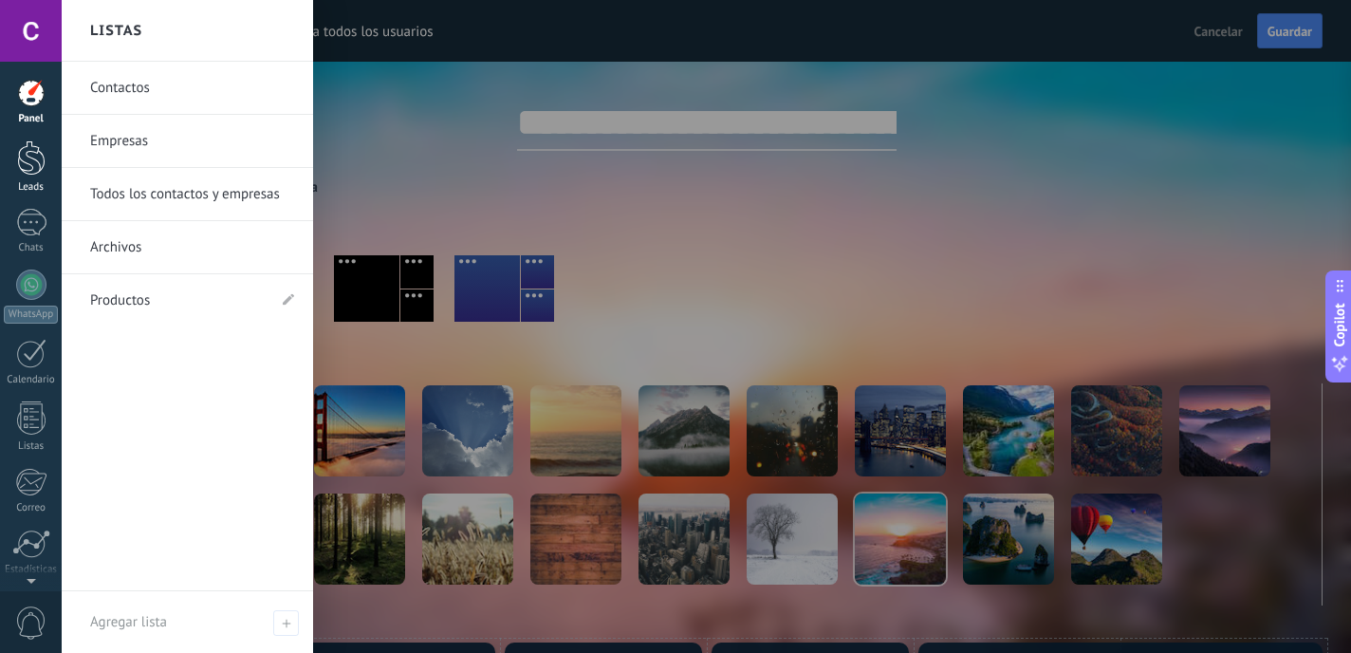
click at [29, 173] on div at bounding box center [31, 157] width 28 height 35
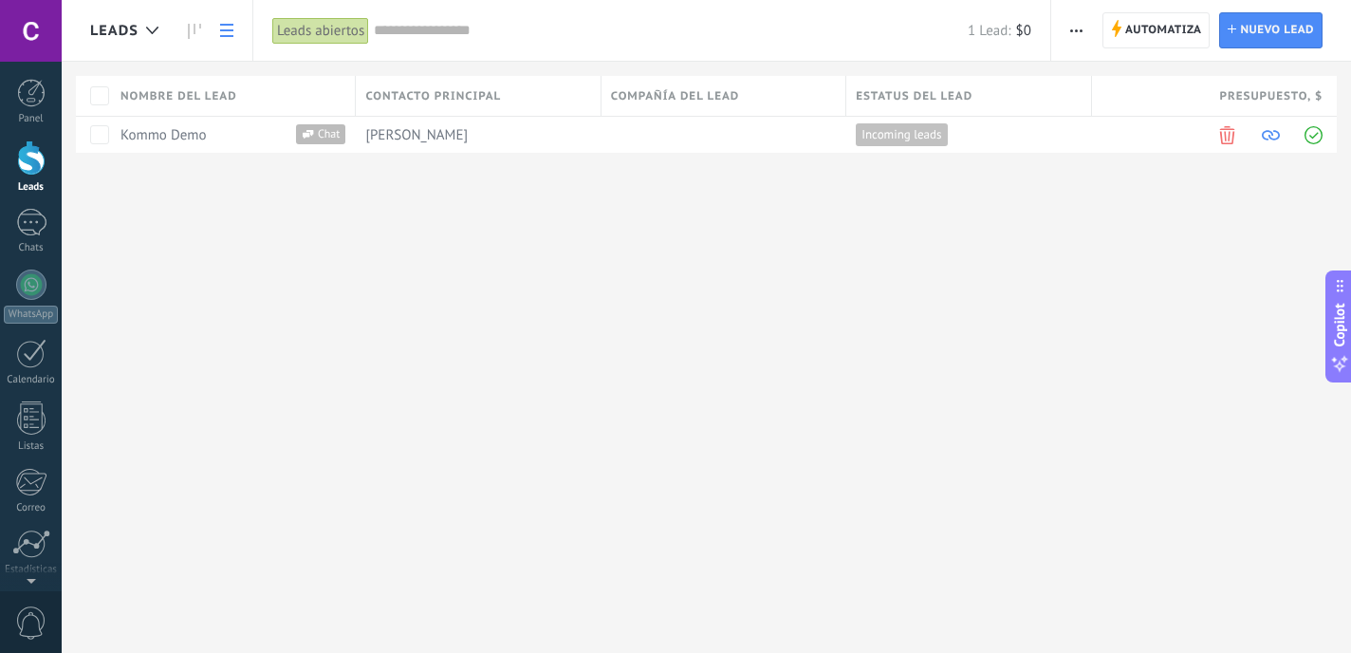
click at [1078, 32] on span "button" at bounding box center [1076, 30] width 12 height 36
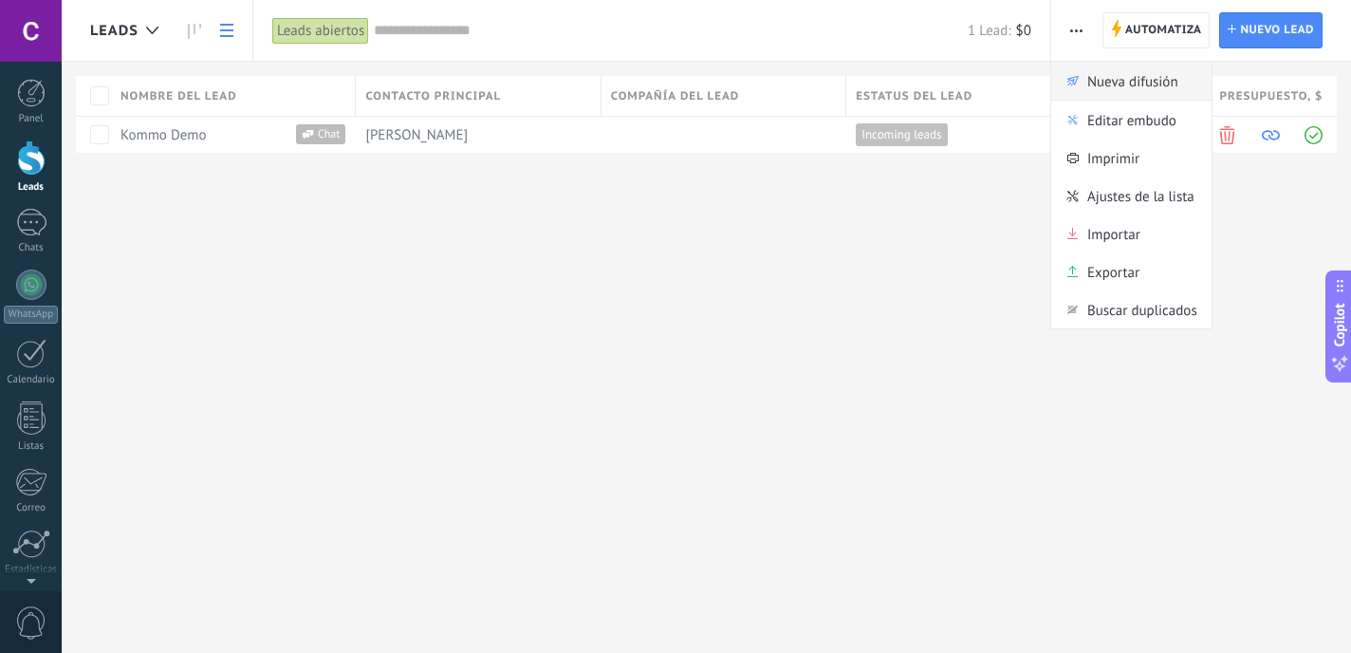
click at [1096, 85] on span "Nueva difusión" at bounding box center [1132, 81] width 91 height 38
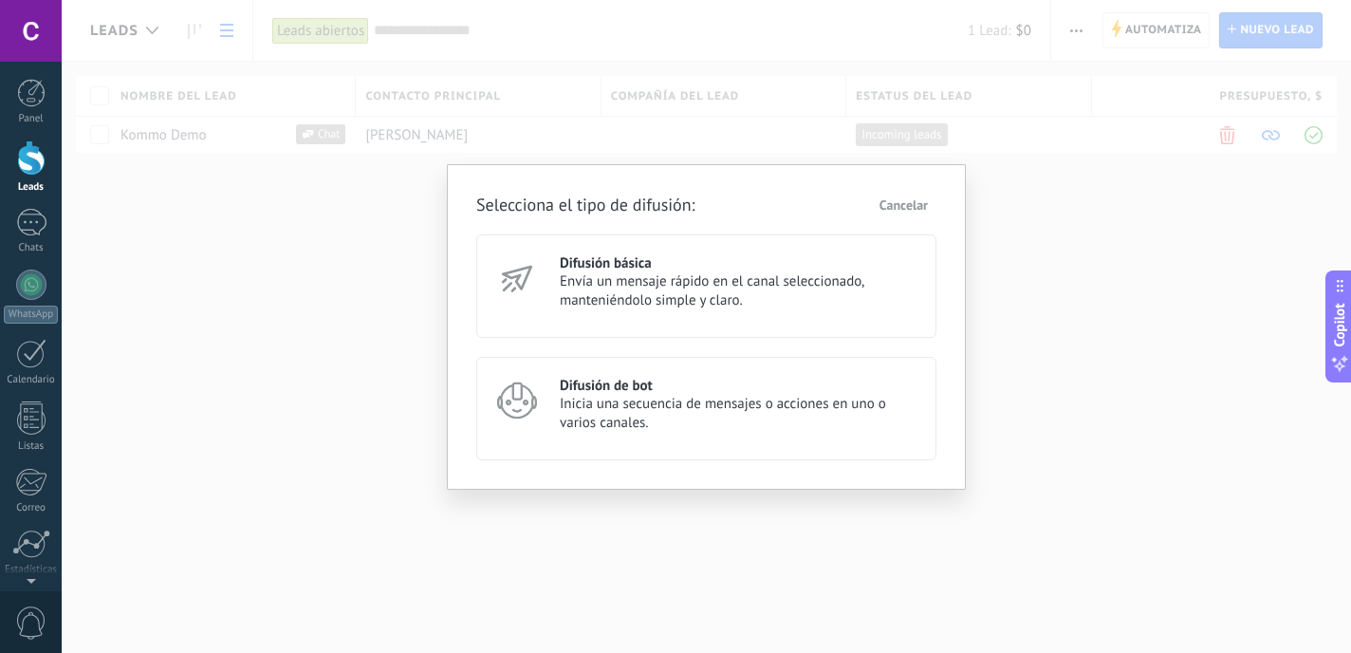
click at [738, 291] on span "Envía un mensaje rápido en el canal seleccionado, manteniéndolo simple y claro." at bounding box center [740, 291] width 360 height 38
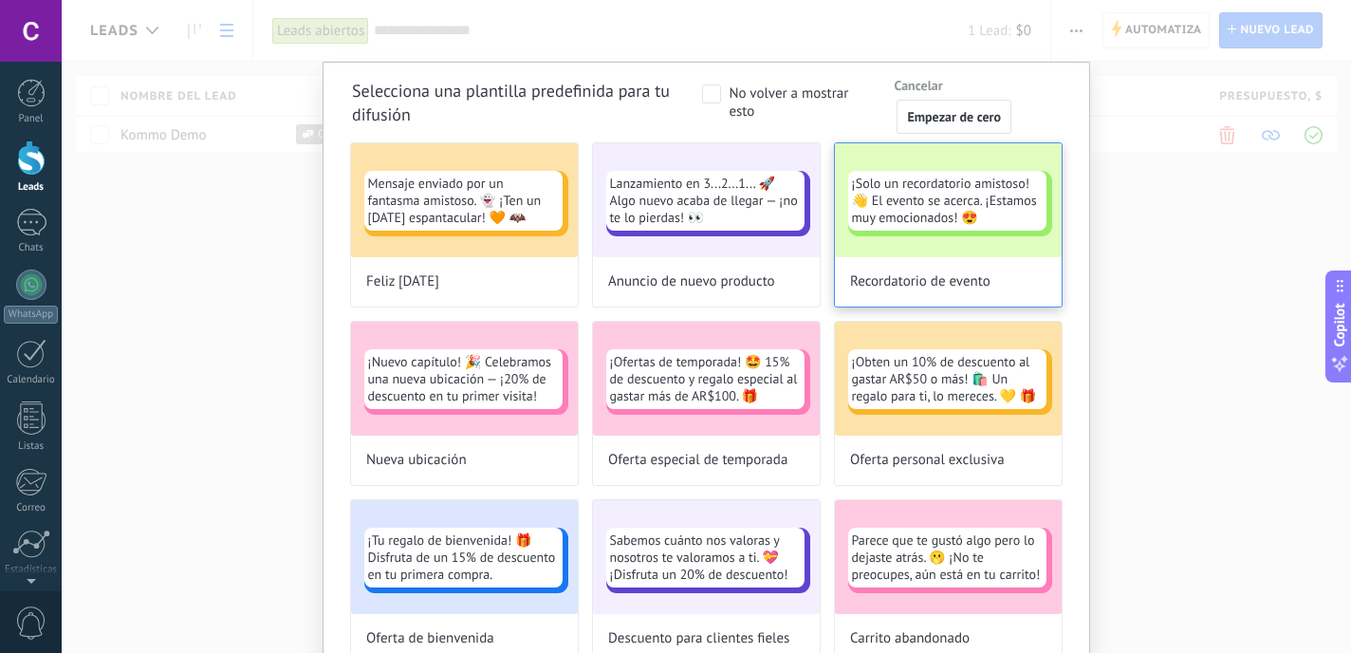
drag, startPoint x: 702, startPoint y: 216, endPoint x: 861, endPoint y: 145, distance: 174.5
click at [960, 122] on span "Empezar de cero" at bounding box center [954, 116] width 94 height 13
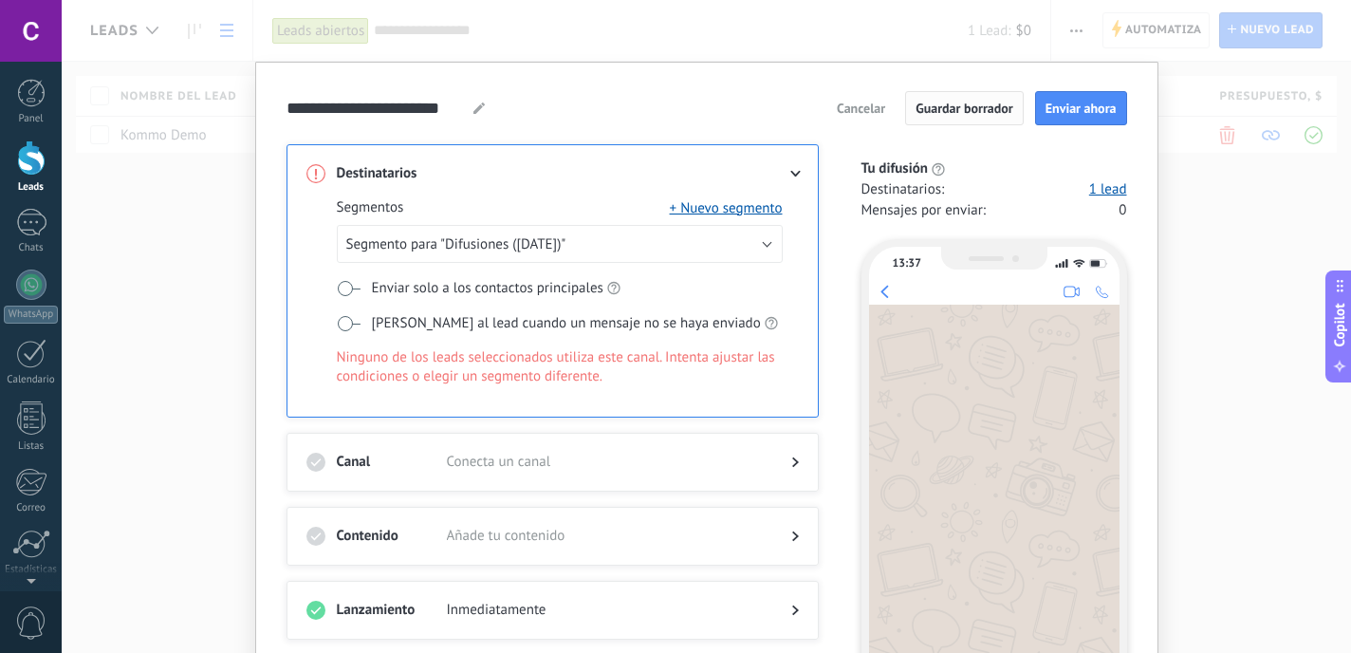
click at [968, 102] on span "Guardar borrador" at bounding box center [965, 108] width 98 height 13
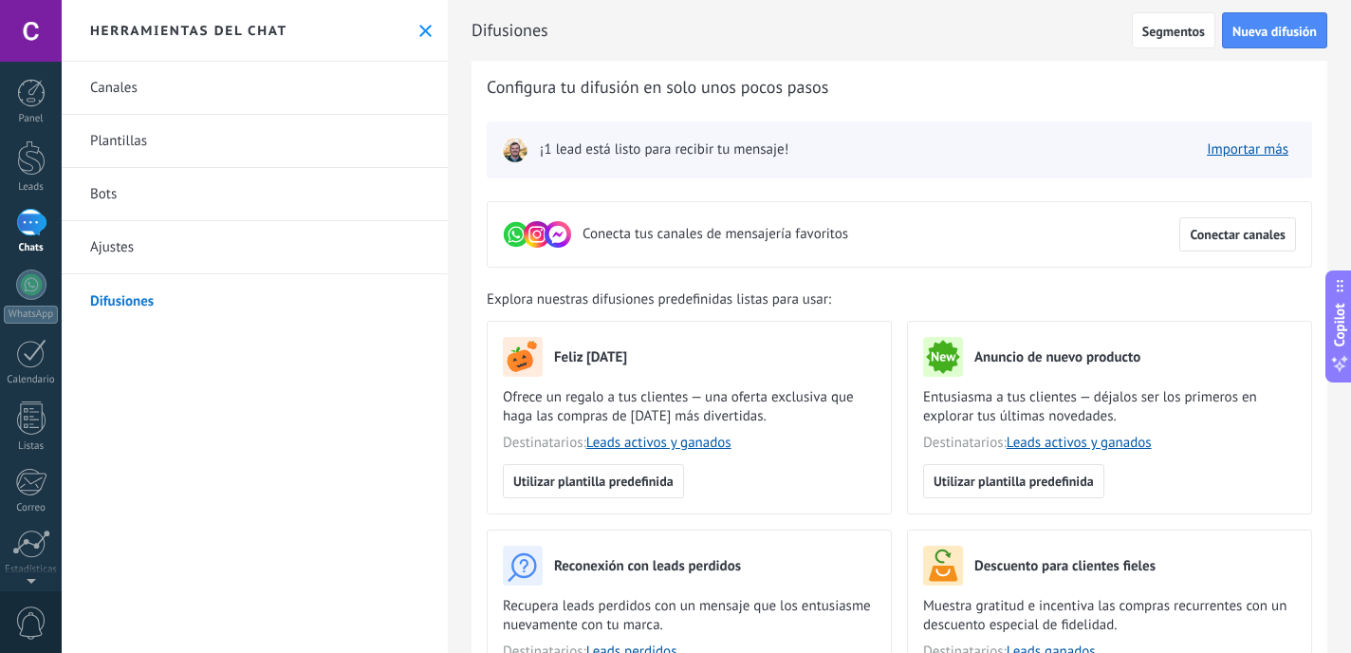
click at [171, 137] on link "Plantillas" at bounding box center [255, 141] width 386 height 53
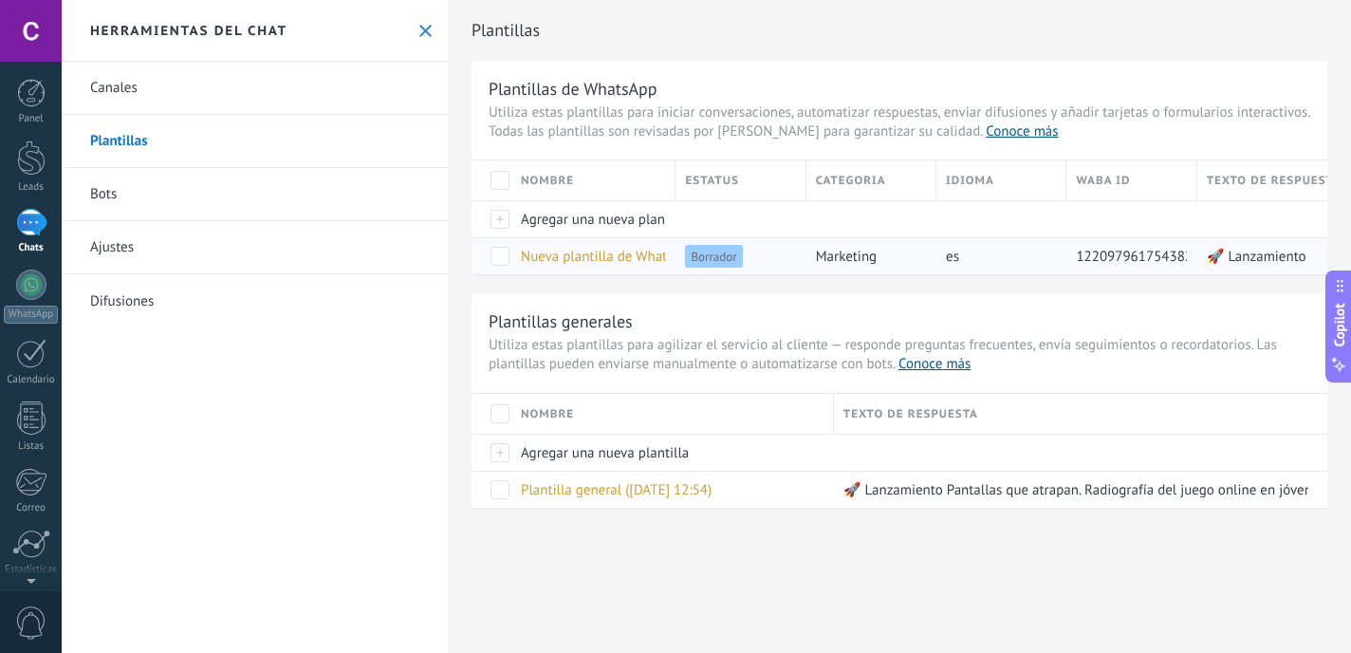
click at [500, 253] on span at bounding box center [499, 256] width 19 height 19
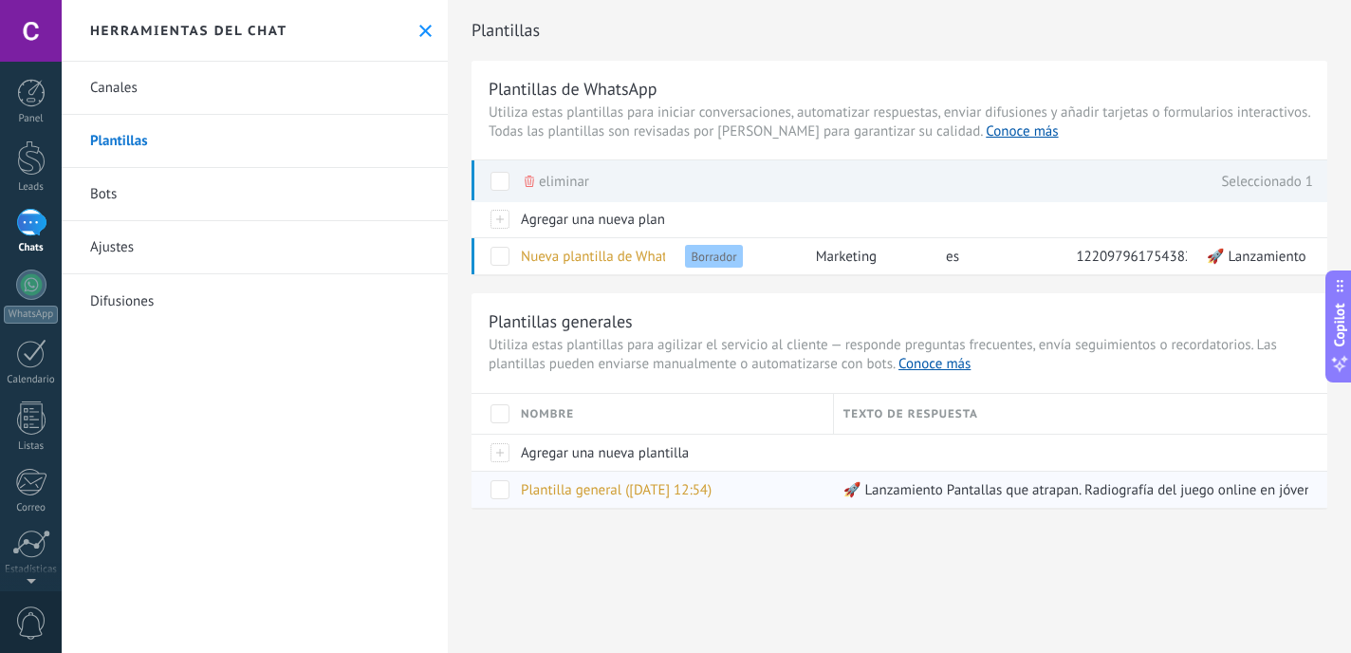
click at [495, 496] on span at bounding box center [499, 489] width 19 height 19
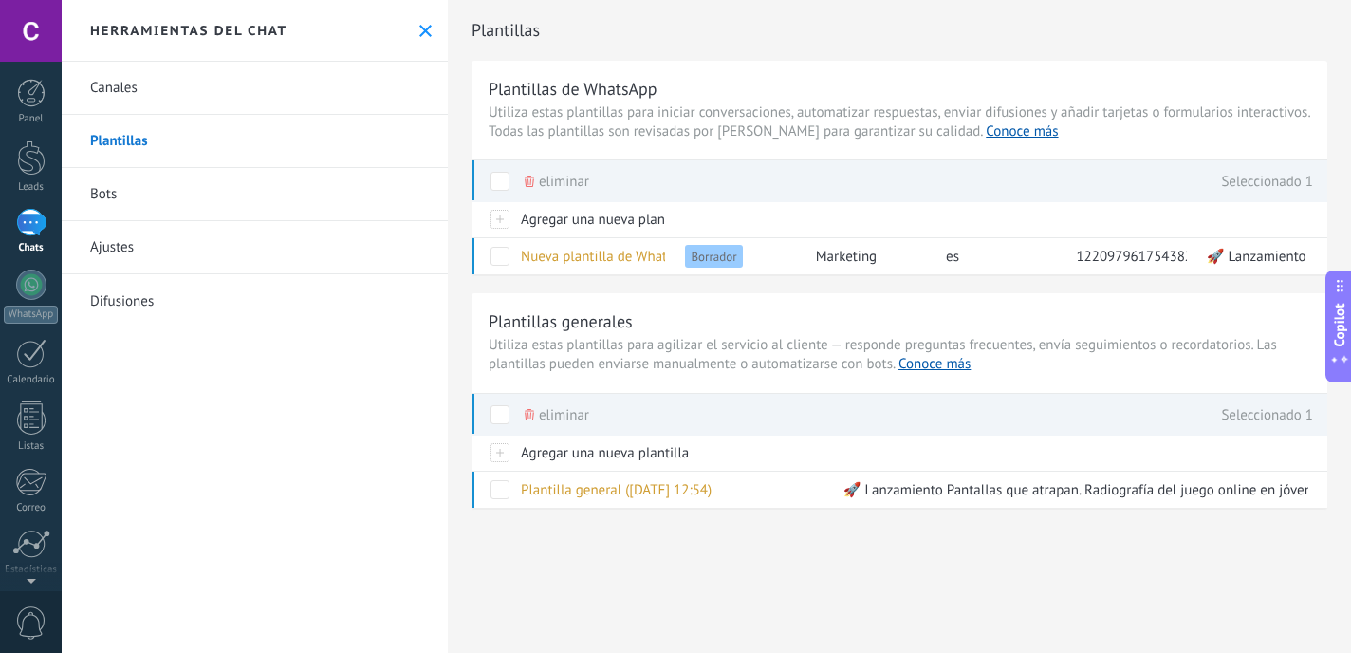
click at [140, 300] on link "Difusiones" at bounding box center [255, 300] width 386 height 53
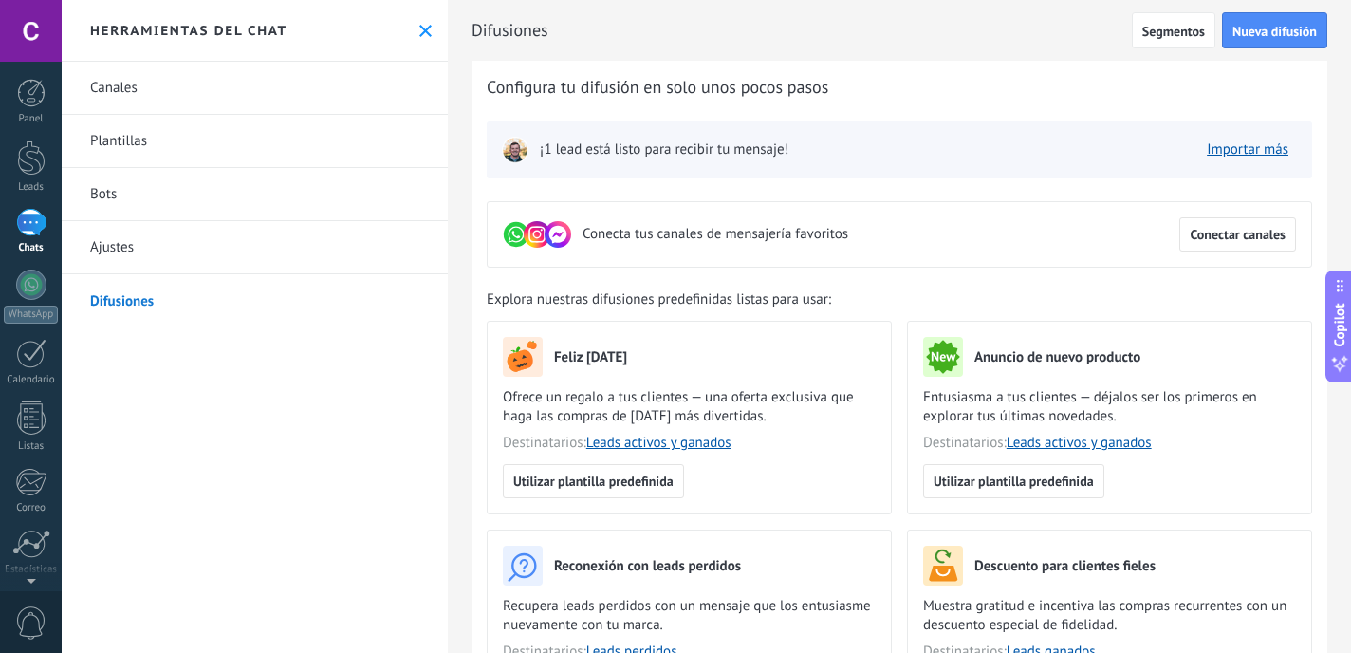
click at [142, 133] on link "Plantillas" at bounding box center [255, 141] width 386 height 53
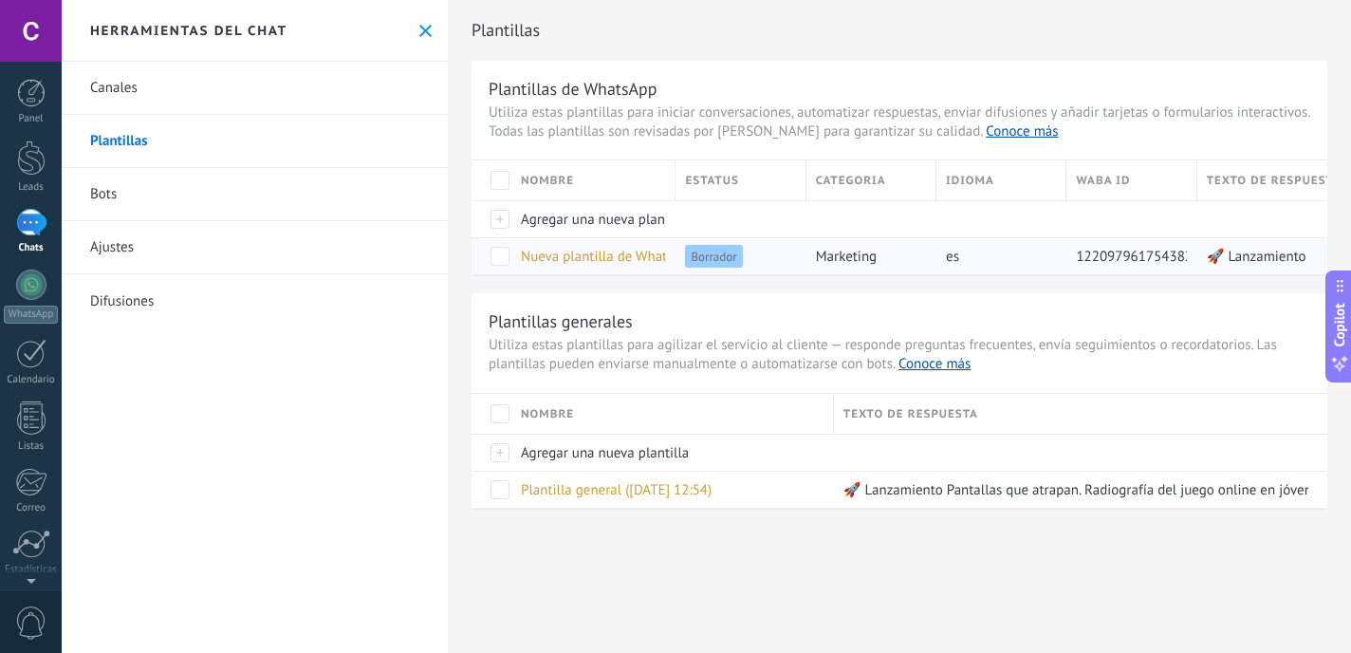
click at [572, 263] on span "Nueva plantilla de WhatsApp (15.10.2025 12:44)" at bounding box center [654, 257] width 267 height 18
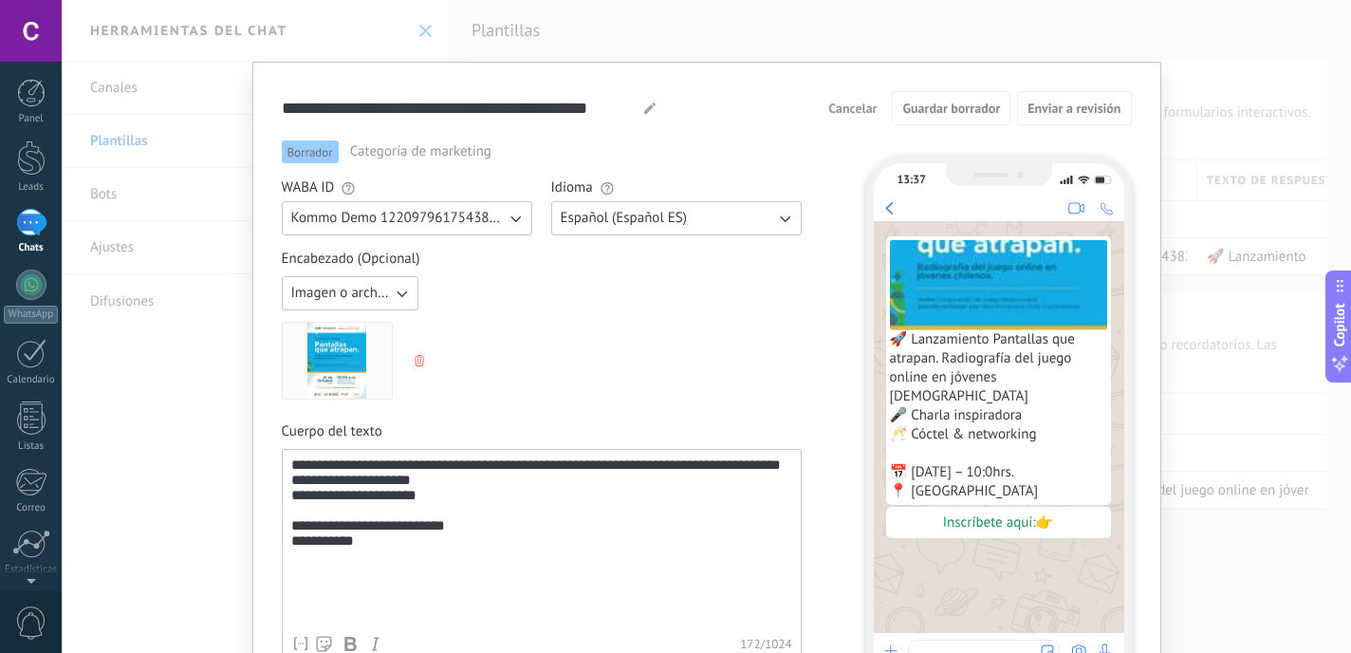
click at [447, 156] on span "Categoría de marketing" at bounding box center [420, 151] width 141 height 19
click at [504, 23] on div "**********" at bounding box center [706, 326] width 1289 height 653
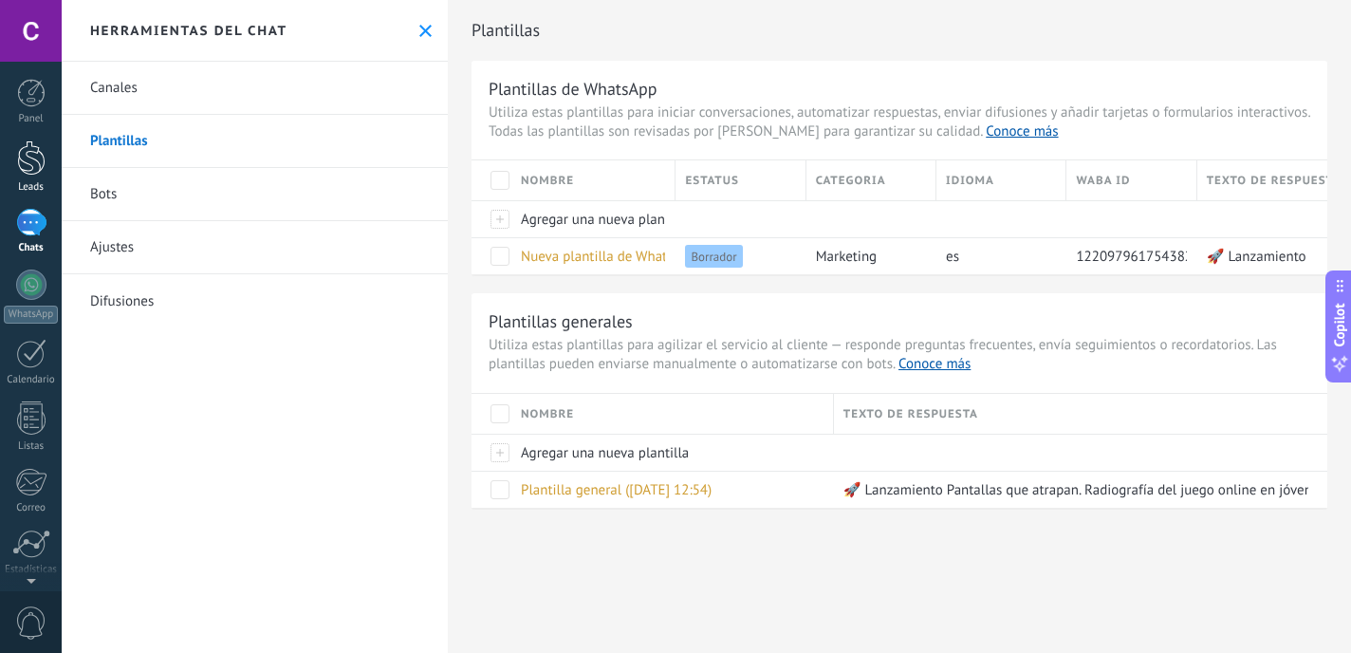
click at [31, 158] on div at bounding box center [31, 157] width 28 height 35
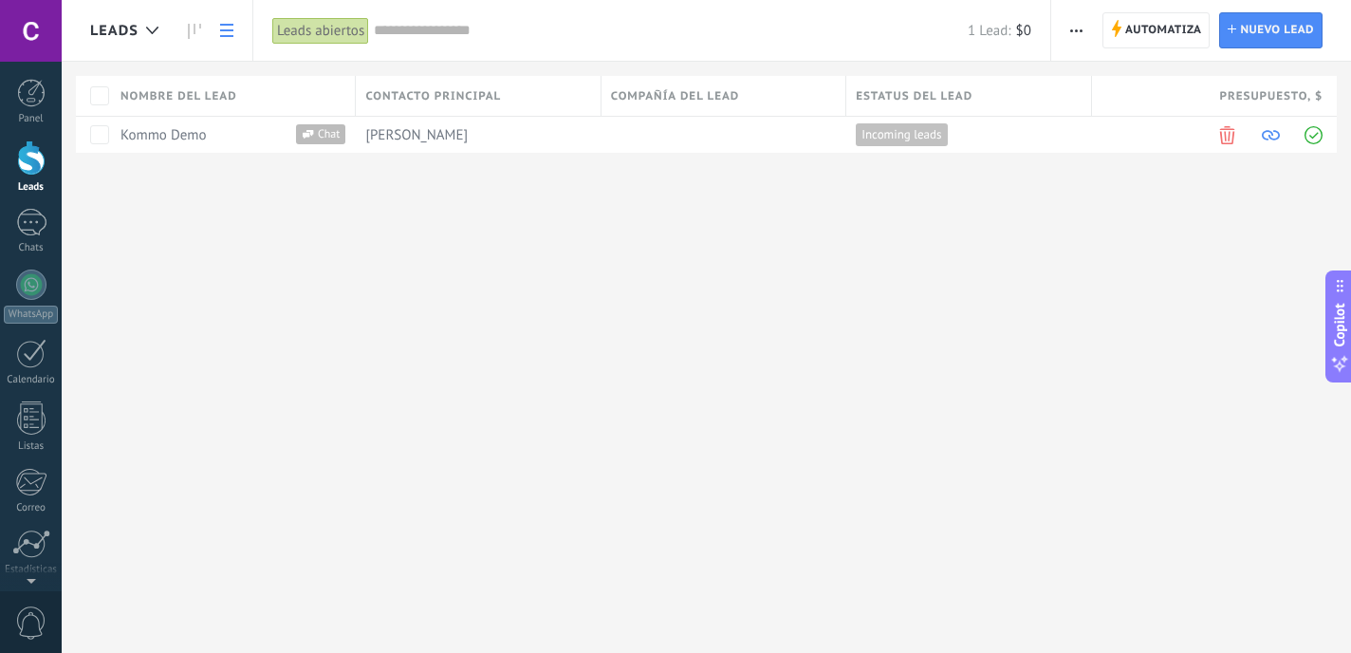
click at [319, 34] on div "Leads abiertos" at bounding box center [320, 31] width 97 height 28
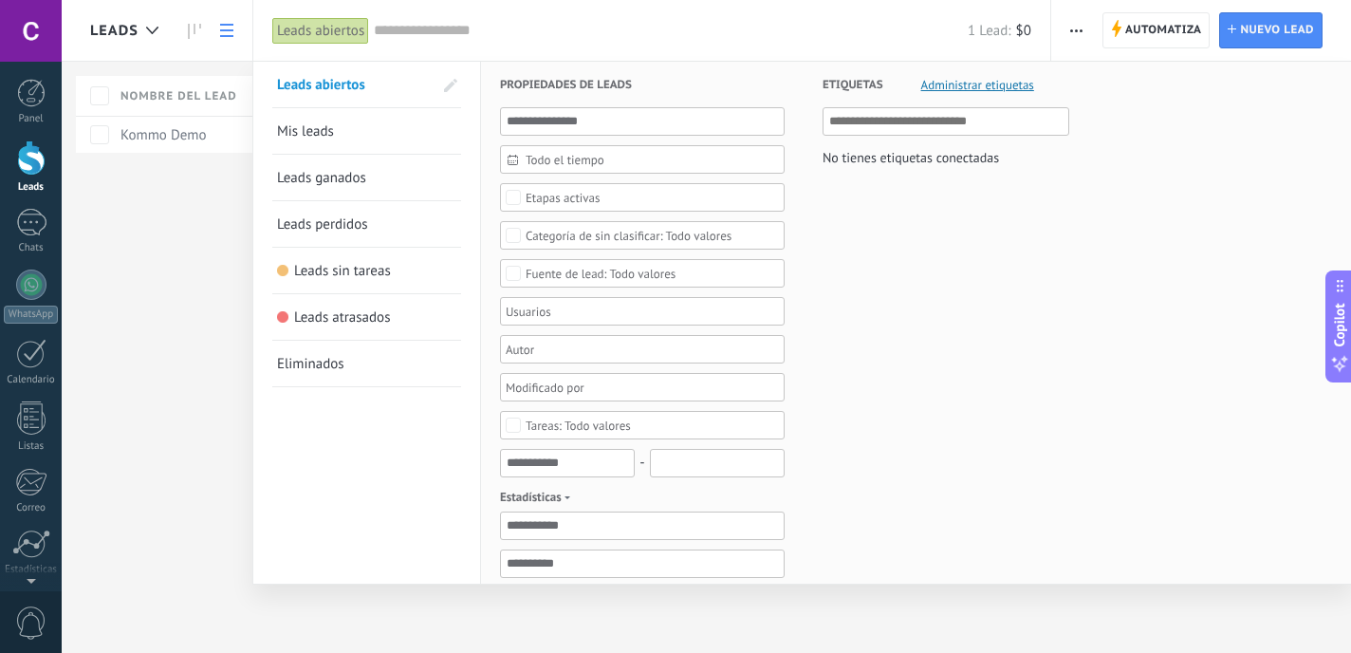
click at [379, 179] on link "Leads ganados" at bounding box center [366, 178] width 179 height 46
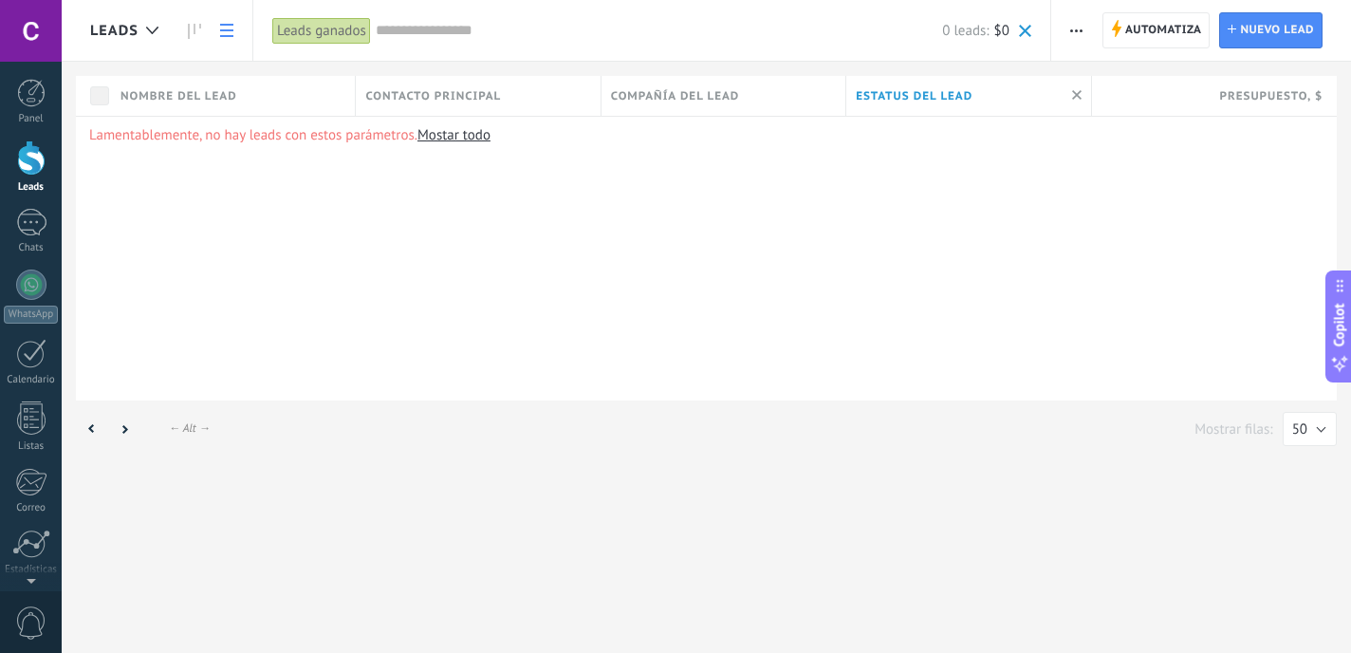
click at [317, 41] on div "Leads ganados" at bounding box center [321, 31] width 99 height 28
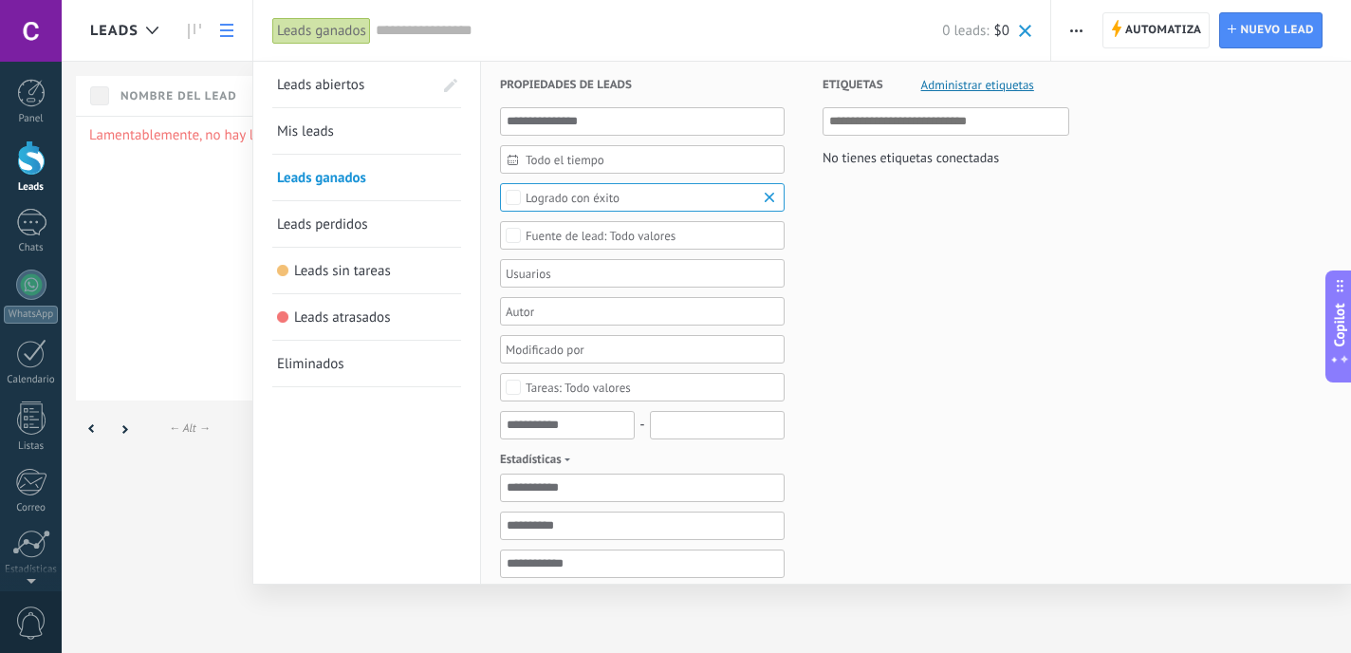
click at [767, 195] on b at bounding box center [772, 197] width 23 height 19
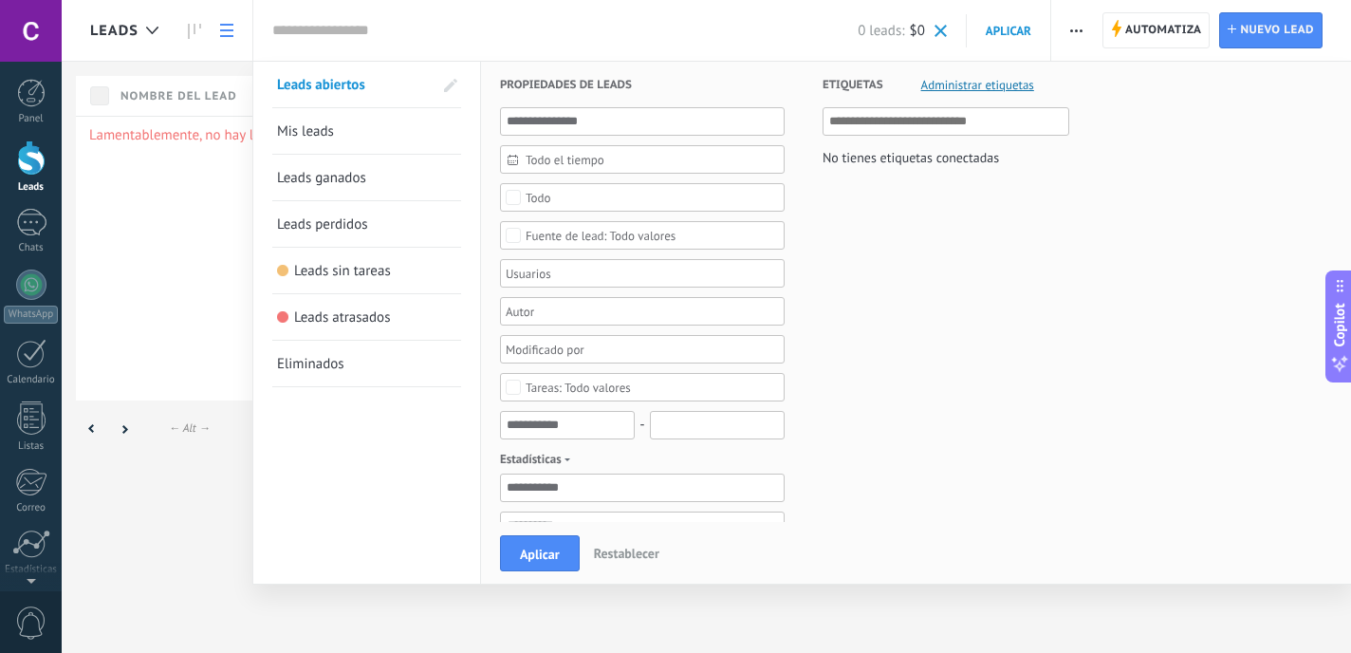
click at [742, 160] on span "Todo el tiempo" at bounding box center [650, 160] width 249 height 14
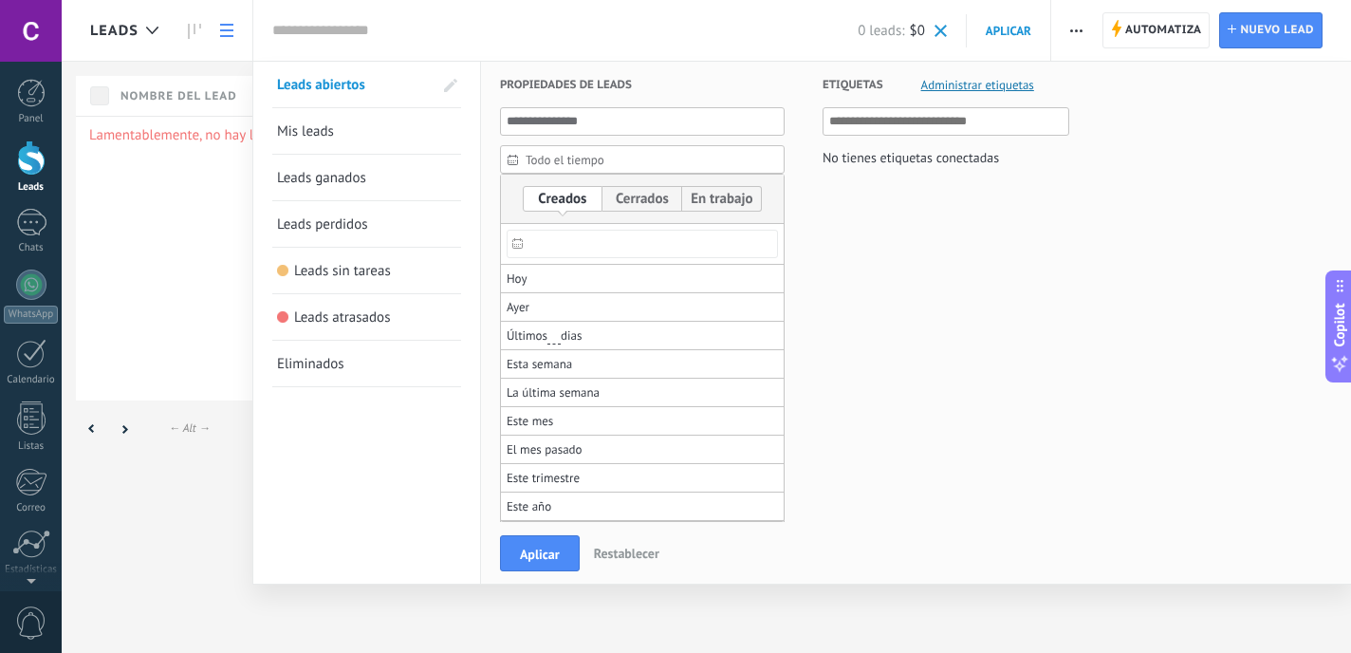
click at [742, 160] on span "Todo el tiempo" at bounding box center [650, 160] width 249 height 14
click at [553, 548] on span "Aplicar" at bounding box center [540, 553] width 40 height 13
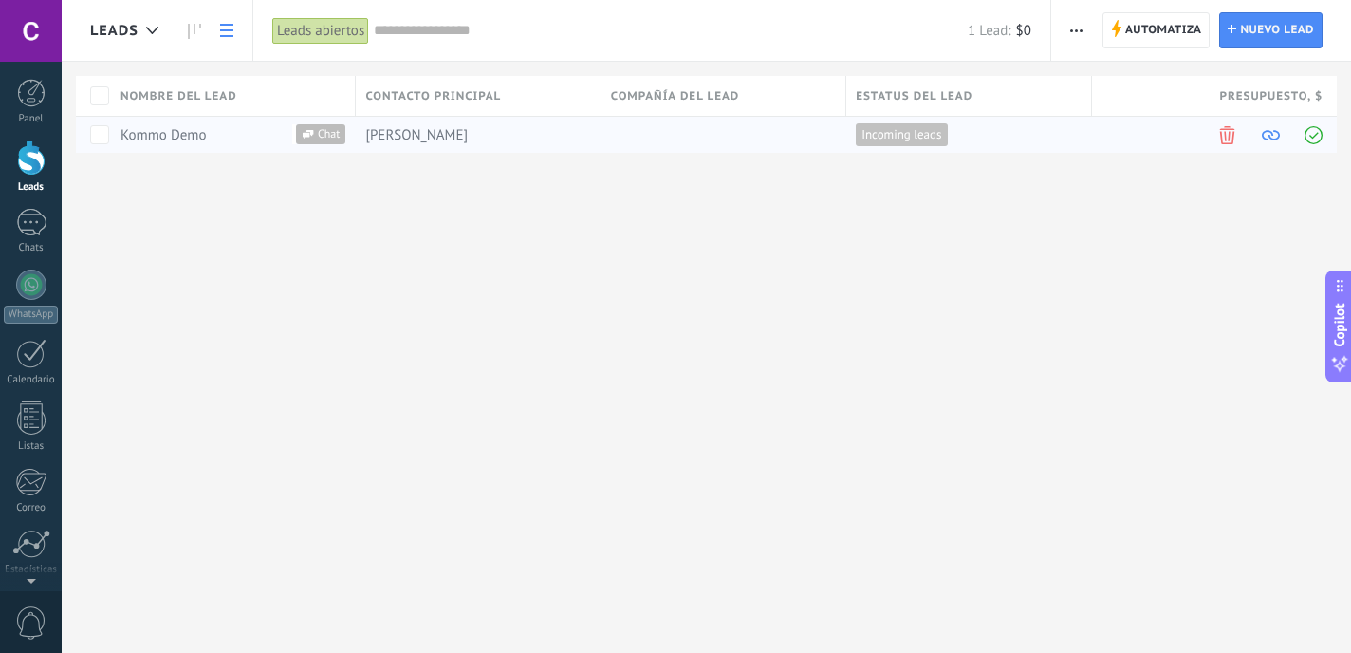
click at [897, 138] on span "Incoming leads" at bounding box center [901, 134] width 80 height 17
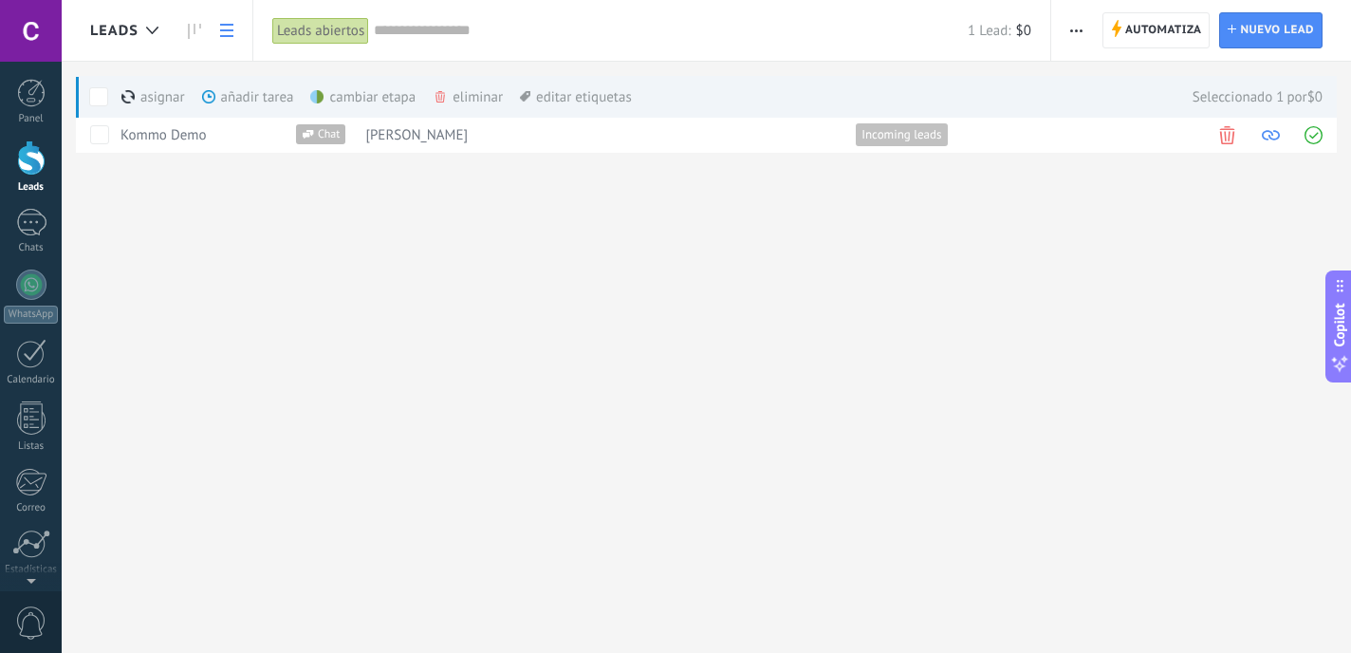
click at [223, 30] on use at bounding box center [226, 30] width 13 height 13
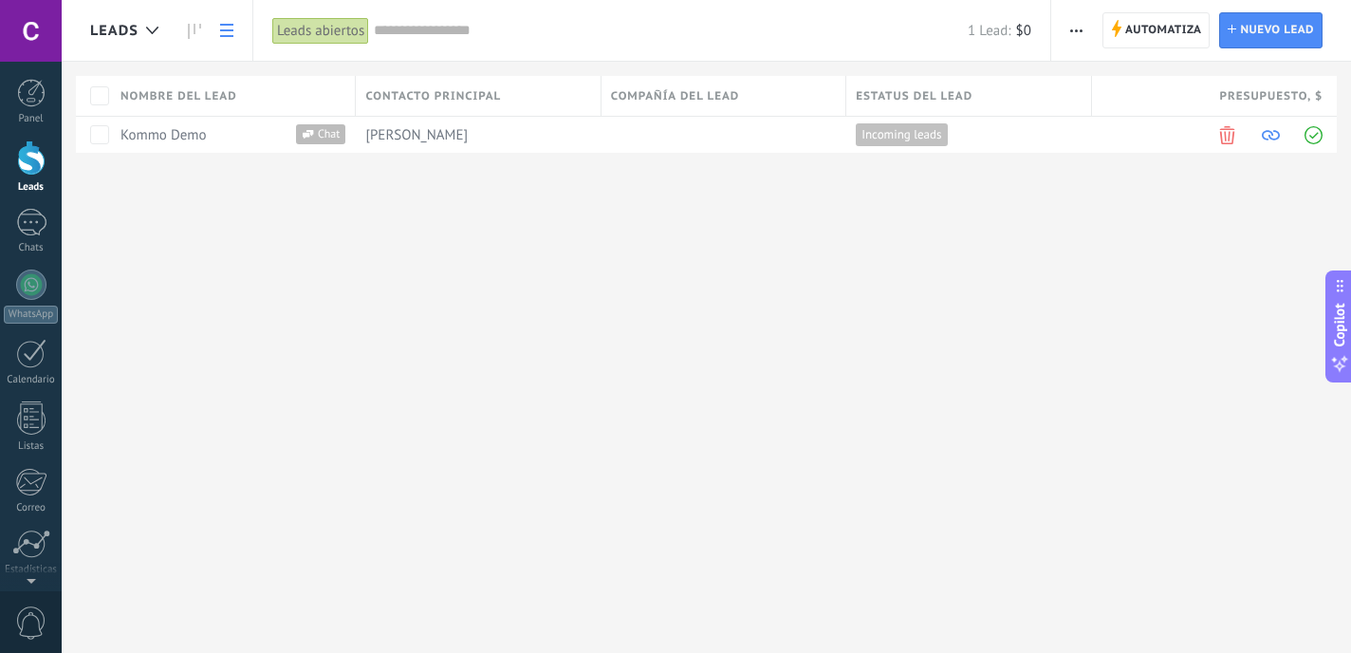
click at [230, 36] on use at bounding box center [226, 30] width 13 height 13
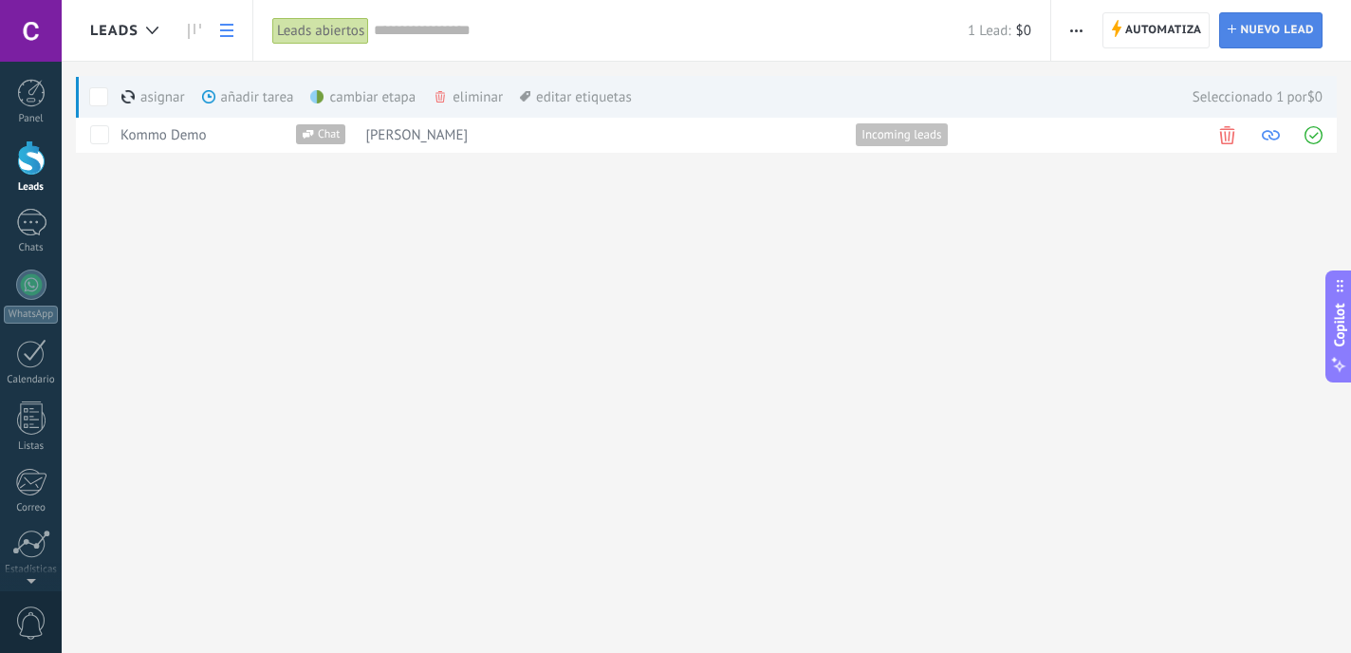
click at [1271, 38] on span "Nuevo lead" at bounding box center [1277, 30] width 74 height 34
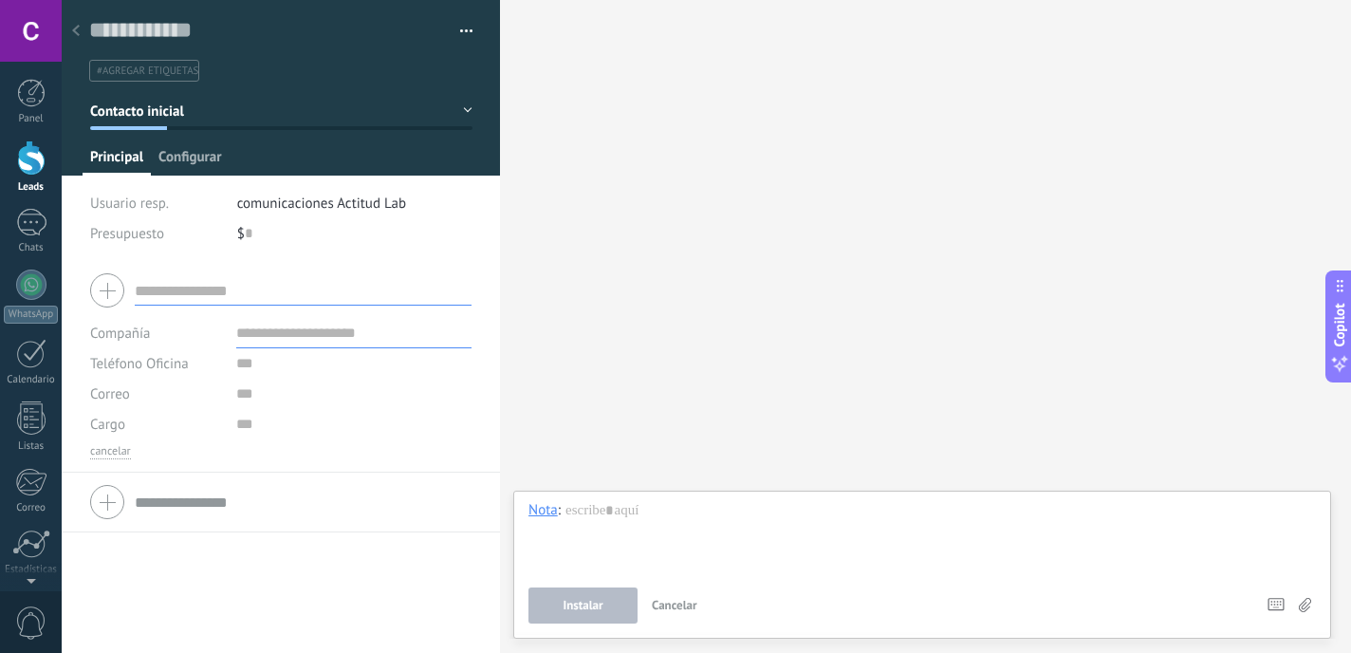
click at [184, 157] on span "Configurar" at bounding box center [189, 162] width 63 height 28
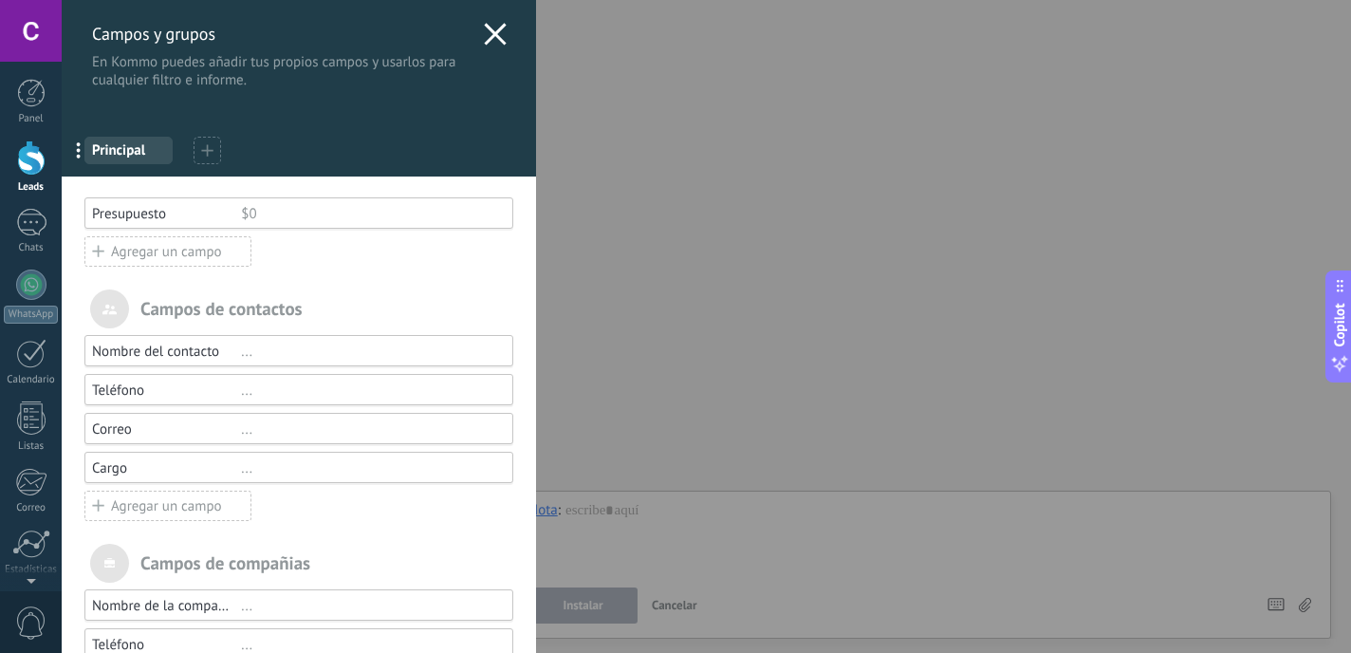
click at [205, 151] on use at bounding box center [206, 149] width 11 height 11
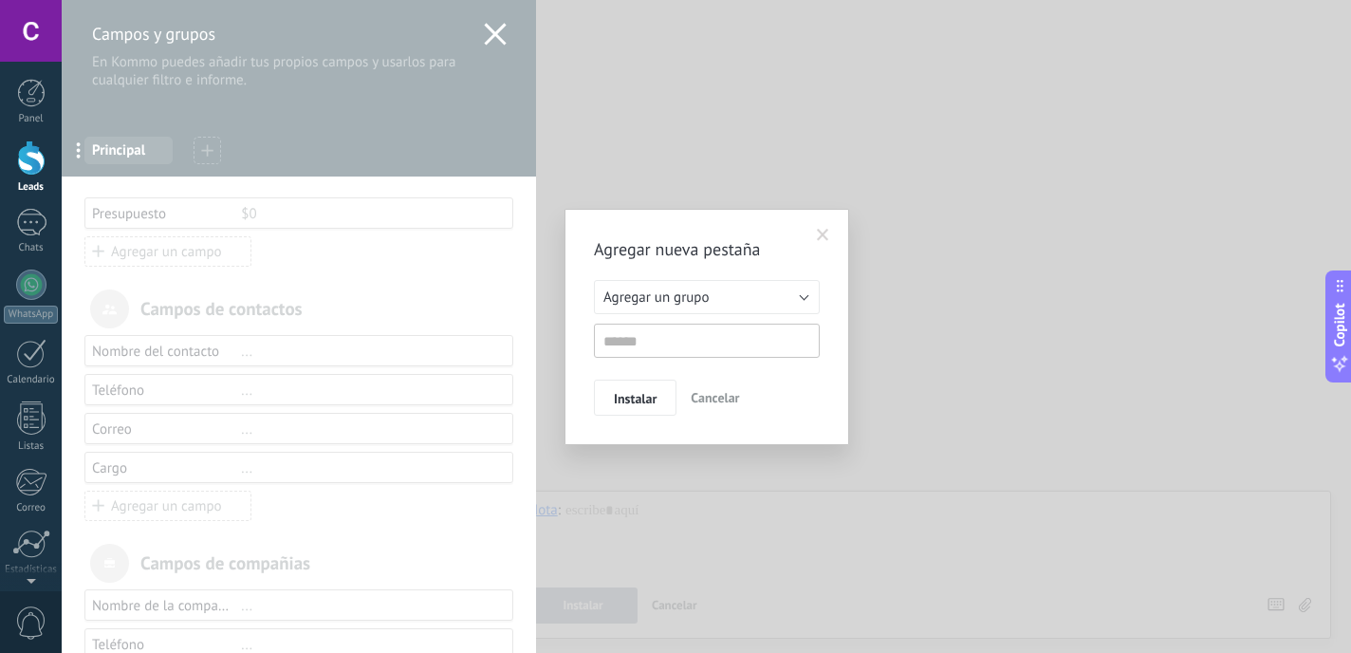
click at [829, 224] on span at bounding box center [822, 235] width 31 height 32
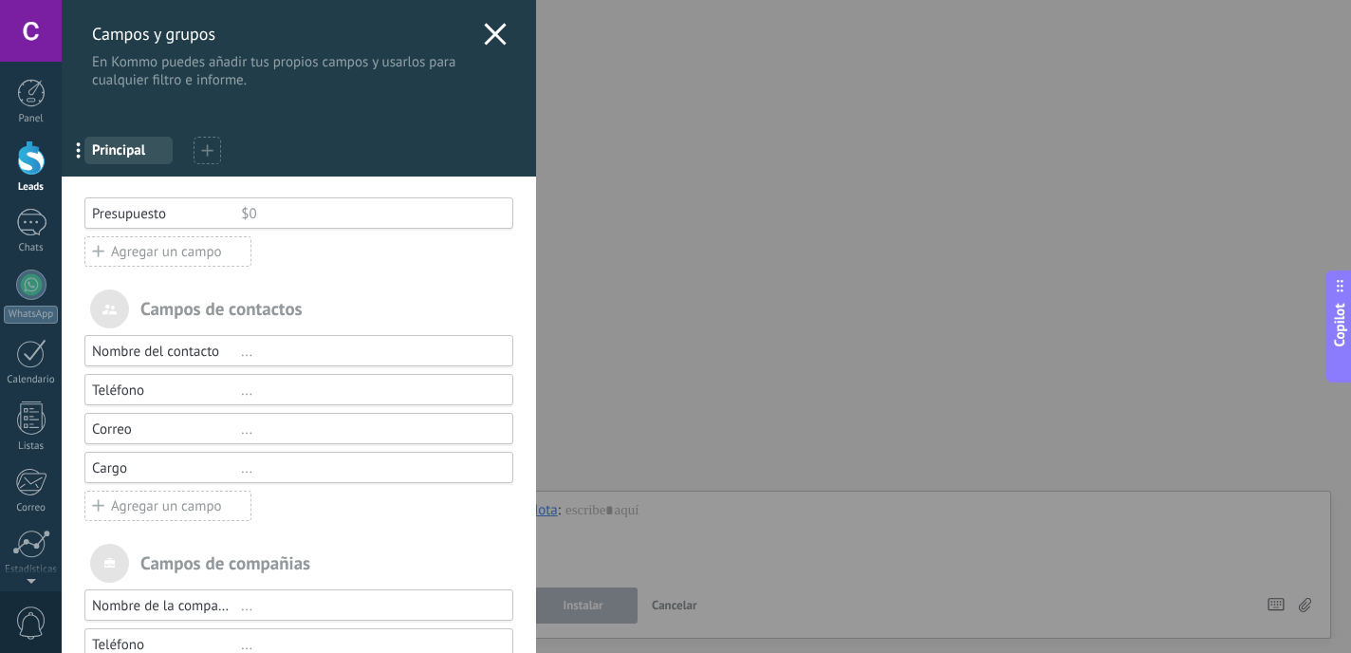
click at [487, 30] on icon at bounding box center [495, 34] width 23 height 23
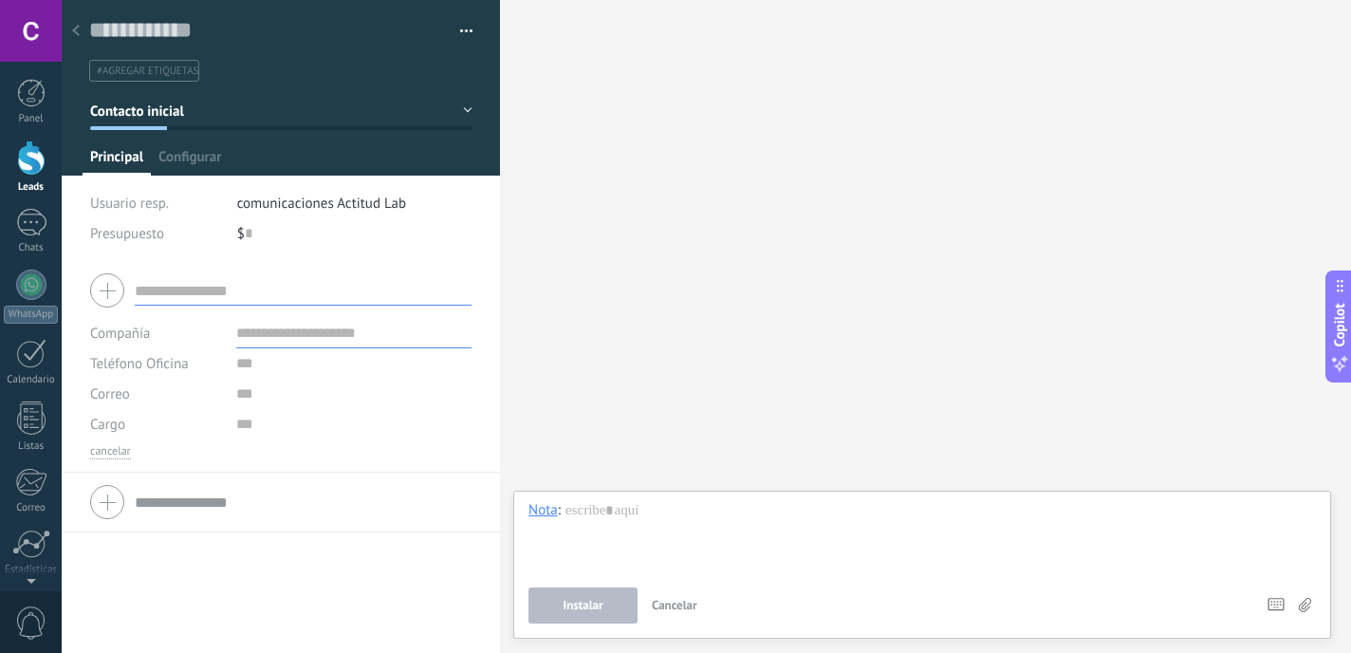
click at [186, 293] on input "text" at bounding box center [303, 290] width 337 height 30
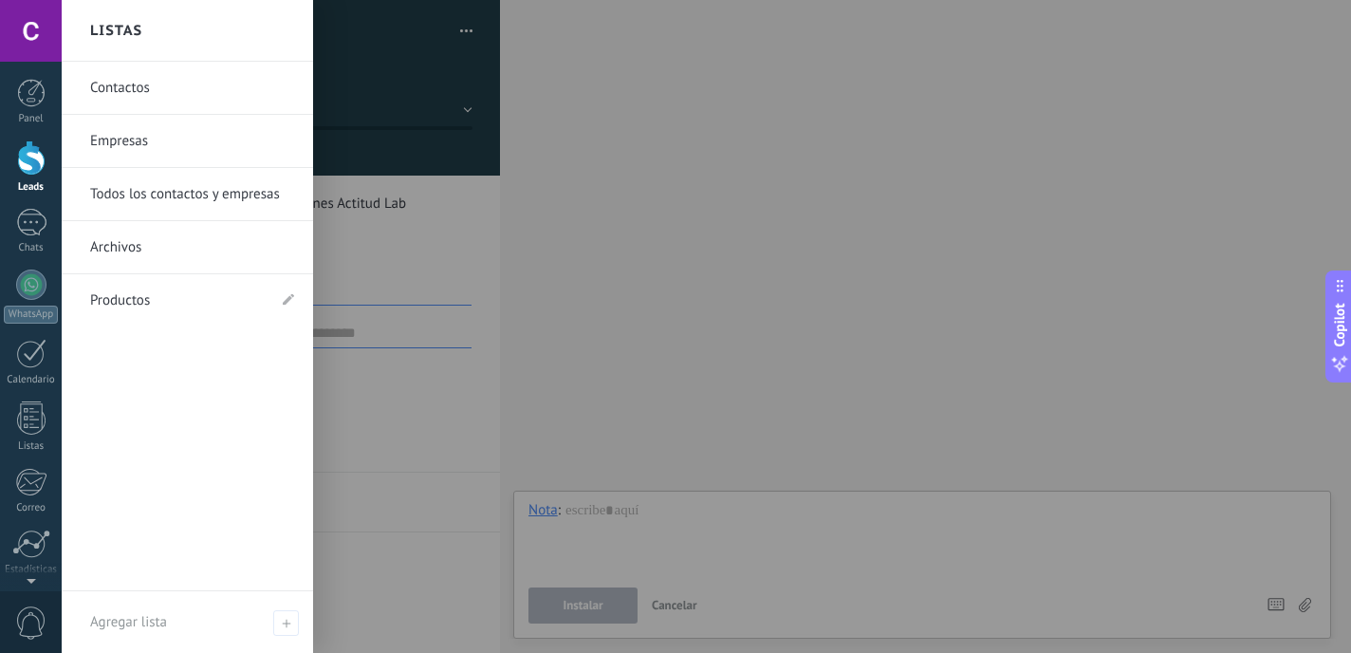
click at [169, 81] on link "Contactos" at bounding box center [192, 88] width 204 height 53
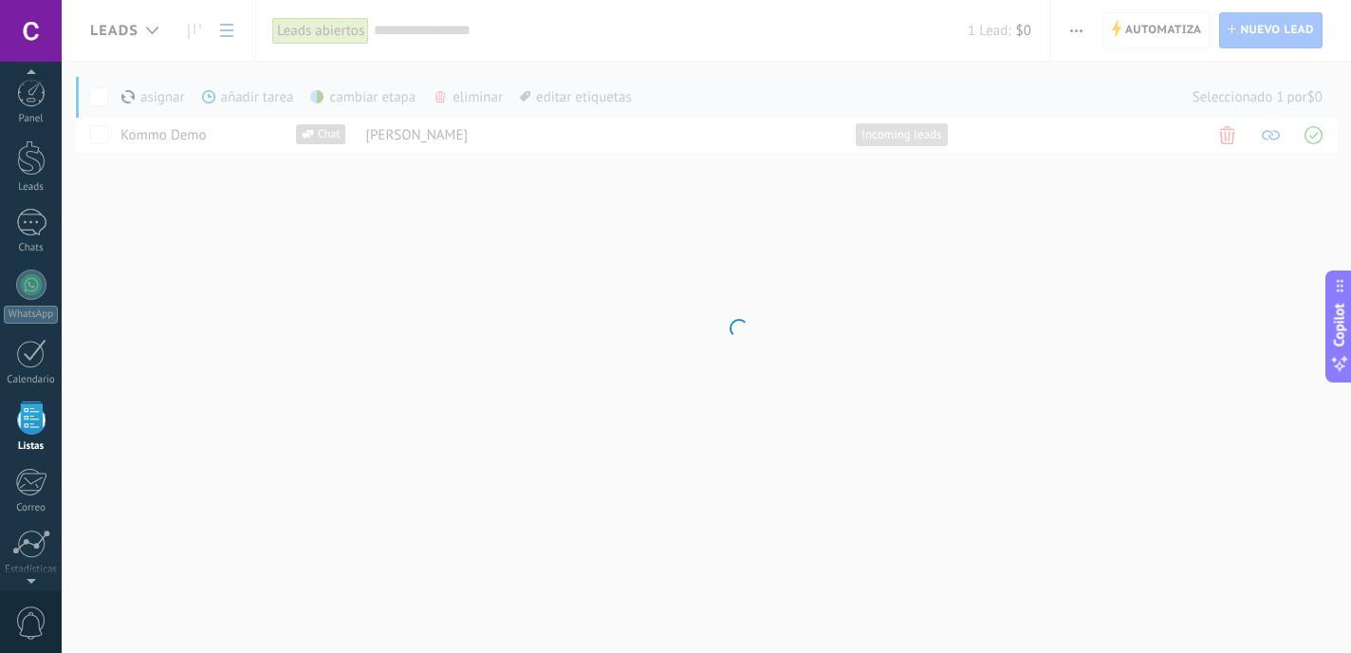
scroll to position [118, 0]
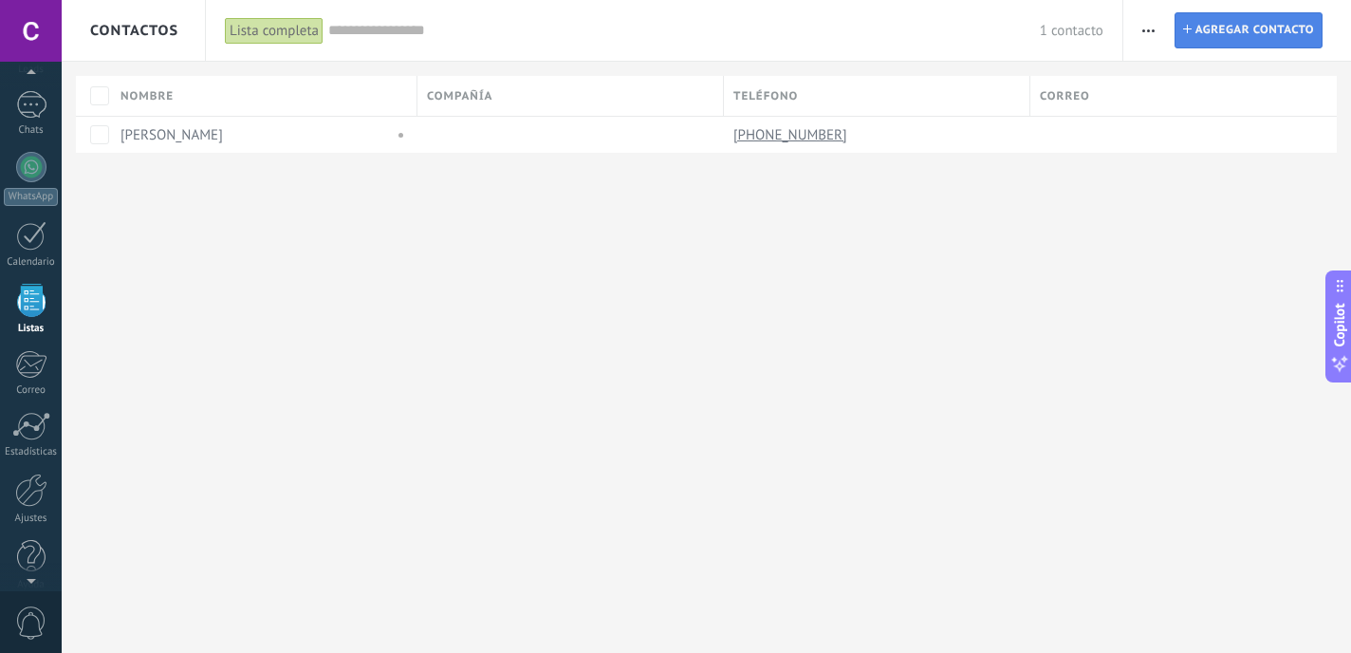
click at [1227, 35] on span "Agregar contacto" at bounding box center [1254, 30] width 119 height 34
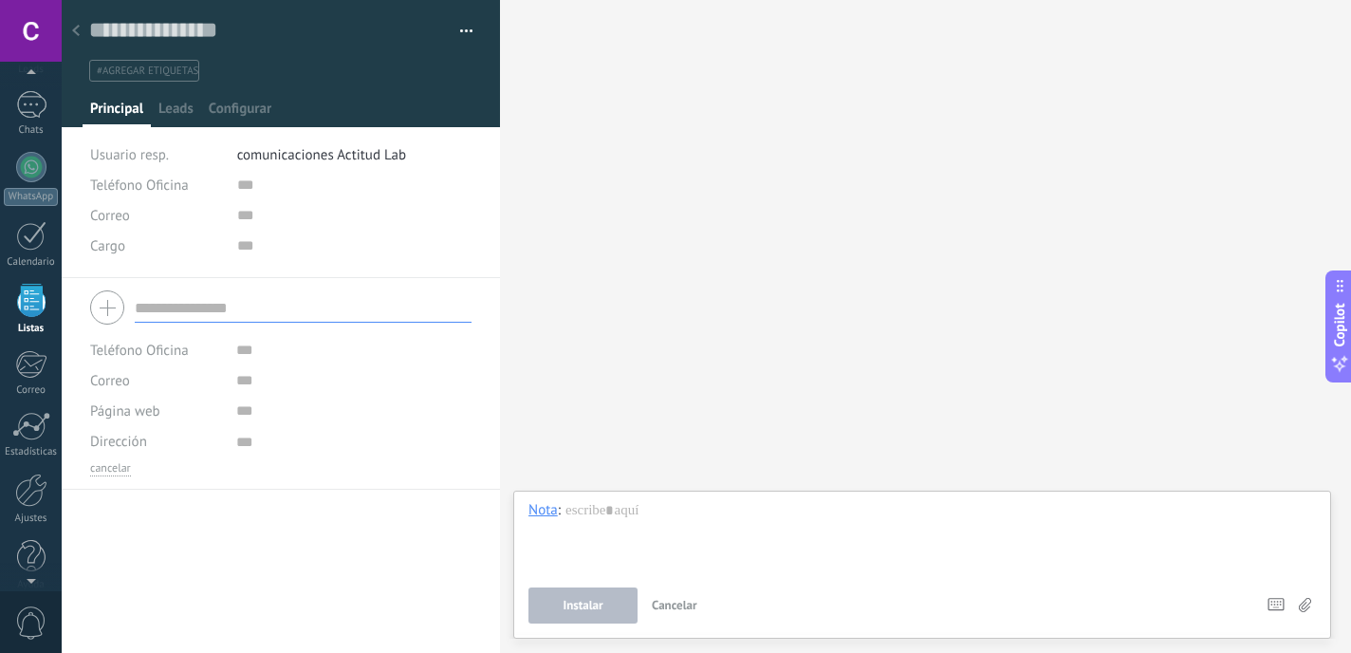
click at [203, 310] on input "text" at bounding box center [303, 307] width 337 height 30
click at [226, 106] on span "Configurar" at bounding box center [240, 114] width 63 height 28
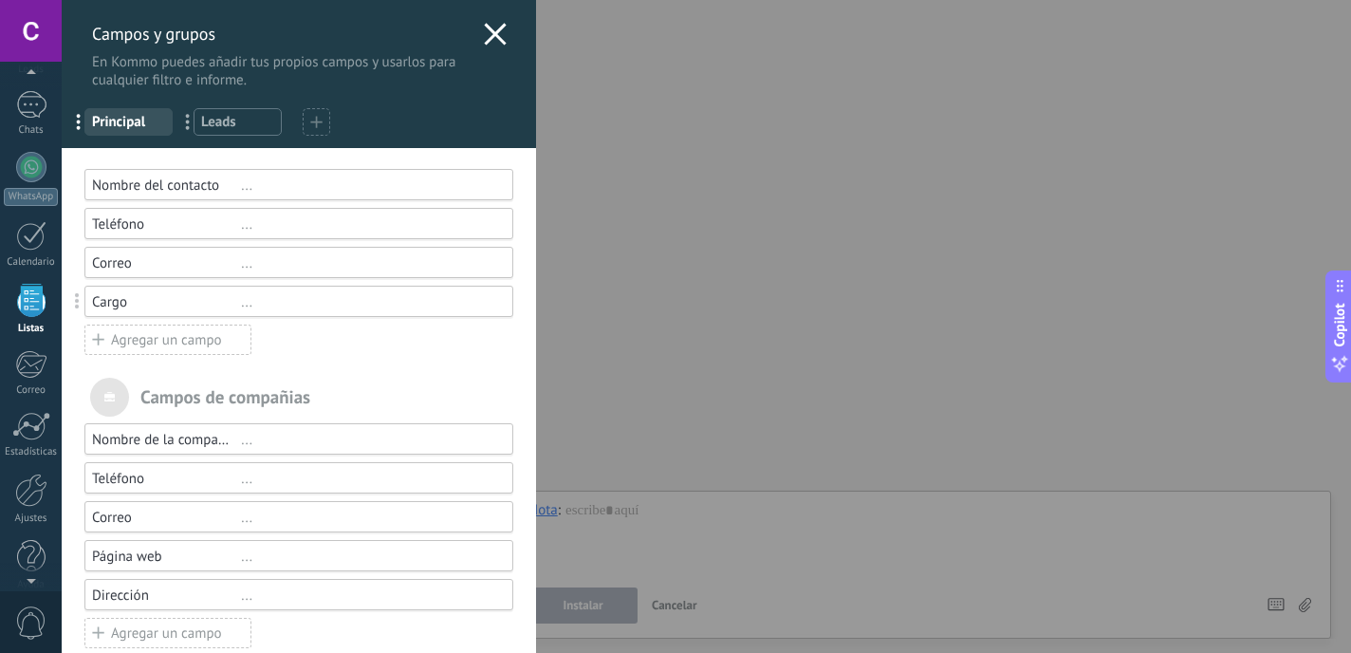
click at [327, 124] on div at bounding box center [317, 122] width 28 height 28
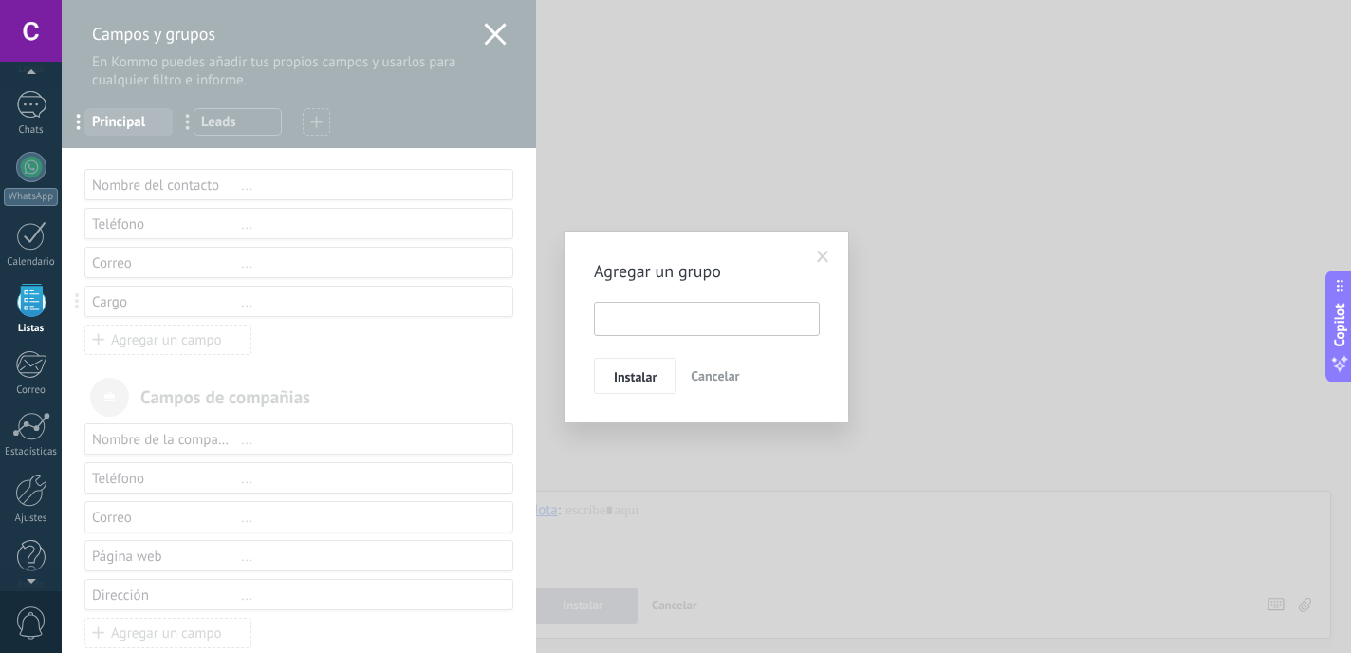
click at [690, 314] on input "text" at bounding box center [707, 319] width 226 height 34
type input "*"
type input "***"
click at [644, 385] on button "Instalar" at bounding box center [635, 376] width 83 height 36
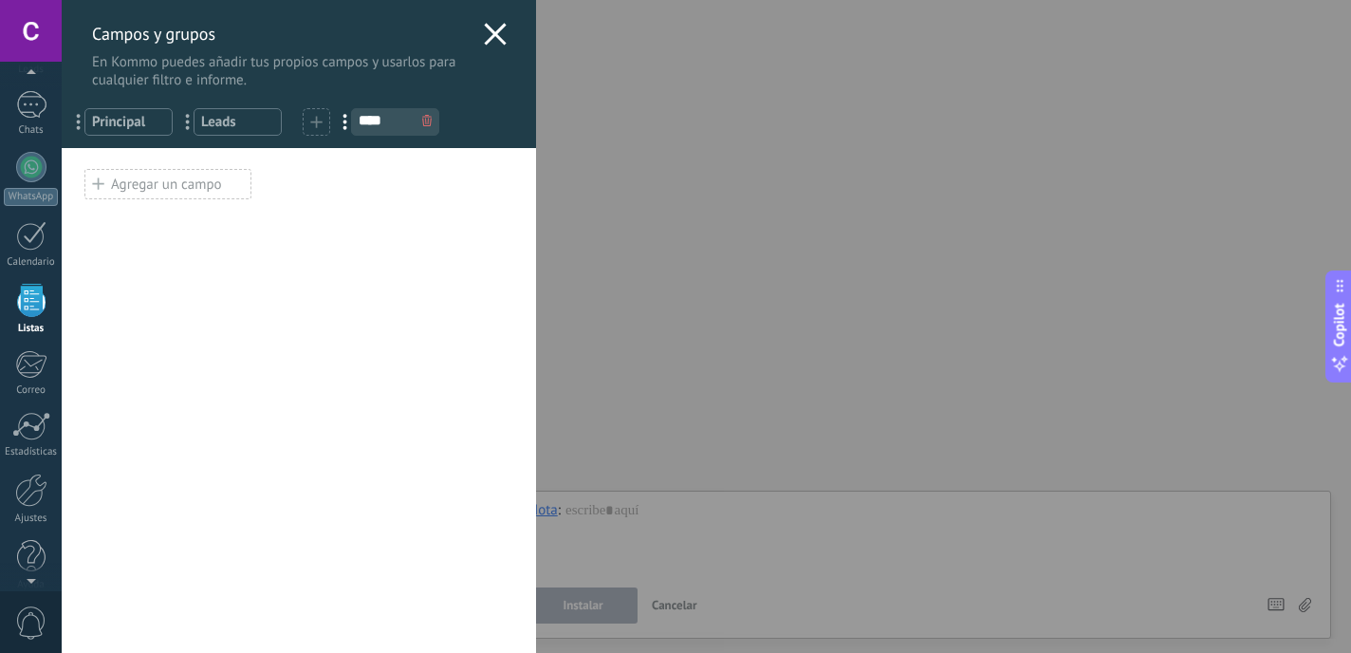
click at [193, 182] on div "Agregar un campo" at bounding box center [167, 184] width 167 height 30
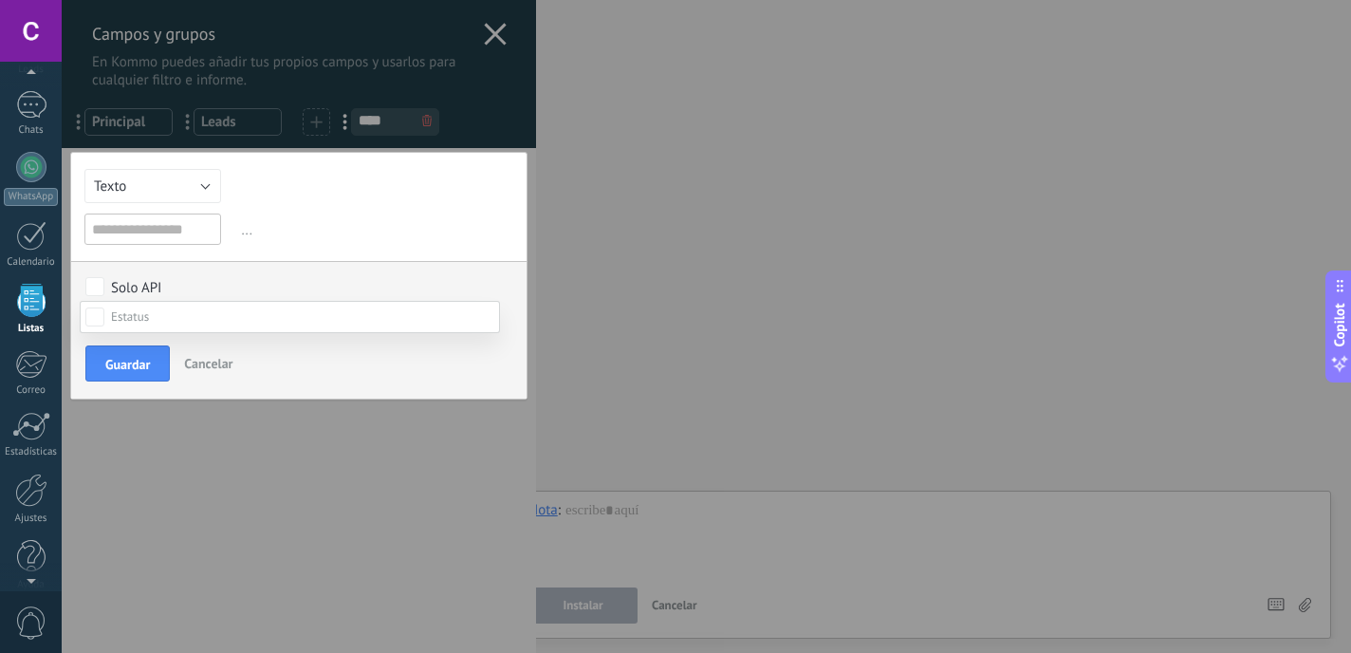
click at [97, 289] on div at bounding box center [706, 326] width 1289 height 653
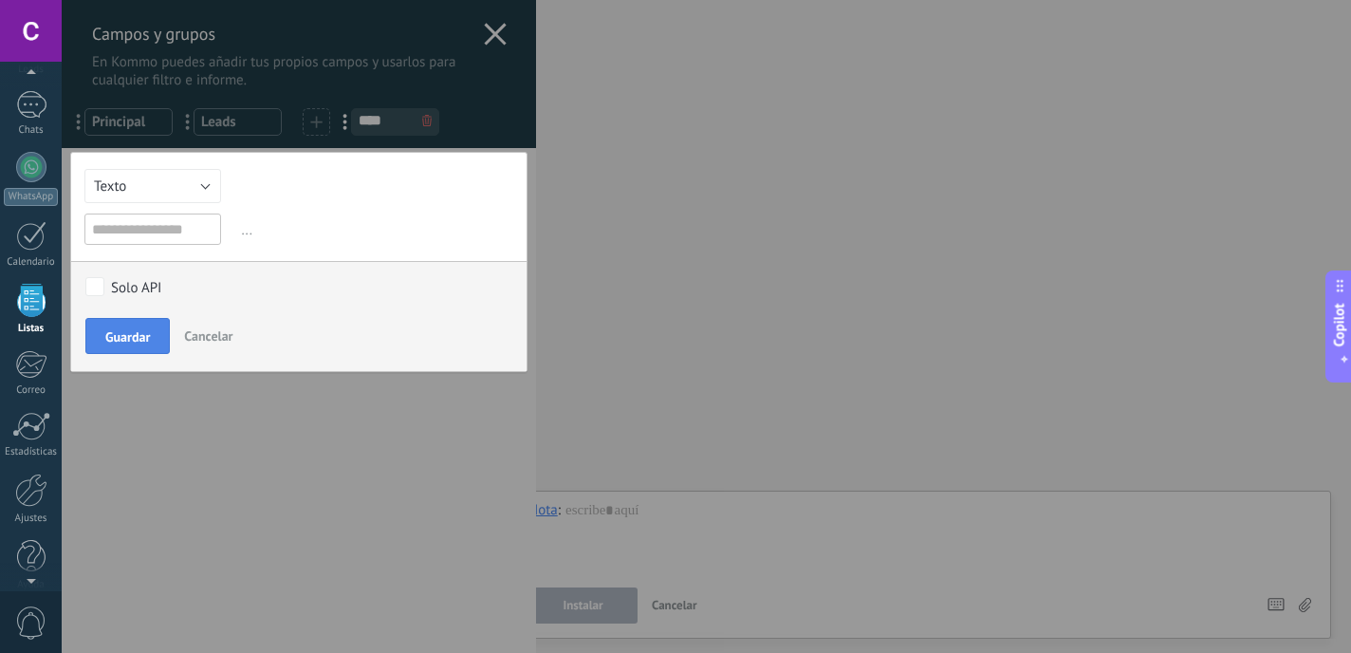
click at [135, 336] on span "Guardar" at bounding box center [127, 336] width 45 height 13
click at [168, 234] on input "text" at bounding box center [152, 228] width 137 height 31
click at [127, 337] on span "Guardar" at bounding box center [127, 336] width 45 height 13
click at [181, 231] on input "text" at bounding box center [152, 228] width 137 height 31
click at [243, 238] on span "..." at bounding box center [375, 229] width 276 height 31
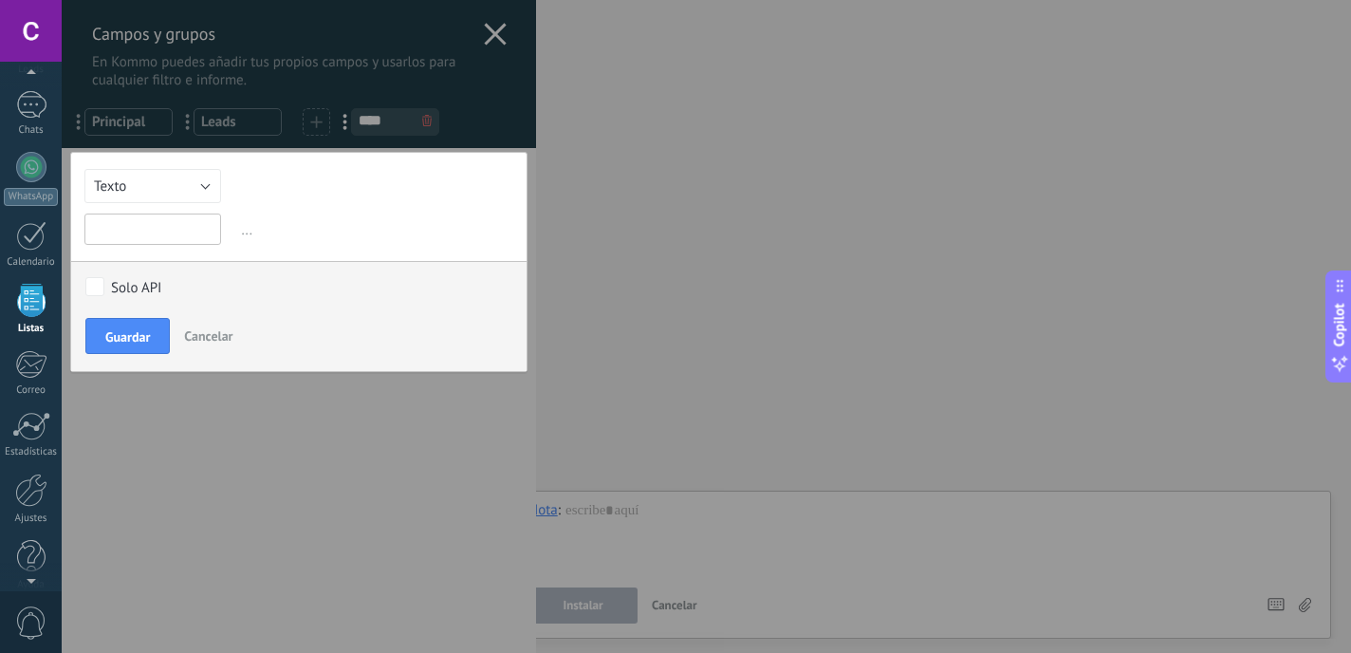
click at [174, 228] on input "text" at bounding box center [152, 228] width 137 height 31
type input "**********"
click at [147, 335] on span "Guardar" at bounding box center [127, 336] width 45 height 13
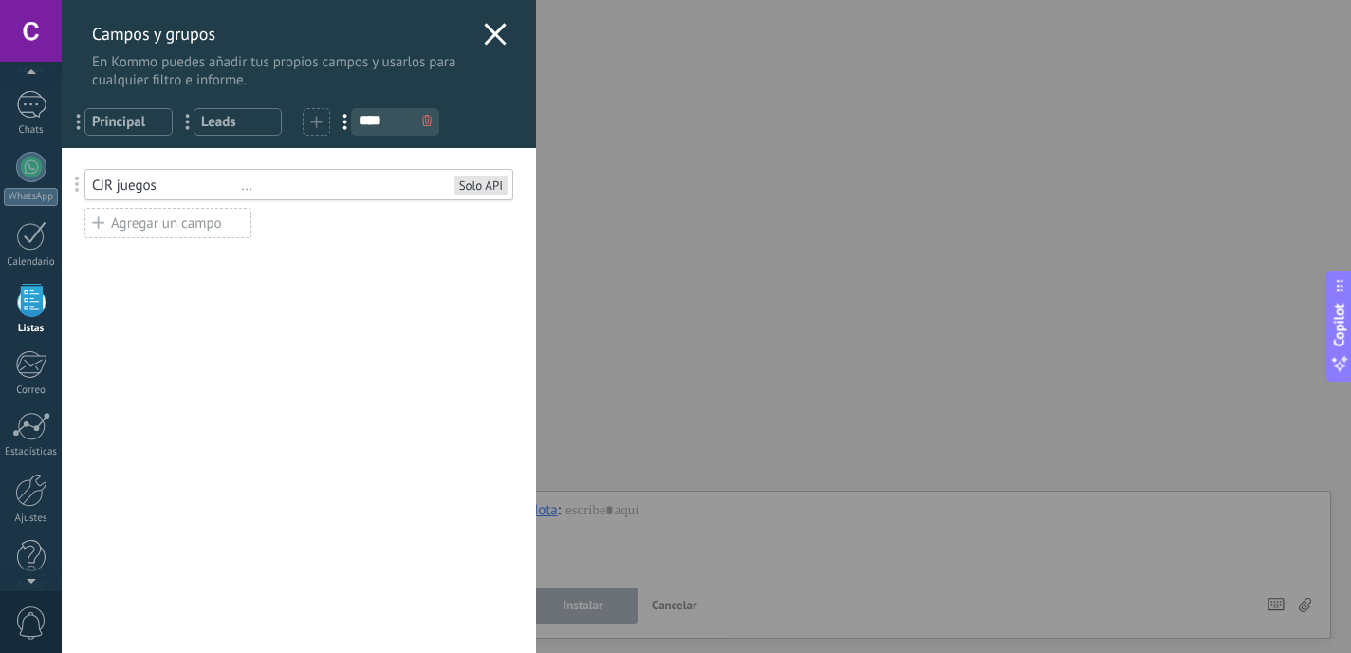
click at [344, 125] on span "..." at bounding box center [351, 121] width 39 height 32
click at [309, 129] on div at bounding box center [317, 122] width 28 height 28
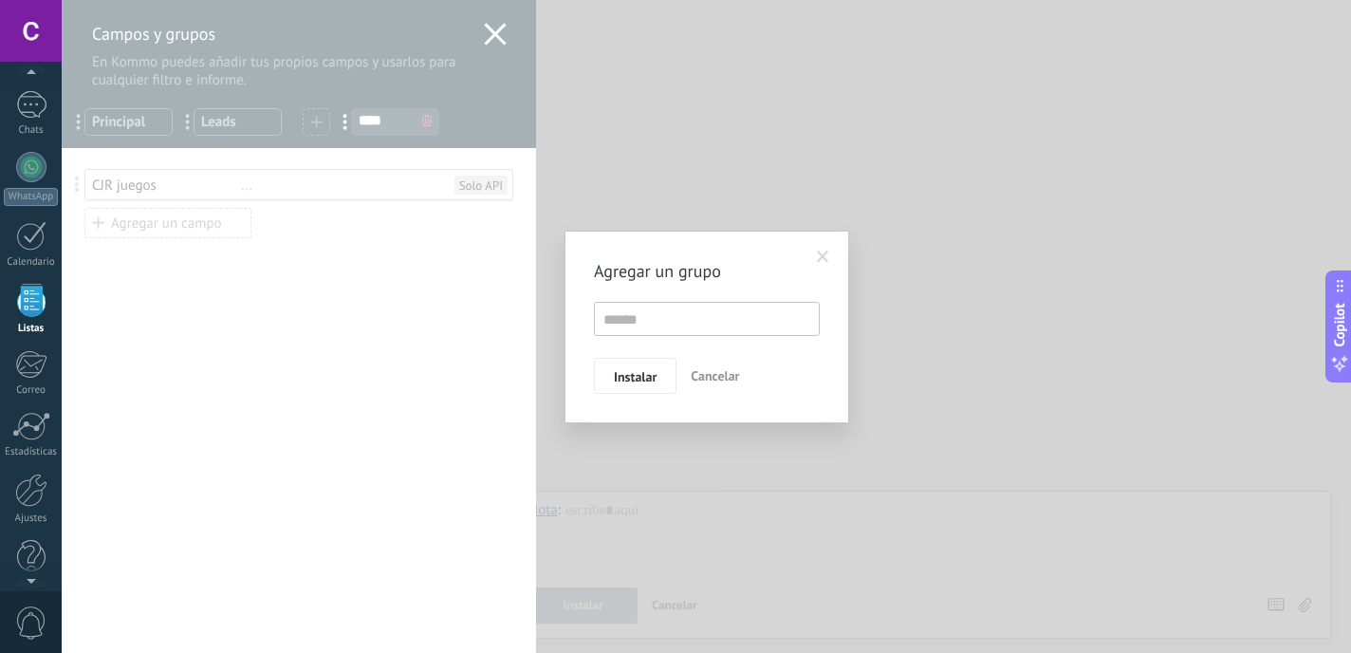
click at [828, 257] on span at bounding box center [823, 256] width 12 height 13
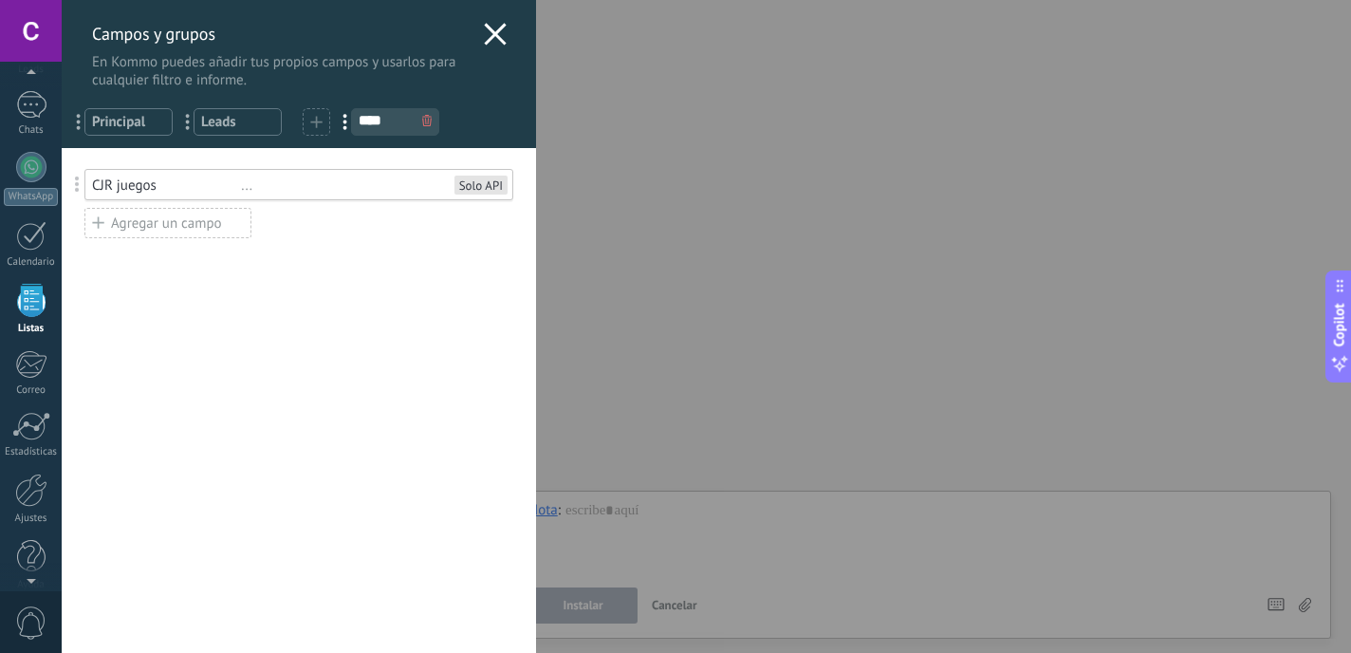
click at [157, 125] on span "Principal" at bounding box center [128, 122] width 73 height 18
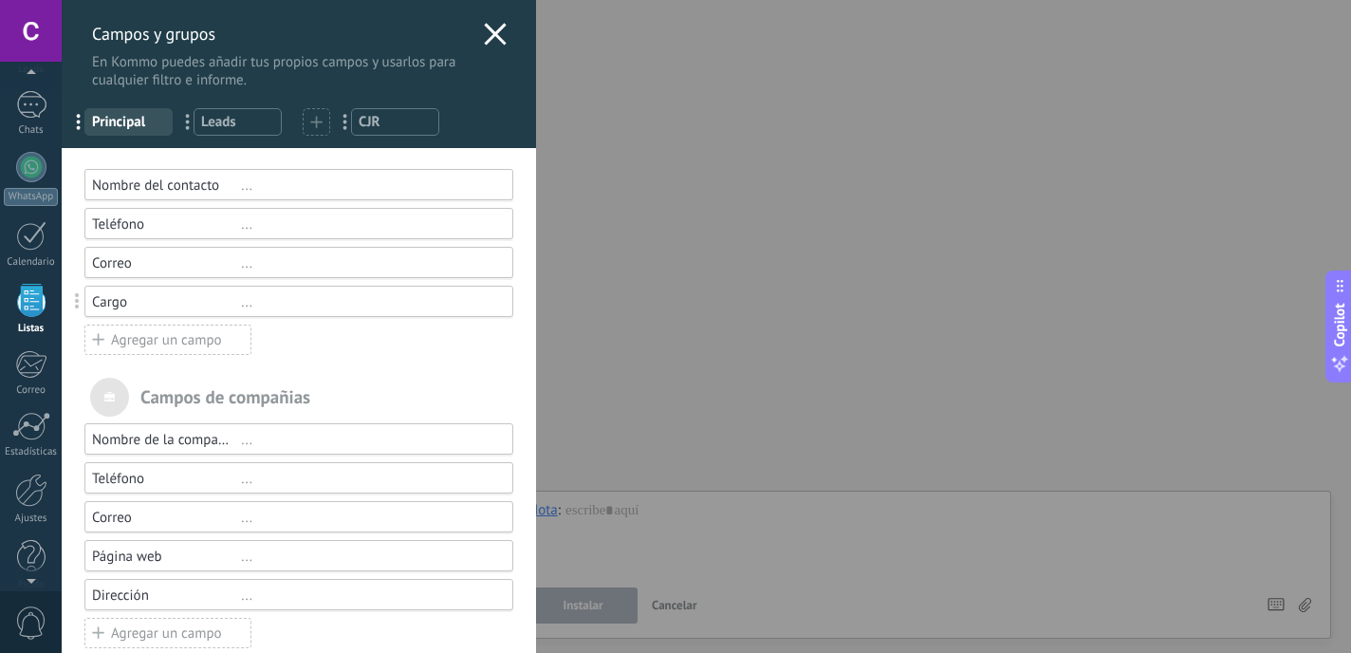
scroll to position [29, 0]
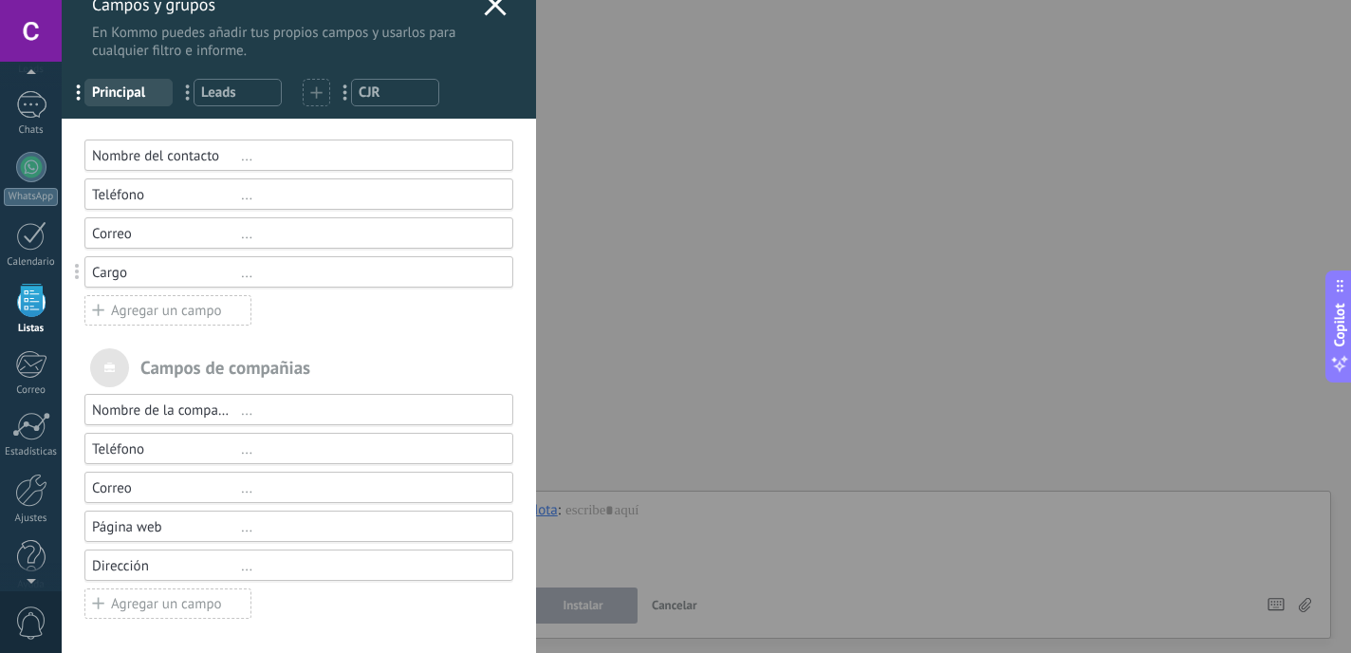
click at [191, 316] on div "Agregar un campo" at bounding box center [167, 310] width 167 height 30
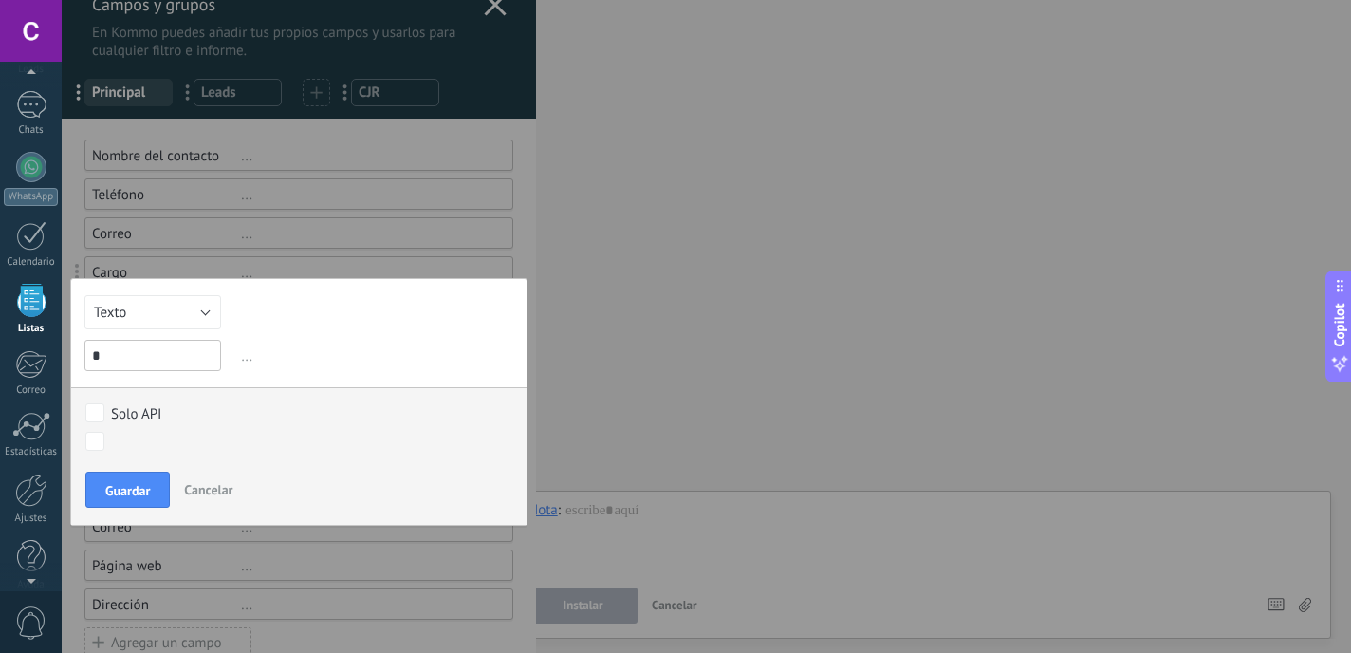
type input "*"
click at [472, 269] on div at bounding box center [299, 332] width 474 height 722
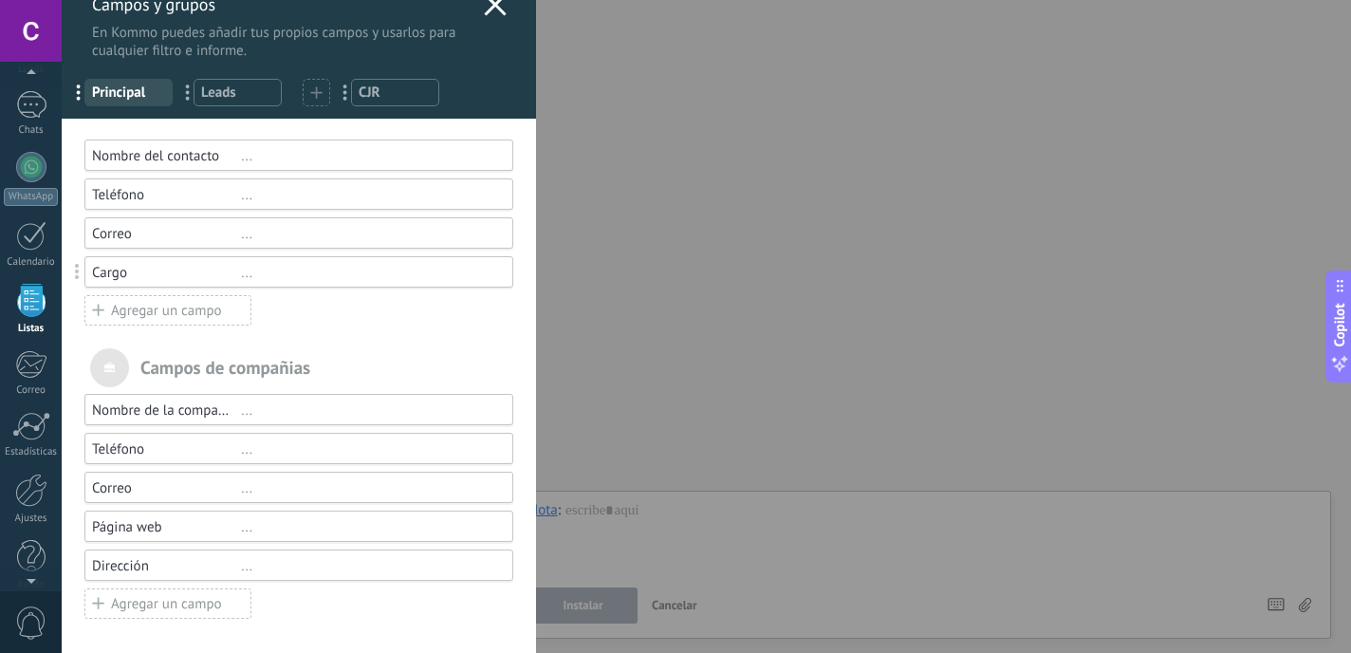
scroll to position [0, 0]
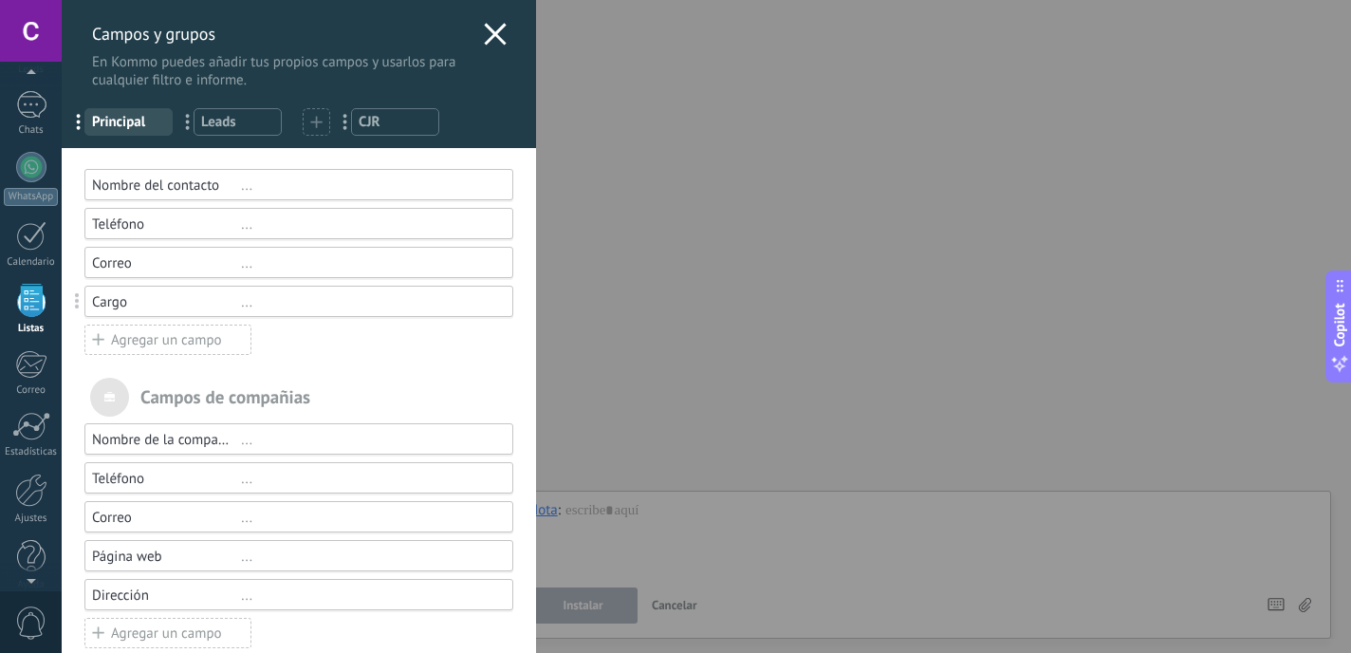
click at [324, 123] on div at bounding box center [317, 122] width 28 height 28
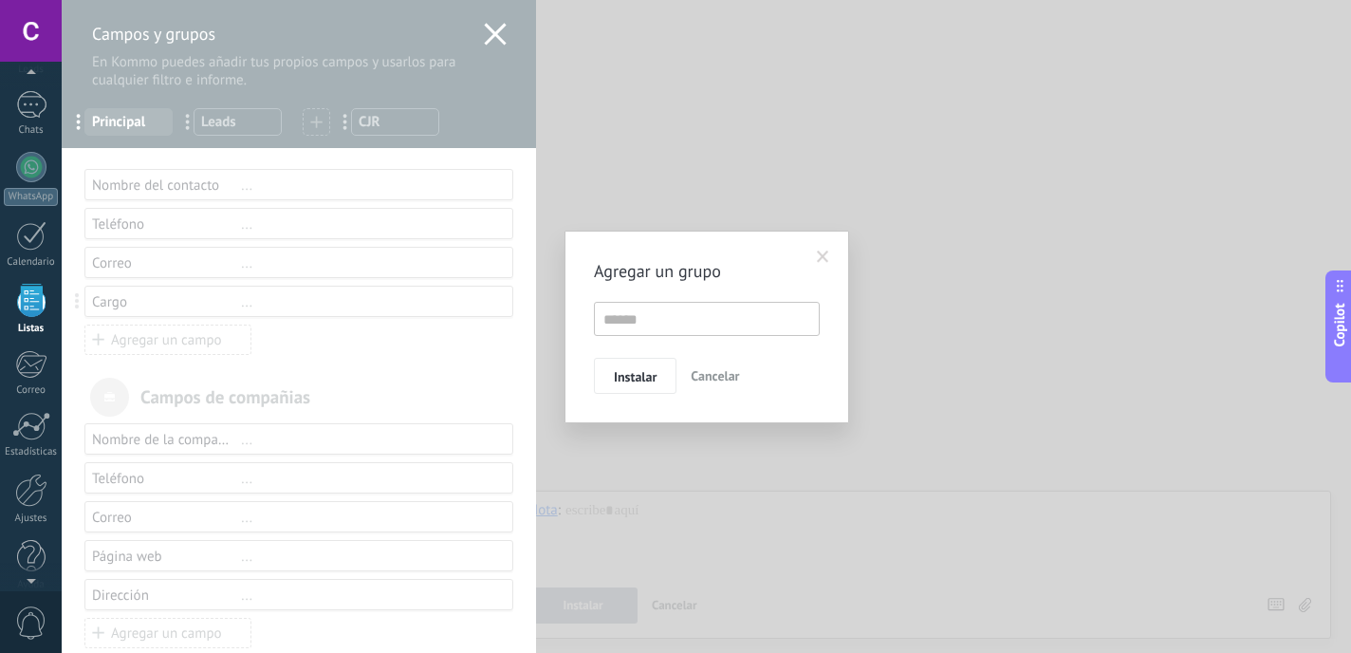
click at [823, 259] on span at bounding box center [823, 256] width 12 height 13
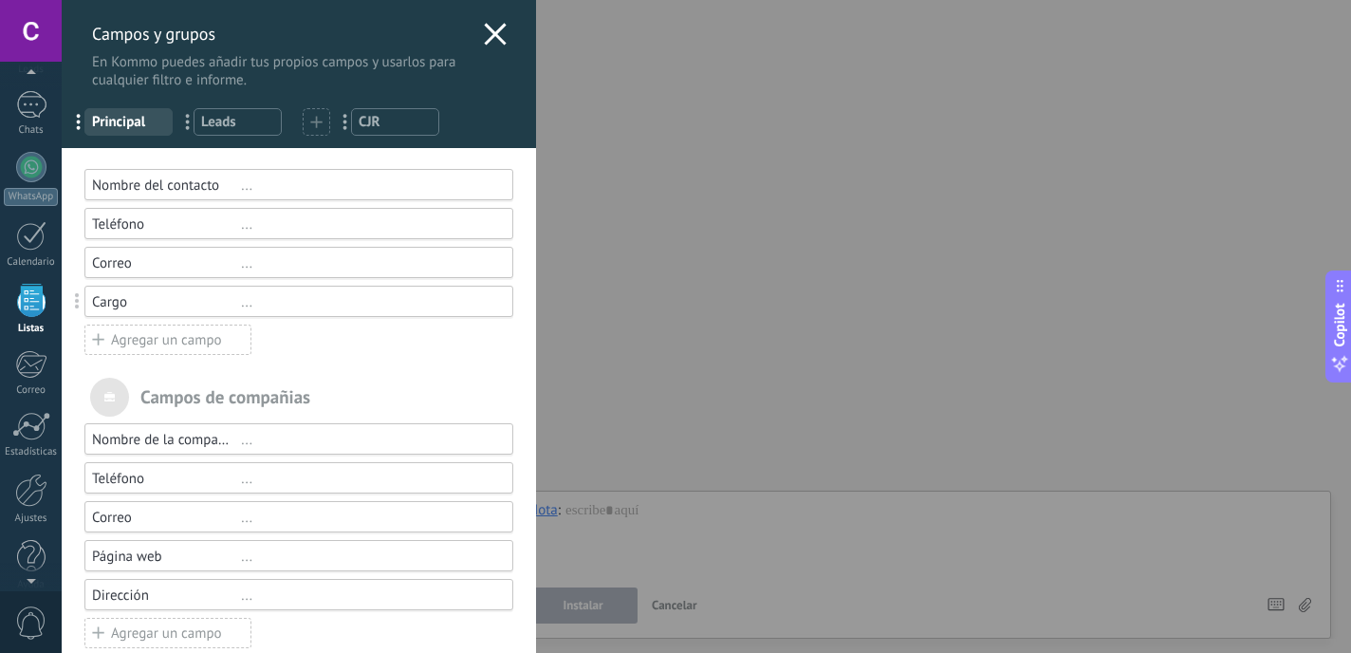
click at [62, 370] on div "Campos y grupos En Kommo puedes añadir tus propios campos y usarlos para cualqu…" at bounding box center [706, 326] width 1289 height 653
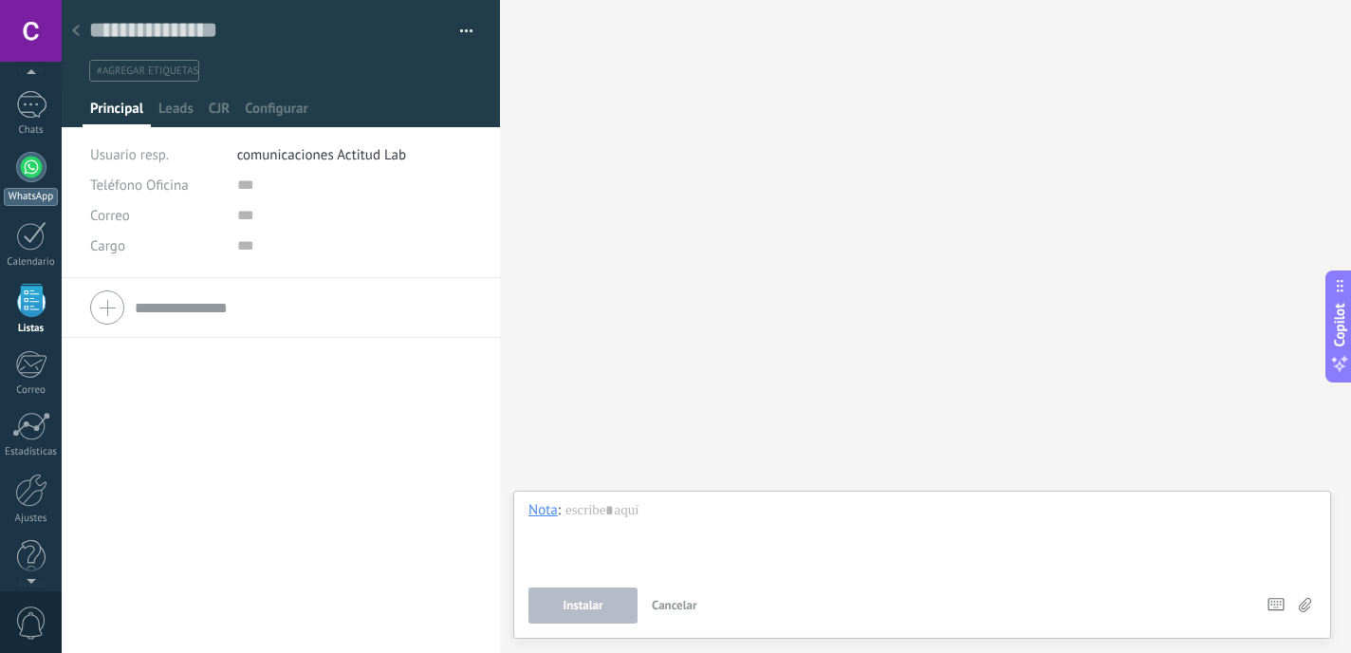
click at [48, 194] on div "WhatsApp" at bounding box center [31, 197] width 54 height 18
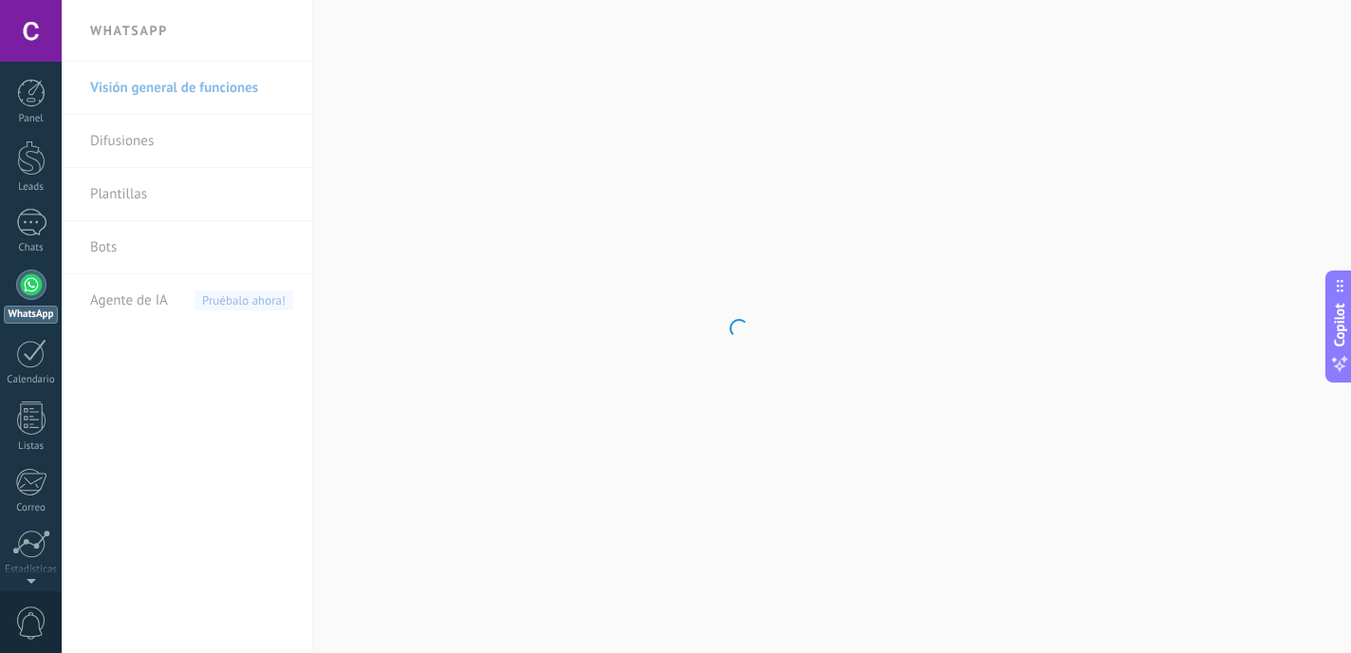
click at [137, 139] on body ".abecls-1,.abecls-2{fill-rule:evenodd}.abecls-2{fill:#fff} .abhcls-1{fill:none}…" at bounding box center [675, 326] width 1351 height 653
click at [122, 137] on link "Difusiones" at bounding box center [191, 141] width 203 height 53
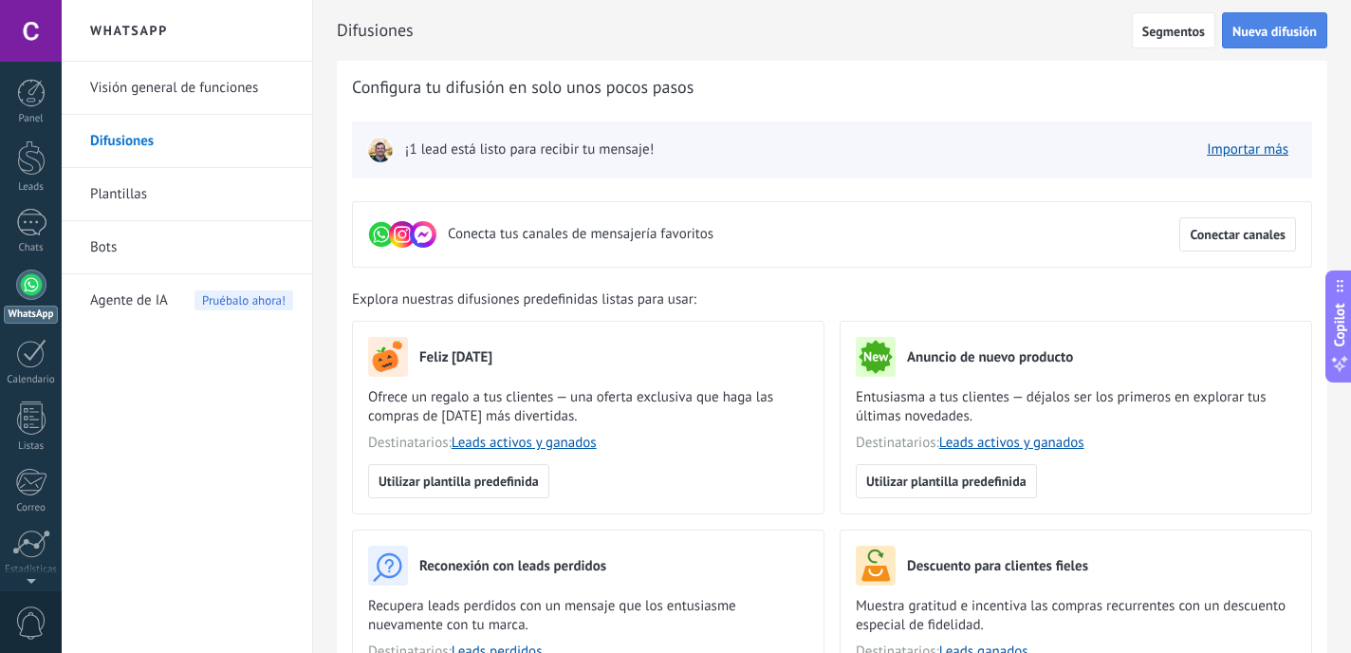
click at [1267, 37] on span "Nueva difusión" at bounding box center [1274, 31] width 84 height 13
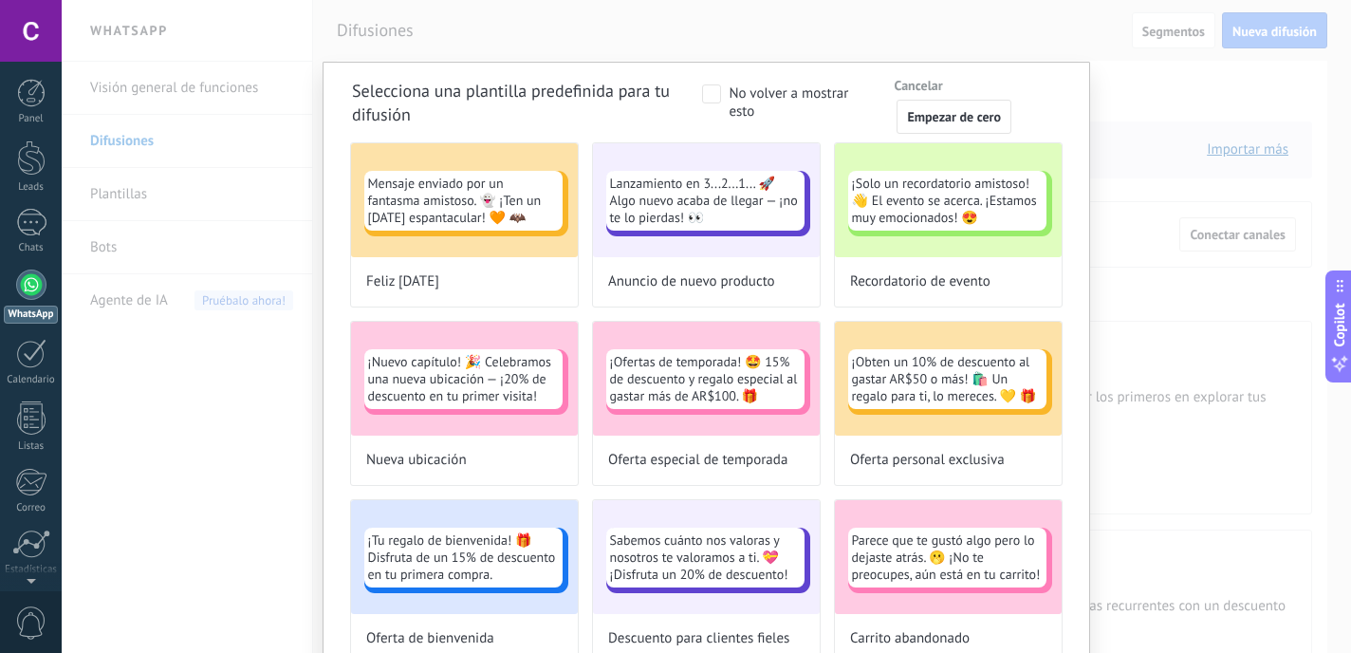
click at [919, 84] on span "Cancelar" at bounding box center [918, 85] width 48 height 13
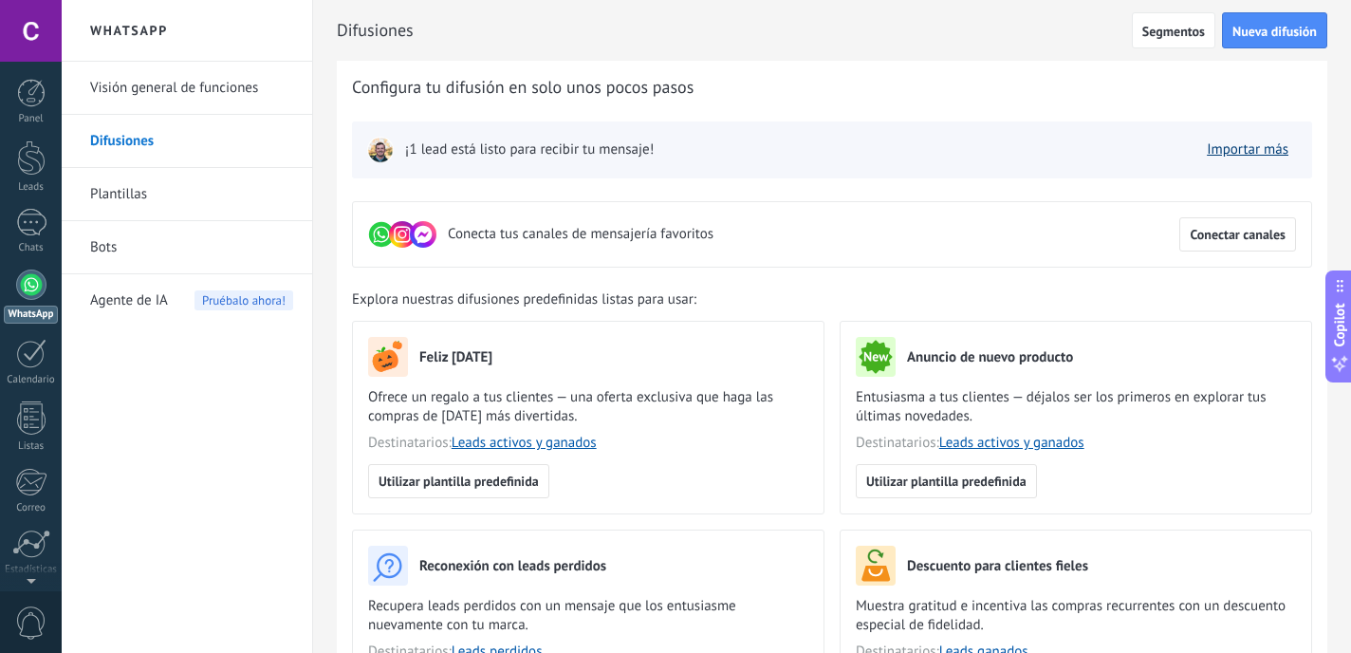
click at [1250, 151] on link "Importar más" at bounding box center [1248, 149] width 82 height 18
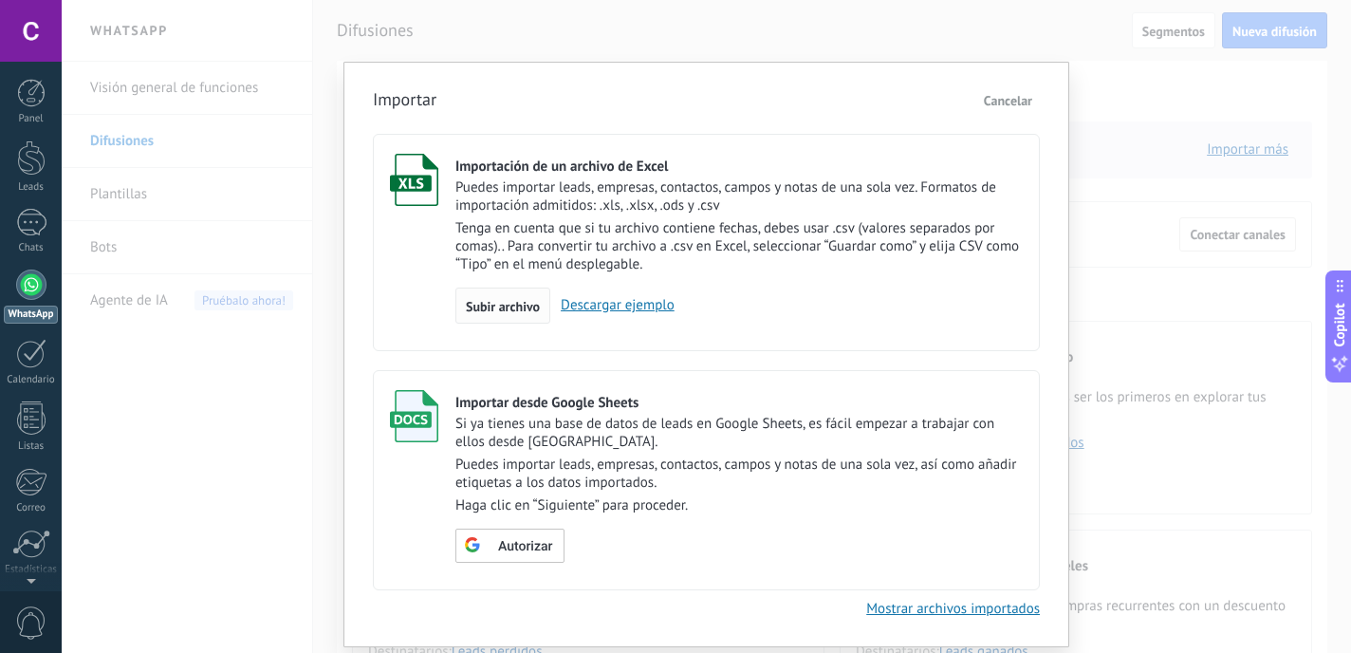
click at [502, 309] on span "Subir archivo" at bounding box center [503, 306] width 74 height 13
click at [0, 0] on input "Importación de un archivo de Excel Puedes importar leads, empresas, contactos, …" at bounding box center [0, 0] width 0 height 0
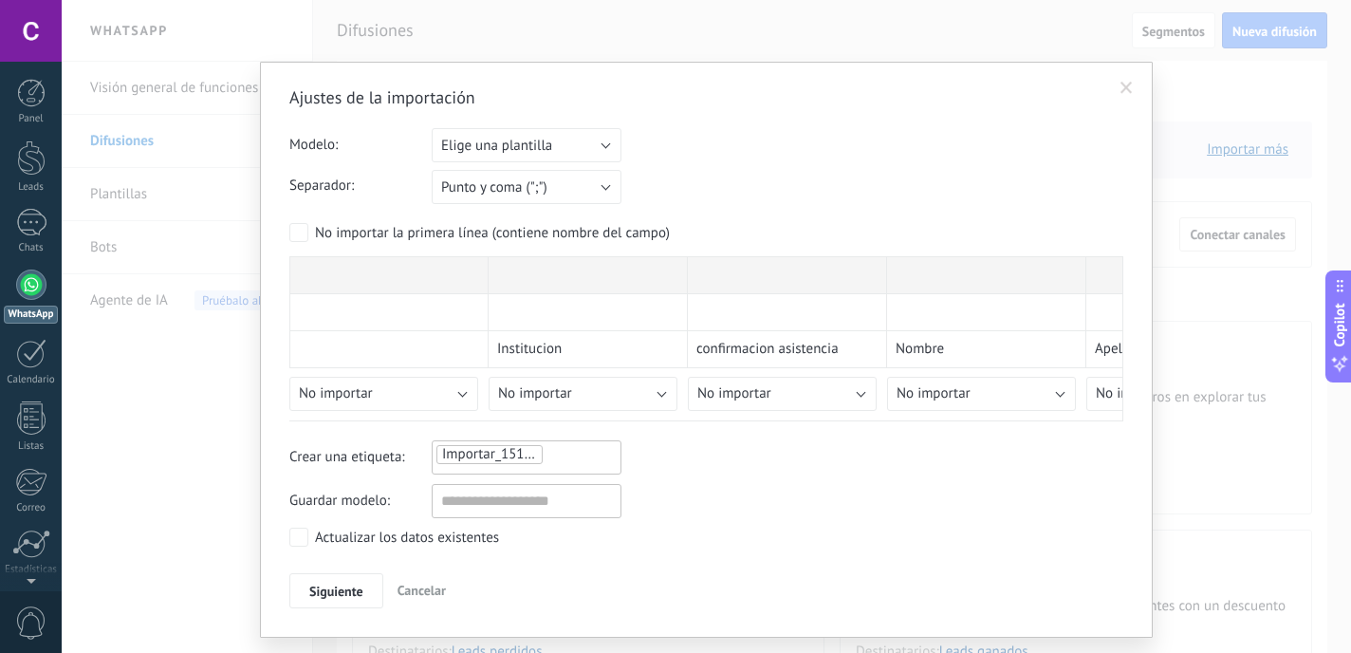
scroll to position [46, 0]
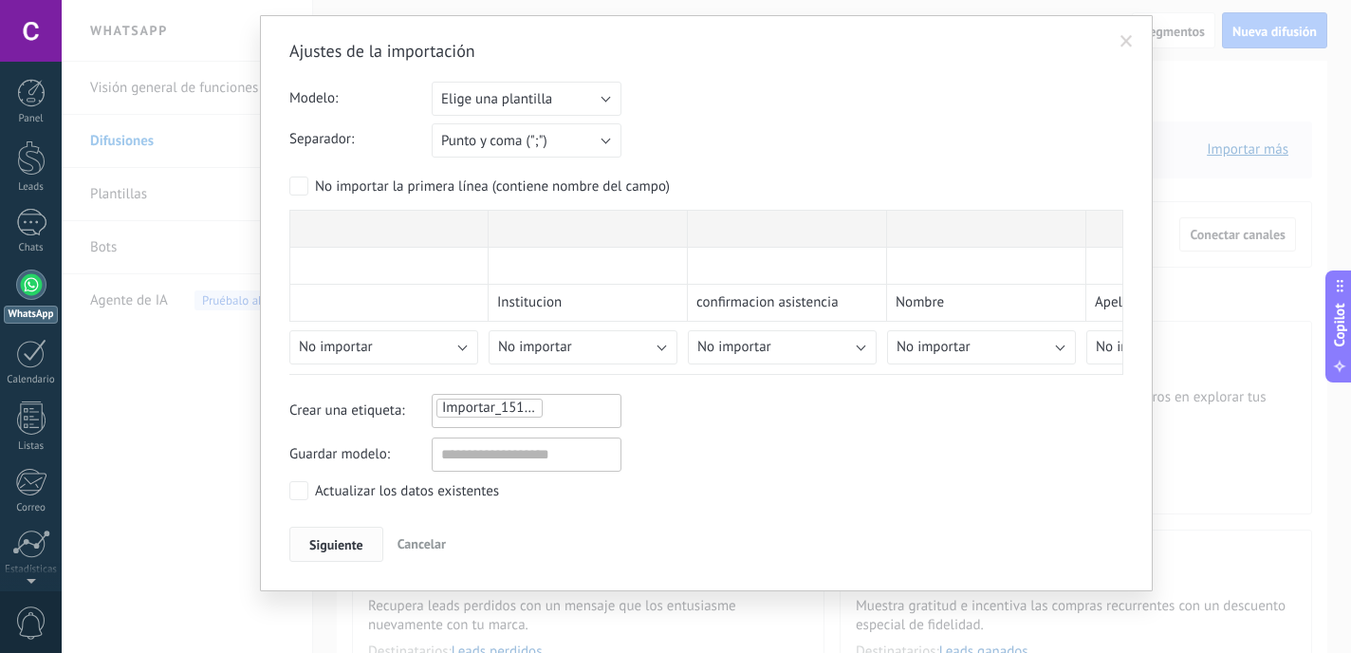
click at [338, 549] on span "Siguiente" at bounding box center [336, 544] width 54 height 13
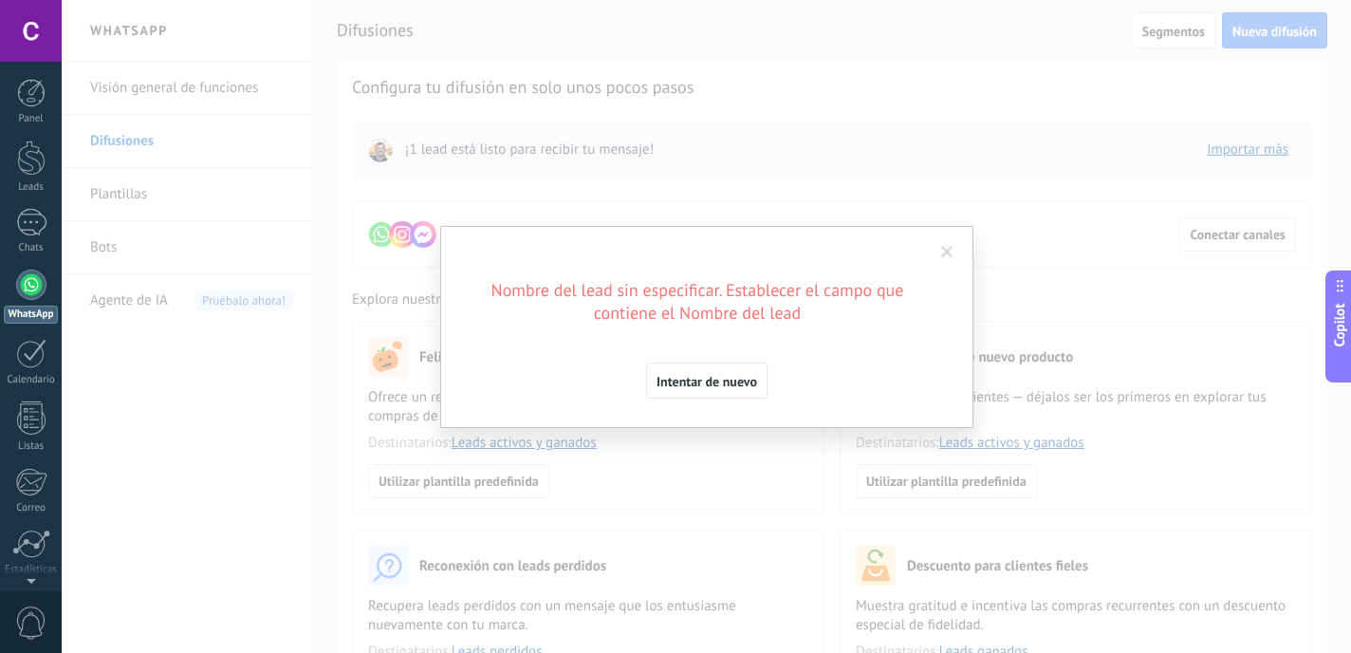
scroll to position [0, 0]
click at [745, 386] on span "Intentar de nuevo" at bounding box center [707, 381] width 101 height 13
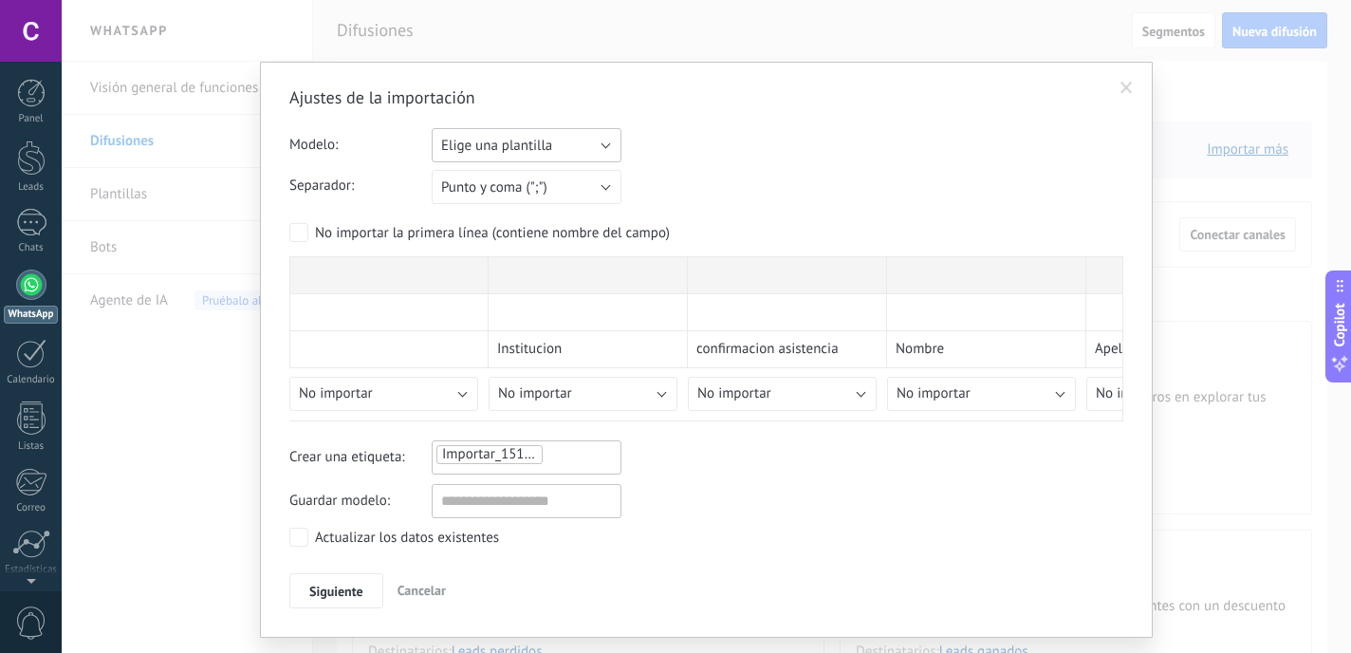
click at [514, 149] on span "Elige una plantilla" at bounding box center [496, 146] width 111 height 18
click at [492, 170] on span "CJR" at bounding box center [517, 178] width 194 height 18
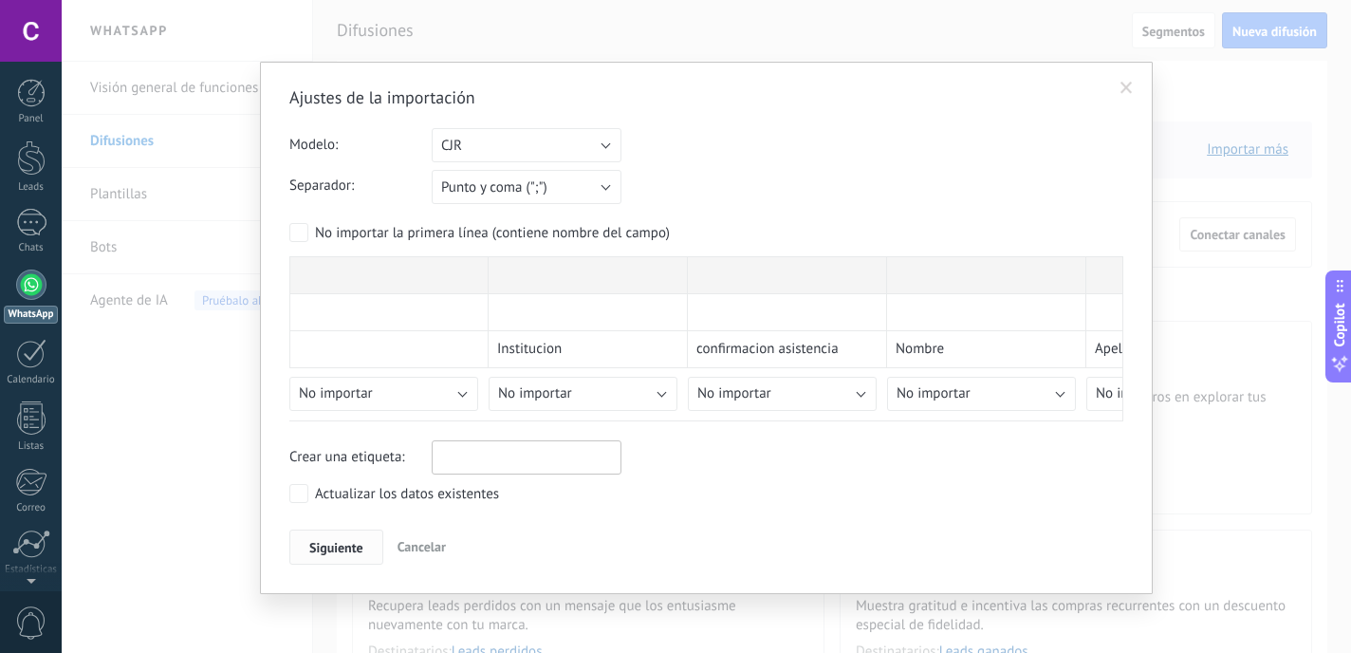
click at [340, 541] on span "Siguiente" at bounding box center [336, 547] width 54 height 13
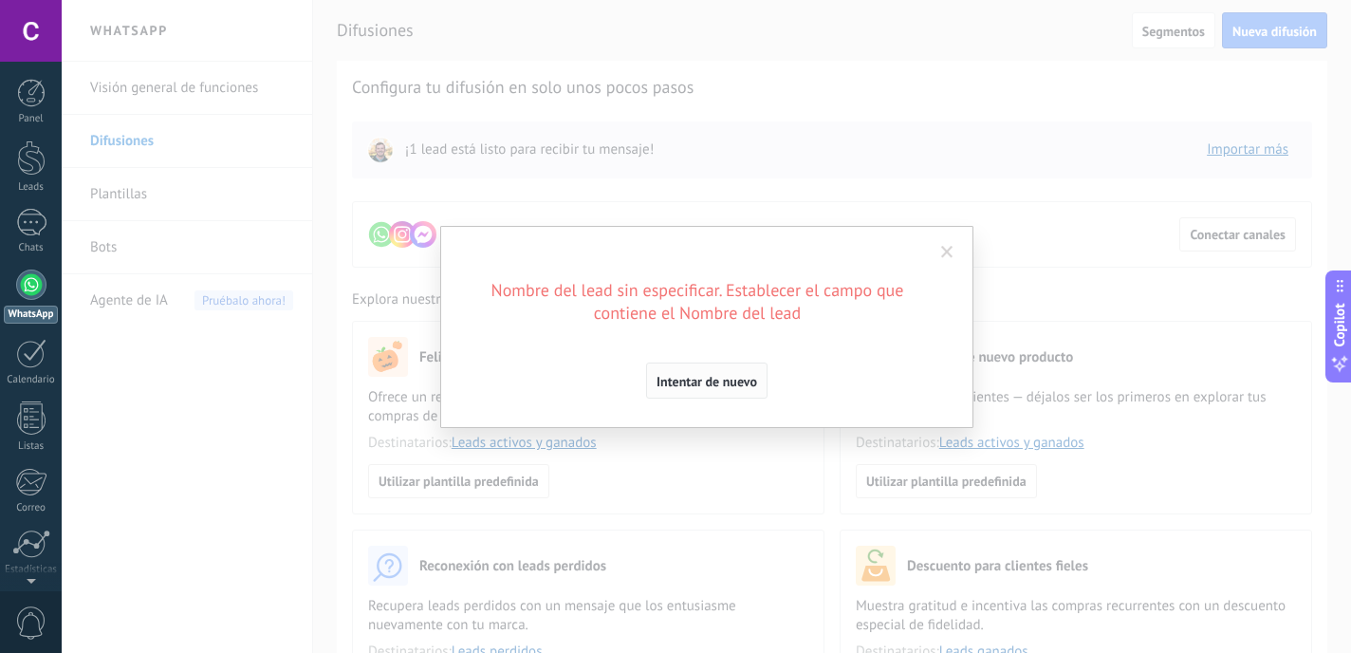
click at [714, 370] on button "Intentar de nuevo" at bounding box center [706, 380] width 121 height 36
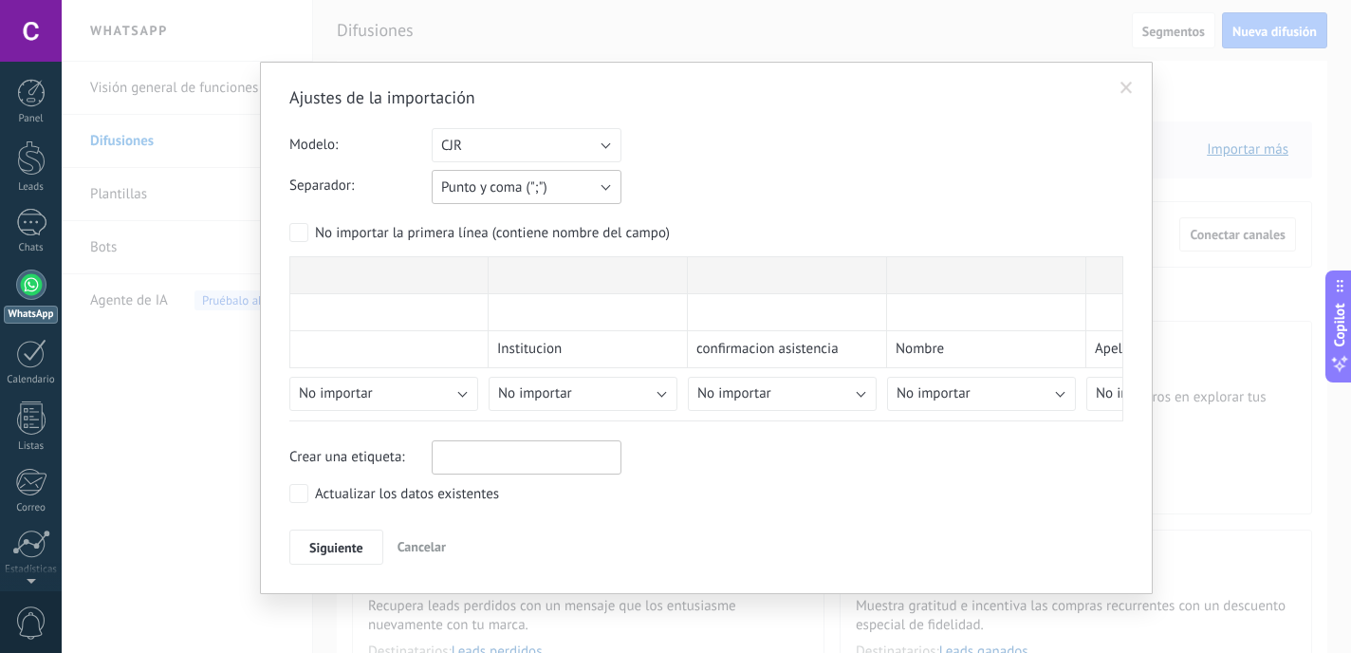
click at [597, 189] on button "Punto y coma (";")" at bounding box center [527, 187] width 190 height 34
click at [522, 225] on span "Coma (",")" at bounding box center [517, 220] width 194 height 18
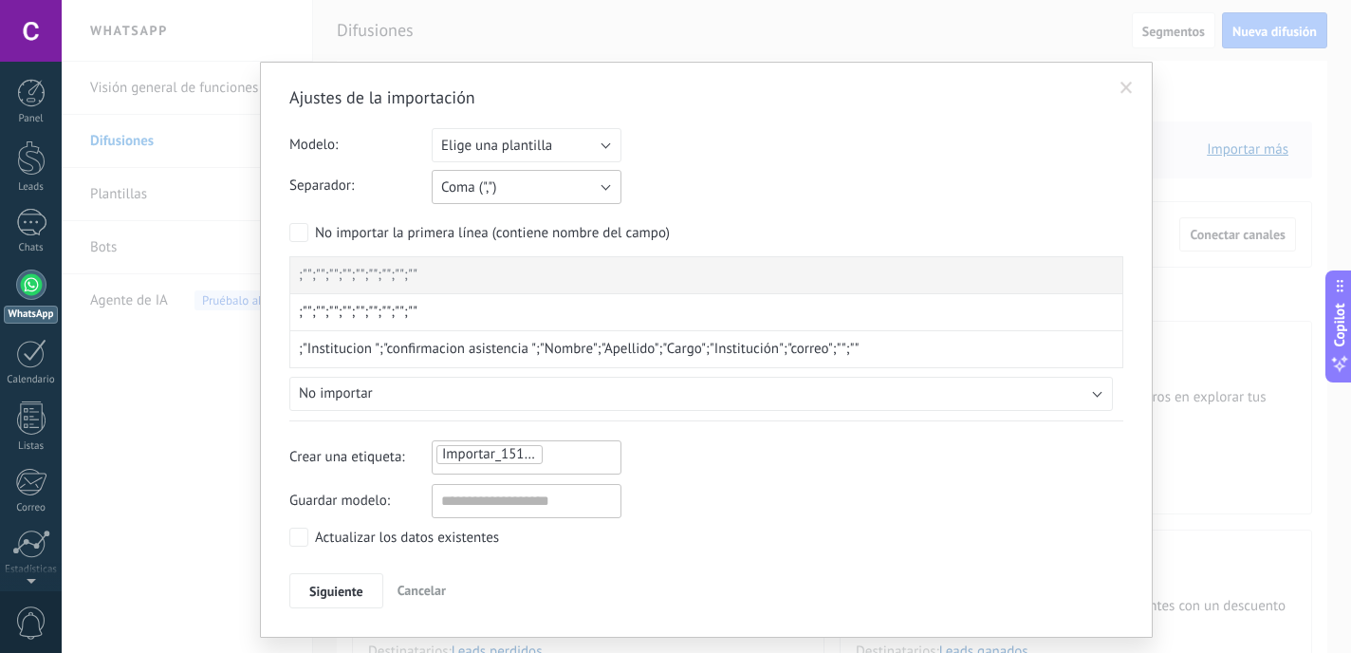
click at [538, 197] on button "Coma (",")" at bounding box center [527, 187] width 190 height 34
click at [495, 268] on li "Tabulación (" ")" at bounding box center [520, 251] width 200 height 32
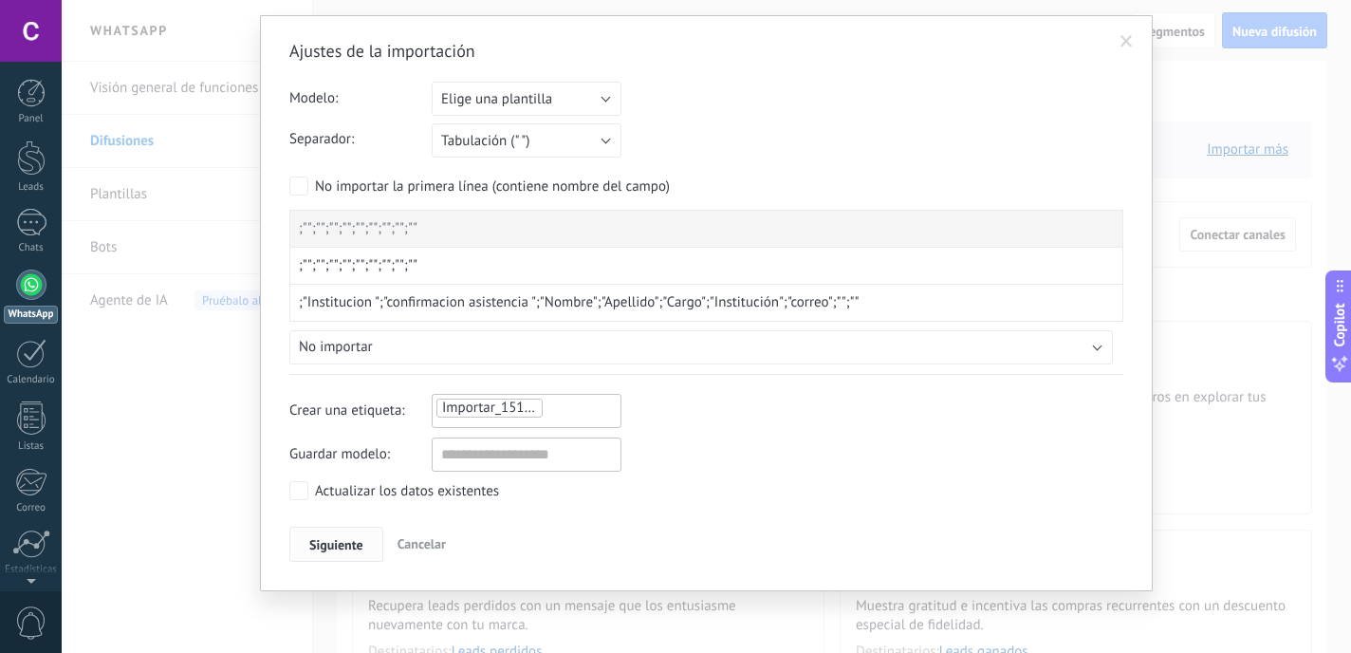
click at [331, 545] on span "Siguiente" at bounding box center [336, 544] width 54 height 13
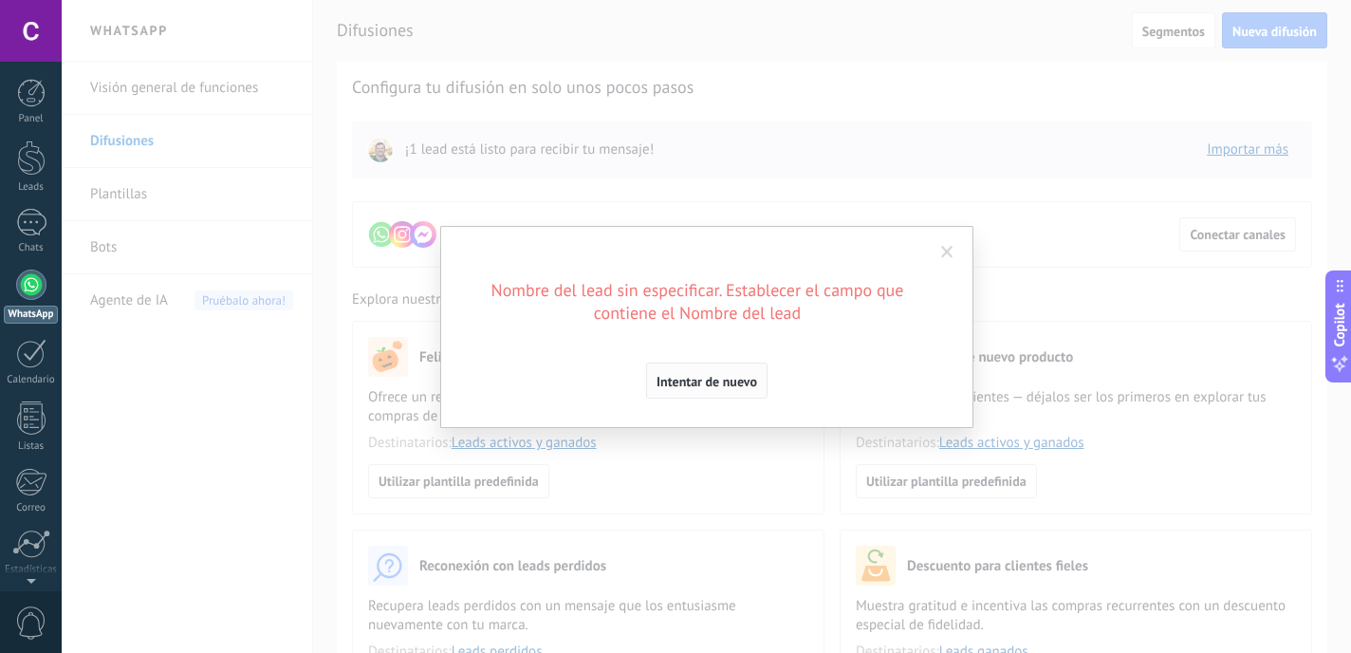
click at [738, 388] on span "Intentar de nuevo" at bounding box center [707, 381] width 101 height 13
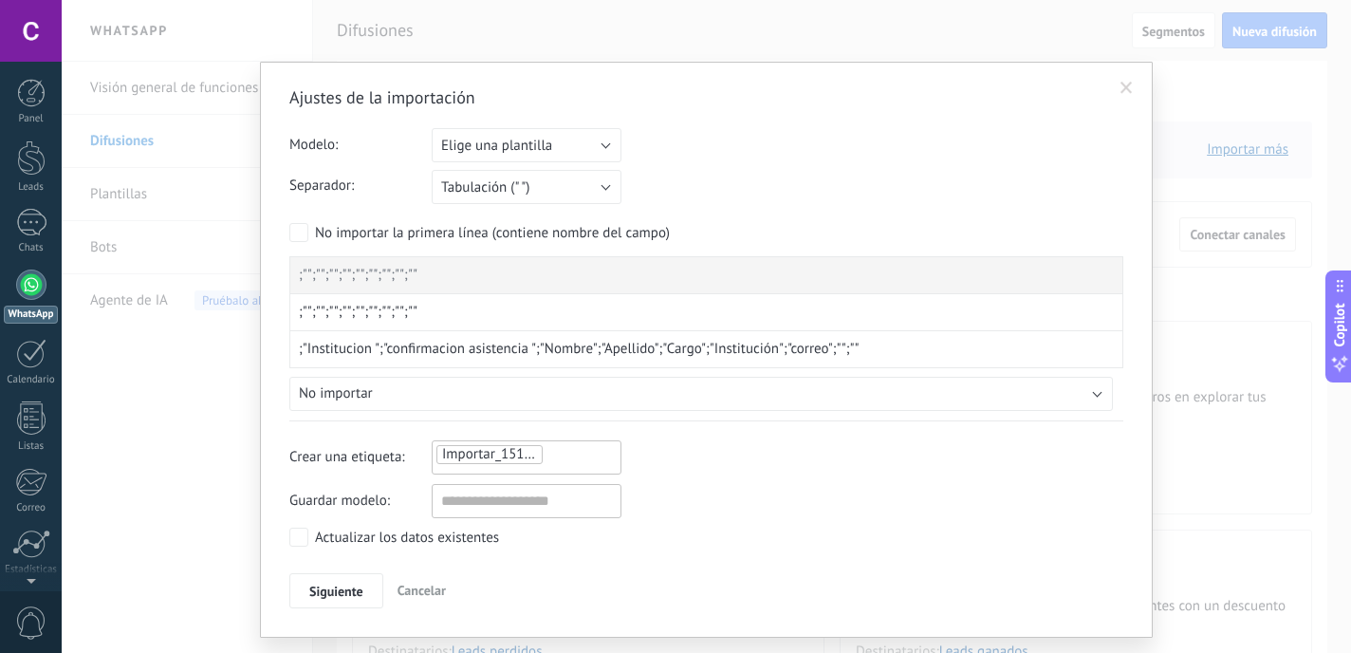
drag, startPoint x: 862, startPoint y: 352, endPoint x: 334, endPoint y: 376, distance: 529.0
click at [336, 376] on div ";"";"";"";"";"";"";"";"";"" ;"";"";"";"";"";"";"";"";"" ;"Institucion ";"confir…" at bounding box center [706, 333] width 834 height 155
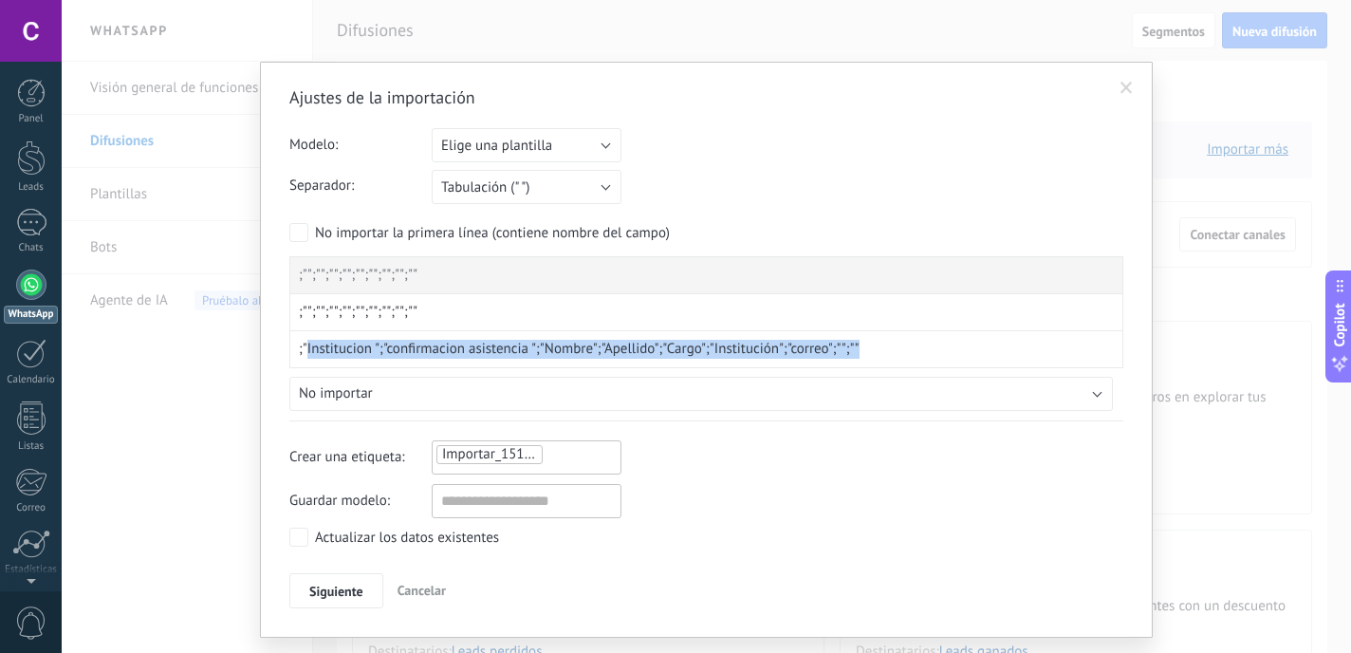
drag, startPoint x: 305, startPoint y: 351, endPoint x: 916, endPoint y: 339, distance: 610.1
click at [916, 339] on div ";"Institucion ";"confirmacion asistencia ";"Nombre";"Apellido";"Cargo";"Institu…" at bounding box center [706, 349] width 834 height 37
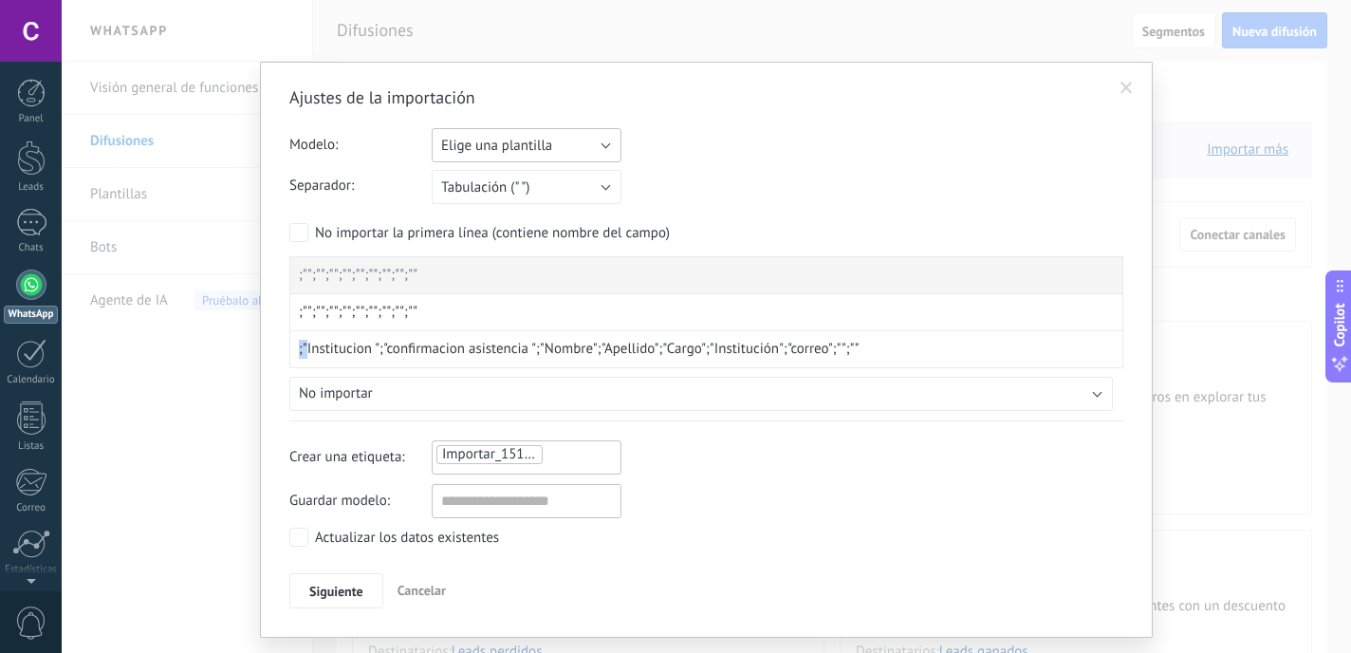
click at [527, 153] on span "Elige una plantilla" at bounding box center [496, 146] width 111 height 18
click at [512, 168] on li "CJR" at bounding box center [520, 177] width 200 height 32
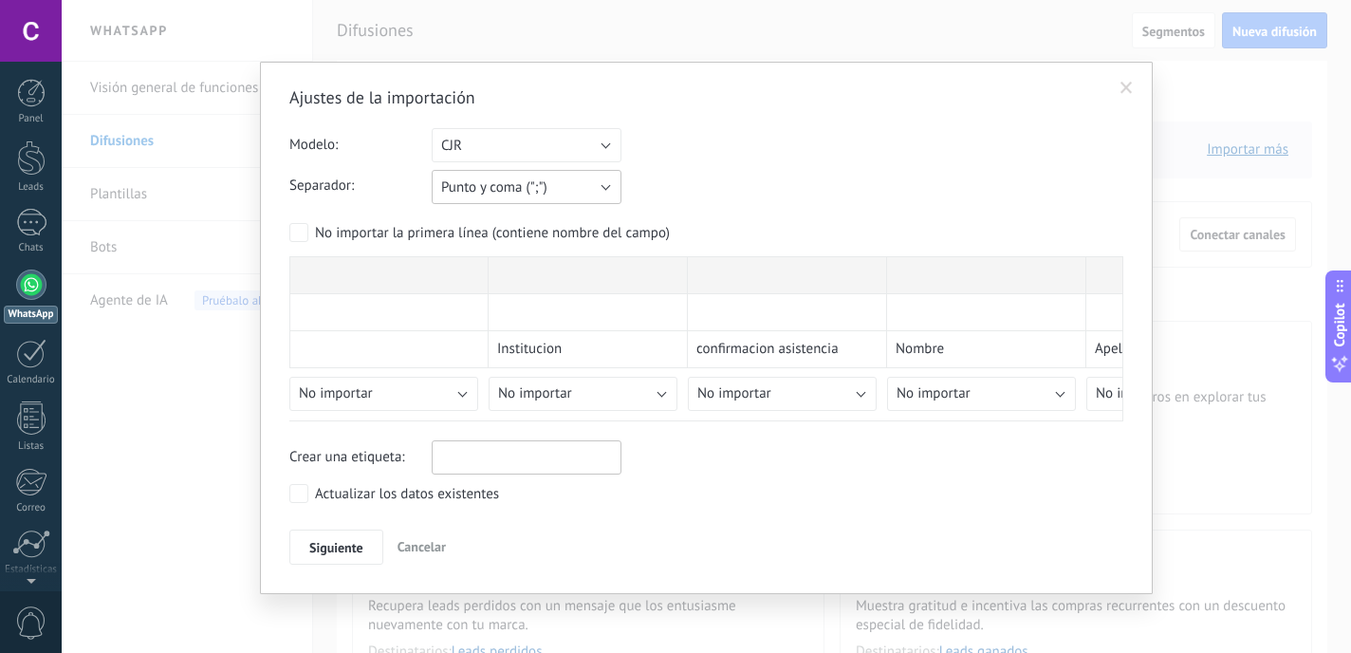
click at [540, 189] on span "Punto y coma (";")" at bounding box center [494, 187] width 106 height 18
click at [562, 187] on span "Punto y coma (";")" at bounding box center [517, 187] width 194 height 18
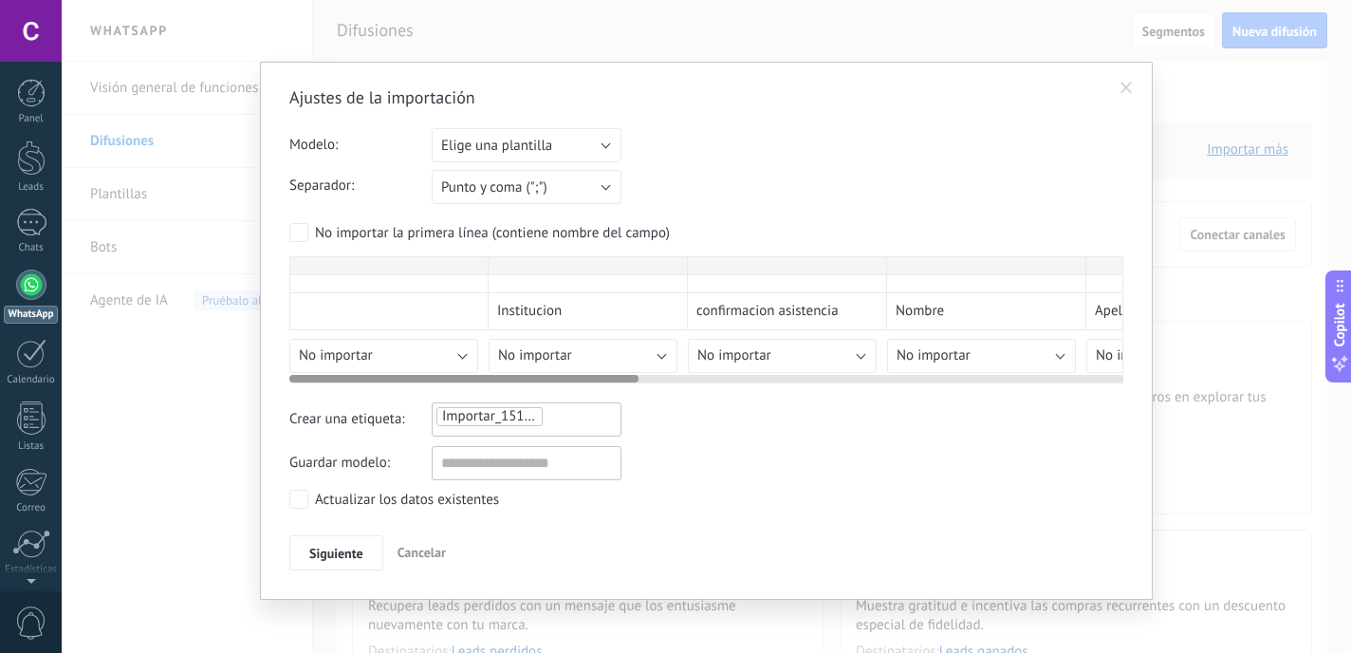
click at [572, 357] on div "Institucion confirmacion asistencia Nombre Apellido Cargo Institución correo As…" at bounding box center [1285, 314] width 1992 height 117
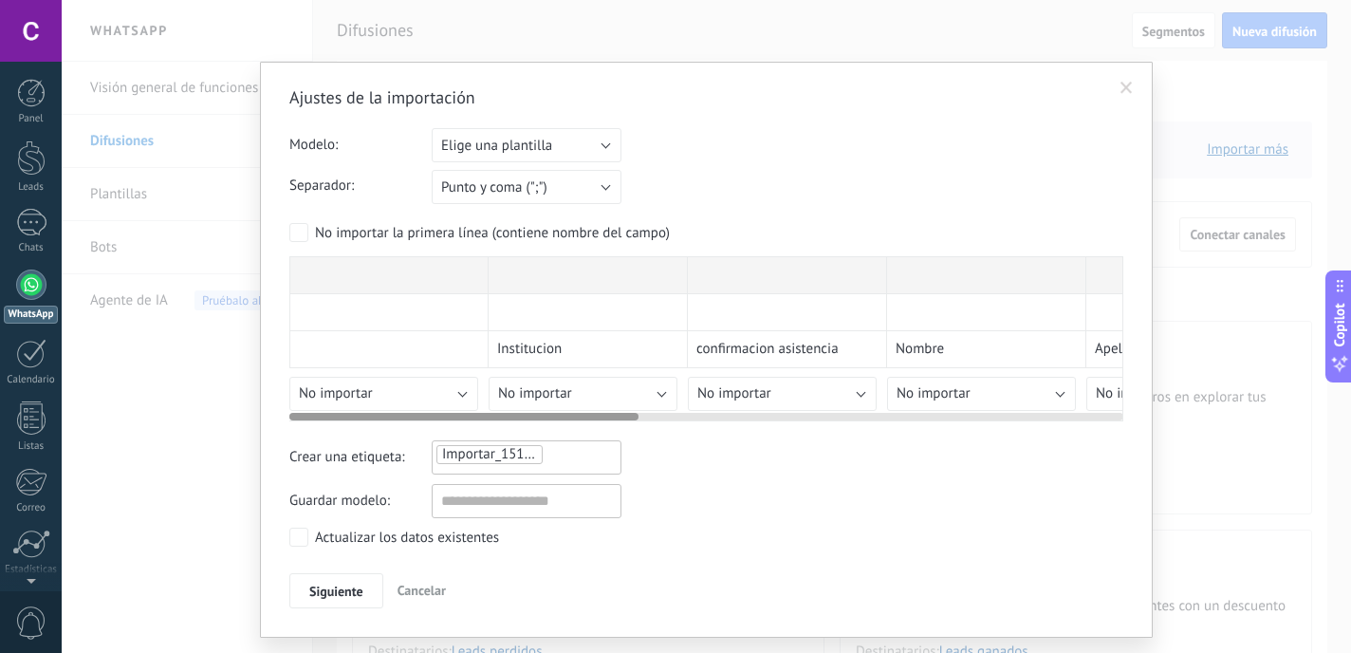
click at [394, 351] on div "Institucion confirmacion asistencia Nombre Apellido Cargo Institución correo As…" at bounding box center [1285, 333] width 1992 height 155
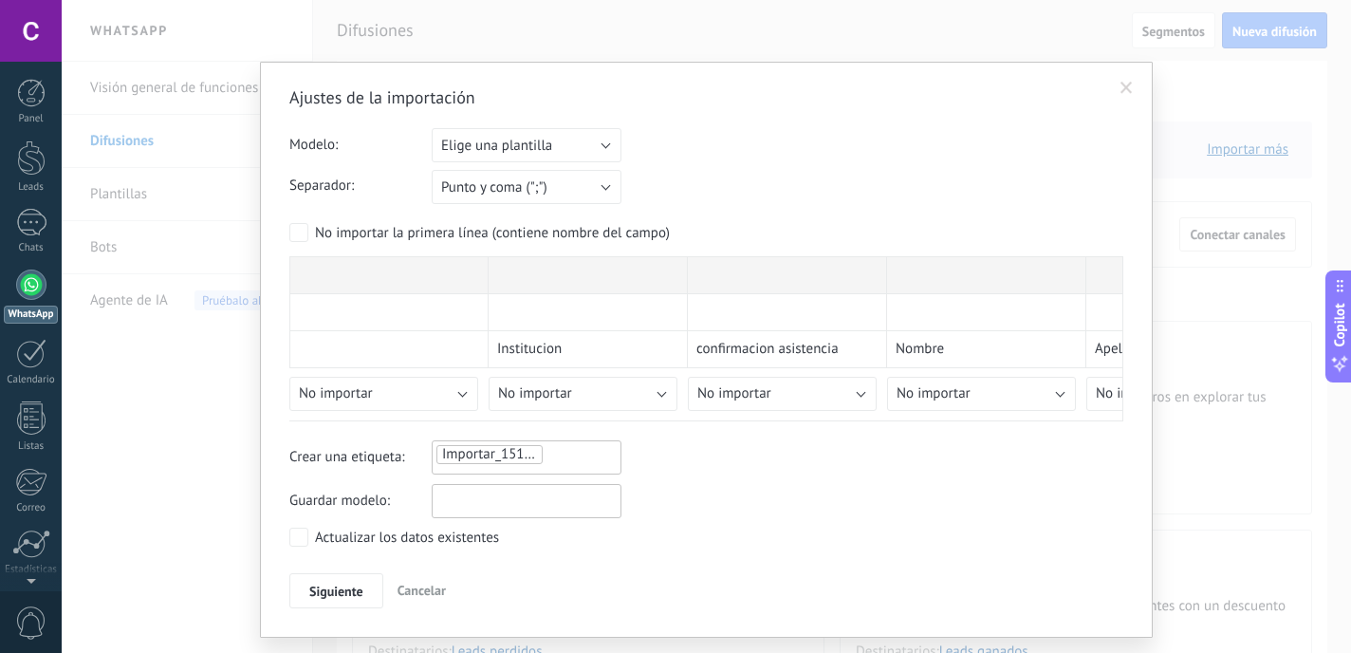
click at [494, 498] on input "text" at bounding box center [527, 501] width 190 height 34
type input "**********"
click at [373, 586] on button "Siguiente" at bounding box center [336, 591] width 94 height 36
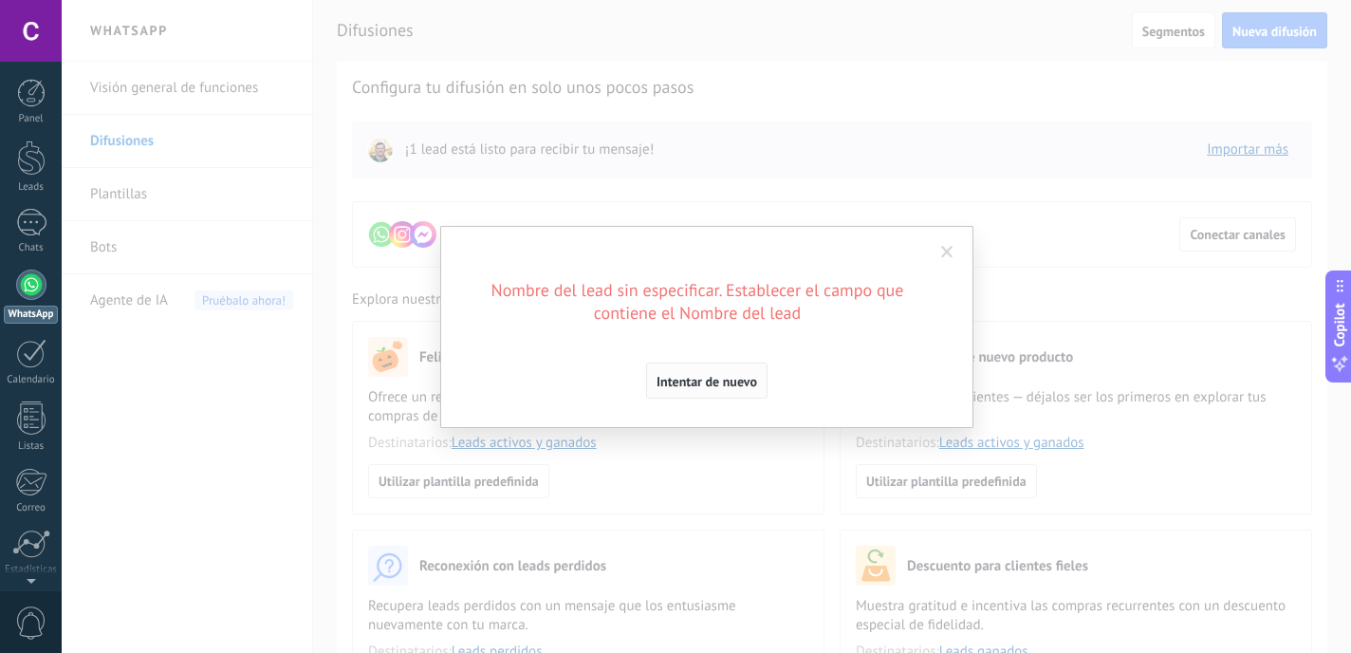
click at [735, 383] on span "Intentar de nuevo" at bounding box center [707, 381] width 101 height 13
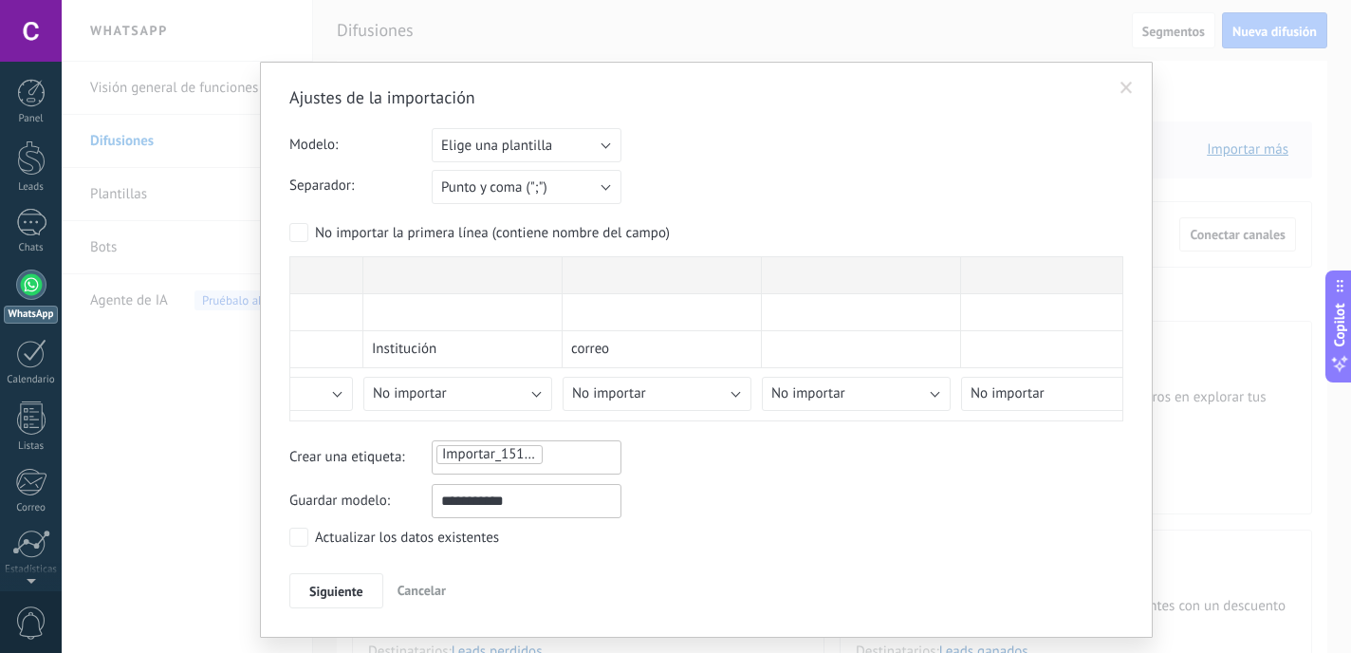
scroll to position [0, 1127]
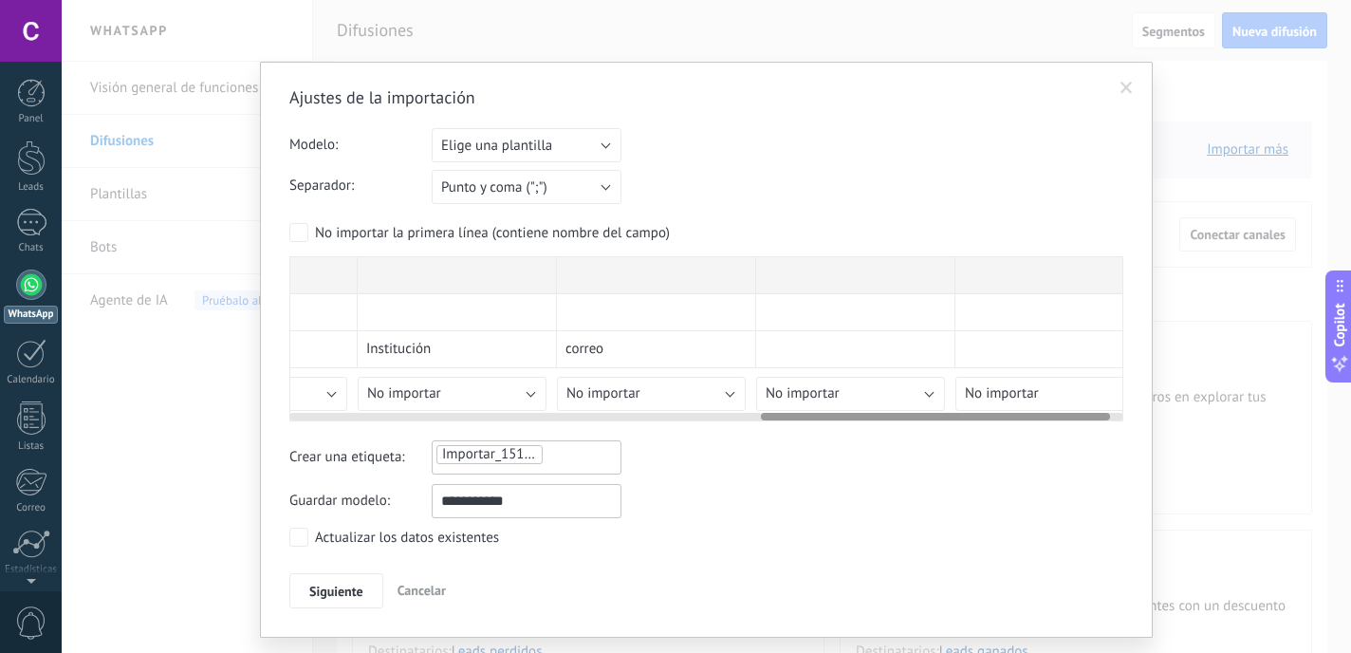
click at [626, 353] on div "Institucion confirmacion asistencia Nombre Apellido Cargo Institución correo As…" at bounding box center [158, 333] width 1992 height 155
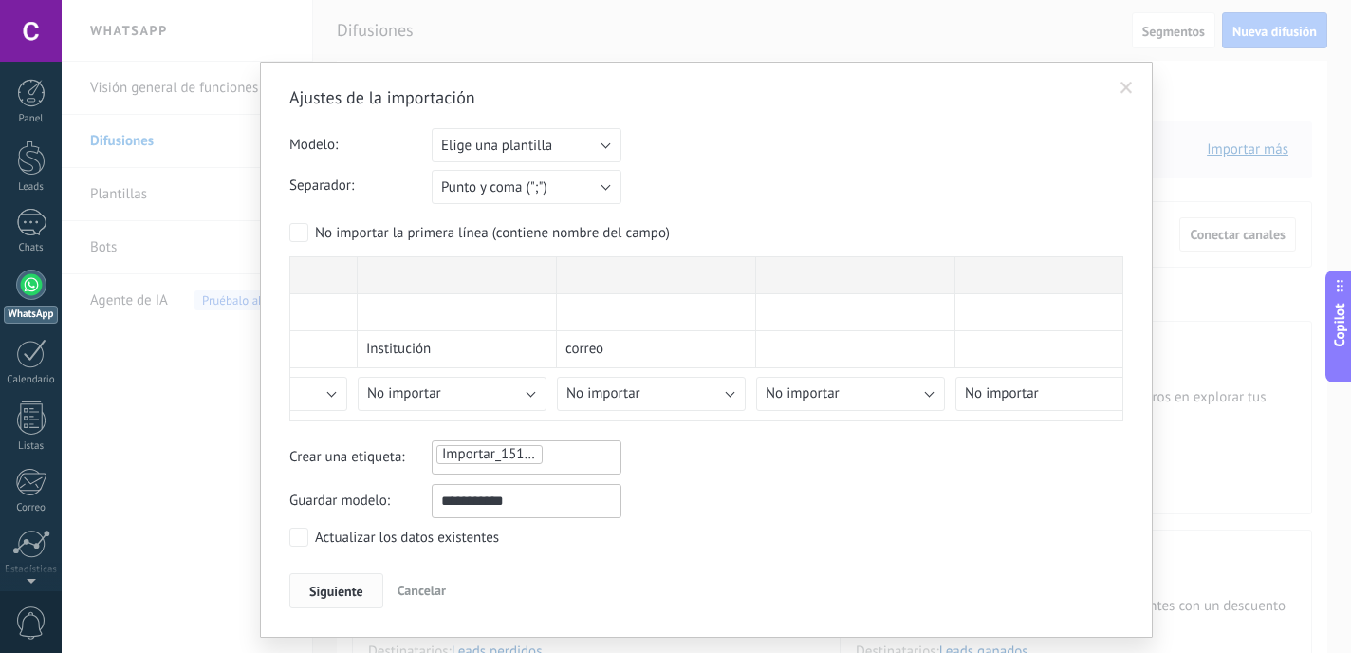
click at [337, 588] on span "Siguiente" at bounding box center [336, 590] width 54 height 13
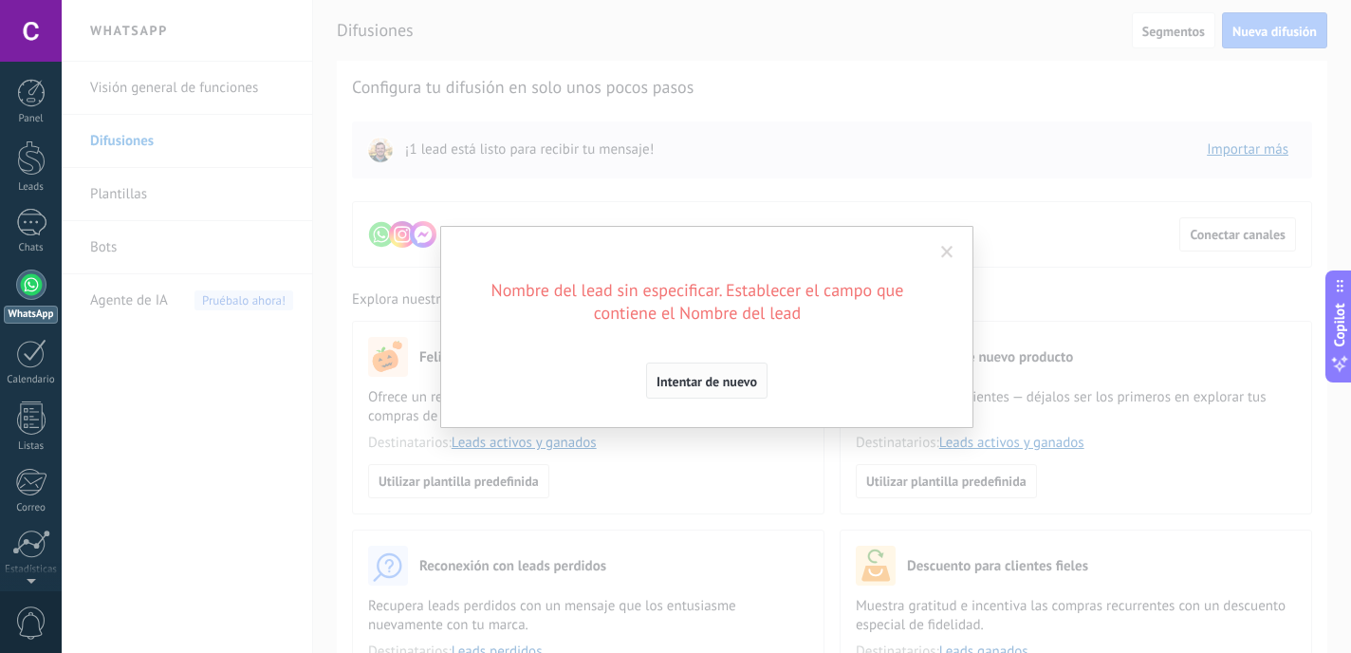
click at [744, 376] on span "Intentar de nuevo" at bounding box center [707, 381] width 101 height 13
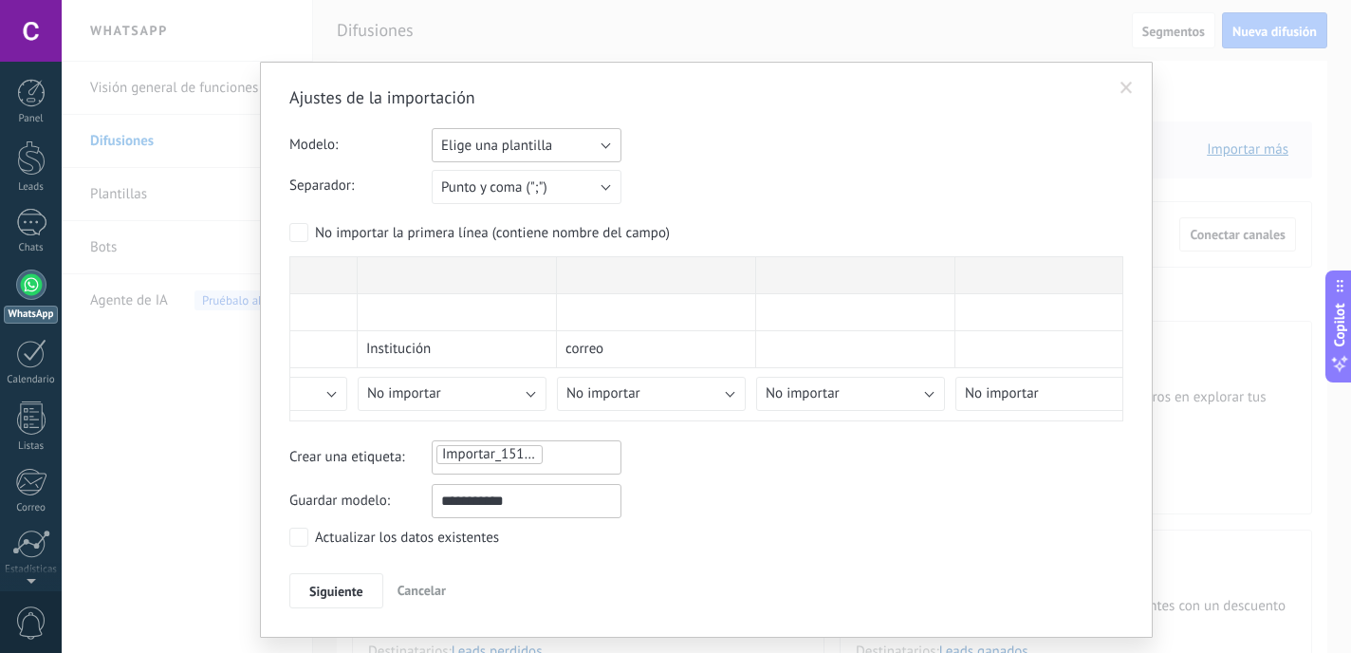
click at [506, 149] on span "Elige una plantilla" at bounding box center [496, 146] width 111 height 18
click at [491, 182] on span "CJR" at bounding box center [517, 178] width 194 height 18
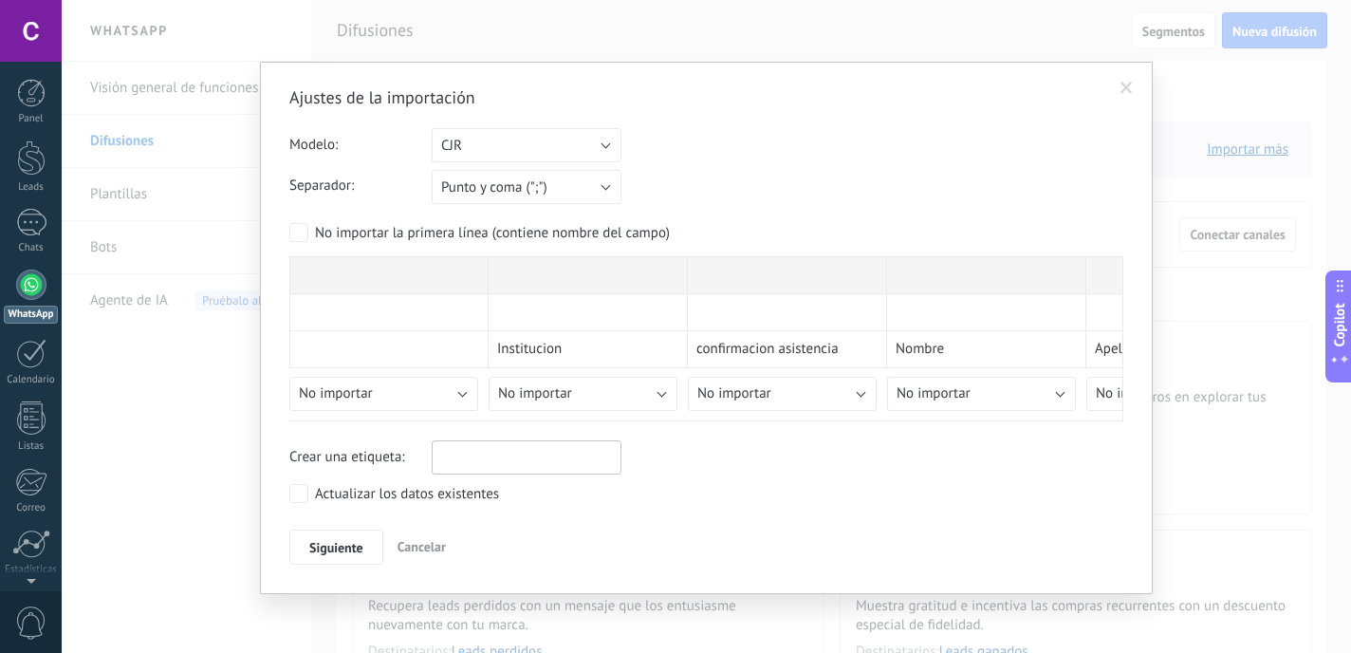
click at [445, 455] on div at bounding box center [527, 454] width 184 height 23
type input "******"
click at [555, 507] on li "crear etiqueta juegos" at bounding box center [514, 493] width 168 height 31
click at [340, 534] on button "Siguiente" at bounding box center [336, 547] width 94 height 36
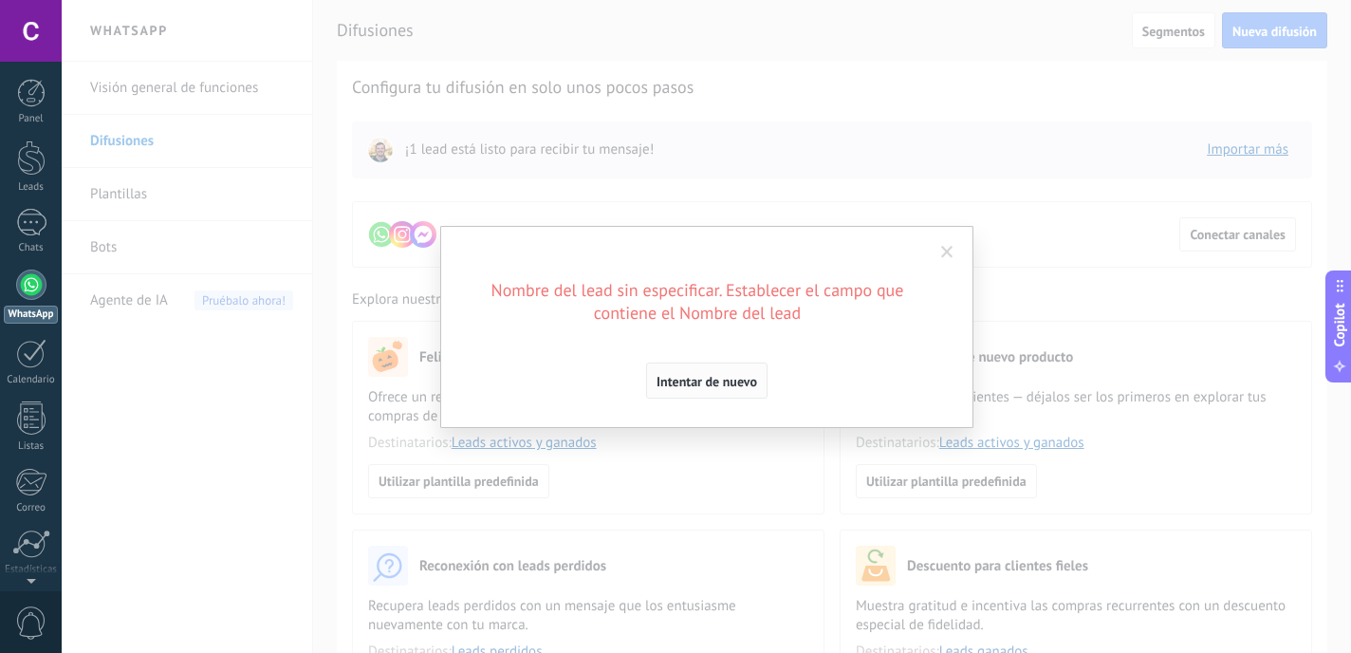
click at [741, 375] on span "Intentar de nuevo" at bounding box center [707, 381] width 101 height 13
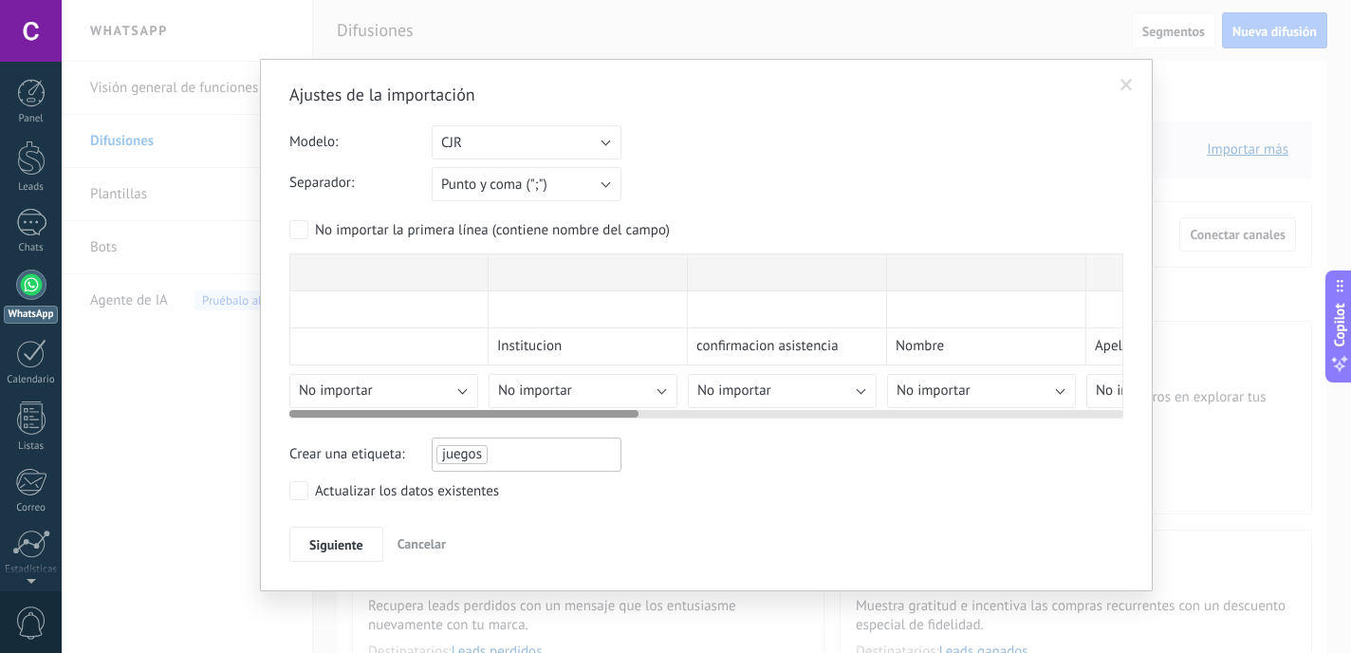
scroll to position [0, 0]
click at [958, 397] on span "No importar" at bounding box center [934, 393] width 74 height 18
click at [814, 401] on div "Ajustes de la importación Modelo: Elige una plantilla CJR CJR Separador: Punto …" at bounding box center [706, 325] width 834 height 478
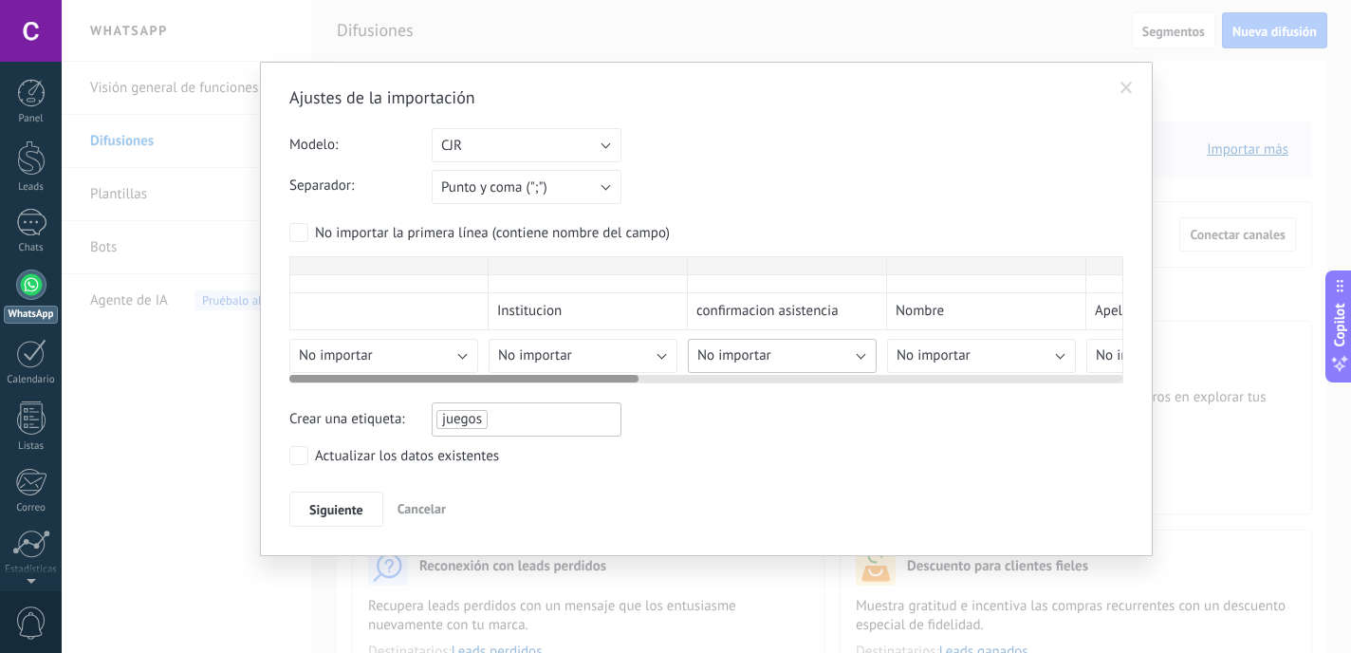
click at [802, 394] on div "Ajustes de la importación Modelo: Elige una plantilla CJR CJR Separador: Punto …" at bounding box center [706, 306] width 834 height 440
click at [797, 391] on div "Ajustes de la importación Modelo: Elige una plantilla CJR CJR Separador: Punto …" at bounding box center [706, 306] width 834 height 440
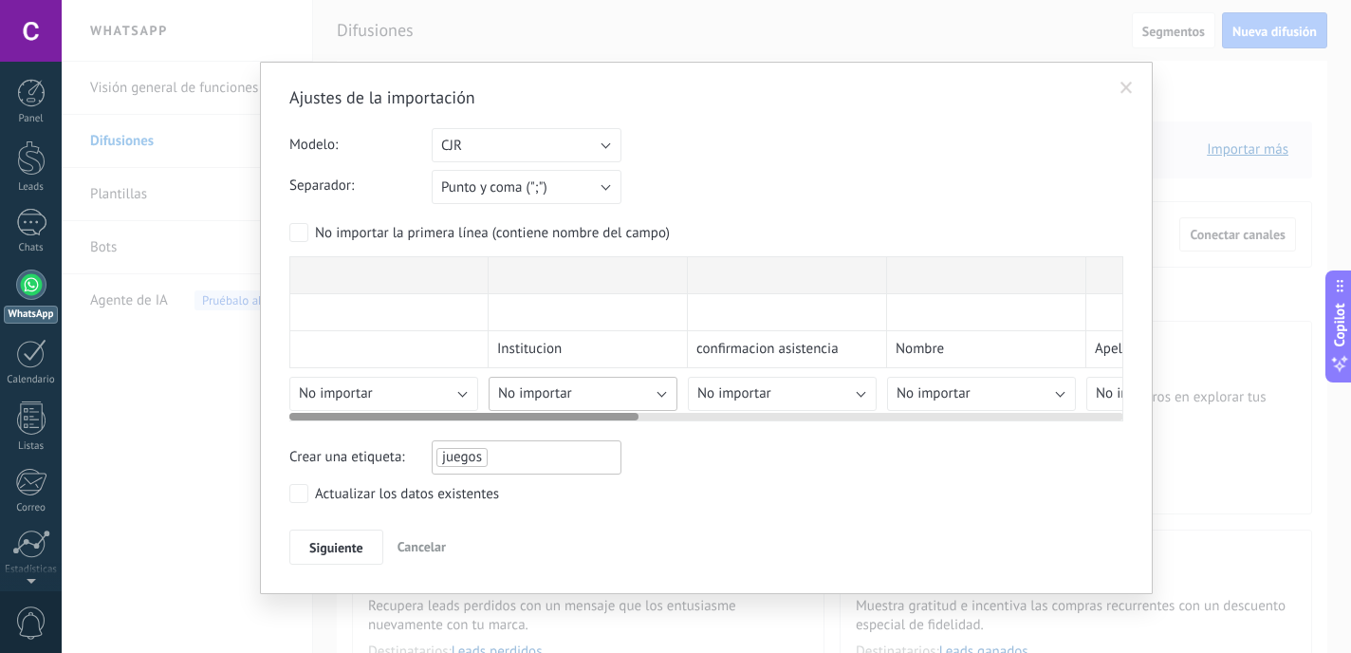
click at [555, 383] on div "Institucion confirmacion asistencia Nombre Apellido Cargo Institución correo As…" at bounding box center [706, 338] width 834 height 165
click at [554, 388] on span "No importar" at bounding box center [535, 393] width 74 height 18
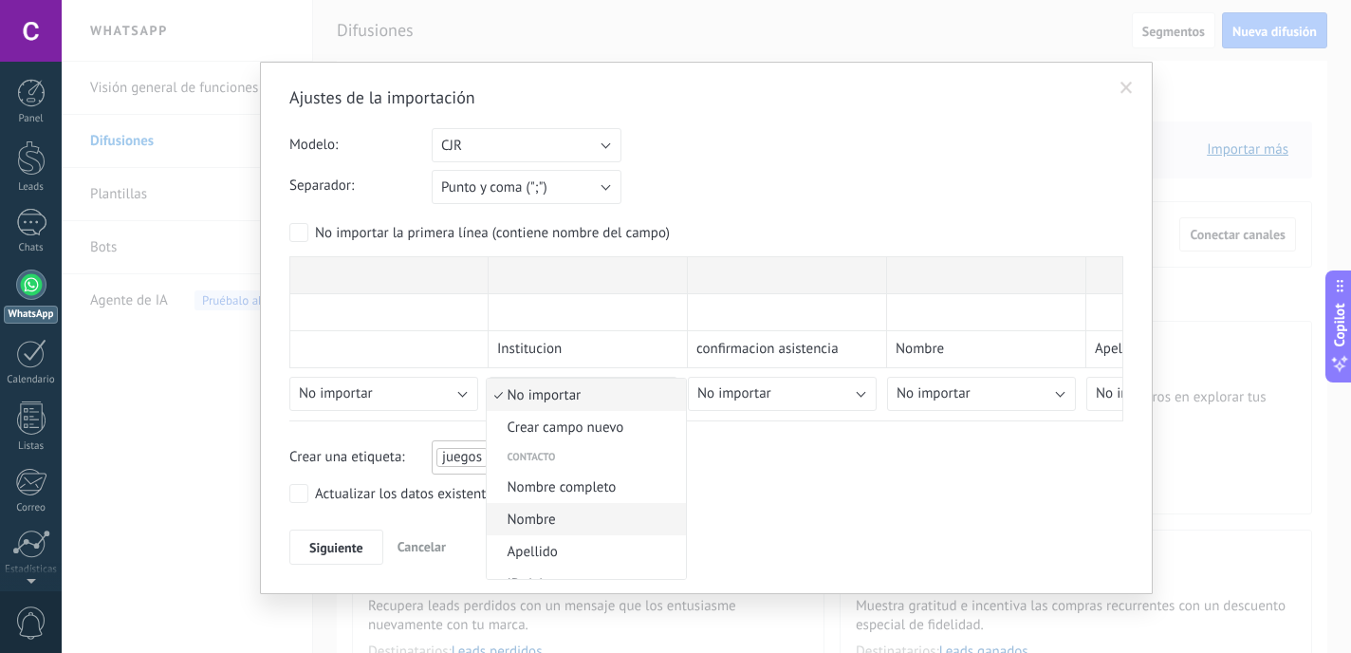
click at [548, 514] on span "Nombre" at bounding box center [584, 519] width 194 height 18
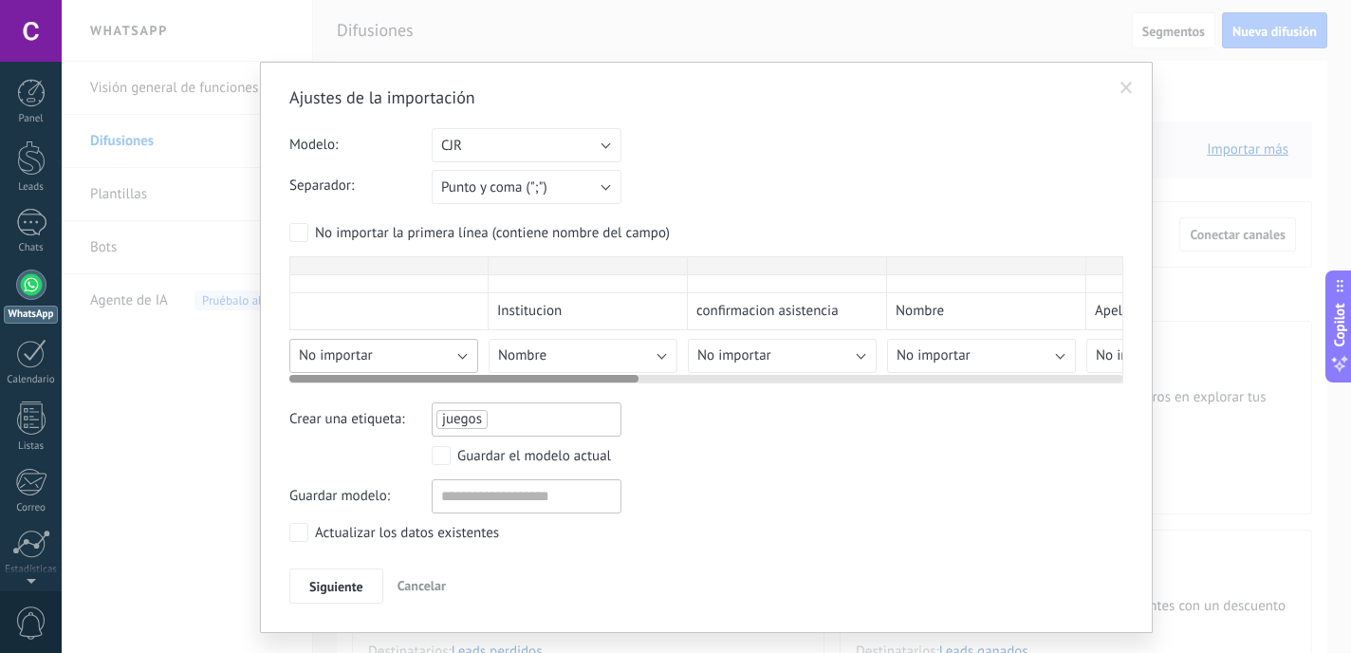
click at [413, 400] on div "Ajustes de la importación Modelo: Elige una plantilla CJR CJR Separador: Punto …" at bounding box center [706, 344] width 834 height 517
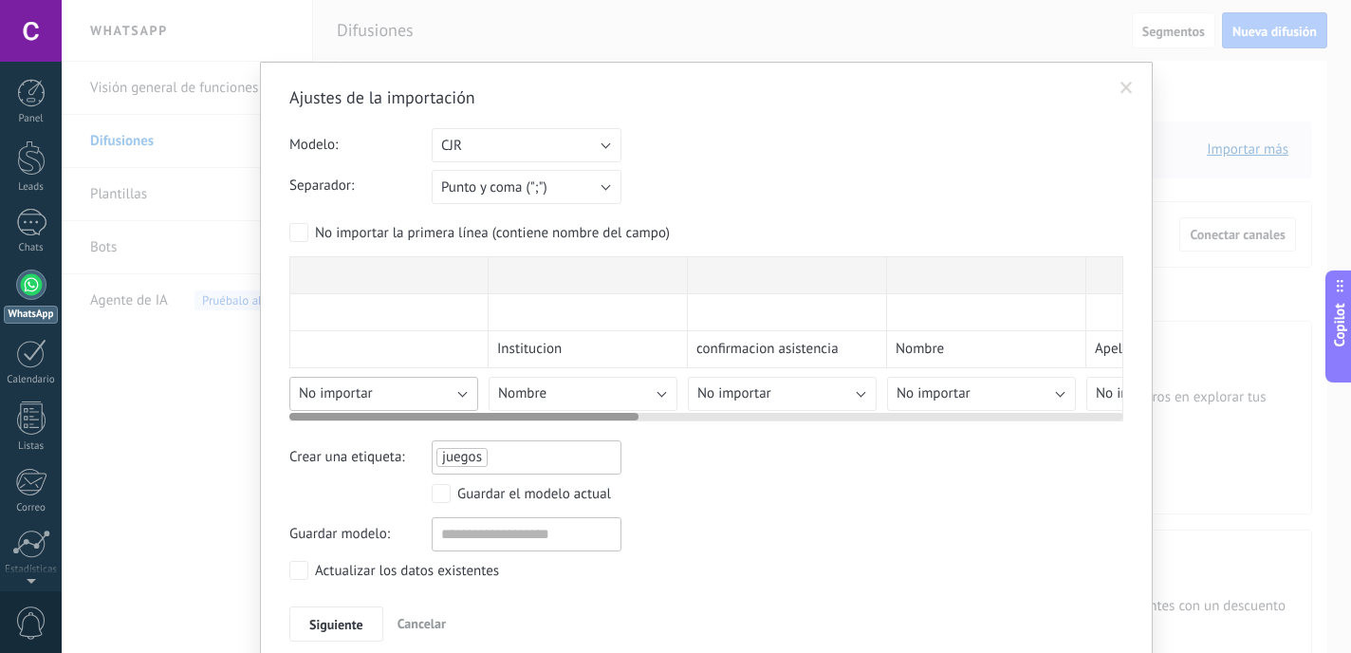
click at [412, 390] on div "Ajustes de la importación Modelo: Elige una plantilla CJR CJR Separador: Punto …" at bounding box center [706, 363] width 834 height 555
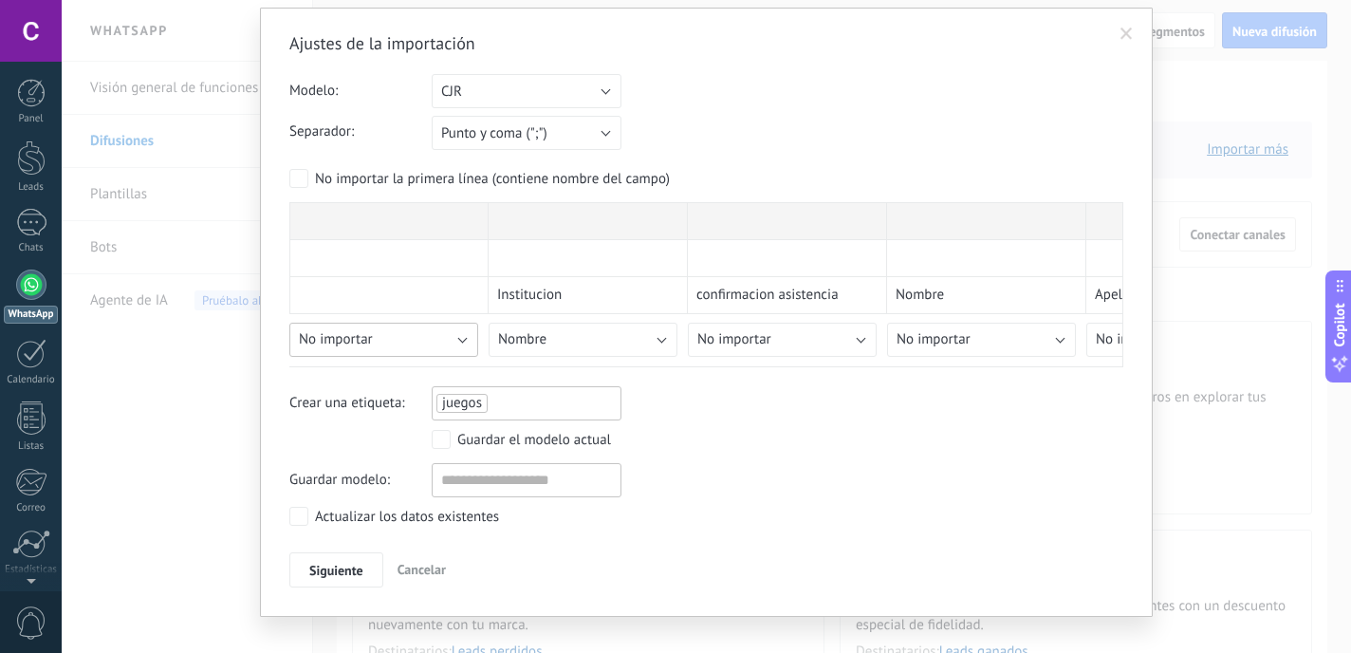
scroll to position [79, 0]
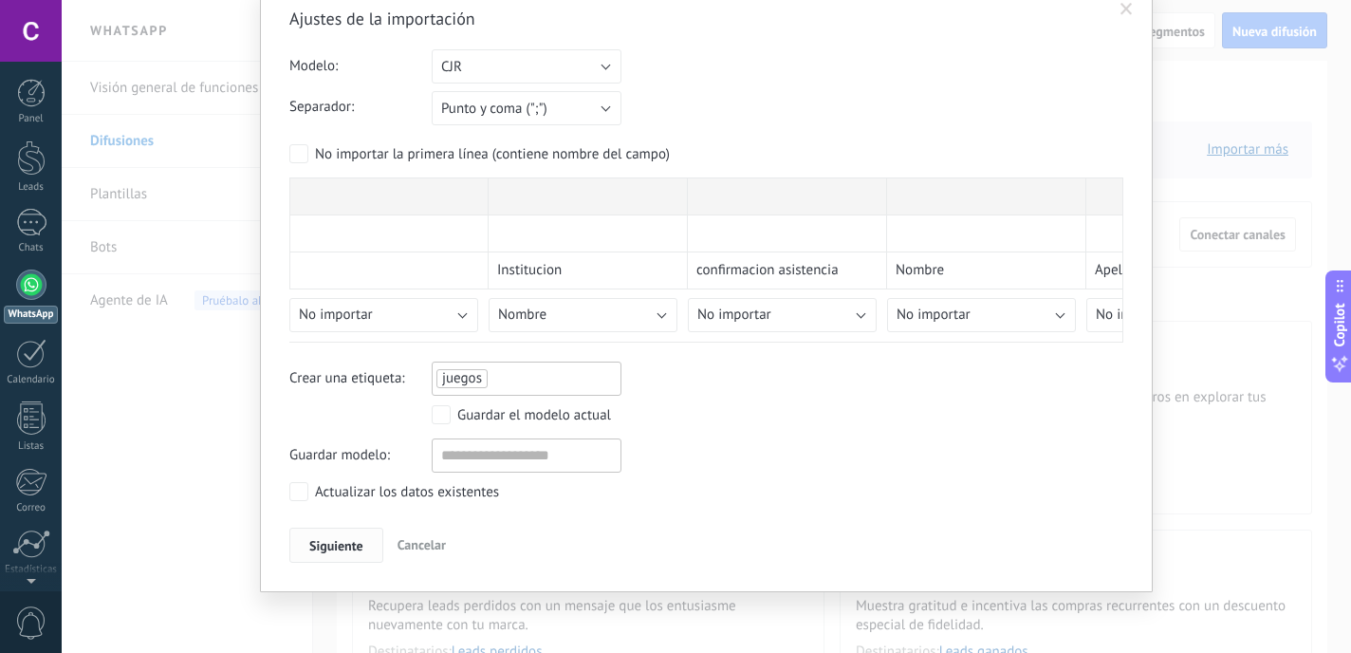
click at [338, 543] on span "Siguiente" at bounding box center [336, 545] width 54 height 13
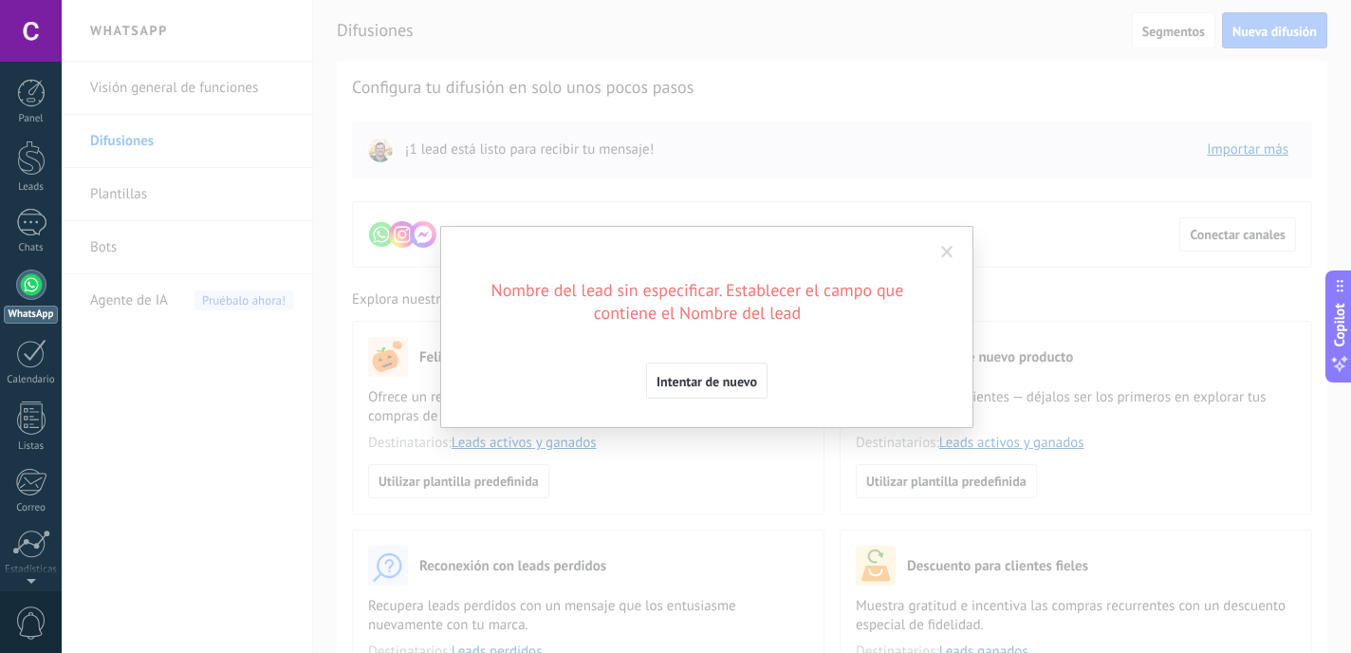
scroll to position [0, 0]
click at [730, 378] on span "Intentar de nuevo" at bounding box center [707, 381] width 101 height 13
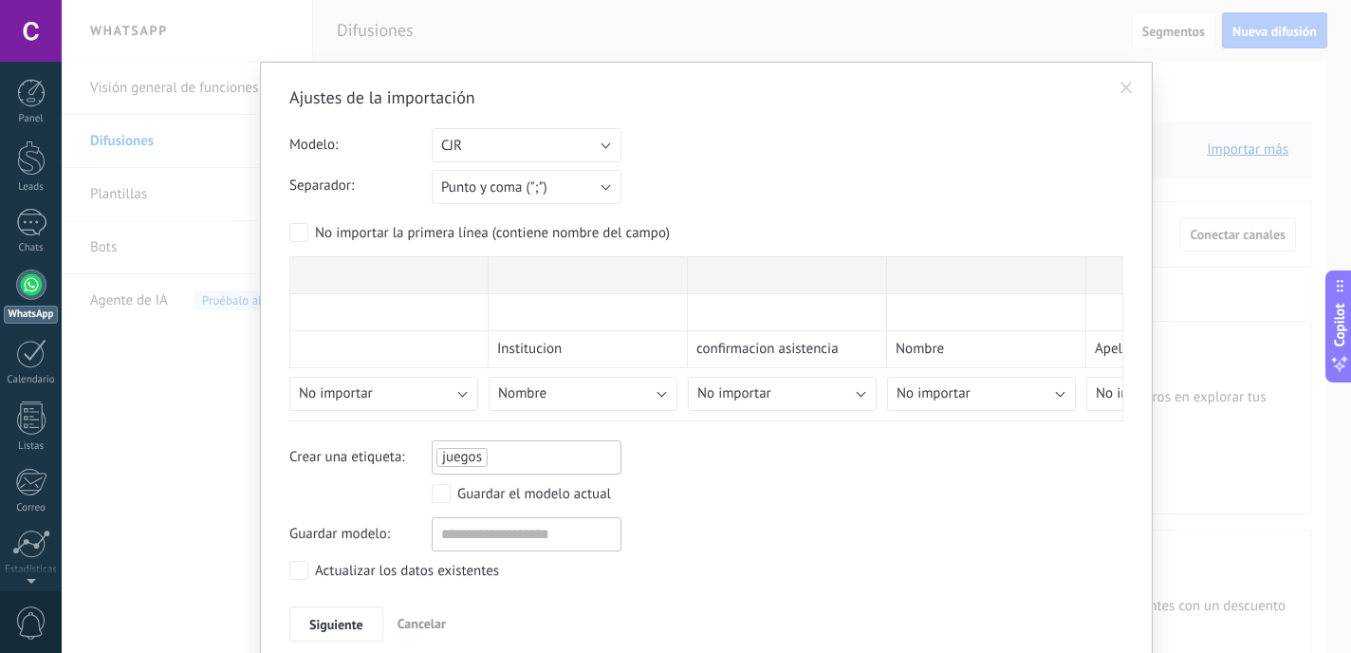
click at [1129, 82] on span at bounding box center [1126, 88] width 12 height 13
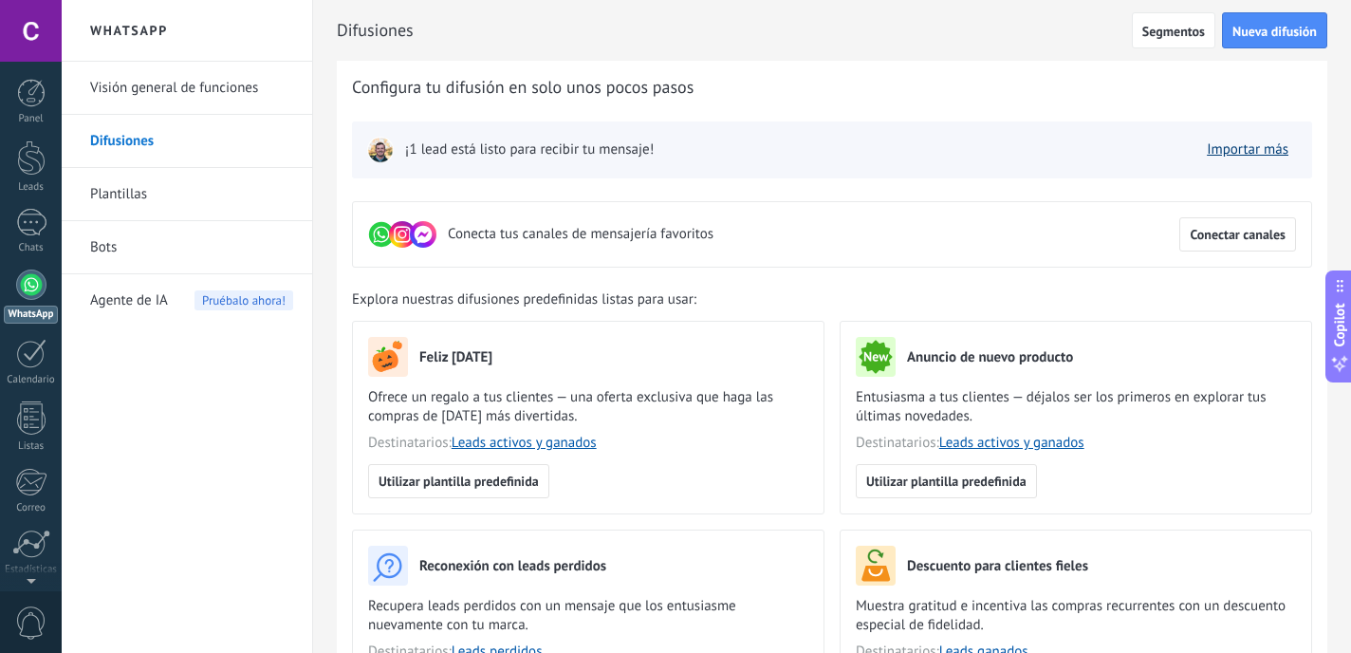
click at [1261, 157] on link "Importar más" at bounding box center [1248, 149] width 82 height 18
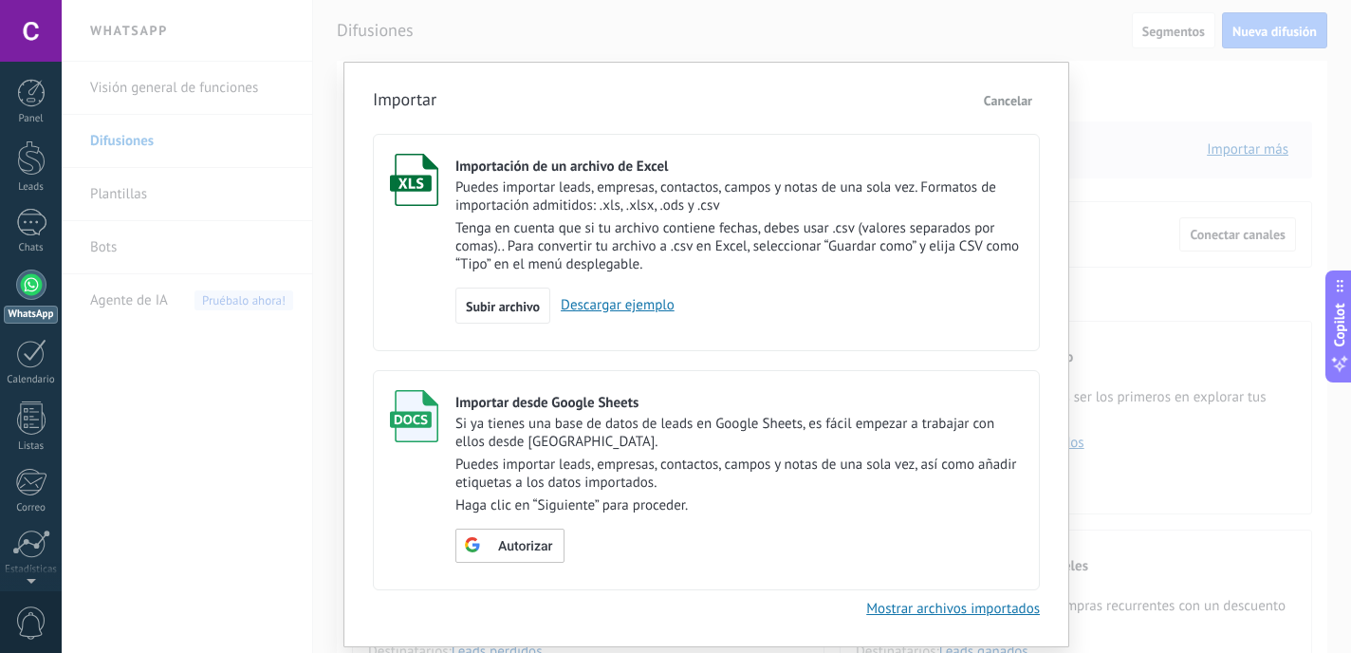
click at [620, 297] on div "Subir archivo Descargar ejemplo" at bounding box center [738, 305] width 567 height 36
click at [639, 310] on link "Descargar ejemplo" at bounding box center [612, 305] width 124 height 18
click at [525, 307] on span "Subir archivo" at bounding box center [503, 306] width 74 height 13
click at [0, 0] on input "Importación de un archivo de Excel Puedes importar leads, empresas, contactos, …" at bounding box center [0, 0] width 0 height 0
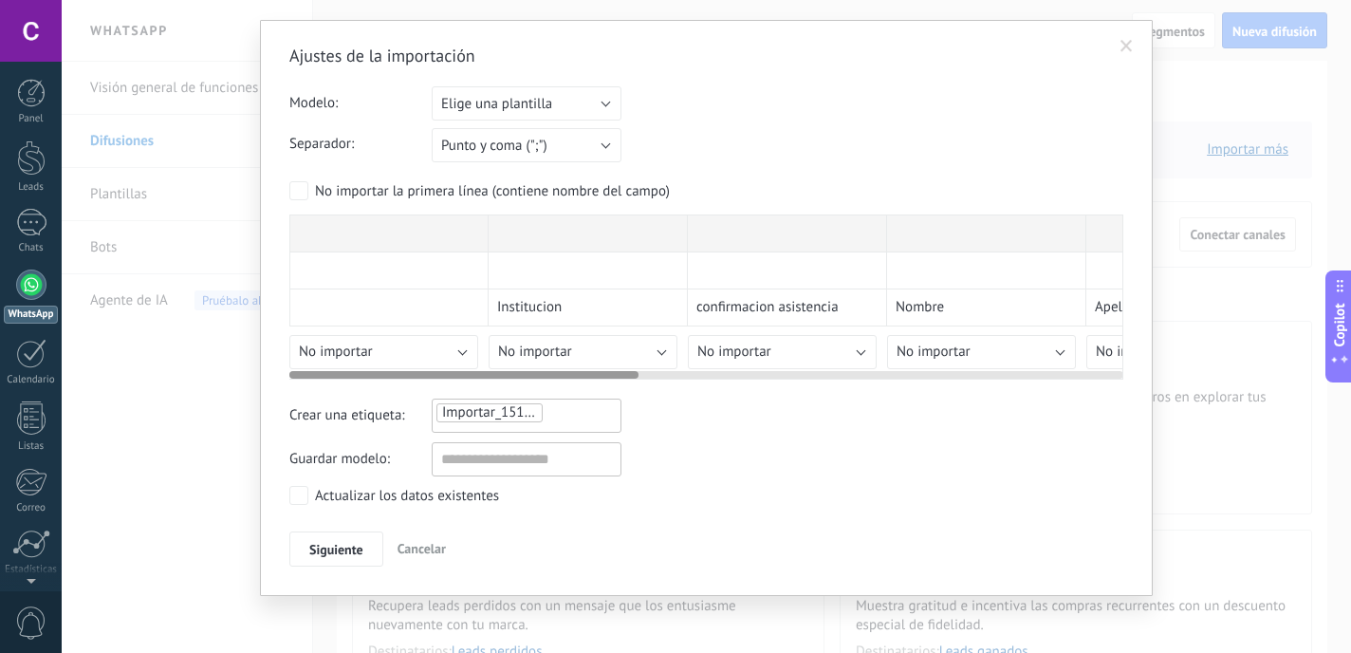
scroll to position [43, 0]
click at [602, 107] on button "Elige una plantilla" at bounding box center [527, 102] width 190 height 34
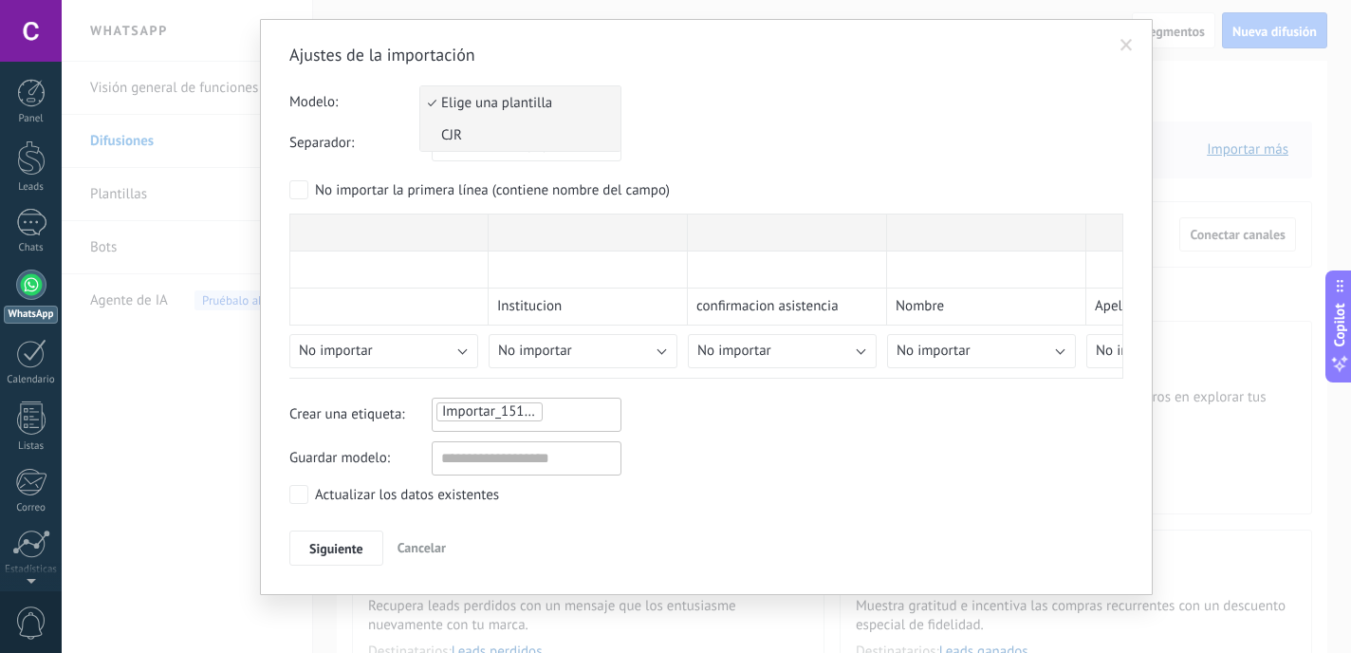
click at [547, 138] on span "CJR" at bounding box center [517, 135] width 194 height 18
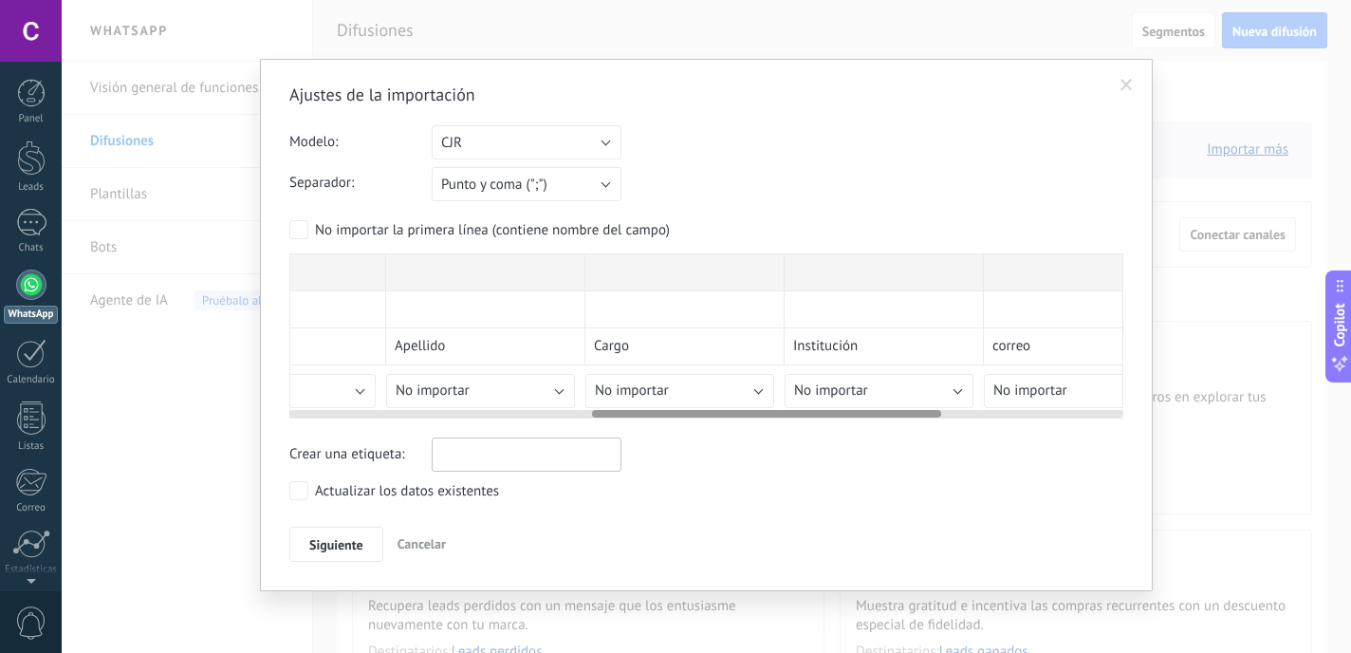
scroll to position [0, 722]
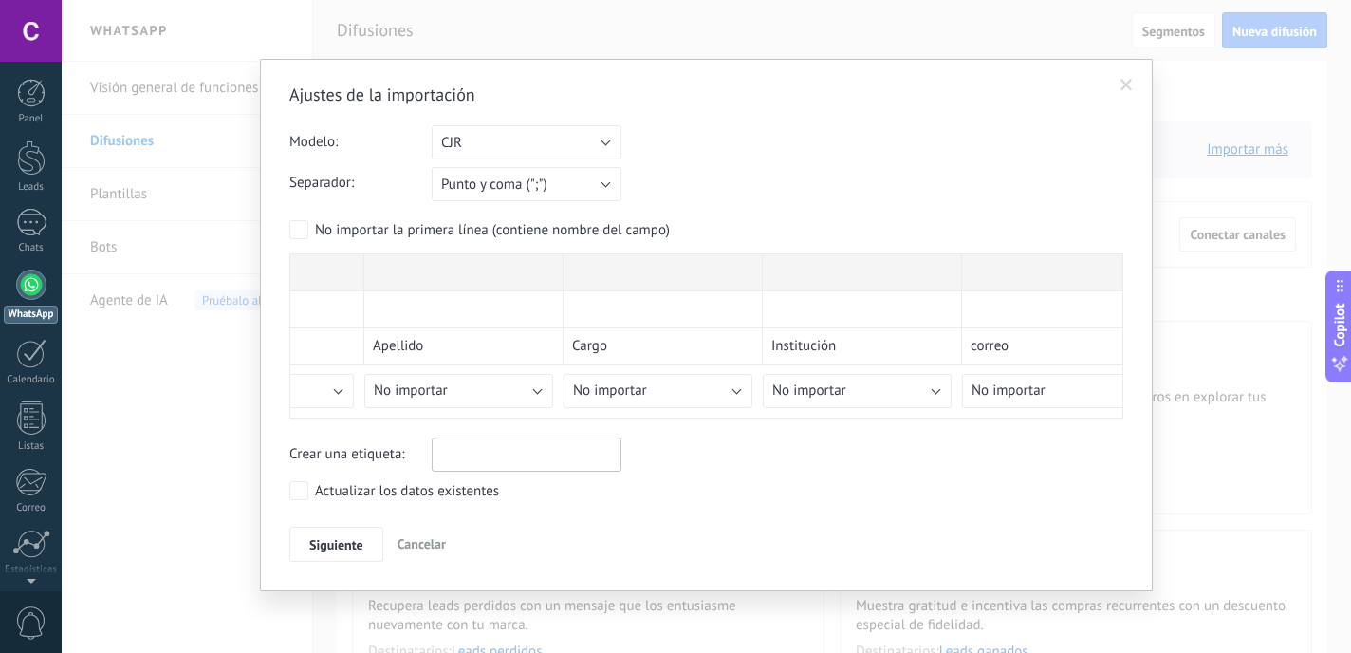
click at [306, 489] on label "Actualizar los datos existentes" at bounding box center [394, 490] width 210 height 19
click at [310, 546] on span "Siguiente" at bounding box center [336, 544] width 54 height 13
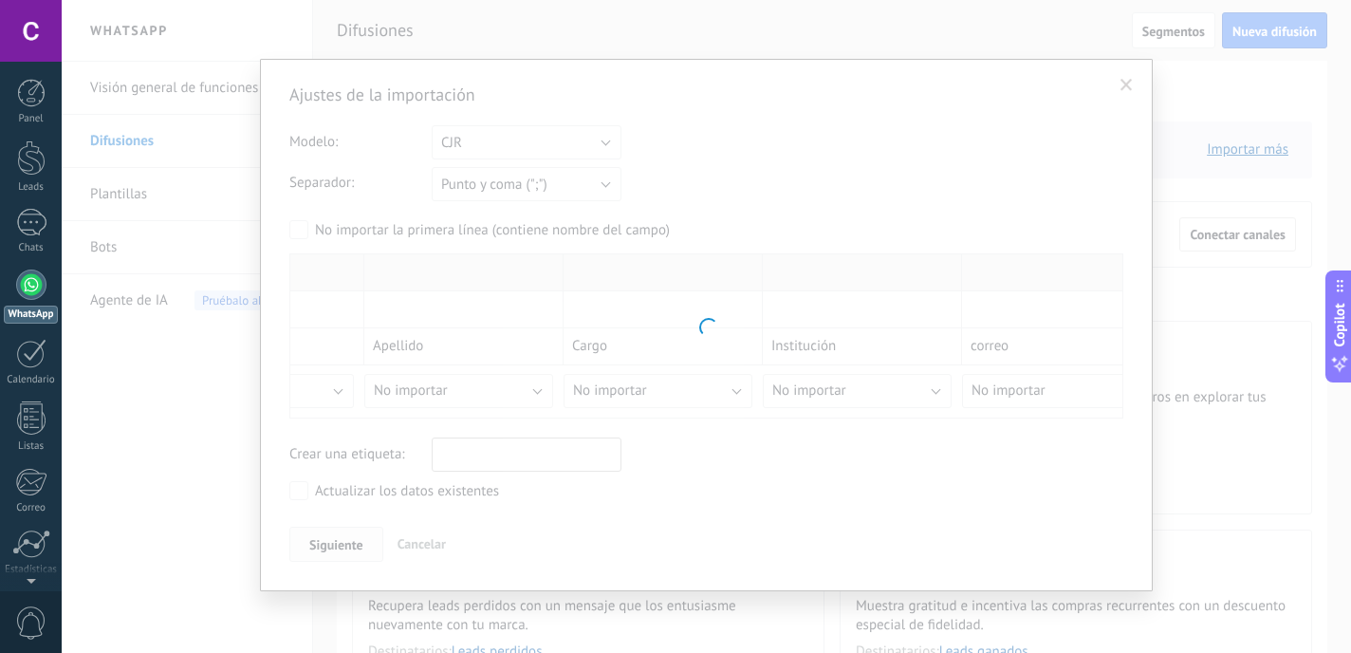
scroll to position [0, 0]
